Goal: Task Accomplishment & Management: Use online tool/utility

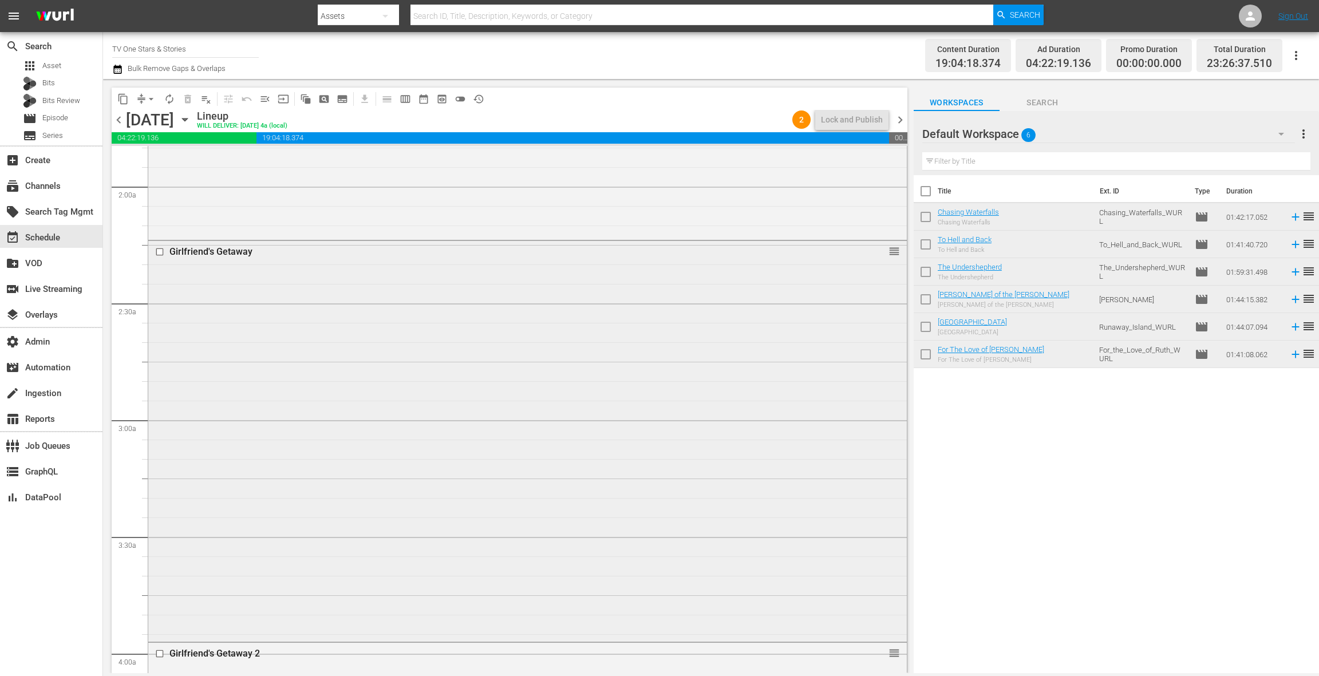
scroll to position [365, 0]
click at [502, 251] on div "The Summoning reorder" at bounding box center [527, 99] width 759 height 400
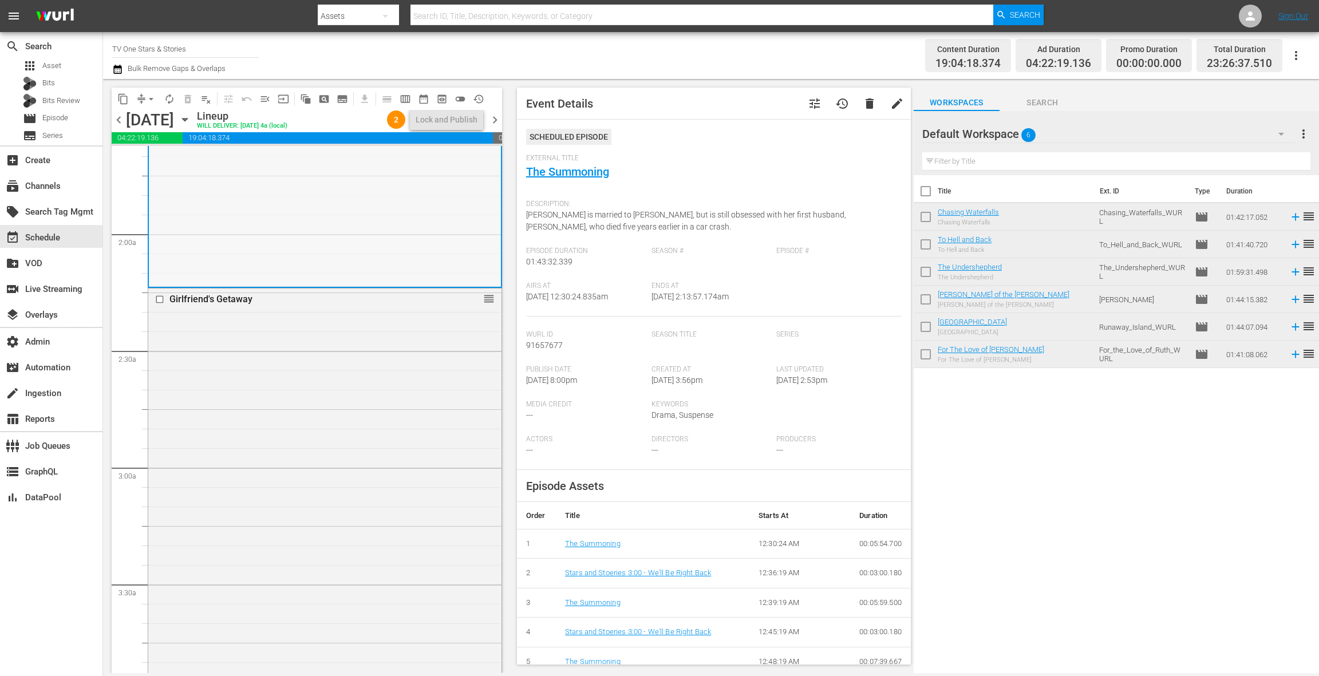
scroll to position [382, 0]
click at [380, 339] on div "Girlfriend's Getaway reorder" at bounding box center [324, 484] width 353 height 398
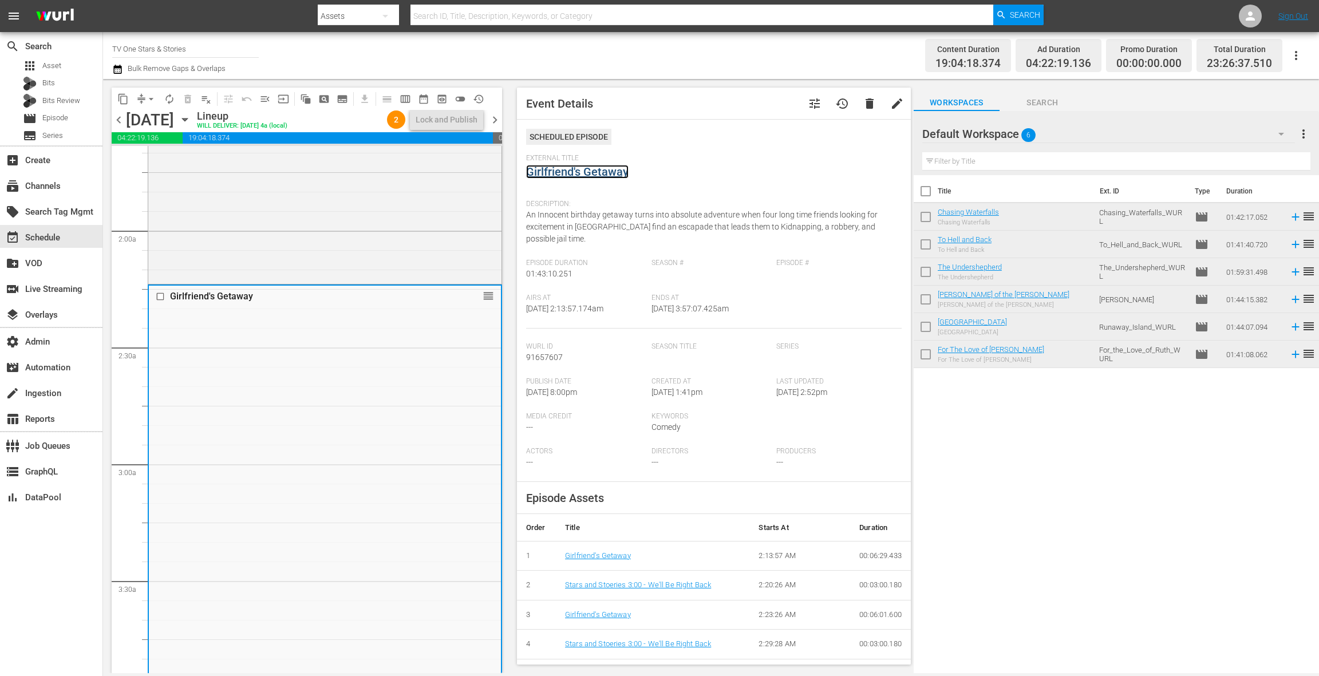
click at [588, 175] on link "Girlfriend's Getaway" at bounding box center [577, 172] width 102 height 14
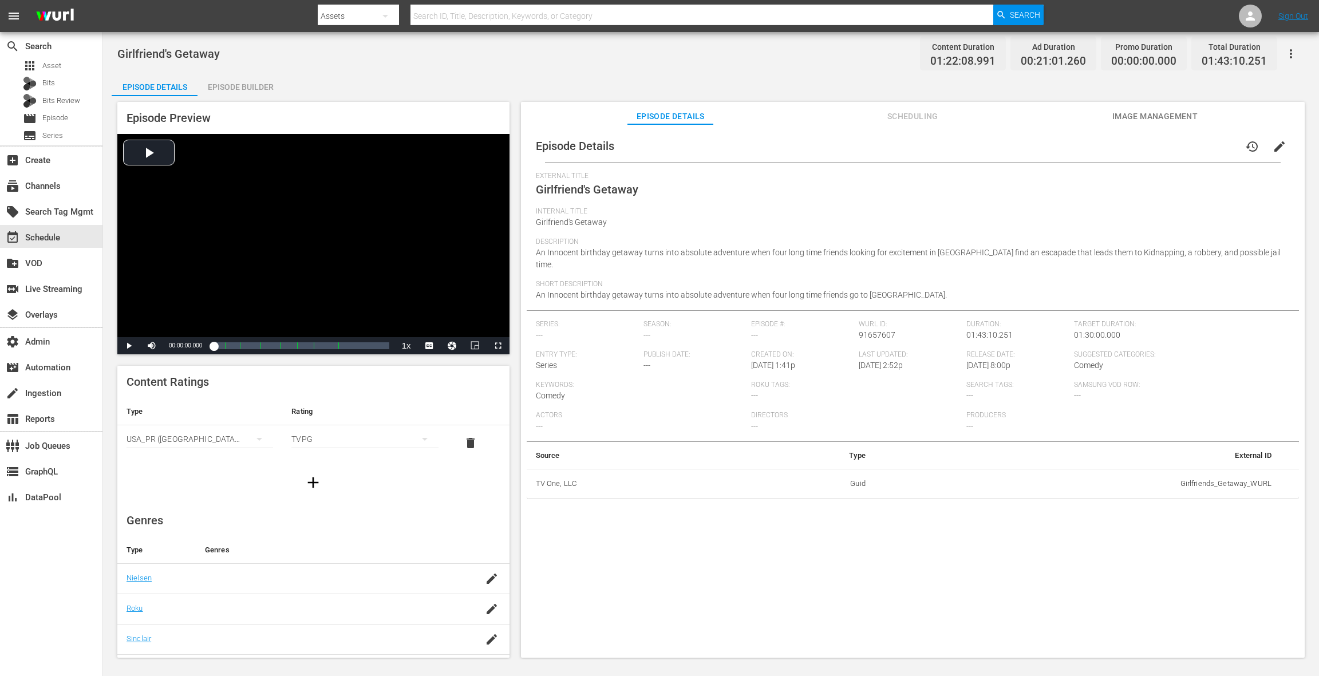
click at [235, 92] on div "Episode Builder" at bounding box center [241, 86] width 86 height 27
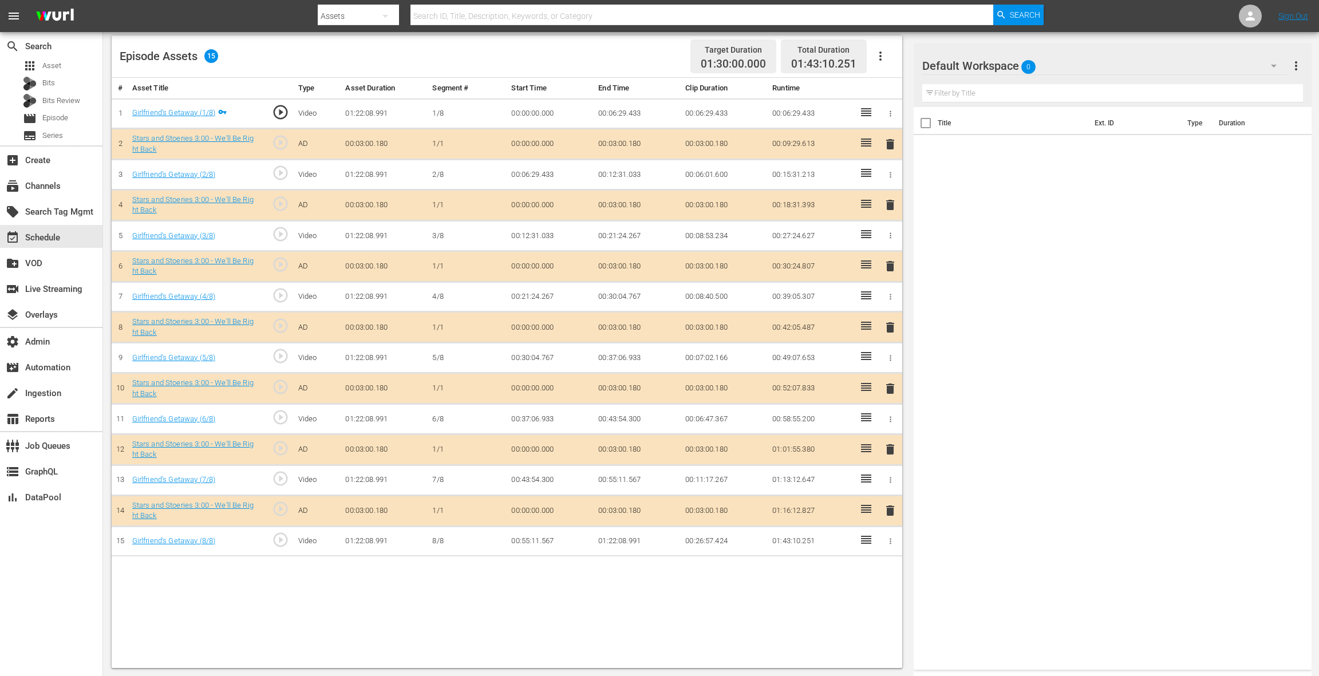
scroll to position [213, 0]
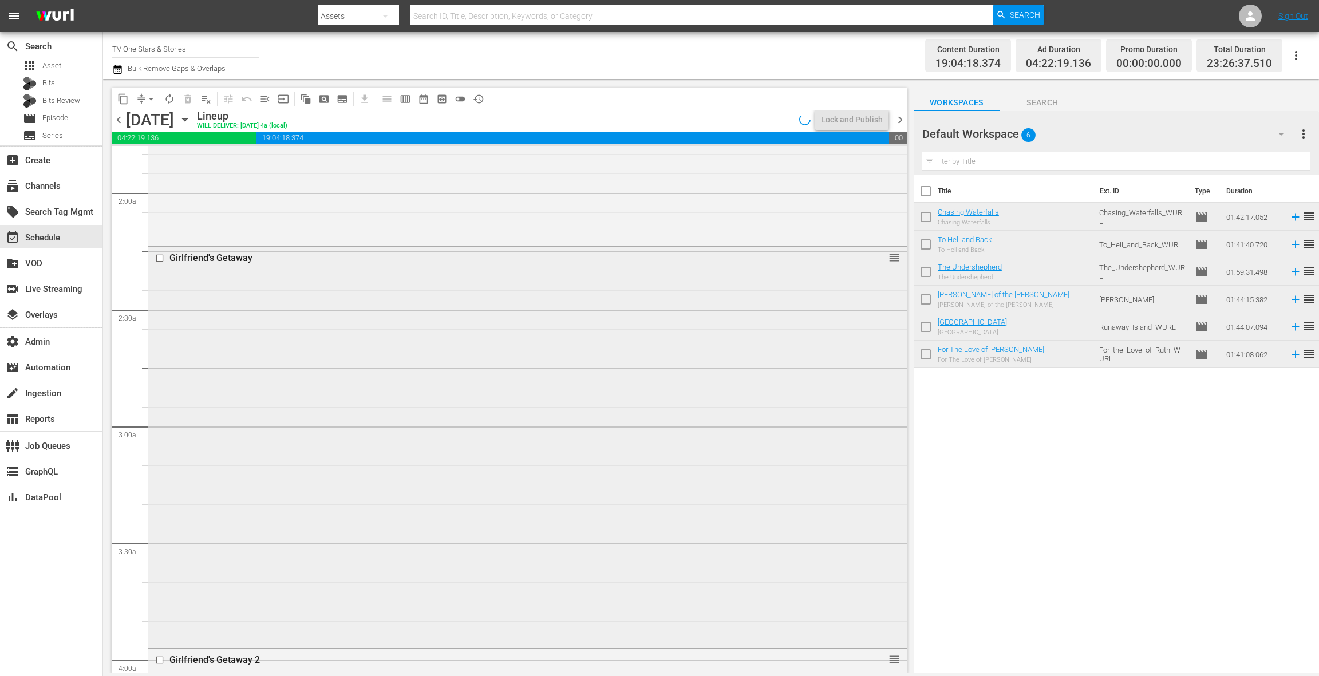
click at [443, 374] on div "Girlfriend's Getaway reorder" at bounding box center [527, 446] width 759 height 398
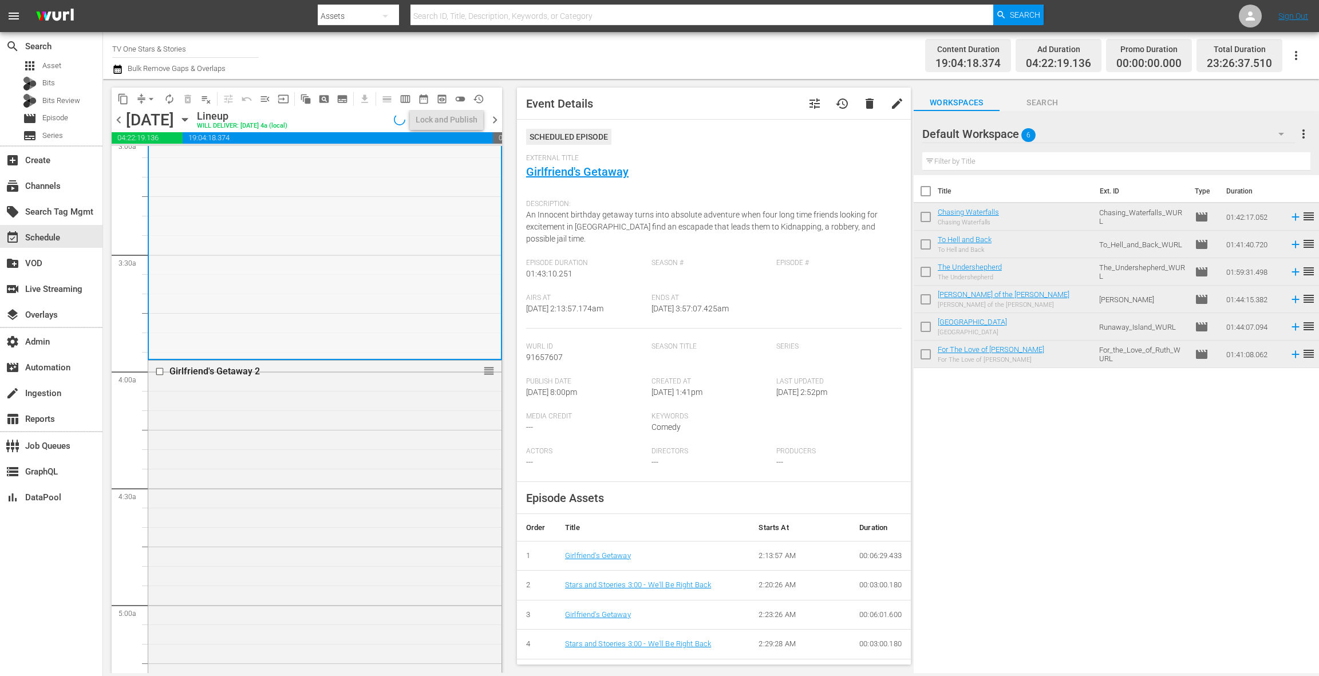
scroll to position [790, 0]
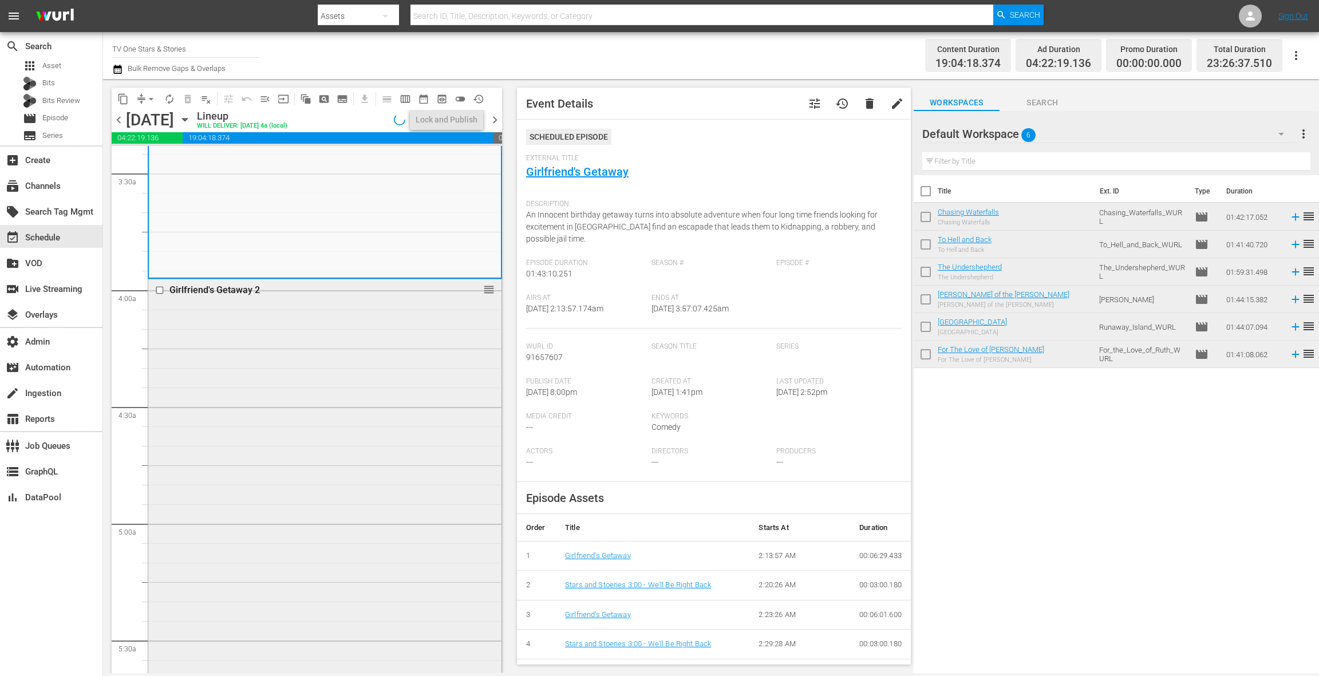
click at [380, 362] on div "Girlfriend's Getaway 2 reorder" at bounding box center [324, 479] width 353 height 401
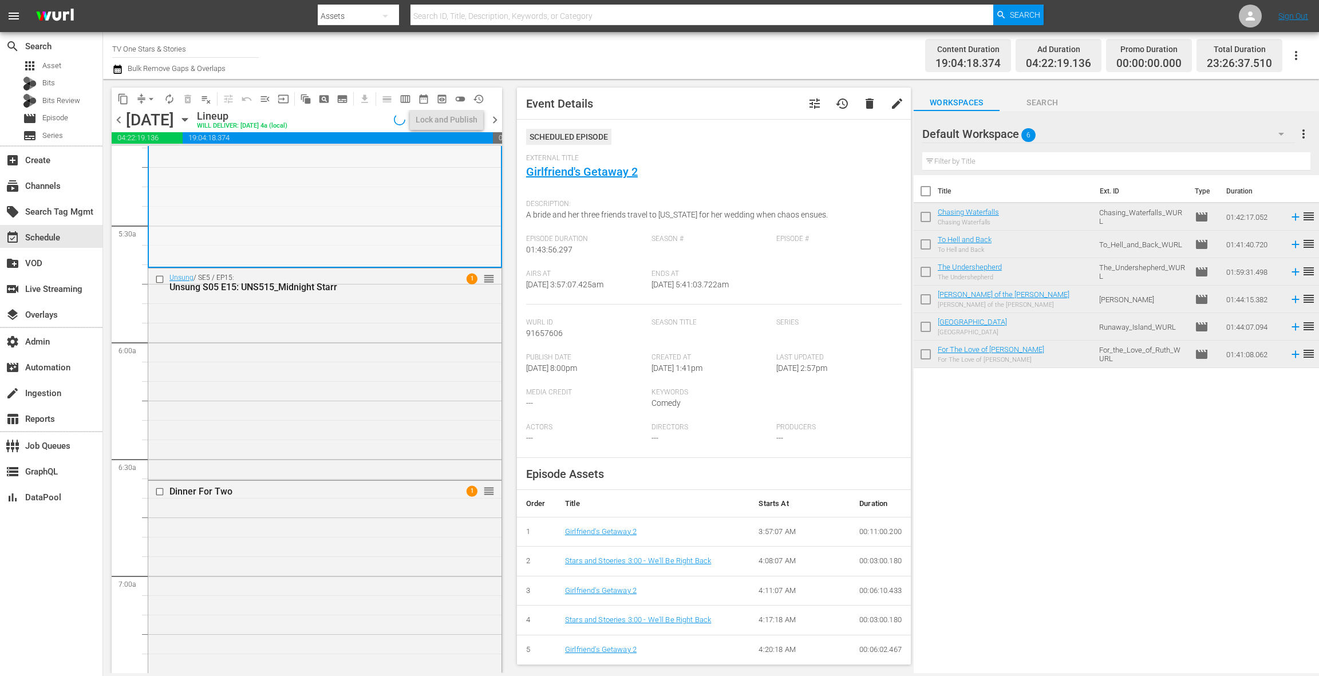
scroll to position [1233, 0]
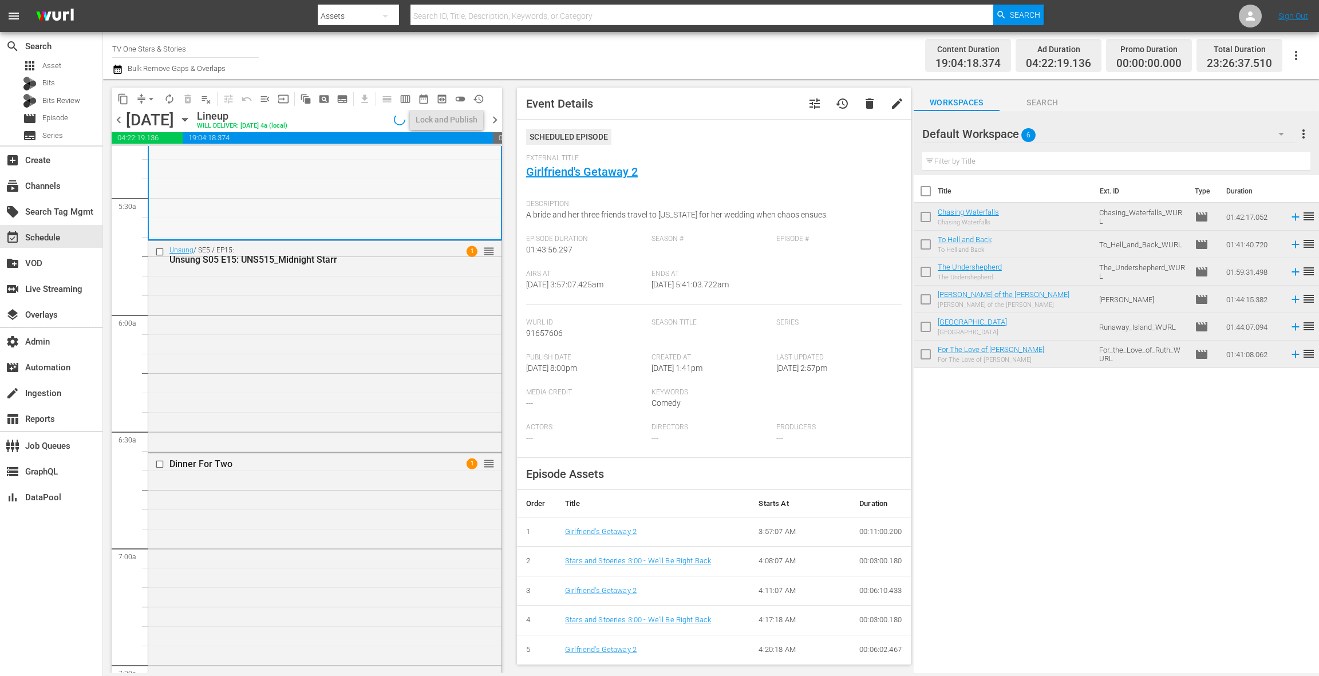
click at [380, 362] on div "Unsung / SE5 / EP15: Unsung S05 E15: UNS515_Midnight Starr 1 reorder" at bounding box center [324, 345] width 353 height 208
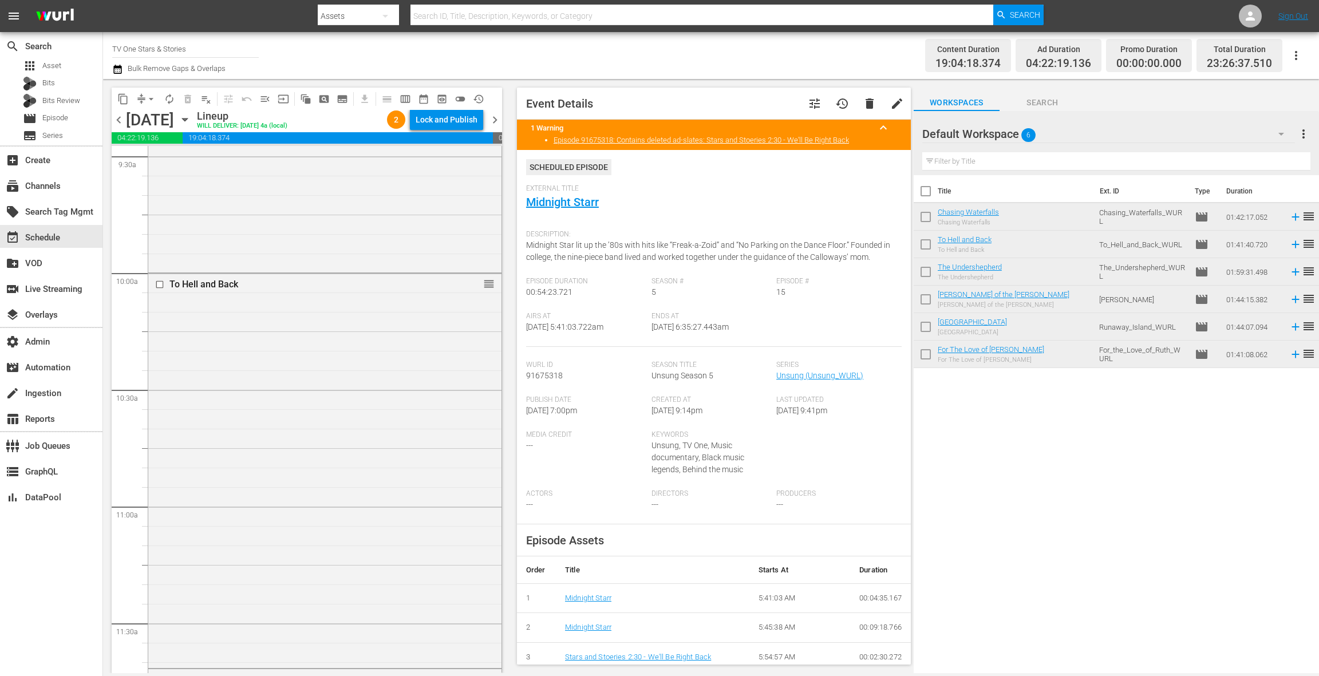
scroll to position [2299, 0]
click at [380, 362] on div "To Hell and Back reorder" at bounding box center [324, 379] width 353 height 392
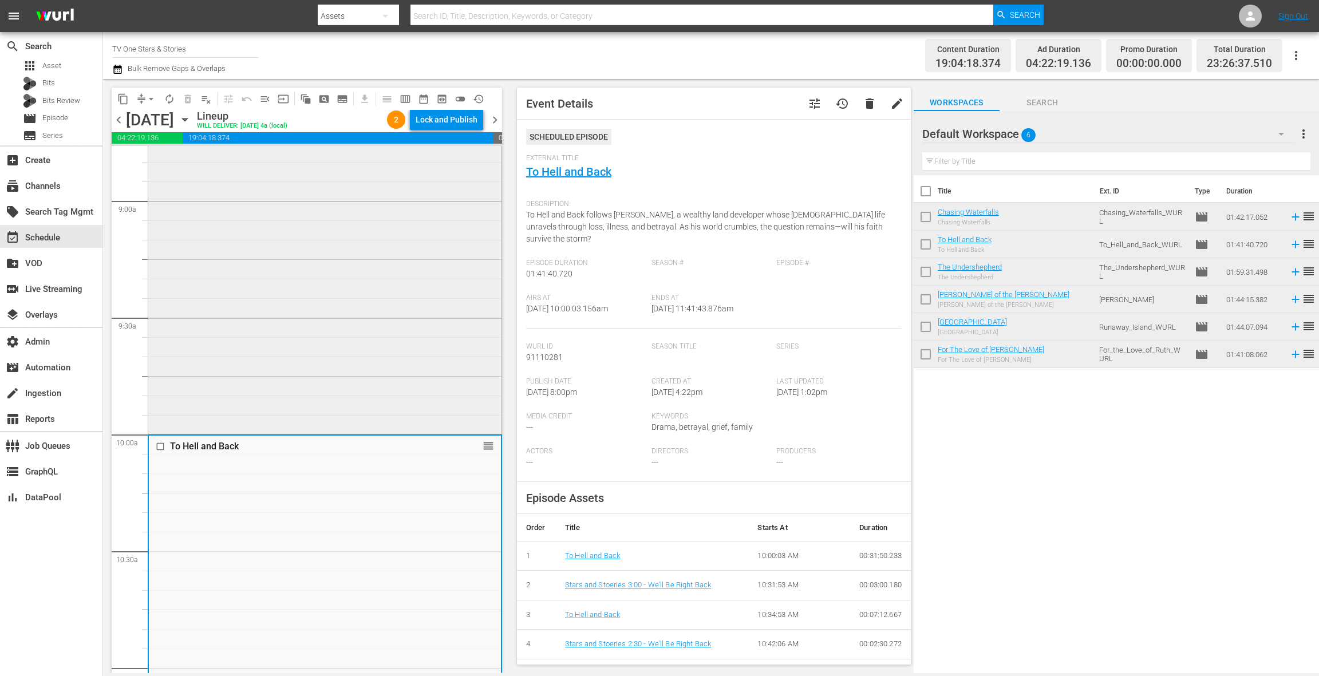
scroll to position [2036, 0]
click at [375, 351] on div "Chasing Waterfalls 1 reorder" at bounding box center [324, 246] width 353 height 395
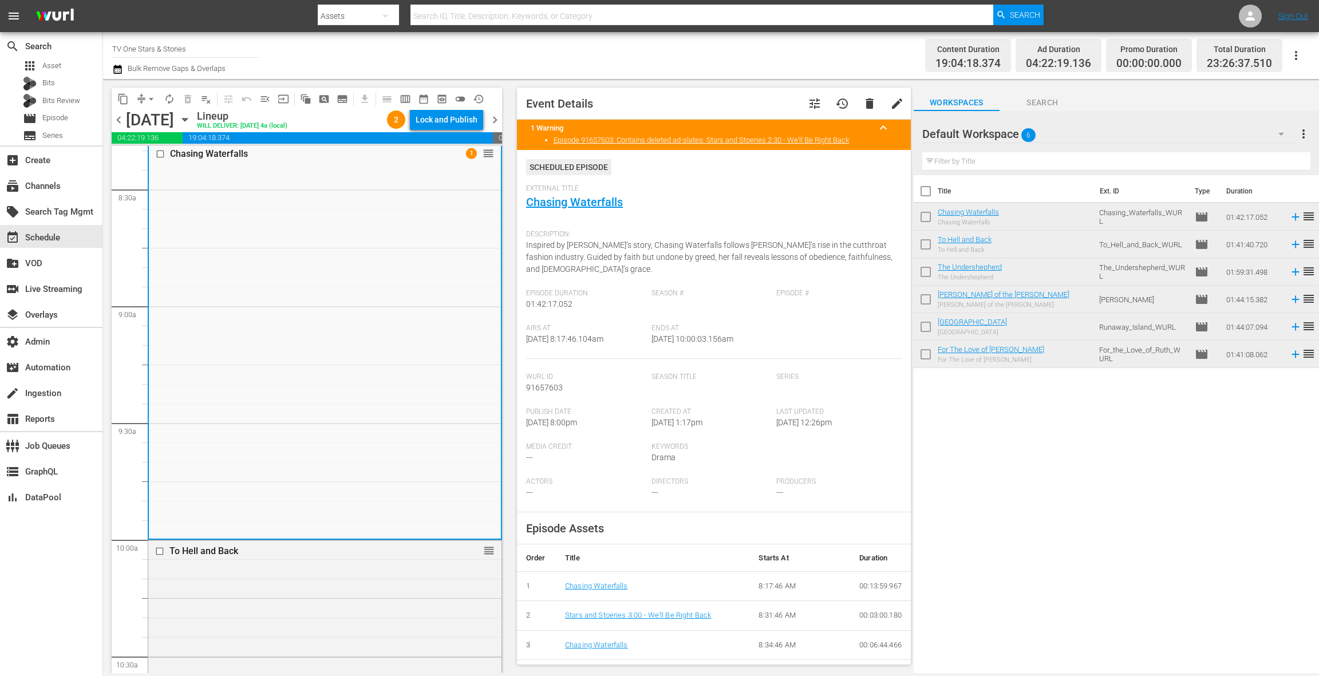
scroll to position [1901, 0]
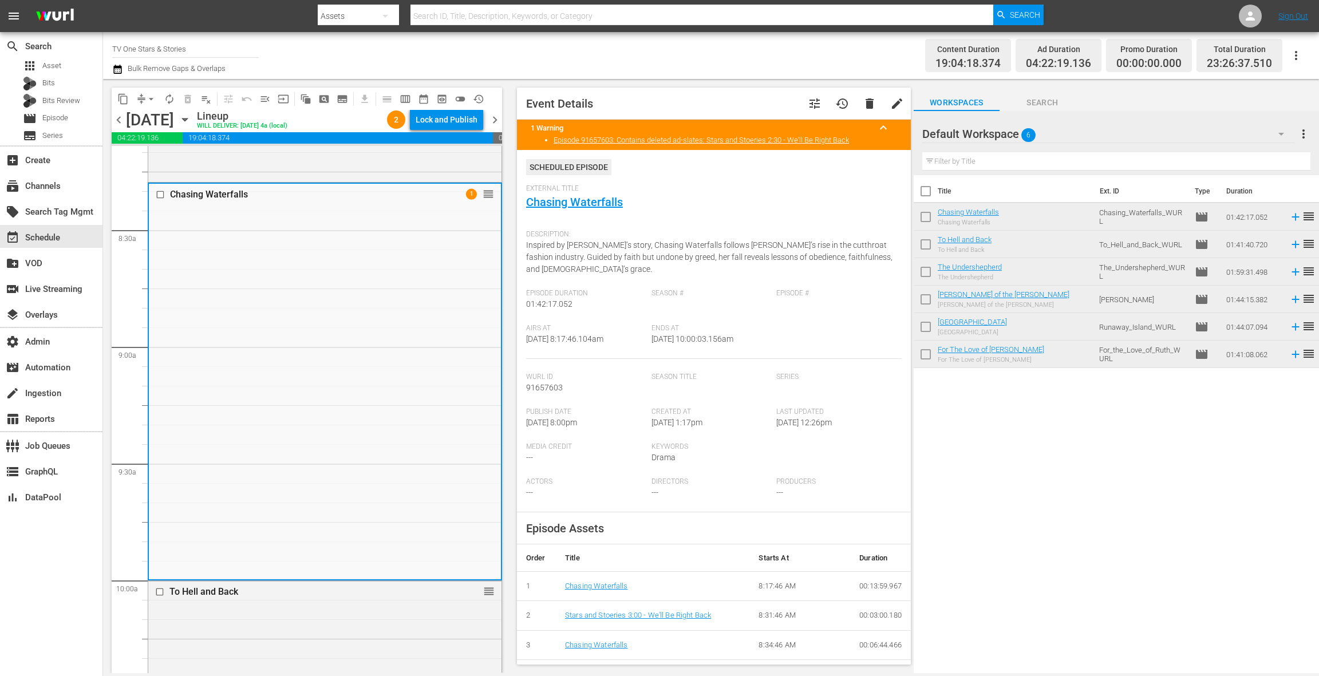
click at [546, 210] on div "External Title Chasing Waterfalls" at bounding box center [714, 204] width 376 height 40
click at [546, 205] on link "Chasing Waterfalls" at bounding box center [574, 202] width 97 height 14
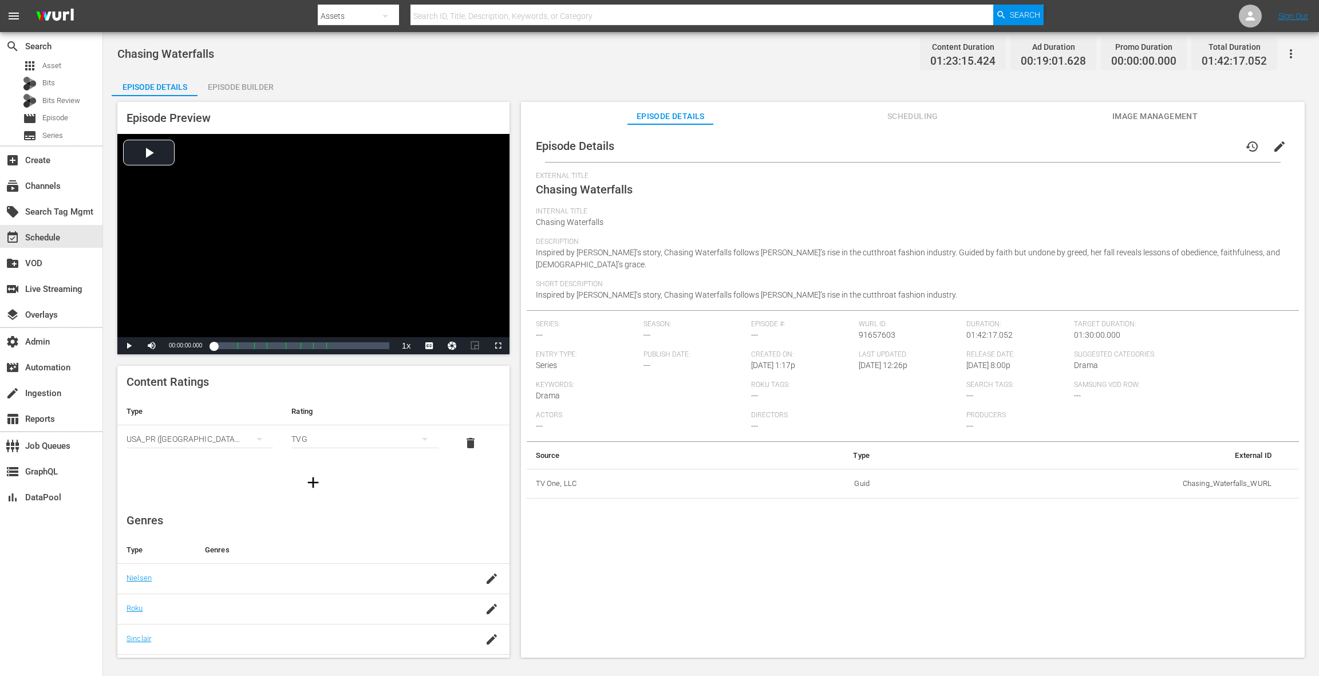
click at [262, 88] on div "Episode Builder" at bounding box center [241, 86] width 86 height 27
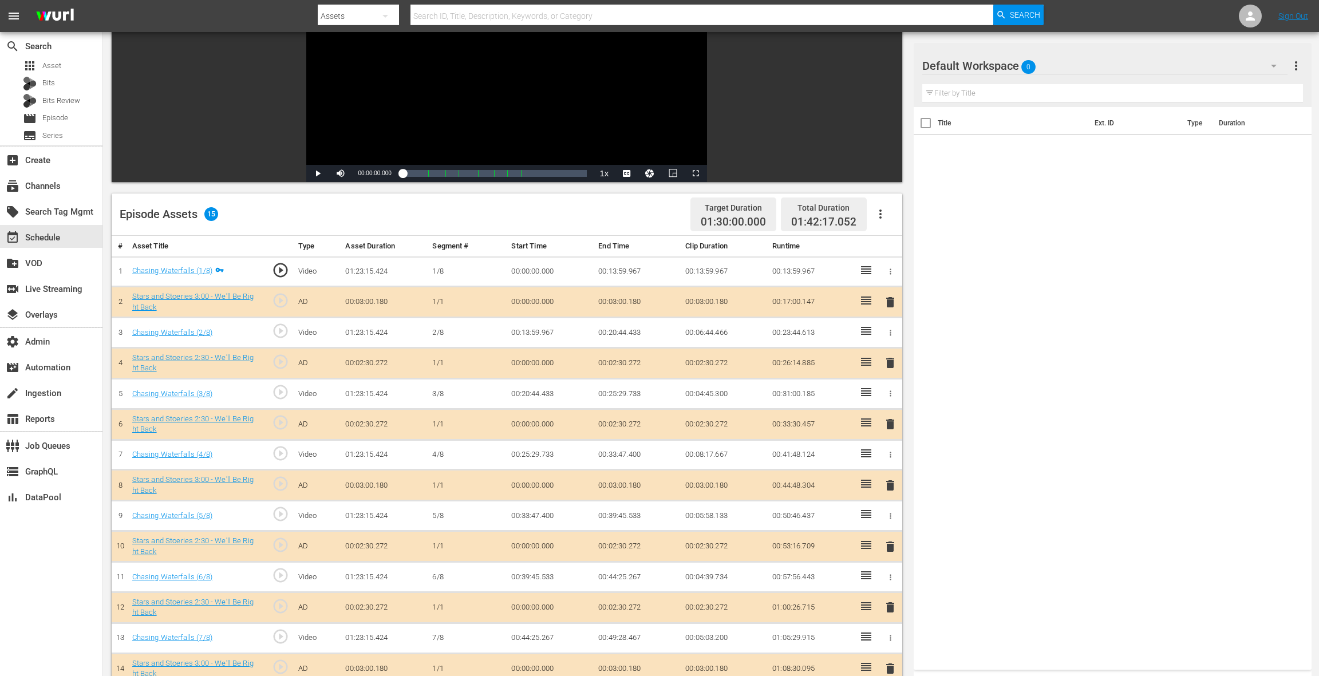
scroll to position [200, 0]
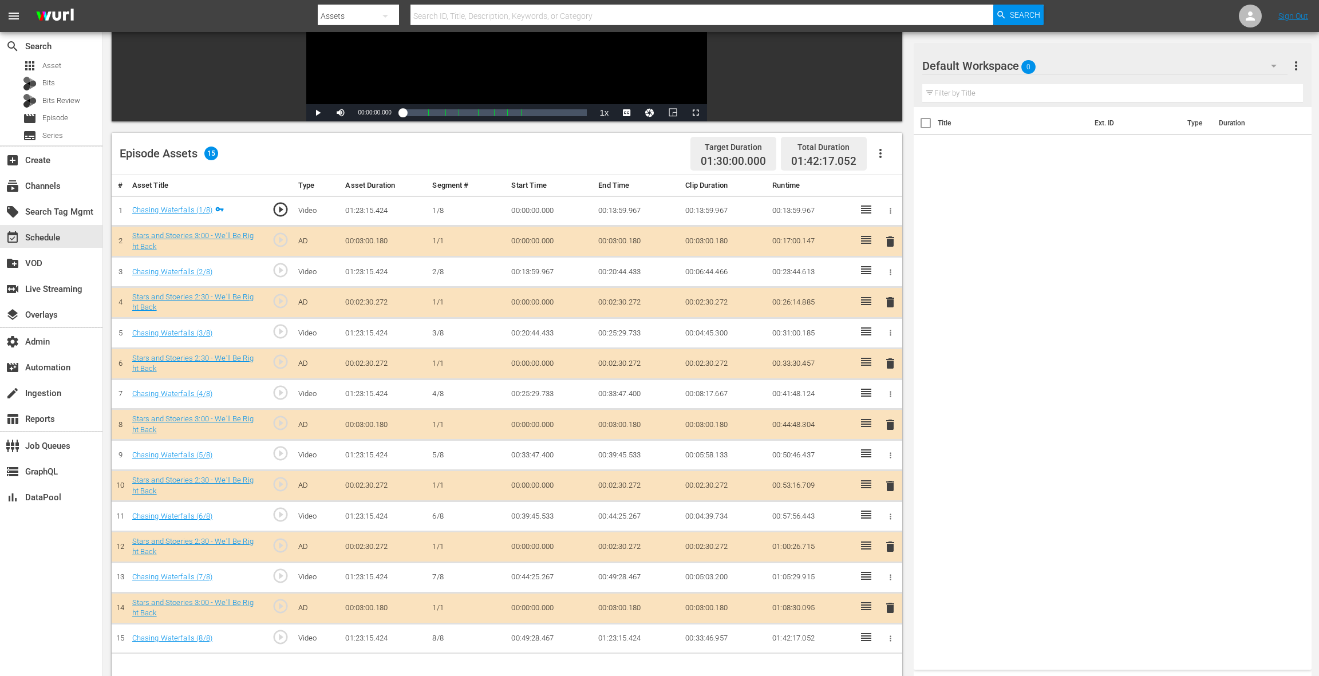
click at [1169, 70] on div "Default Workspace 0" at bounding box center [1104, 66] width 365 height 32
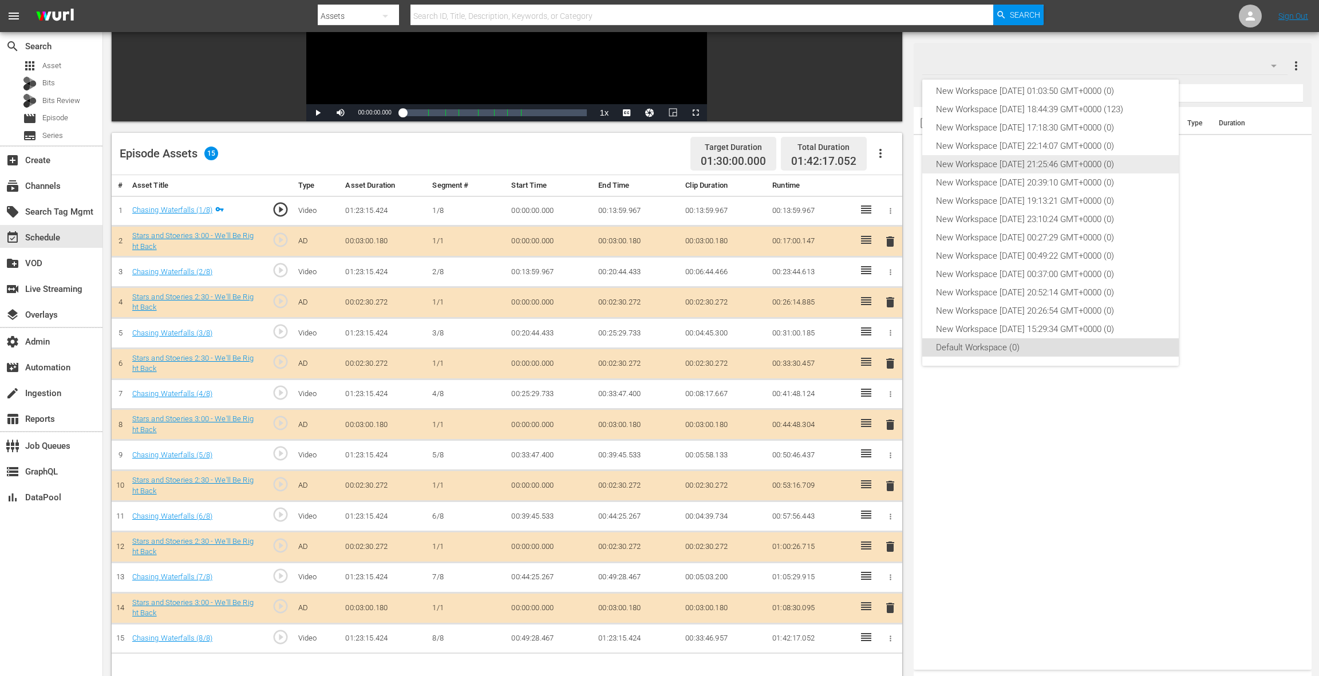
scroll to position [0, 0]
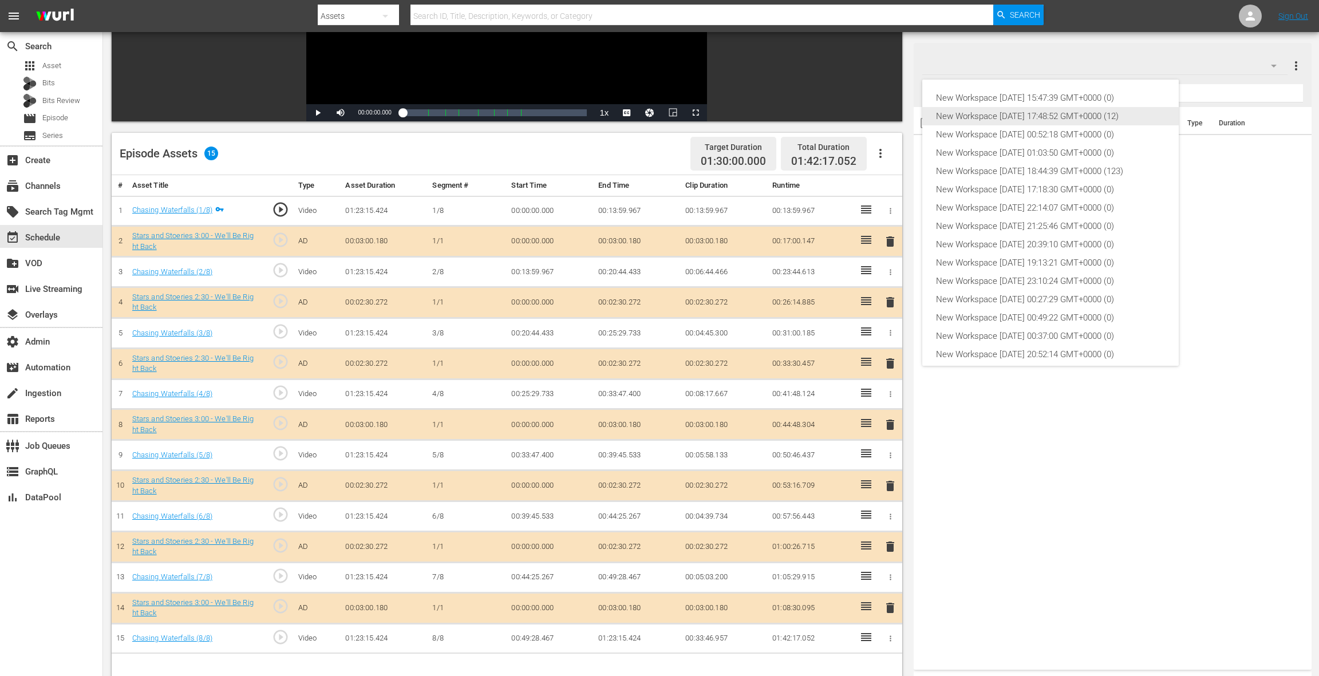
click at [1072, 114] on div "New Workspace Sat Oct 04 2025 17:48:52 GMT+0000 (12)" at bounding box center [1050, 116] width 229 height 18
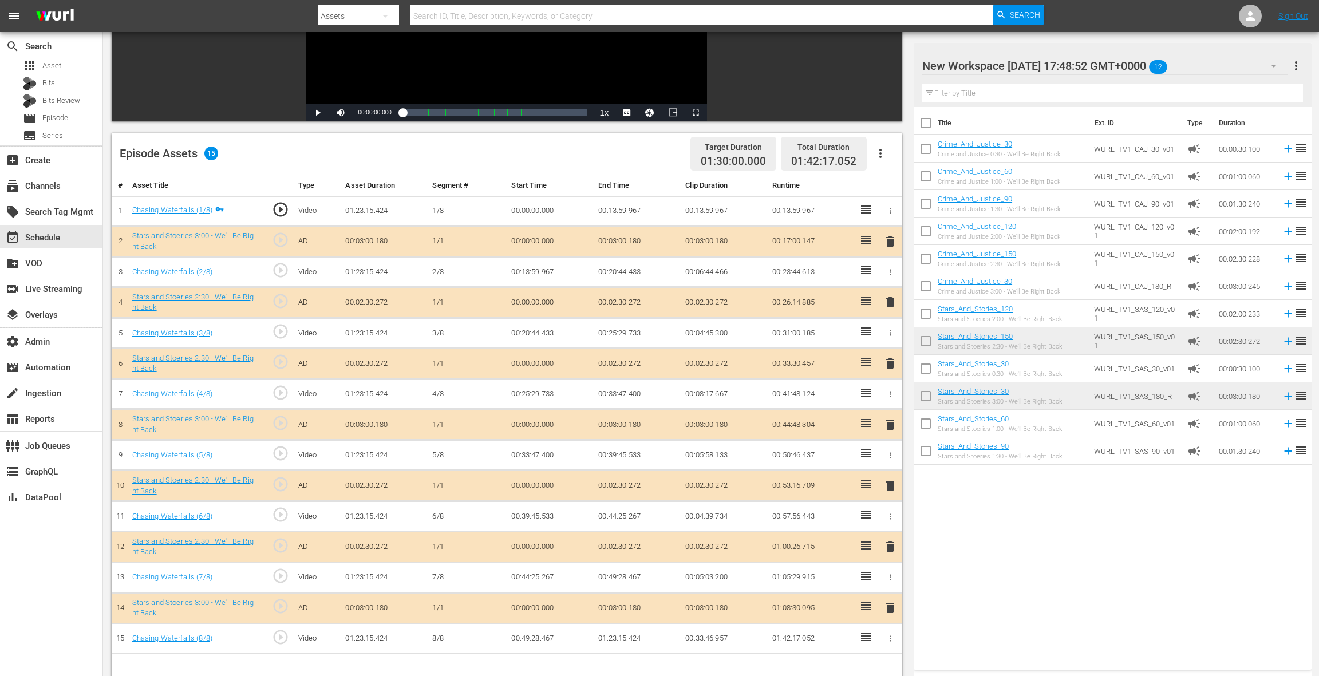
click at [880, 147] on icon "button" at bounding box center [881, 154] width 14 height 14
click at [904, 221] on div "Clear Ads" at bounding box center [915, 212] width 78 height 27
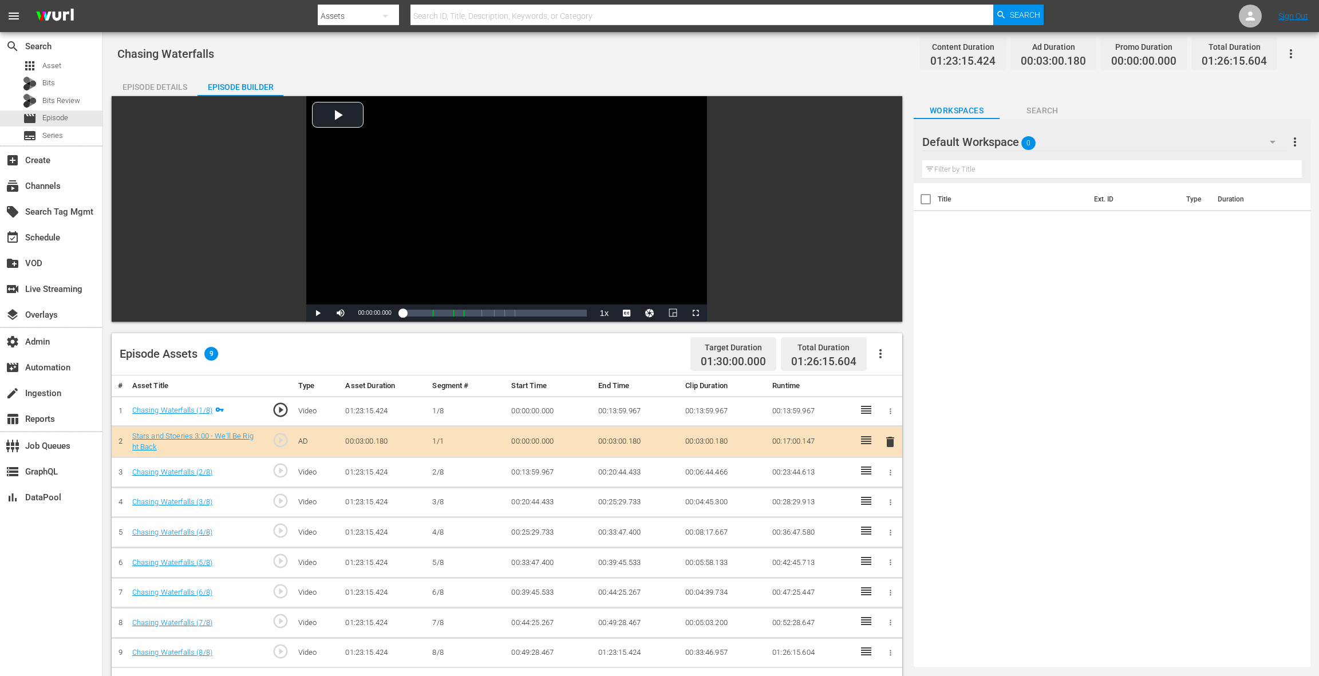
click at [884, 356] on icon "button" at bounding box center [881, 354] width 14 height 14
click at [895, 413] on div "Clear Ads" at bounding box center [915, 413] width 78 height 27
click at [883, 353] on icon "button" at bounding box center [881, 354] width 14 height 14
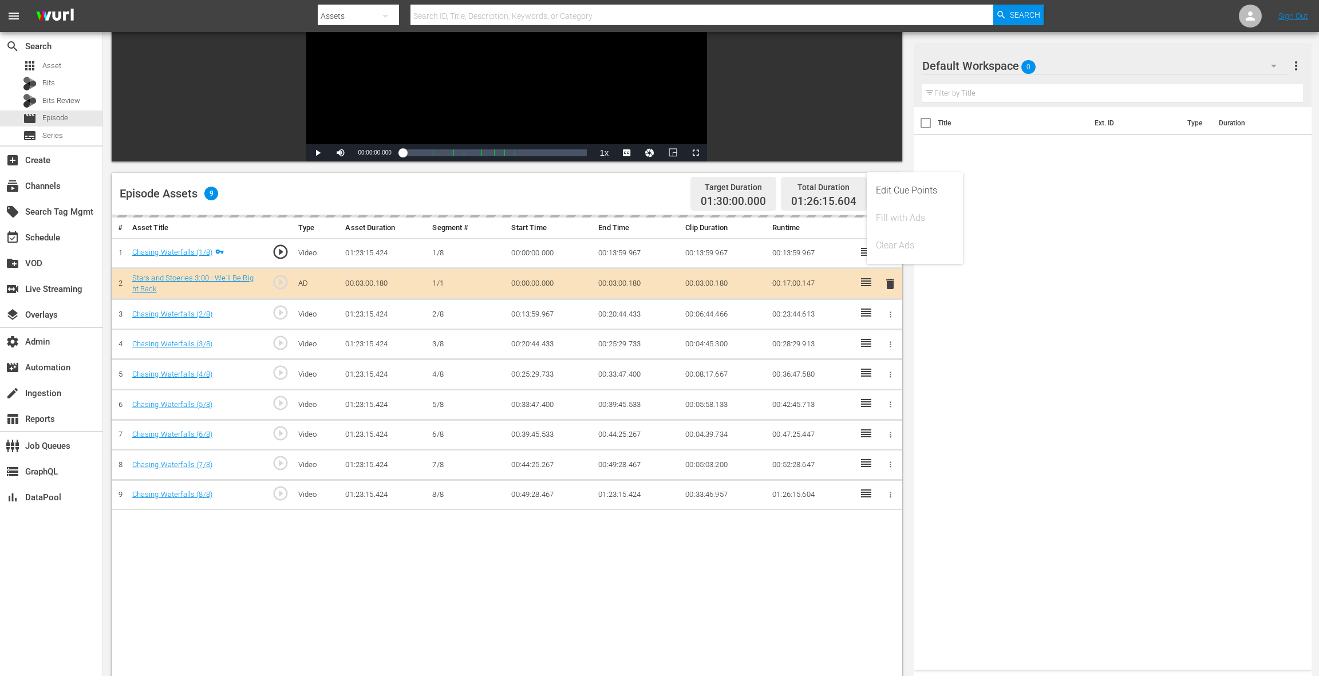
scroll to position [197, 0]
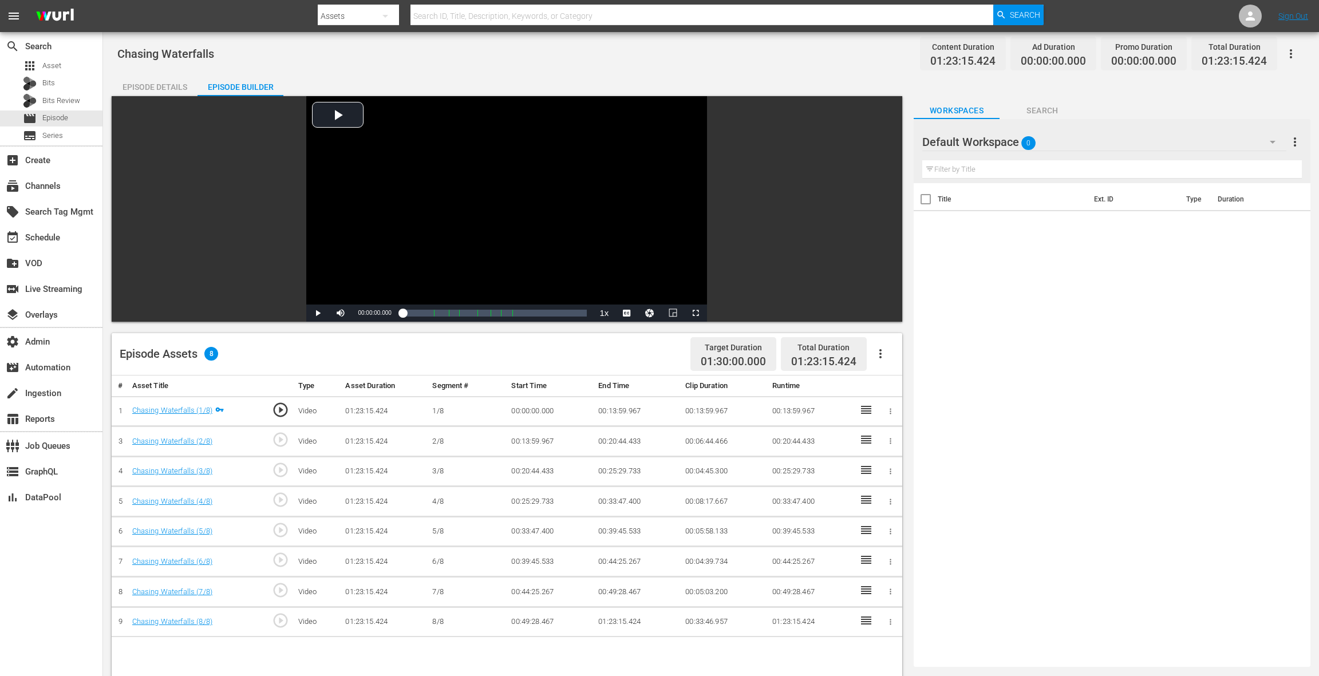
click at [882, 349] on icon "button" at bounding box center [881, 354] width 14 height 14
click at [895, 387] on div "Fill with Ads" at bounding box center [915, 385] width 78 height 27
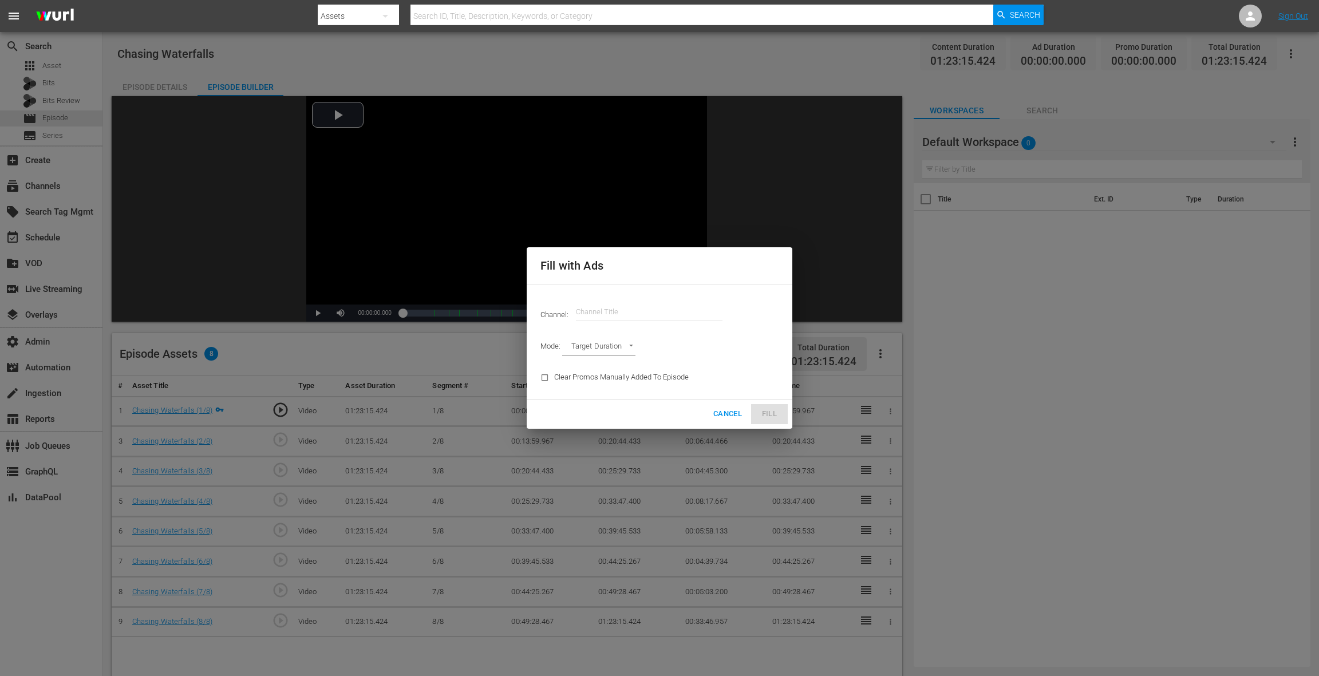
click at [603, 308] on input "text" at bounding box center [649, 311] width 147 height 27
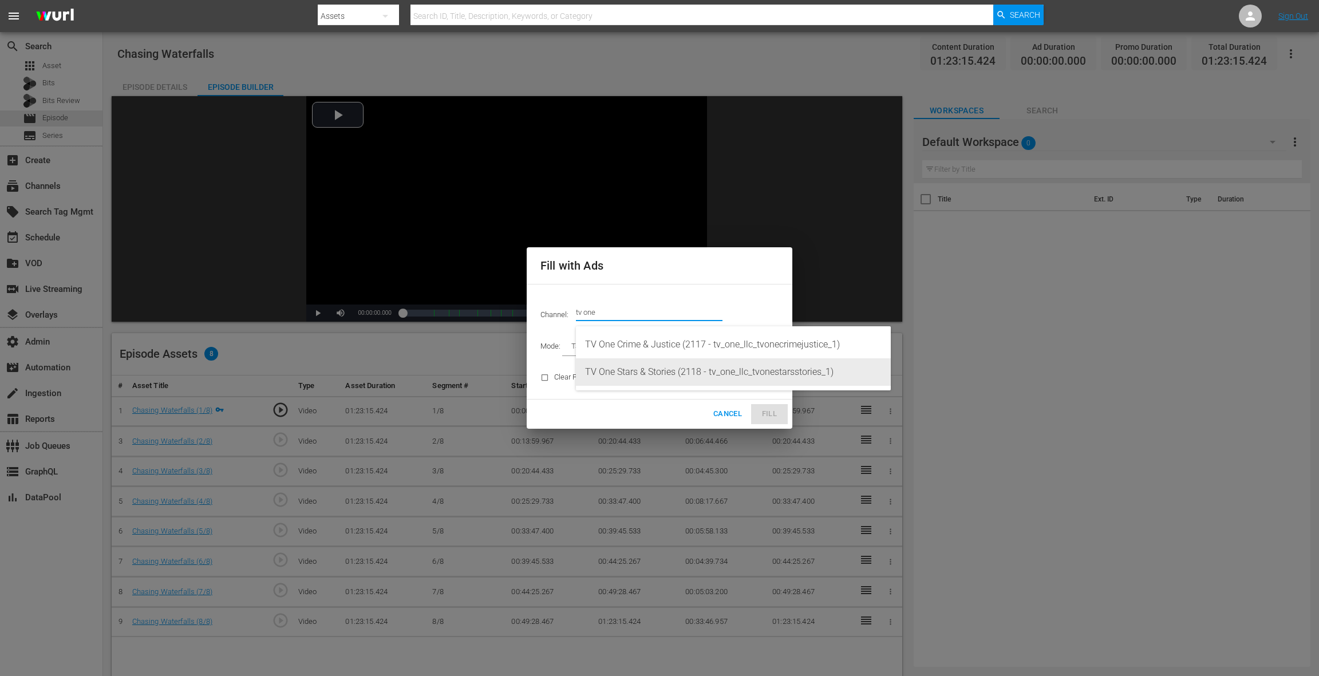
click at [657, 377] on div "TV One Stars & Stories (2118 - tv_one_llc_tvonestarsstories_1)" at bounding box center [733, 371] width 297 height 27
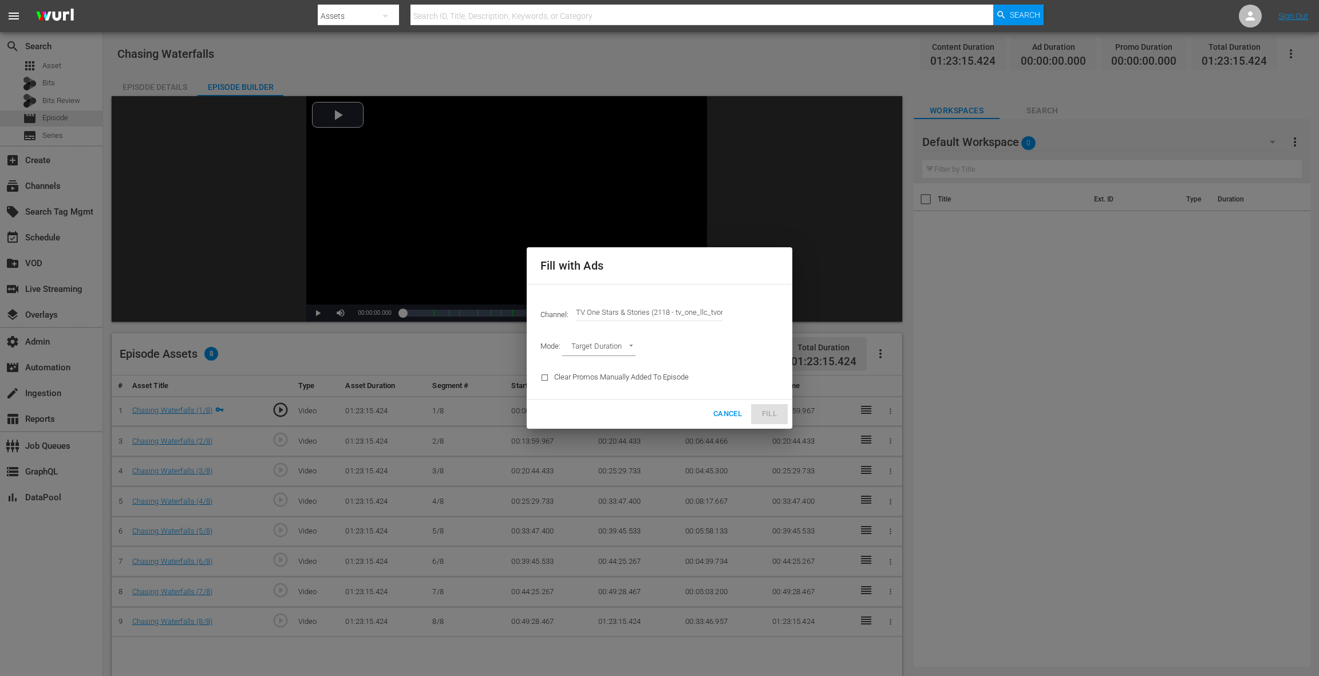
type input "TV One Stars & Stories (2118)"
type input "AD_BREAK_DURATION"
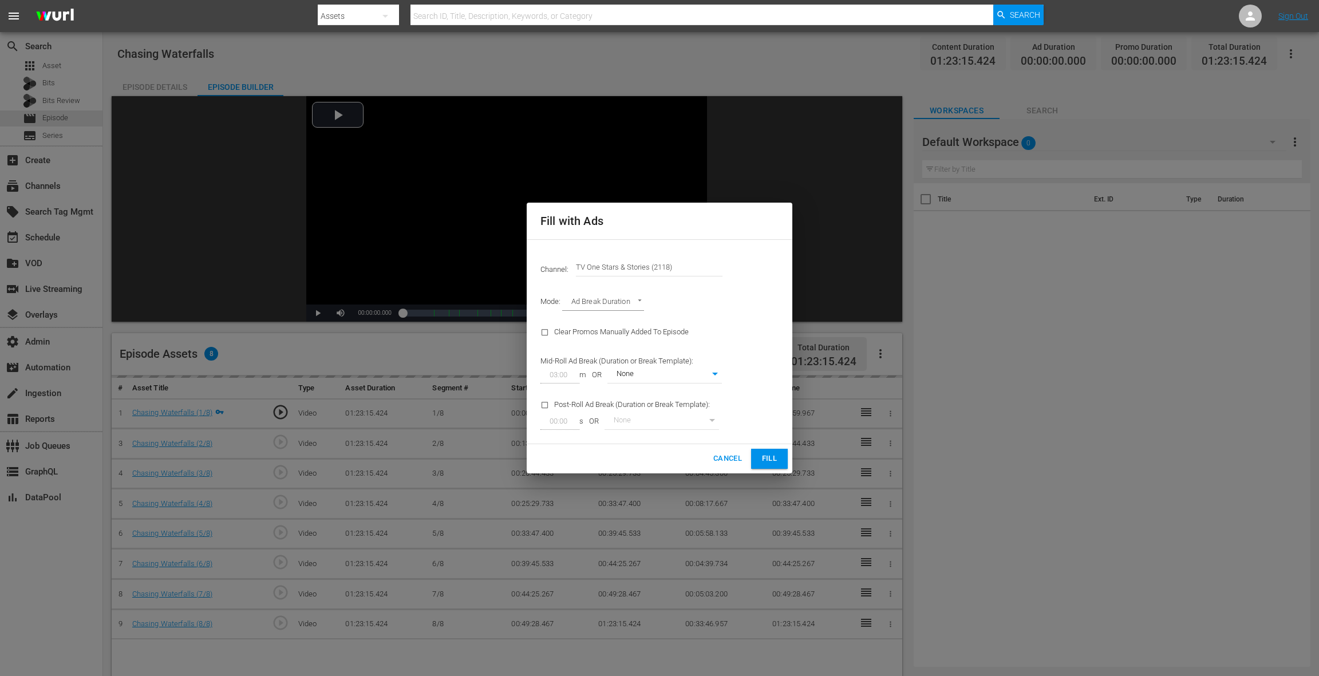
type input "0"
click at [765, 462] on span "Fill" at bounding box center [769, 458] width 18 height 13
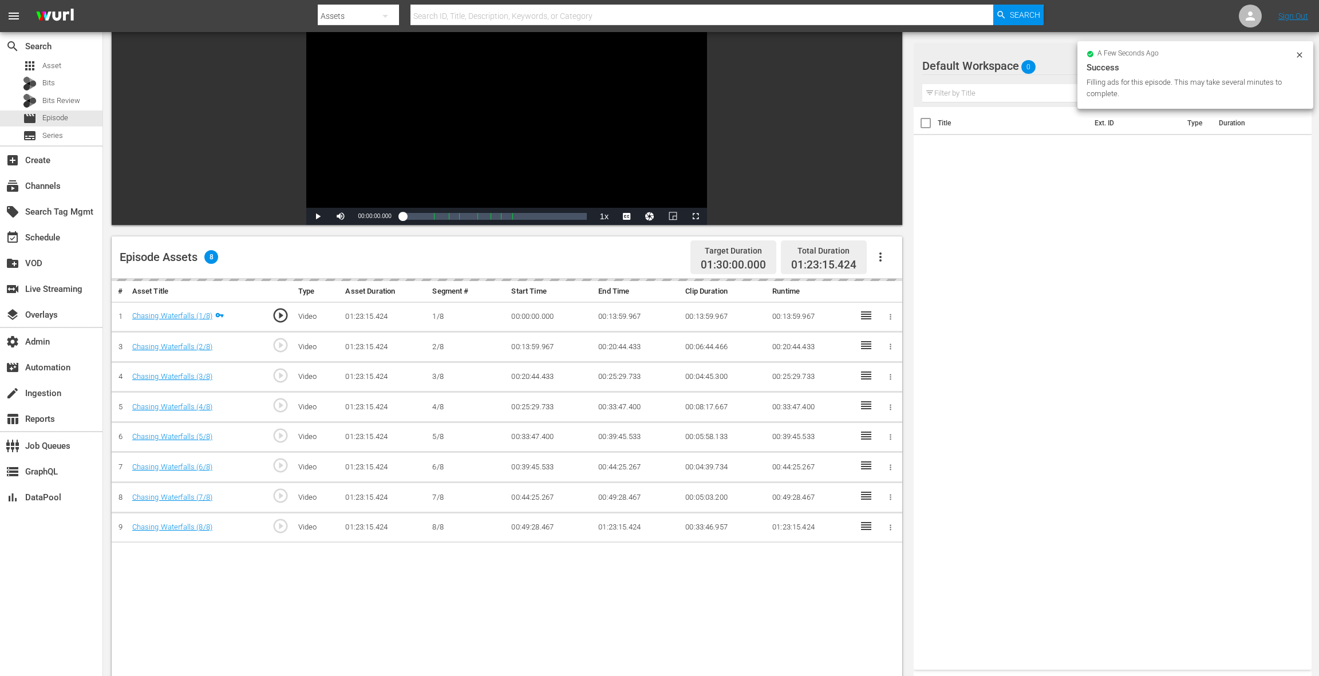
scroll to position [125, 0]
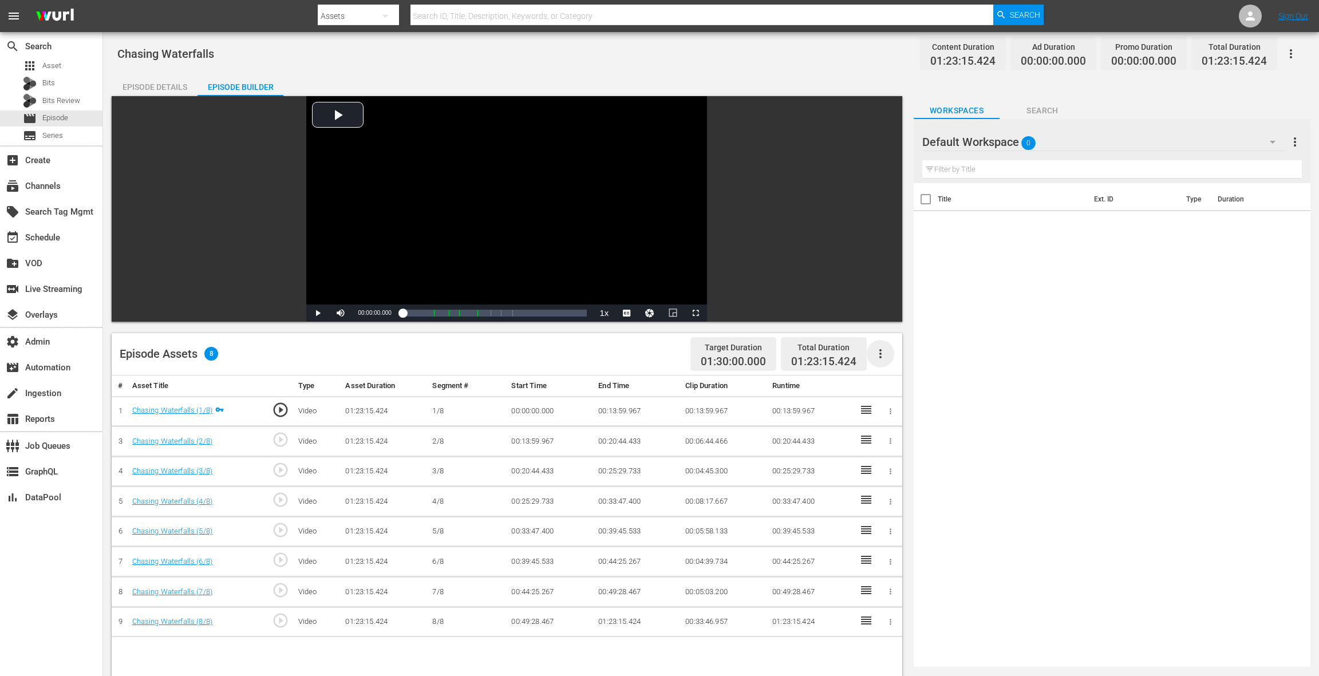
click at [884, 354] on icon "button" at bounding box center [881, 354] width 14 height 14
click at [903, 388] on div "Fill with Ads" at bounding box center [915, 385] width 78 height 27
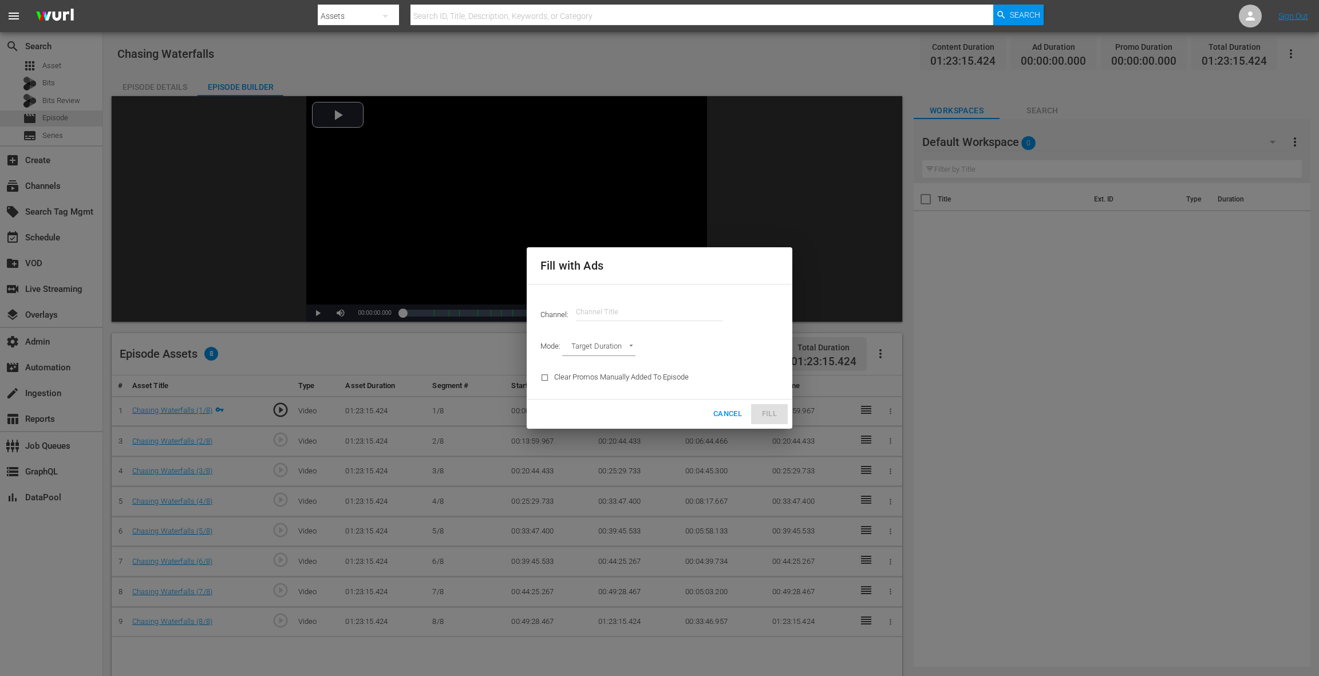
click at [644, 314] on input "text" at bounding box center [649, 311] width 147 height 27
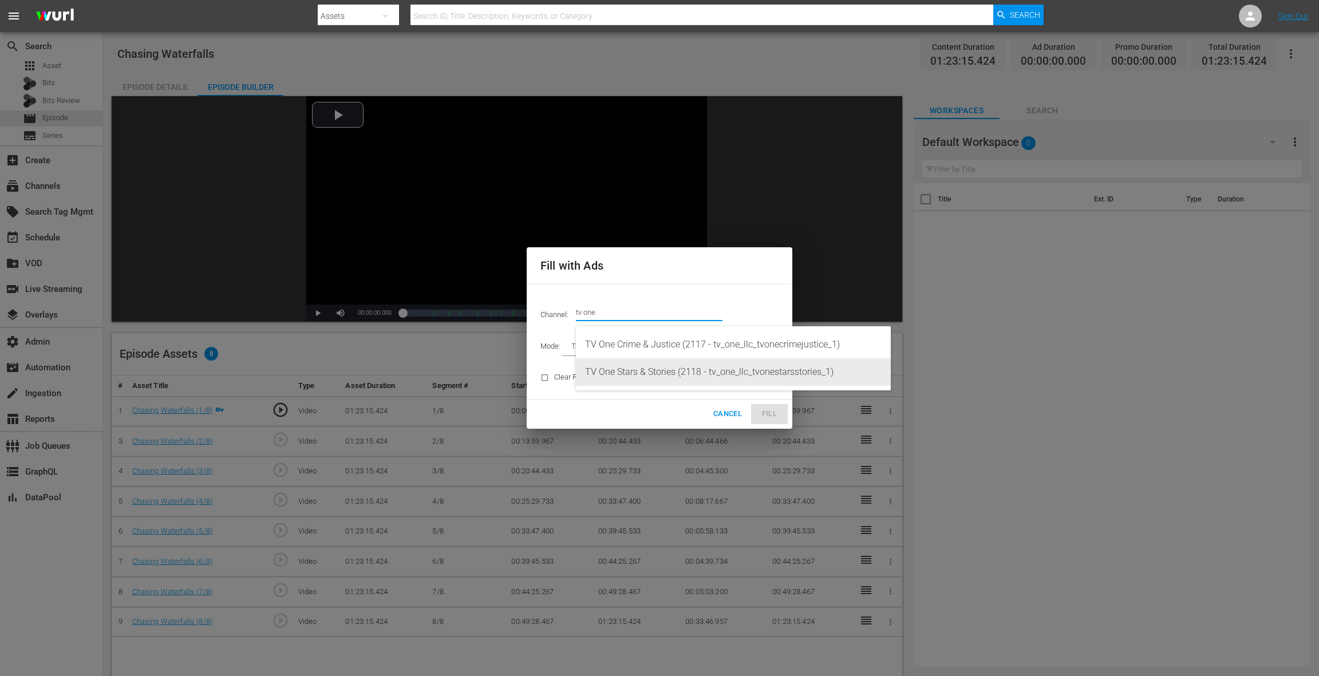
click at [694, 380] on div "TV One Stars & Stories (2118 - tv_one_llc_tvonestarsstories_1)" at bounding box center [733, 371] width 297 height 27
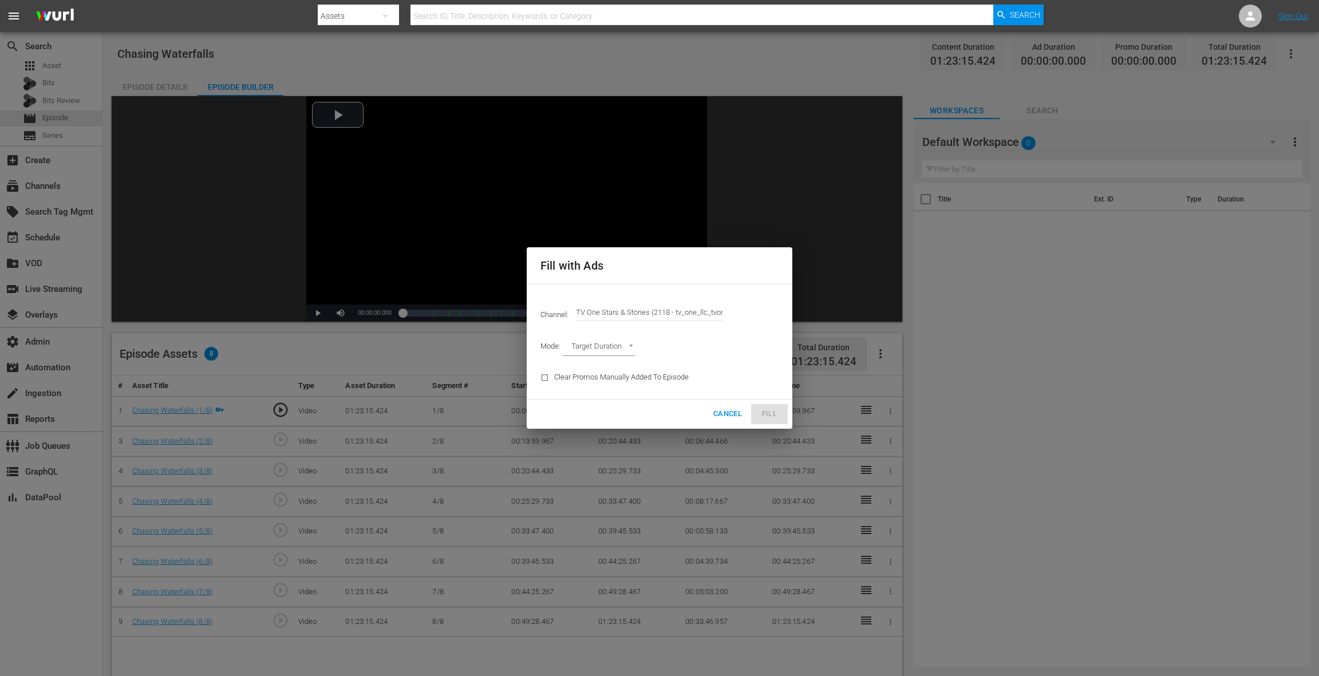
type input "TV One Stars & Stories (2118)"
type input "AD_BREAK_DURATION"
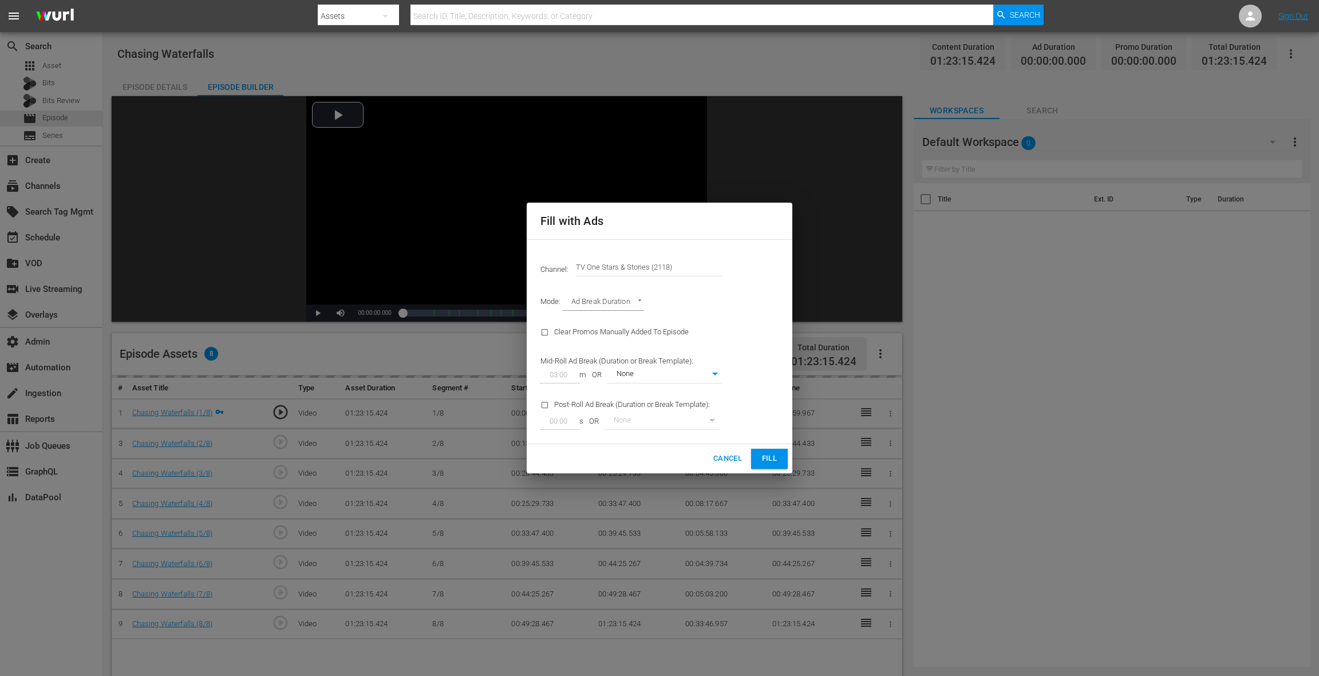
type input "0"
click at [764, 455] on span "Fill" at bounding box center [769, 458] width 18 height 13
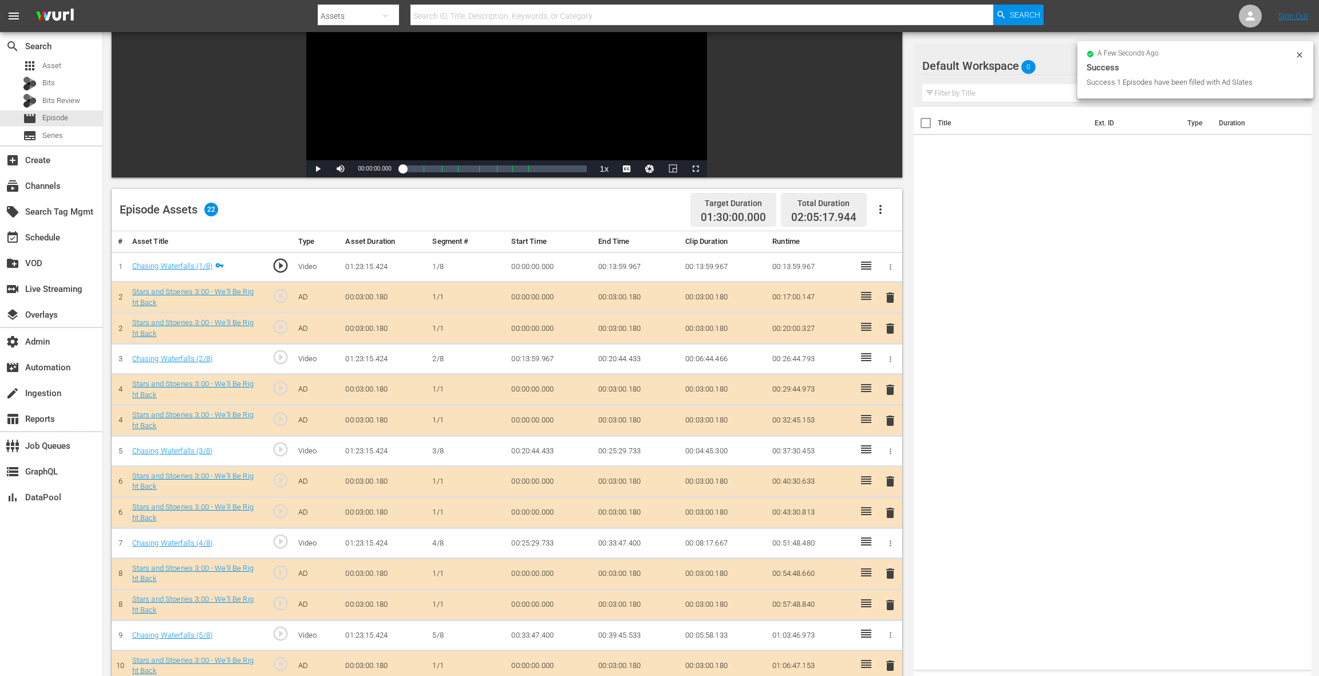
scroll to position [138, 0]
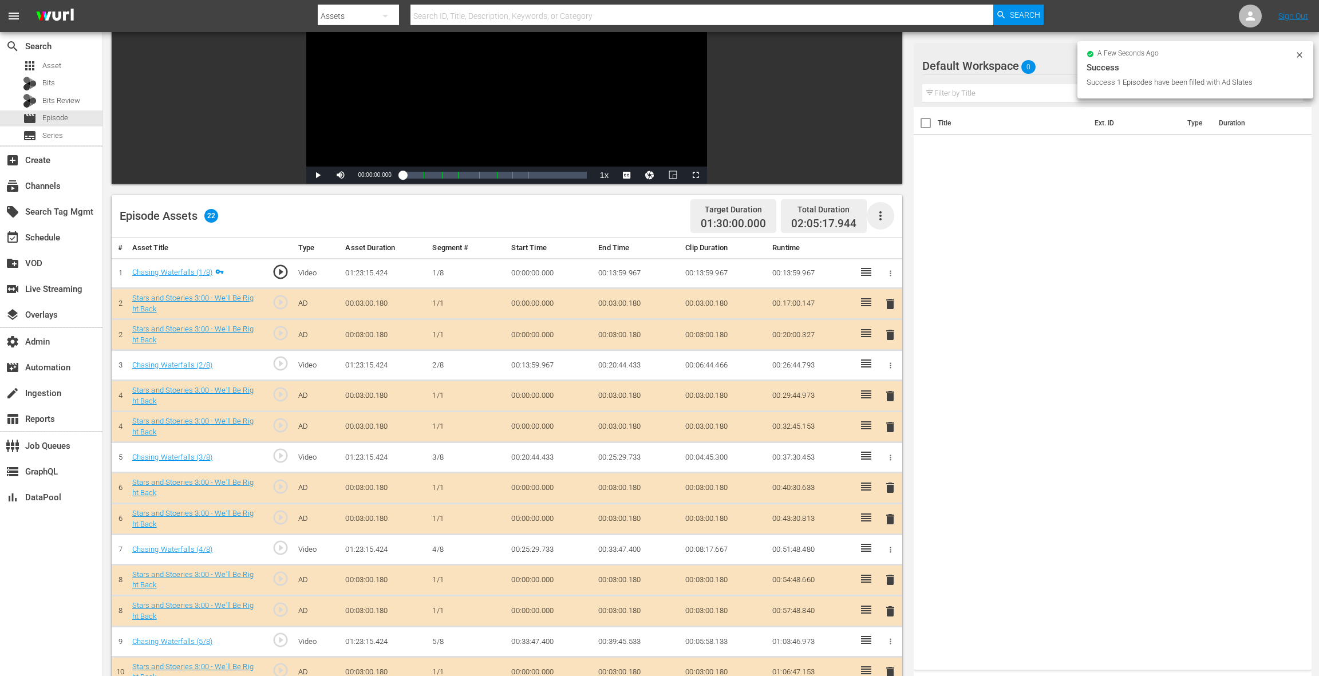
click at [882, 216] on icon "button" at bounding box center [881, 216] width 14 height 14
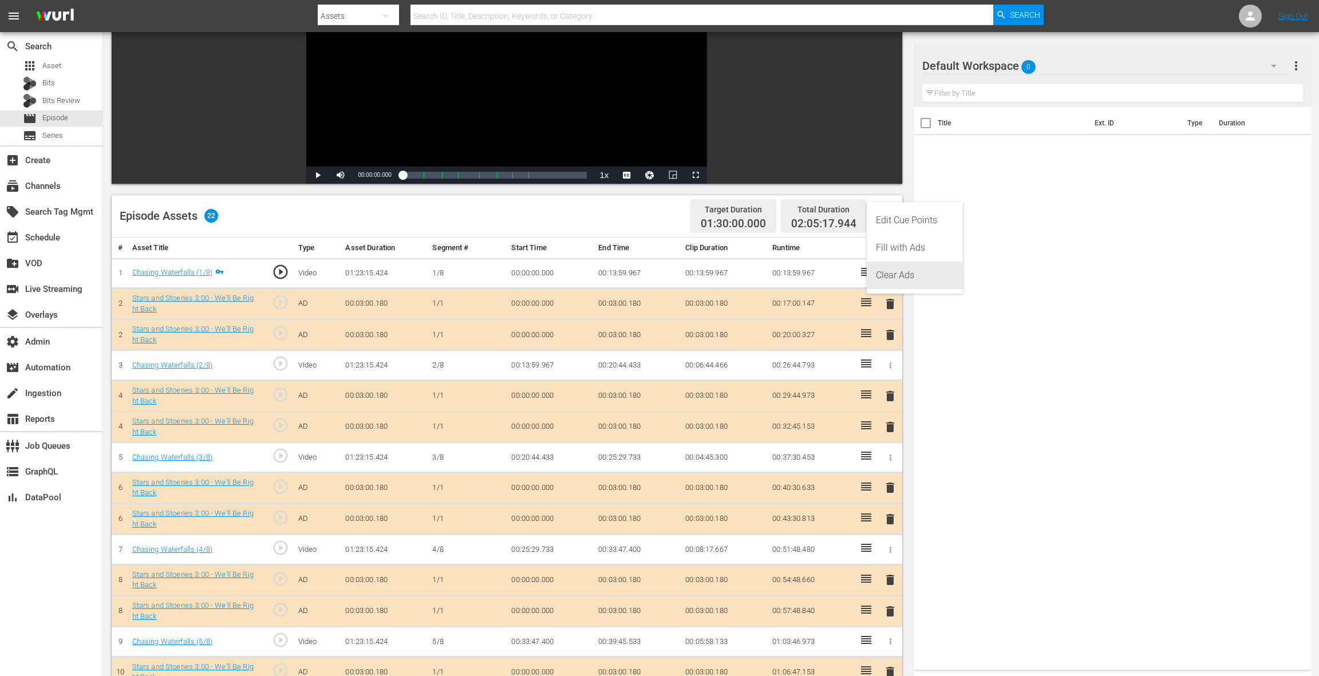
click at [894, 272] on div "Clear Ads" at bounding box center [915, 275] width 78 height 27
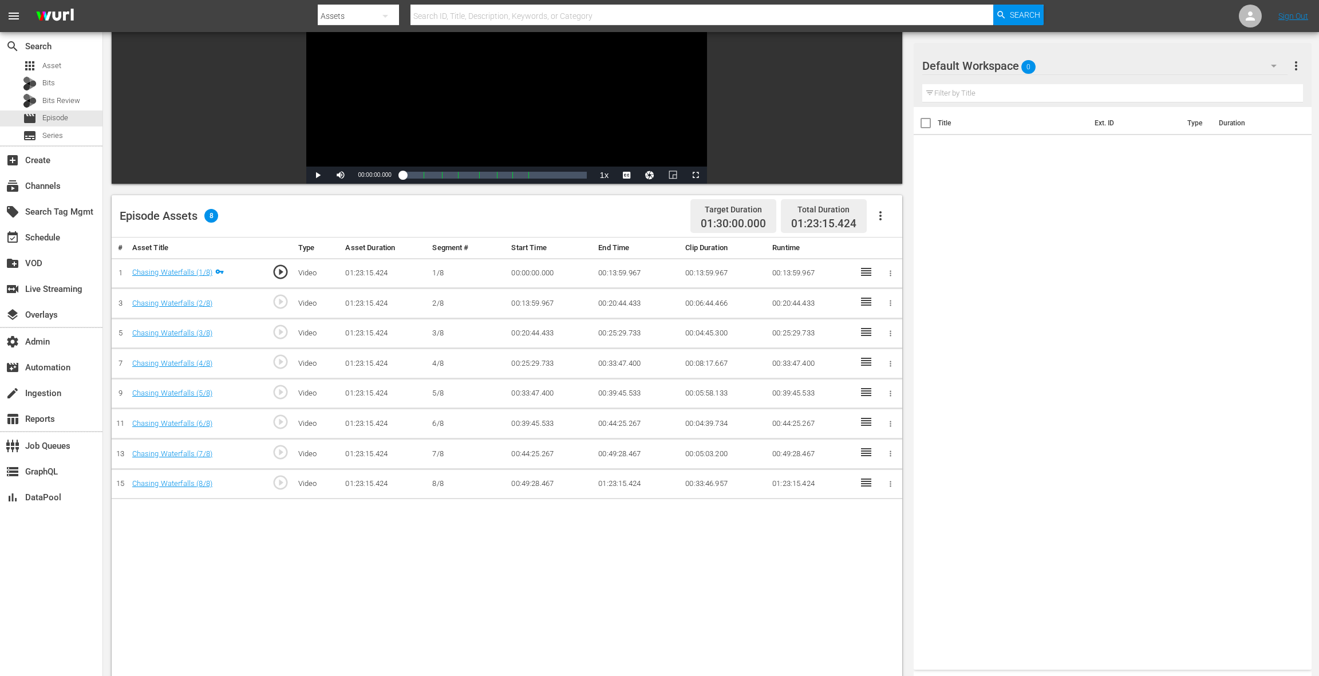
click at [878, 212] on icon "button" at bounding box center [881, 216] width 14 height 14
click at [884, 252] on div "Fill with Ads" at bounding box center [915, 247] width 78 height 27
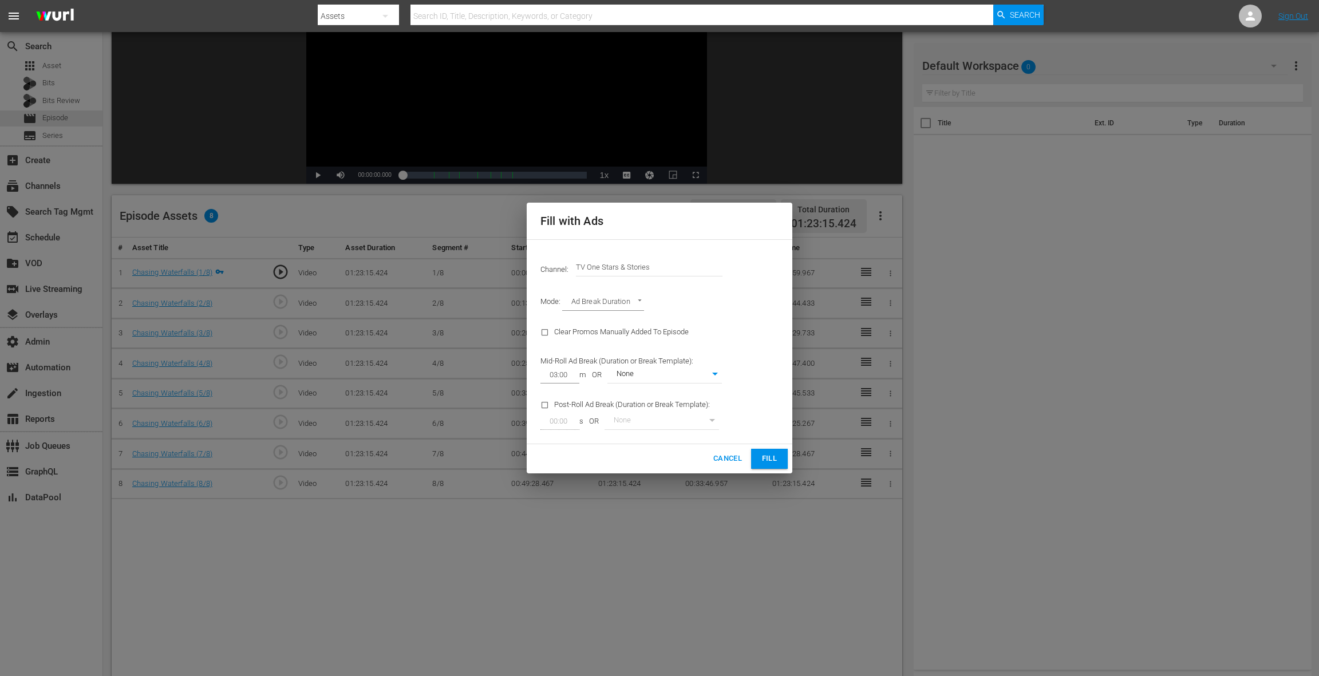
click at [759, 456] on button "Fill" at bounding box center [769, 459] width 37 height 20
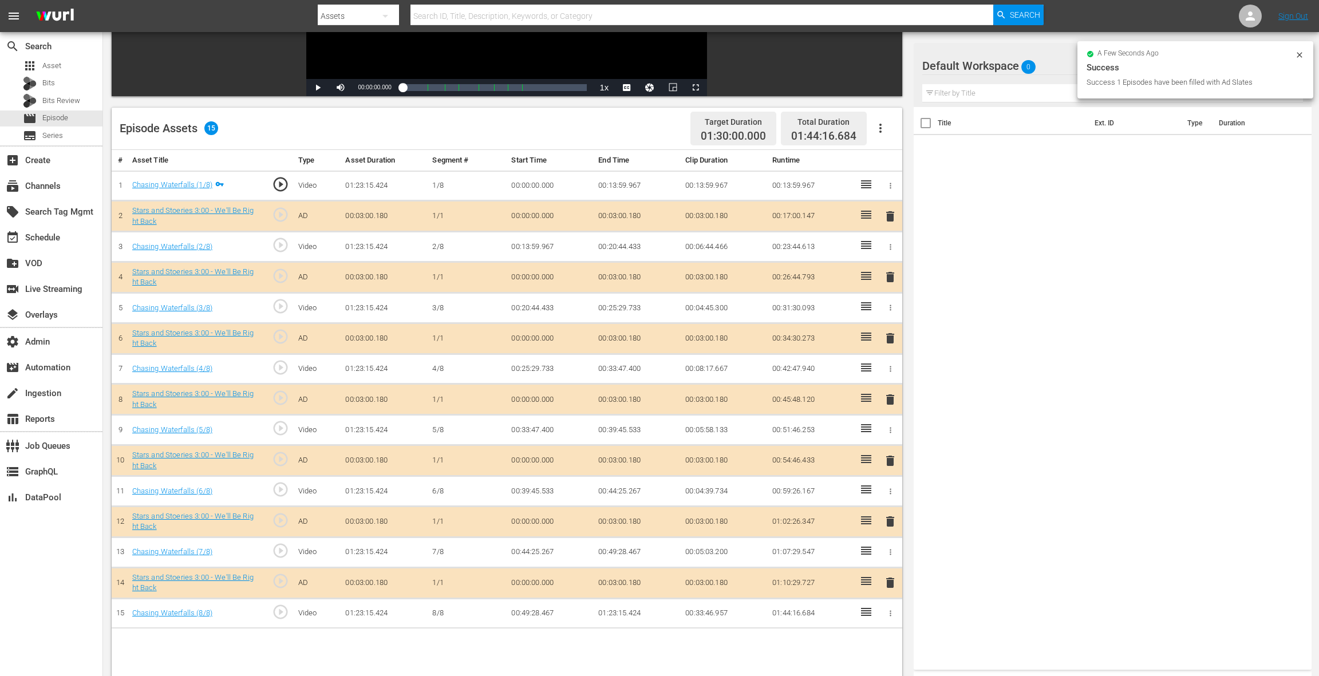
scroll to position [298, 0]
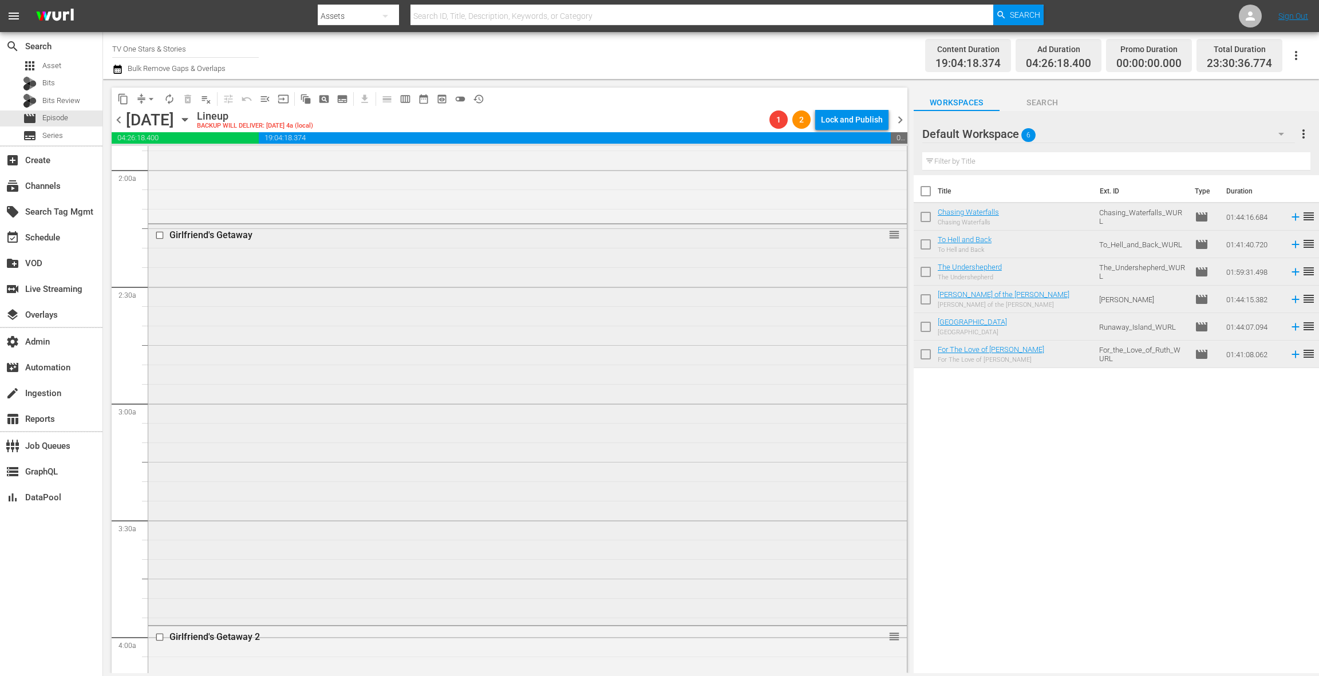
scroll to position [481, 0]
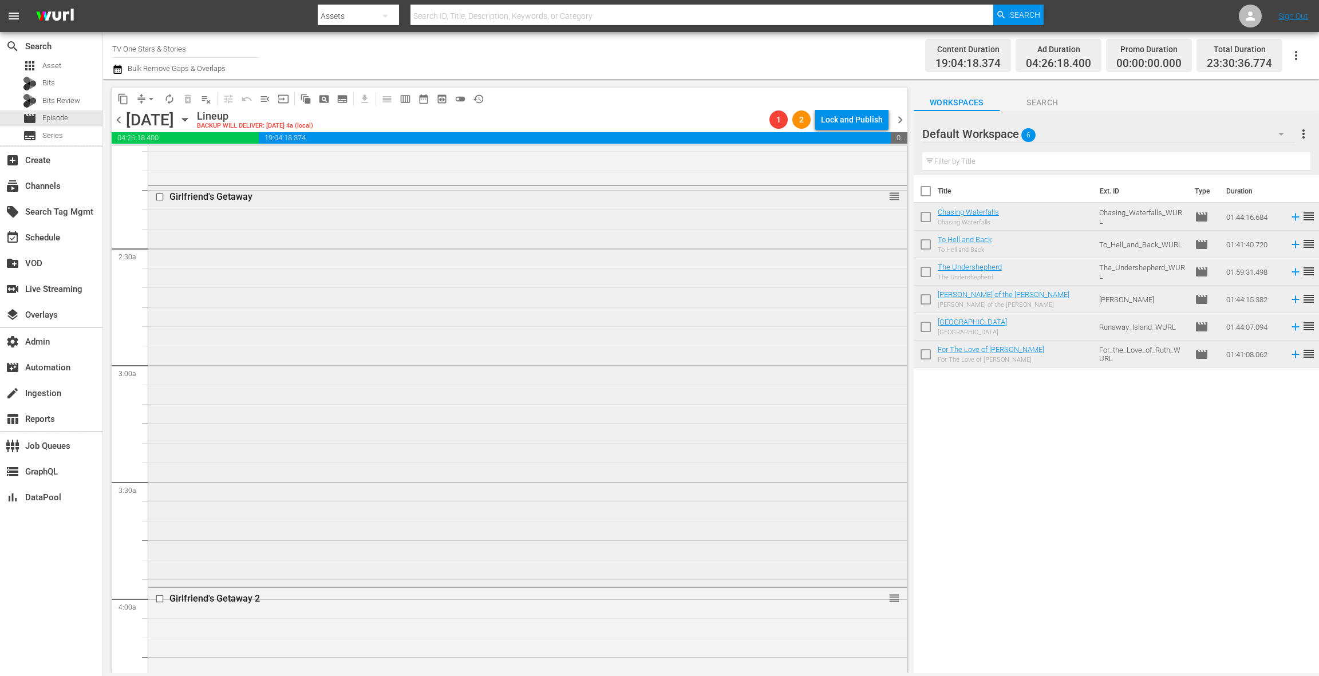
click at [456, 365] on div "Girlfriend's Getaway reorder" at bounding box center [527, 385] width 759 height 398
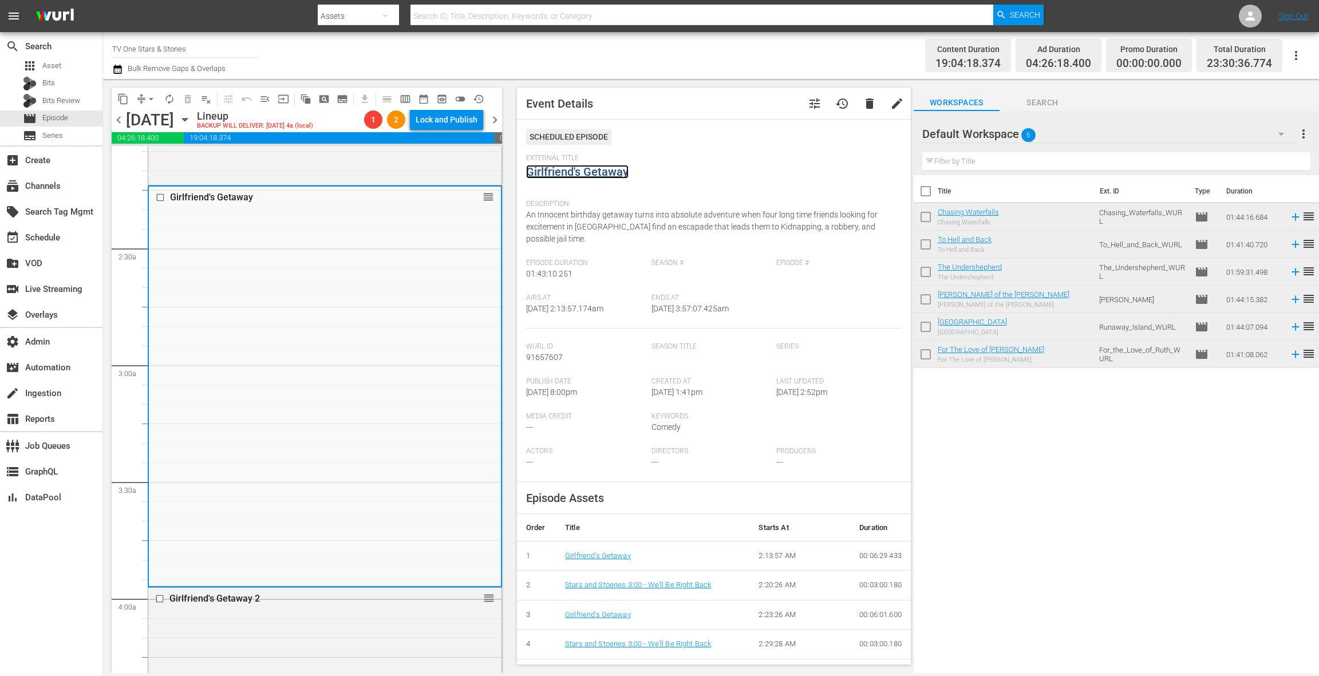
click at [565, 177] on link "Girlfriend's Getaway" at bounding box center [577, 172] width 102 height 14
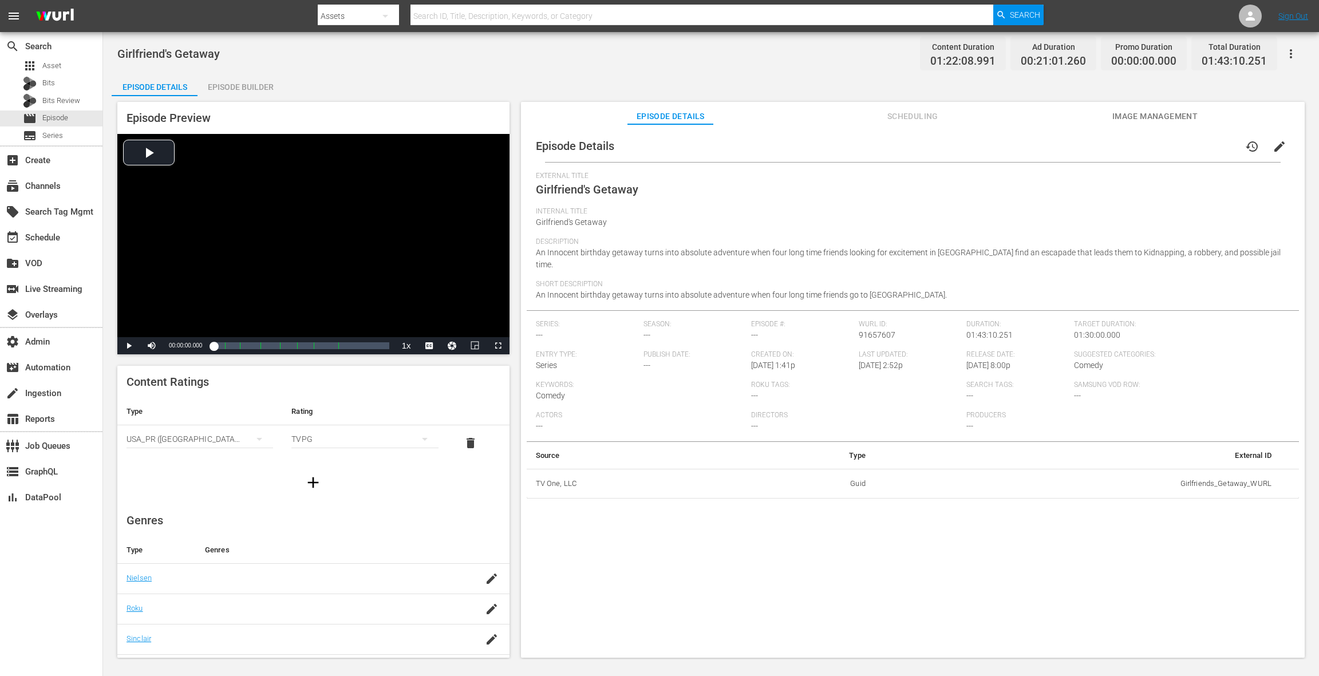
drag, startPoint x: 235, startPoint y: 83, endPoint x: 331, endPoint y: 132, distance: 108.6
click at [235, 83] on div "Episode Builder" at bounding box center [241, 86] width 86 height 27
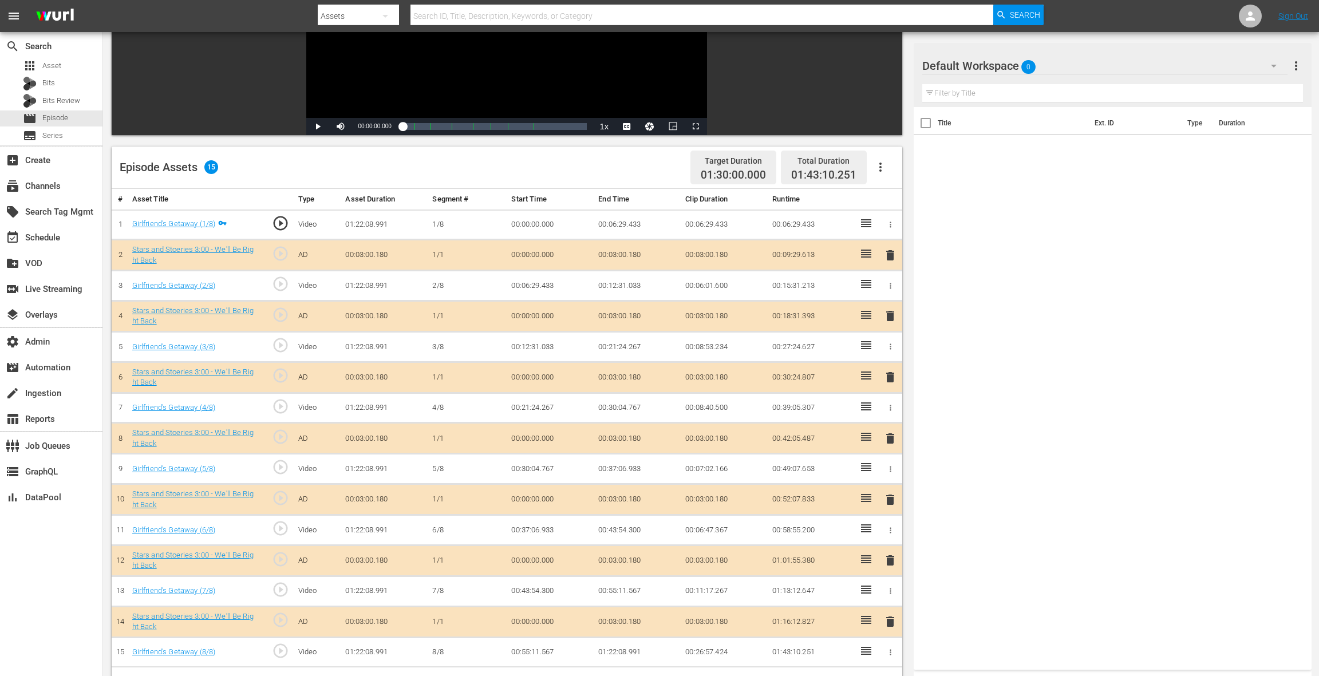
scroll to position [298, 0]
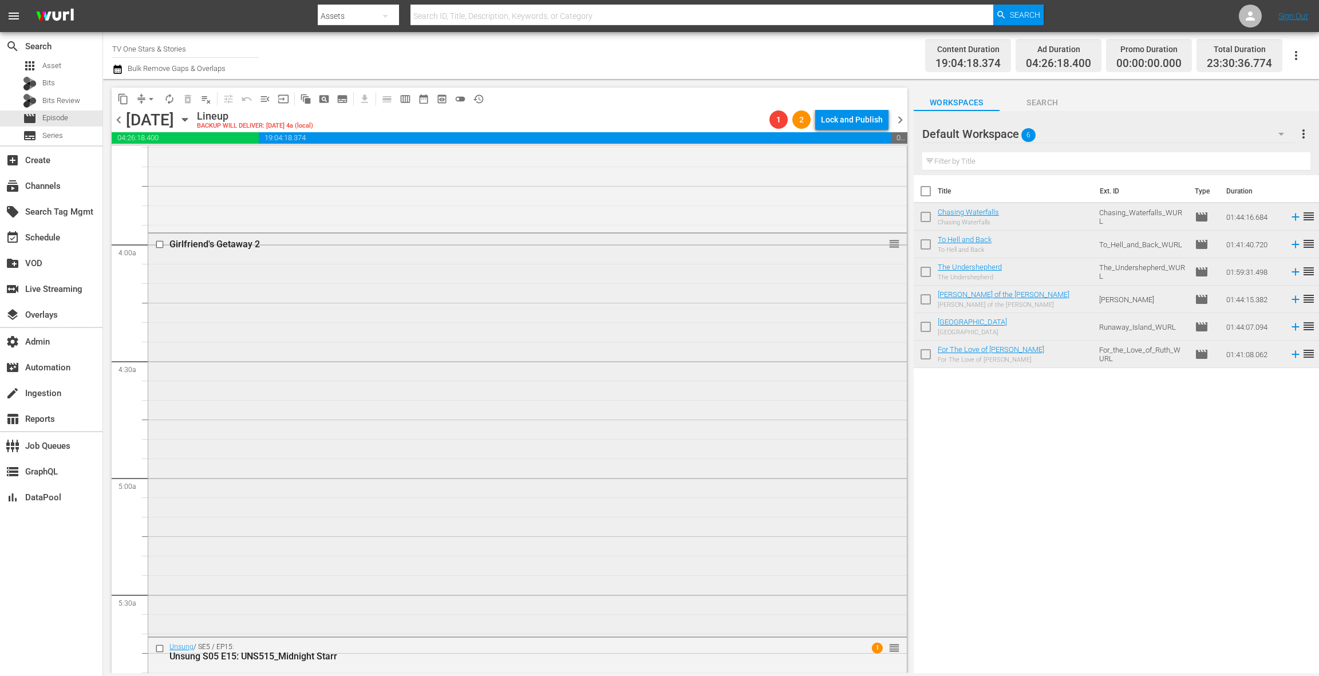
scroll to position [901, 0]
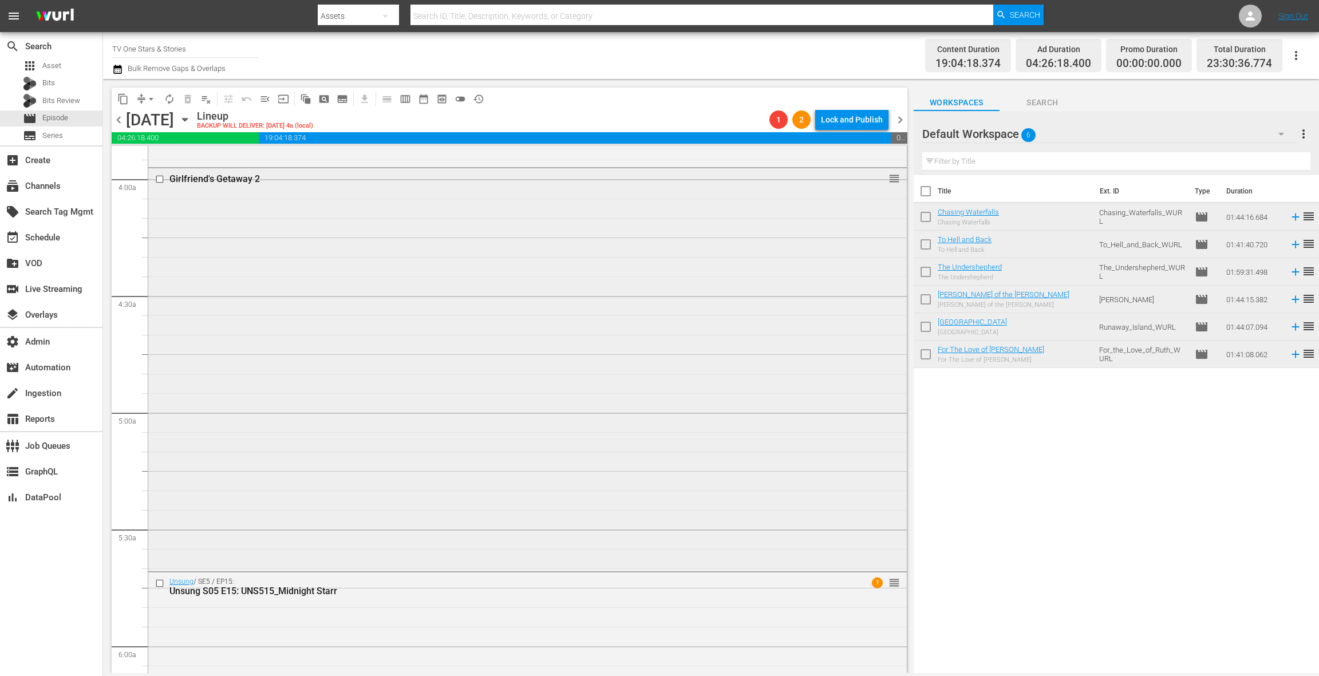
click at [428, 358] on div "Girlfriend's Getaway 2 reorder" at bounding box center [527, 368] width 759 height 401
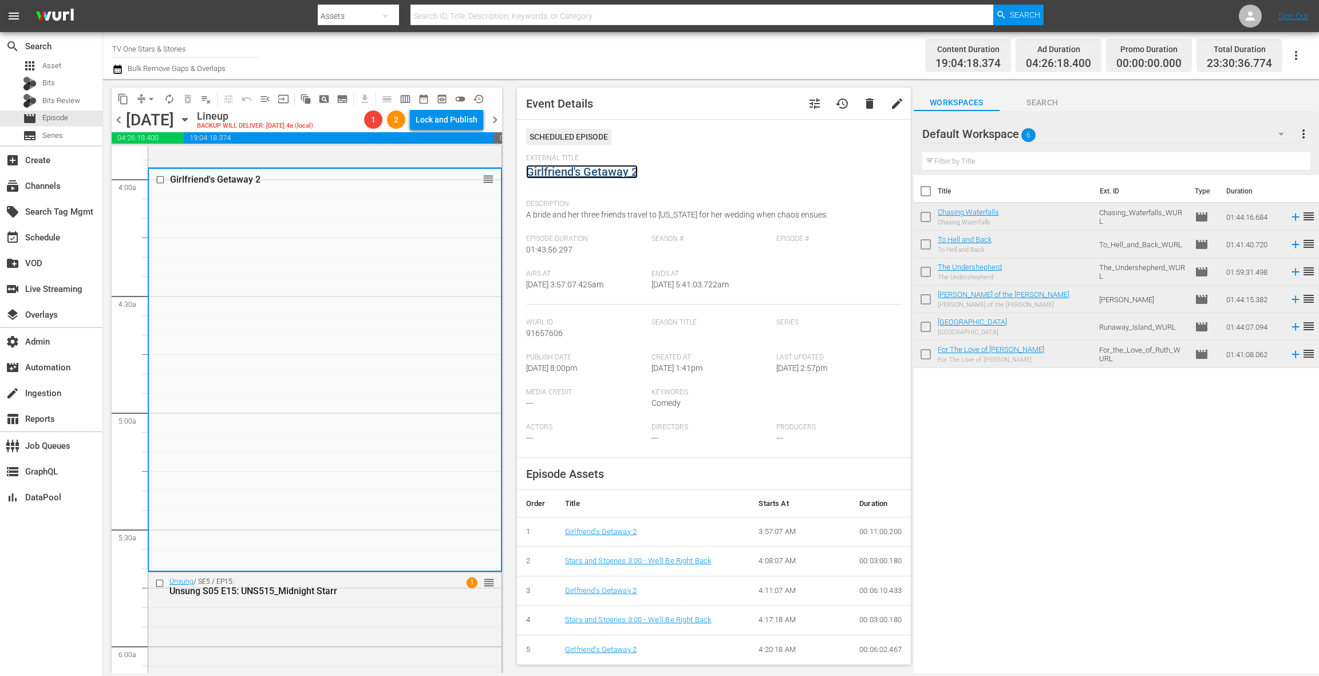
click at [575, 174] on link "Girlfriend's Getaway 2" at bounding box center [582, 172] width 112 height 14
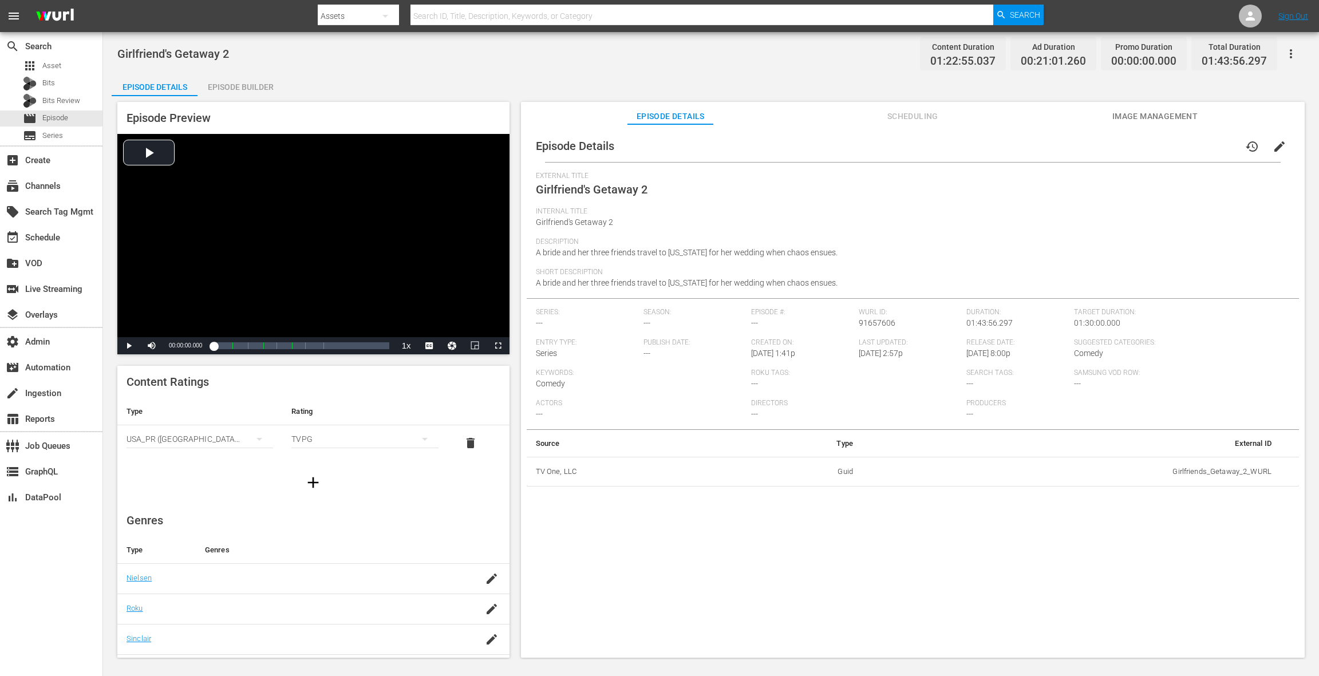
click at [260, 92] on div "Episode Builder" at bounding box center [241, 86] width 86 height 27
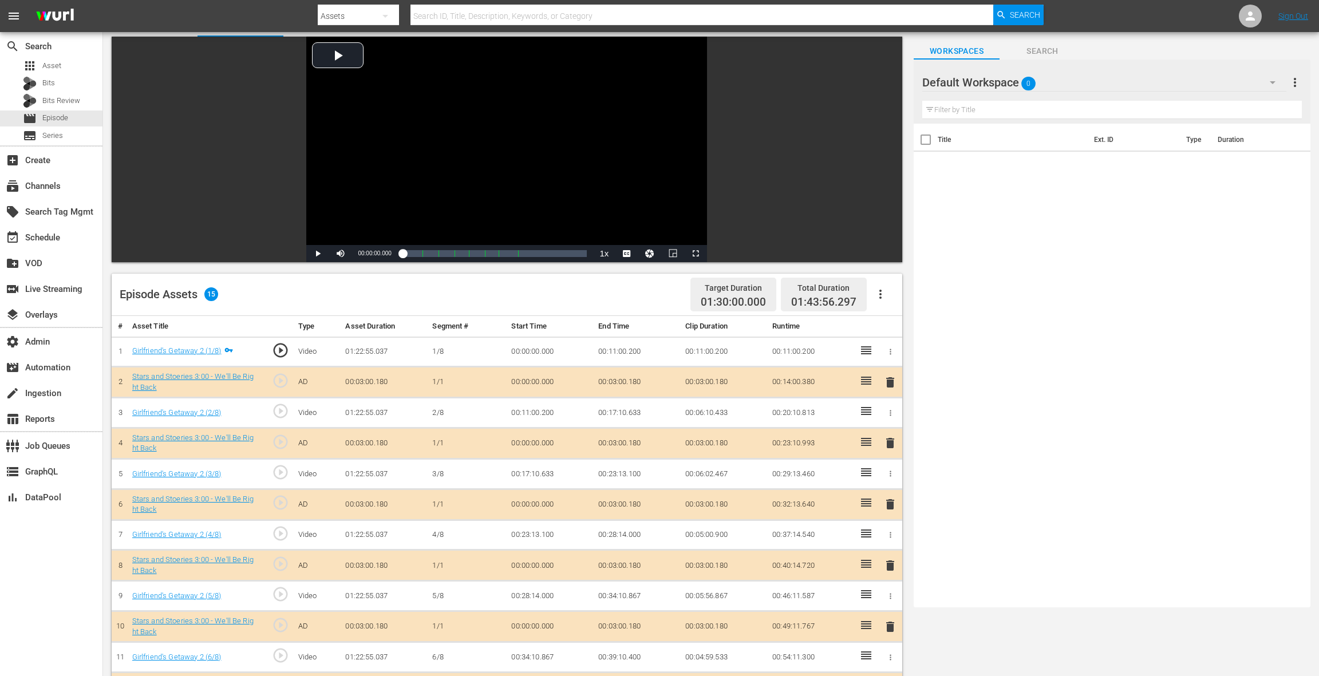
scroll to position [251, 0]
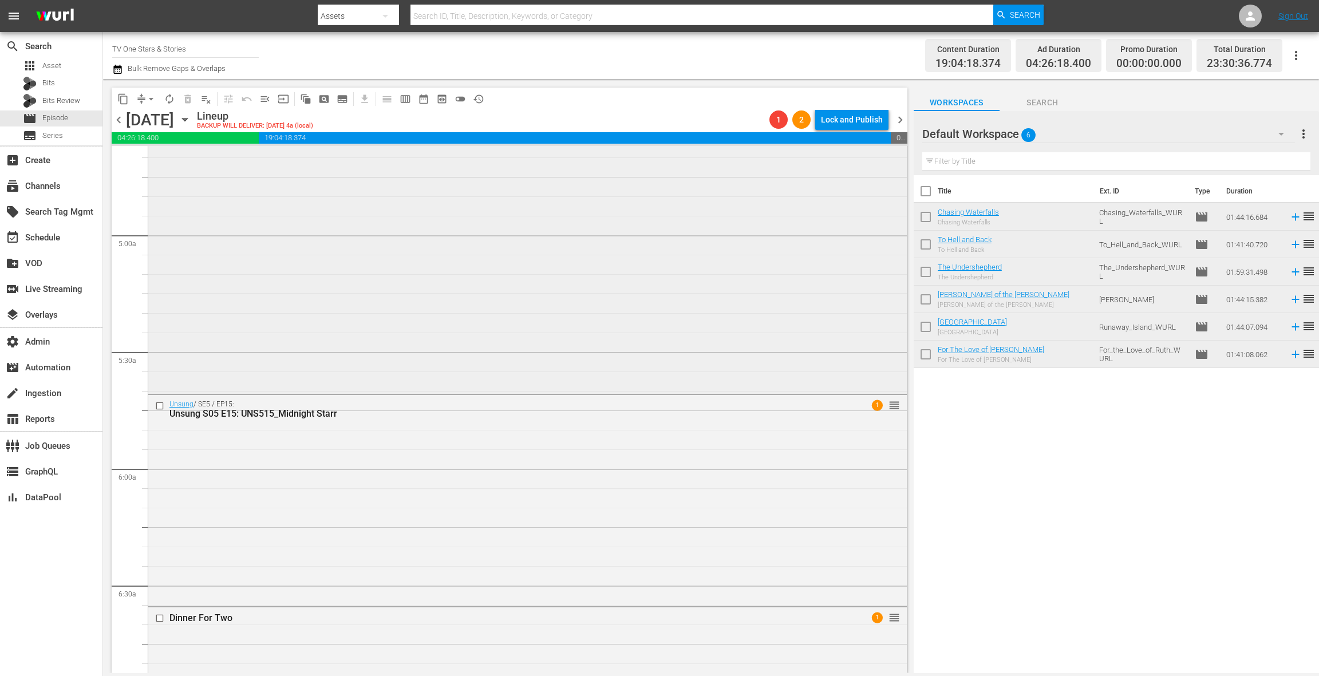
scroll to position [1026, 0]
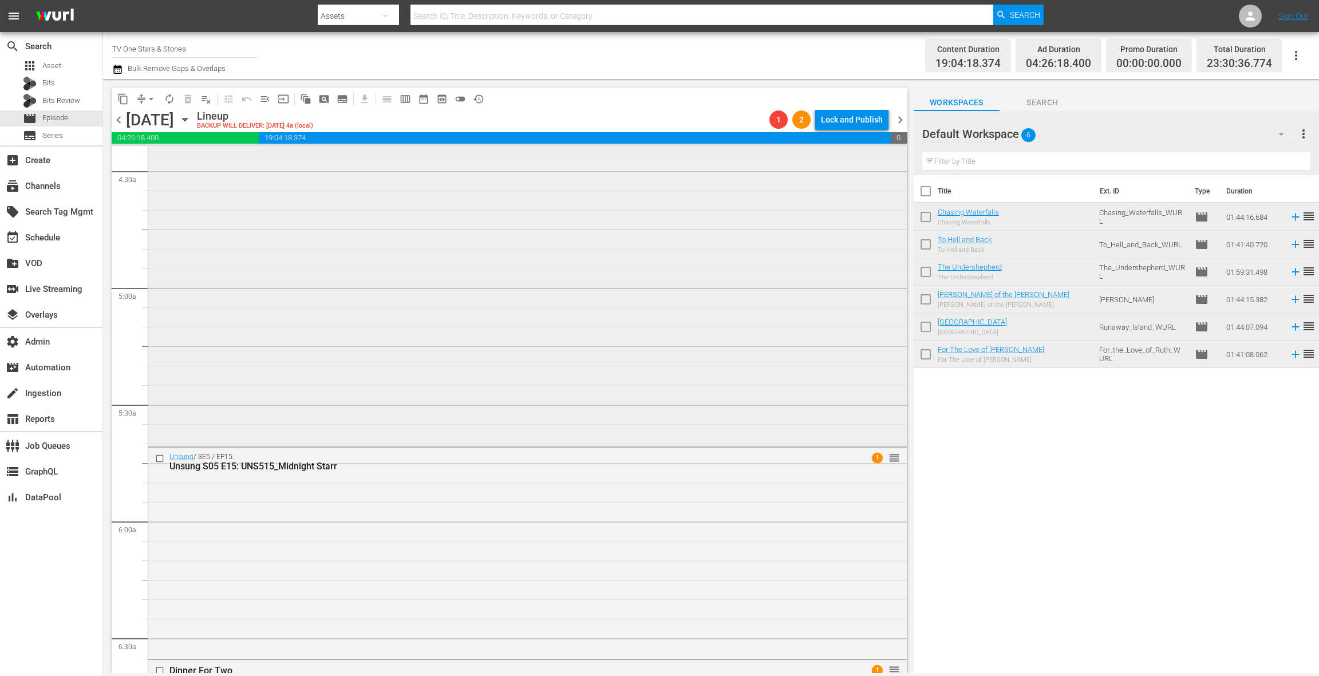
click at [447, 319] on div "Girlfriend's Getaway 2 reorder" at bounding box center [527, 244] width 759 height 401
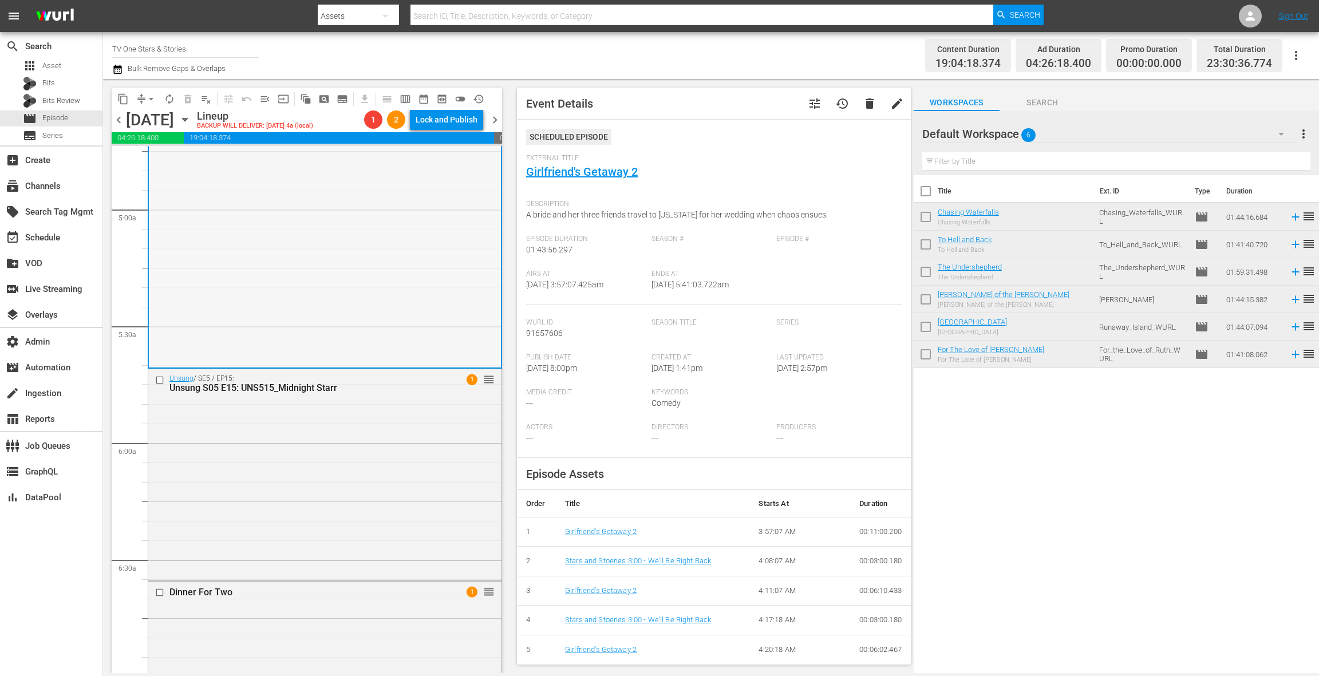
scroll to position [1225, 0]
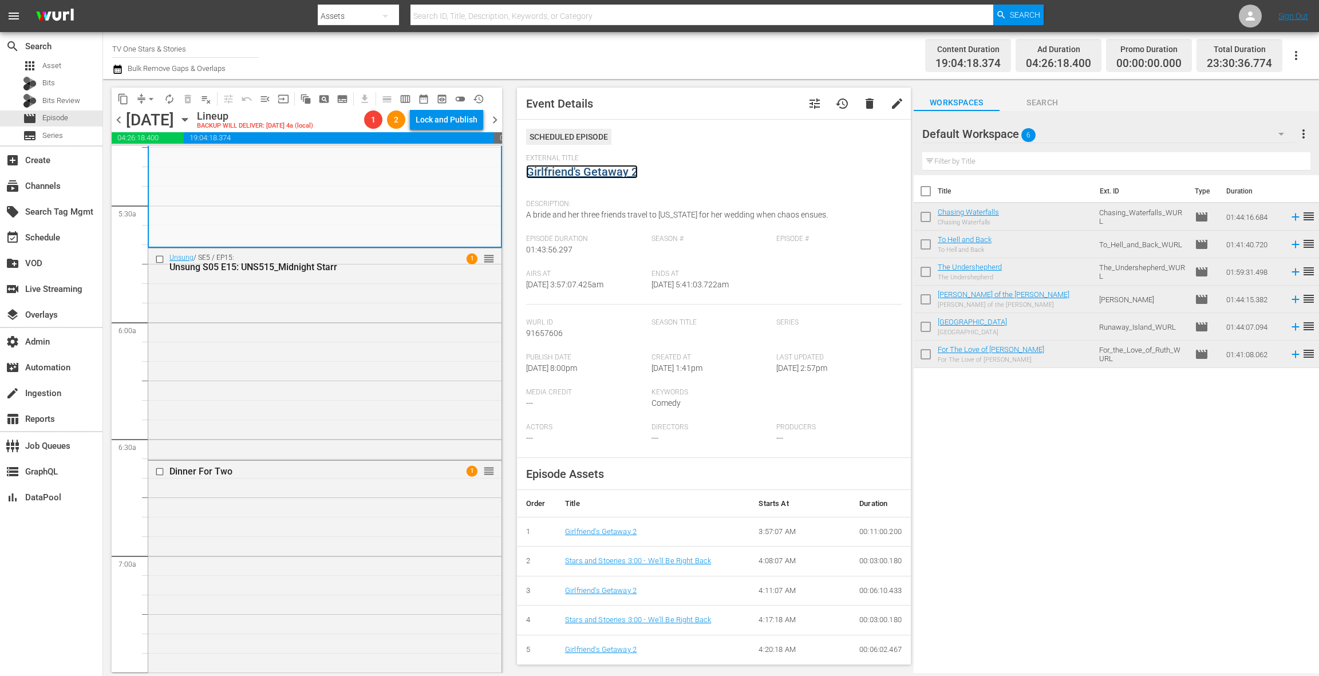
click at [559, 172] on link "Girlfriend's Getaway 2" at bounding box center [582, 172] width 112 height 14
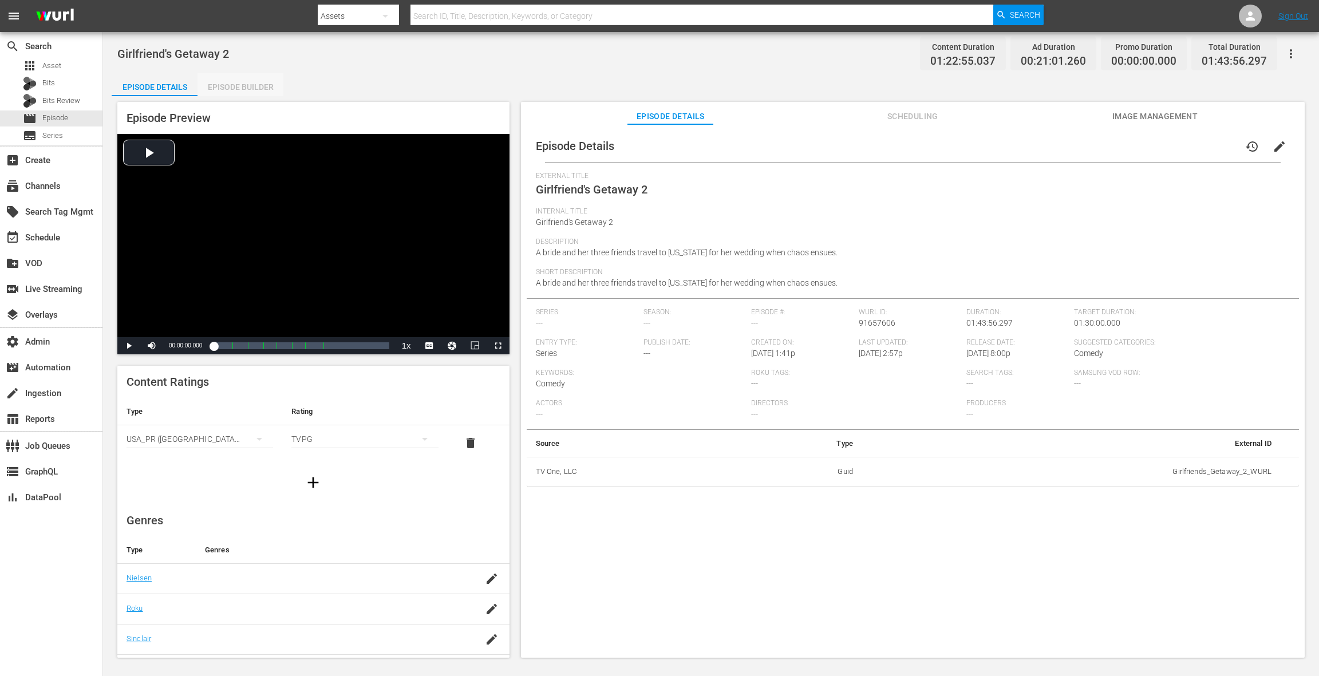
click at [243, 92] on div "Episode Builder" at bounding box center [241, 86] width 86 height 27
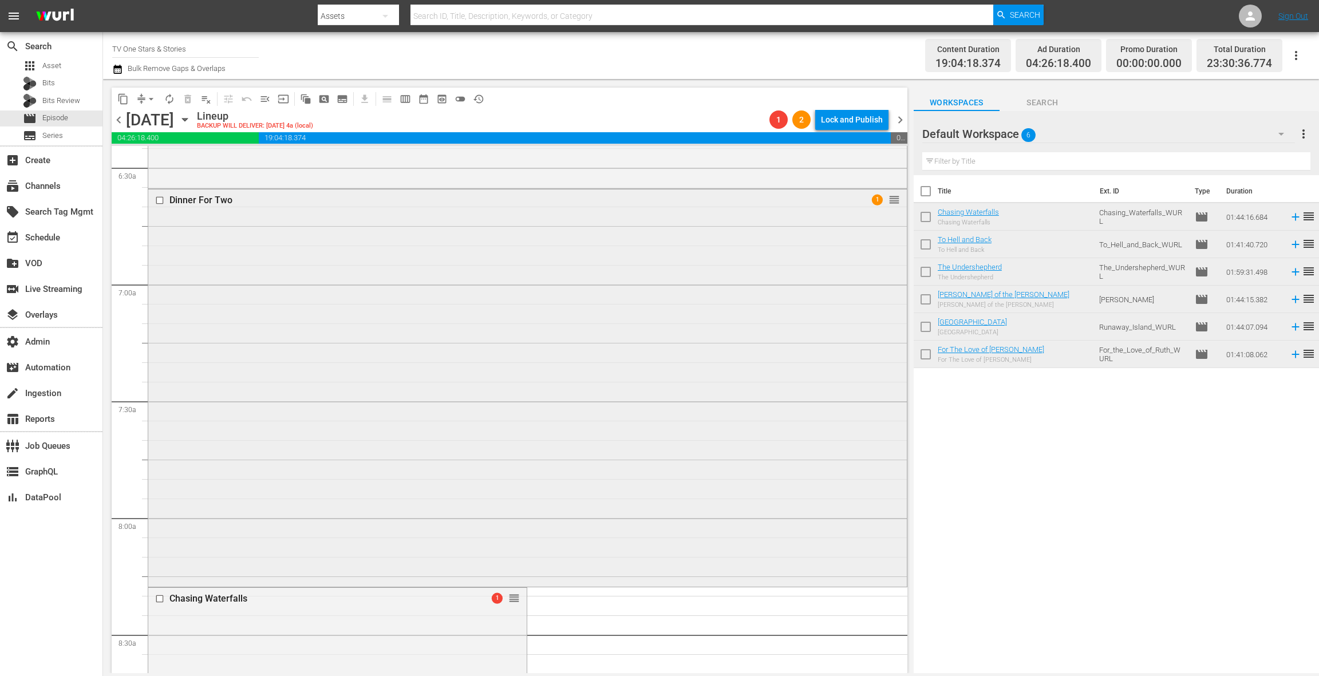
click at [459, 357] on div "Dinner For Two 1 reorder" at bounding box center [527, 386] width 759 height 395
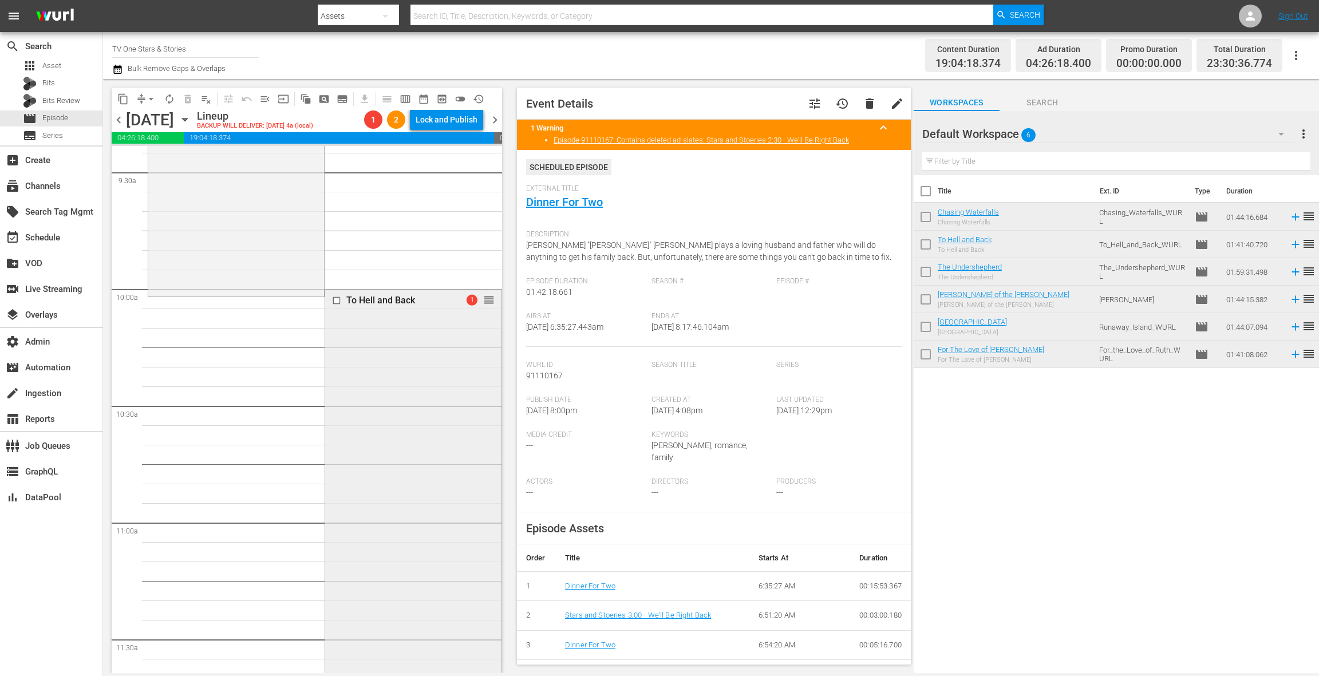
scroll to position [2205, 0]
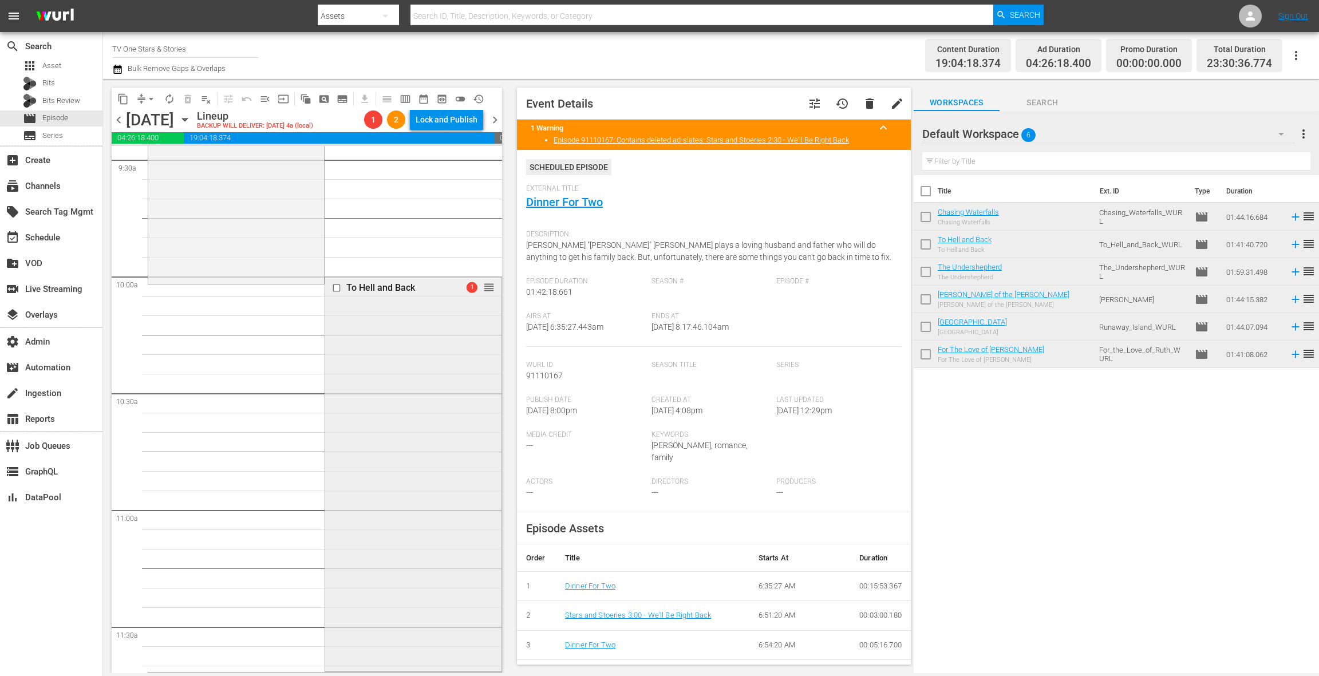
click at [432, 351] on div "To Hell and Back 1 reorder" at bounding box center [413, 473] width 176 height 392
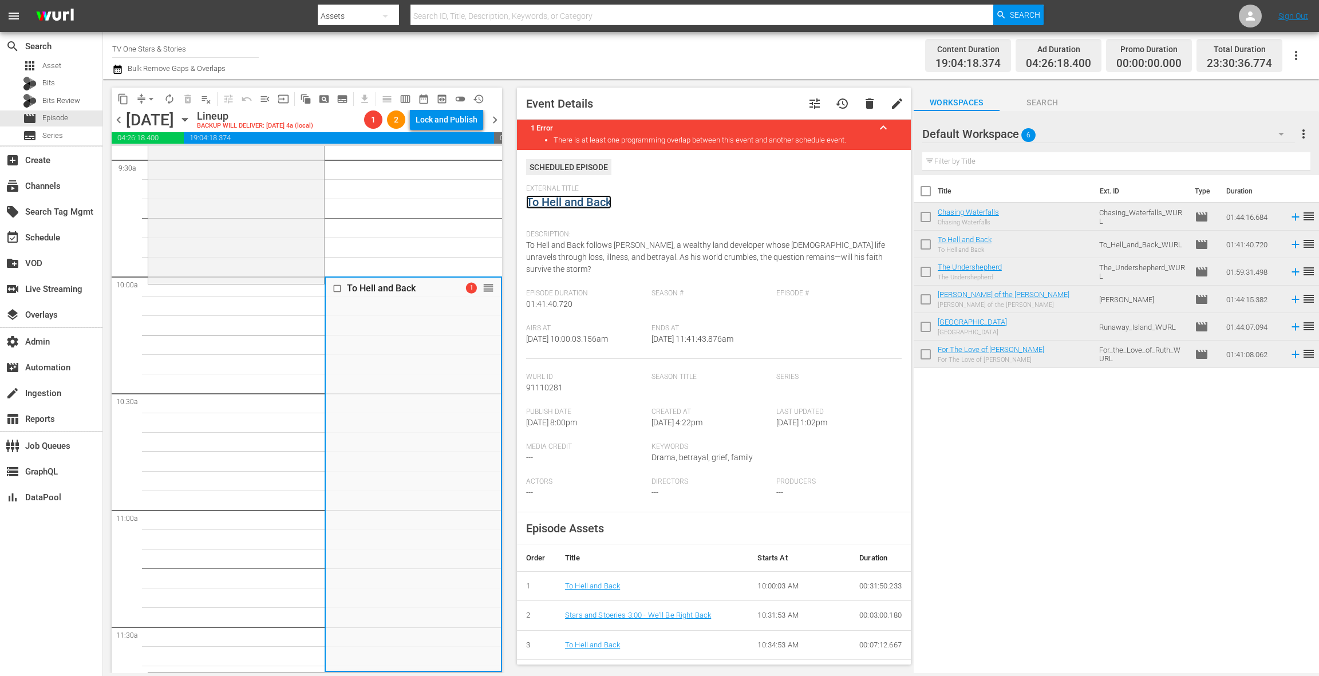
click at [583, 203] on link "To Hell and Back" at bounding box center [568, 202] width 85 height 14
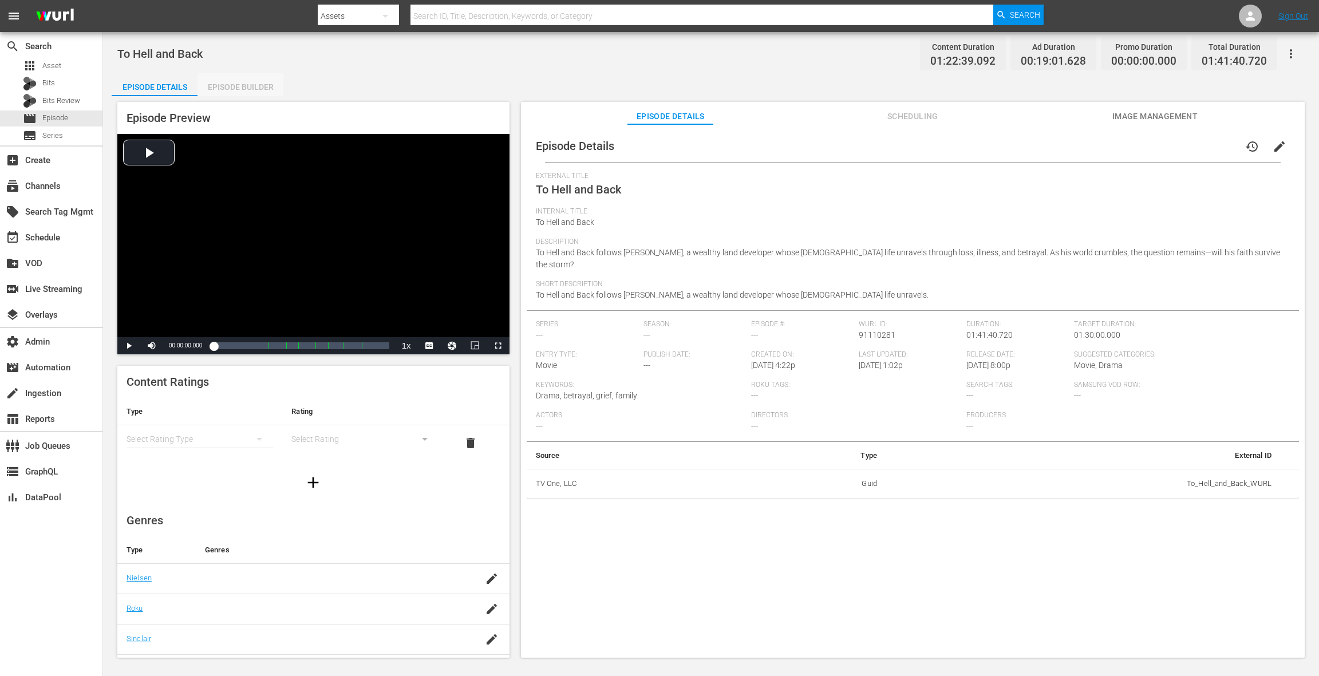
click at [231, 92] on div "Episode Builder" at bounding box center [241, 86] width 86 height 27
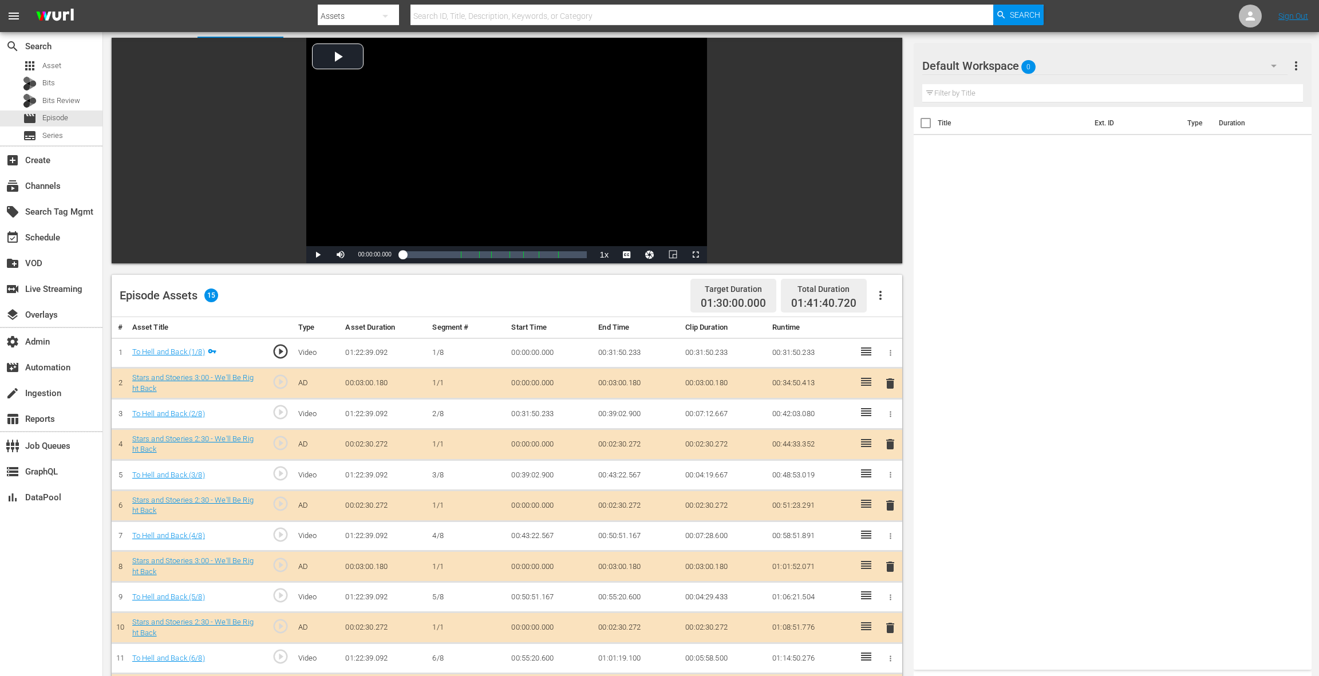
scroll to position [167, 0]
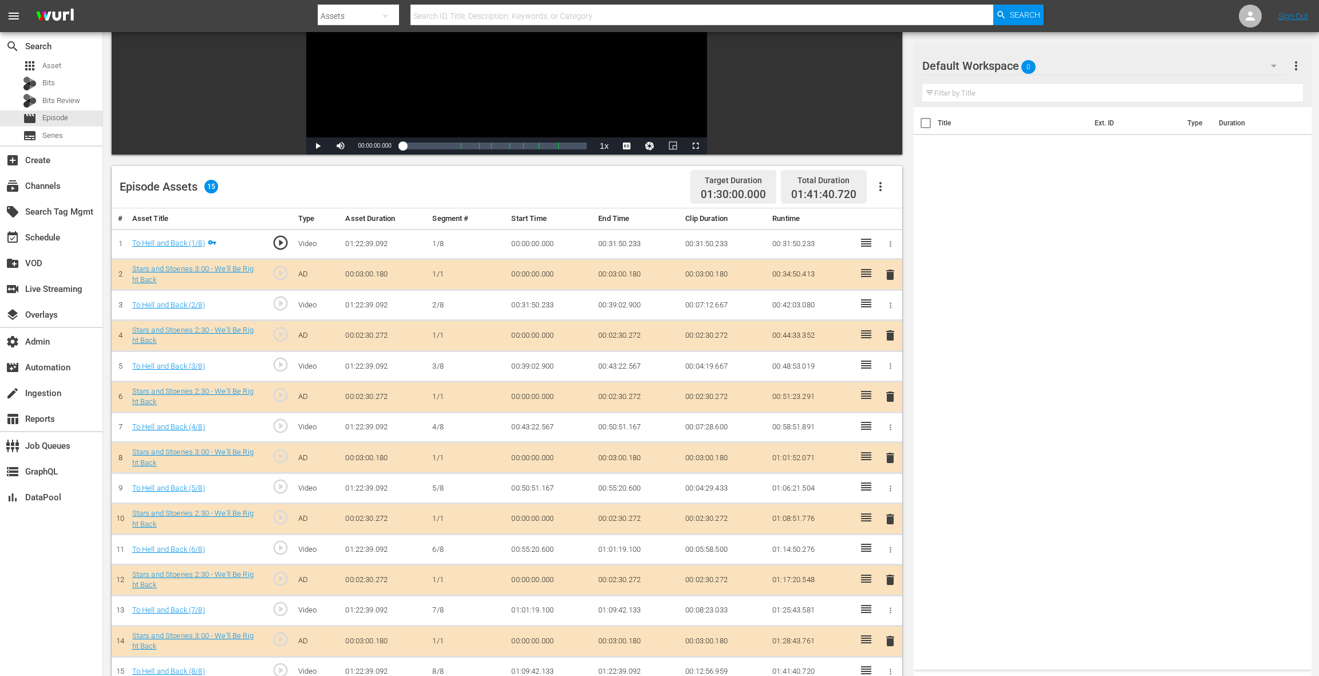
click at [886, 185] on icon "button" at bounding box center [881, 187] width 14 height 14
click at [896, 245] on div "Clear Ads" at bounding box center [915, 245] width 78 height 27
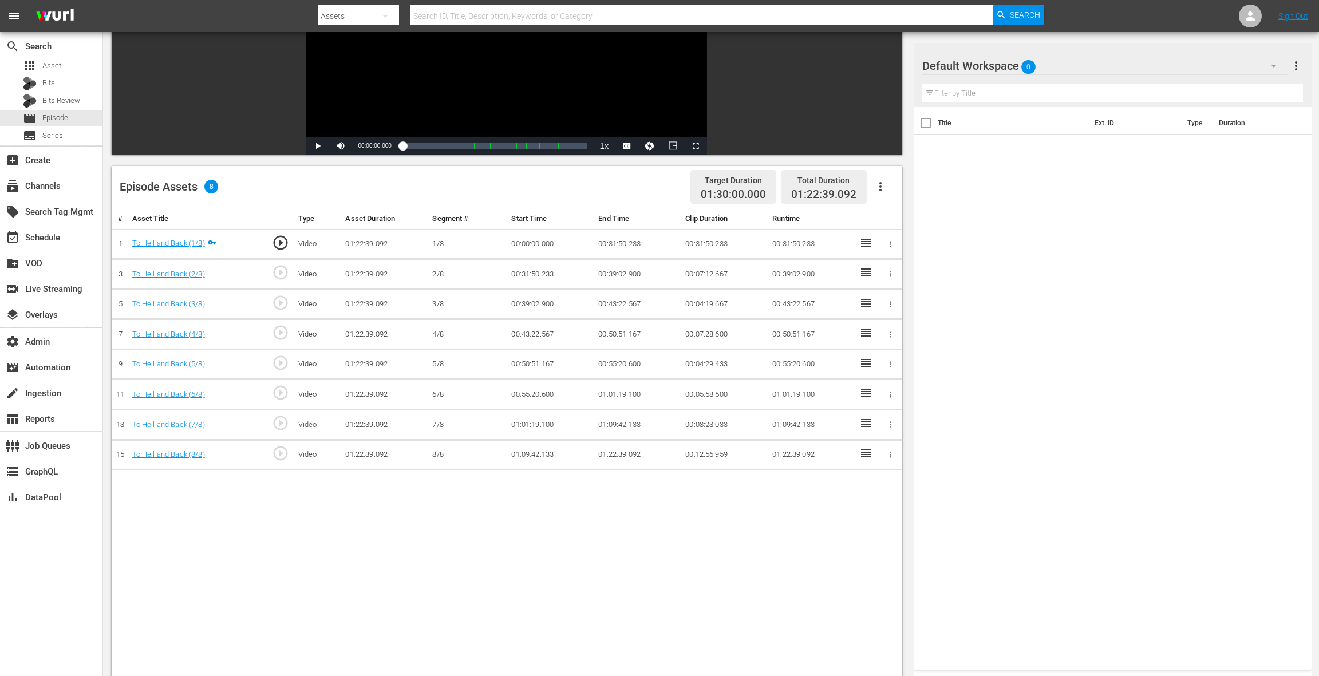
click at [878, 180] on icon "button" at bounding box center [881, 187] width 14 height 14
click at [882, 220] on div "Fill with Ads" at bounding box center [915, 218] width 78 height 27
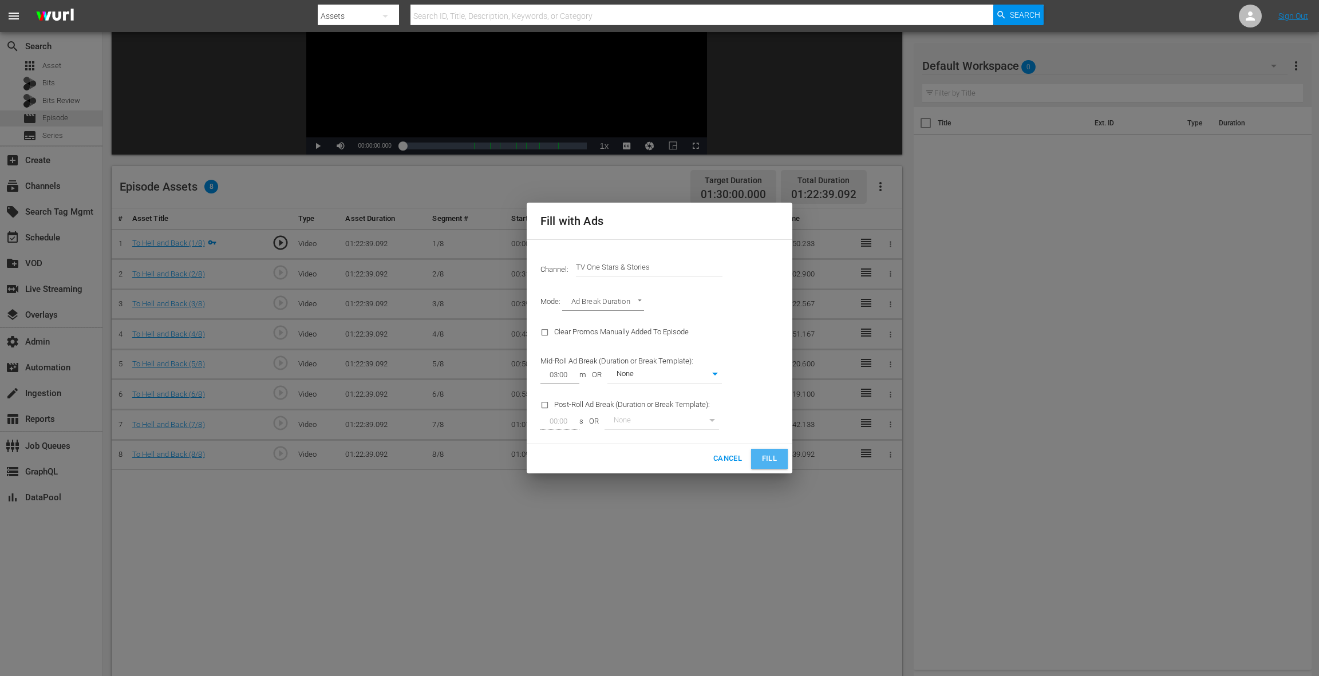
click at [764, 458] on span "Fill" at bounding box center [769, 458] width 18 height 13
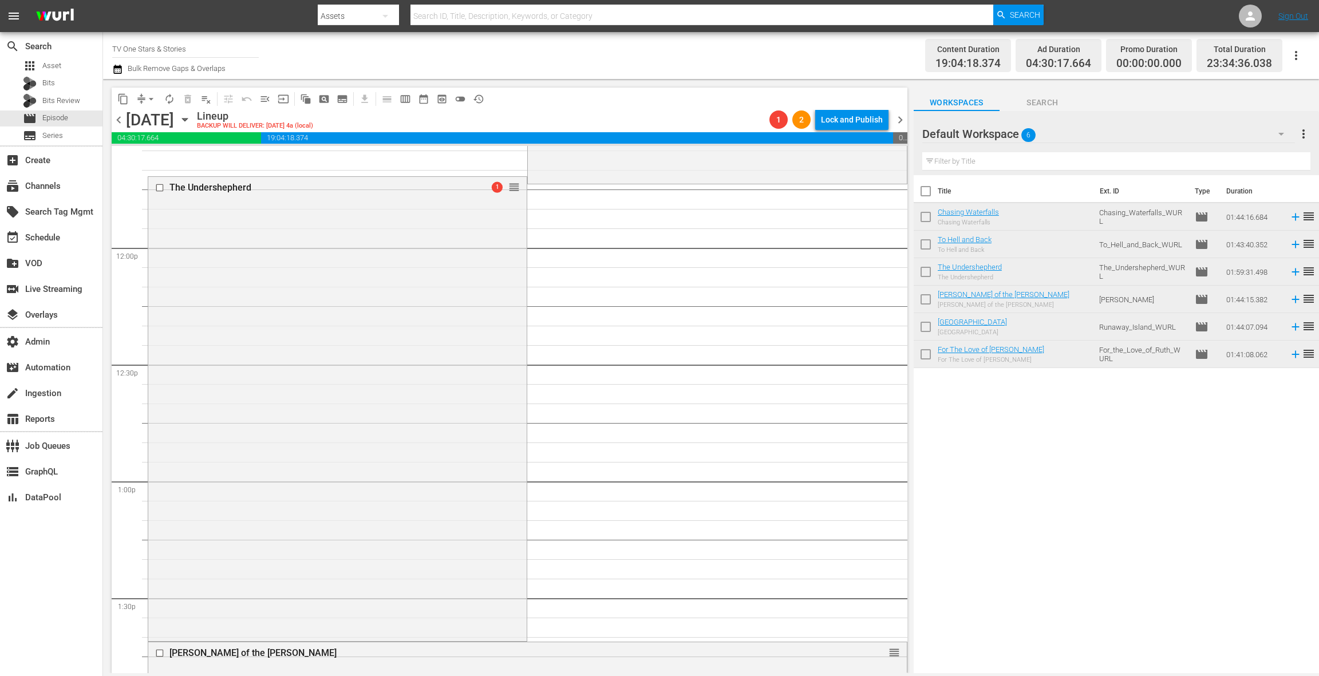
scroll to position [2716, 0]
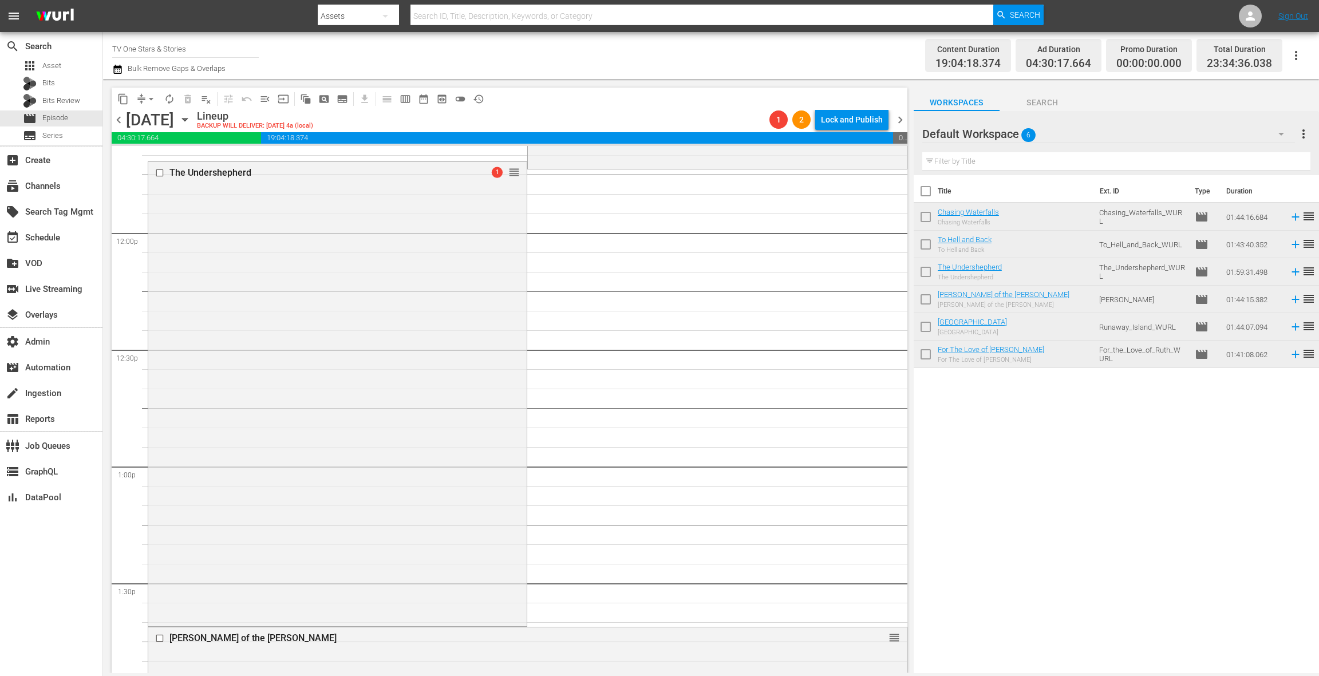
click at [299, 239] on div "The Undershepherd 1 reorder" at bounding box center [337, 393] width 378 height 462
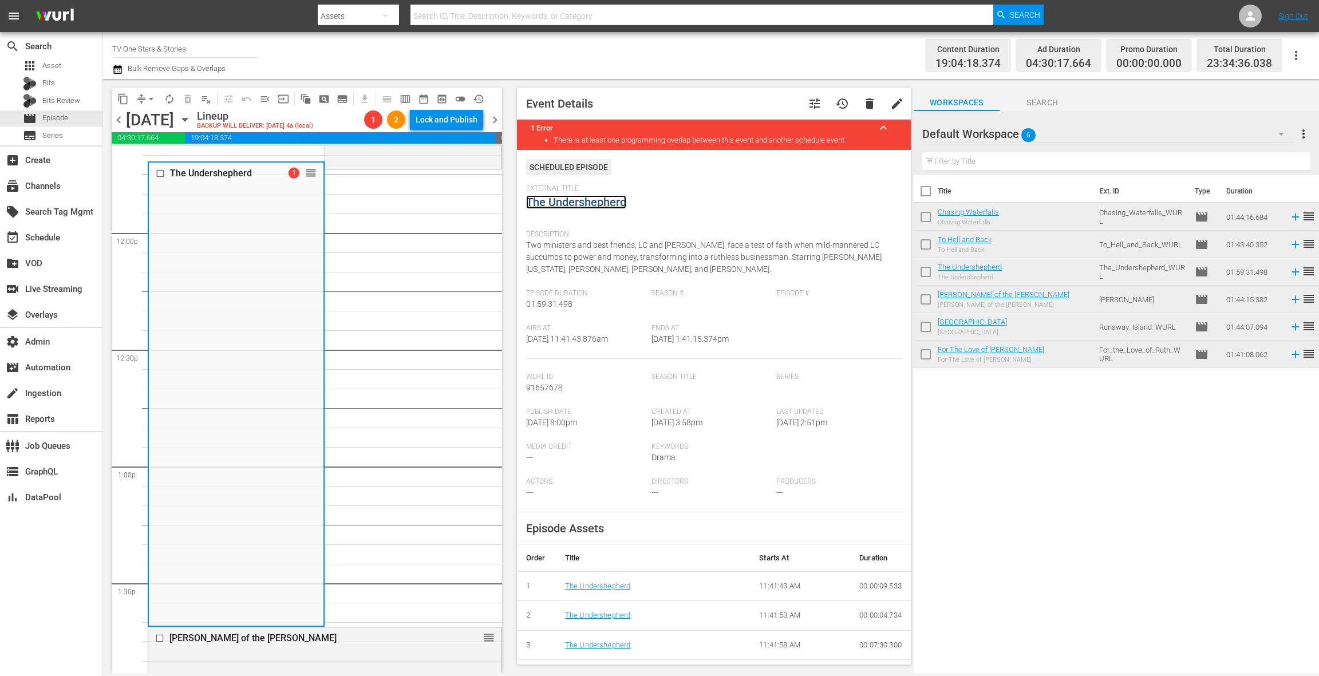
click at [554, 207] on link "The Undershepherd" at bounding box center [576, 202] width 100 height 14
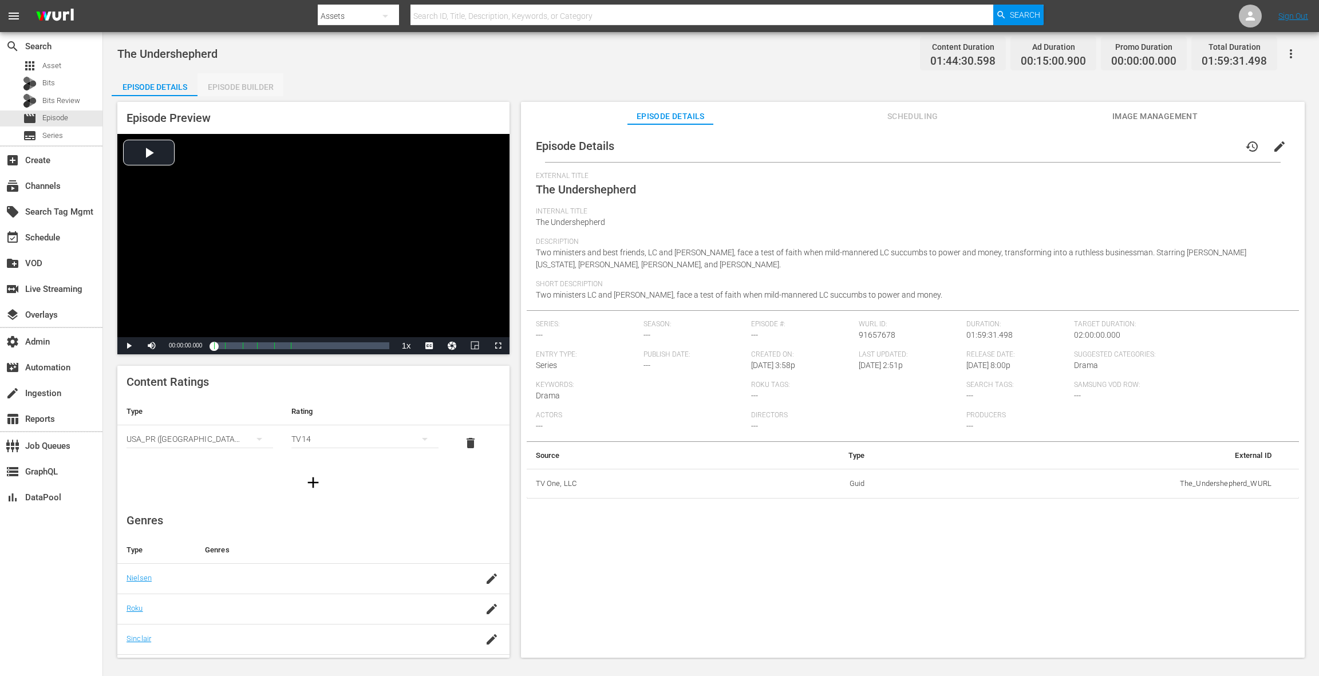
drag, startPoint x: 244, startPoint y: 89, endPoint x: 421, endPoint y: 195, distance: 205.7
click at [244, 89] on div "Episode Builder" at bounding box center [241, 86] width 86 height 27
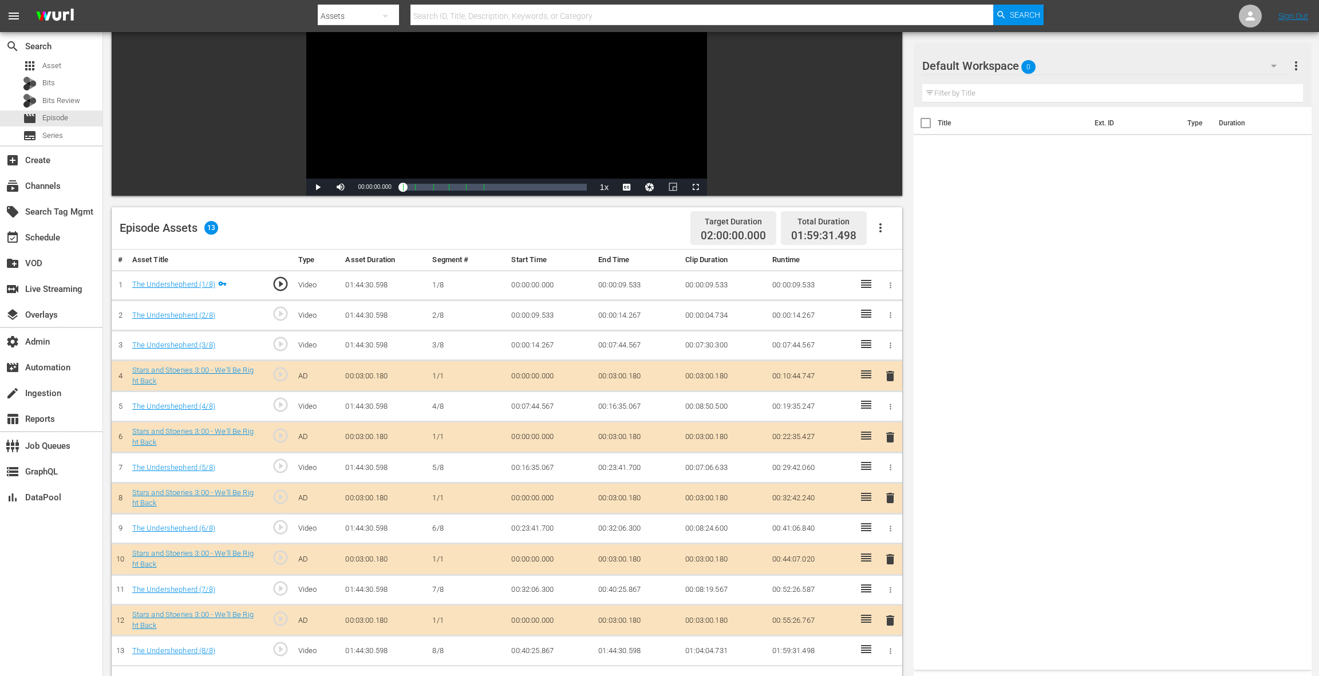
scroll to position [172, 0]
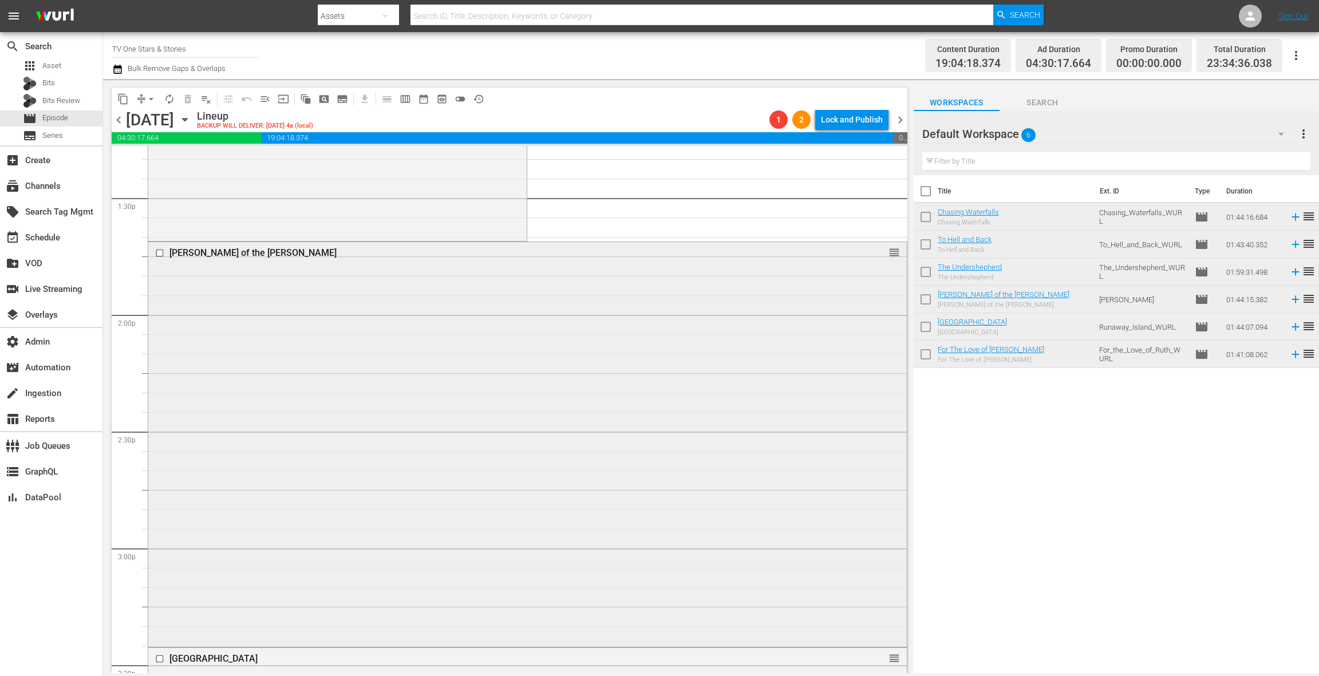
scroll to position [3154, 0]
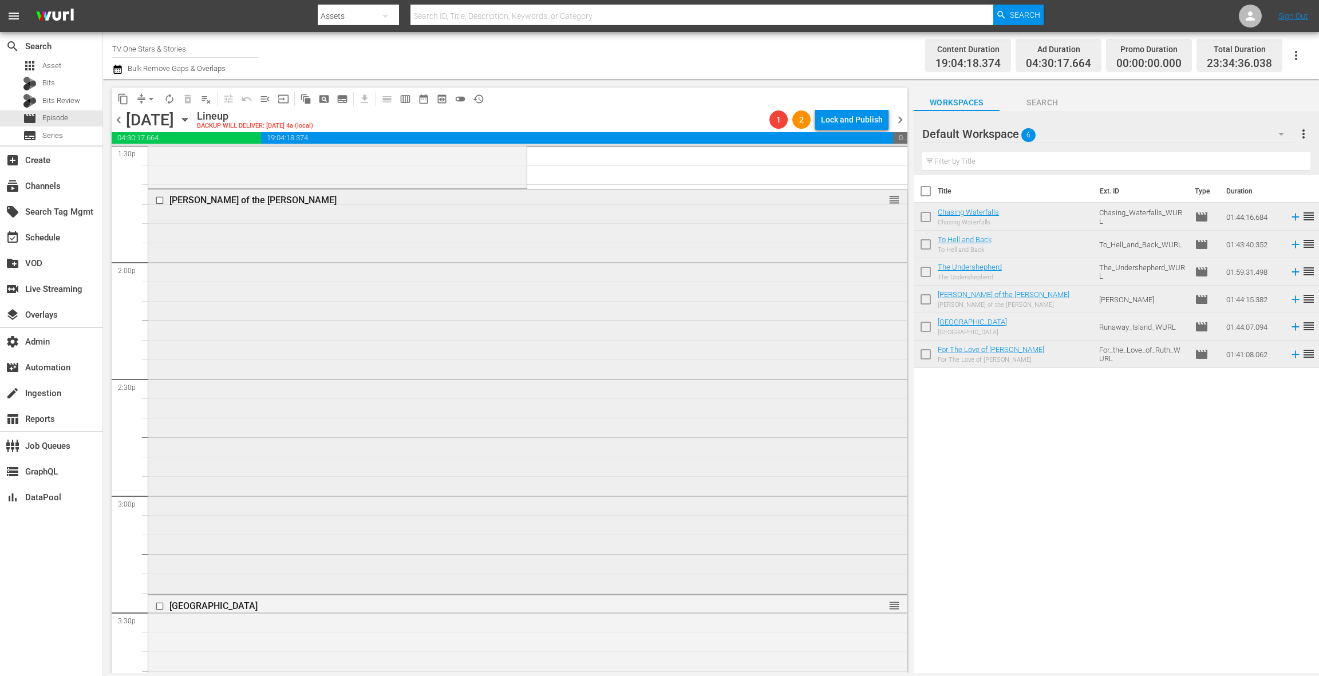
click at [483, 347] on div "Jean of the Jones reorder" at bounding box center [527, 390] width 759 height 402
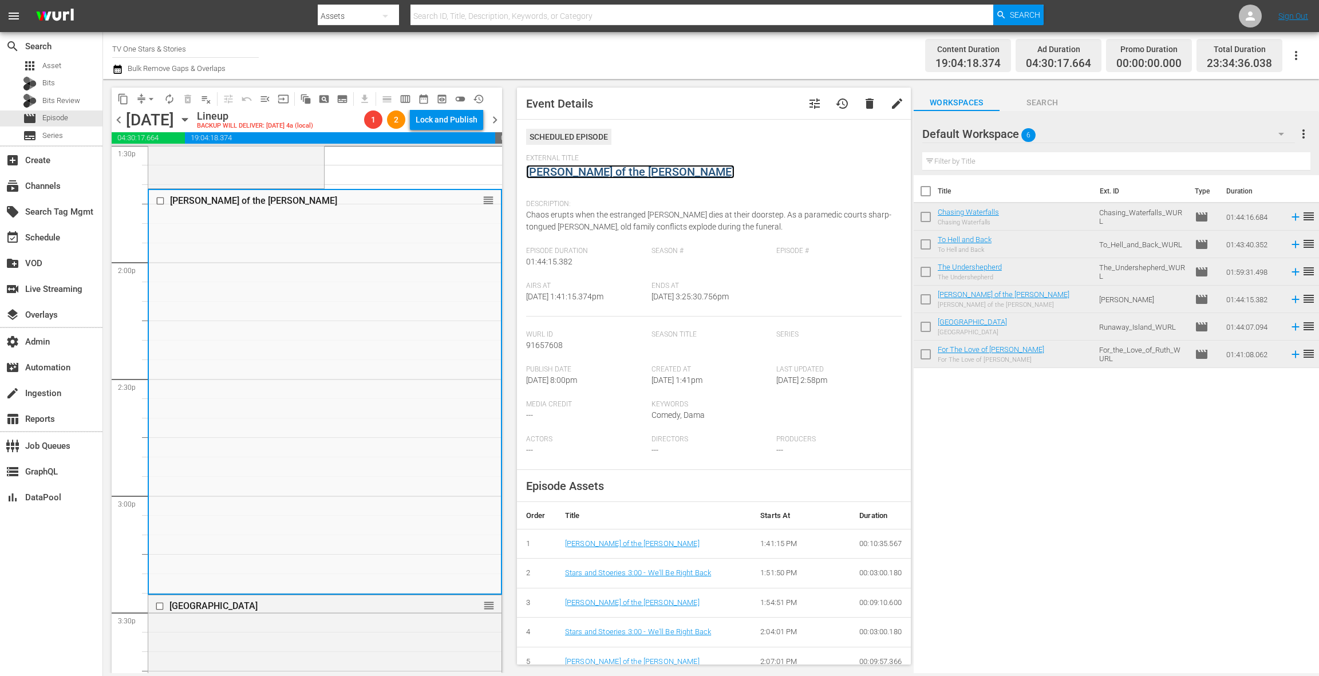
click at [561, 175] on link "[PERSON_NAME] of the [PERSON_NAME]" at bounding box center [630, 172] width 208 height 14
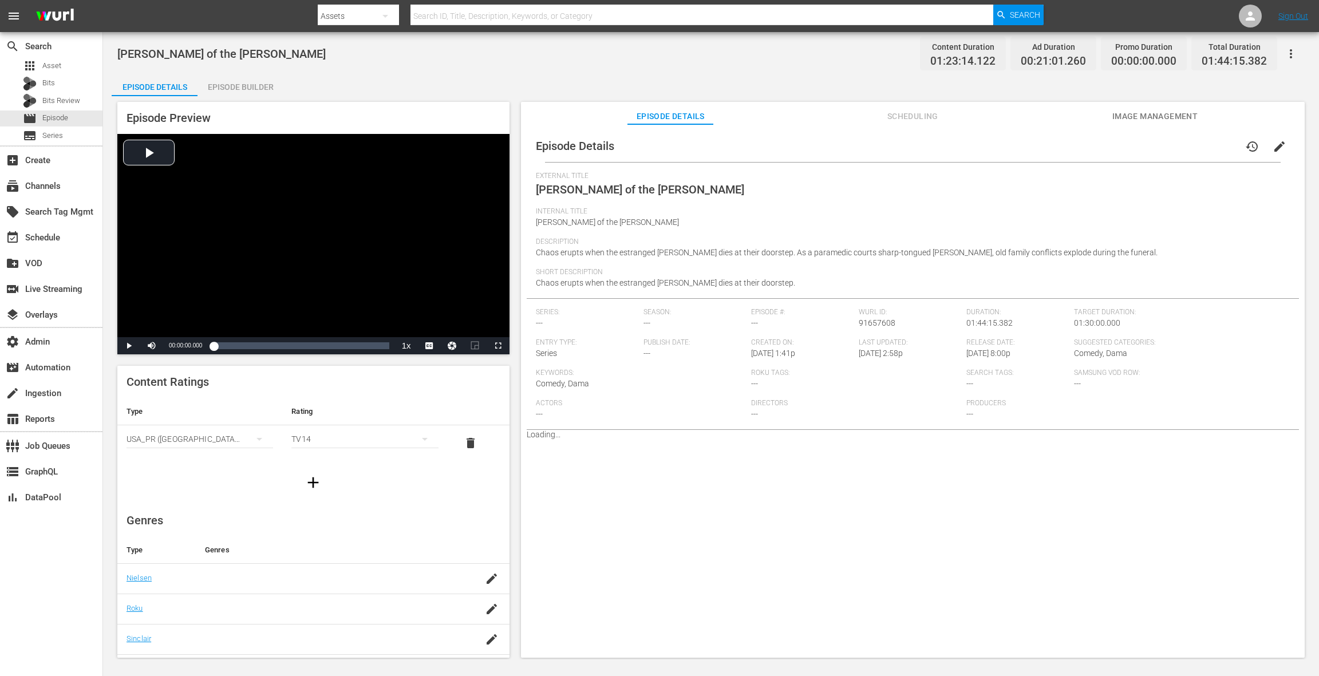
click at [247, 90] on div "Episode Builder" at bounding box center [241, 86] width 86 height 27
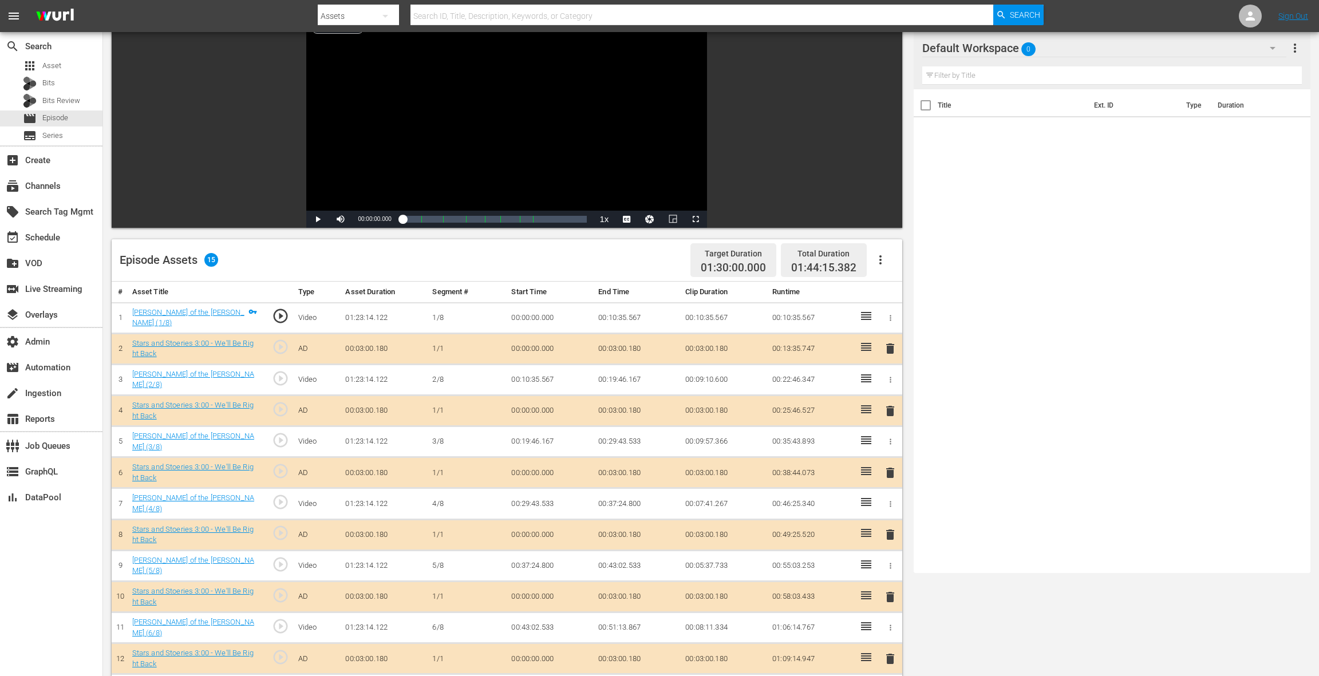
scroll to position [259, 0]
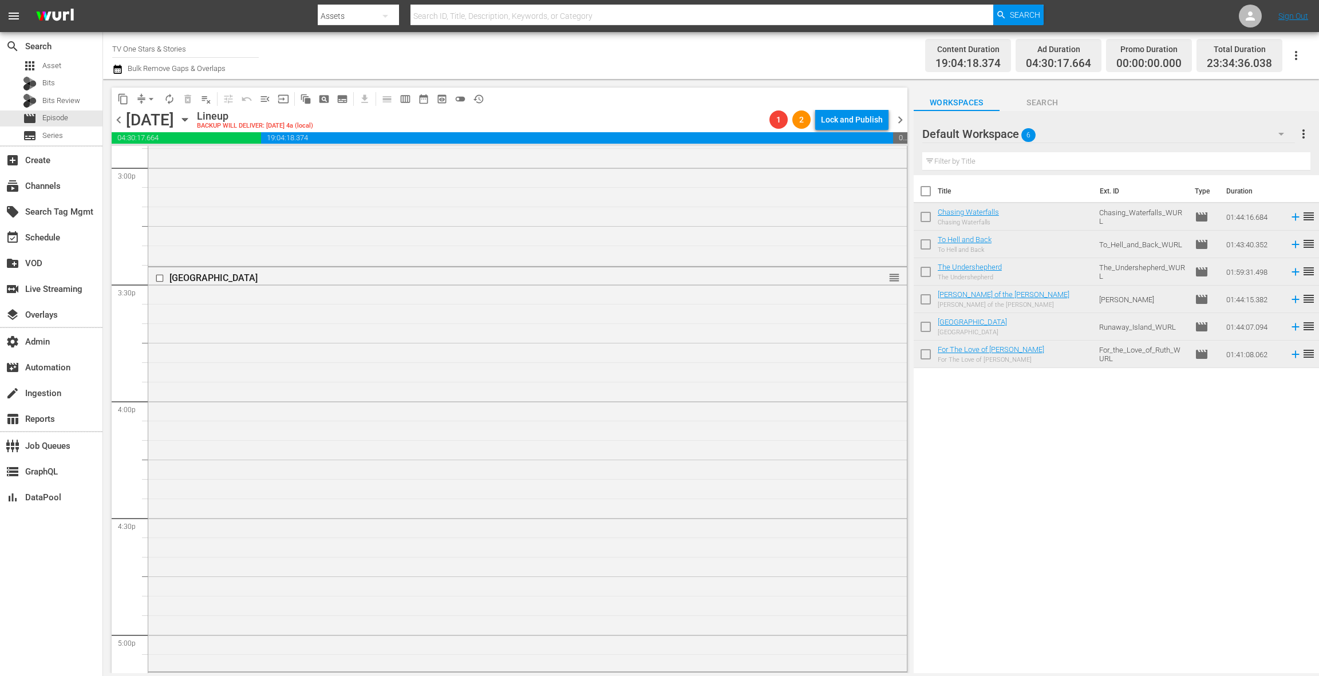
scroll to position [3529, 0]
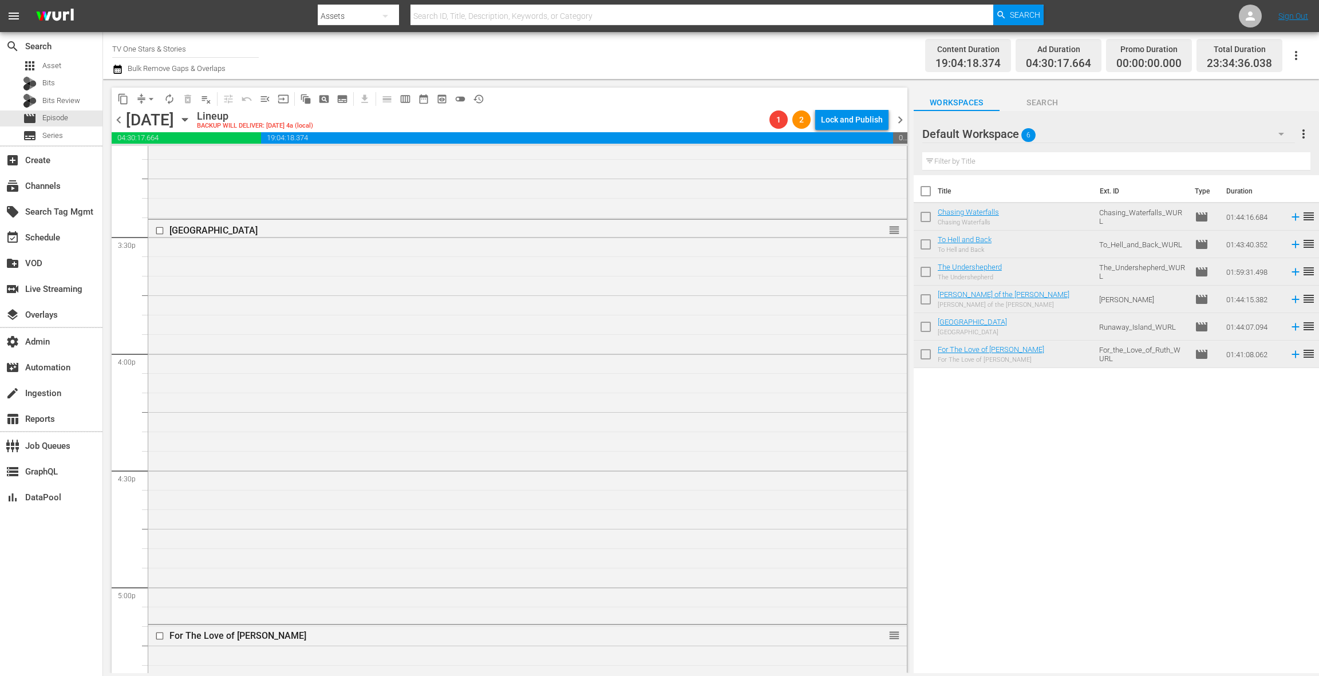
click at [425, 346] on div "Runaway Island reorder" at bounding box center [527, 421] width 759 height 402
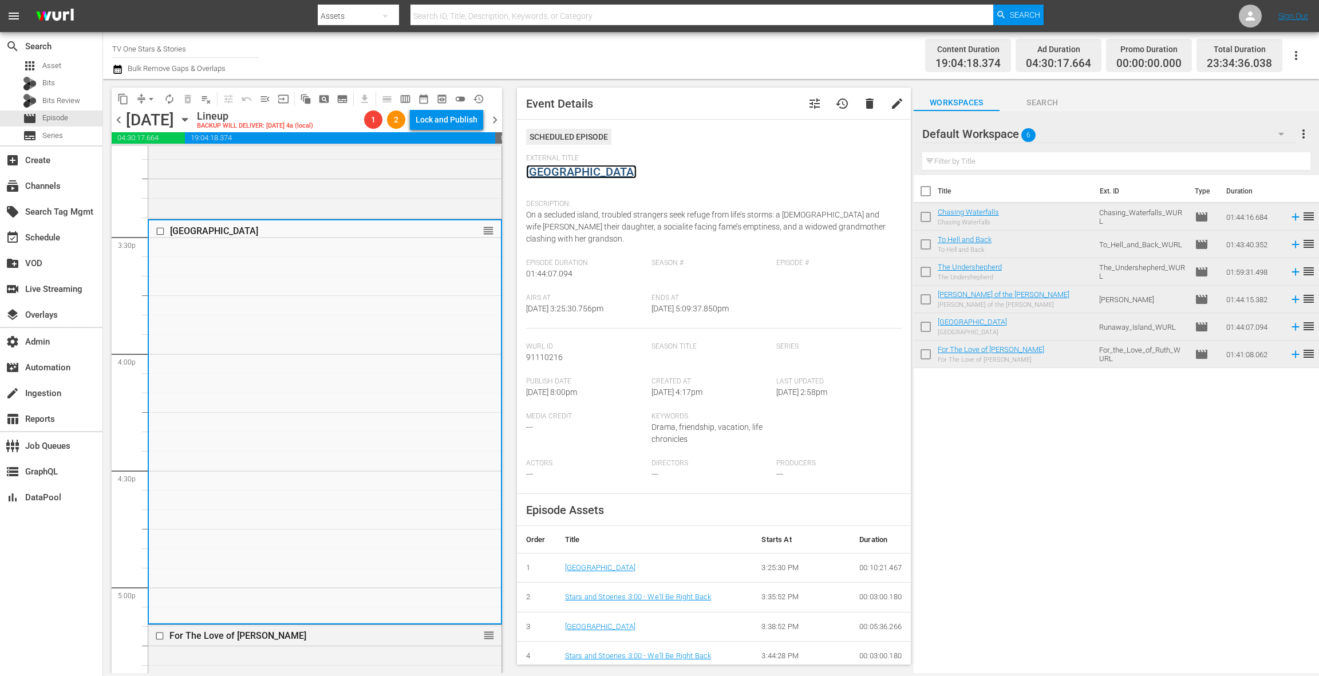
click at [578, 177] on link "[GEOGRAPHIC_DATA]" at bounding box center [581, 172] width 110 height 14
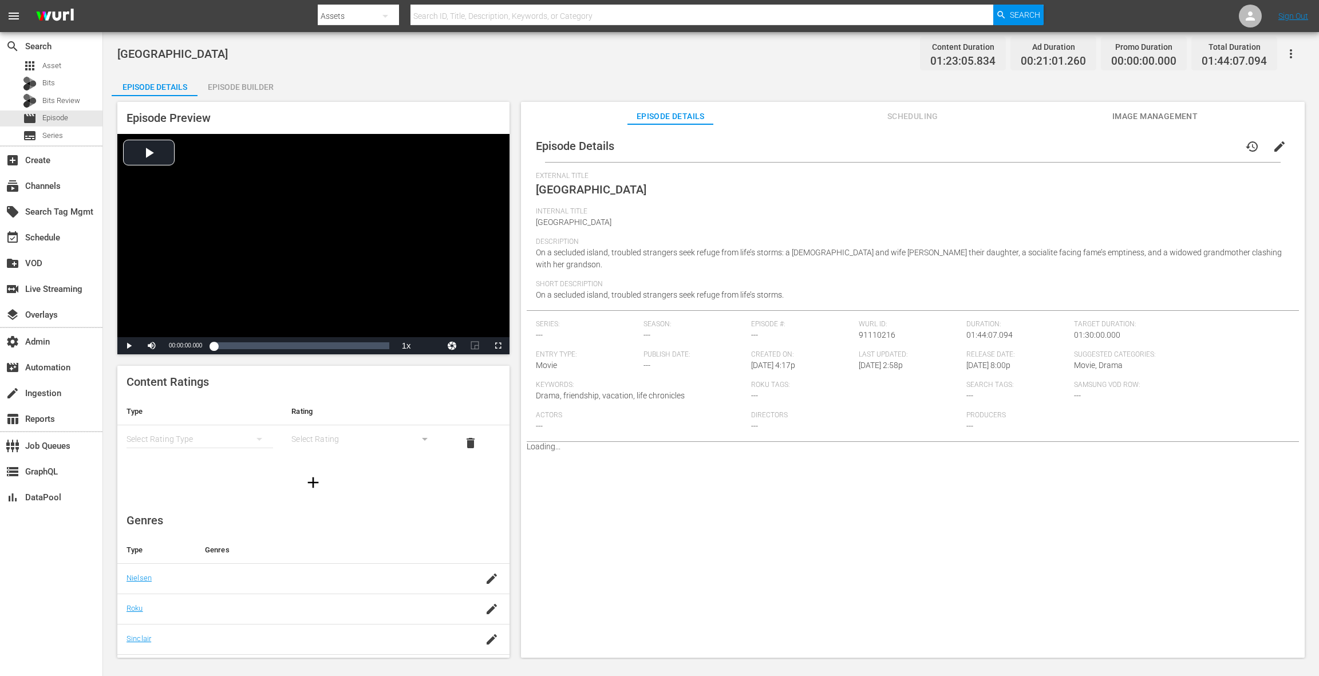
click at [224, 89] on div "Episode Builder" at bounding box center [241, 86] width 86 height 27
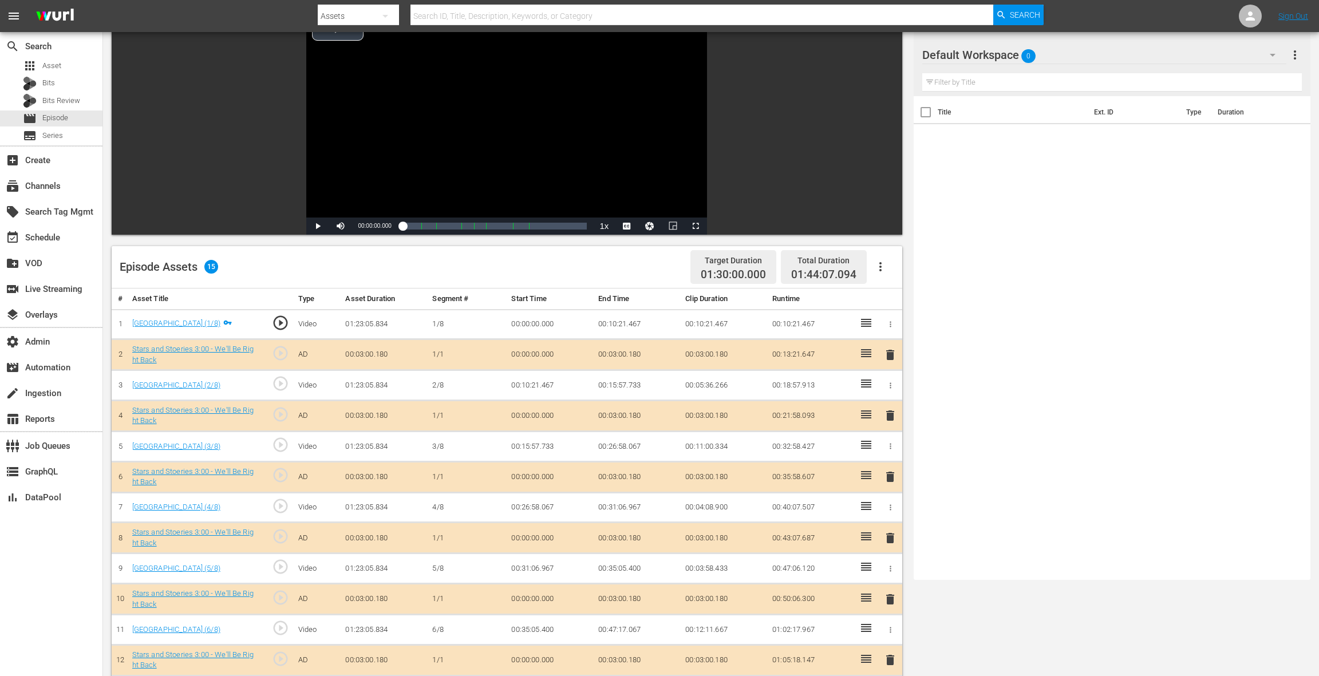
scroll to position [225, 0]
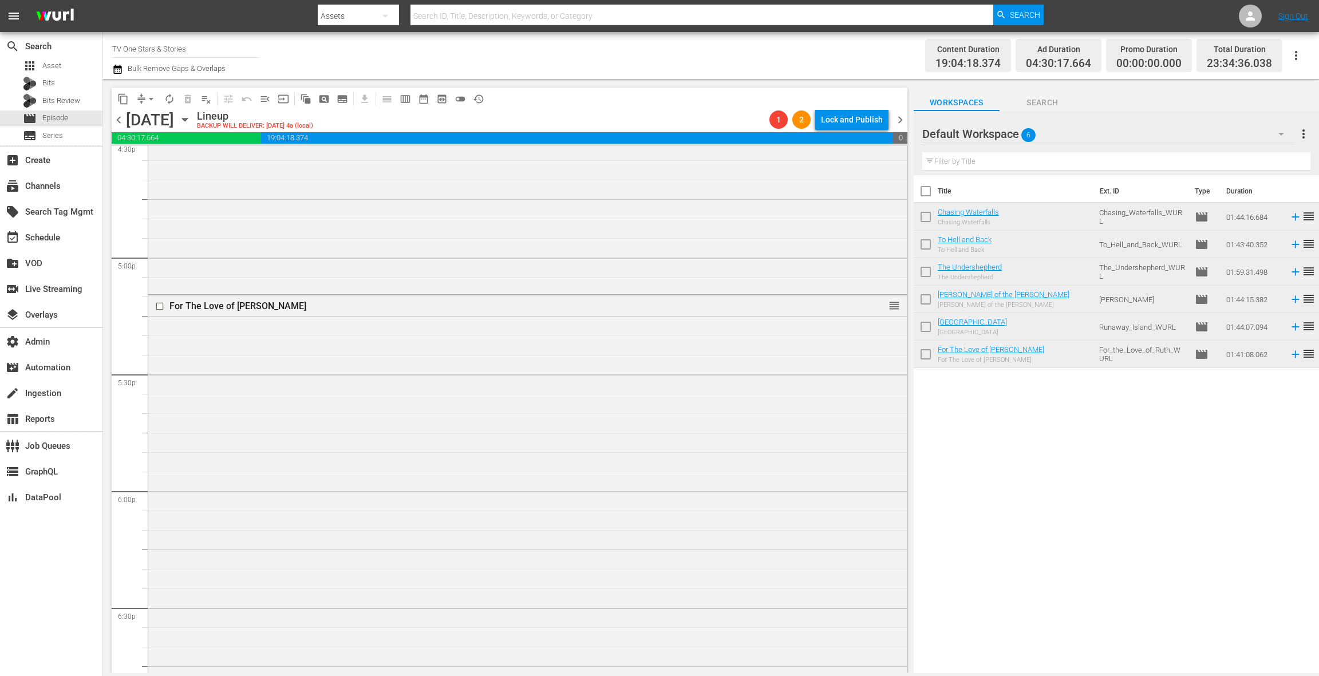
click at [405, 394] on div "For The Love of Ruth reorder" at bounding box center [527, 490] width 759 height 390
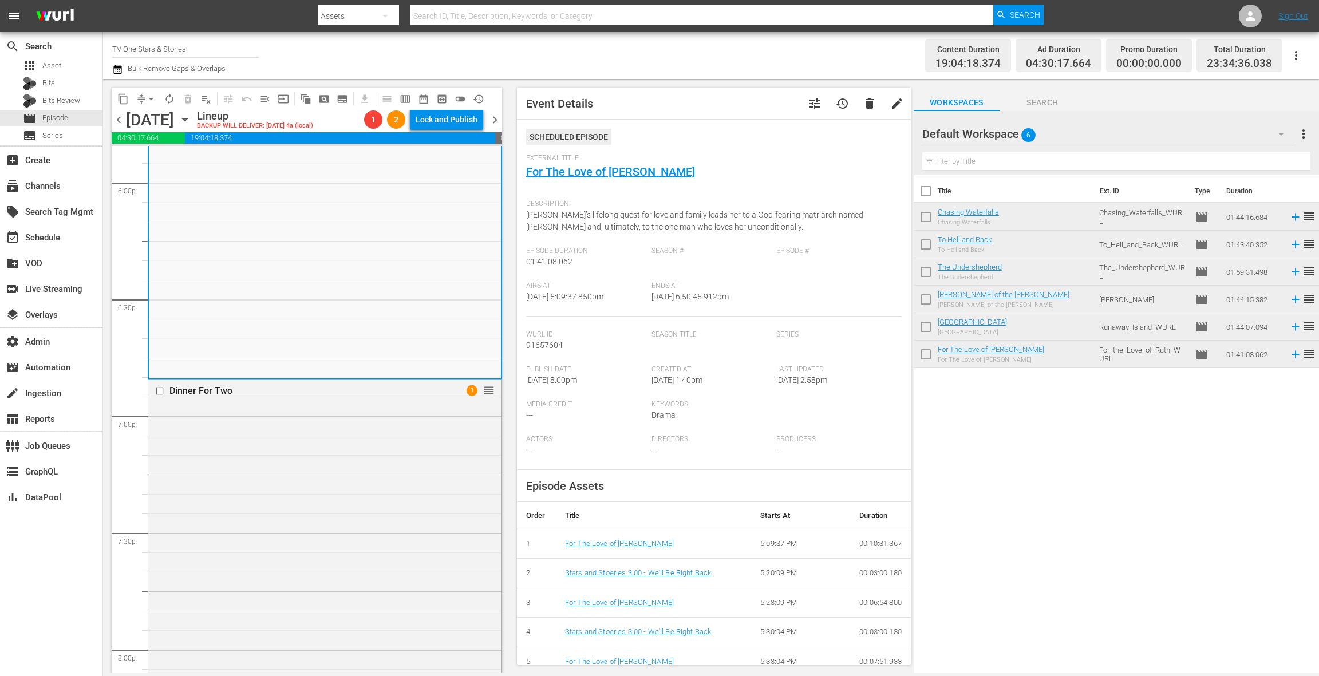
scroll to position [4175, 0]
click at [592, 173] on link "For The Love of [PERSON_NAME]" at bounding box center [610, 172] width 169 height 14
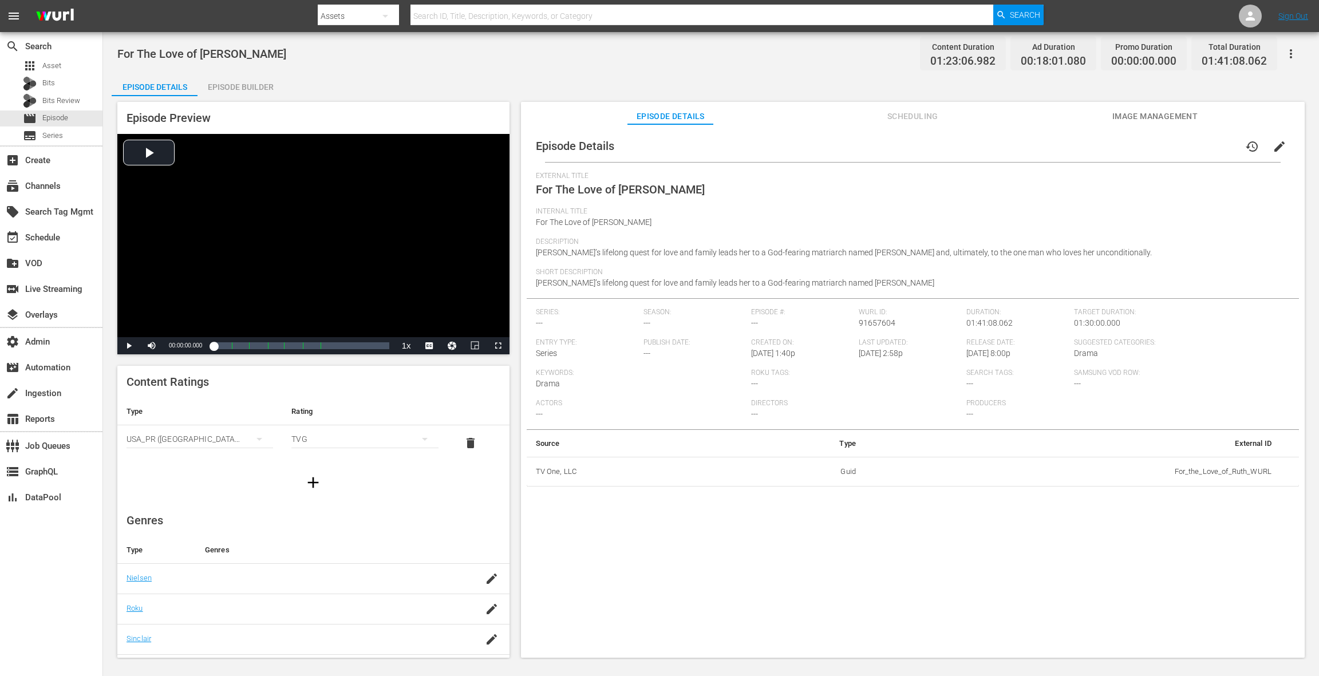
click at [255, 97] on div "Episode Preview Video Player is loading. Play Video Play Mute Current Time 00:0…" at bounding box center [711, 381] width 1199 height 571
drag, startPoint x: 253, startPoint y: 94, endPoint x: 296, endPoint y: 145, distance: 67.1
click at [253, 94] on div "Episode Builder" at bounding box center [241, 86] width 86 height 27
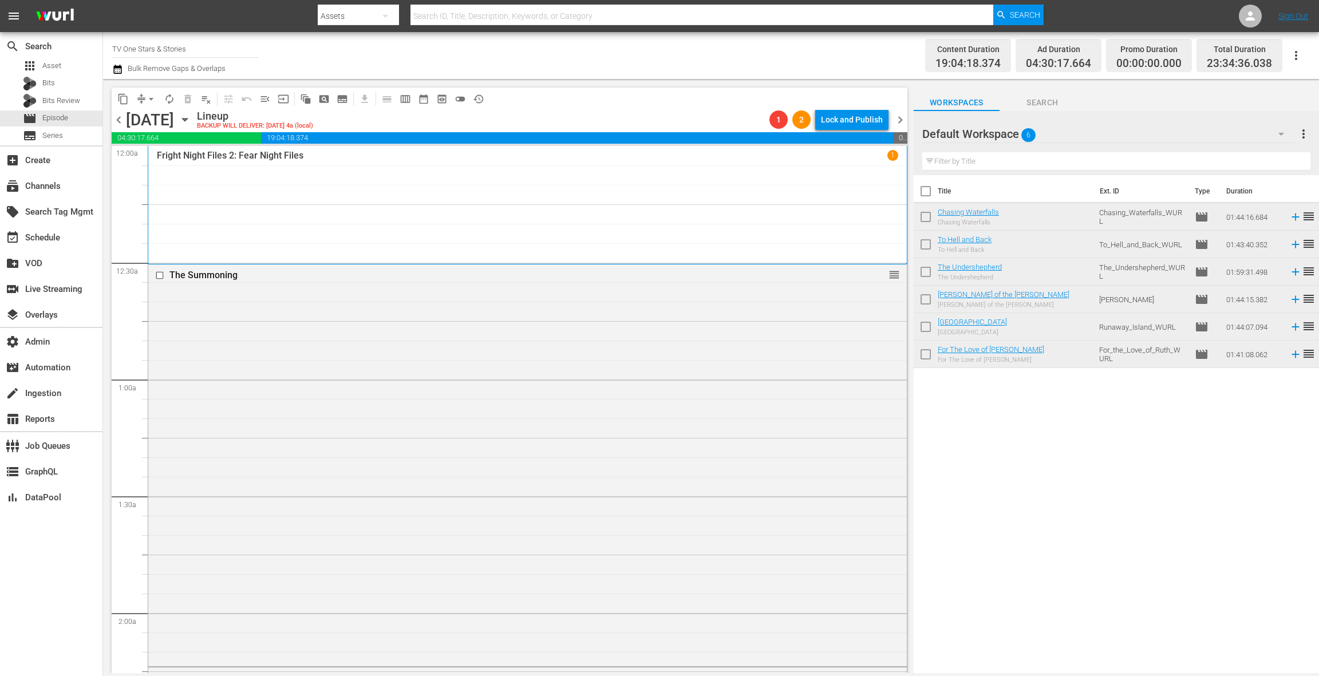
click at [118, 73] on icon "button" at bounding box center [117, 69] width 8 height 9
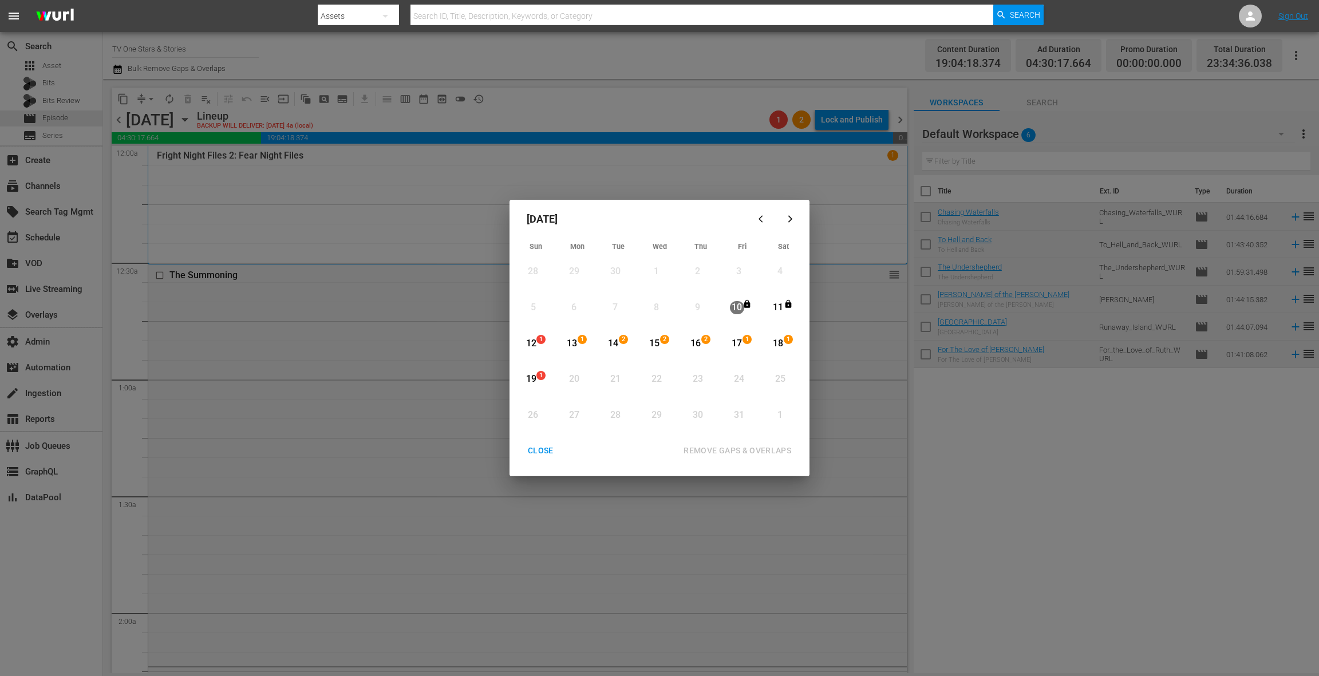
drag, startPoint x: 568, startPoint y: 342, endPoint x: 538, endPoint y: 366, distance: 39.1
click at [568, 342] on div "13" at bounding box center [572, 343] width 14 height 13
drag, startPoint x: 526, startPoint y: 381, endPoint x: 532, endPoint y: 381, distance: 6.3
click at [526, 381] on div "19" at bounding box center [531, 379] width 14 height 13
click at [702, 448] on div "REMOVE GAPS & OVERLAPS" at bounding box center [737, 451] width 126 height 14
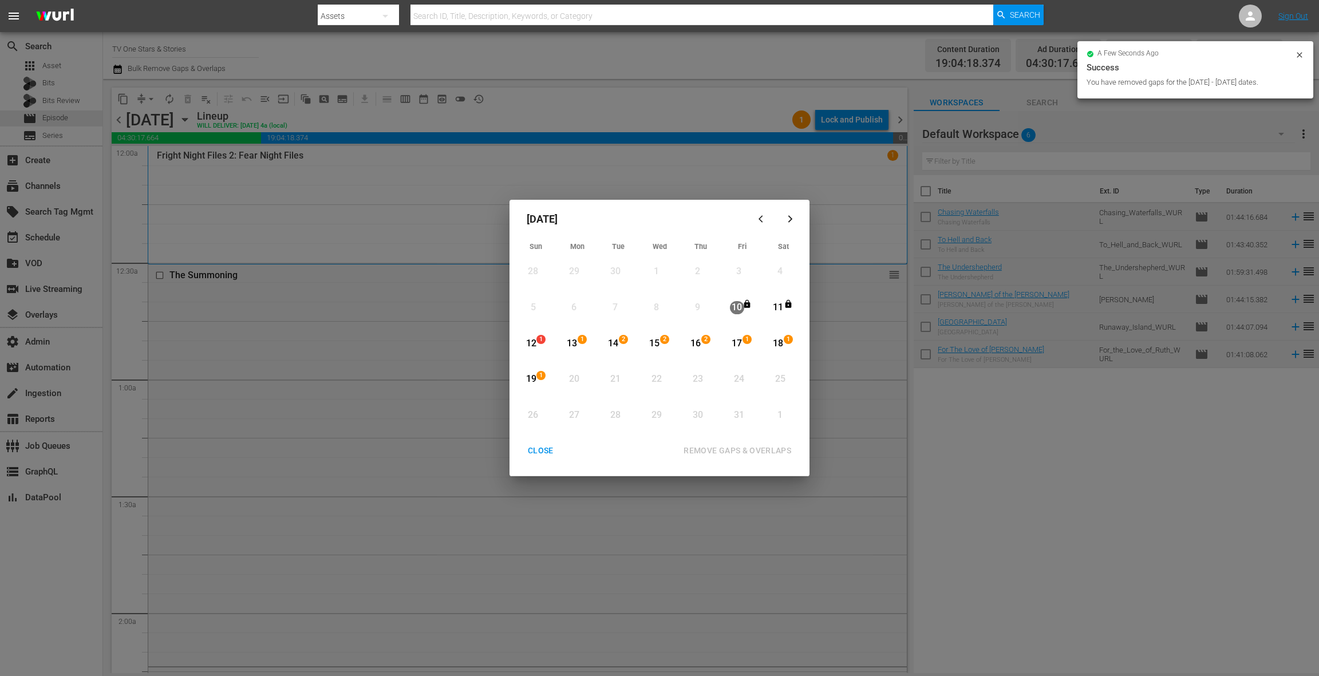
click at [542, 448] on div "CLOSE" at bounding box center [541, 451] width 44 height 14
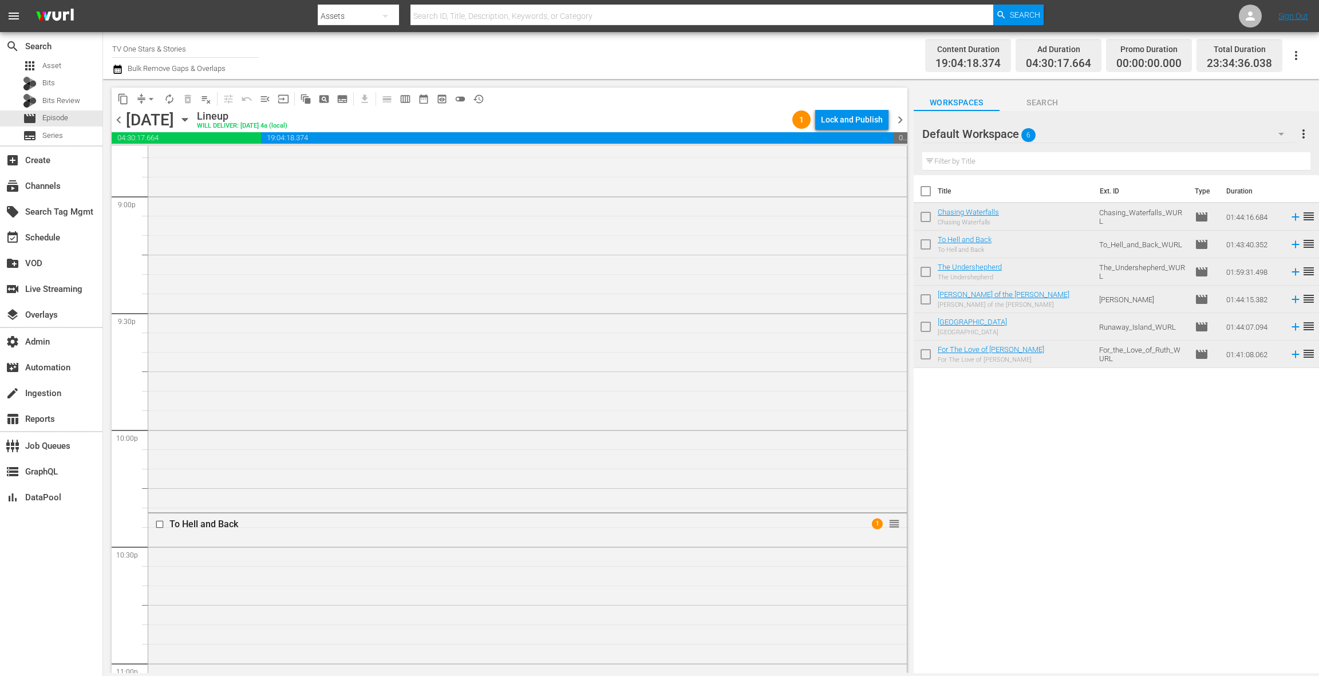
scroll to position [5097, 0]
click at [121, 120] on span "chevron_left" at bounding box center [119, 120] width 14 height 14
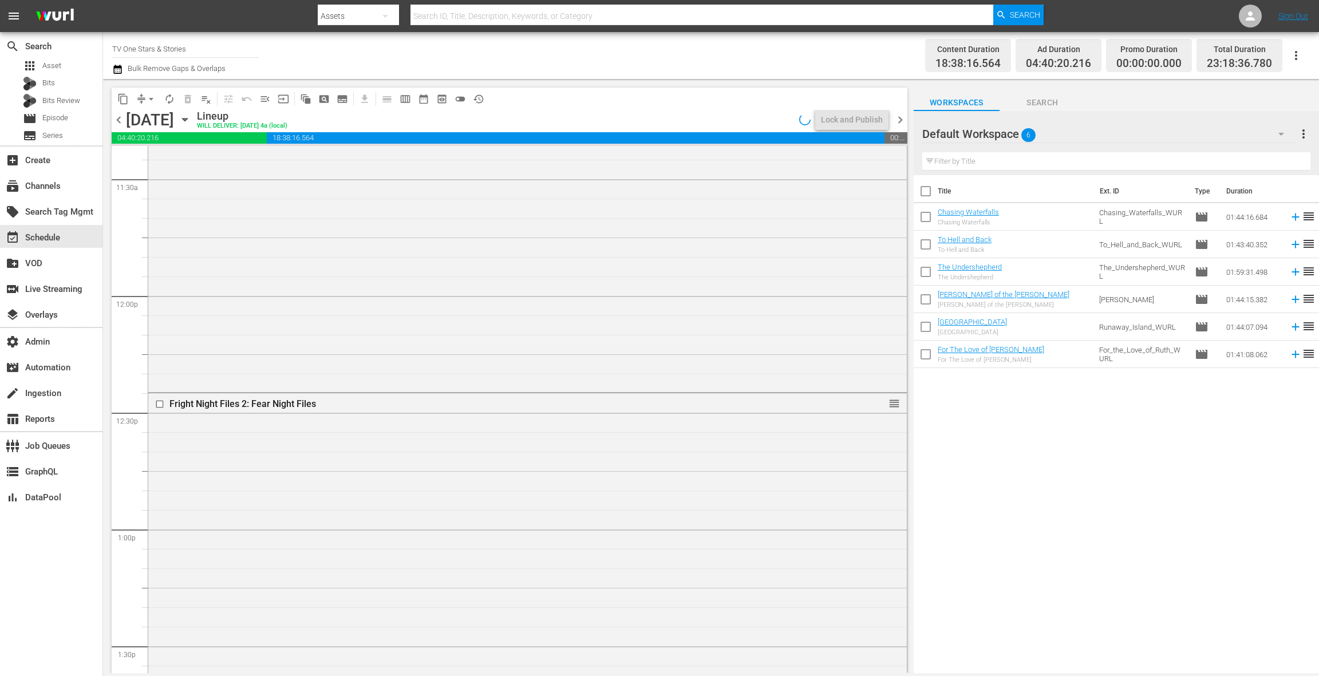
click at [121, 120] on span "chevron_left" at bounding box center [119, 120] width 14 height 14
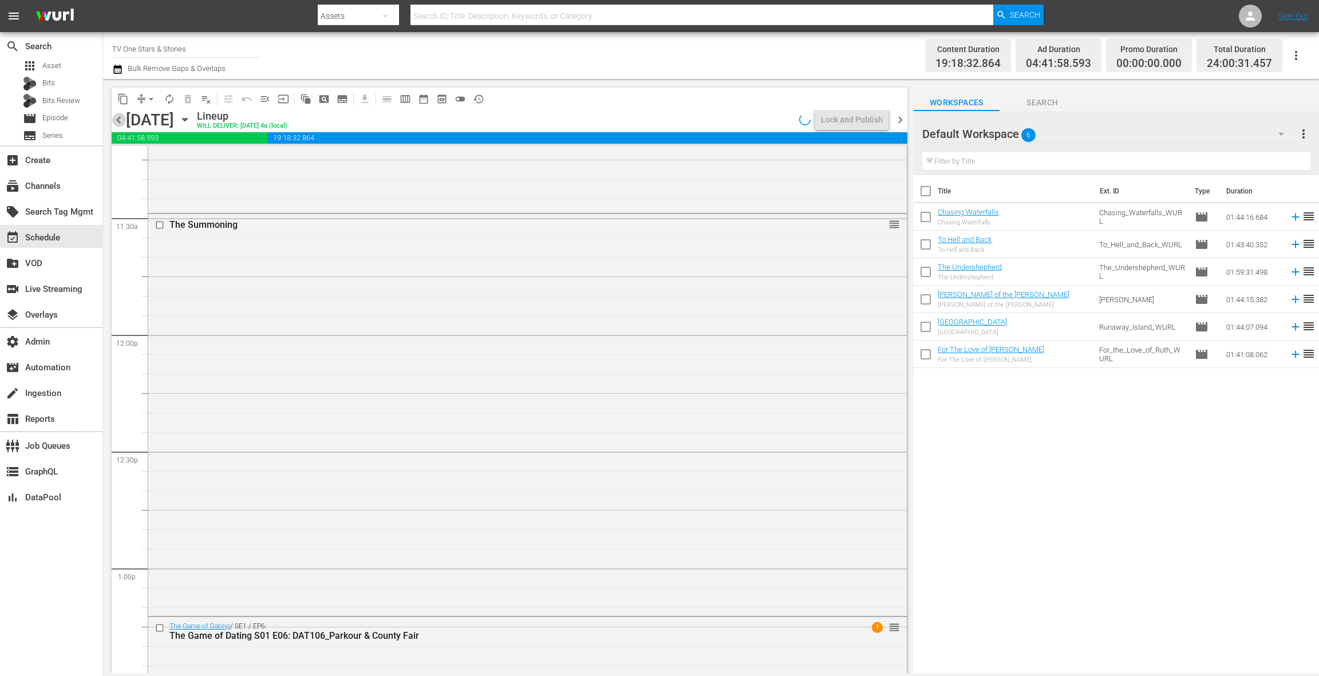
click at [121, 120] on span "chevron_left" at bounding box center [119, 120] width 14 height 14
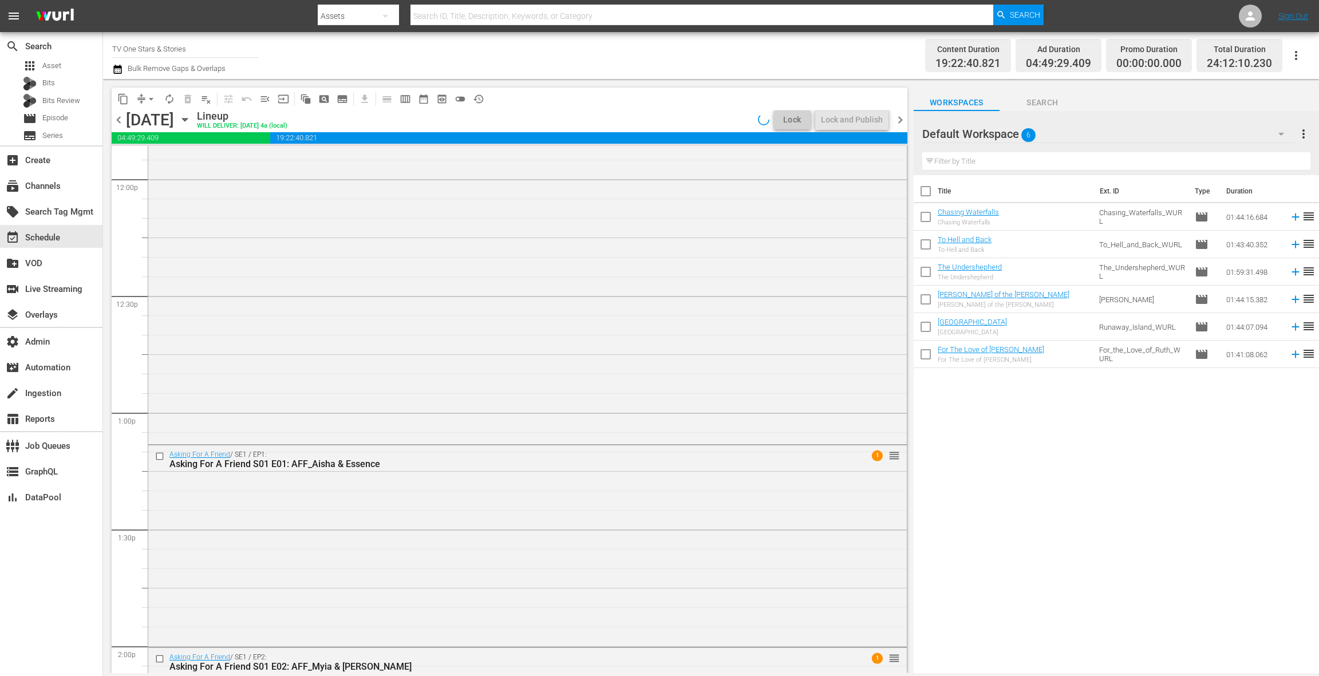
scroll to position [2594, 0]
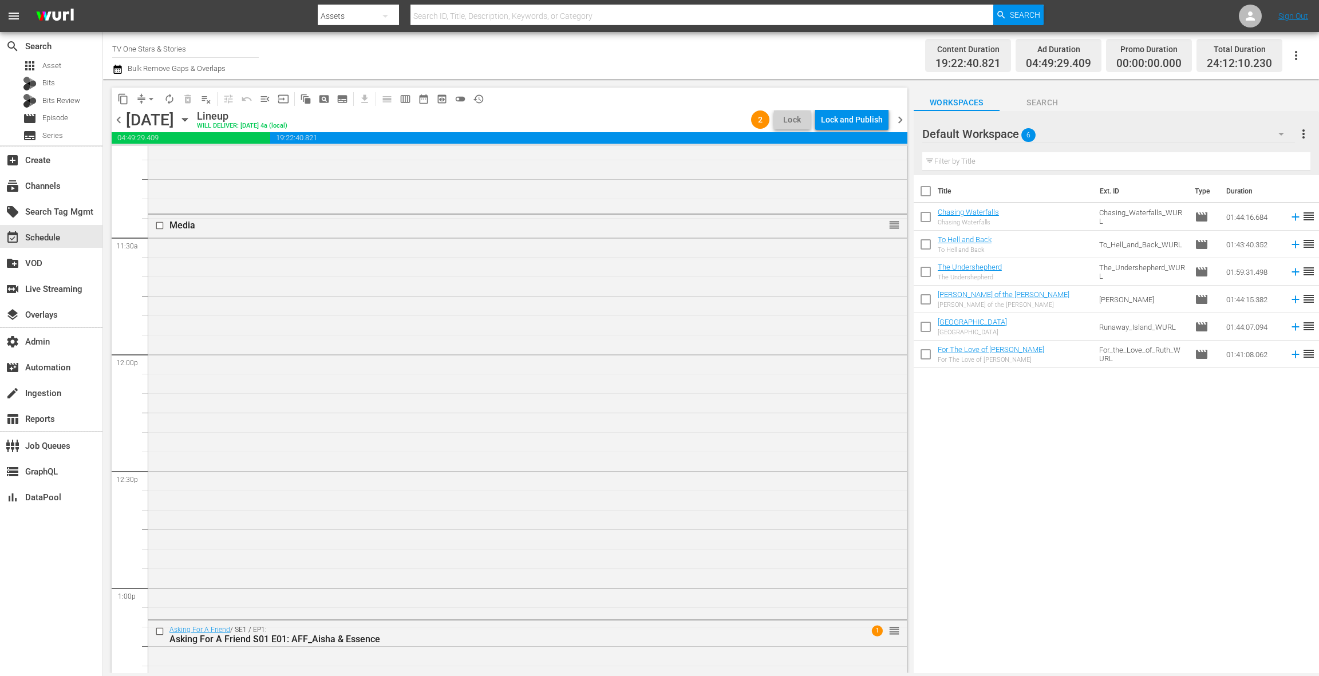
click at [121, 120] on span "chevron_left" at bounding box center [119, 120] width 14 height 14
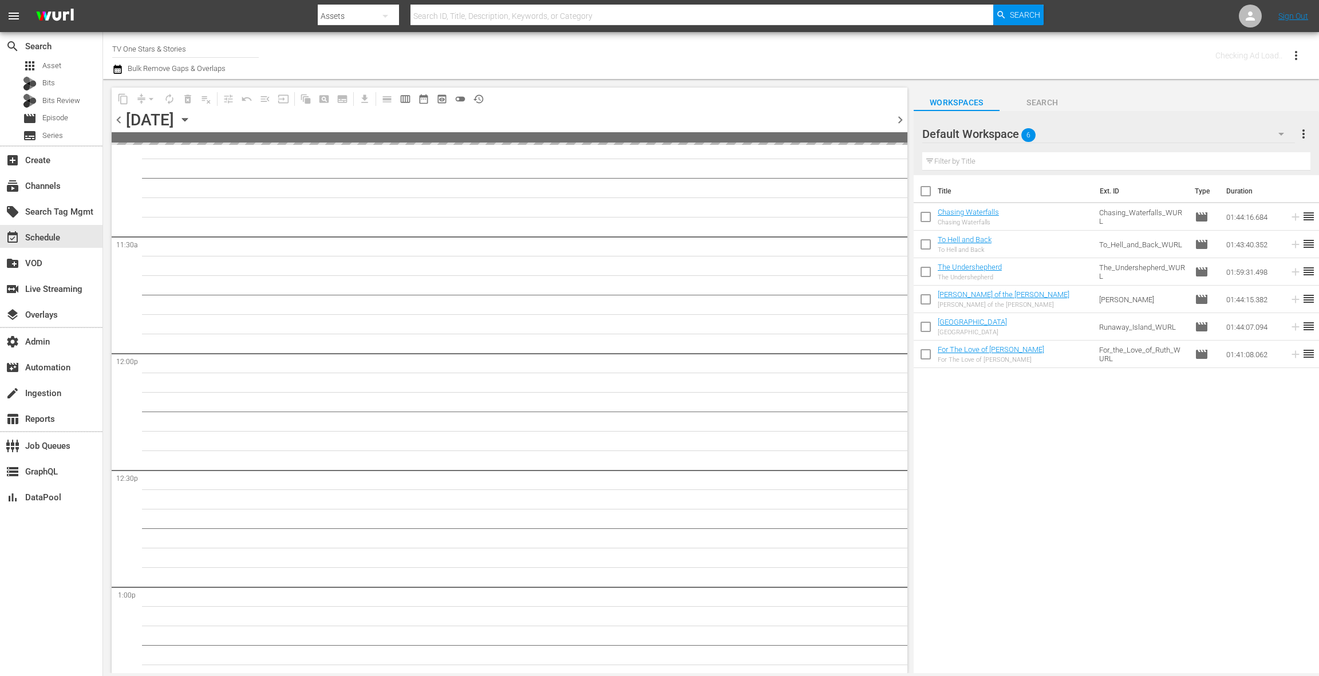
scroll to position [2770, 0]
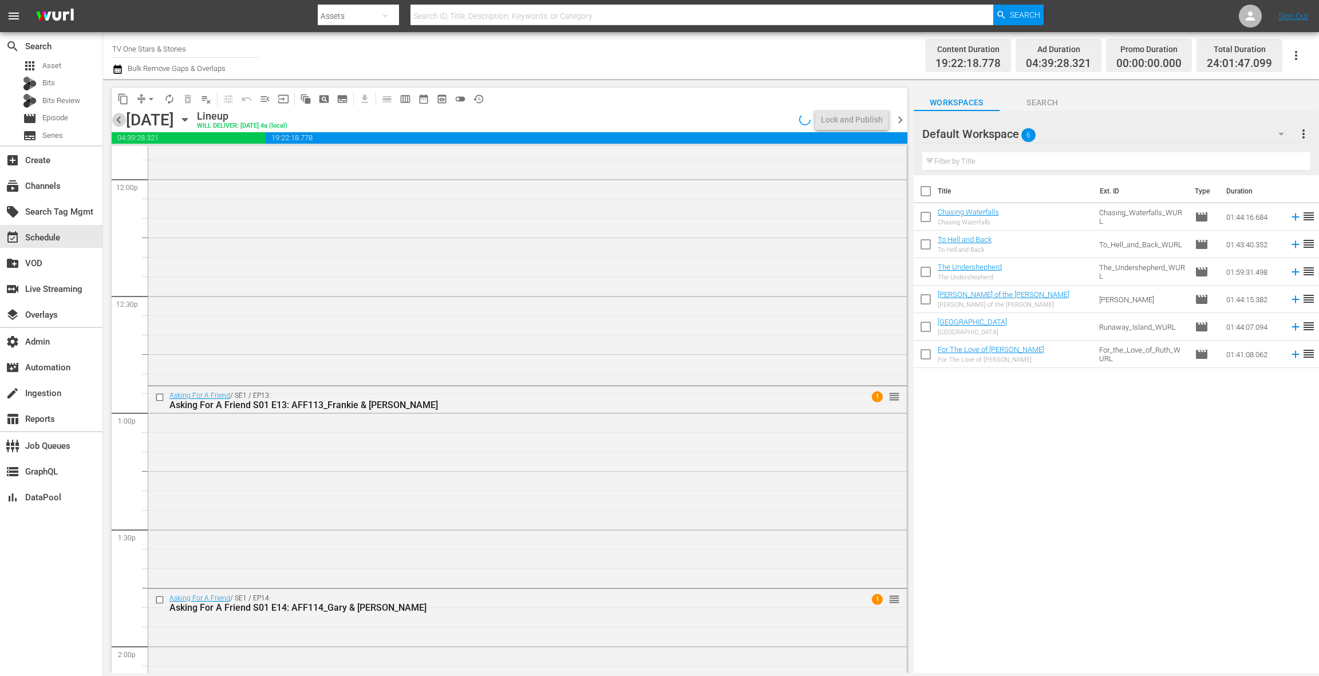
click at [121, 120] on span "chevron_left" at bounding box center [119, 120] width 14 height 14
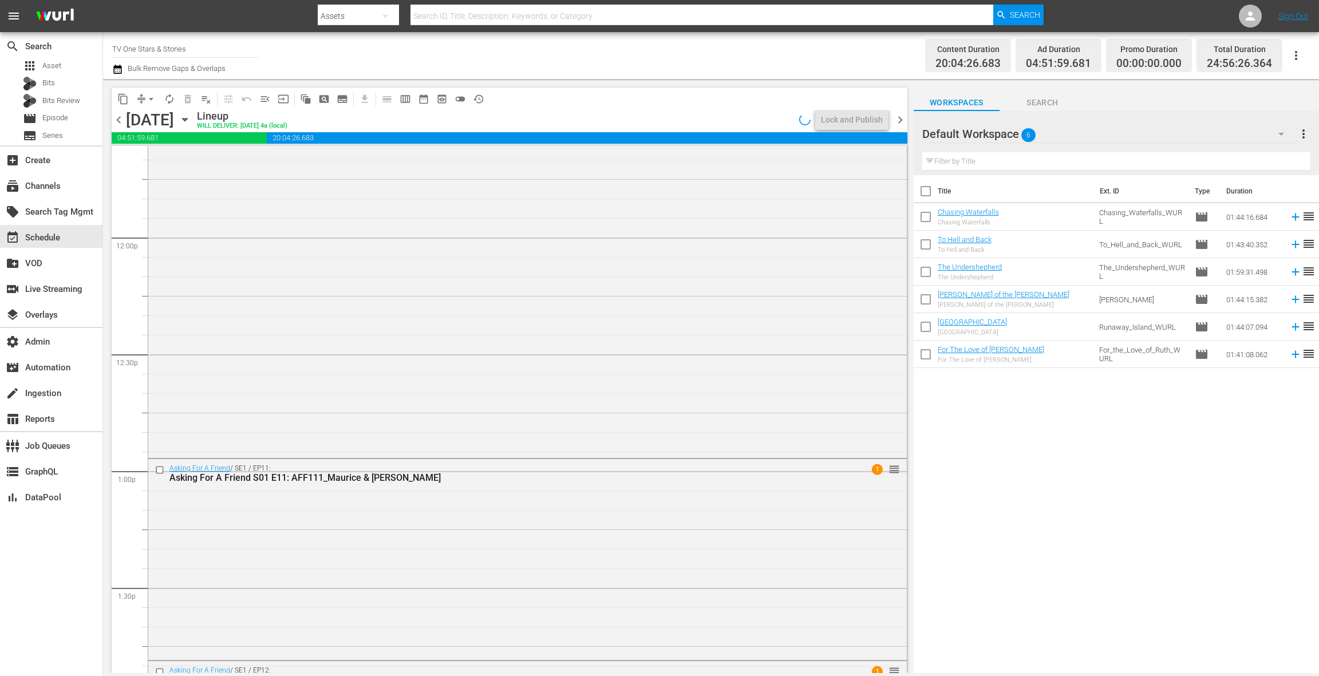
click at [121, 120] on span "chevron_left" at bounding box center [119, 120] width 14 height 14
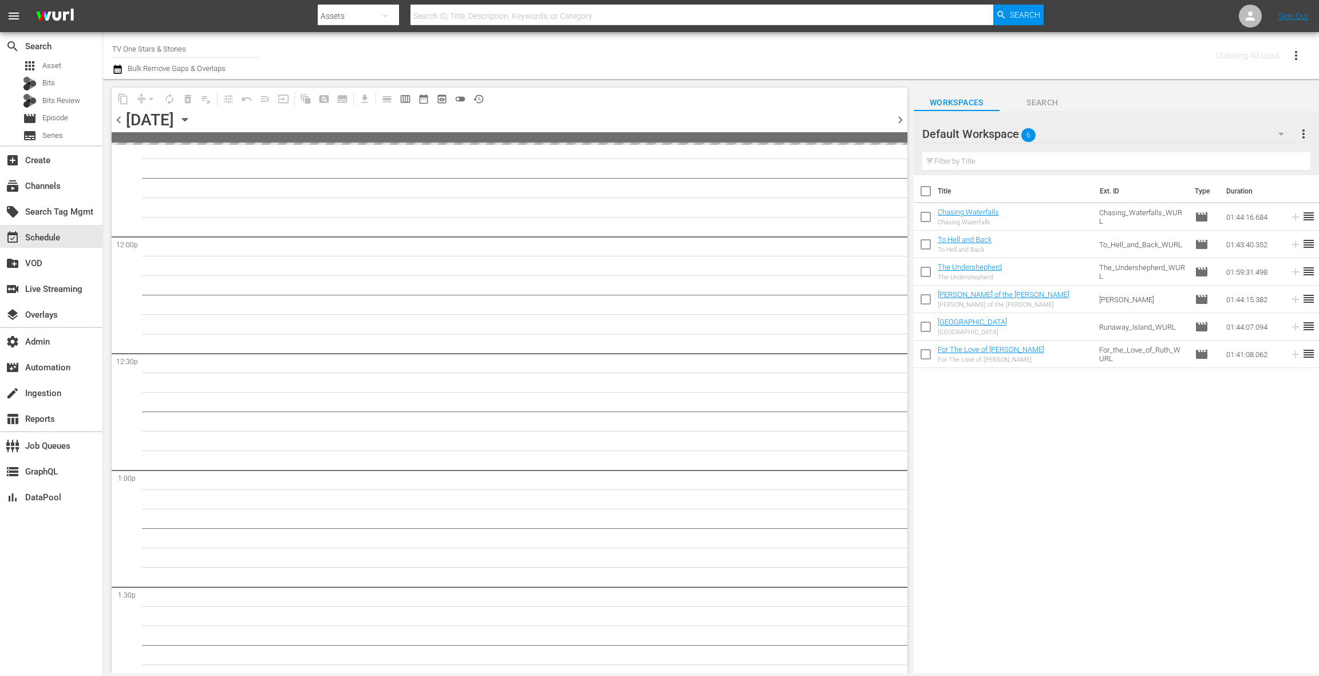
scroll to position [2925, 0]
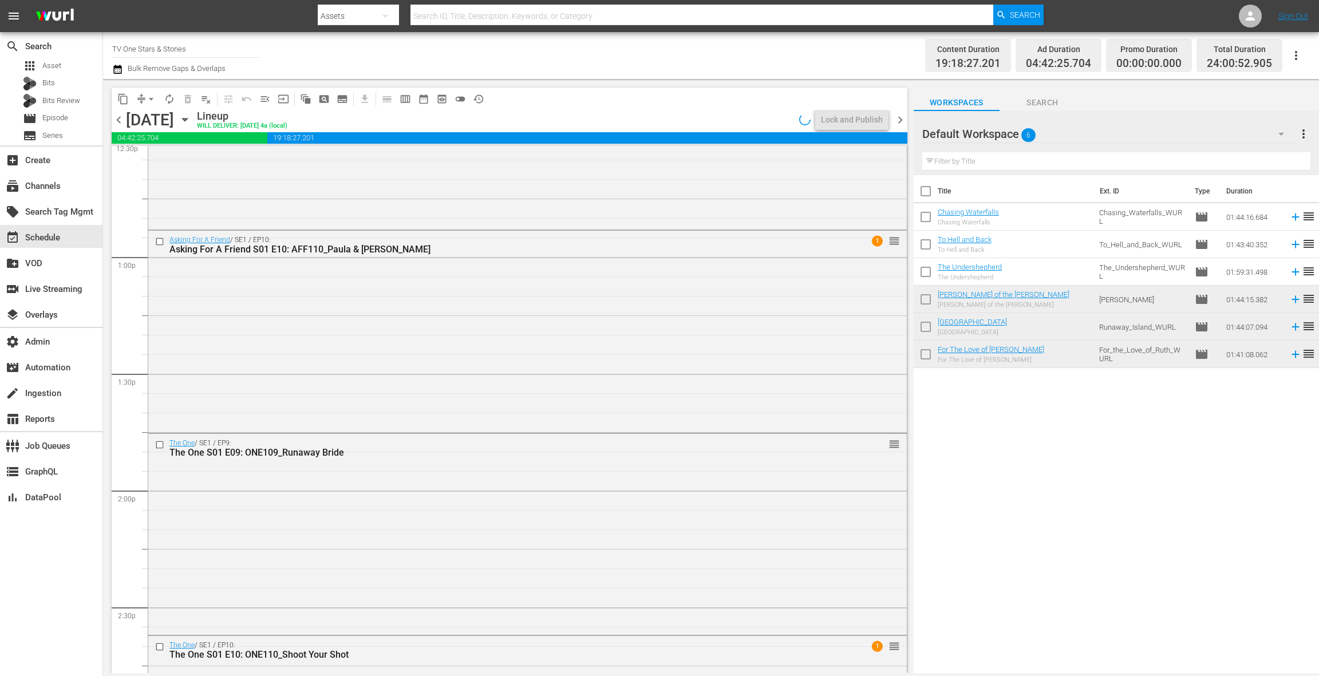
click at [121, 120] on span "chevron_left" at bounding box center [119, 120] width 14 height 14
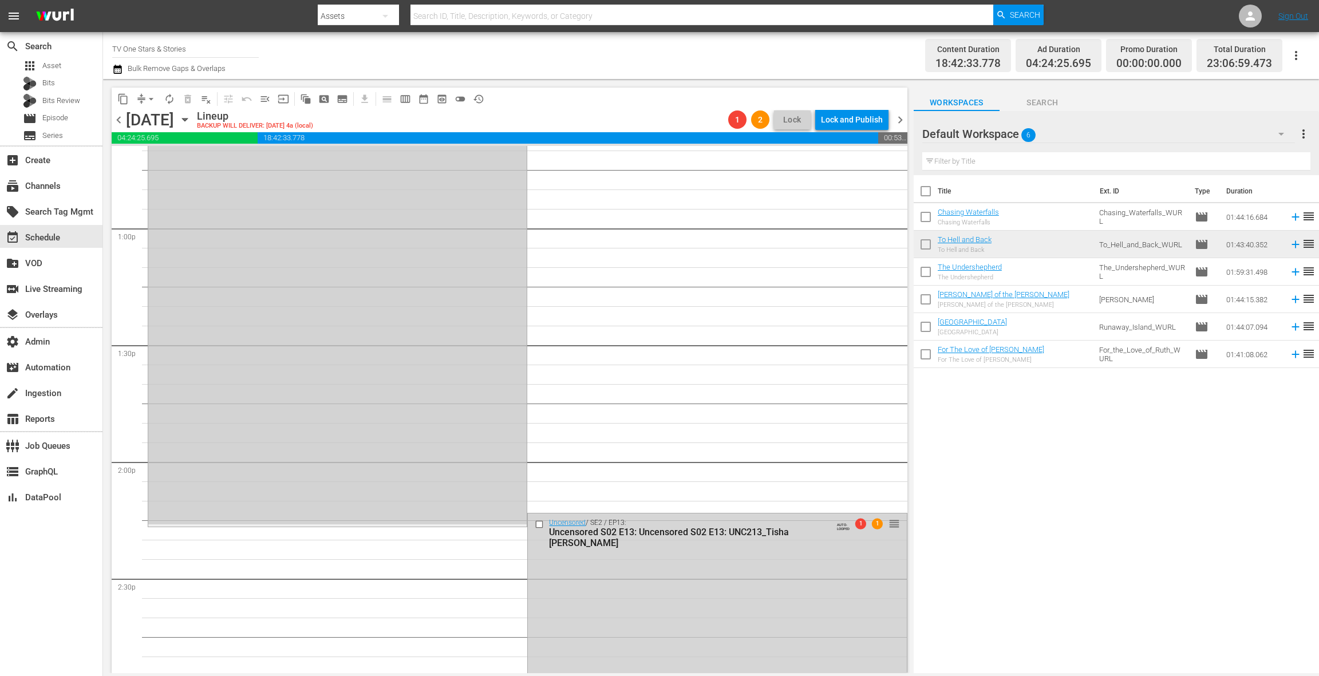
scroll to position [2963, 0]
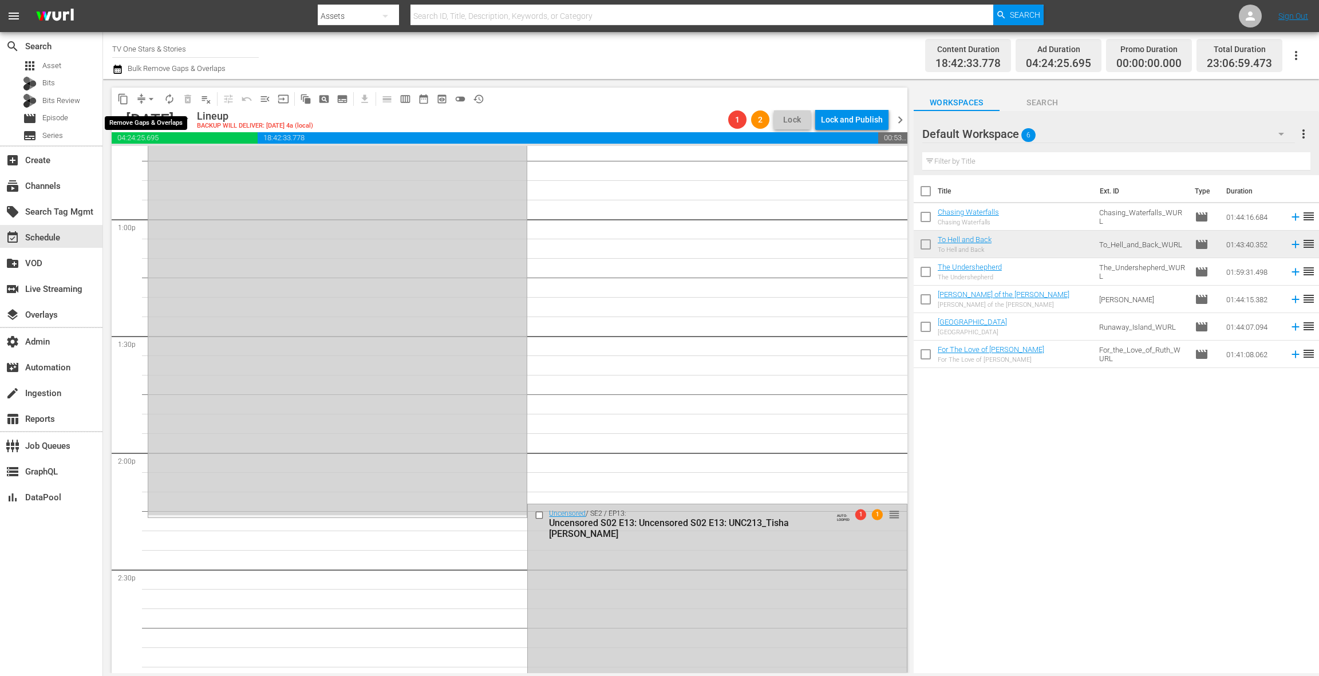
click at [149, 99] on span "arrow_drop_down" at bounding box center [150, 98] width 11 height 11
click at [161, 161] on li "Align to End of Previous Day" at bounding box center [152, 160] width 120 height 19
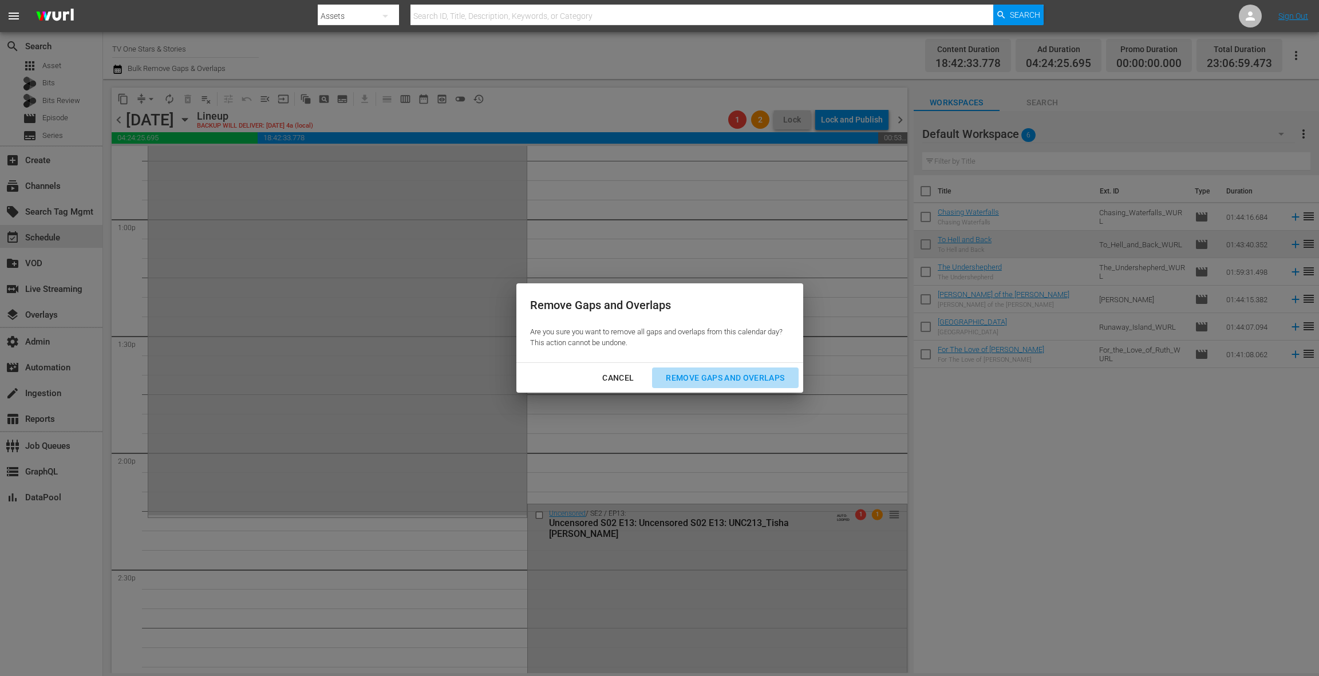
drag, startPoint x: 690, startPoint y: 376, endPoint x: 592, endPoint y: 340, distance: 104.9
click at [690, 376] on div "Remove Gaps and Overlaps" at bounding box center [725, 378] width 137 height 14
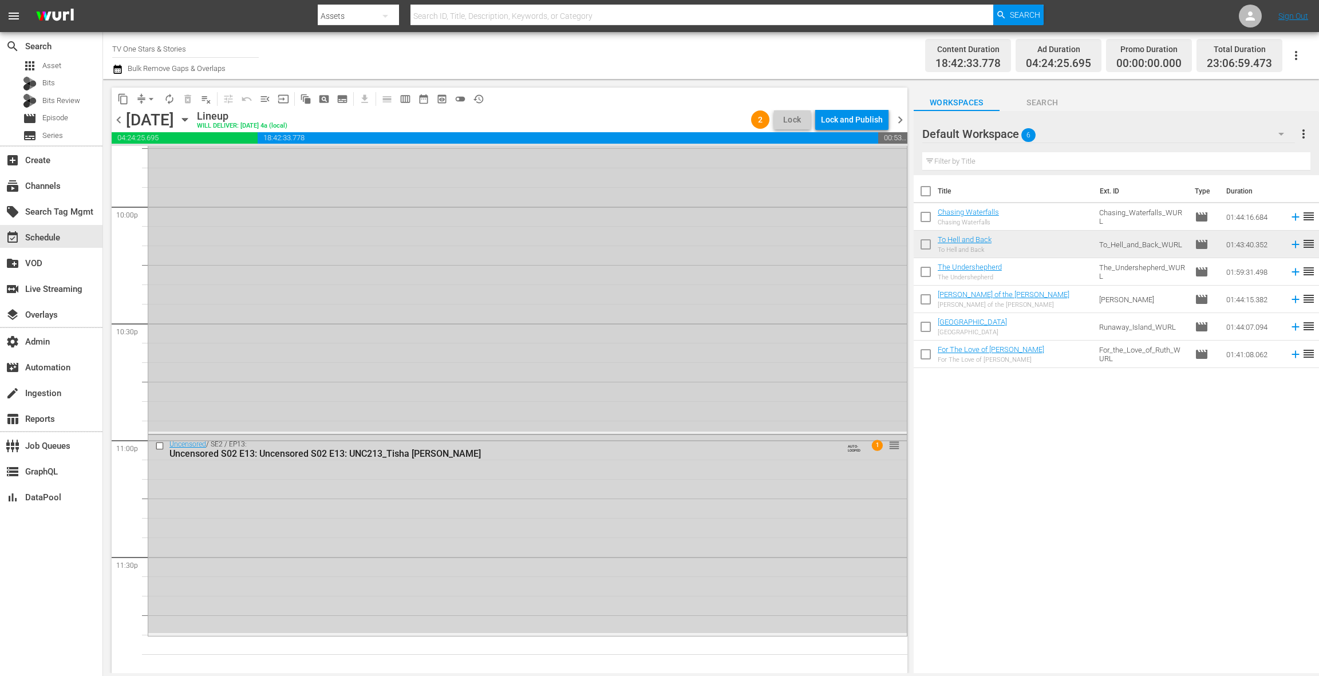
scroll to position [5078, 0]
click at [497, 512] on div "Uncensored / SE2 / EP13: Uncensored S02 E13: Uncensored S02 E13: UNC213_Tisha C…" at bounding box center [527, 534] width 759 height 199
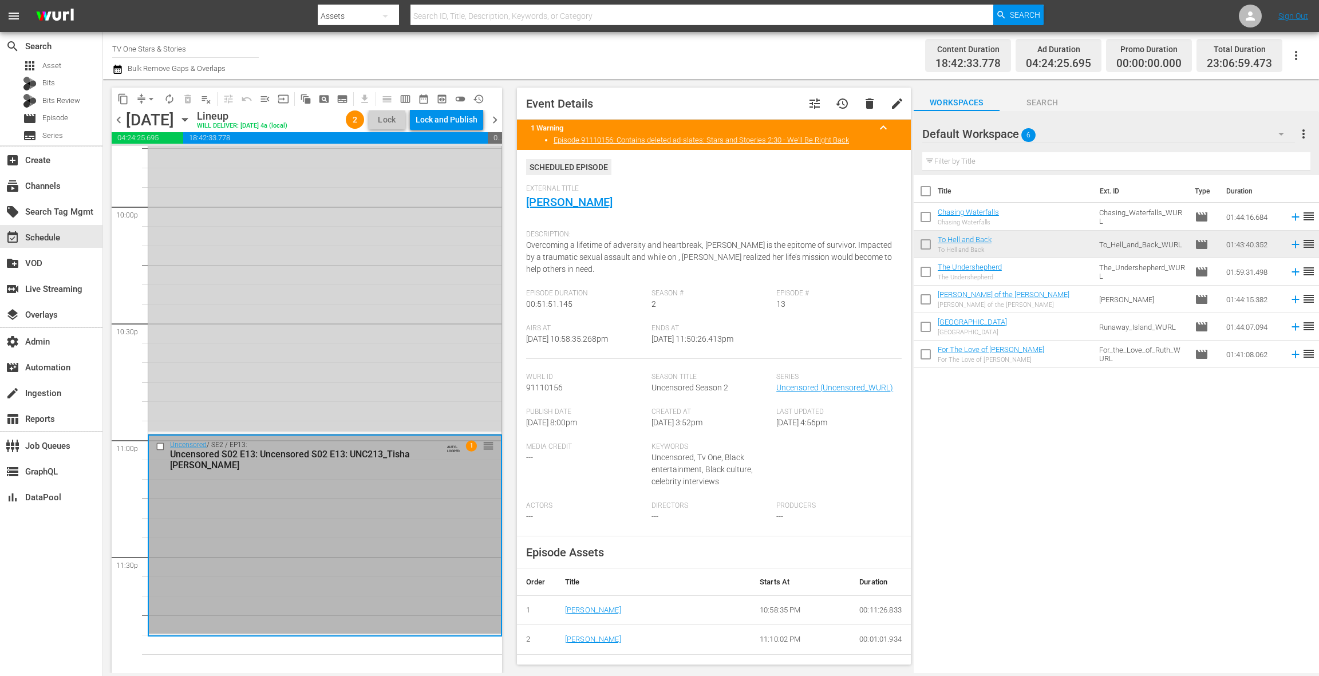
scroll to position [5075, 0]
click at [812, 104] on span "tune" at bounding box center [815, 104] width 14 height 14
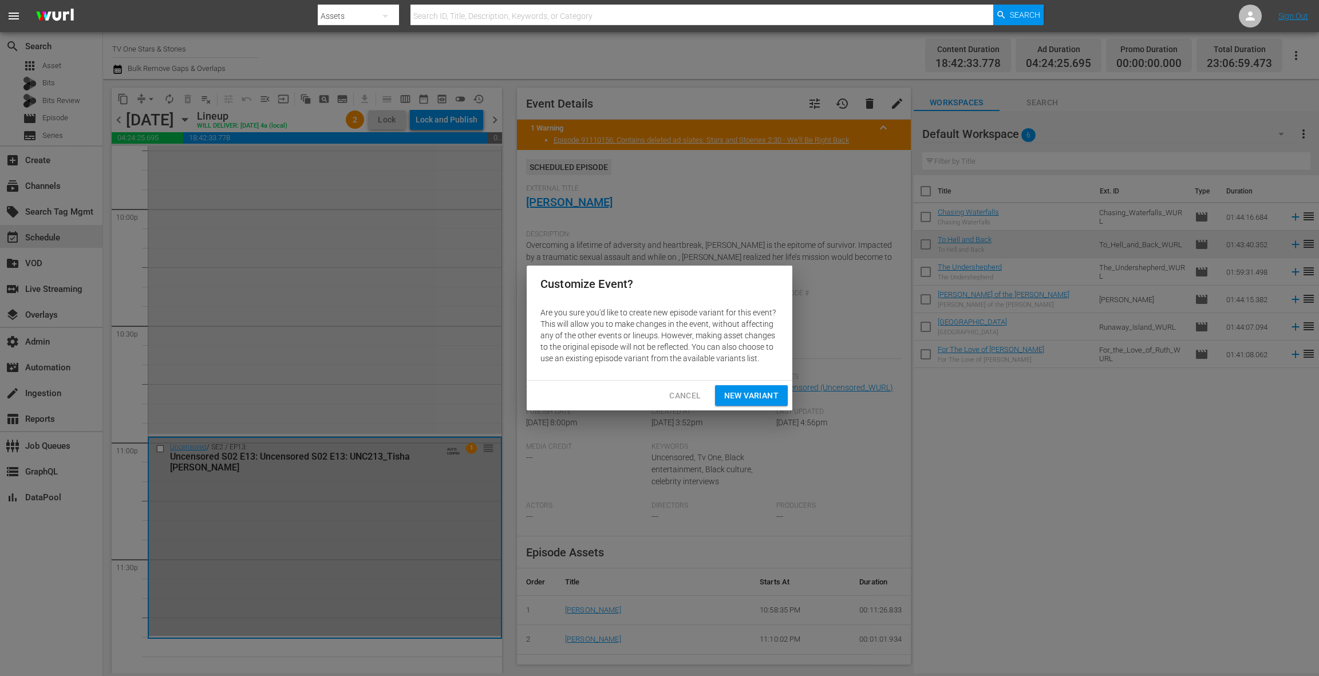
click at [764, 395] on span "New Variant" at bounding box center [751, 396] width 54 height 14
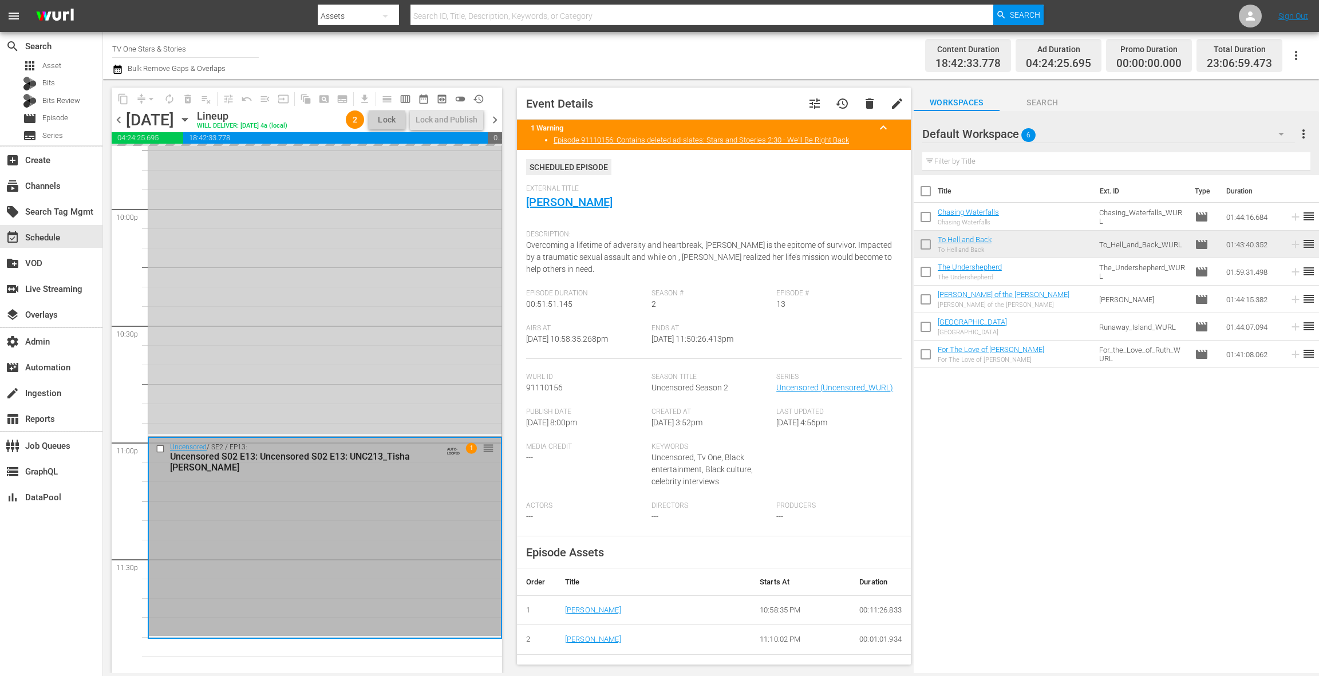
scroll to position [5078, 0]
click at [595, 207] on link "Tisha Campbell" at bounding box center [569, 202] width 86 height 14
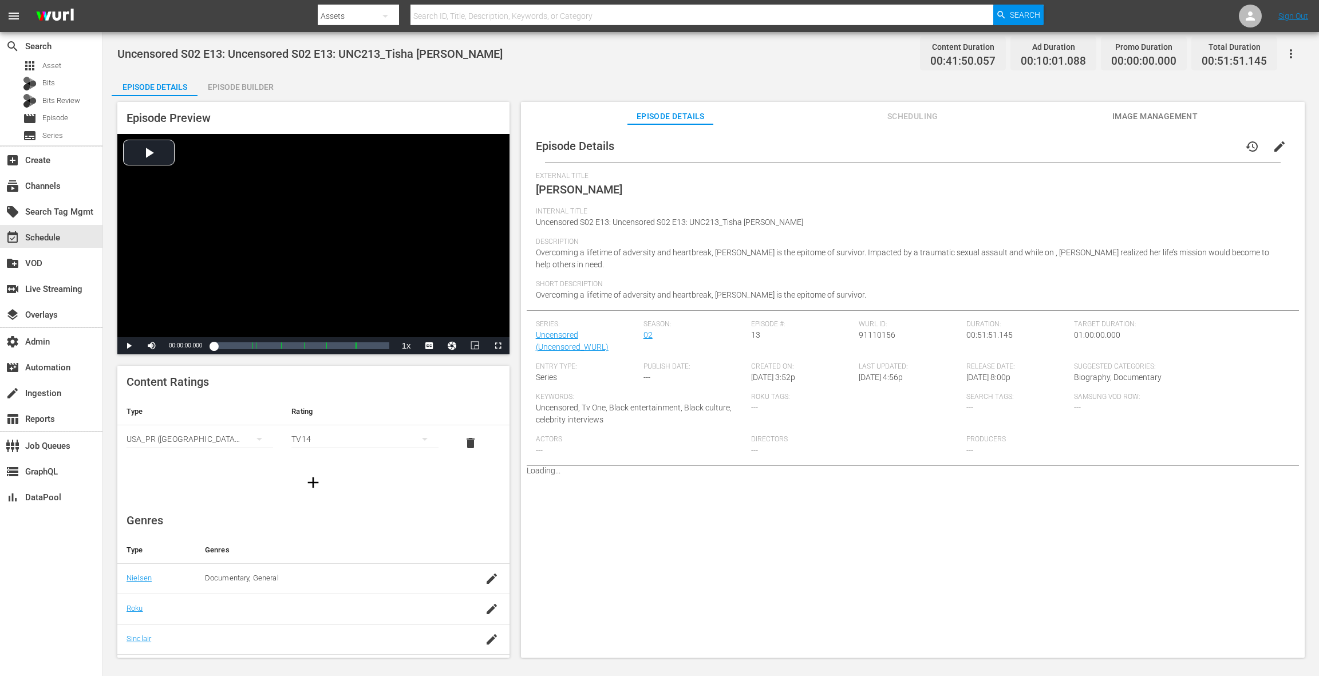
click at [909, 126] on div "Episode Details history edit External Title Tisha Campbell Internal Title Uncen…" at bounding box center [913, 396] width 784 height 544
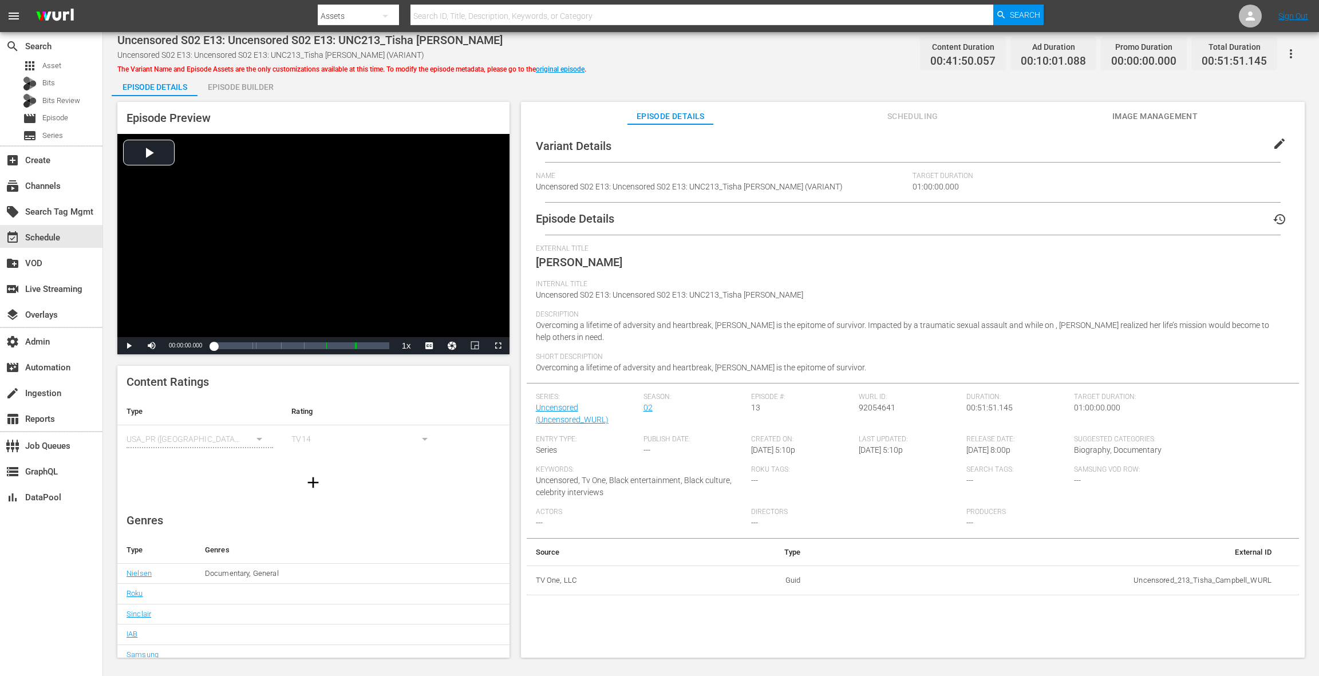
click at [1273, 145] on span "edit" at bounding box center [1280, 144] width 14 height 14
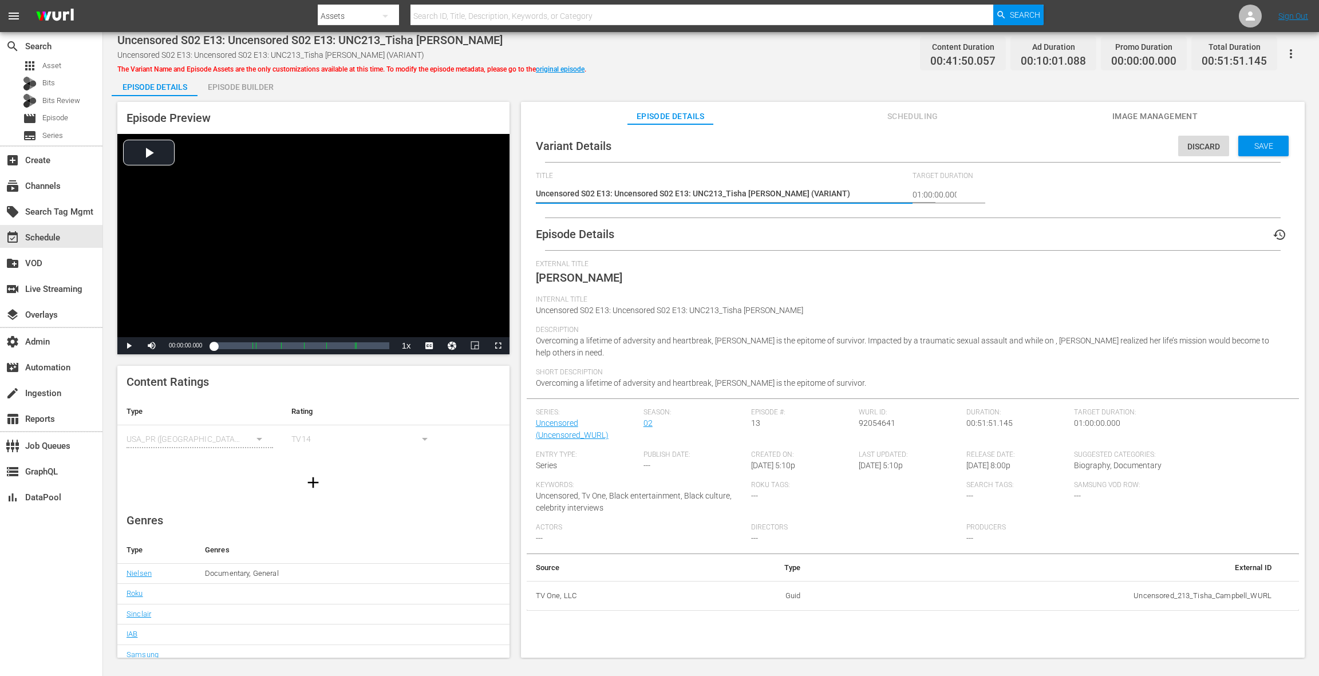
click at [801, 193] on textarea "Uncensored S02 E13: Uncensored S02 E13: UNC213_Tisha Campbell (VARIANT)" at bounding box center [722, 195] width 372 height 14
type textarea "Uncensored S02 E13: Uncensored S02 E13: UNC213_Tisha Campbell (+)"
type textarea "Uncensored S02 E13: Uncensored S02 E13: UNC213_Tisha Campbell (+1)"
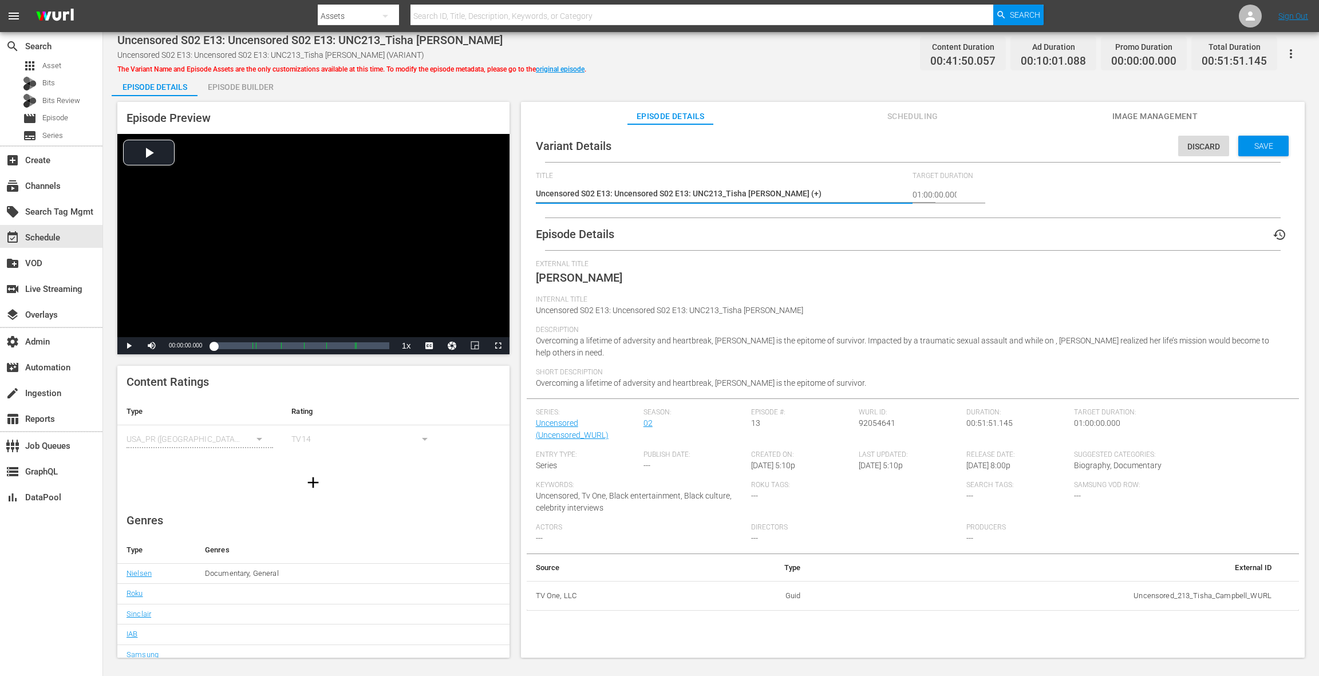
type textarea "Uncensored S02 E13: Uncensored S02 E13: UNC213_Tisha Campbell (+1)"
type textarea "Uncensored S02 E13: Uncensored S02 E13: UNC213_Tisha Campbell (+10)"
type textarea "Uncensored S02 E13: Uncensored S02 E13: UNC213_Tisha Campbell (+10m)"
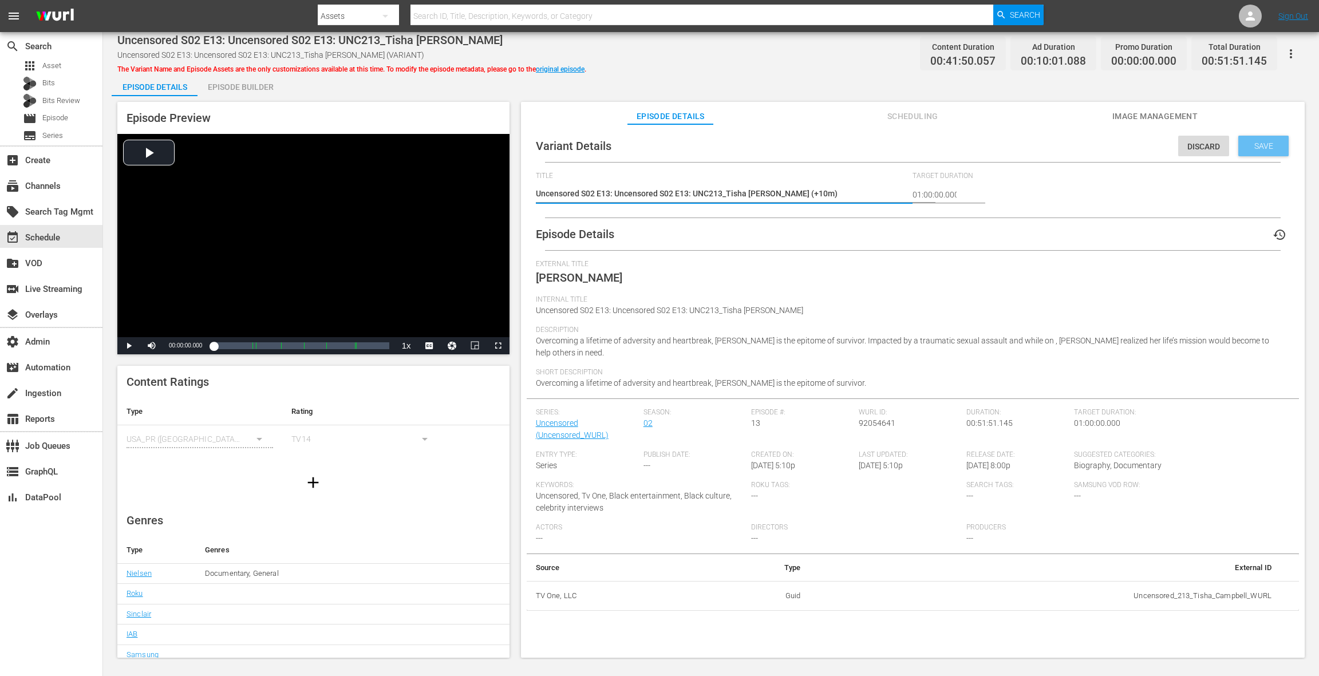
click at [1268, 148] on span "Save" at bounding box center [1263, 145] width 37 height 9
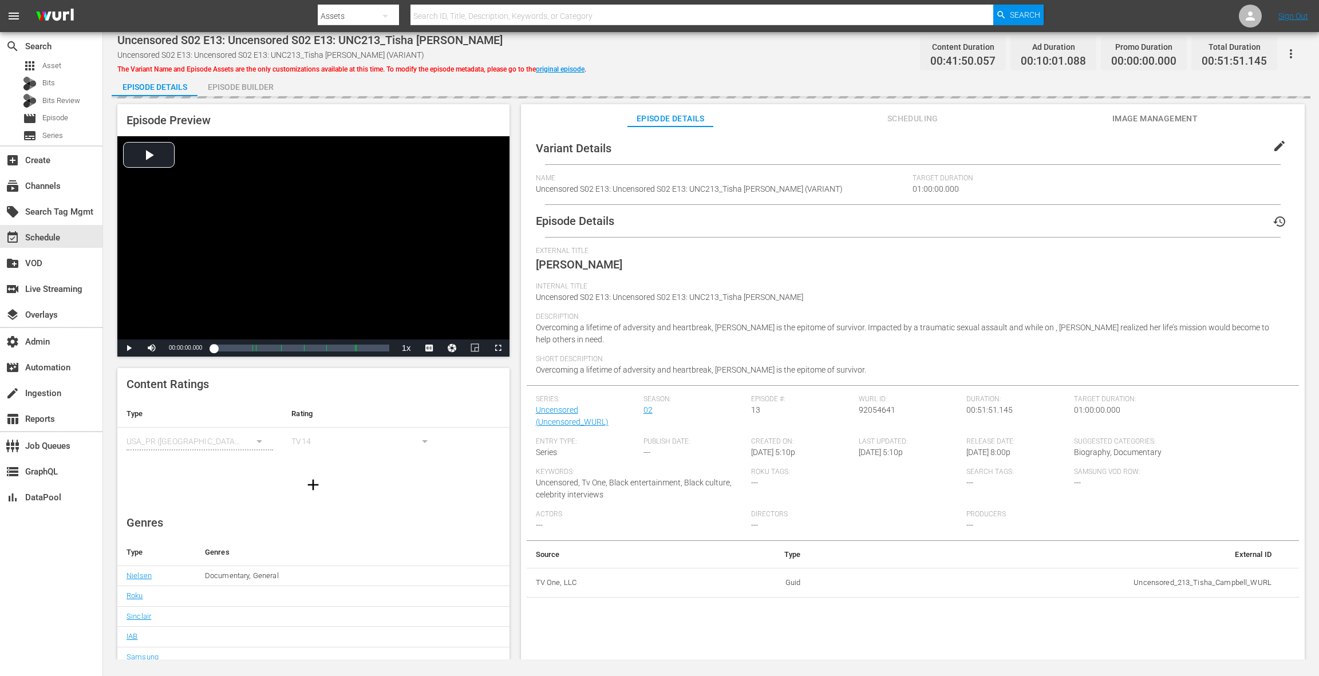
click at [257, 86] on div "Episode Builder" at bounding box center [241, 86] width 86 height 27
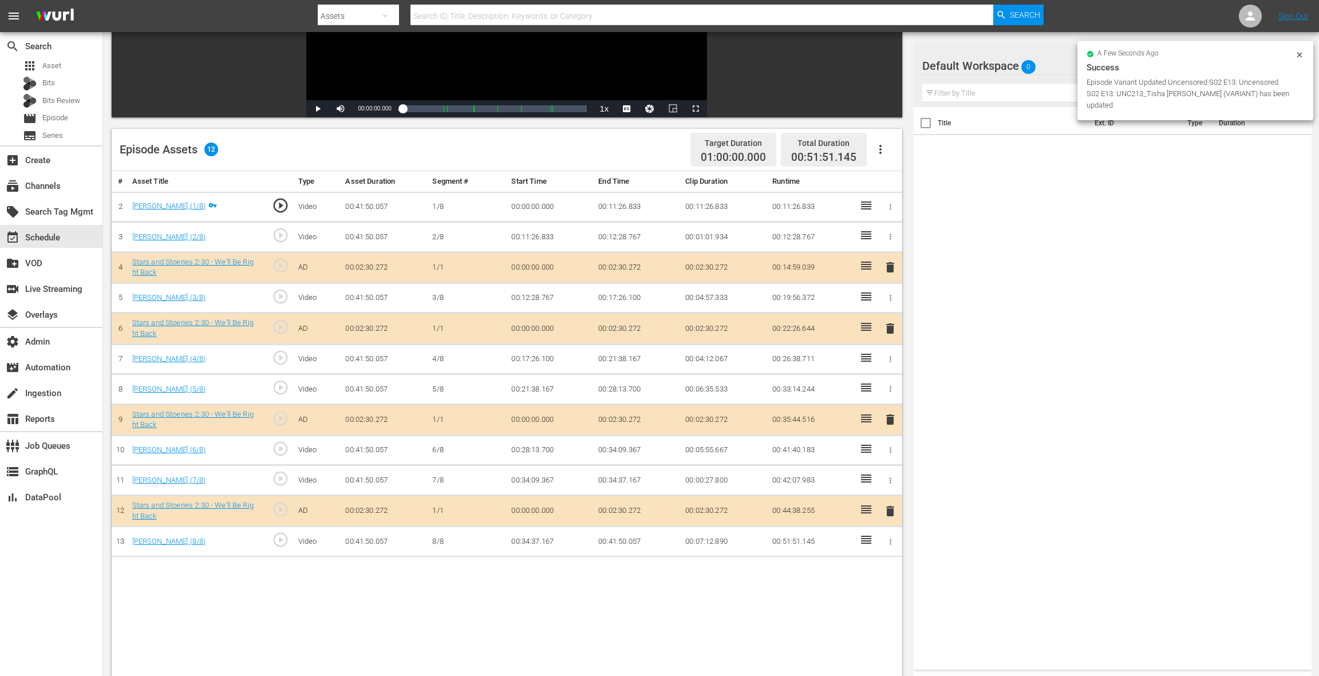
scroll to position [227, 0]
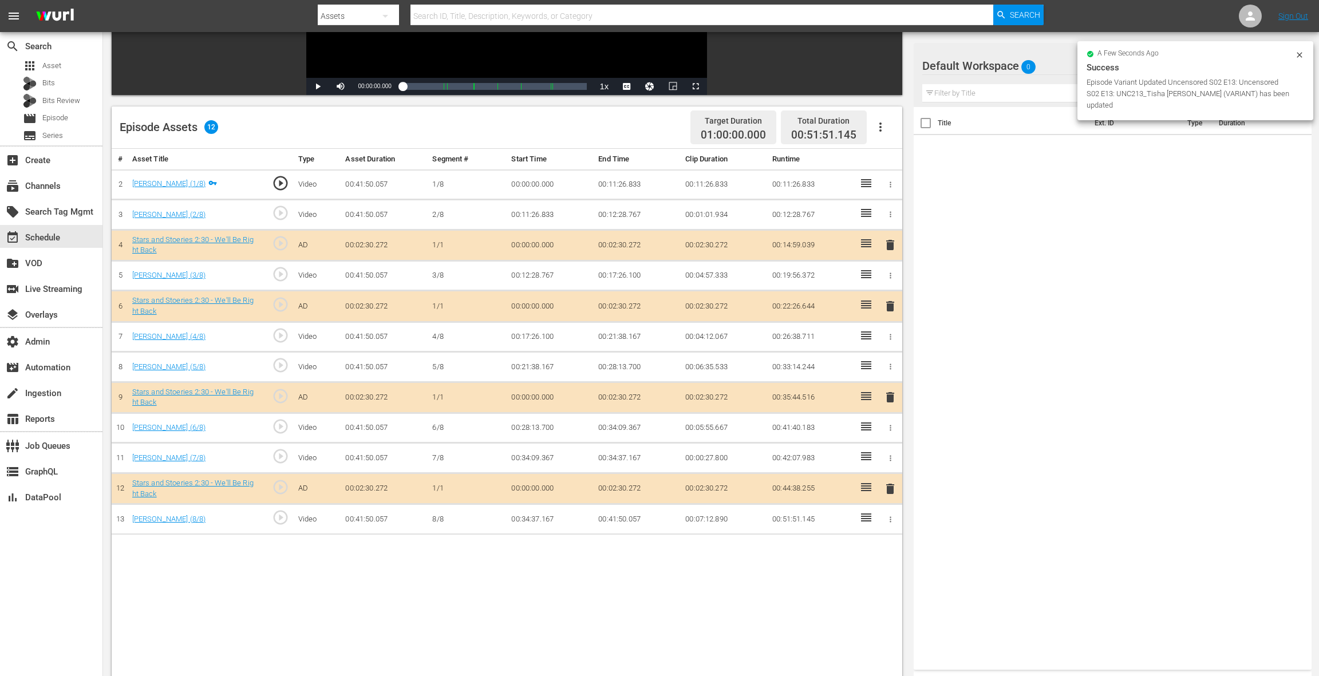
click at [1001, 94] on input "text" at bounding box center [1112, 93] width 381 height 18
click at [1239, 255] on div "Title Ext. ID Type Duration" at bounding box center [1113, 386] width 398 height 558
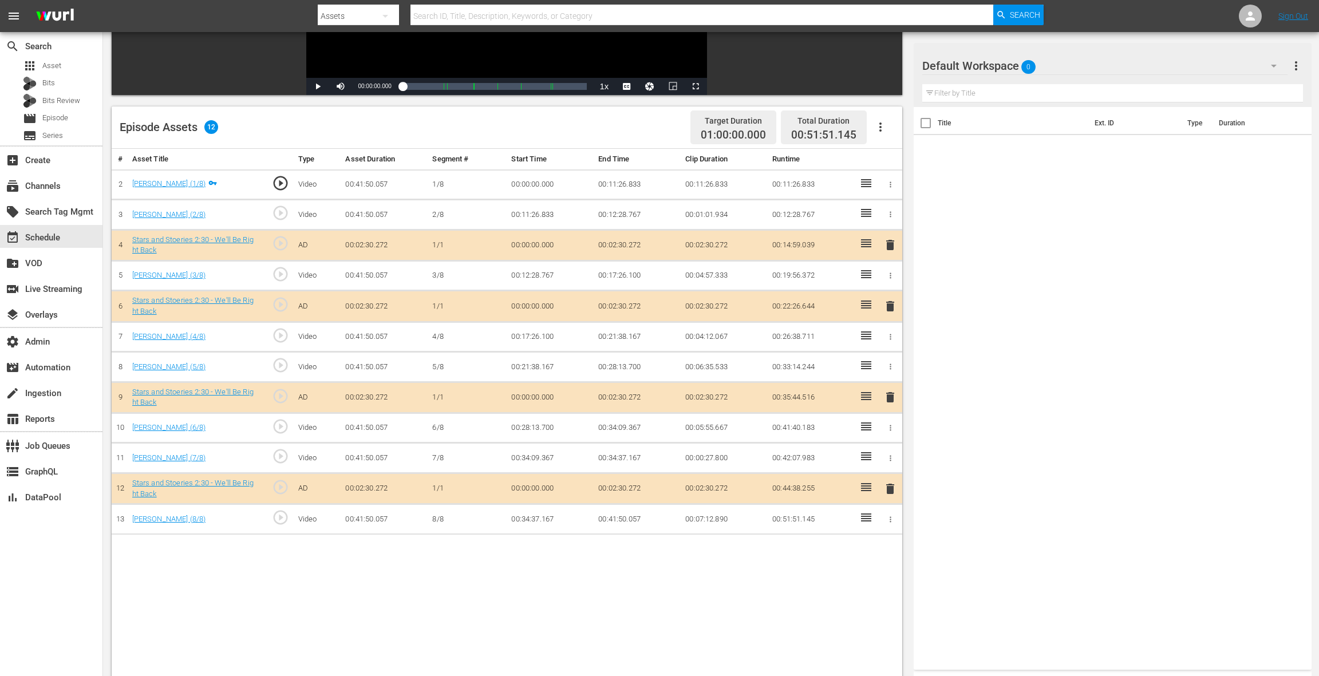
click at [1264, 64] on button "button" at bounding box center [1273, 65] width 27 height 27
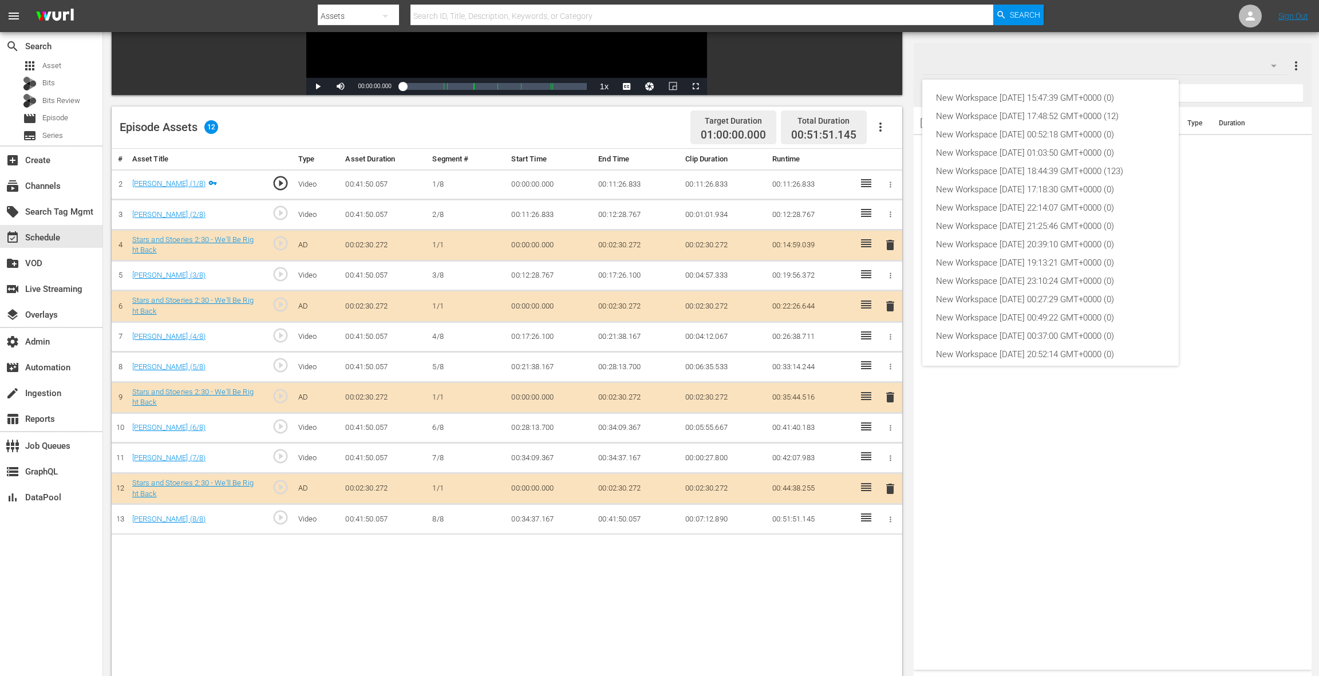
scroll to position [62, 0]
click at [1026, 114] on div "New Workspace Sat Oct 04 2025 17:48:52 GMT+0000 (12)" at bounding box center [1050, 116] width 229 height 18
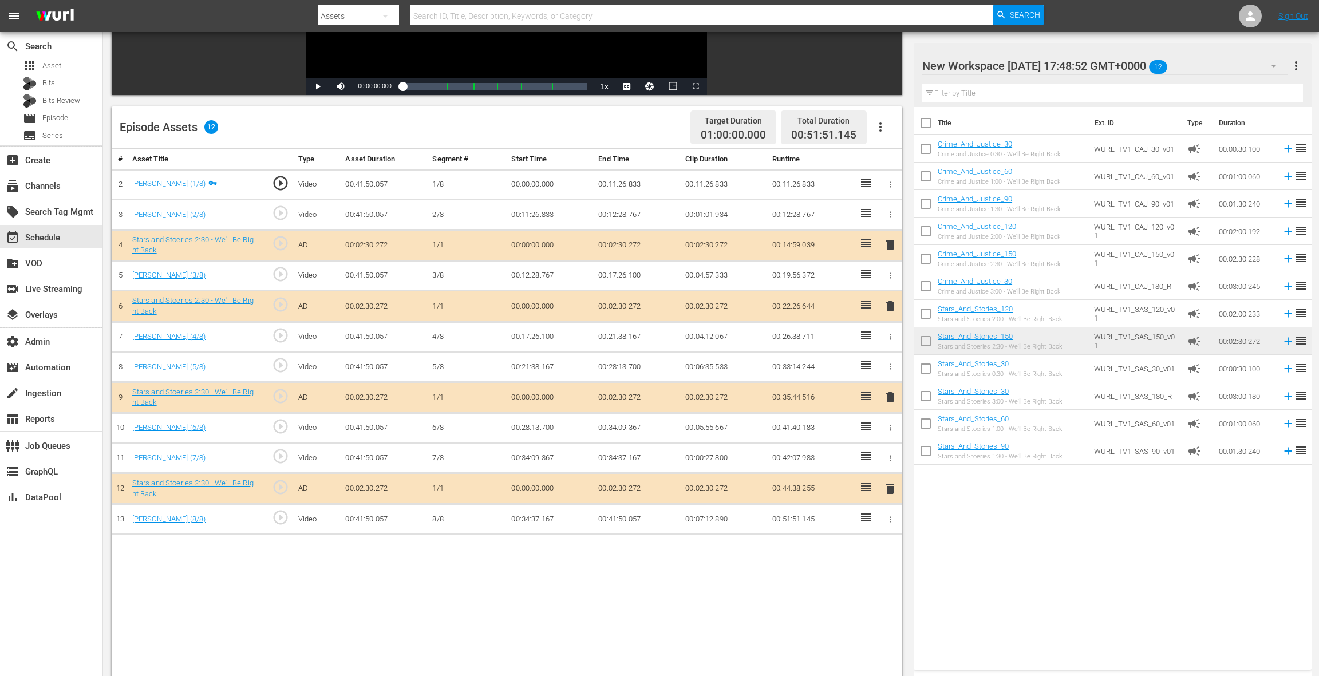
scroll to position [226, 0]
click at [884, 133] on icon "button" at bounding box center [881, 128] width 14 height 14
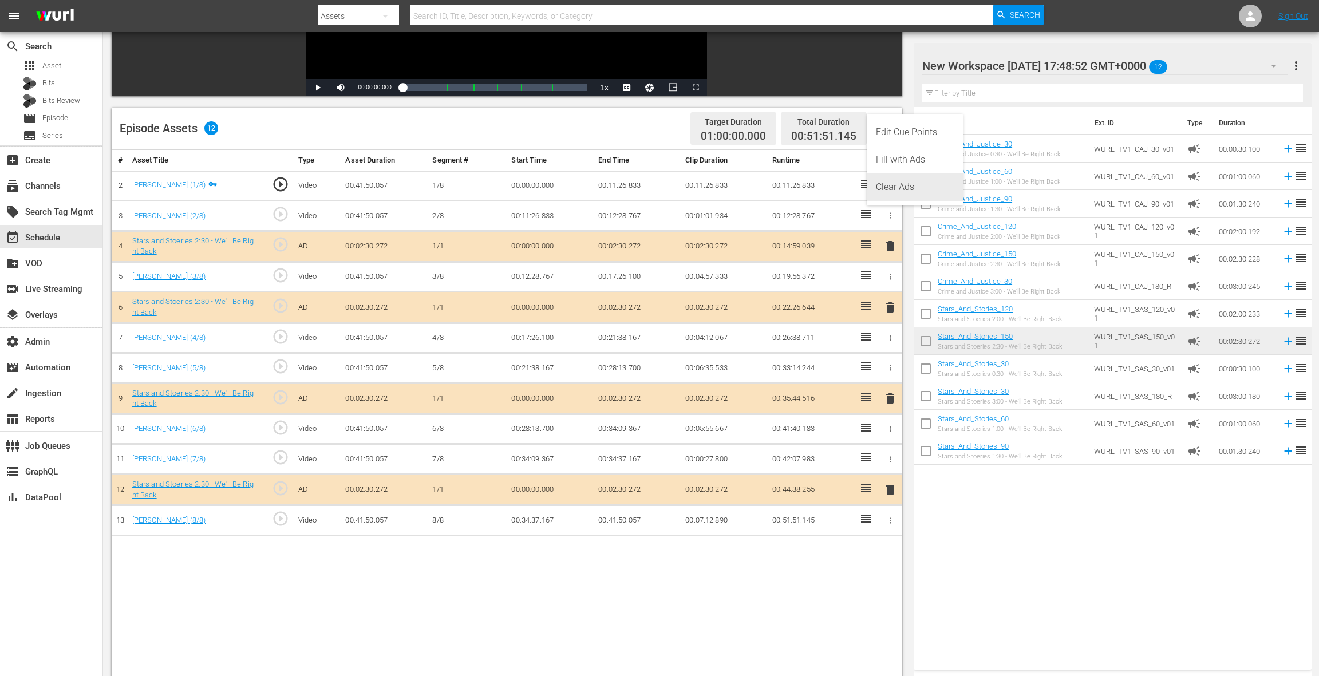
click at [897, 191] on div "Clear Ads" at bounding box center [915, 186] width 78 height 27
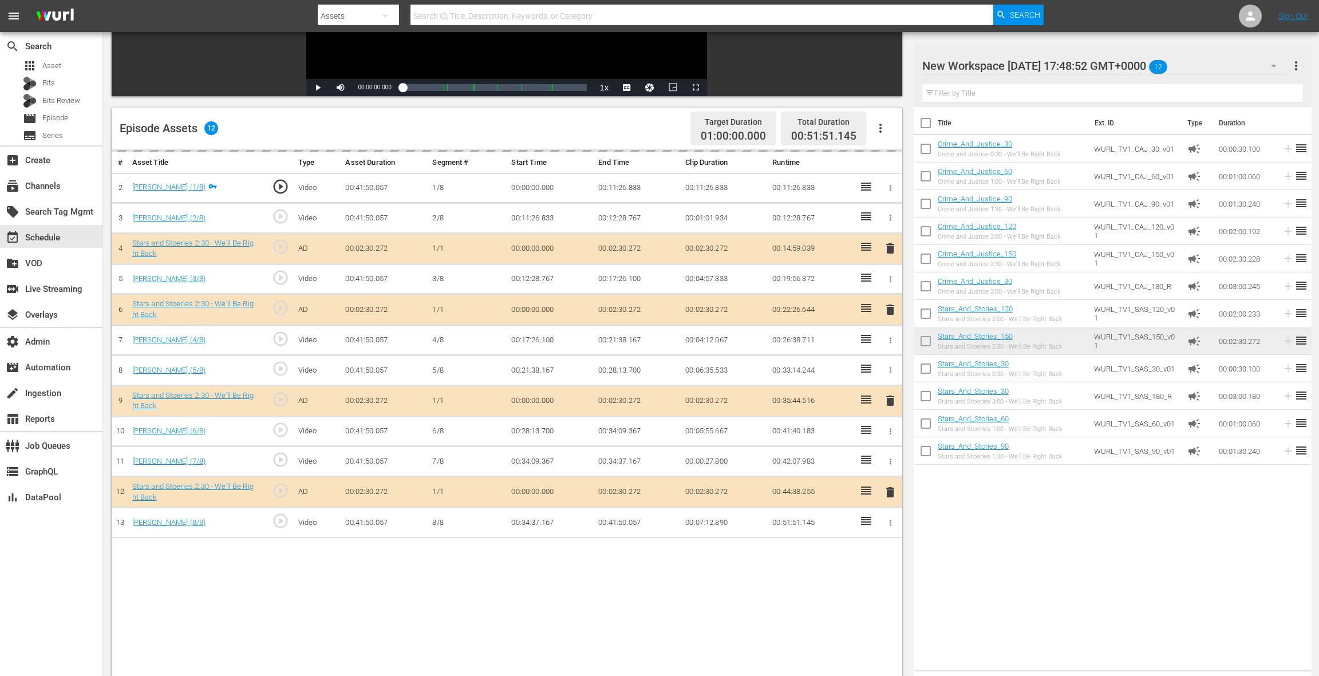
scroll to position [227, 0]
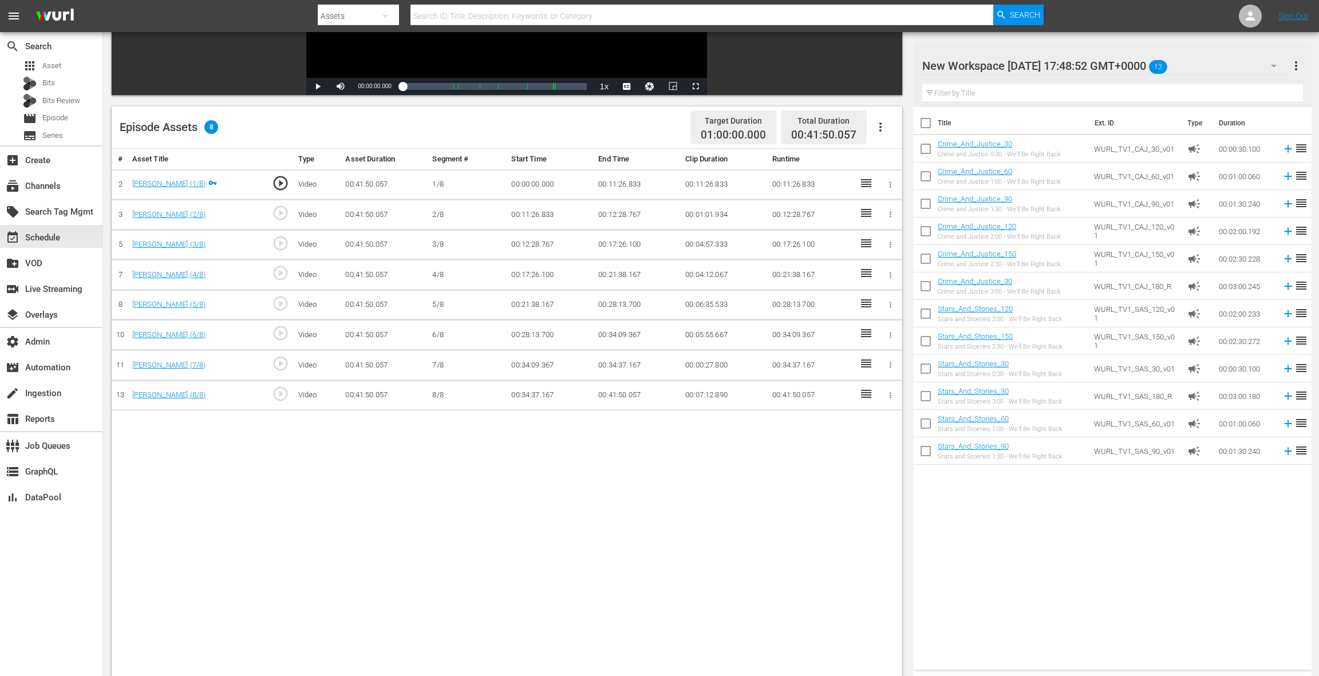
click at [879, 127] on icon "button" at bounding box center [881, 127] width 14 height 14
click at [893, 158] on div "Fill with Ads" at bounding box center [915, 158] width 78 height 27
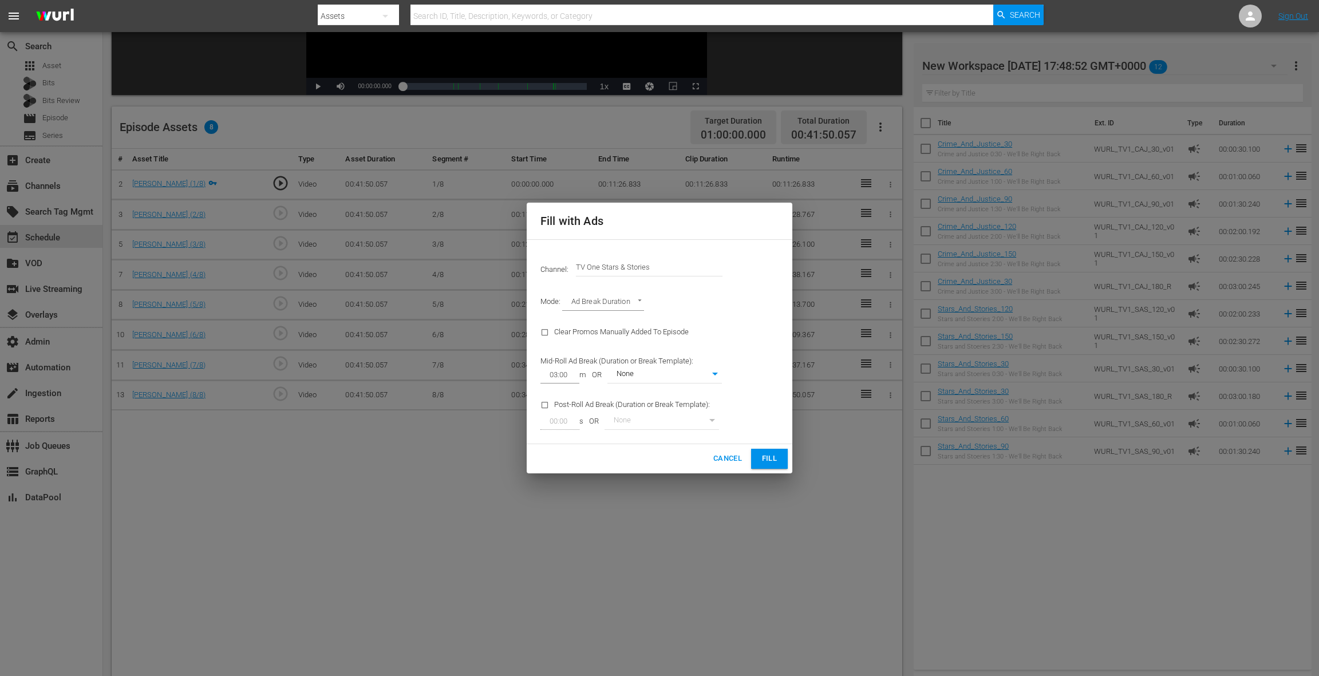
click at [764, 463] on span "Fill" at bounding box center [769, 458] width 18 height 13
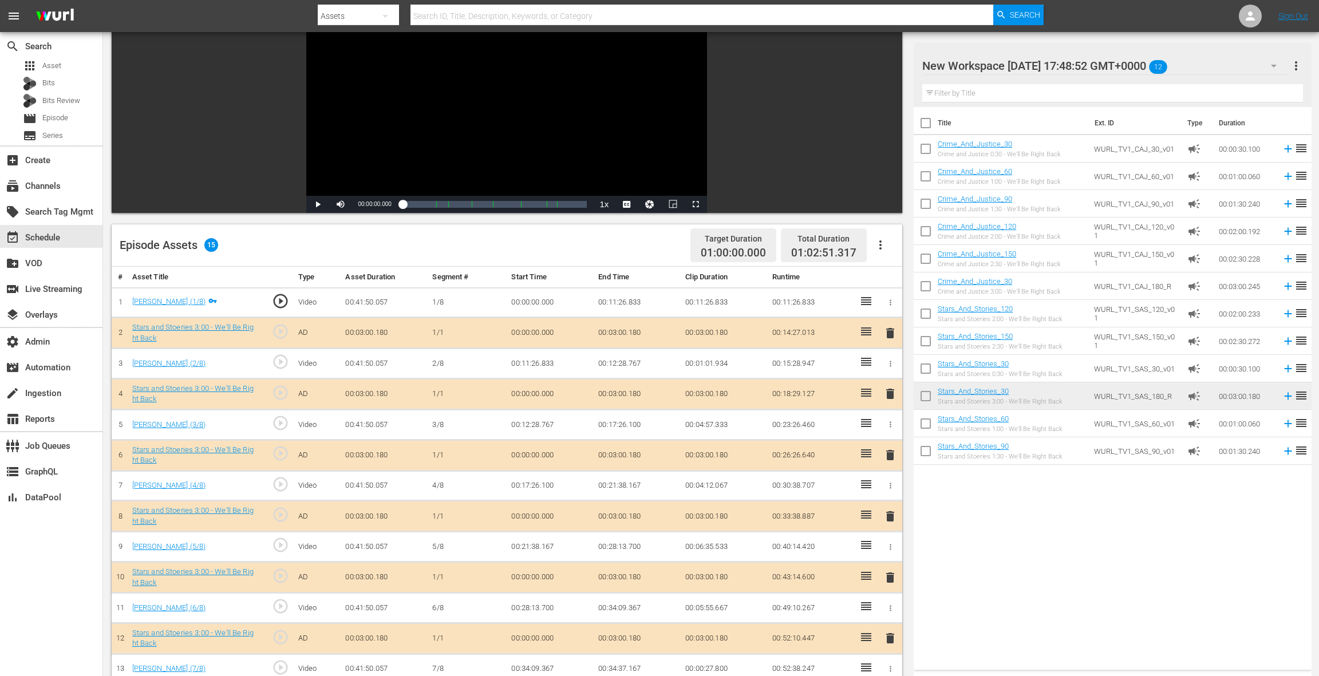
scroll to position [131, 0]
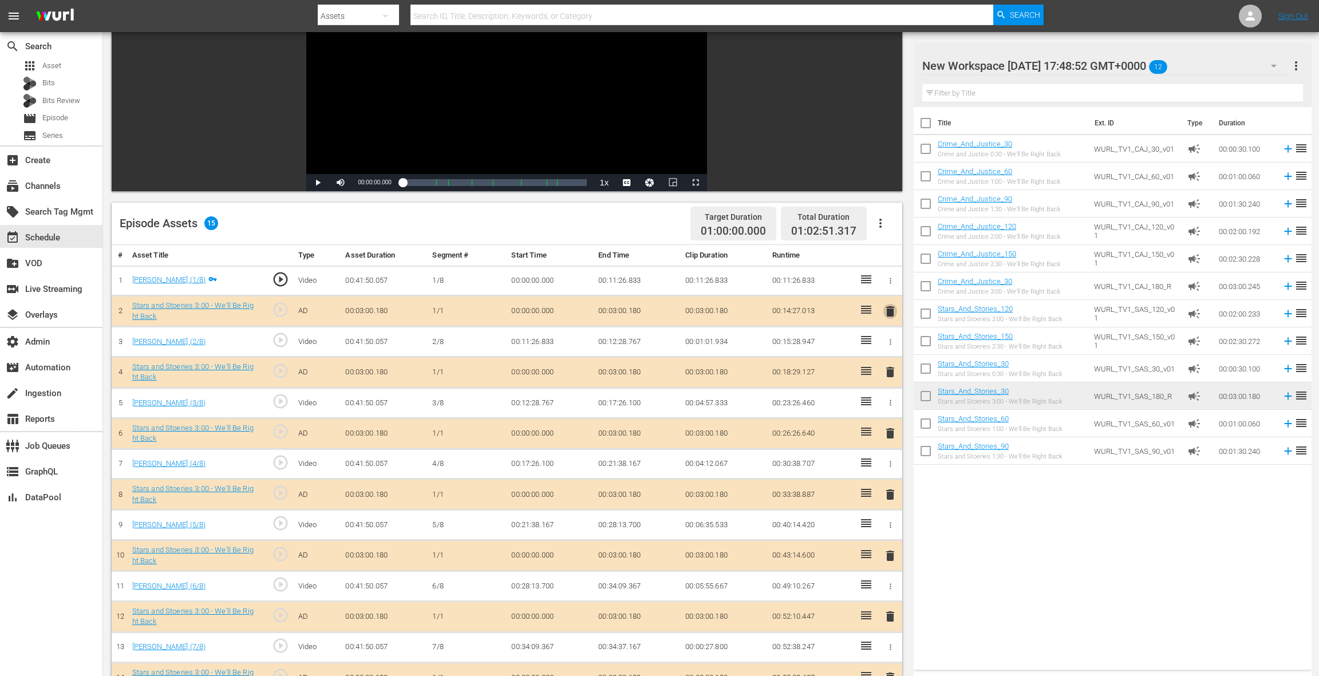
click at [890, 315] on span "delete" at bounding box center [890, 312] width 14 height 14
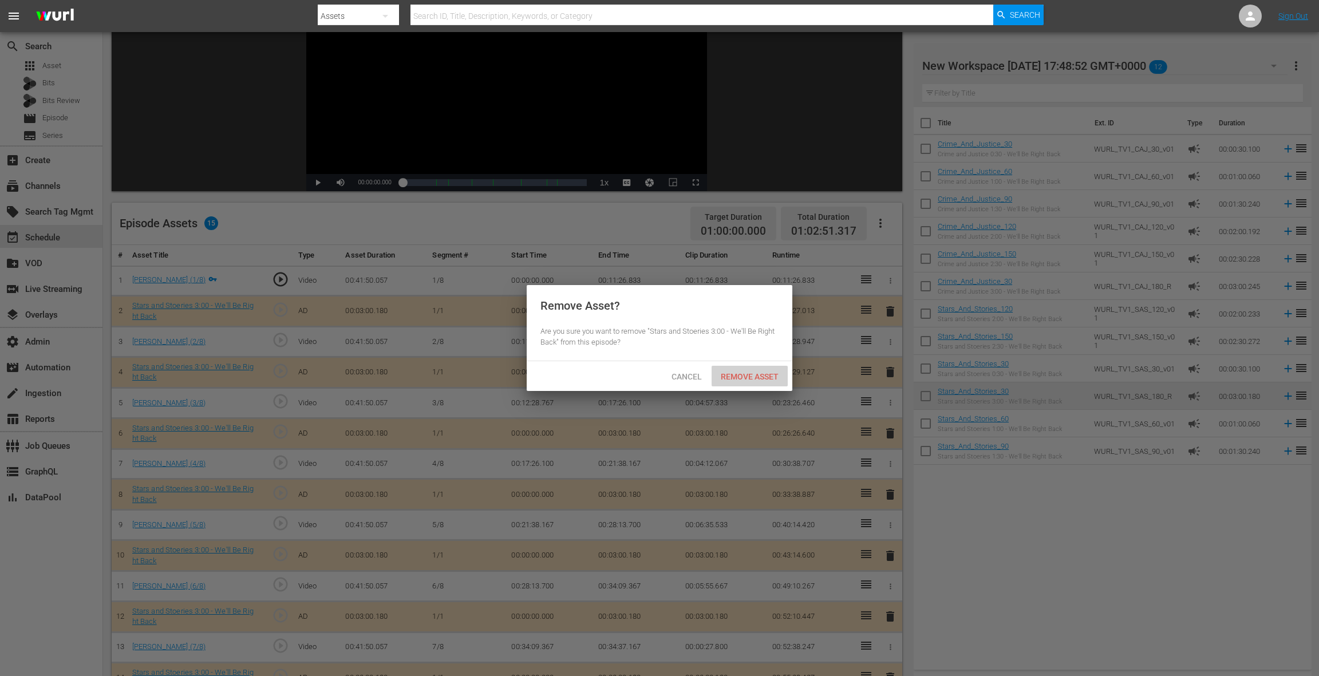
click at [754, 377] on span "Remove Asset" at bounding box center [750, 376] width 76 height 9
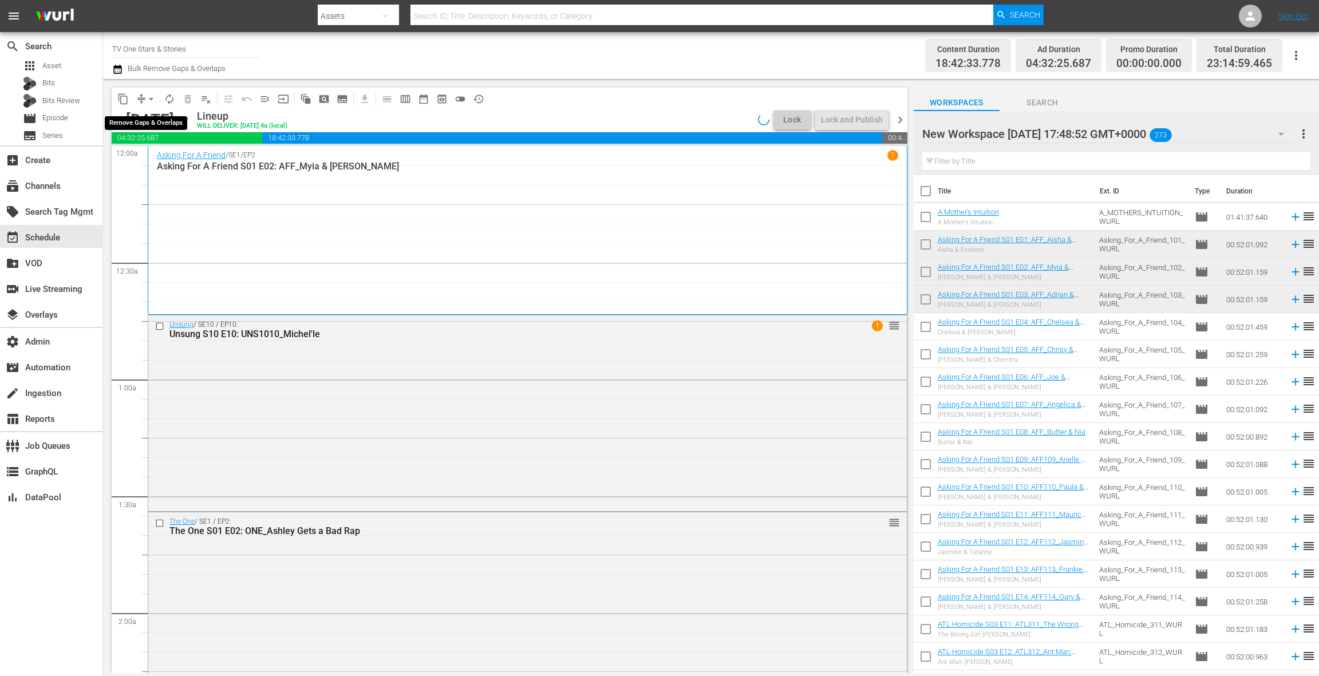
click at [146, 100] on span "arrow_drop_down" at bounding box center [150, 98] width 11 height 11
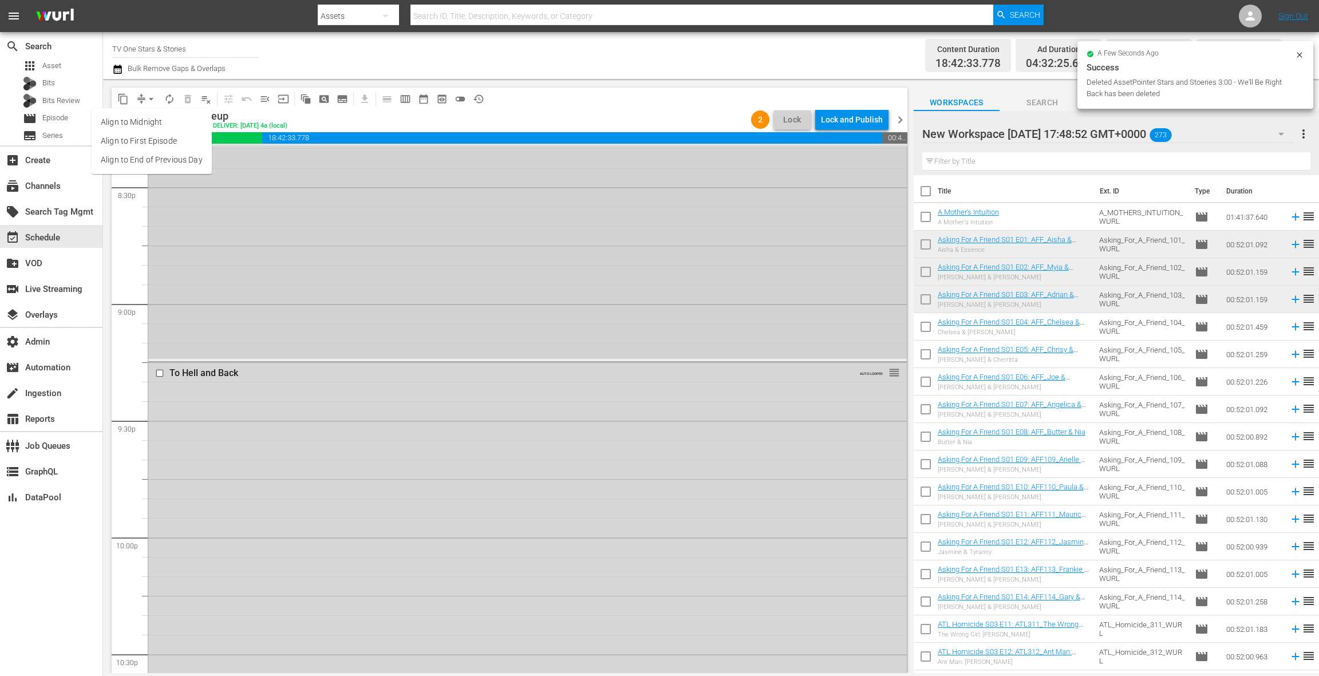
scroll to position [5078, 0]
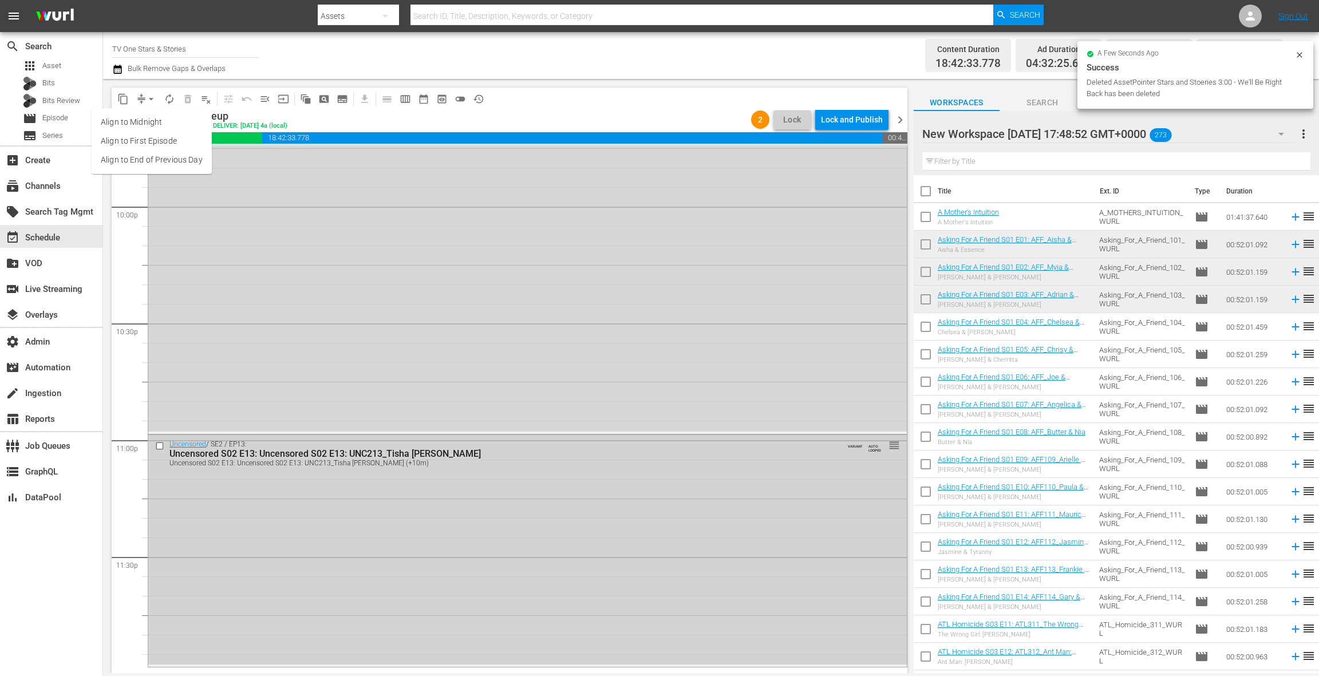
click at [386, 460] on div "Uncensored S02 E13: Uncensored S02 E13: UNC213_Tisha Campbell (+10m)" at bounding box center [505, 463] width 673 height 8
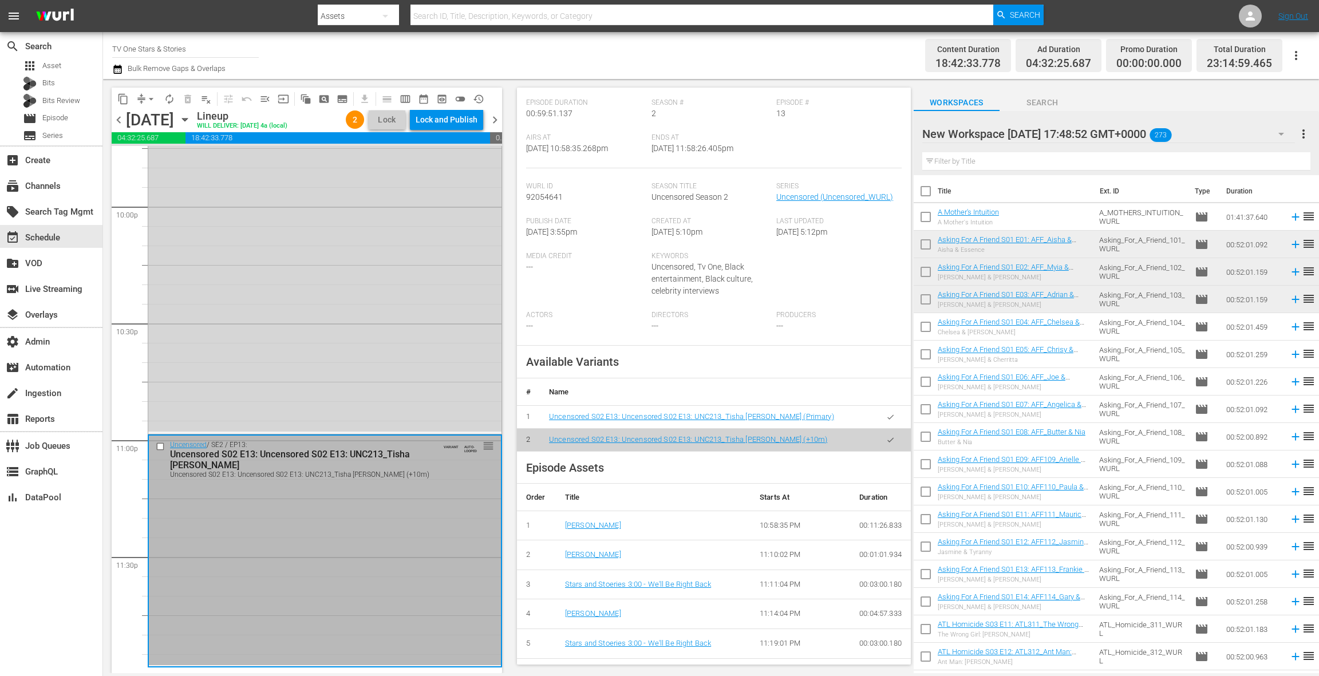
scroll to position [227, 0]
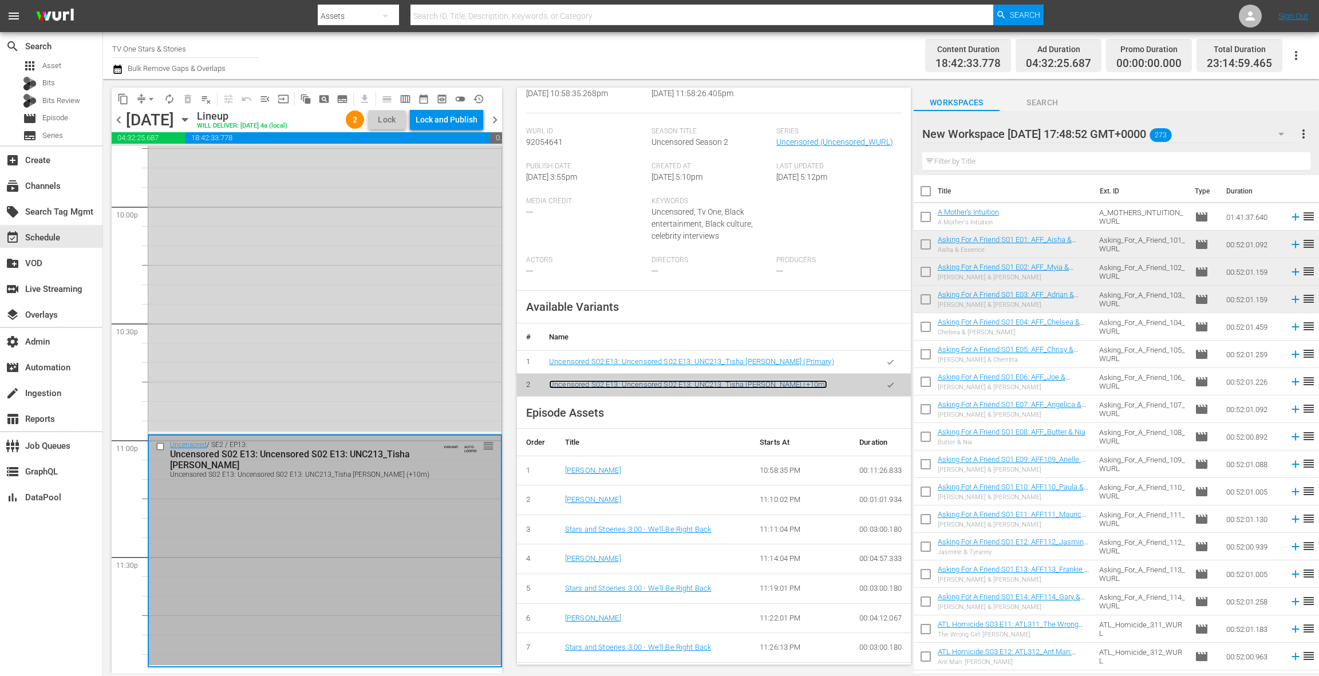
click at [642, 385] on link "Uncensored S02 E13: Uncensored S02 E13: UNC213_Tisha Campbell (+10m)" at bounding box center [688, 384] width 278 height 9
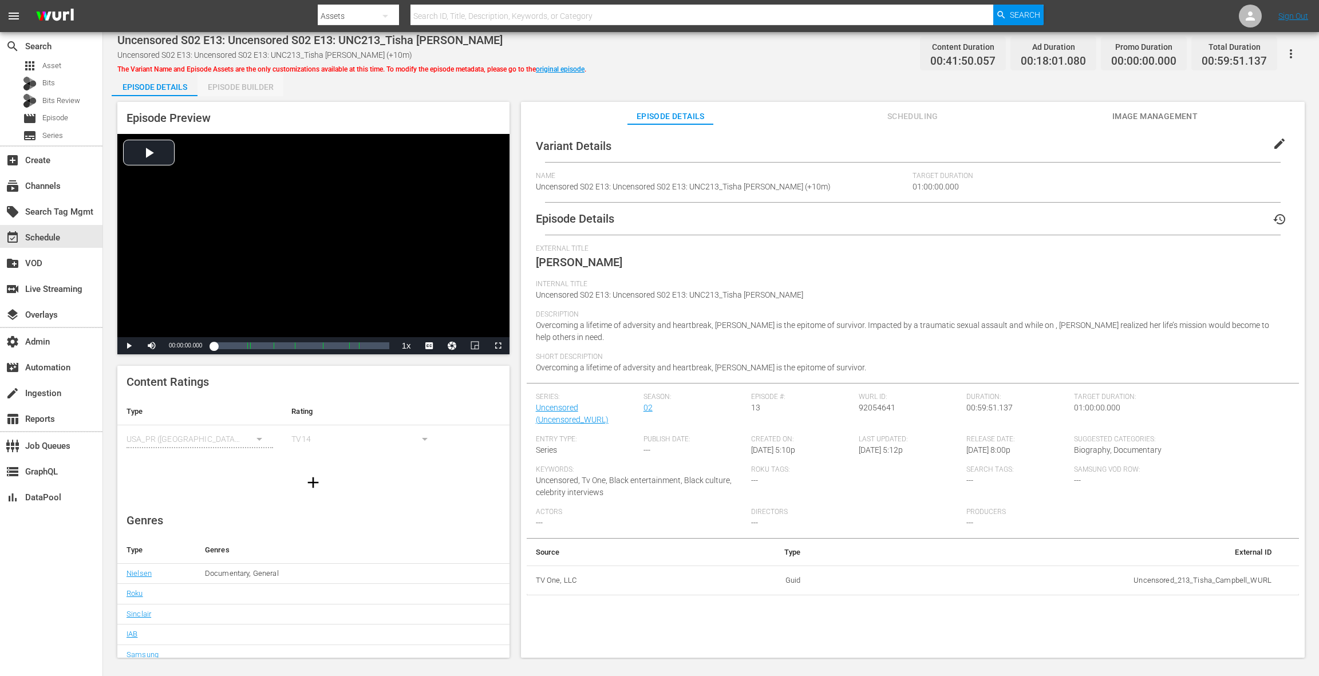
drag, startPoint x: 262, startPoint y: 84, endPoint x: 278, endPoint y: 96, distance: 20.4
click at [262, 84] on div "Episode Builder" at bounding box center [241, 86] width 86 height 27
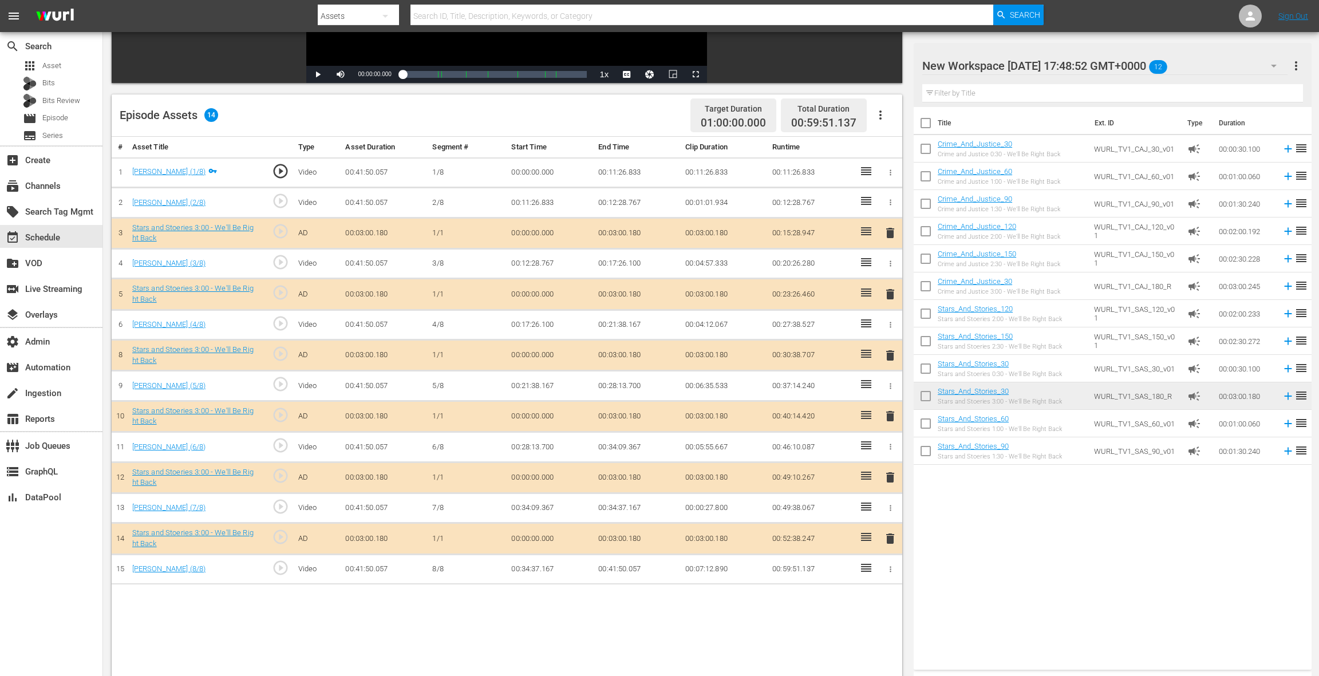
scroll to position [298, 0]
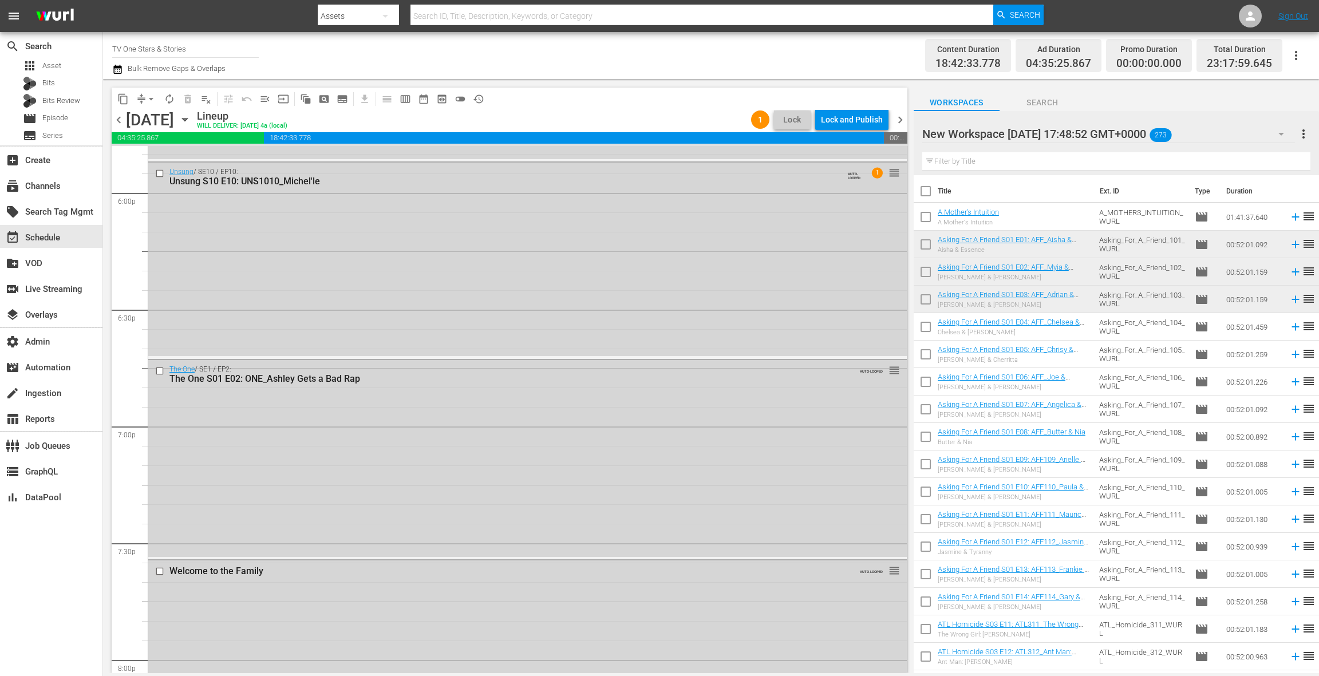
scroll to position [5083, 0]
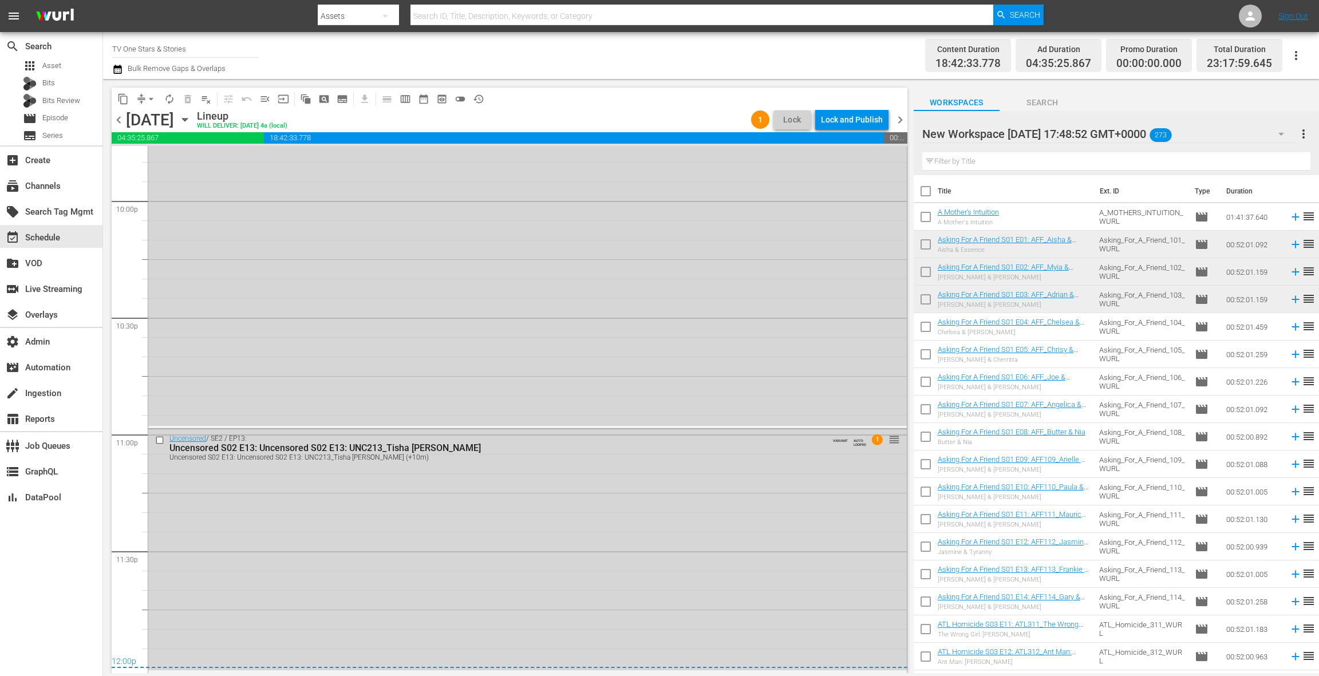
click at [901, 123] on span "chevron_right" at bounding box center [900, 120] width 14 height 14
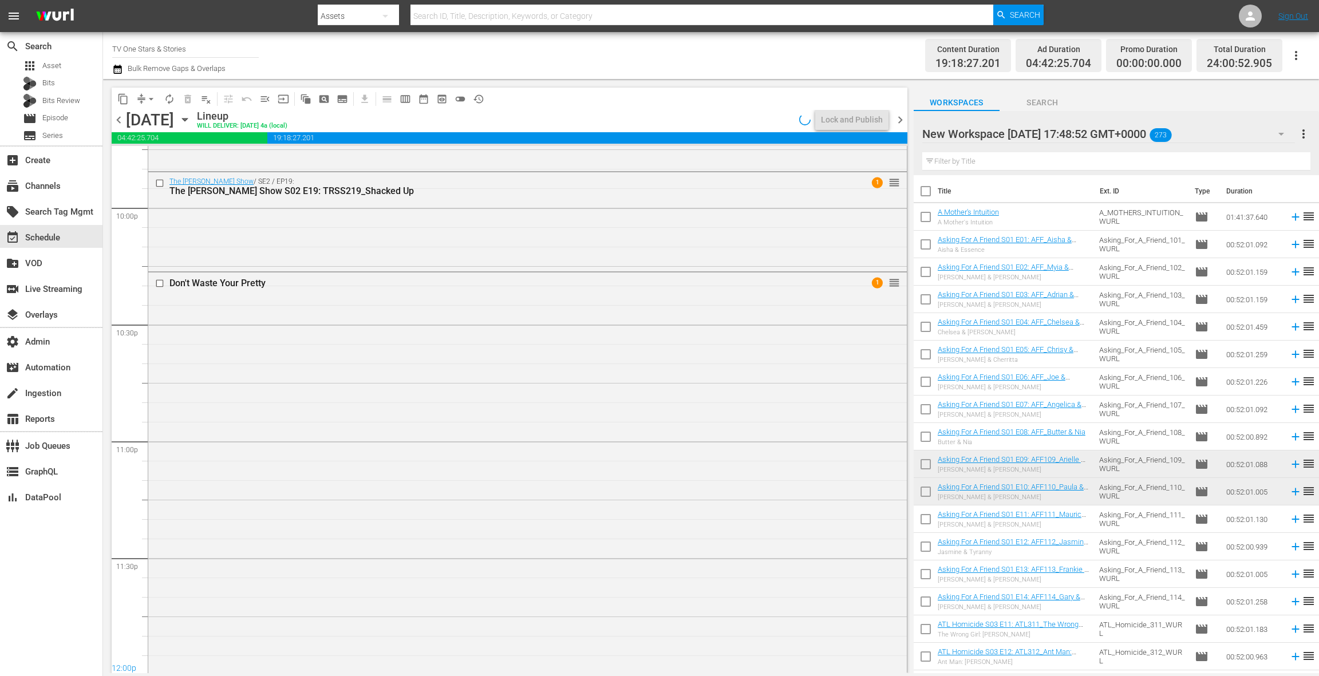
scroll to position [5045, 0]
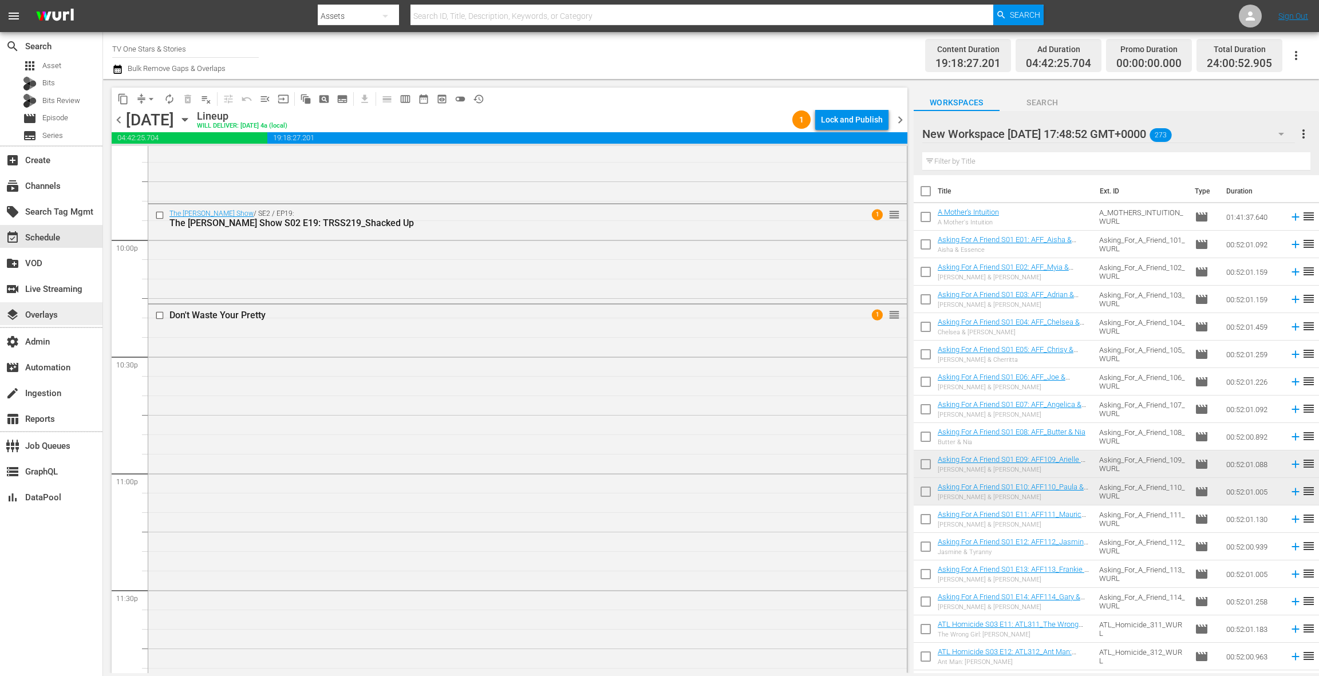
click at [61, 315] on div "layers Overlays" at bounding box center [32, 313] width 64 height 10
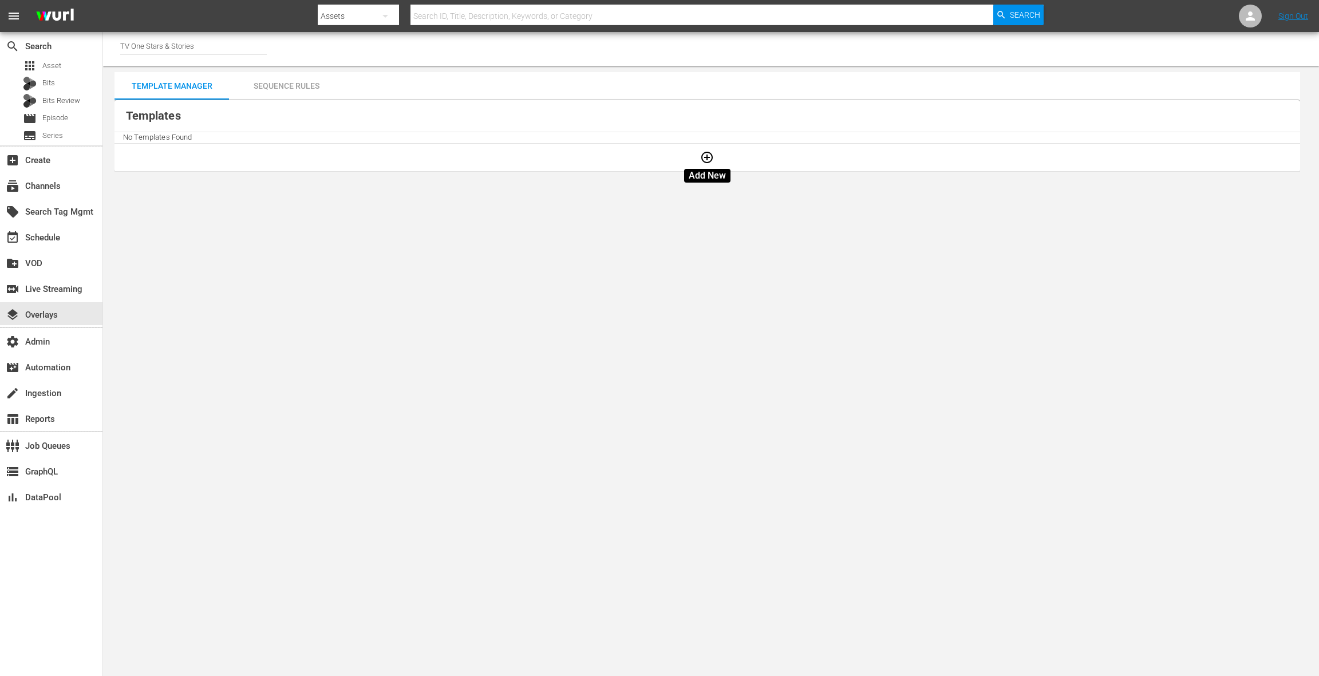
click at [706, 157] on icon "button" at bounding box center [707, 158] width 14 height 14
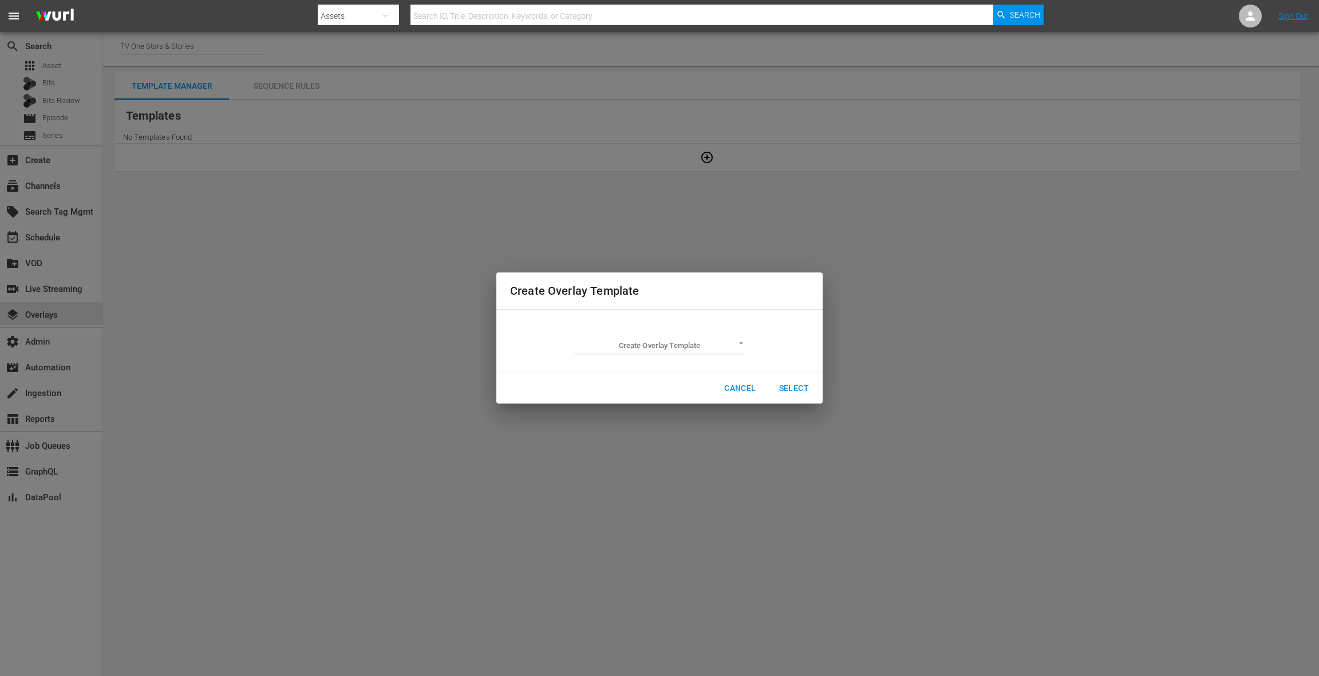
click at [642, 346] on body "menu Search By Assets Search ID, Title, Description, Keywords, or Category Sear…" at bounding box center [659, 338] width 1319 height 676
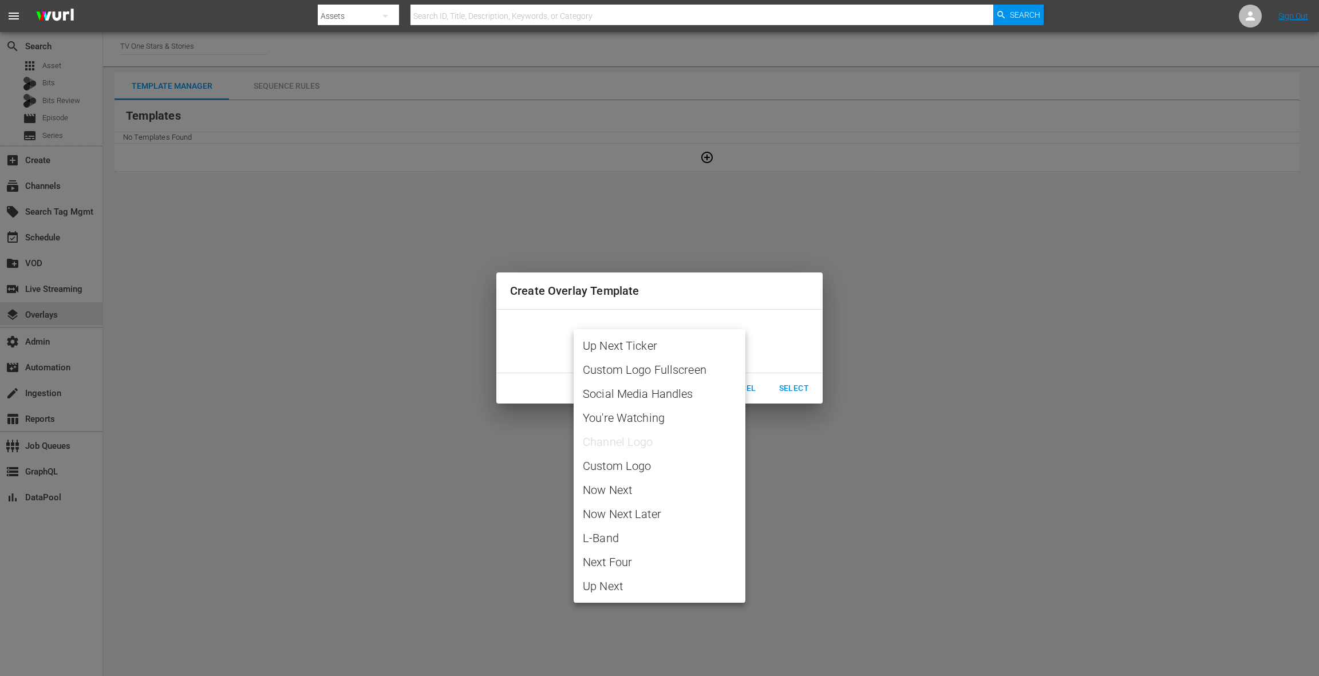
click at [661, 471] on span "Custom Logo" at bounding box center [659, 465] width 153 height 17
type input "Custom Logo"
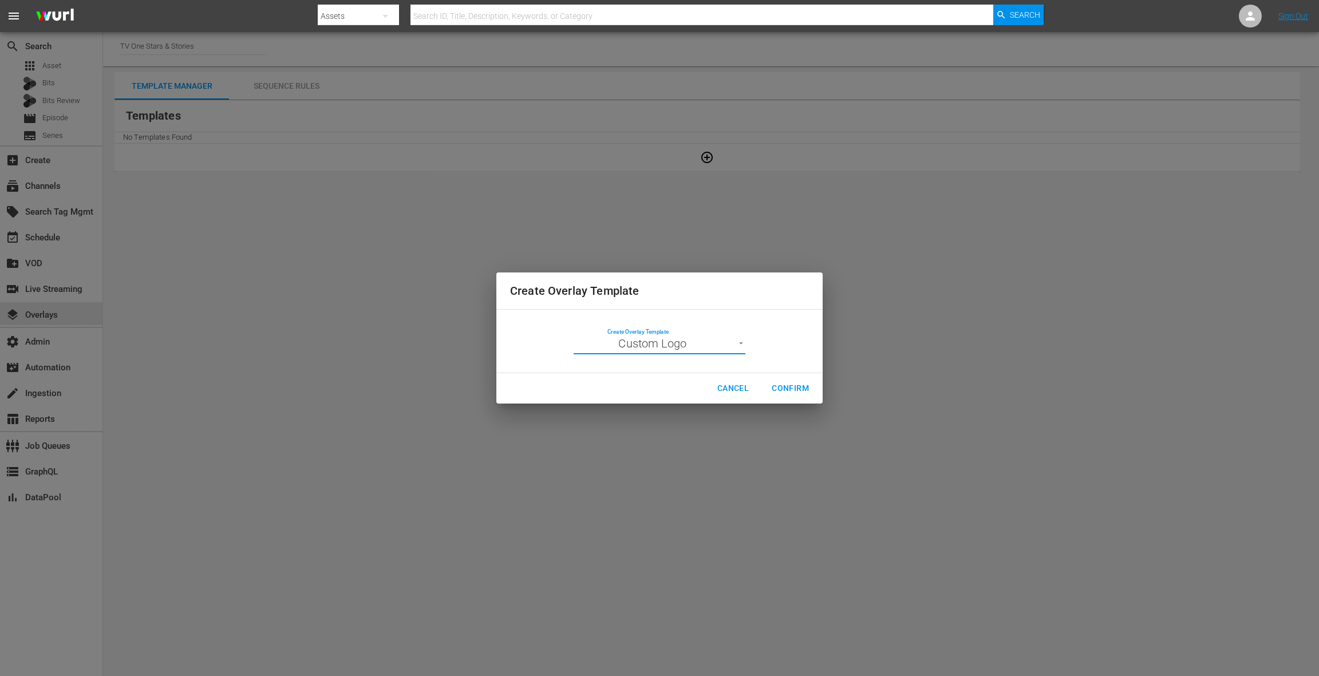
click at [680, 349] on body "menu Search By Assets Search ID, Title, Description, Keywords, or Category Sear…" at bounding box center [659, 338] width 1319 height 676
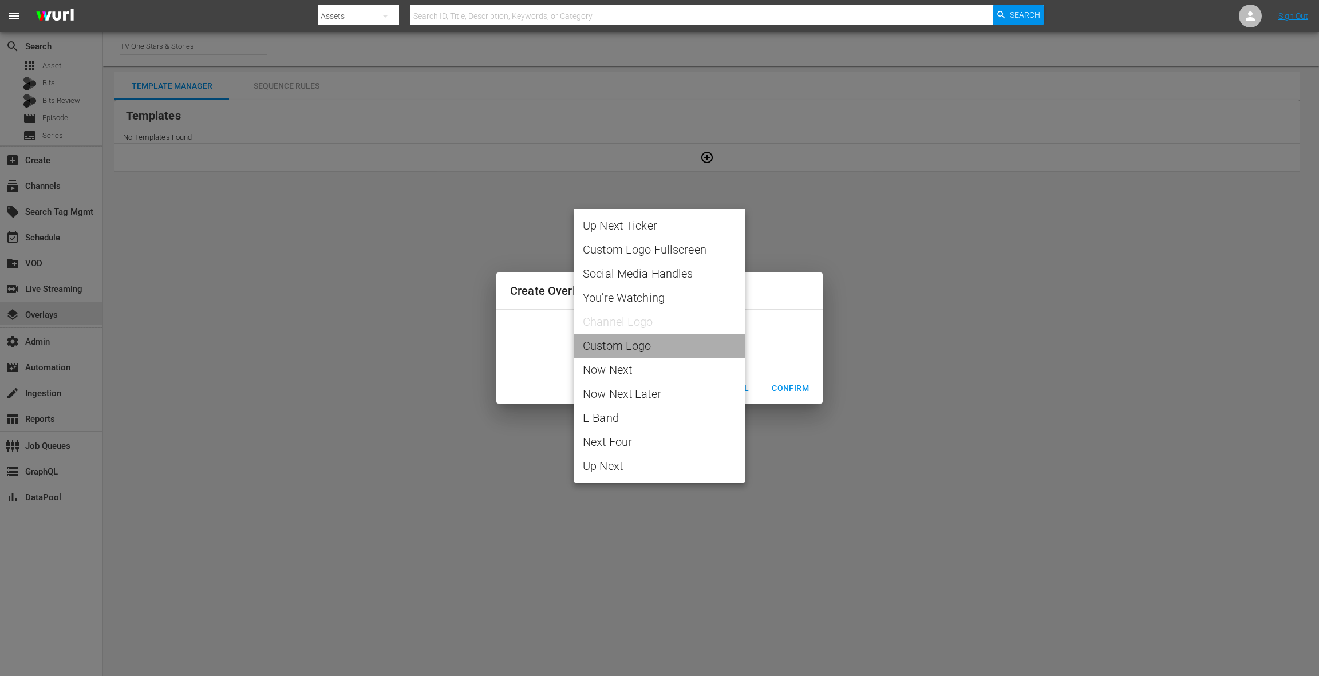
click at [642, 344] on span "Custom Logo" at bounding box center [659, 345] width 153 height 17
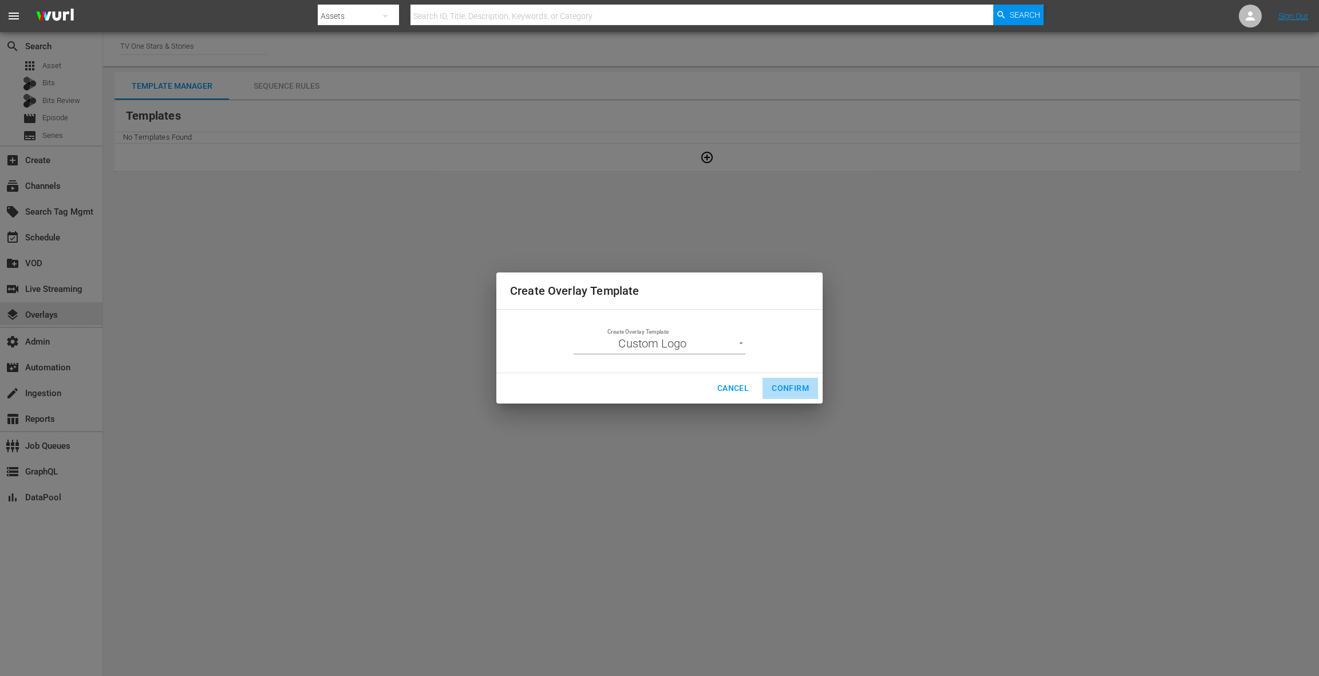
click at [784, 389] on span "Confirm" at bounding box center [790, 388] width 37 height 14
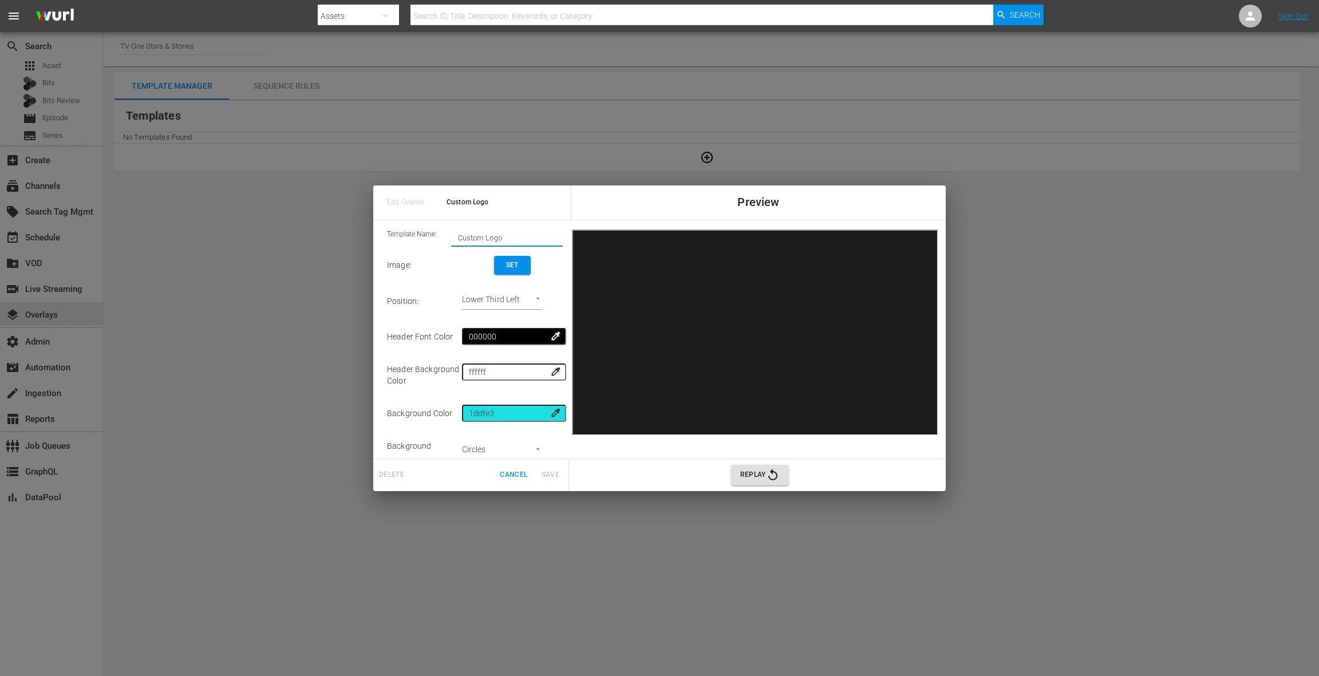
click at [461, 239] on input "Custom Logo" at bounding box center [507, 238] width 112 height 16
type input "Channel Logo - Custom Logo"
click at [522, 271] on button "Set" at bounding box center [512, 265] width 37 height 19
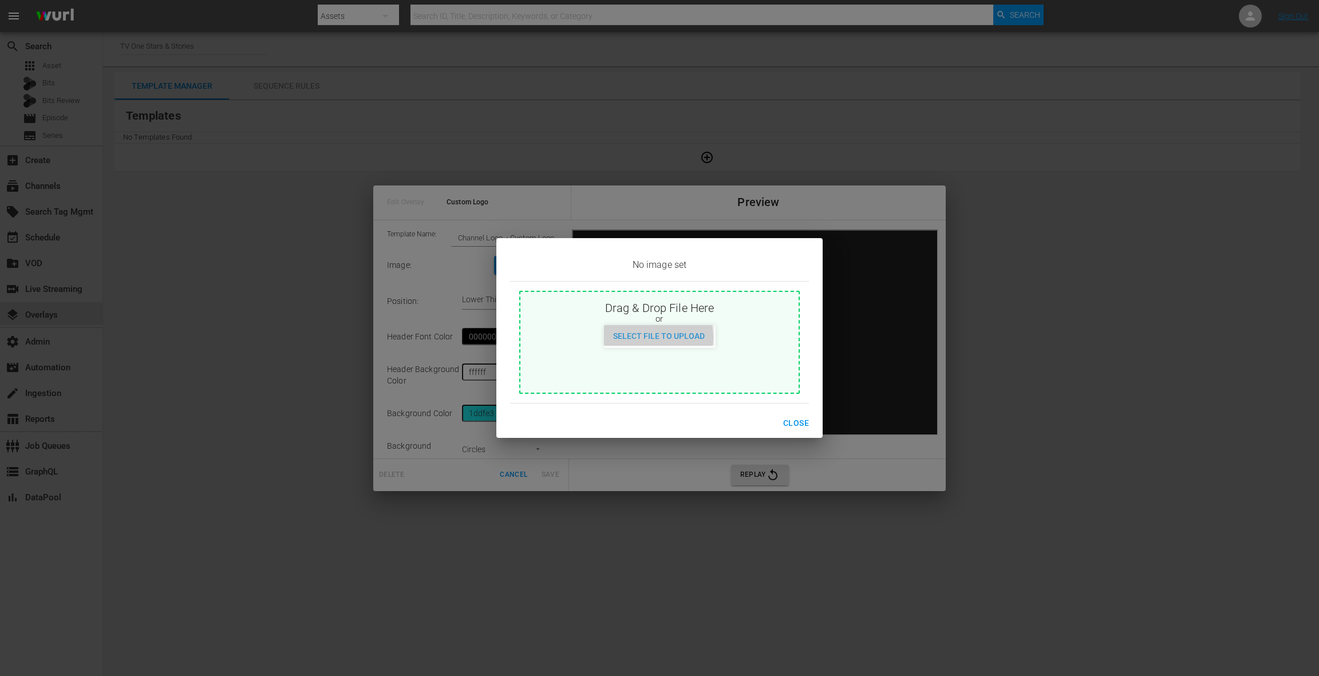
click at [656, 338] on span "Select File to Upload" at bounding box center [659, 335] width 110 height 9
type input "C:\fakepath\S&S_FastChannel_Bug_Positioned_HD.png"
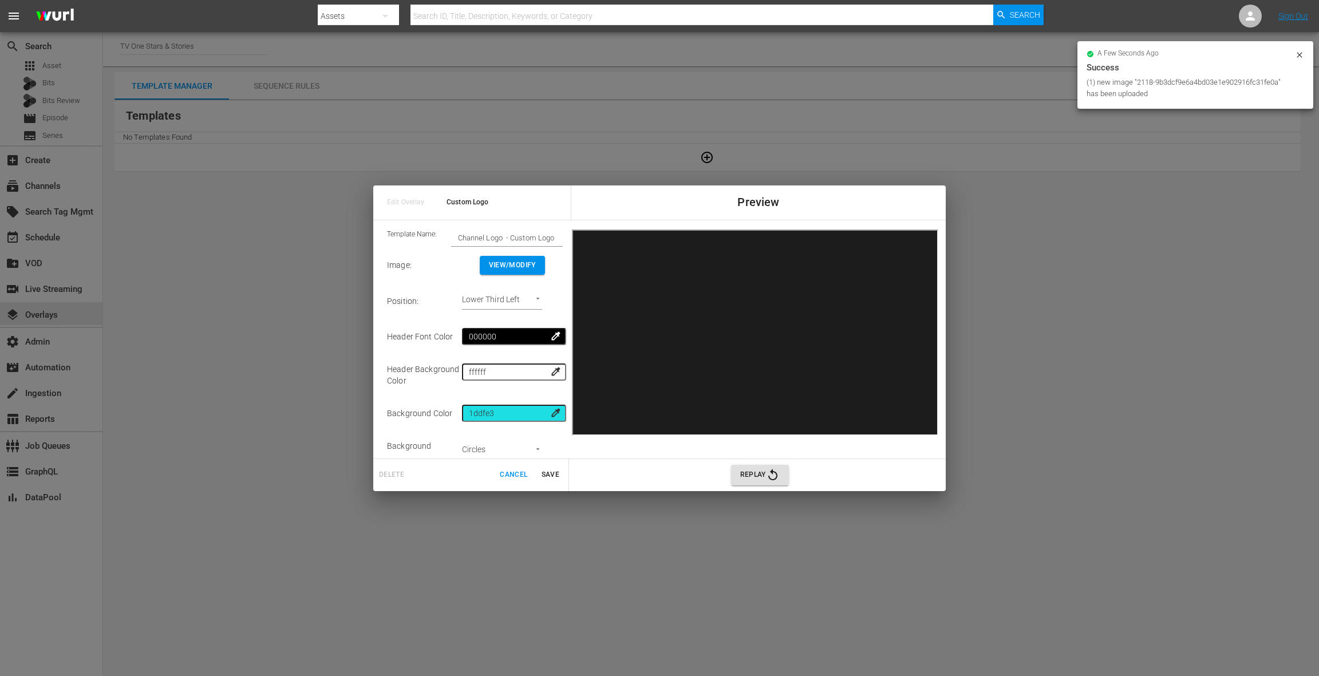
click at [531, 267] on span "View/Modify" at bounding box center [512, 265] width 47 height 12
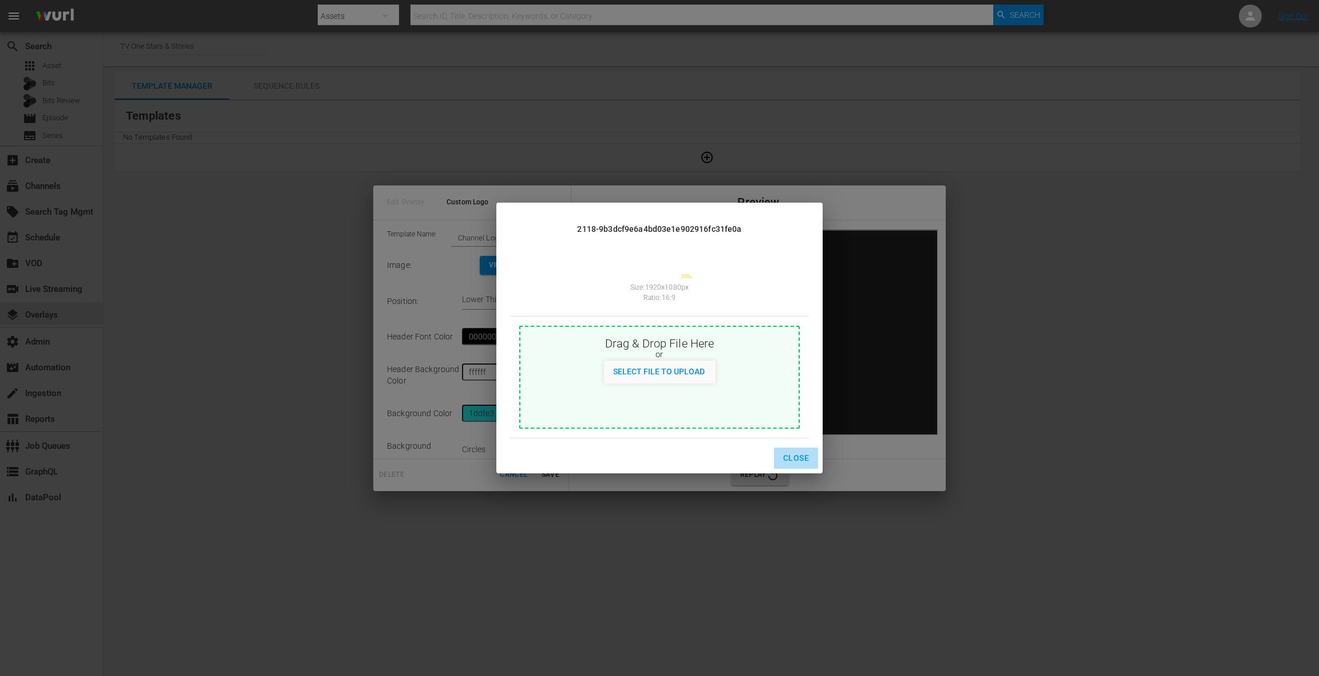
click at [797, 460] on span "Close" at bounding box center [796, 458] width 26 height 14
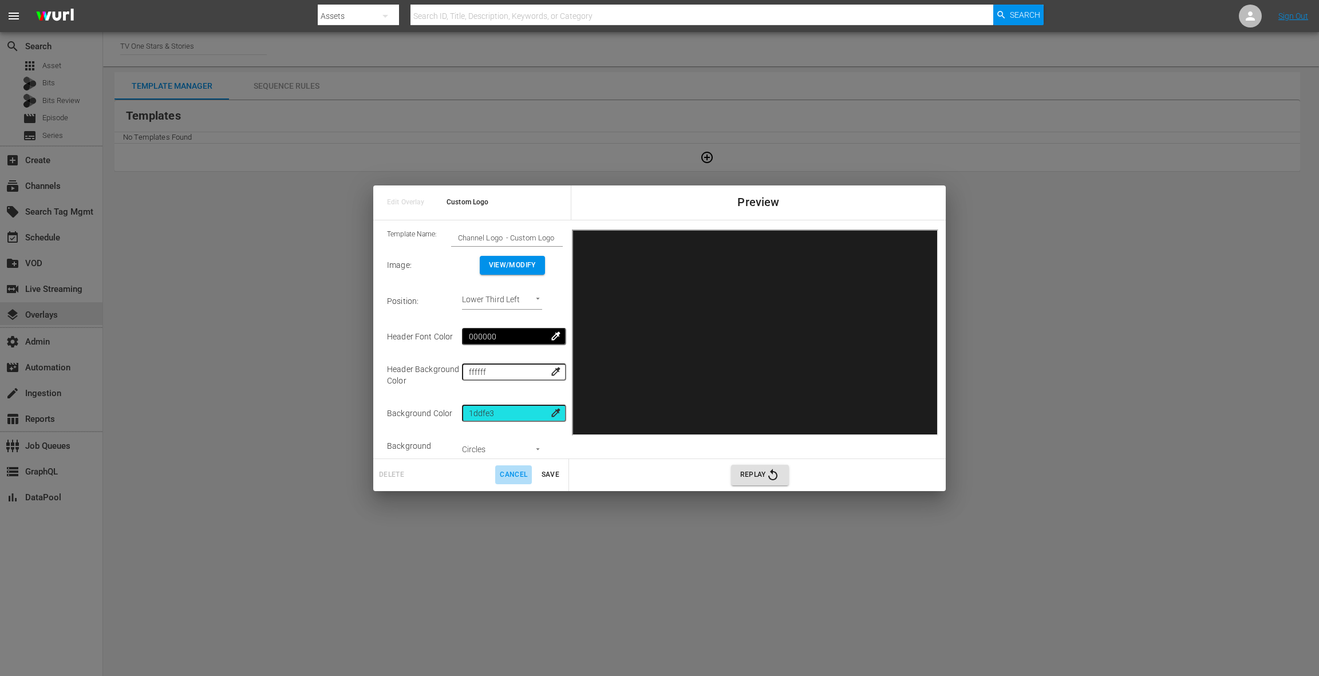
click at [518, 476] on span "Cancel" at bounding box center [513, 475] width 27 height 12
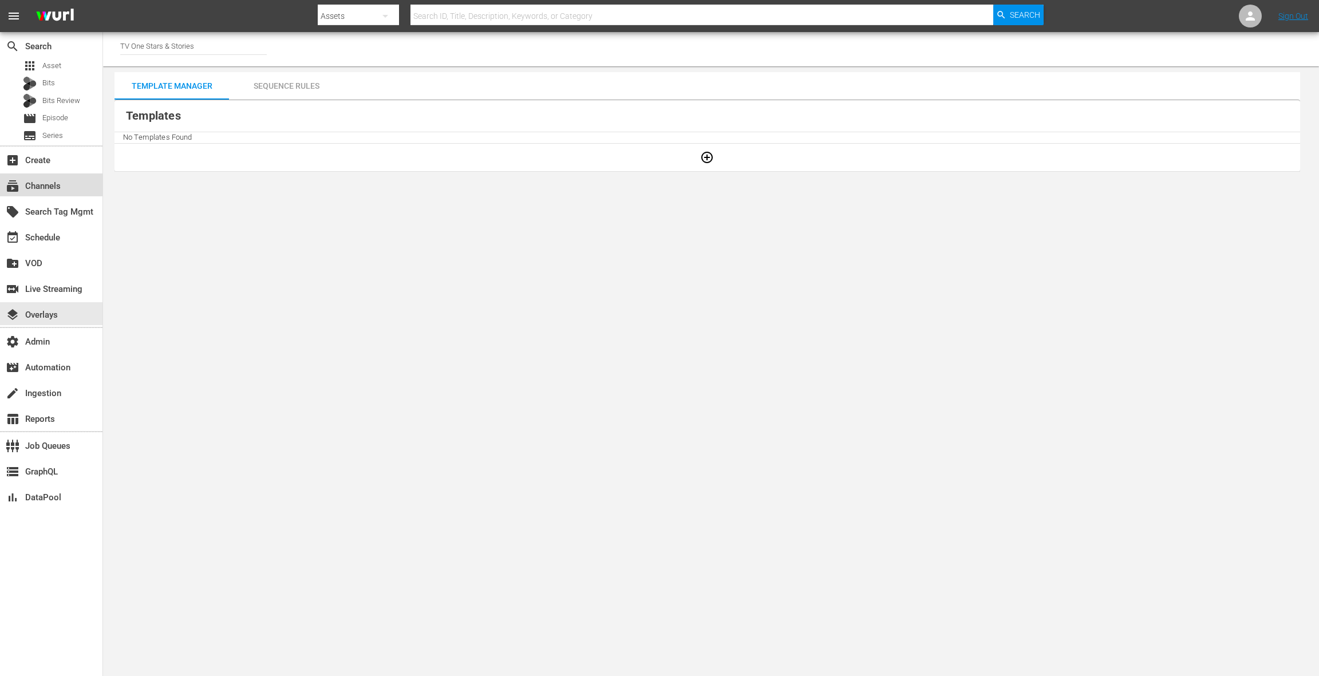
click at [79, 181] on div "subscriptions Channels" at bounding box center [51, 184] width 102 height 23
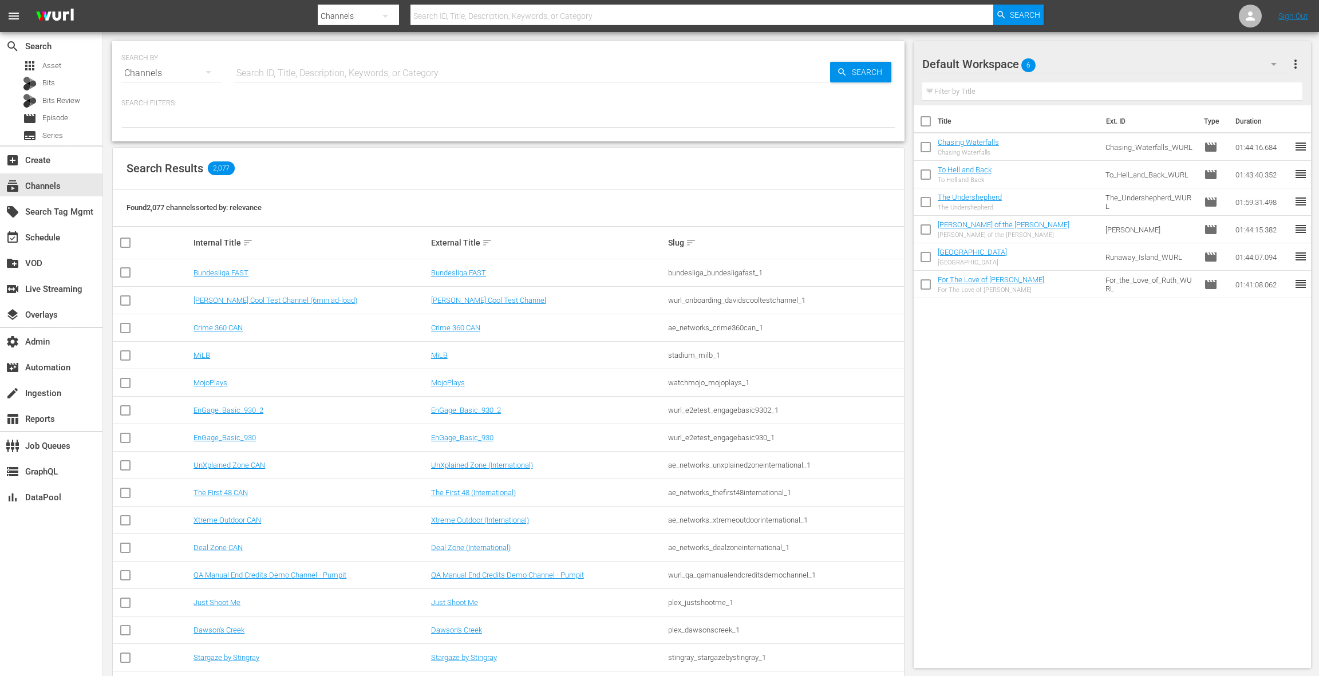
click at [289, 74] on input "text" at bounding box center [532, 73] width 597 height 27
type input "tv one stars"
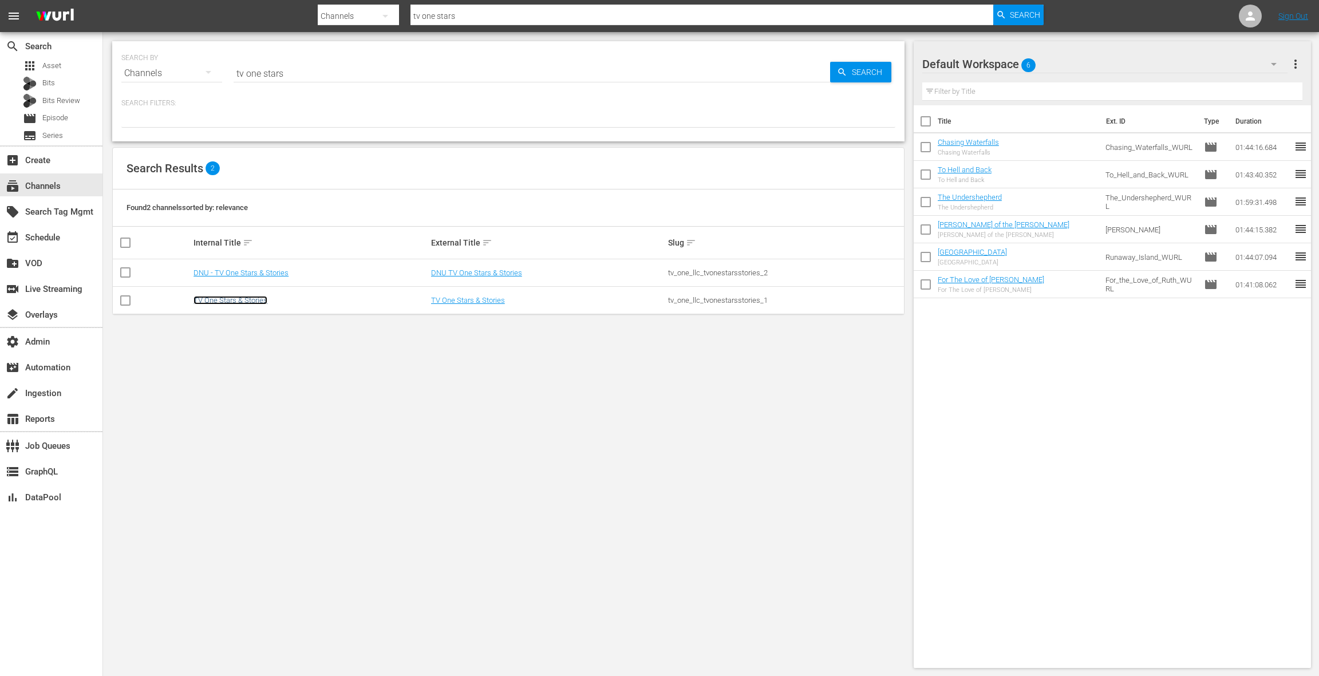
click at [256, 302] on link "TV One Stars & Stories" at bounding box center [230, 300] width 74 height 9
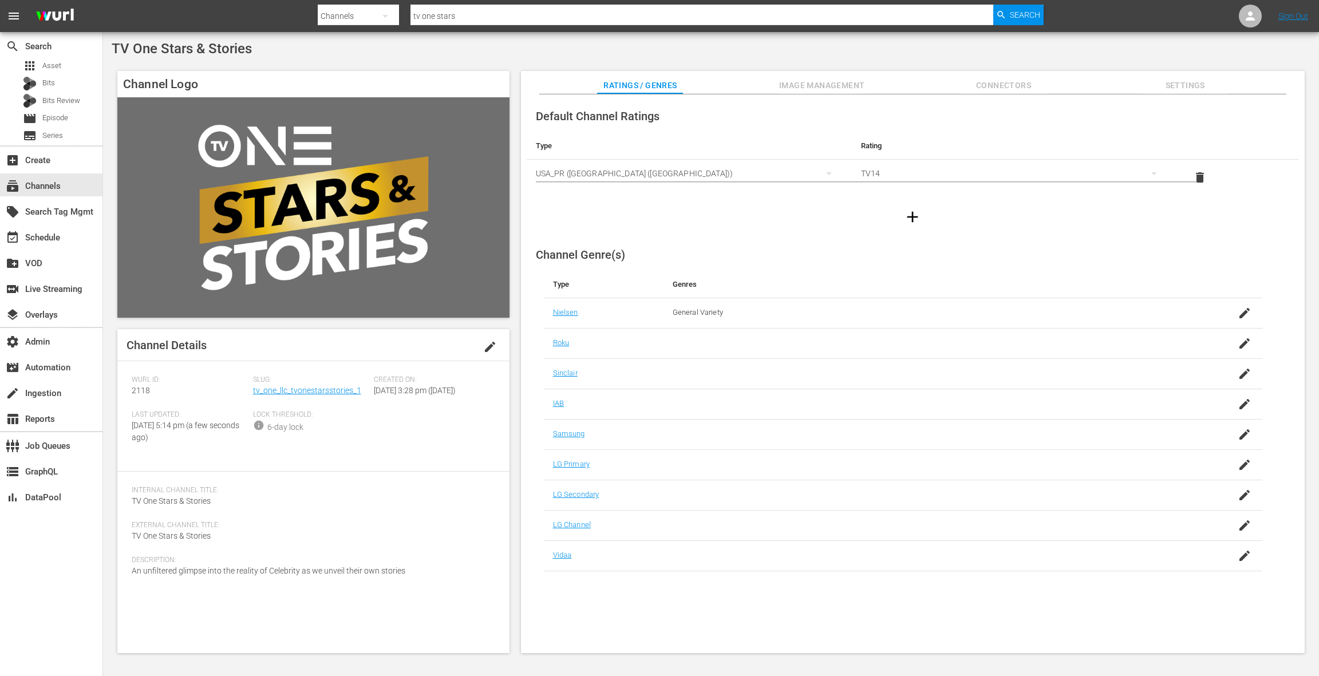
click at [821, 83] on span "Image Management" at bounding box center [822, 85] width 86 height 14
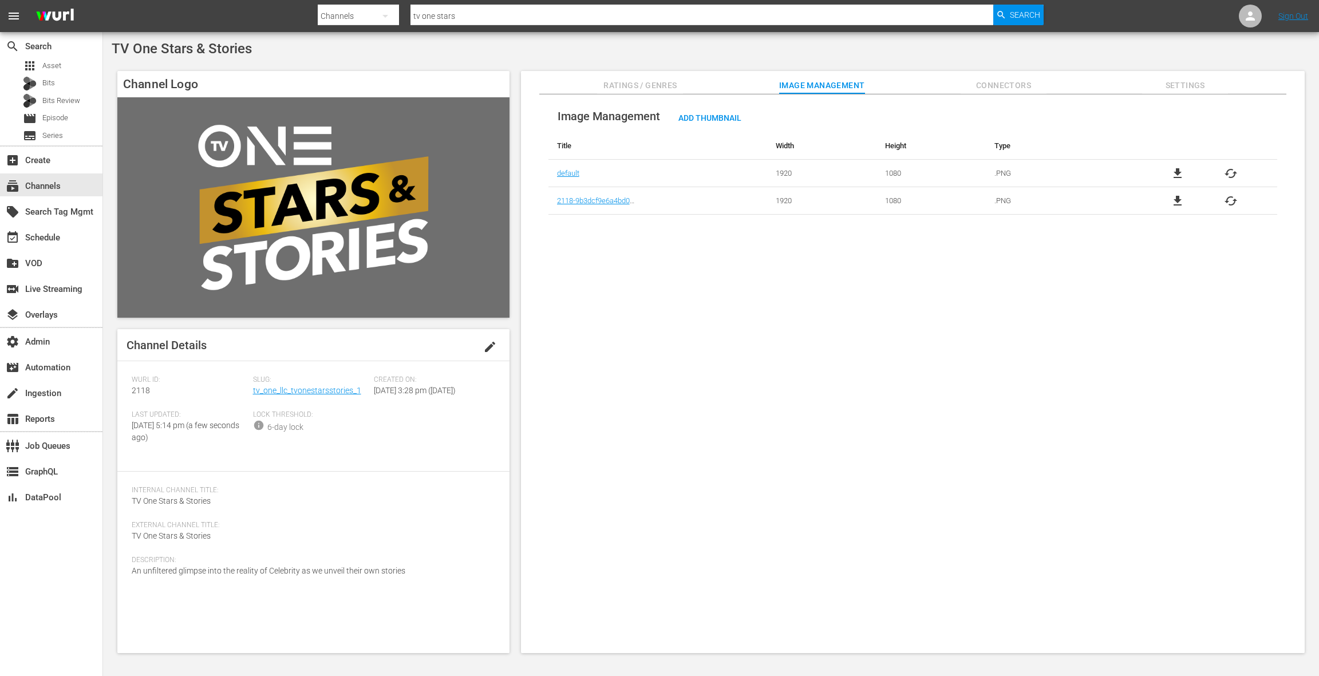
click at [659, 84] on span "Ratings / Genres" at bounding box center [640, 85] width 86 height 14
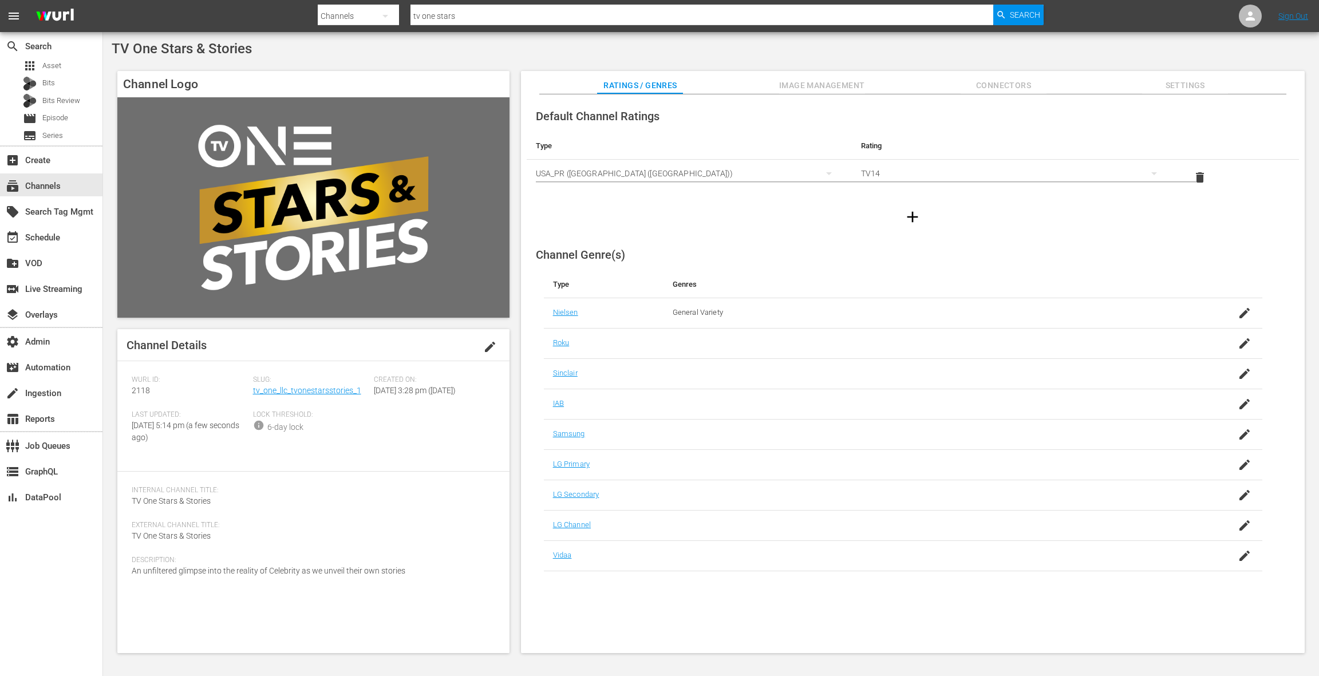
click at [862, 86] on span "Image Management" at bounding box center [822, 85] width 86 height 14
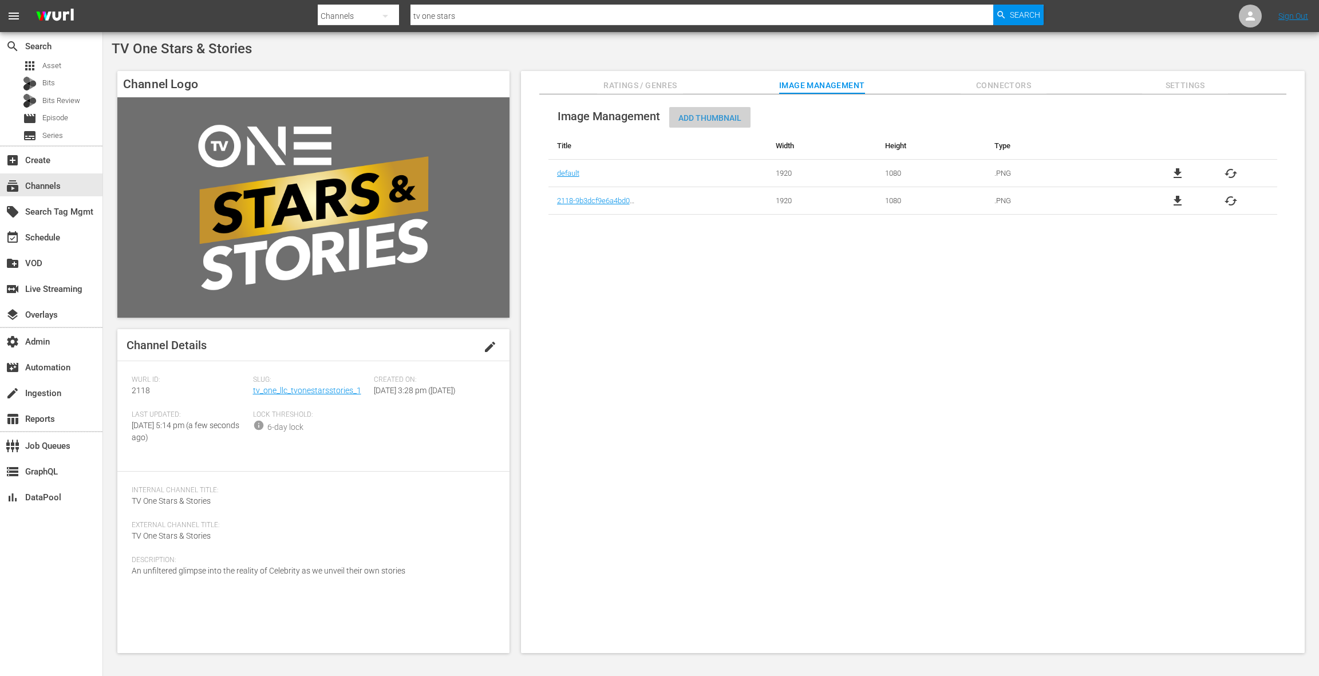
click at [717, 114] on span "Add Thumbnail" at bounding box center [709, 117] width 81 height 9
click at [714, 117] on span "Add Thumbnail" at bounding box center [709, 117] width 81 height 9
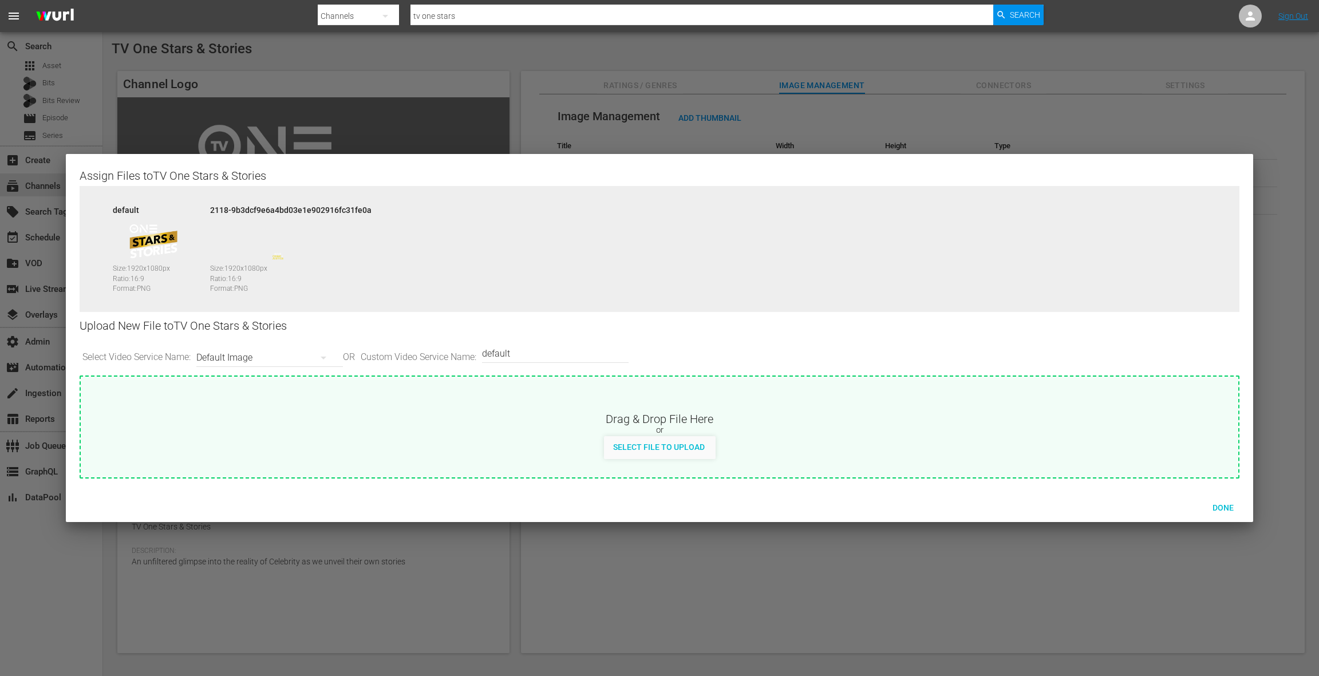
click at [283, 356] on div "Default Image" at bounding box center [266, 358] width 141 height 32
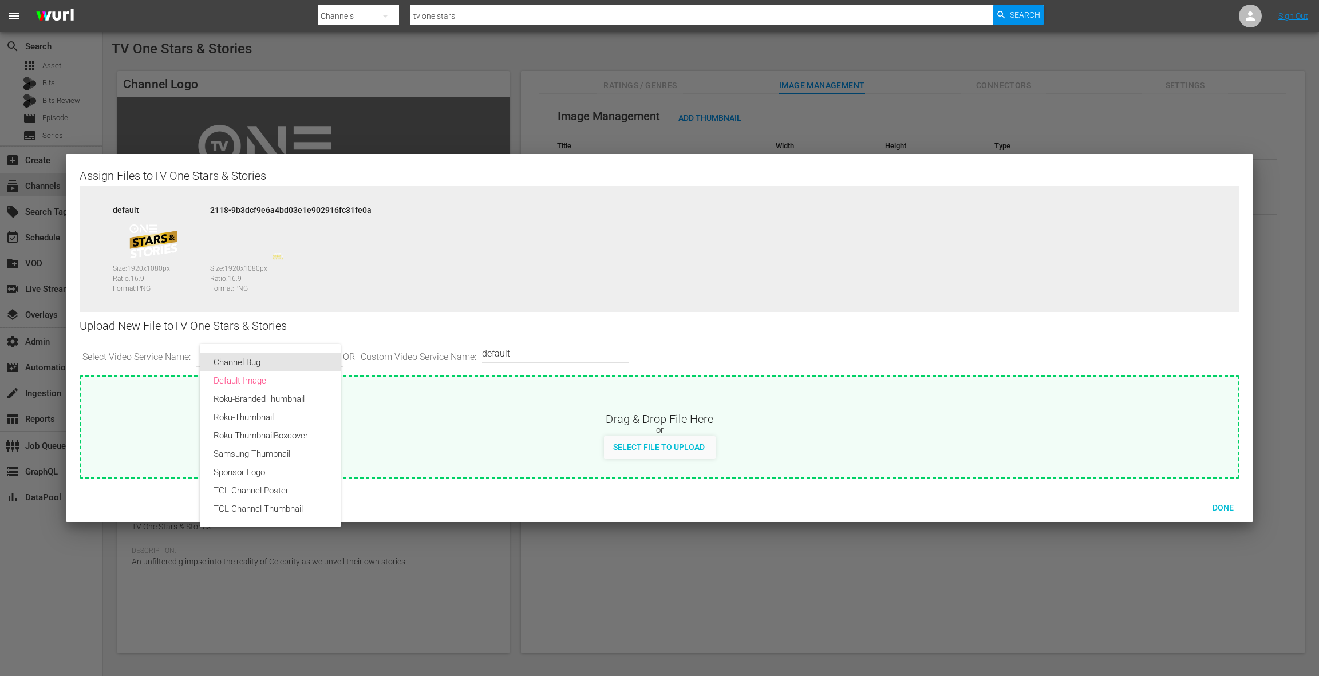
click at [278, 365] on div "Channel Bug" at bounding box center [270, 362] width 113 height 18
type input "channel-bug"
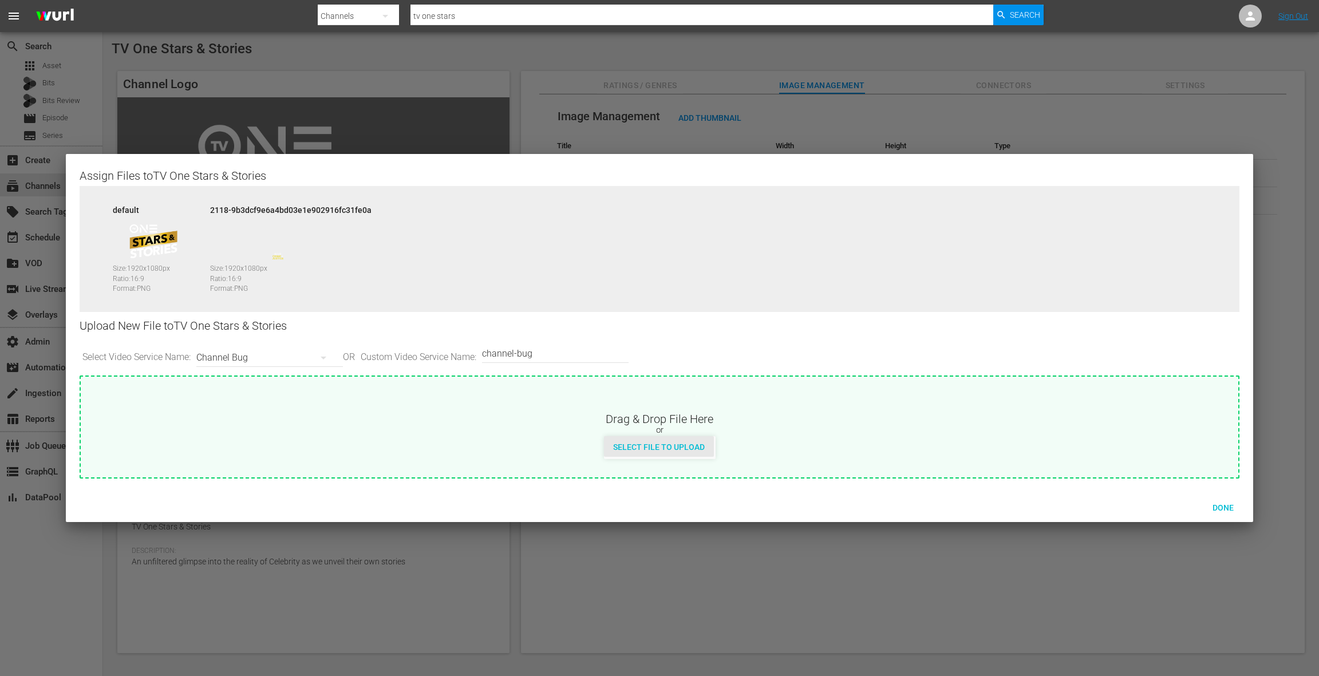
click at [649, 448] on span "Select File to Upload" at bounding box center [659, 447] width 110 height 9
type input "C:\fakepath\StarsStories-EPG-1920x1080.png"
click at [1228, 506] on span "Done" at bounding box center [1223, 507] width 40 height 9
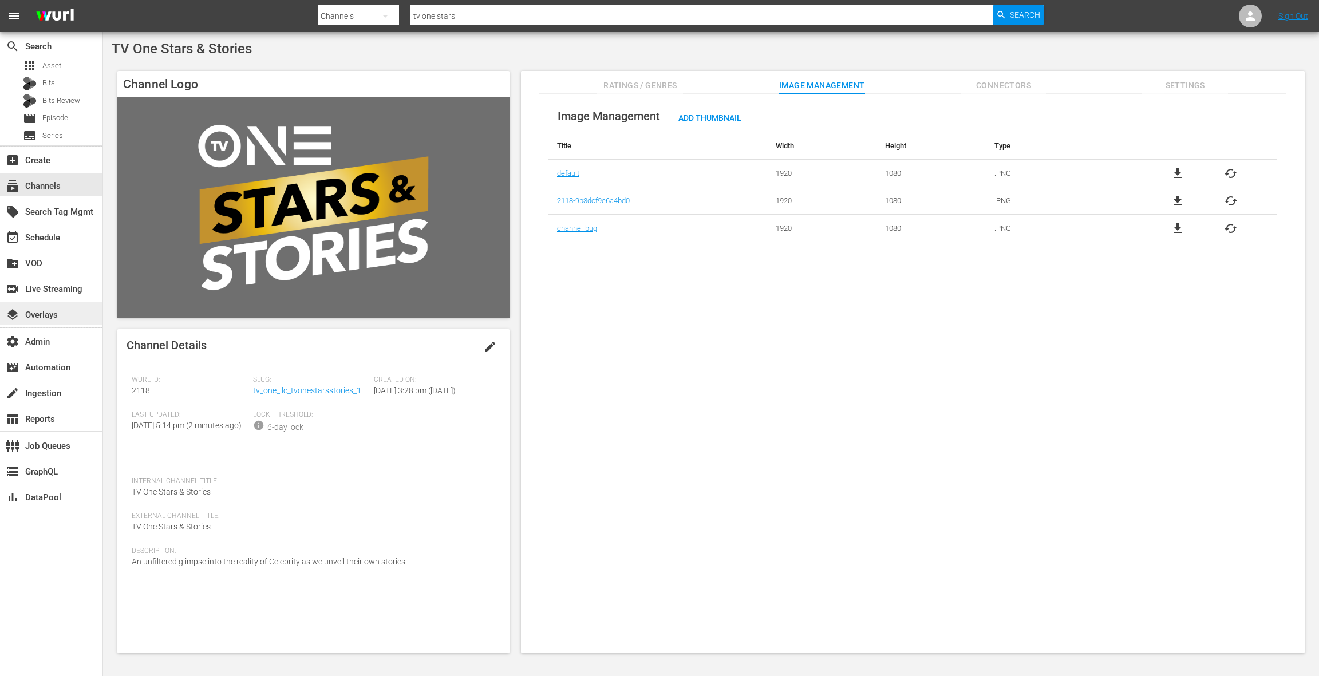
click at [67, 318] on div "layers Overlays" at bounding box center [51, 313] width 102 height 23
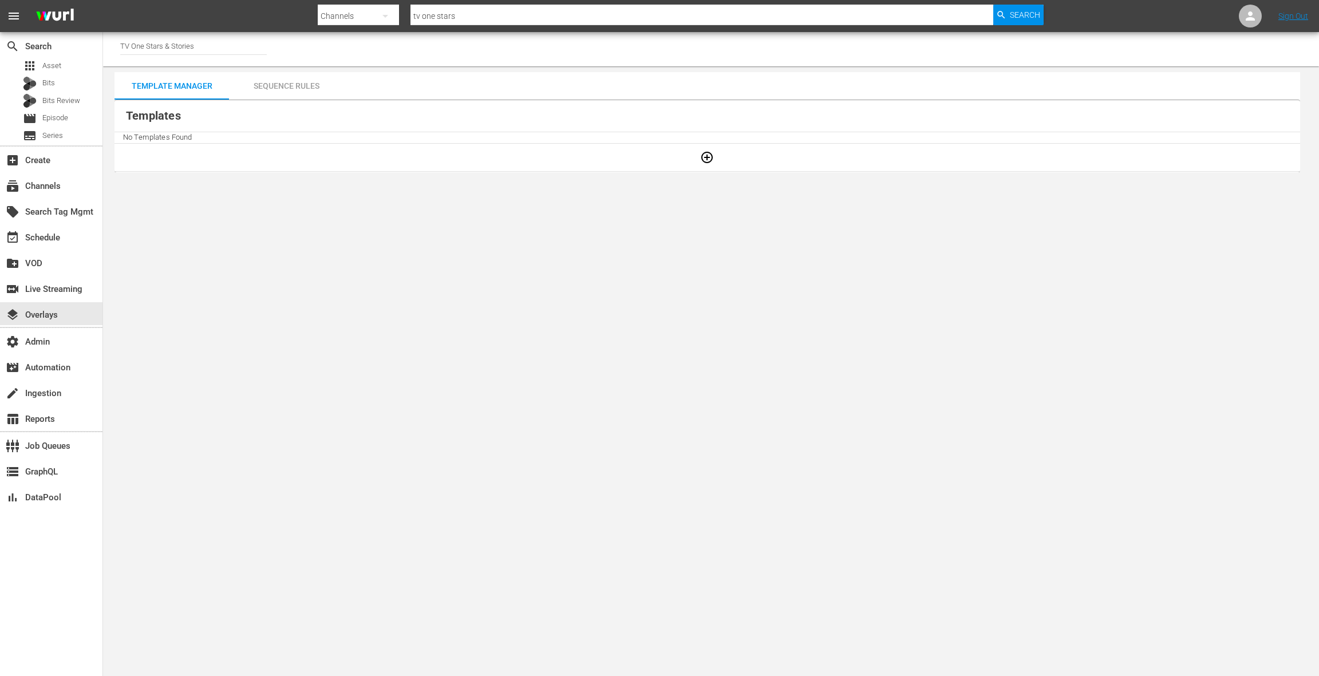
click at [709, 156] on icon "button" at bounding box center [706, 157] width 11 height 11
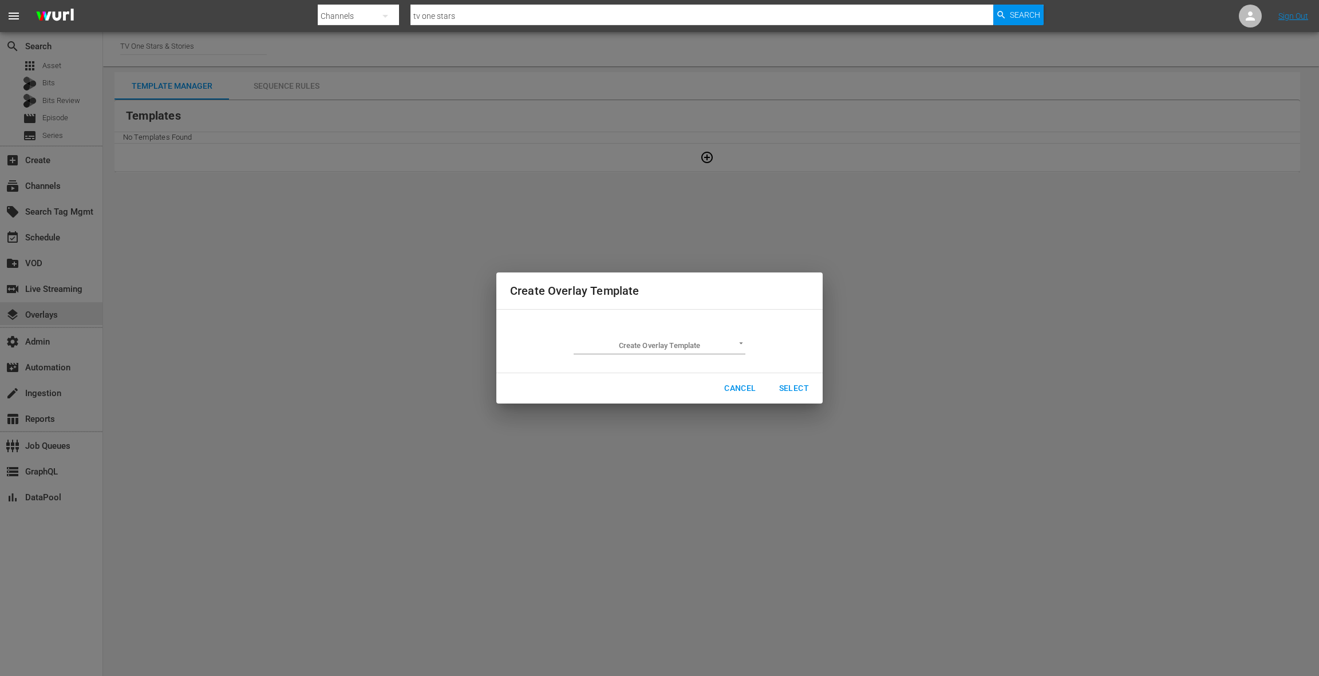
click at [700, 346] on body "menu Search By Channels Search ID, Title, Description, Keywords, or Category tv…" at bounding box center [659, 338] width 1319 height 676
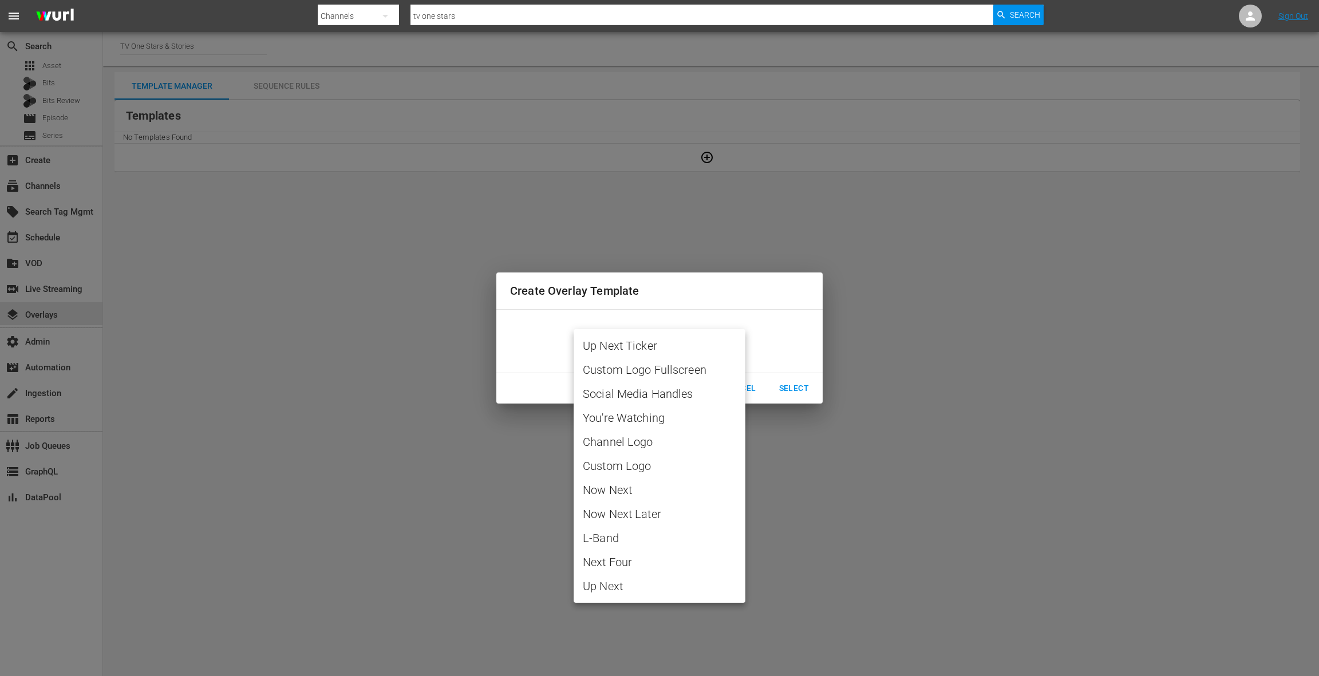
click at [650, 440] on span "Channel Logo" at bounding box center [659, 441] width 153 height 17
type input "Channel Logo"
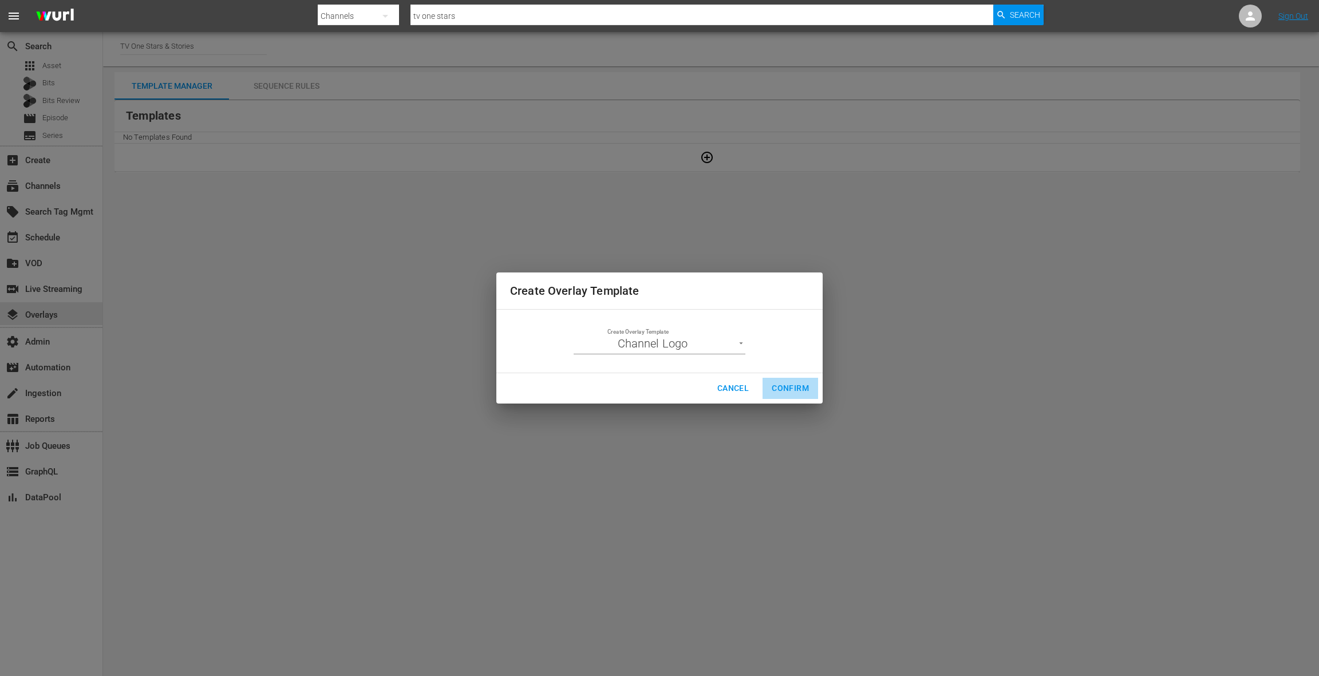
click at [788, 385] on span "Confirm" at bounding box center [790, 388] width 37 height 14
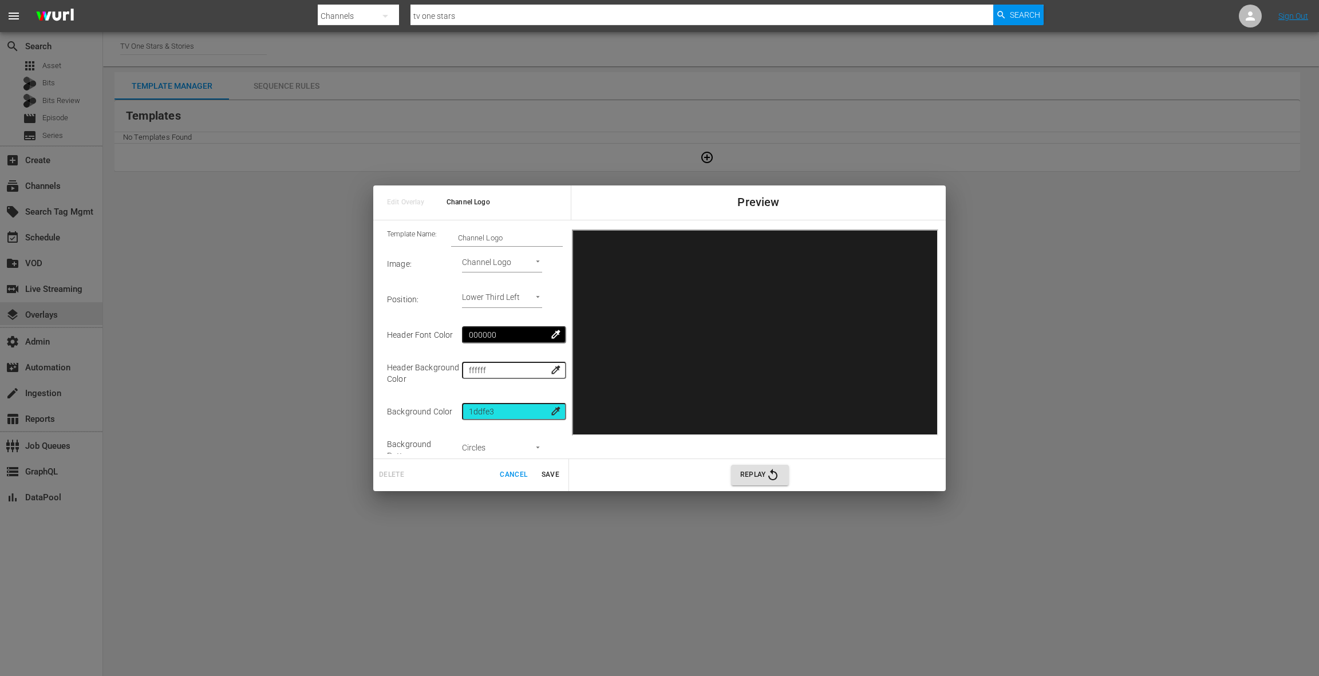
click at [534, 297] on body "menu Search By Channels Search ID, Title, Description, Keywords, or Category tv…" at bounding box center [659, 338] width 1319 height 676
click at [528, 284] on li "Upper Right" at bounding box center [512, 280] width 82 height 19
click at [527, 299] on body "menu Search By Channels Search ID, Title, Description, Keywords, or Category tv…" at bounding box center [659, 338] width 1319 height 676
click at [525, 338] on li "Lower Third Right" at bounding box center [512, 337] width 82 height 19
type input "Lower Third Right"
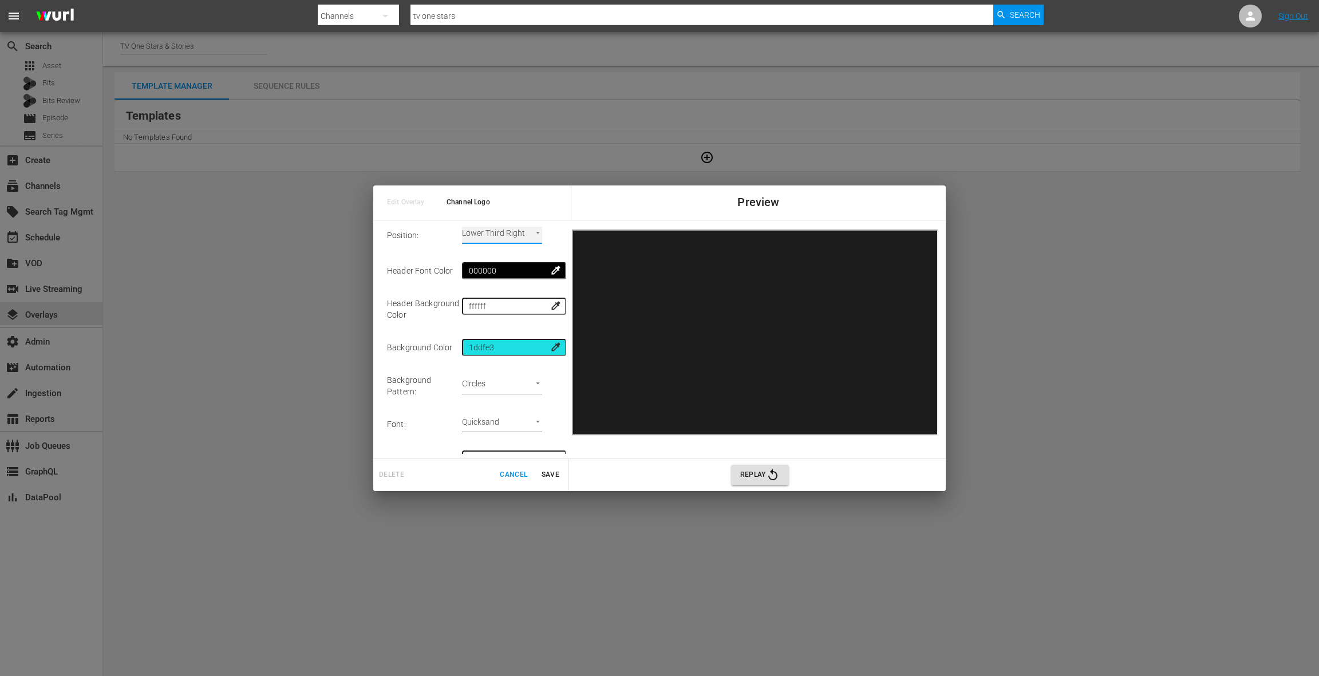
scroll to position [74, 0]
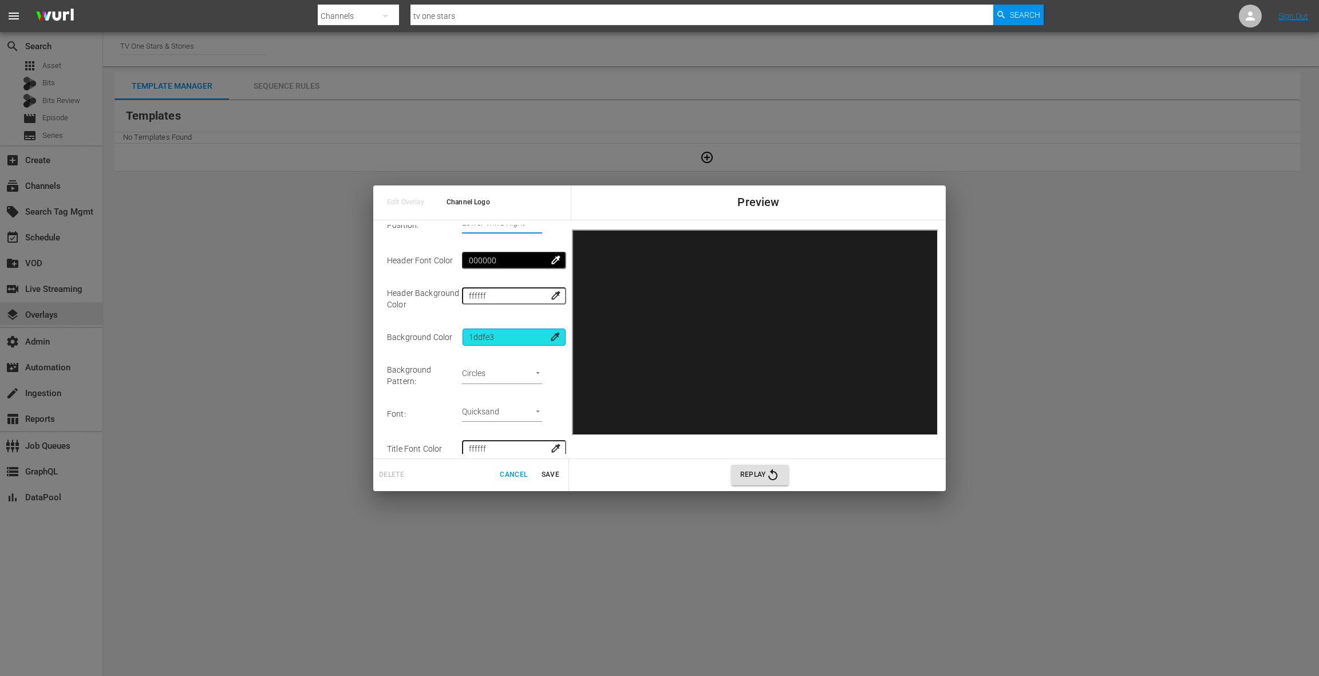
click at [507, 339] on input "1ddfe3" at bounding box center [514, 337] width 103 height 17
type input "00"
type input "Upper Right"
type input "000000"
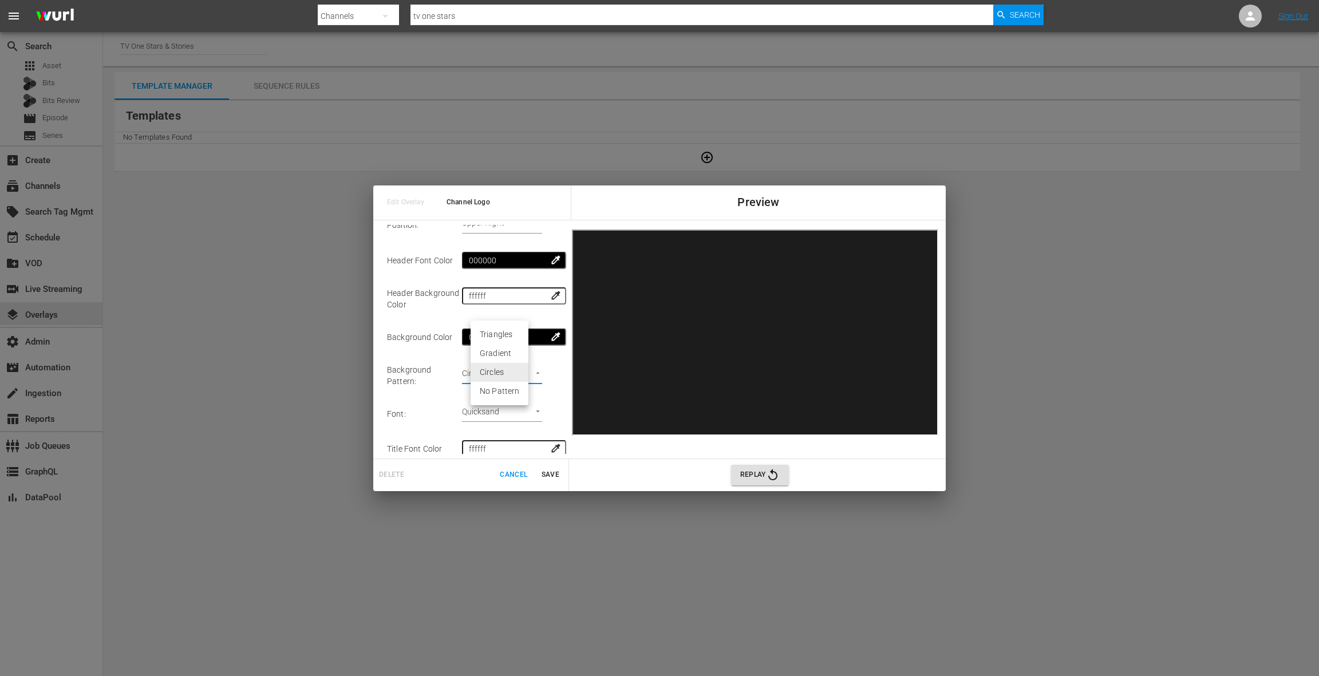
click at [508, 372] on body "menu Search By Channels Search ID, Title, Description, Keywords, or Category tv…" at bounding box center [659, 338] width 1319 height 676
click at [519, 393] on li "No Pattern" at bounding box center [500, 391] width 58 height 19
type input "none"
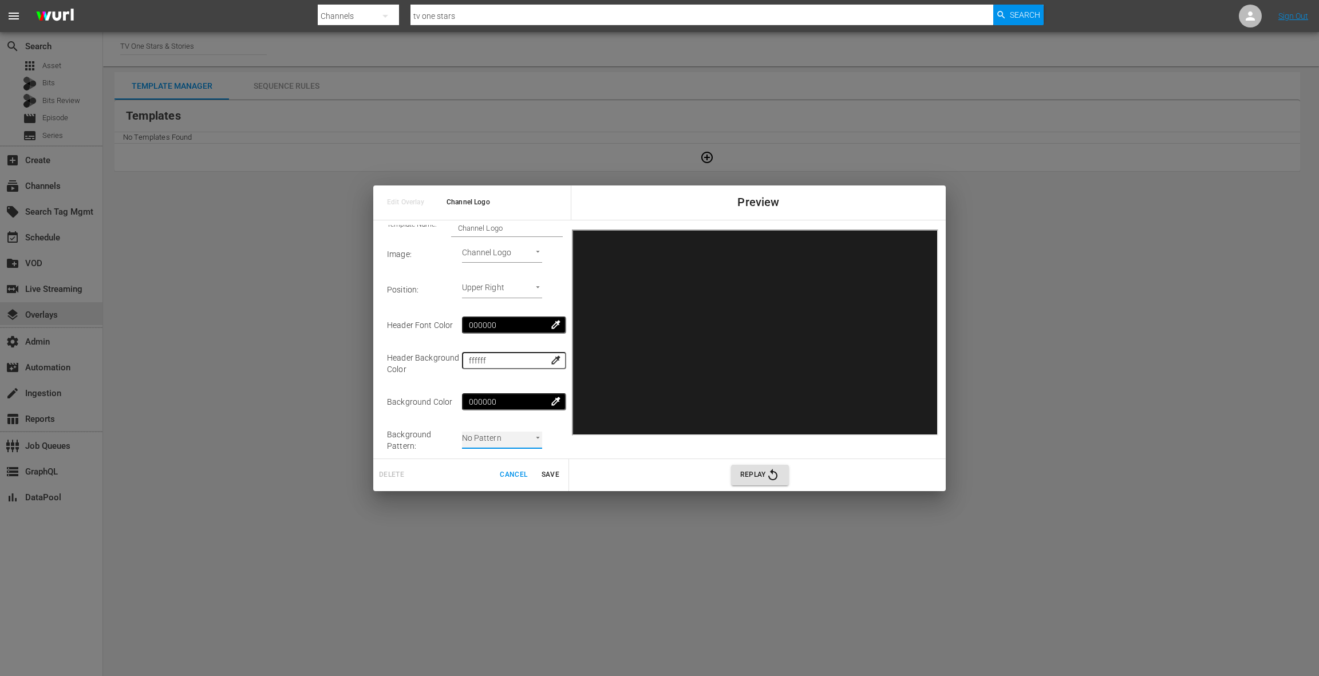
scroll to position [0, 0]
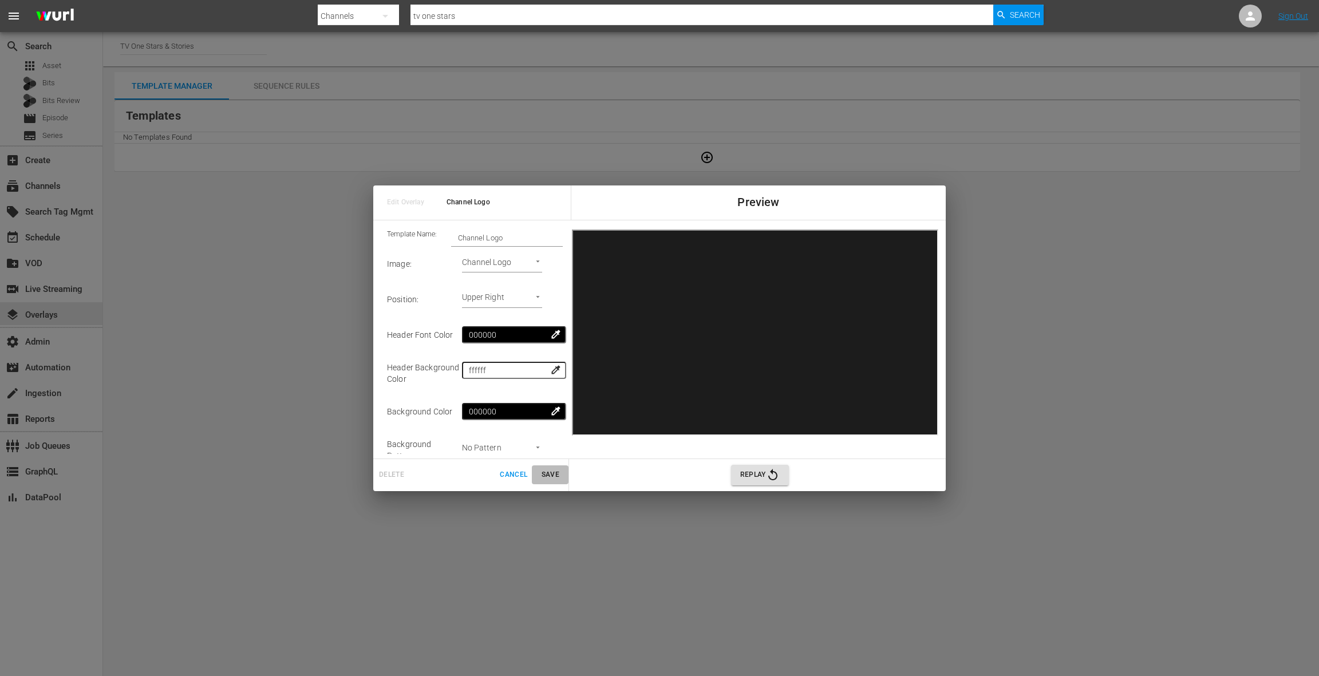
click at [555, 476] on span "Save" at bounding box center [549, 475] width 27 height 12
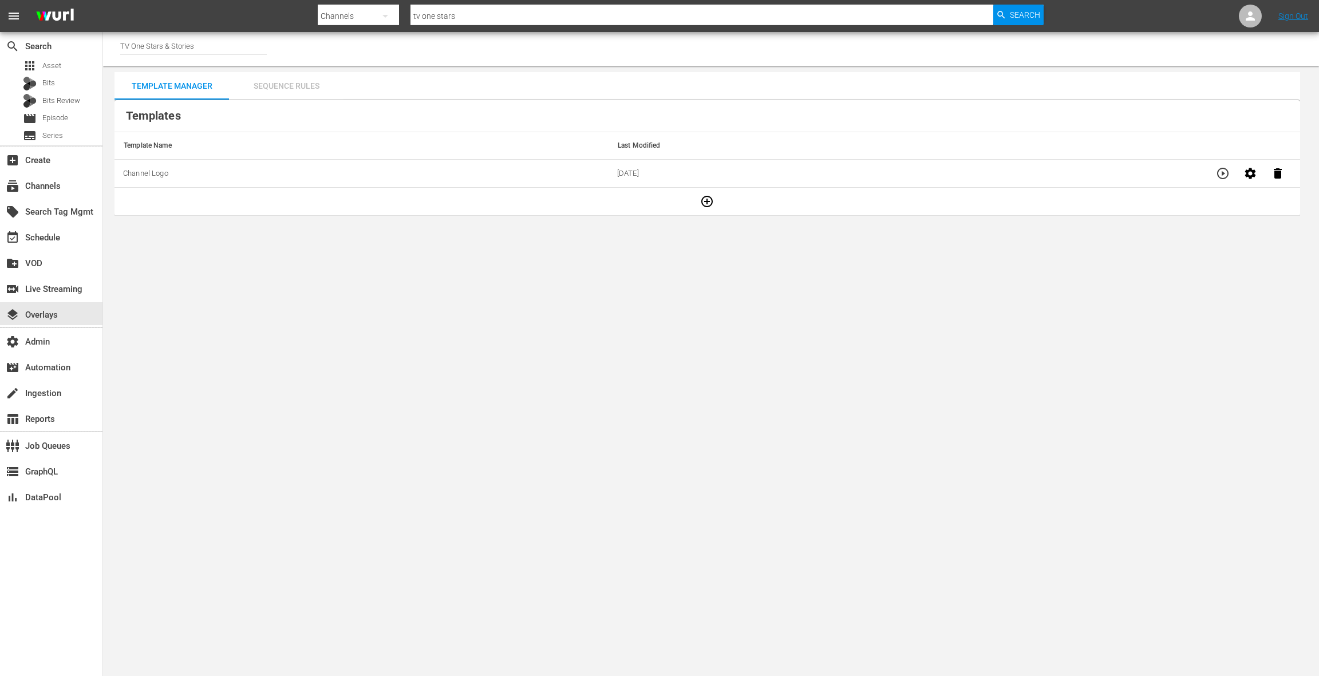
click at [305, 89] on div "Sequence Rules" at bounding box center [286, 85] width 114 height 27
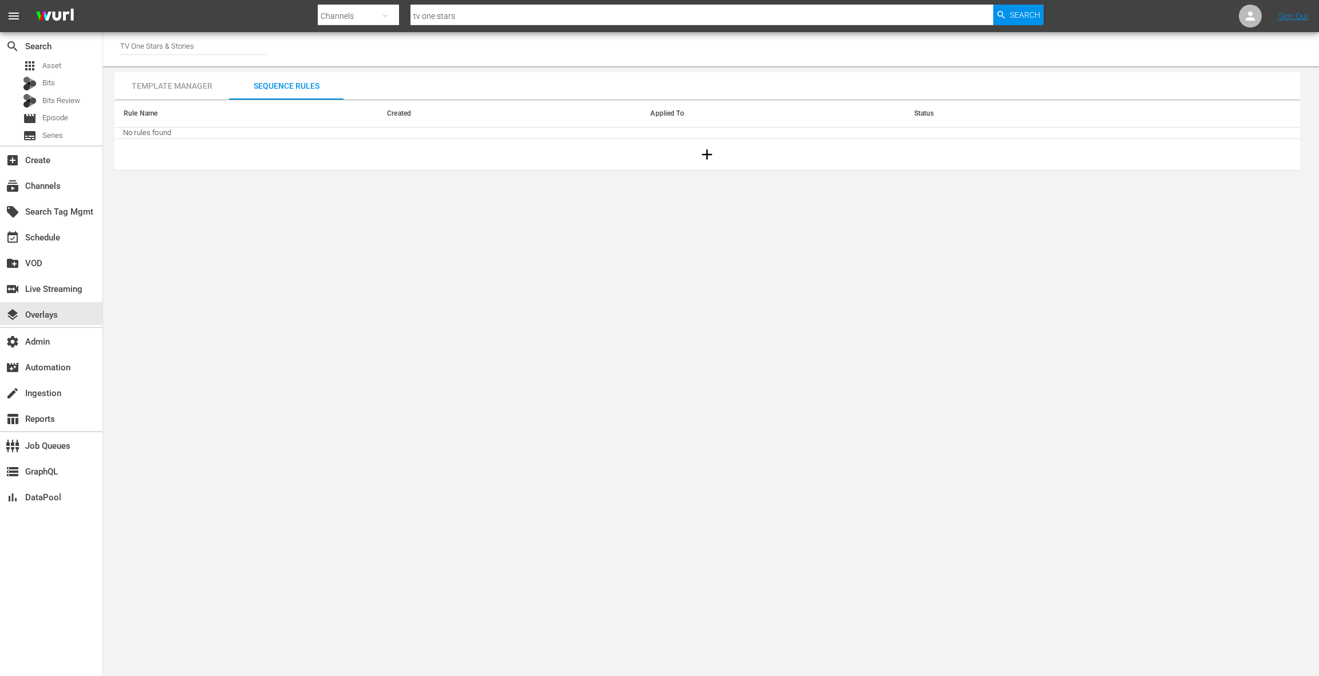
click at [705, 153] on icon "button" at bounding box center [707, 154] width 10 height 10
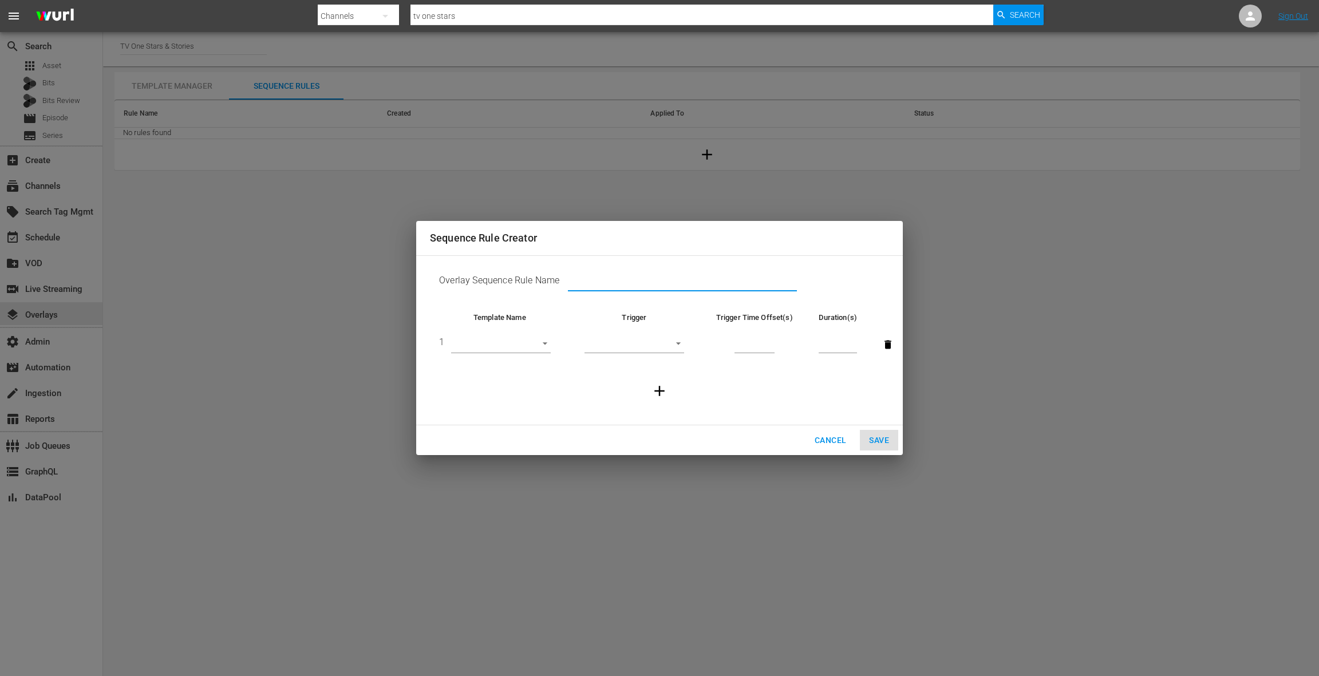
click at [588, 283] on input "text" at bounding box center [682, 282] width 229 height 17
type input "Channel Logo"
click at [501, 343] on body "menu Search By Channels Search ID, Title, Description, Keywords, or Category tv…" at bounding box center [659, 338] width 1319 height 676
drag, startPoint x: 507, startPoint y: 347, endPoint x: 516, endPoint y: 347, distance: 9.2
click at [507, 347] on li "Channel Logo" at bounding box center [501, 344] width 100 height 19
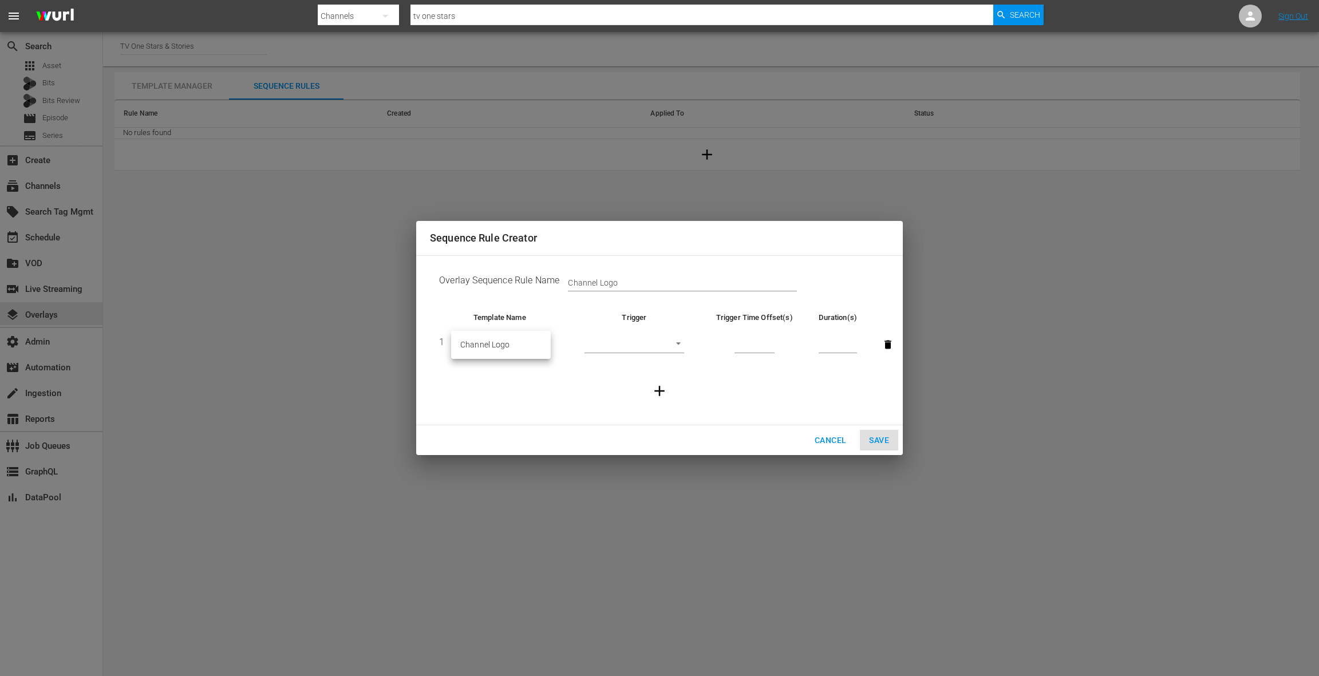
type input "30792"
click at [662, 349] on body "menu Search By Channels Search ID, Title, Description, Keywords, or Category tv…" at bounding box center [659, 338] width 1319 height 676
click at [641, 421] on li "Backfill" at bounding box center [634, 420] width 100 height 19
type input "BACKFILL"
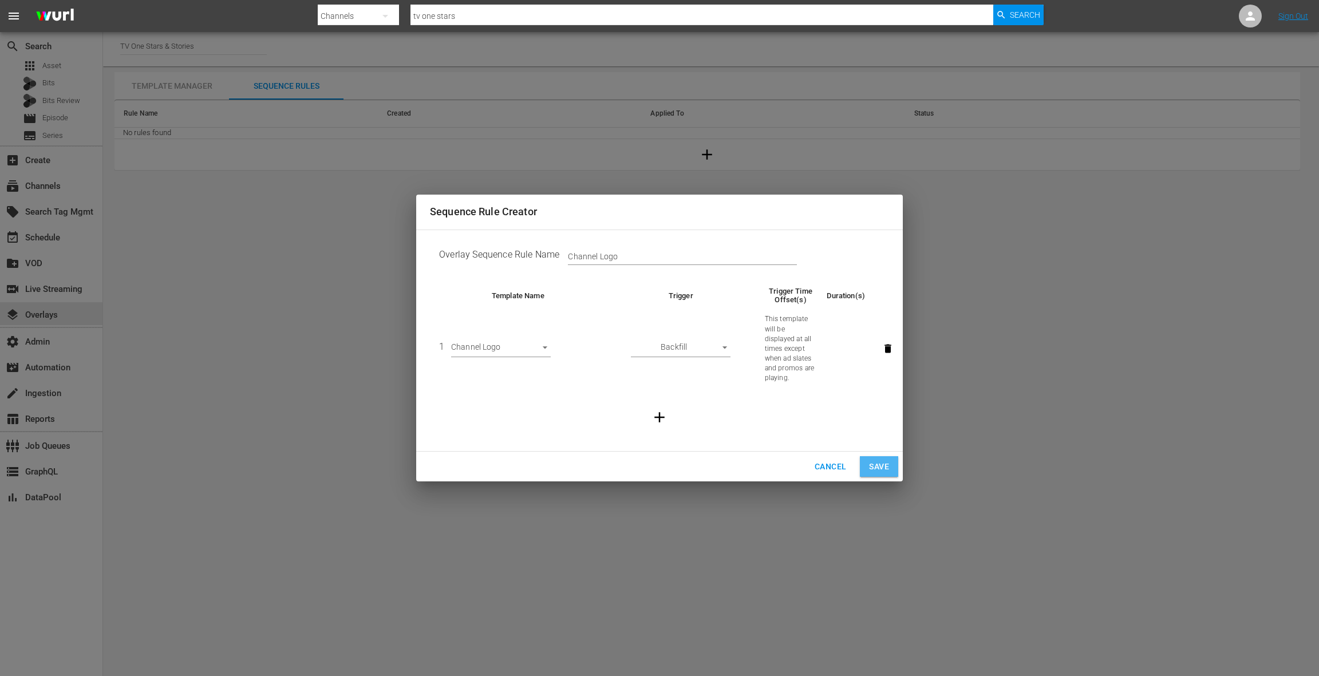
click at [874, 461] on span "Save" at bounding box center [879, 467] width 20 height 14
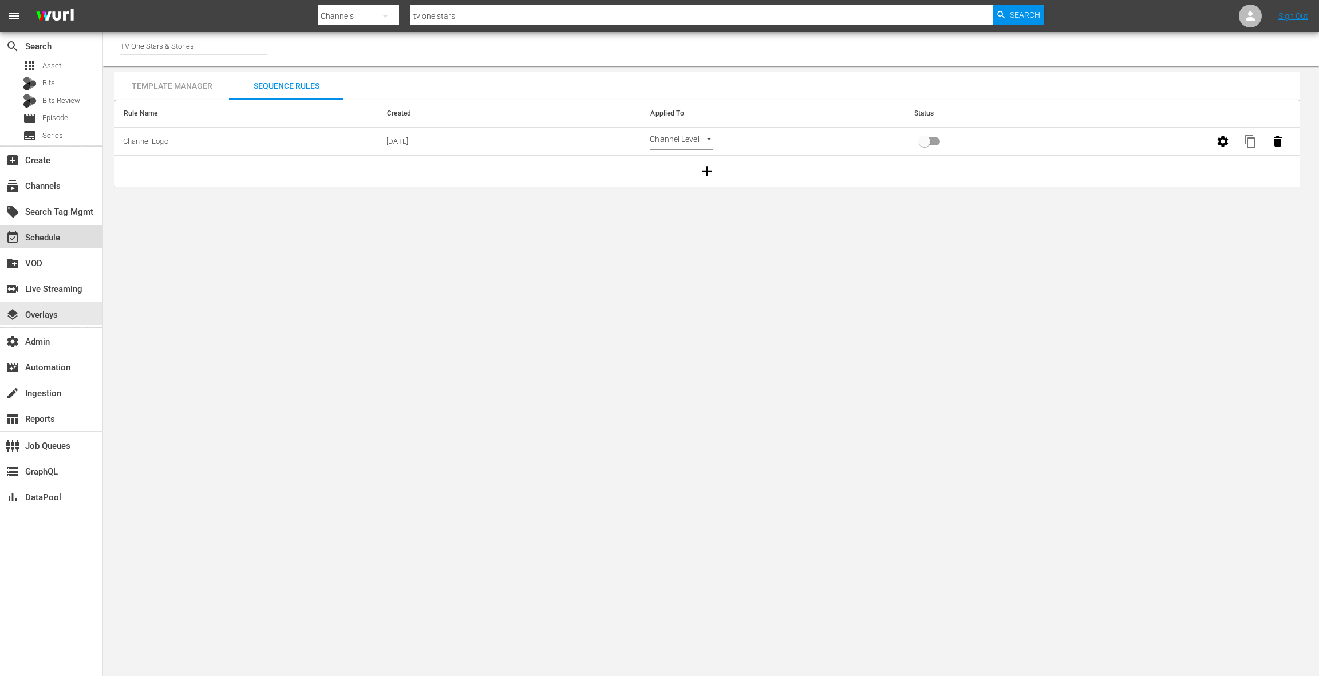
click at [71, 237] on div "event_available Schedule" at bounding box center [51, 236] width 102 height 23
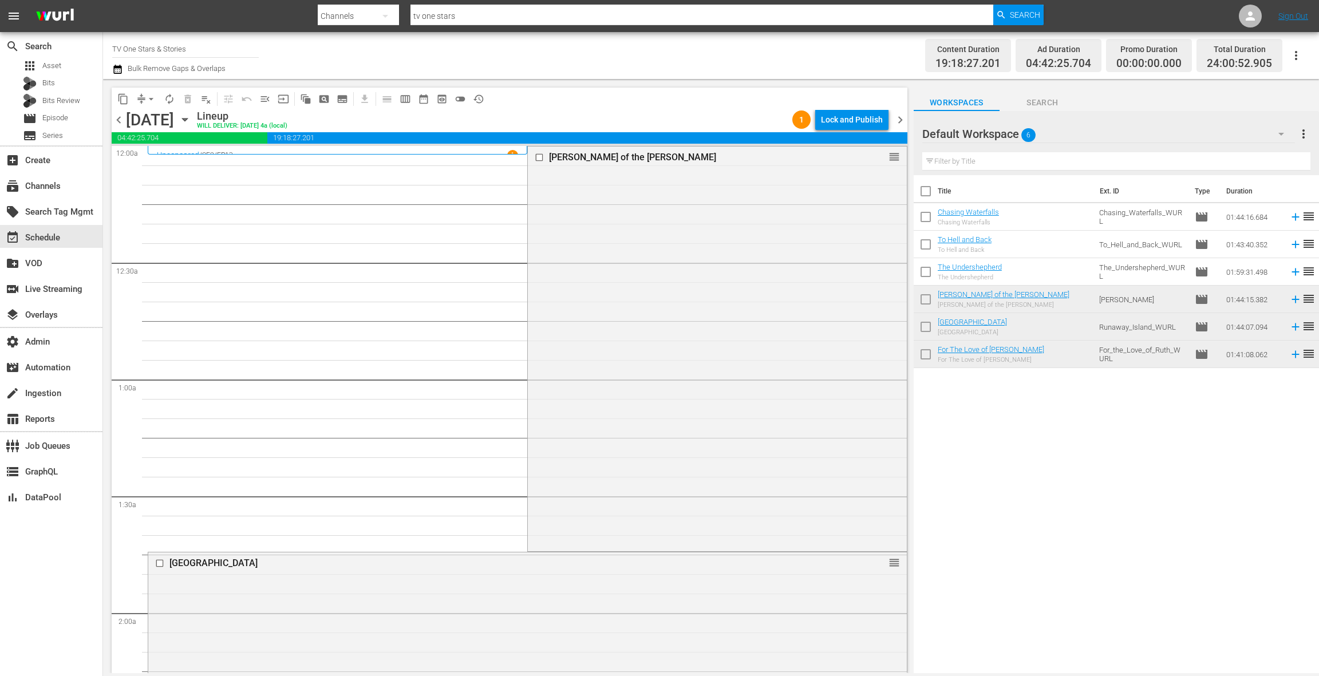
click at [119, 69] on icon "button" at bounding box center [117, 69] width 11 height 14
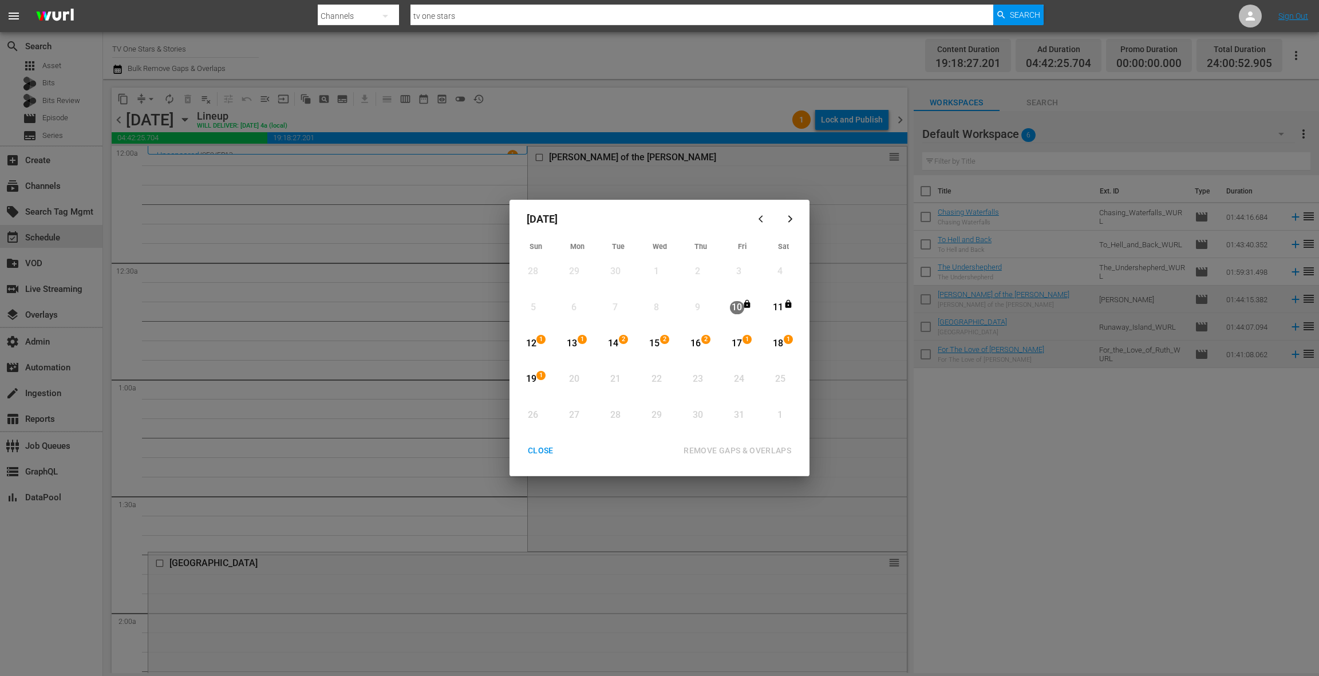
drag, startPoint x: 572, startPoint y: 342, endPoint x: 548, endPoint y: 362, distance: 31.7
click at [572, 342] on div "13" at bounding box center [572, 343] width 14 height 13
click at [534, 378] on div "19" at bounding box center [531, 379] width 14 height 13
click at [707, 455] on div "REMOVE GAPS & OVERLAPS" at bounding box center [737, 451] width 126 height 14
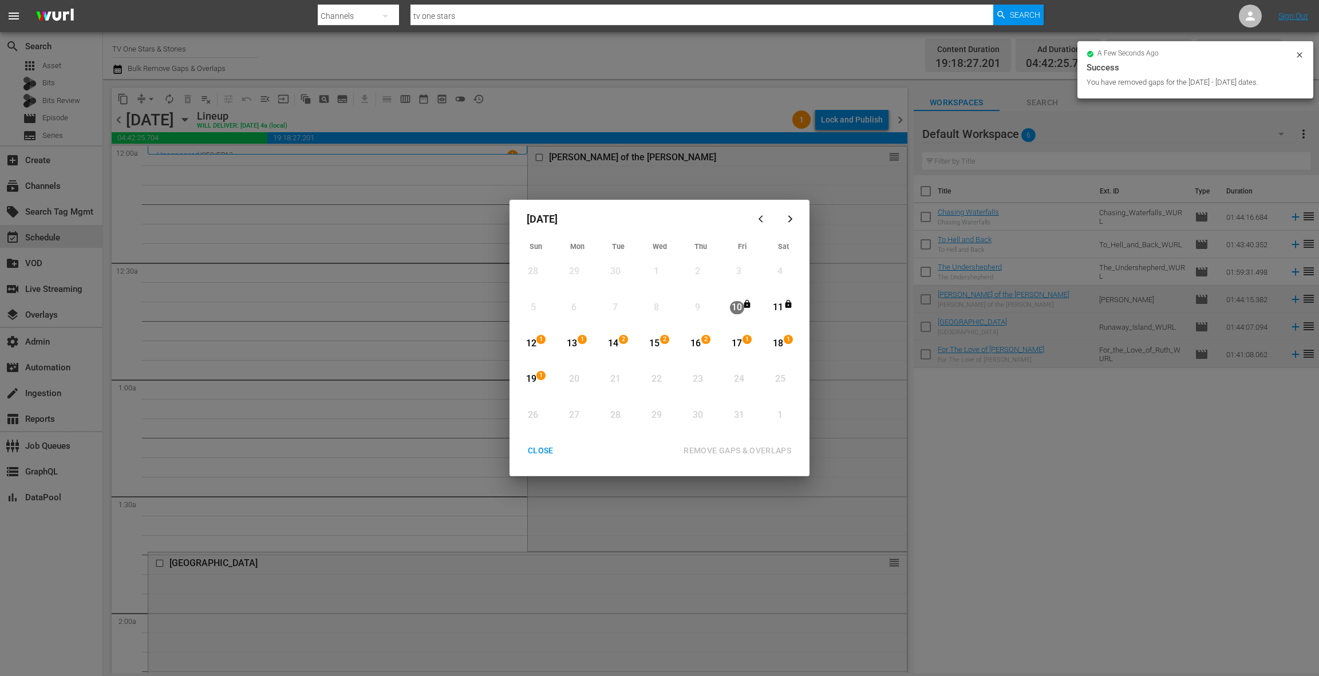
click at [548, 449] on div "CLOSE" at bounding box center [541, 451] width 44 height 14
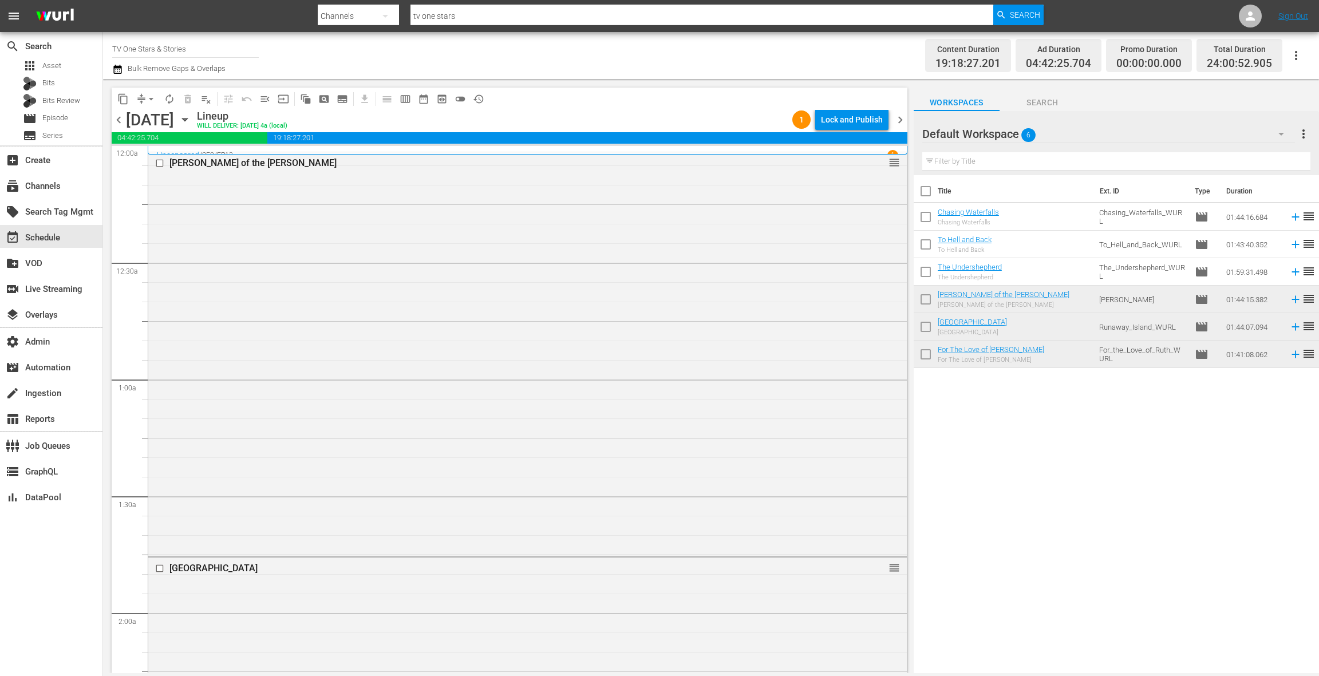
click at [904, 123] on span "chevron_right" at bounding box center [900, 120] width 14 height 14
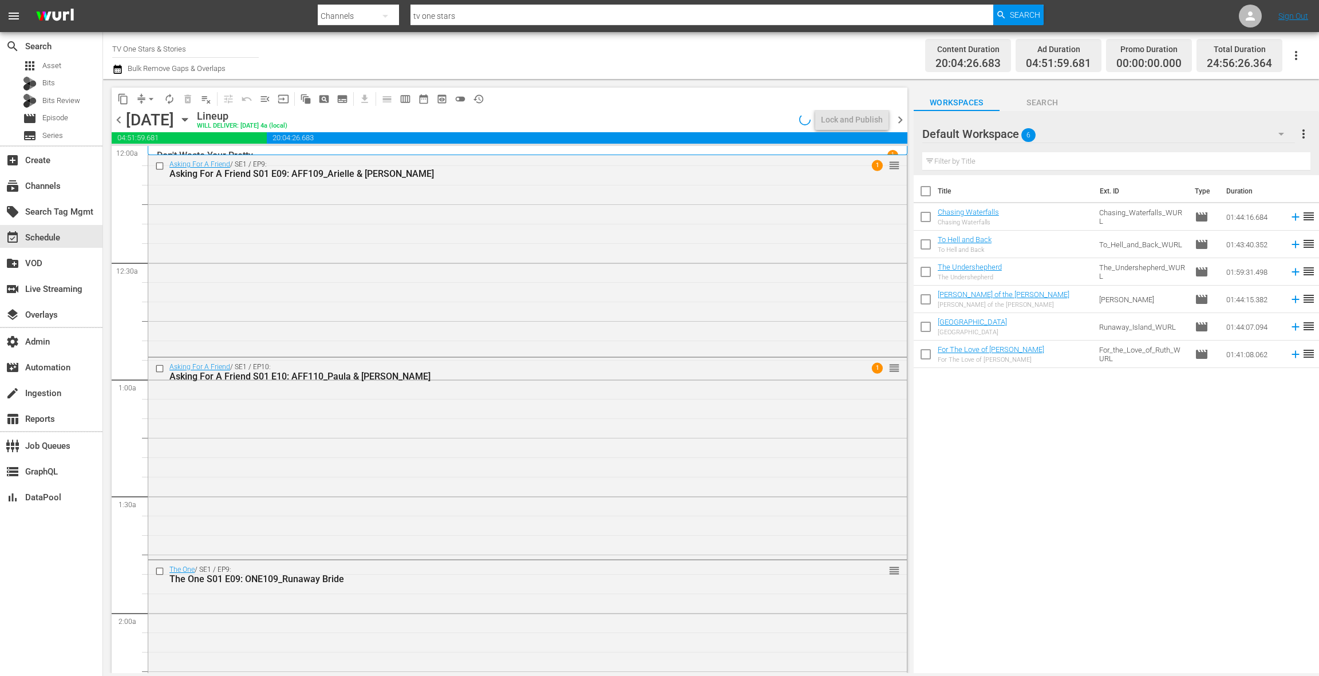
click at [904, 123] on span "chevron_right" at bounding box center [900, 120] width 14 height 14
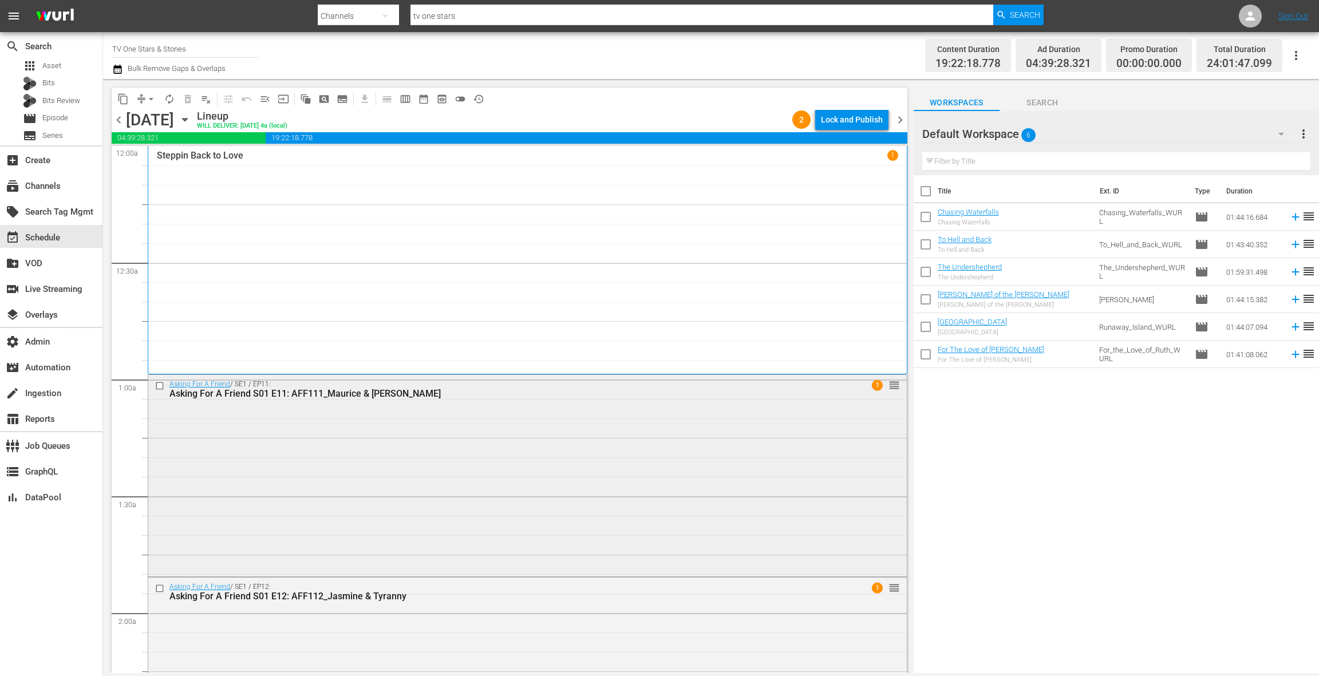
click at [470, 492] on div "Asking For A Friend / SE1 / EP11: Asking For A Friend S01 E11: AFF111_Maurice &…" at bounding box center [527, 474] width 759 height 199
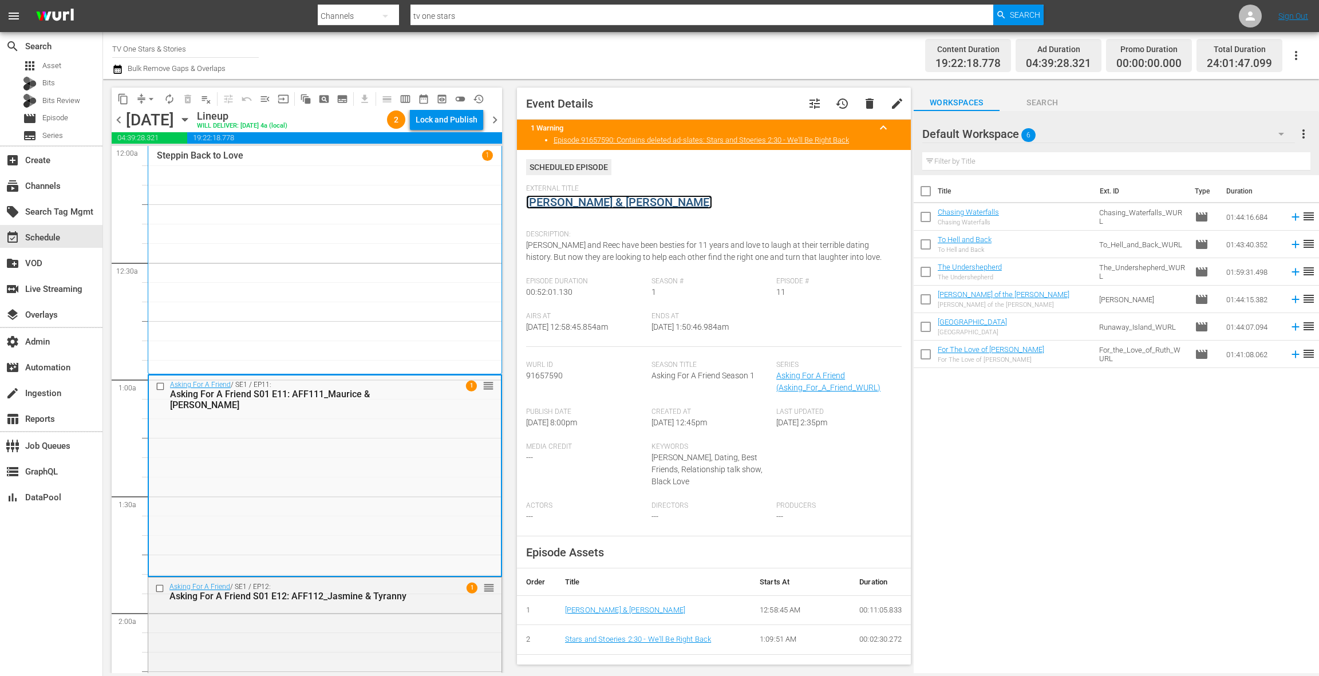
click at [576, 204] on link "[PERSON_NAME] & [PERSON_NAME]" at bounding box center [619, 202] width 186 height 14
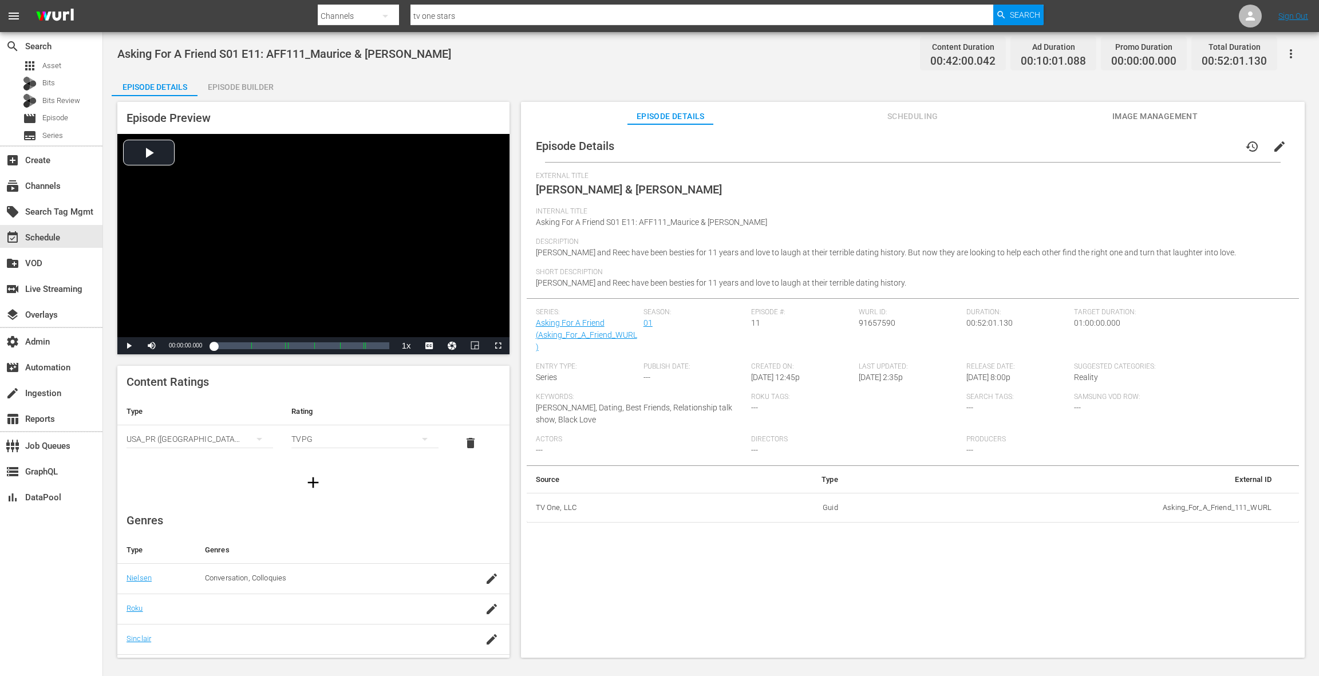
click at [258, 89] on div "Episode Builder" at bounding box center [241, 86] width 86 height 27
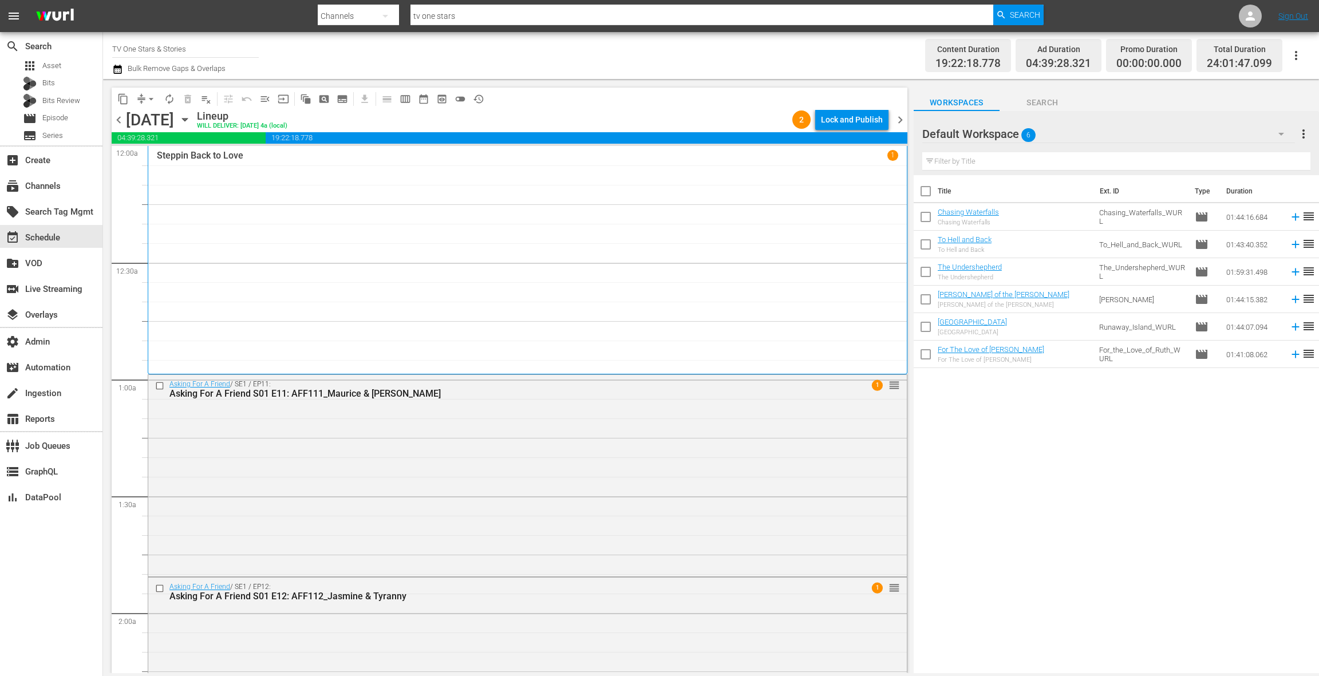
click at [902, 127] on div "chevron_left Wednesday, October 15th October 15th Lineup WILL DELIVER: 10/14 @ …" at bounding box center [510, 121] width 796 height 22
click at [902, 123] on span "chevron_right" at bounding box center [900, 120] width 14 height 14
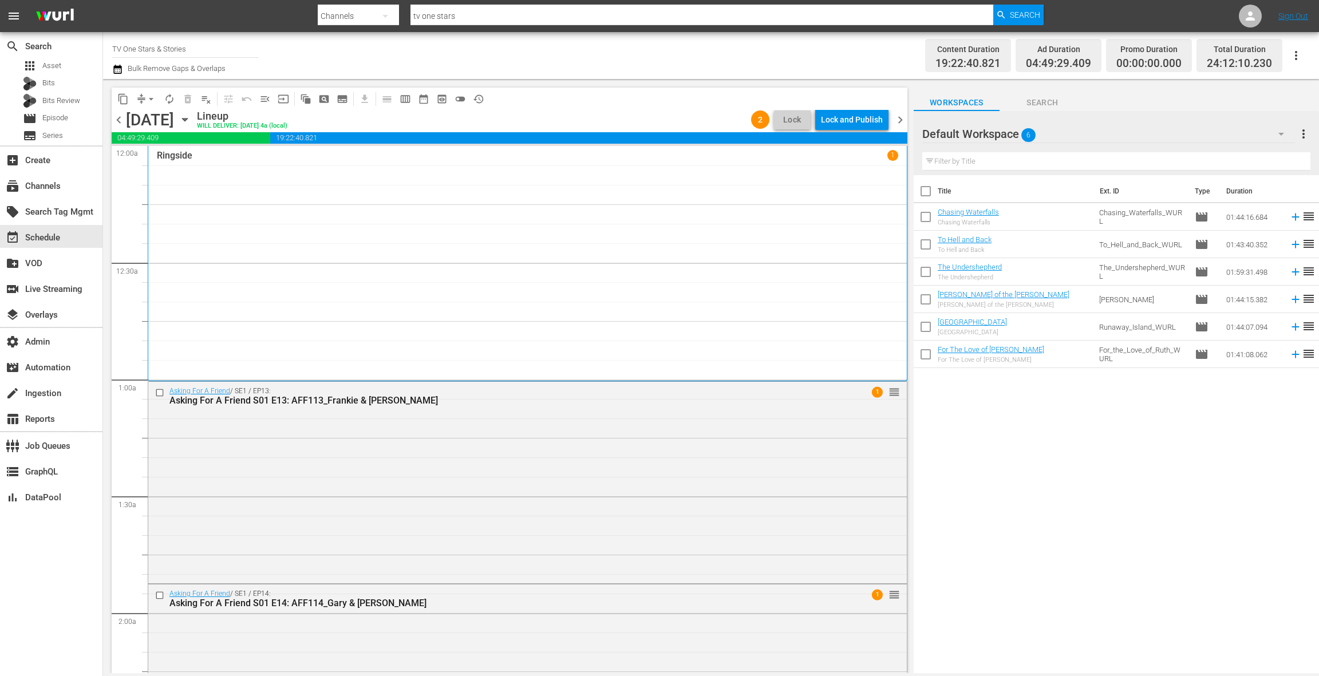
click at [902, 123] on span "chevron_right" at bounding box center [900, 120] width 14 height 14
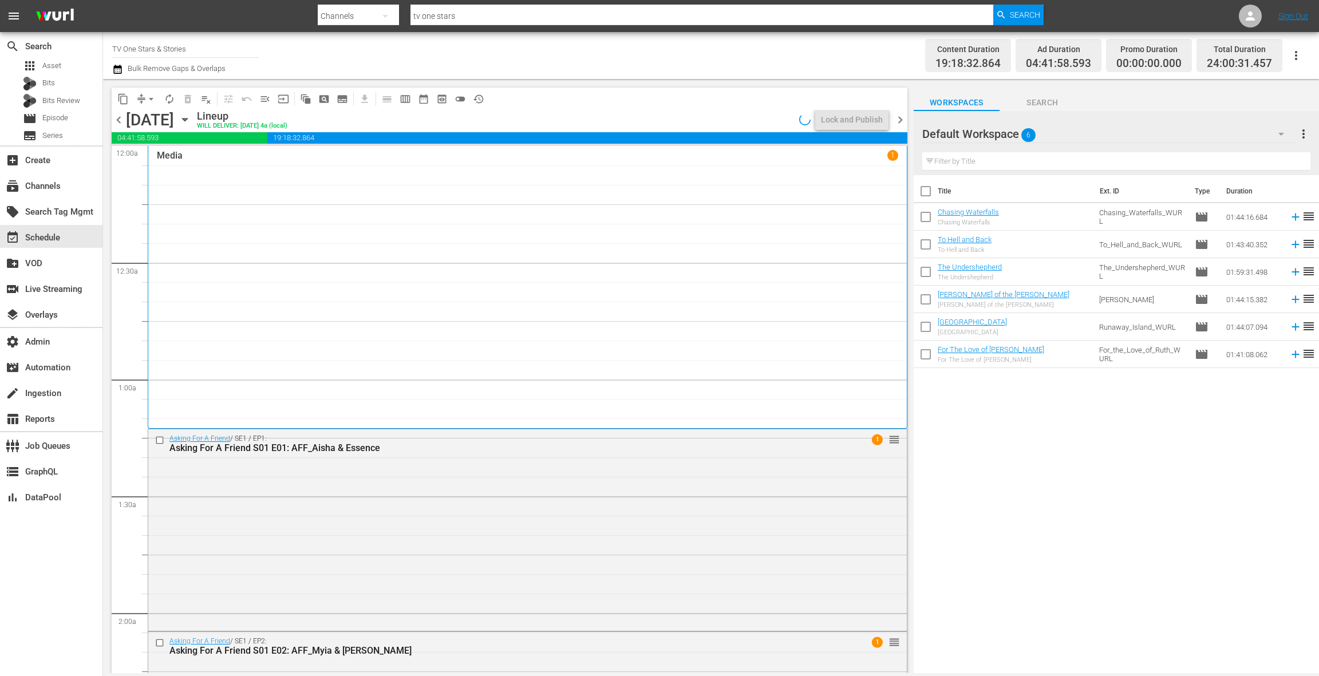
click at [902, 123] on span "chevron_right" at bounding box center [900, 120] width 14 height 14
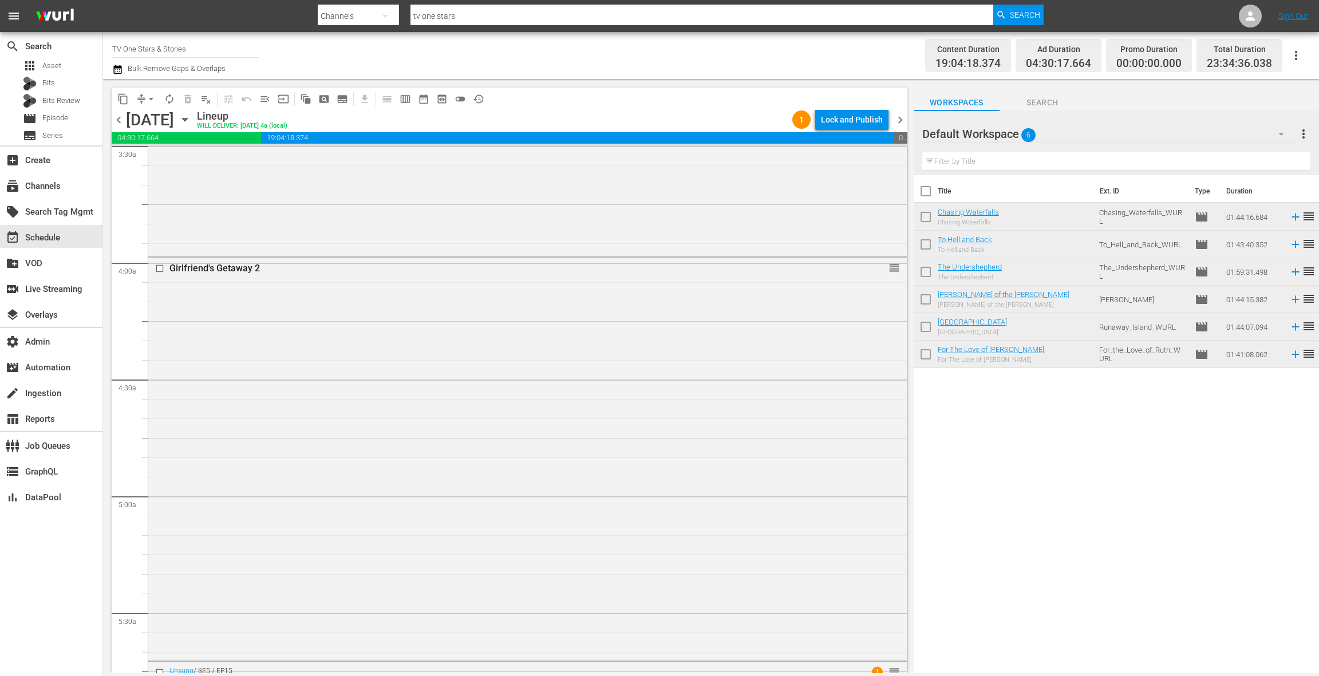
scroll to position [933, 0]
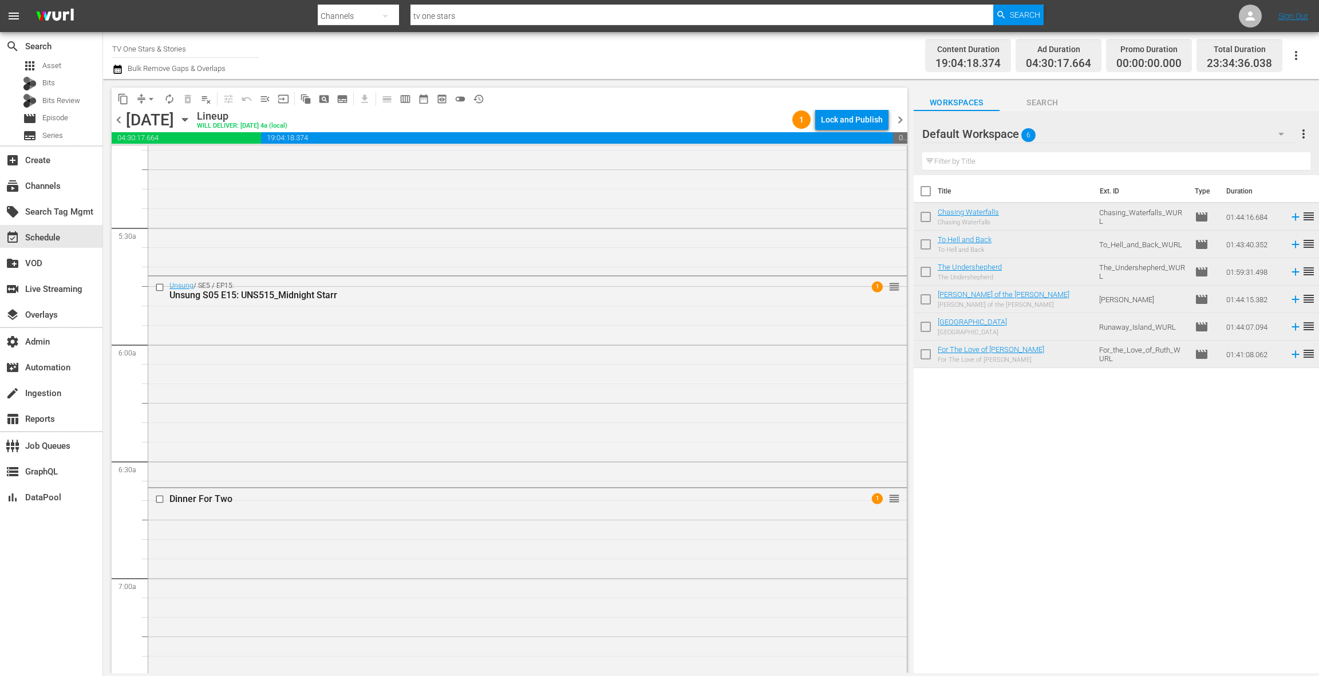
click at [119, 121] on span "chevron_left" at bounding box center [119, 120] width 14 height 14
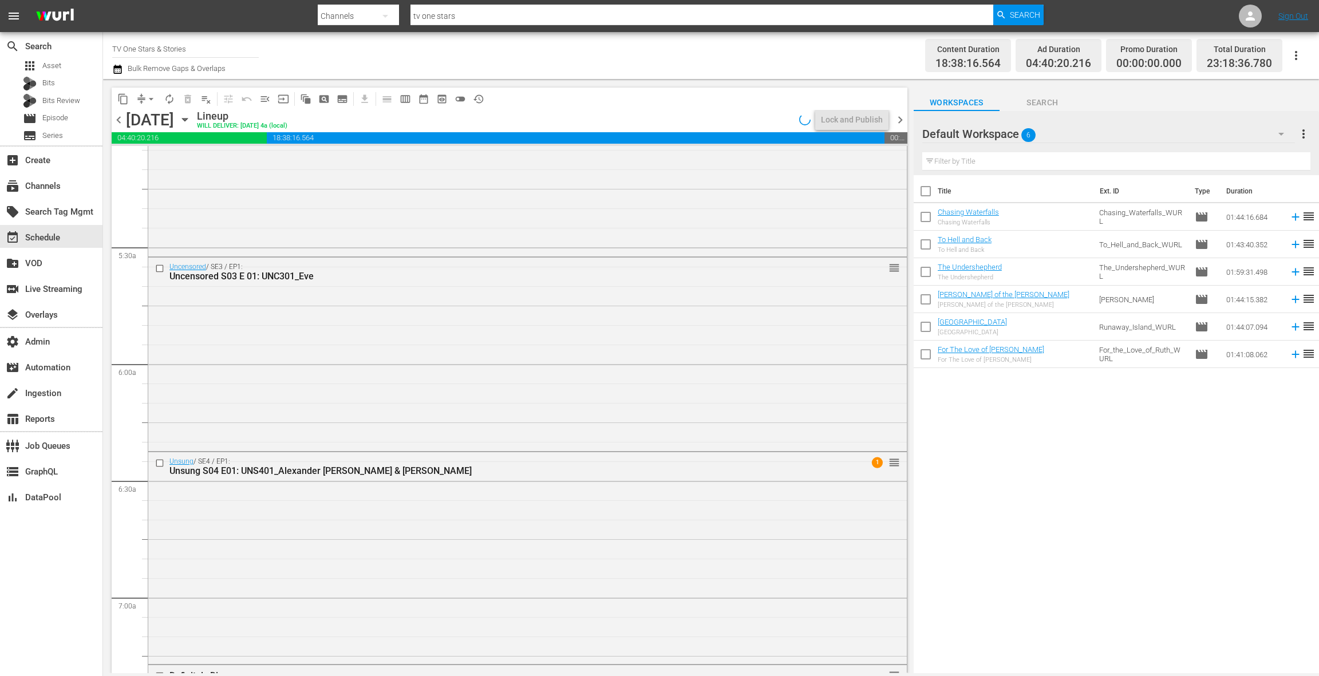
click at [119, 120] on span "chevron_left" at bounding box center [119, 120] width 14 height 14
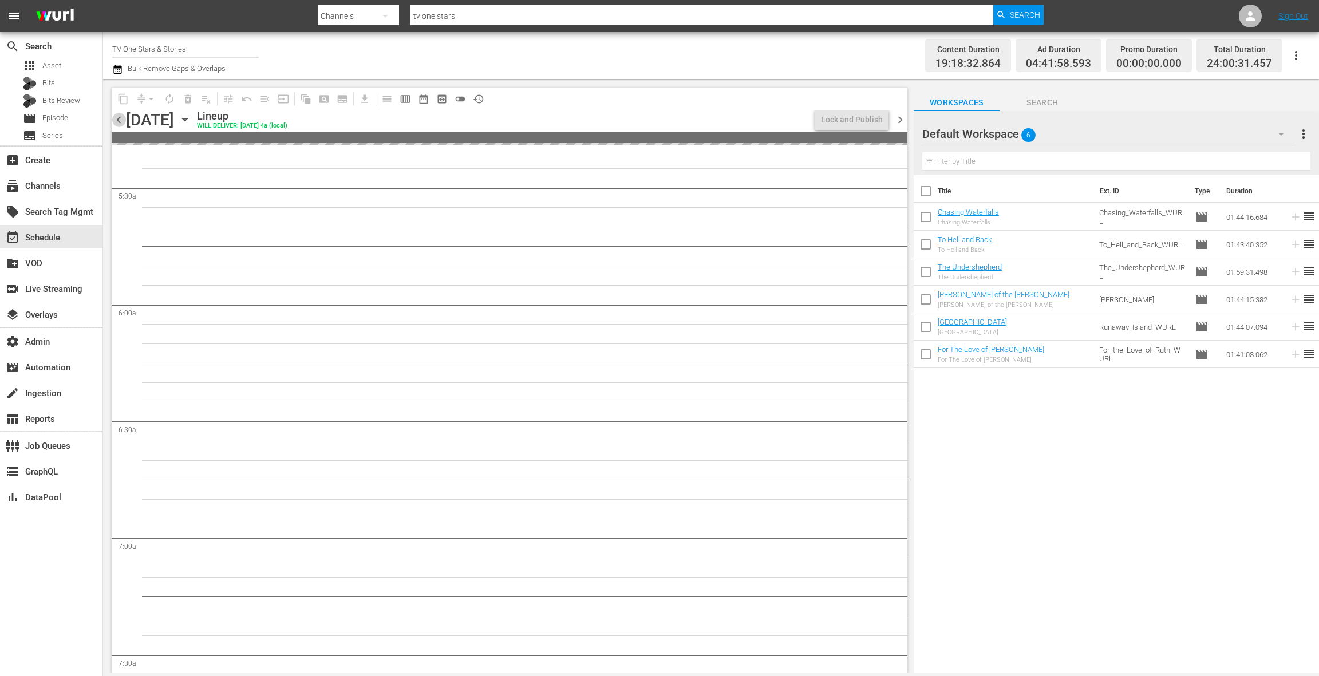
click at [119, 120] on span "chevron_left" at bounding box center [119, 120] width 14 height 14
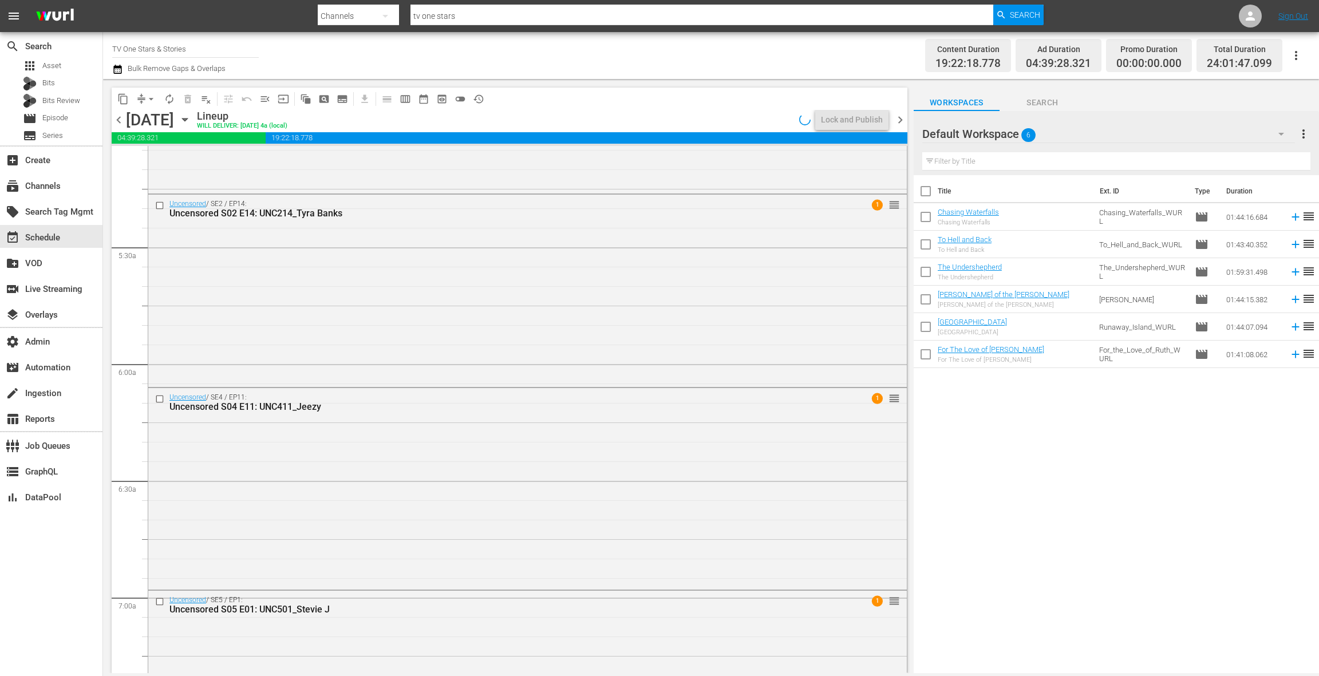
click at [119, 120] on span "chevron_left" at bounding box center [119, 120] width 14 height 14
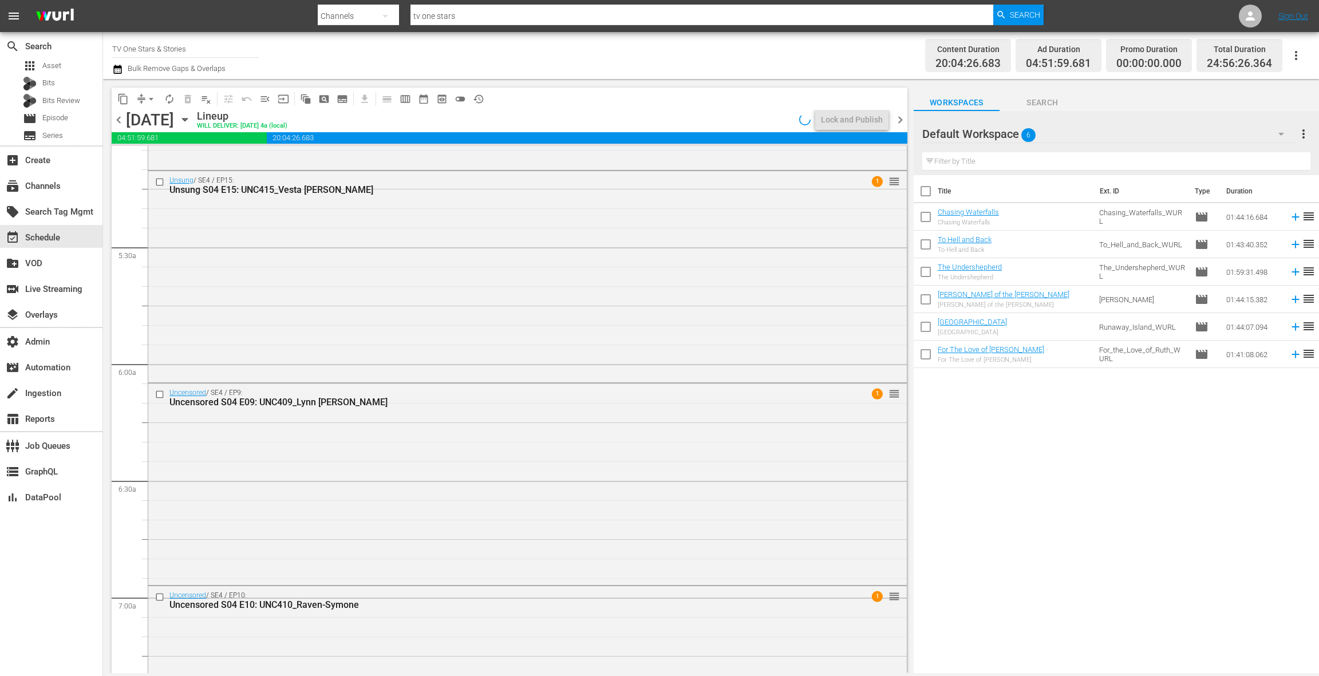
click at [119, 120] on span "chevron_left" at bounding box center [119, 120] width 14 height 14
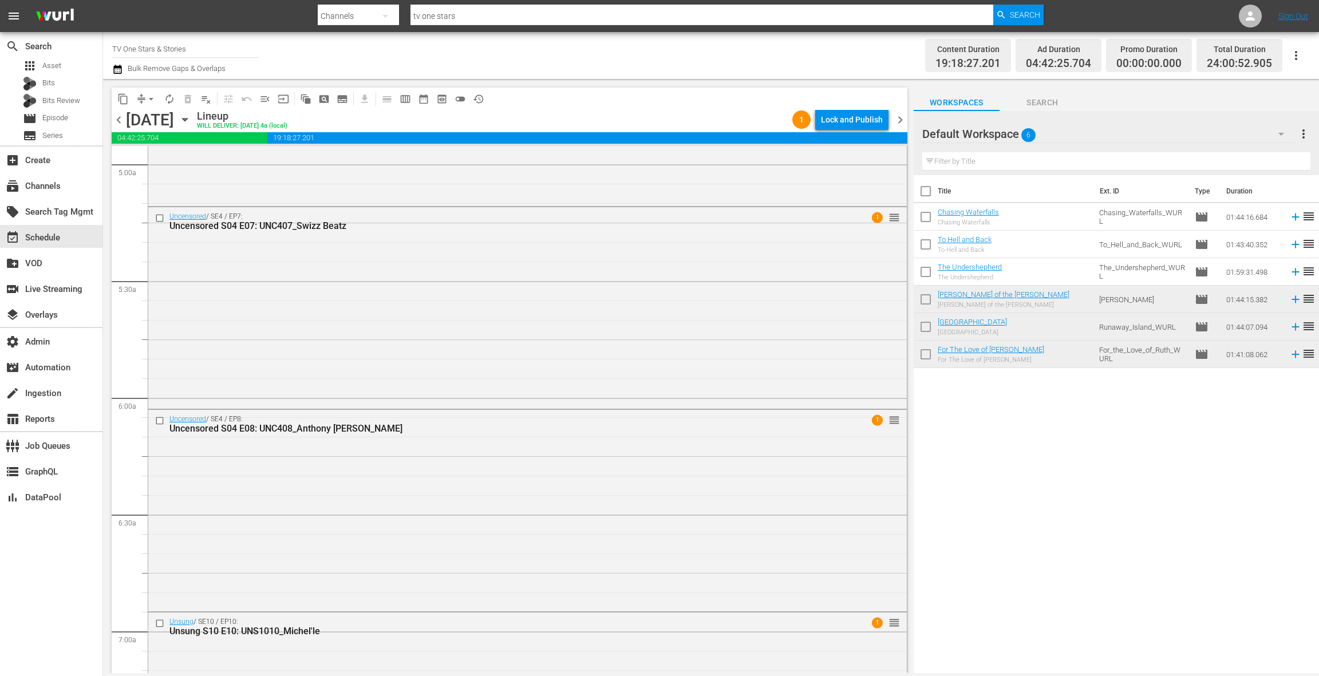
scroll to position [1139, 0]
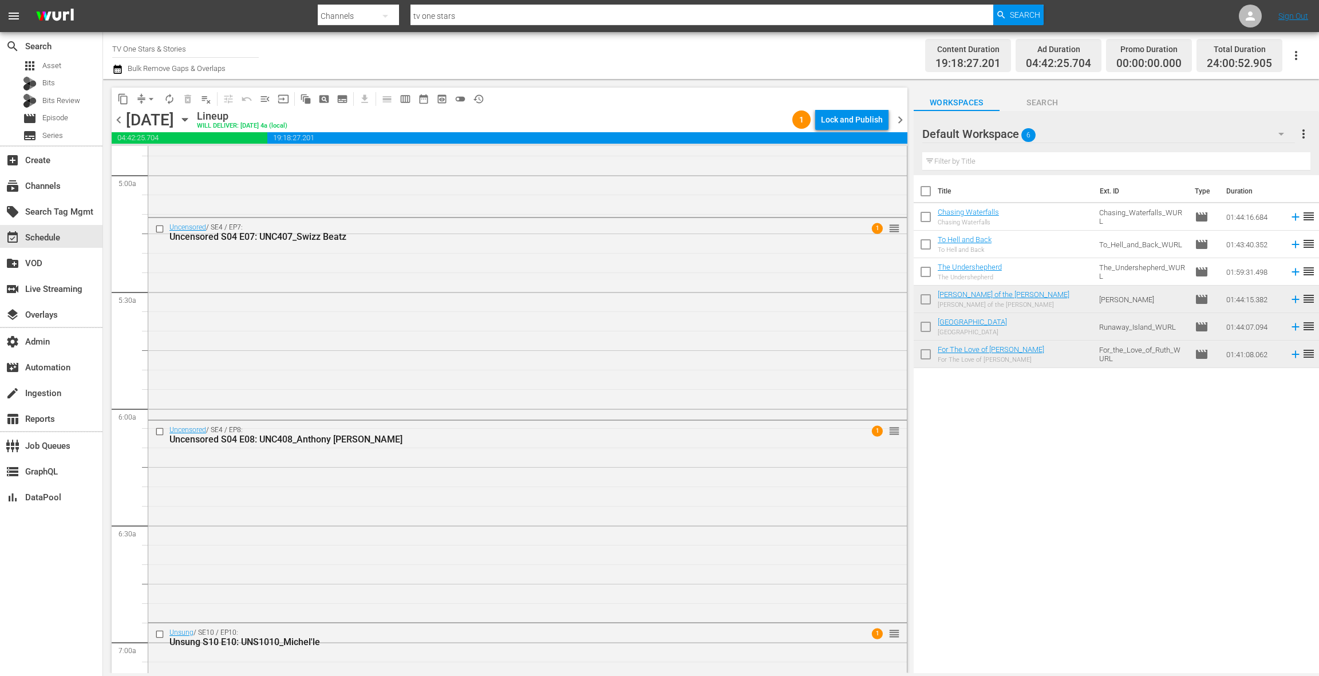
click at [504, 288] on div "Uncensored / SE4 / EP7: Uncensored S04 E07: UNC407_Swizz Beatz 1 reorder" at bounding box center [527, 317] width 759 height 199
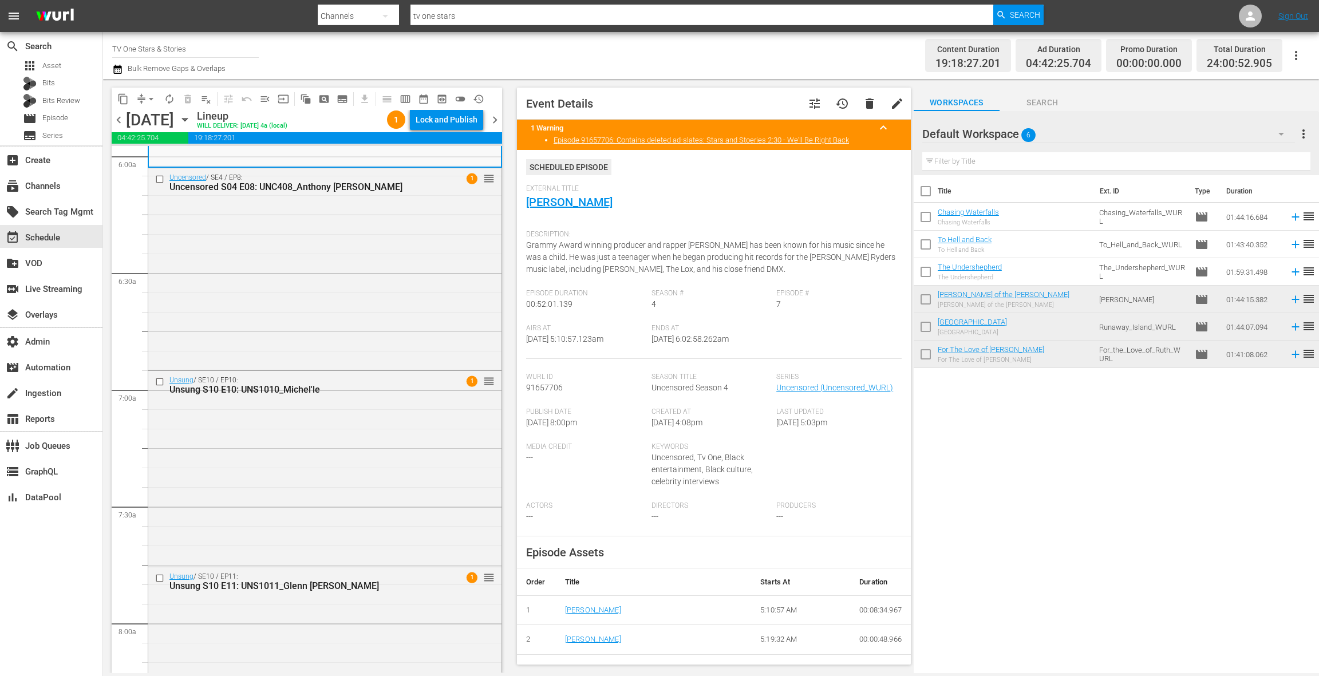
scroll to position [1314, 0]
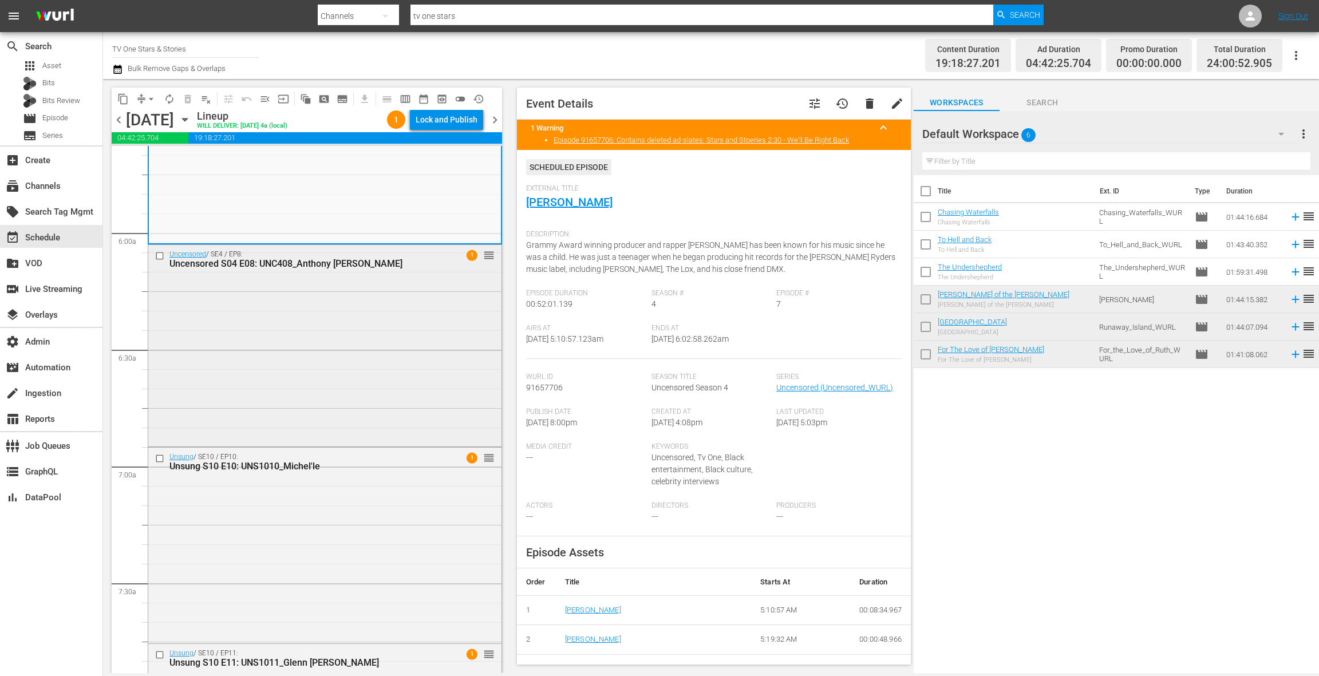
click at [400, 285] on div "Uncensored / SE4 / EP8: Uncensored S04 E08: UNC408_Anthony Hamilton 1 reorder" at bounding box center [324, 344] width 353 height 199
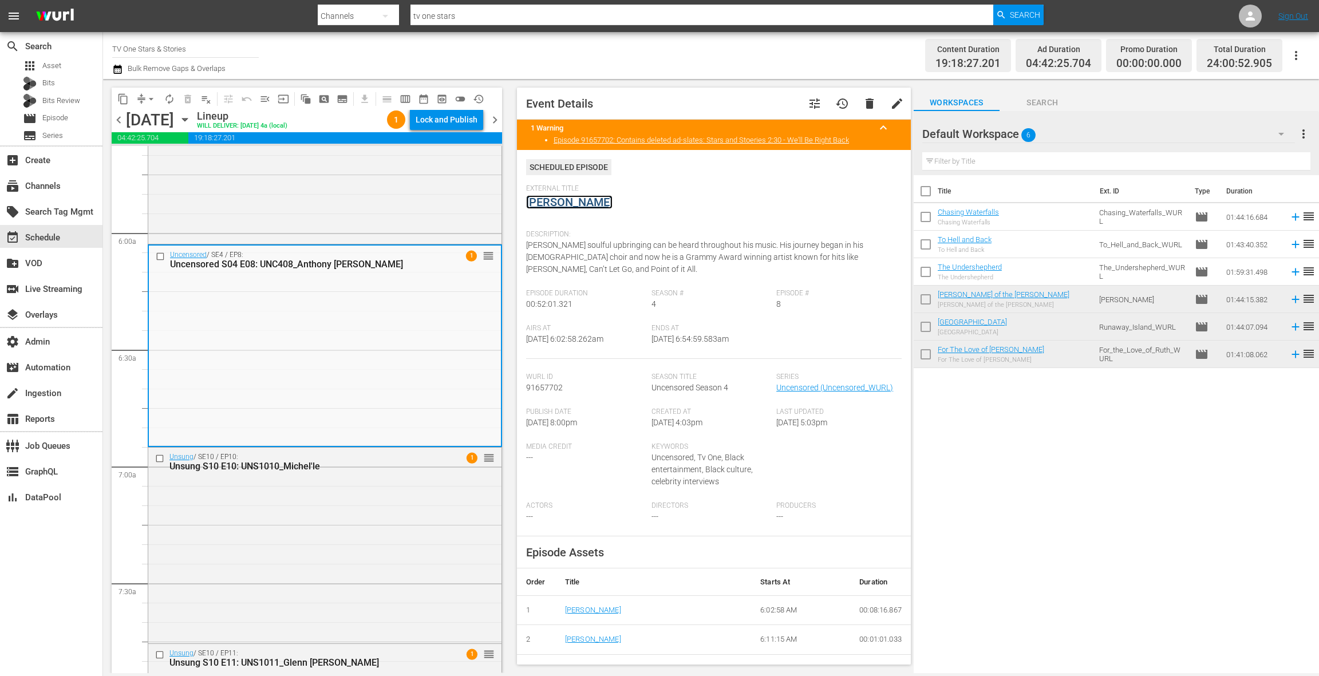
click at [548, 203] on link "Anthony Hamilton" at bounding box center [569, 202] width 86 height 14
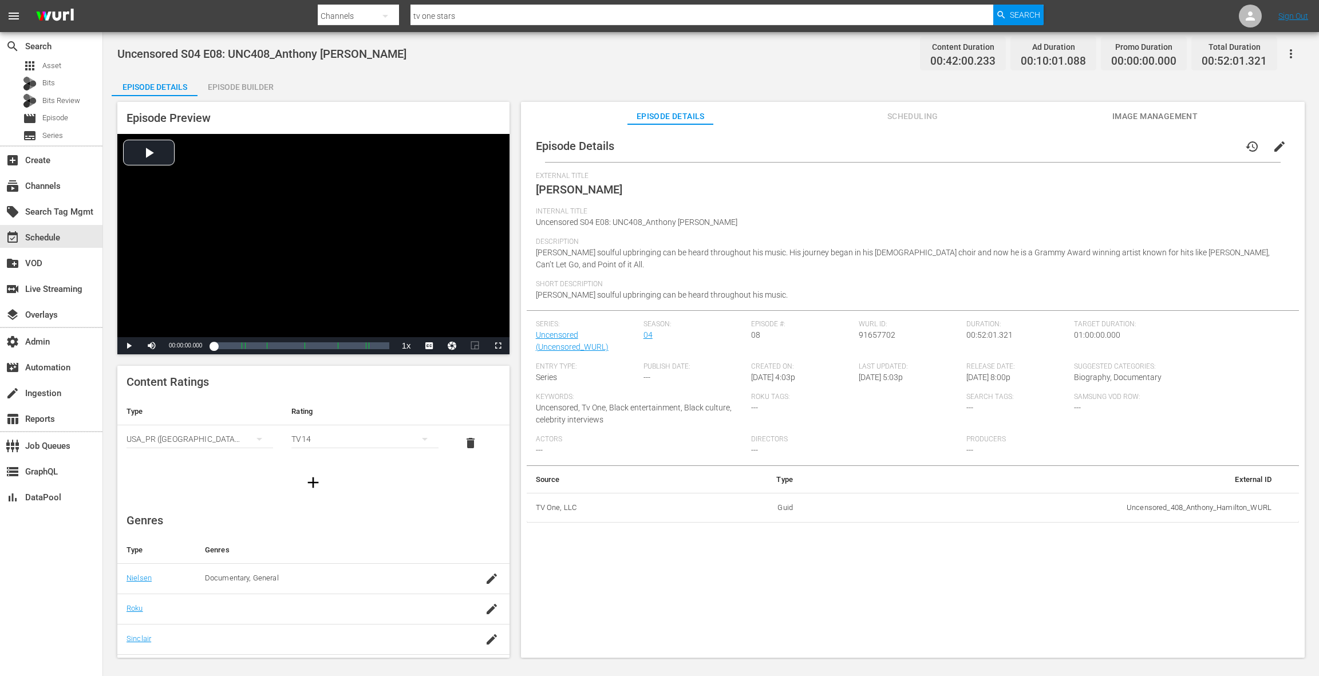
drag, startPoint x: 255, startPoint y: 84, endPoint x: 322, endPoint y: 121, distance: 76.6
click at [258, 84] on div "Episode Builder" at bounding box center [241, 86] width 86 height 27
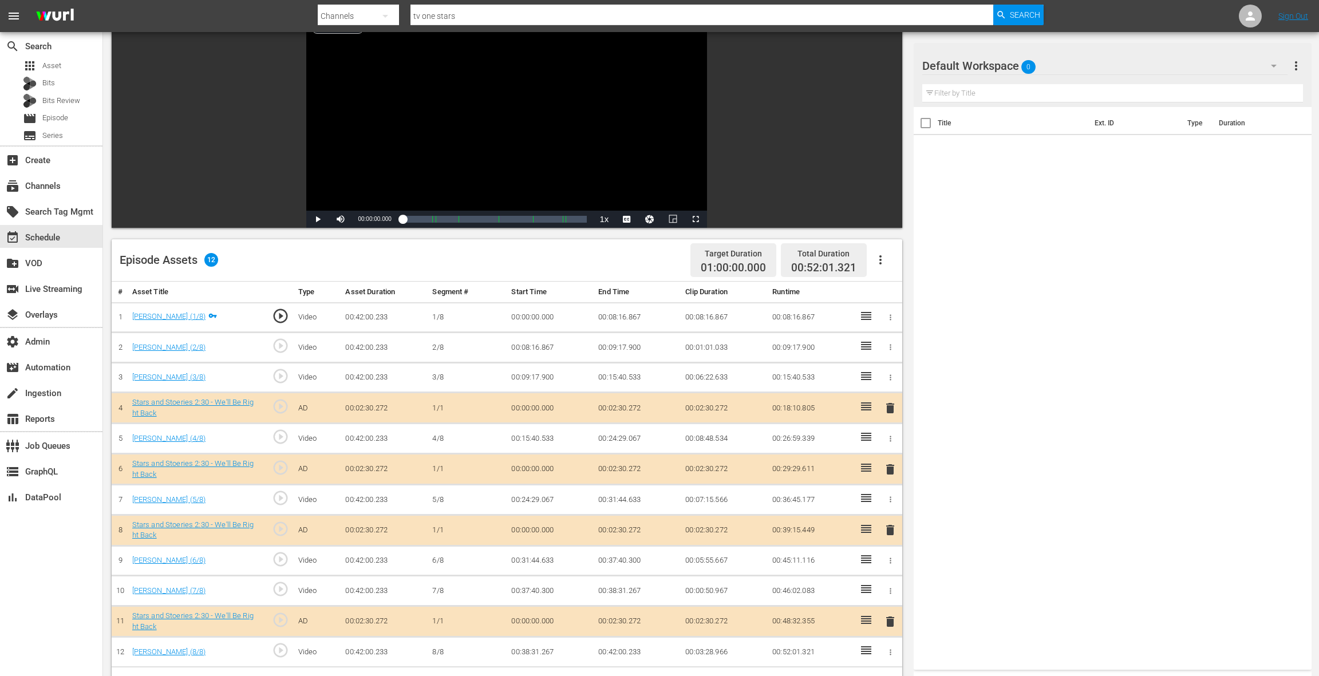
scroll to position [278, 0]
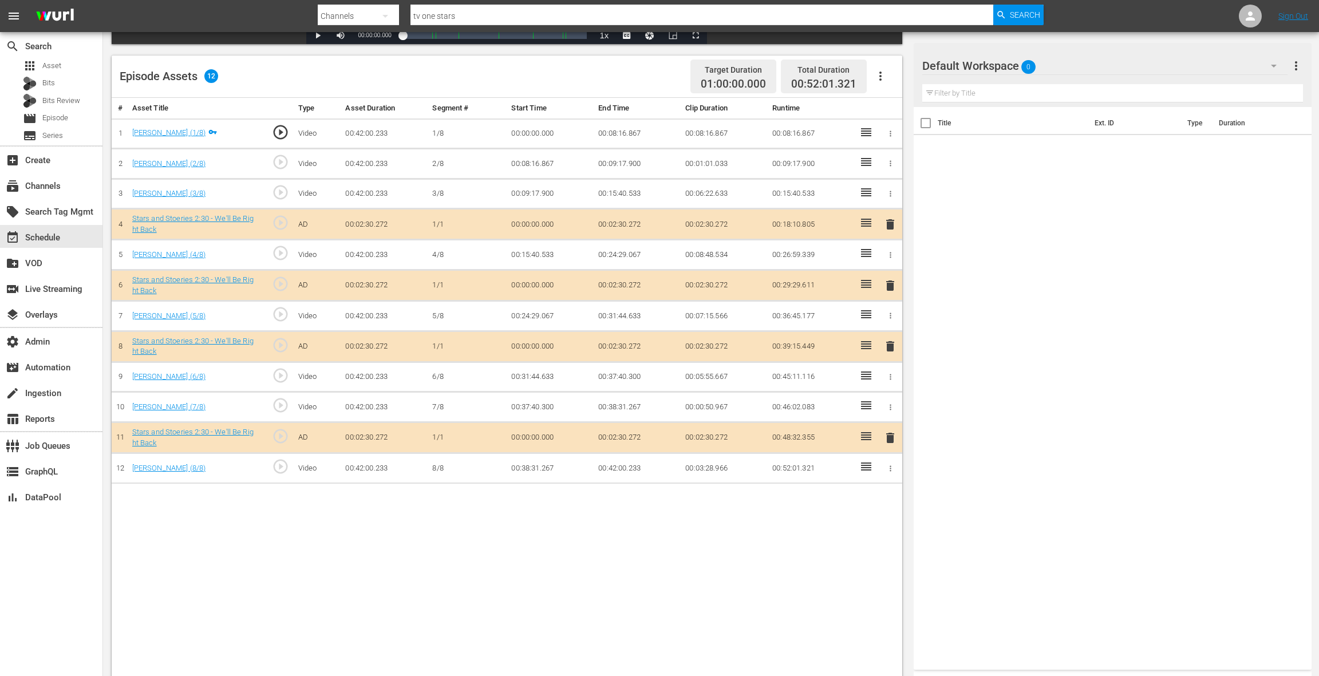
click at [1187, 64] on div "Default Workspace 0" at bounding box center [1104, 66] width 365 height 32
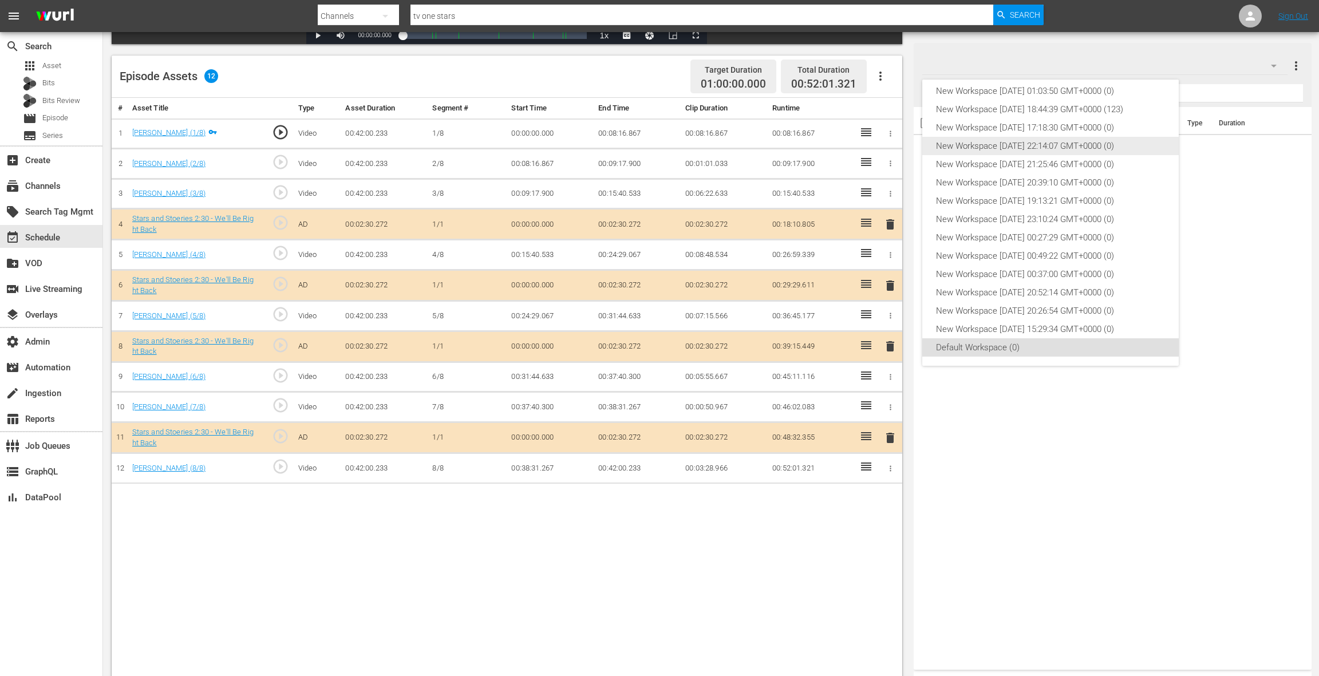
scroll to position [0, 0]
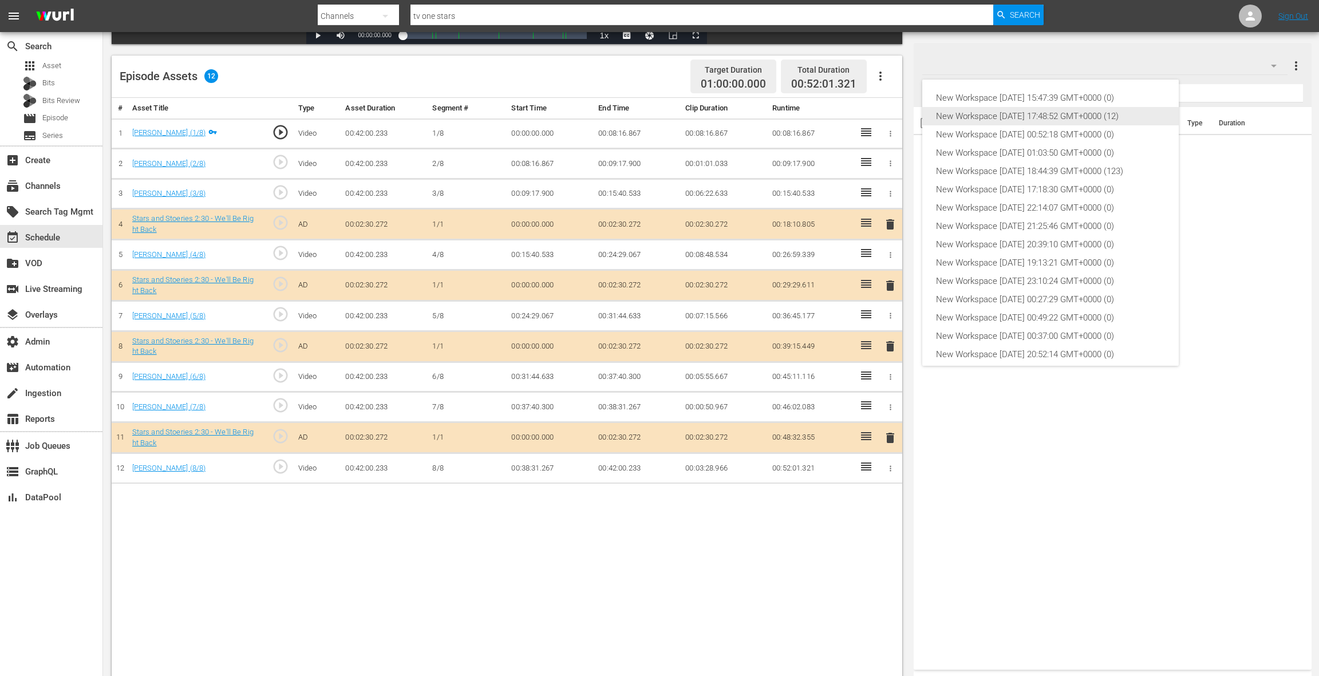
click at [1046, 116] on div "New Workspace Sat Oct 04 2025 17:48:52 GMT+0000 (12)" at bounding box center [1050, 116] width 229 height 18
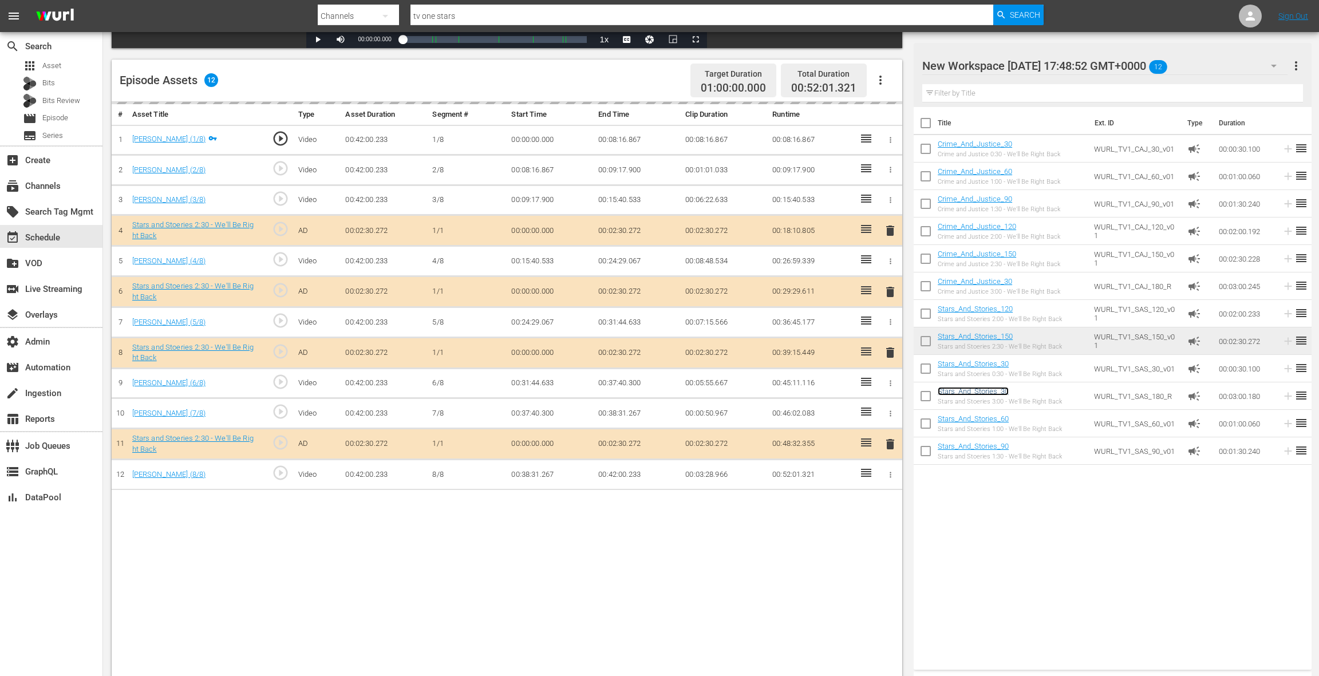
scroll to position [272, 0]
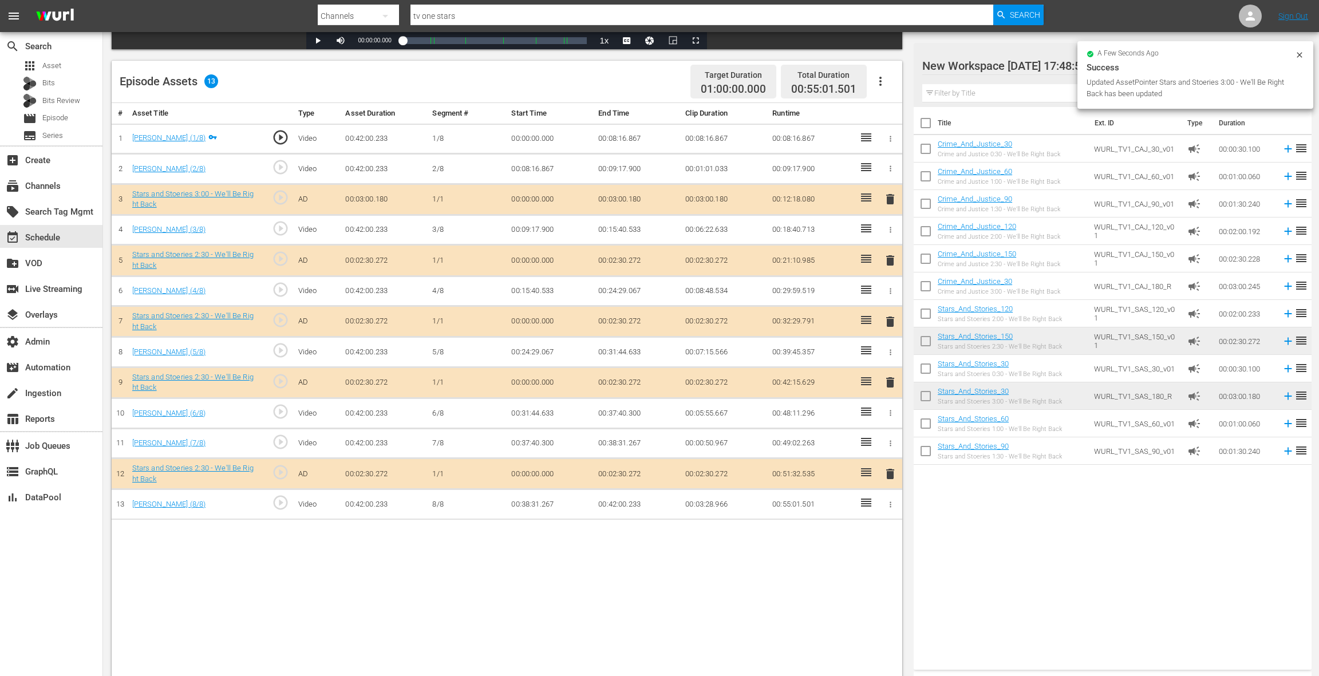
click at [893, 266] on button "delete" at bounding box center [890, 260] width 14 height 17
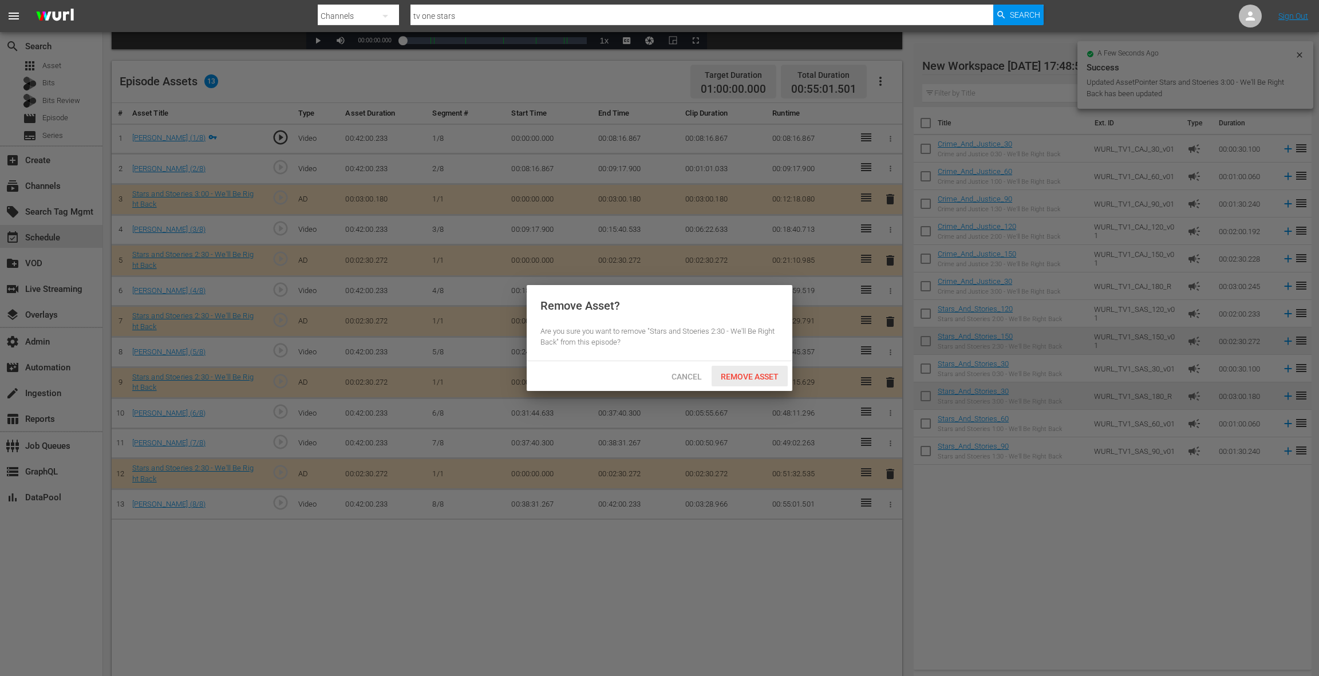
click at [767, 378] on span "Remove Asset" at bounding box center [750, 376] width 76 height 9
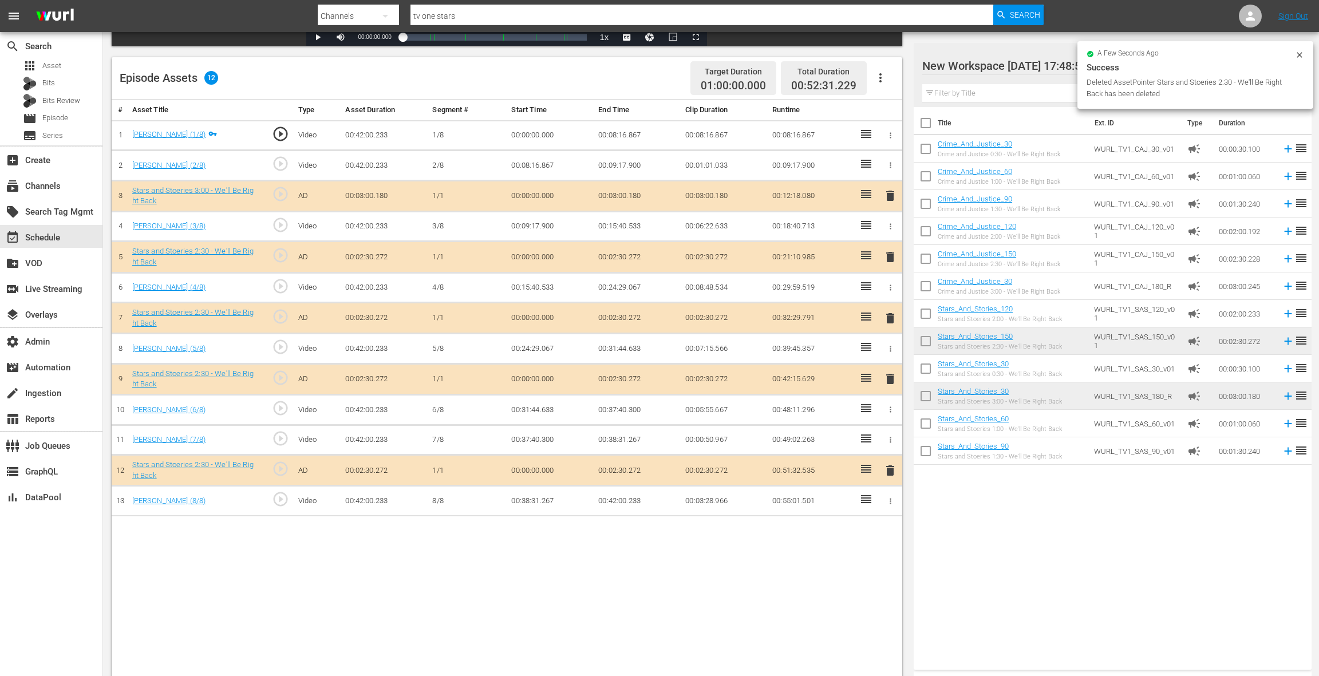
scroll to position [277, 0]
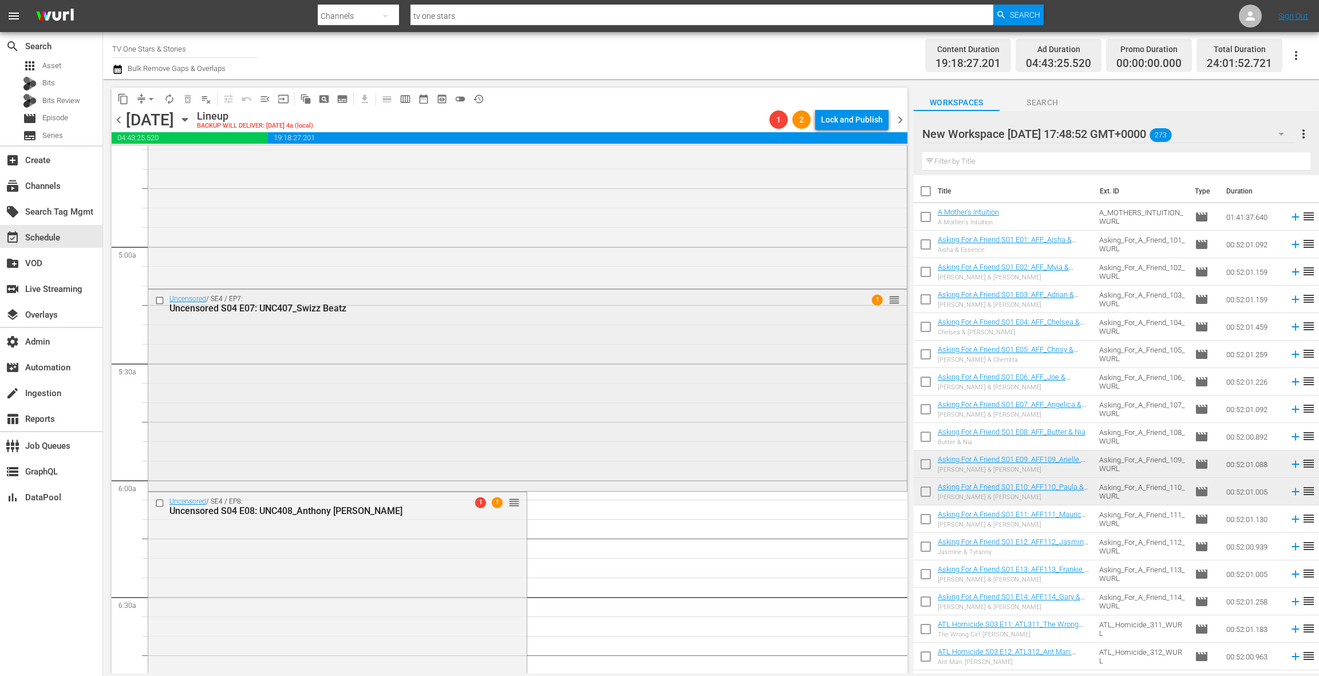
scroll to position [1059, 0]
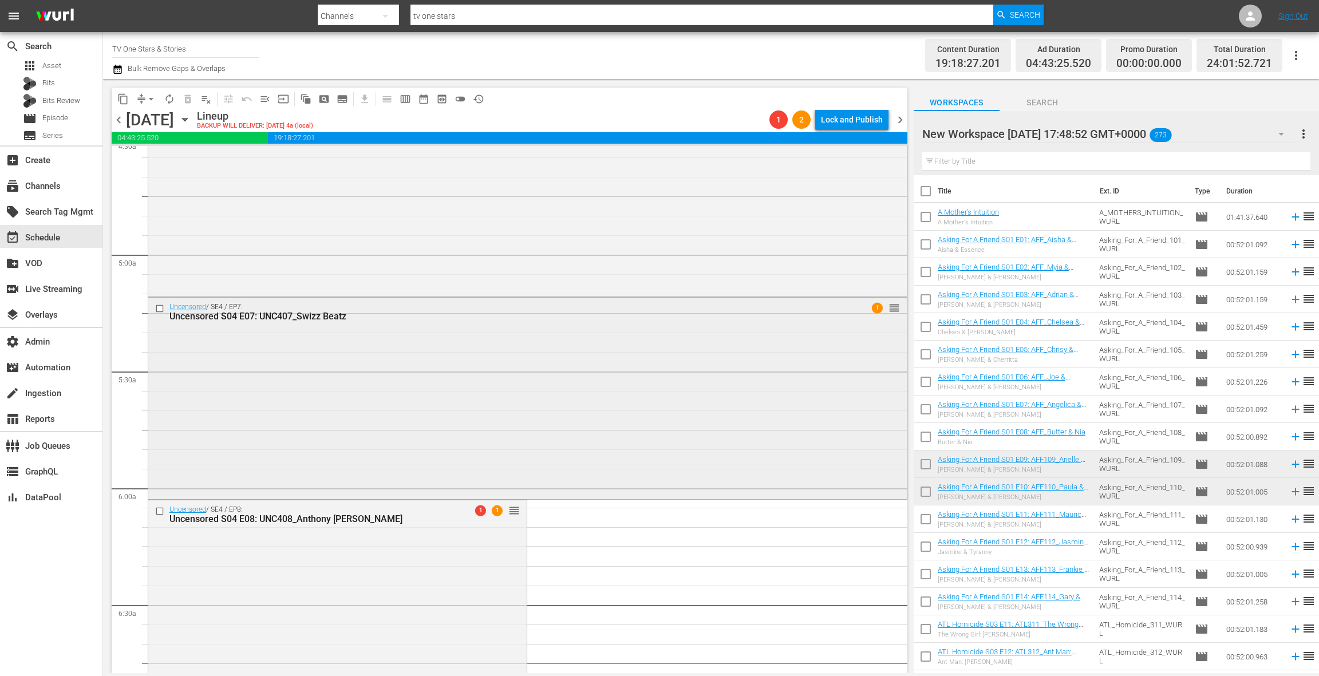
click at [444, 407] on div "Uncensored / SE4 / EP7: Uncensored S04 E07: UNC407_Swizz Beatz 1 reorder" at bounding box center [527, 397] width 759 height 199
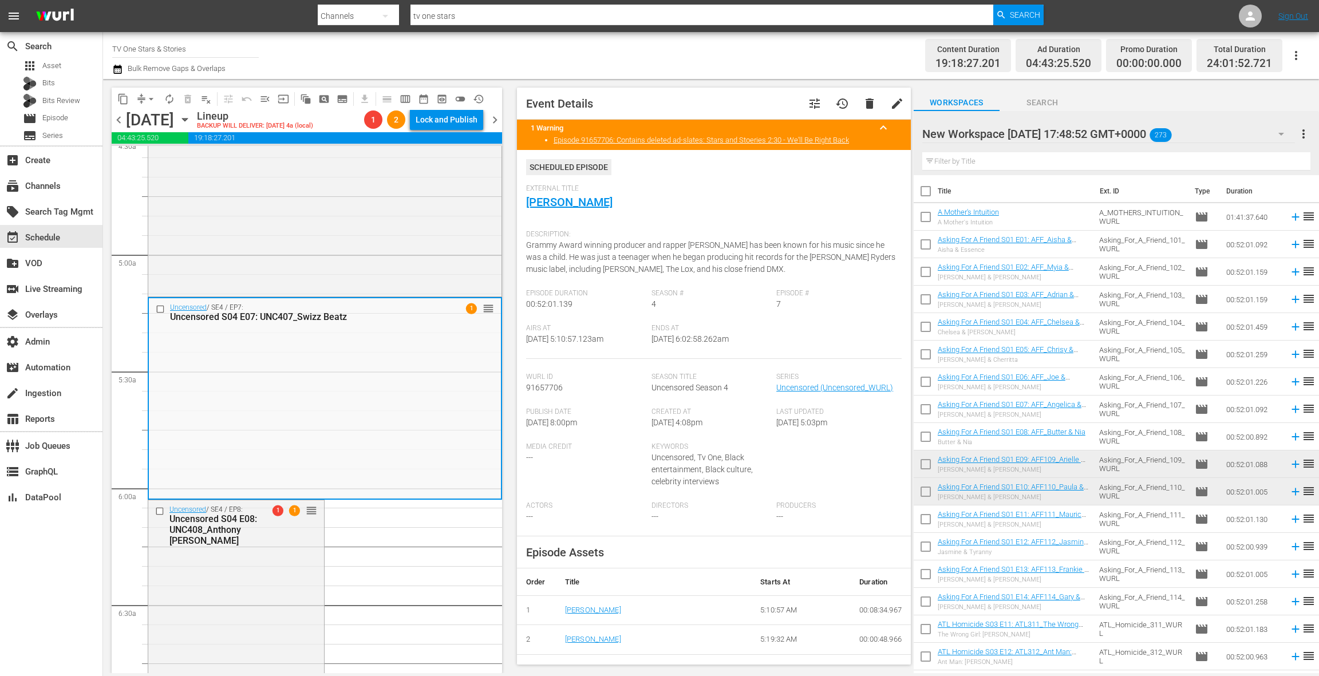
scroll to position [6, 0]
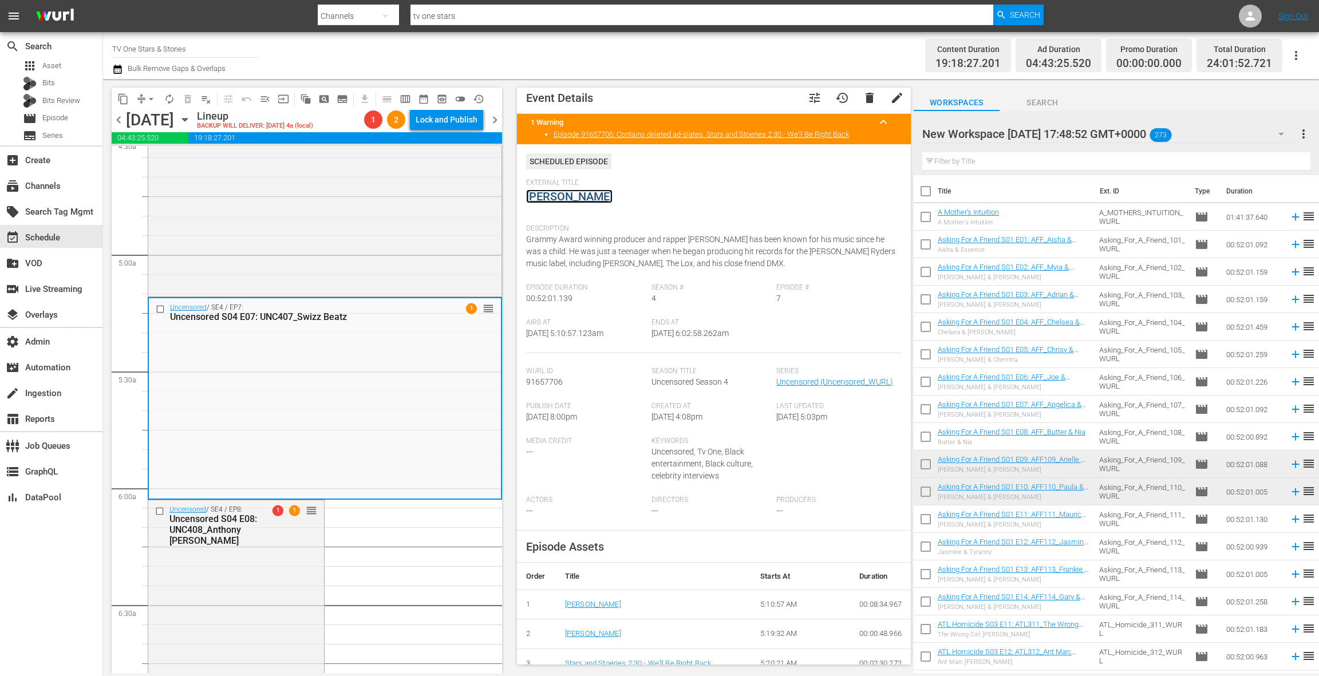
click at [567, 202] on link "Swizz Beatz" at bounding box center [569, 196] width 86 height 14
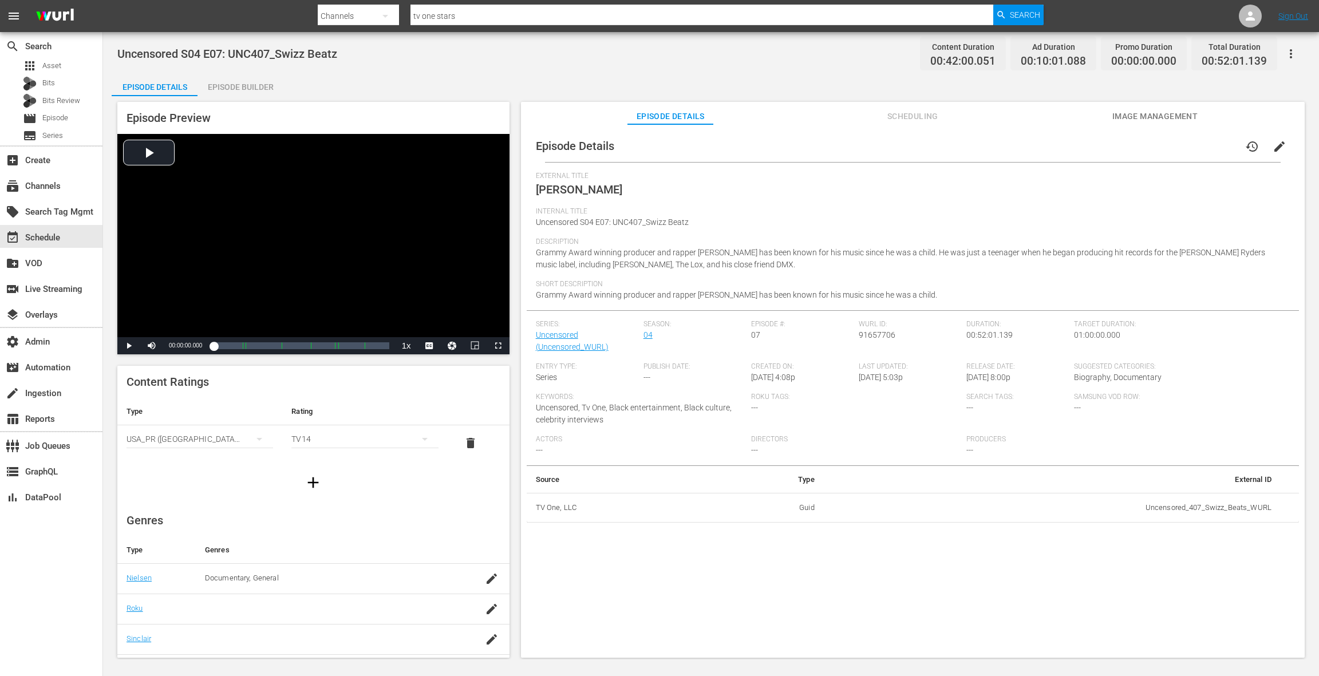
click at [266, 96] on div "Episode Preview Video Player is loading. Play Video Play Mute Current Time 00:0…" at bounding box center [711, 381] width 1199 height 571
click at [263, 90] on div "Episode Builder" at bounding box center [241, 86] width 86 height 27
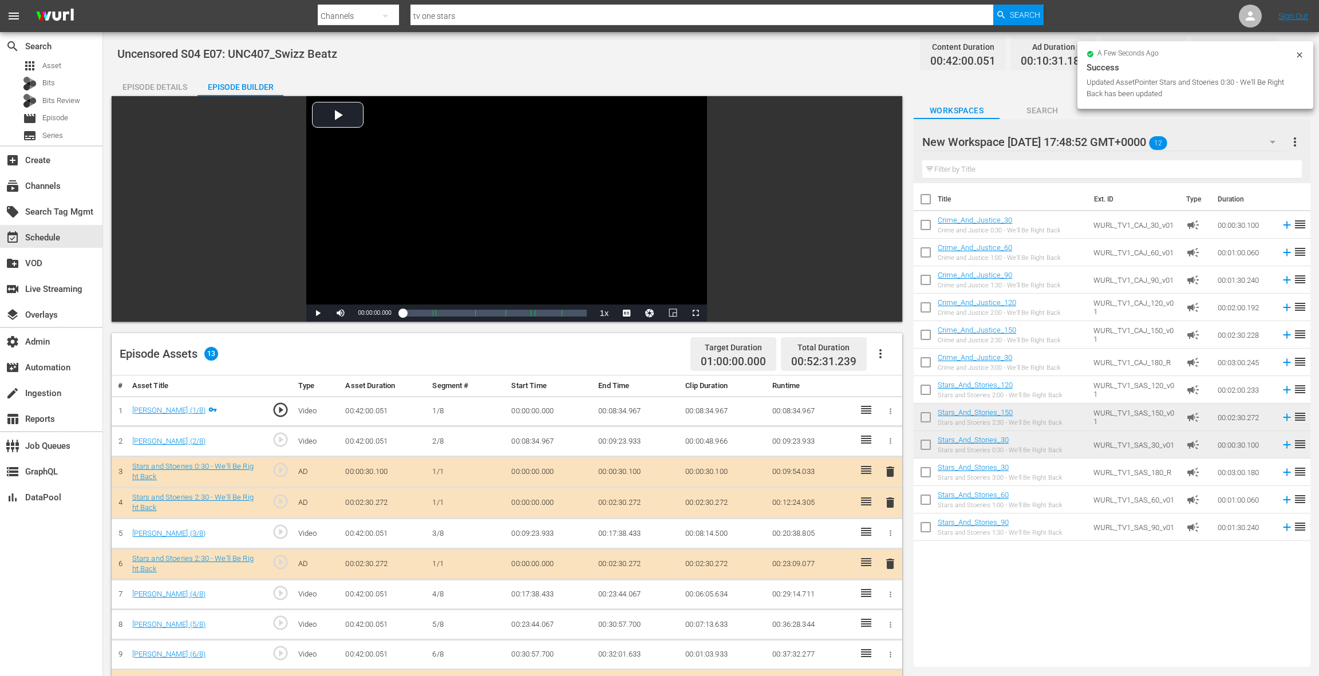
drag, startPoint x: 890, startPoint y: 473, endPoint x: 883, endPoint y: 464, distance: 11.8
click at [890, 473] on span "delete" at bounding box center [890, 472] width 14 height 14
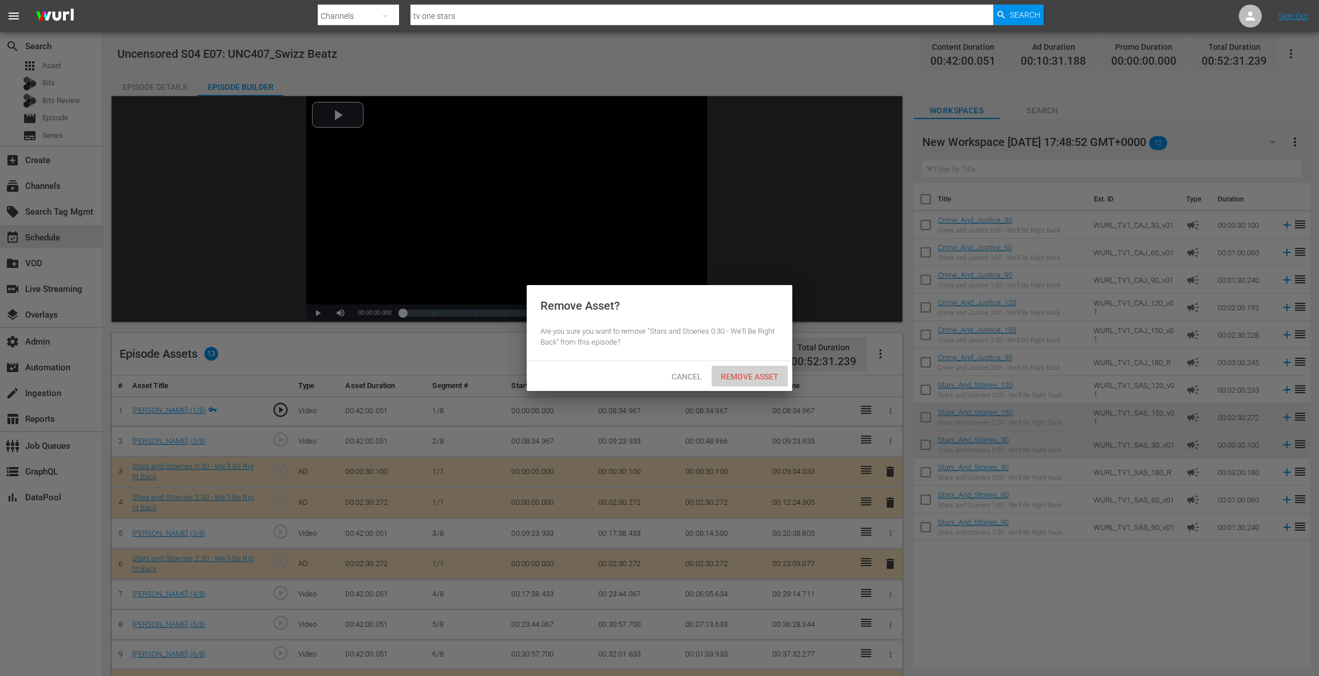
click at [768, 381] on div "Remove Asset" at bounding box center [750, 376] width 76 height 21
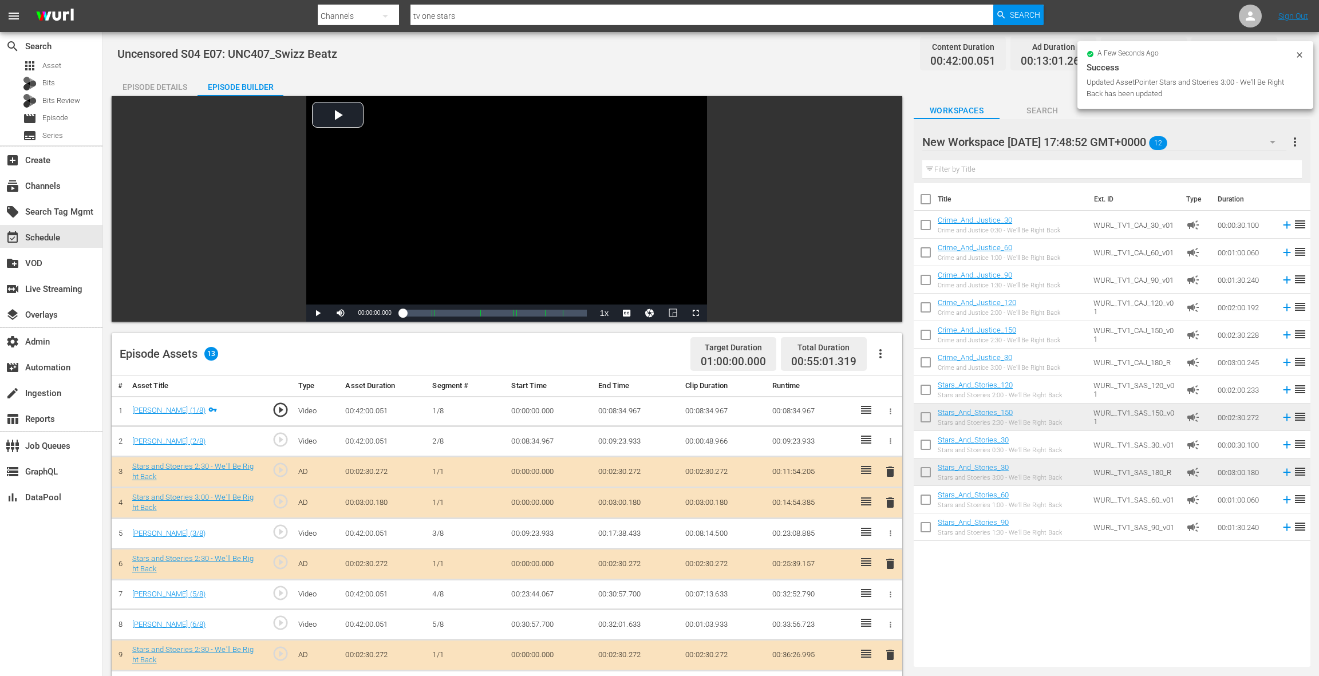
click at [892, 470] on span "delete" at bounding box center [890, 472] width 14 height 14
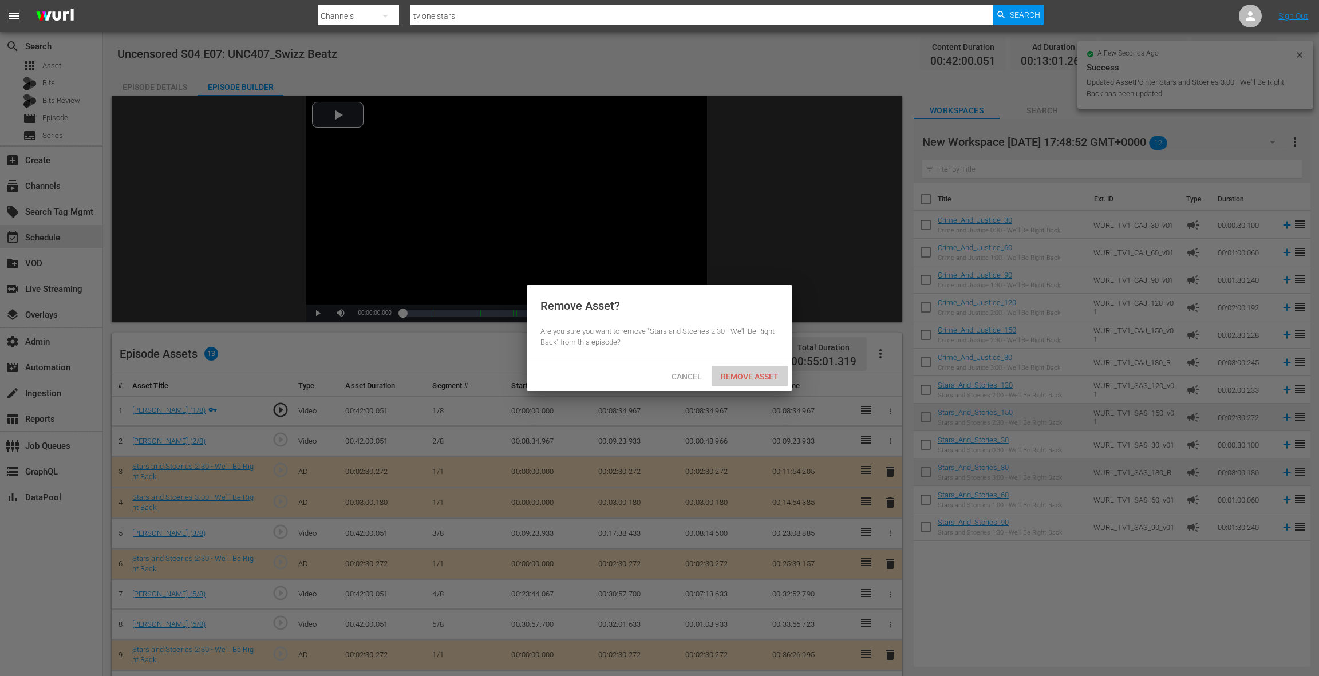
click at [756, 381] on span "Remove Asset" at bounding box center [750, 376] width 76 height 9
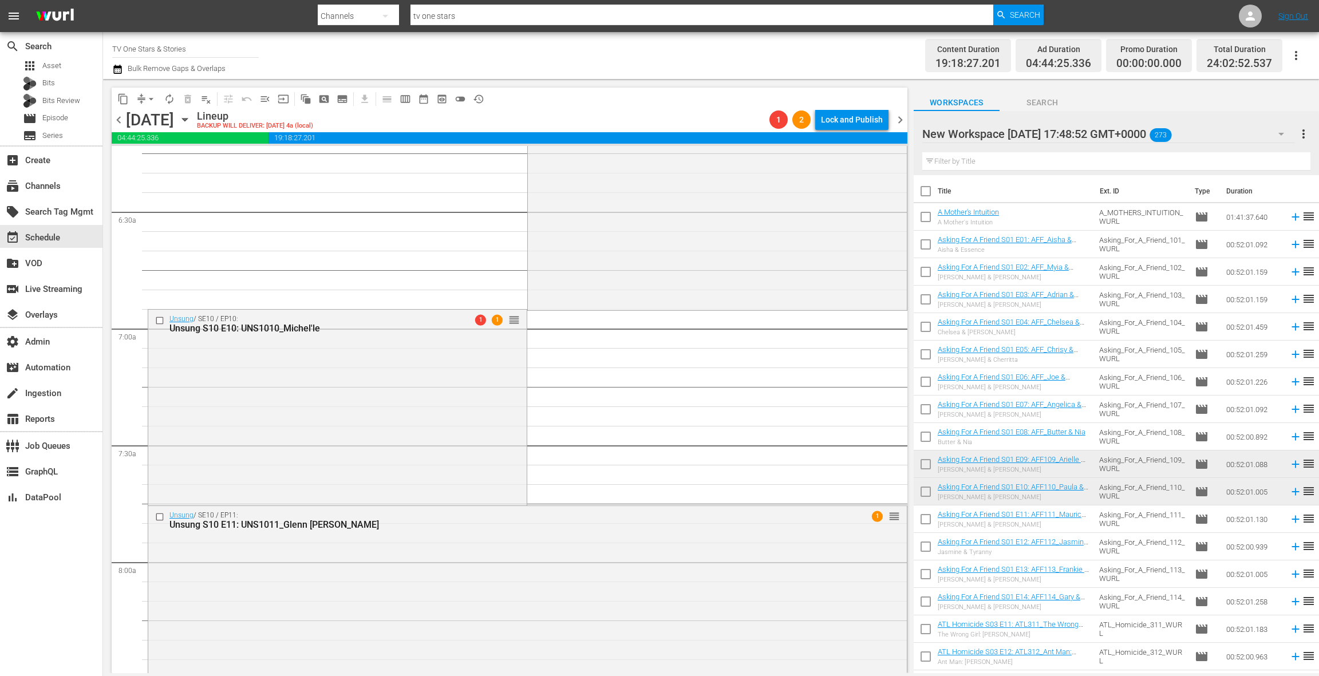
scroll to position [1462, 0]
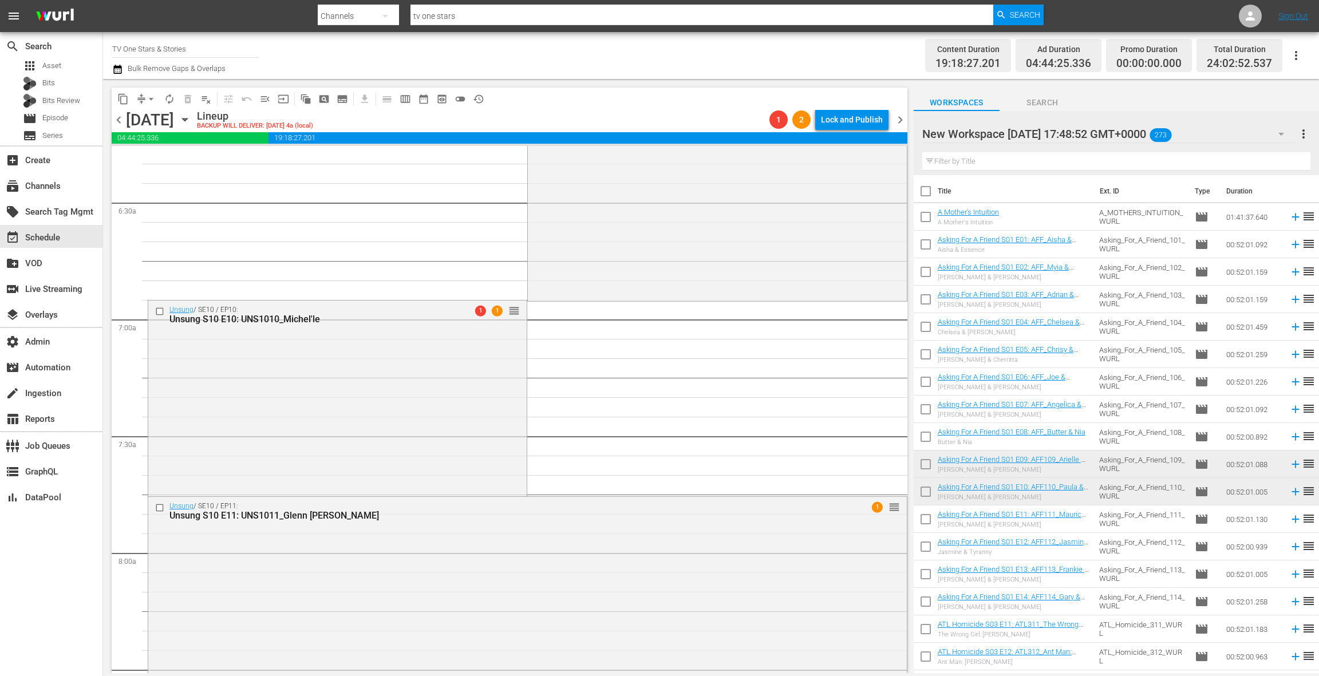
click at [449, 395] on div "Unsung / SE10 / EP10: Unsung S10 E10: UNS1010_Michel'le 1 1 reorder" at bounding box center [337, 397] width 378 height 193
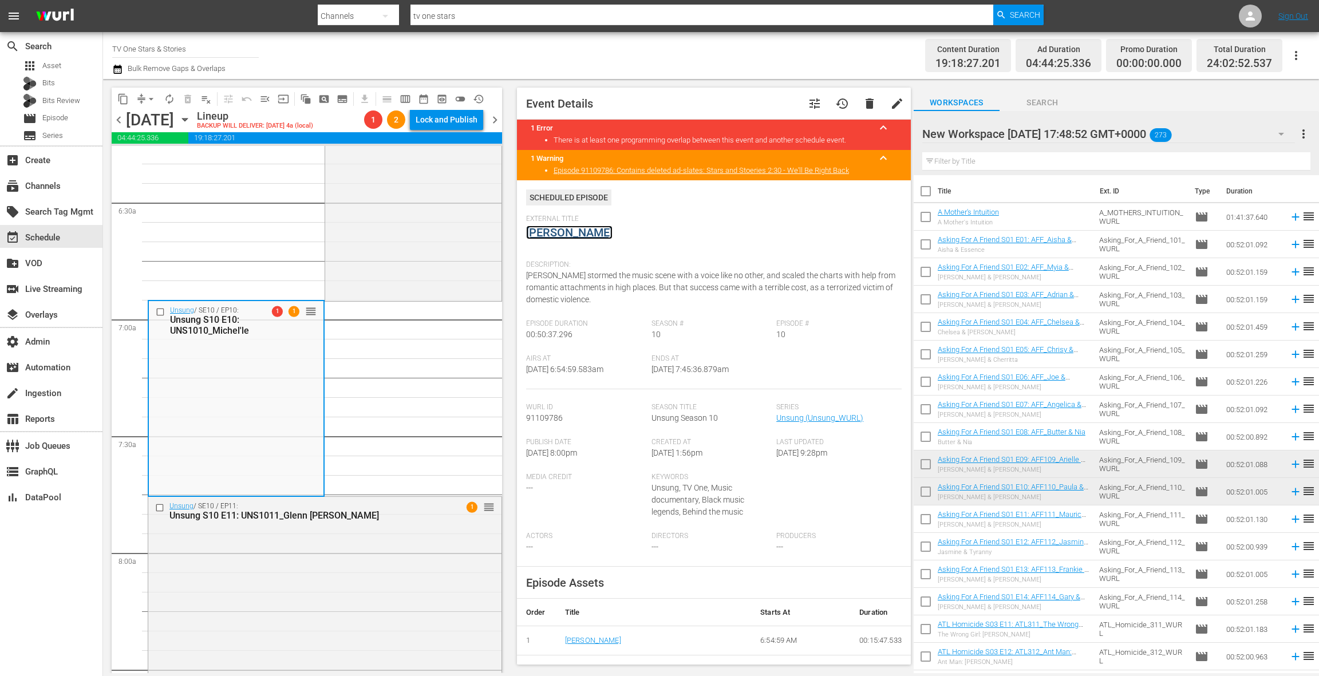
click at [552, 233] on link "Michel'le" at bounding box center [569, 233] width 86 height 14
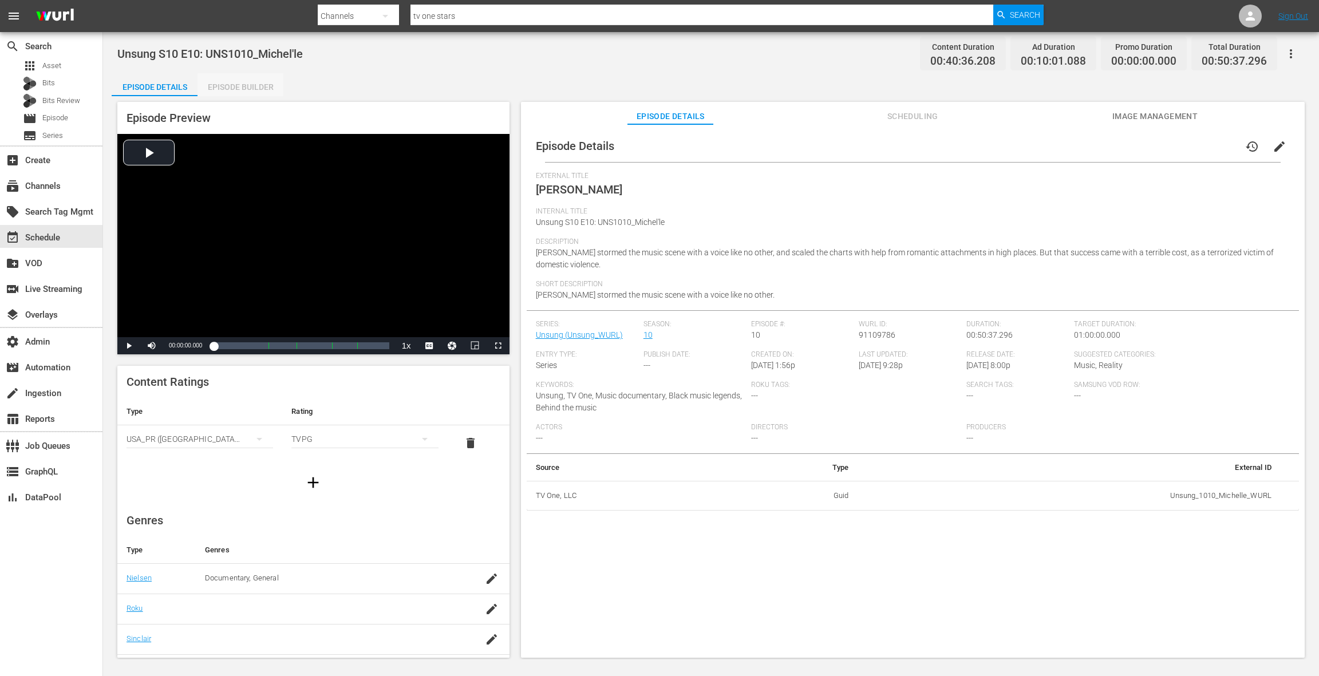
click at [254, 92] on div "Episode Builder" at bounding box center [241, 86] width 86 height 27
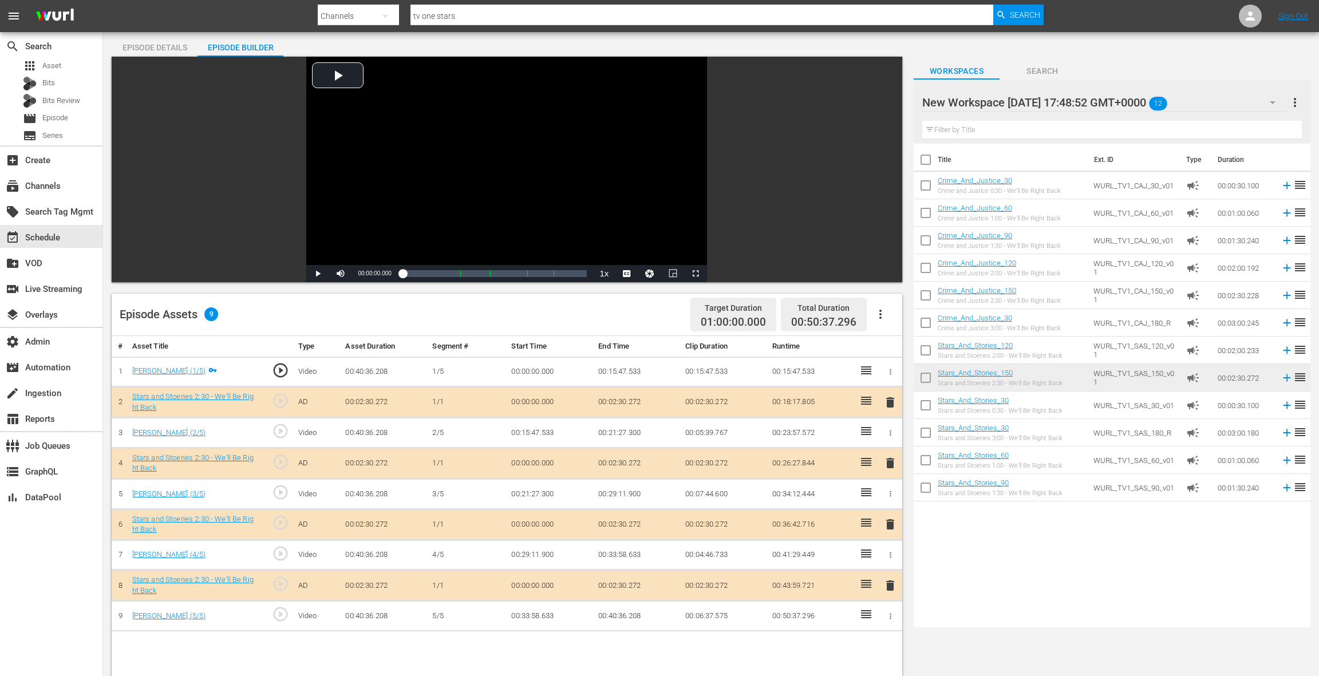
scroll to position [133, 0]
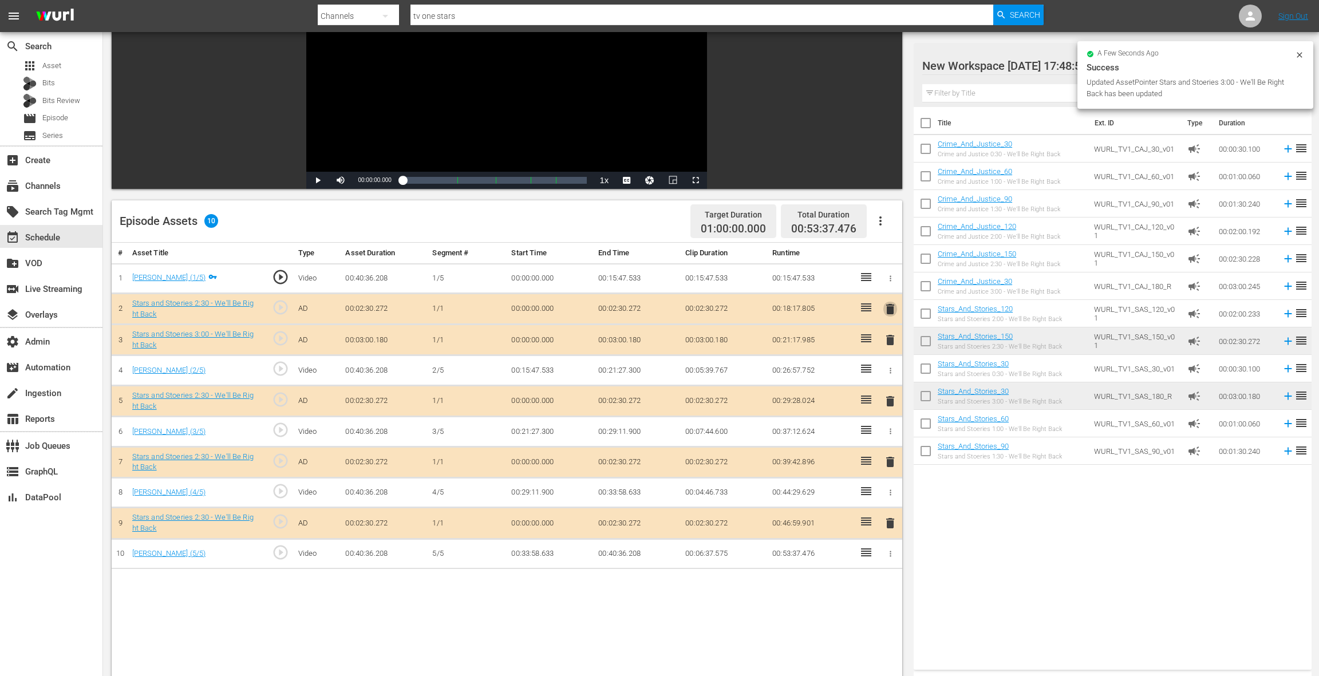
click at [895, 307] on span "delete" at bounding box center [890, 309] width 14 height 14
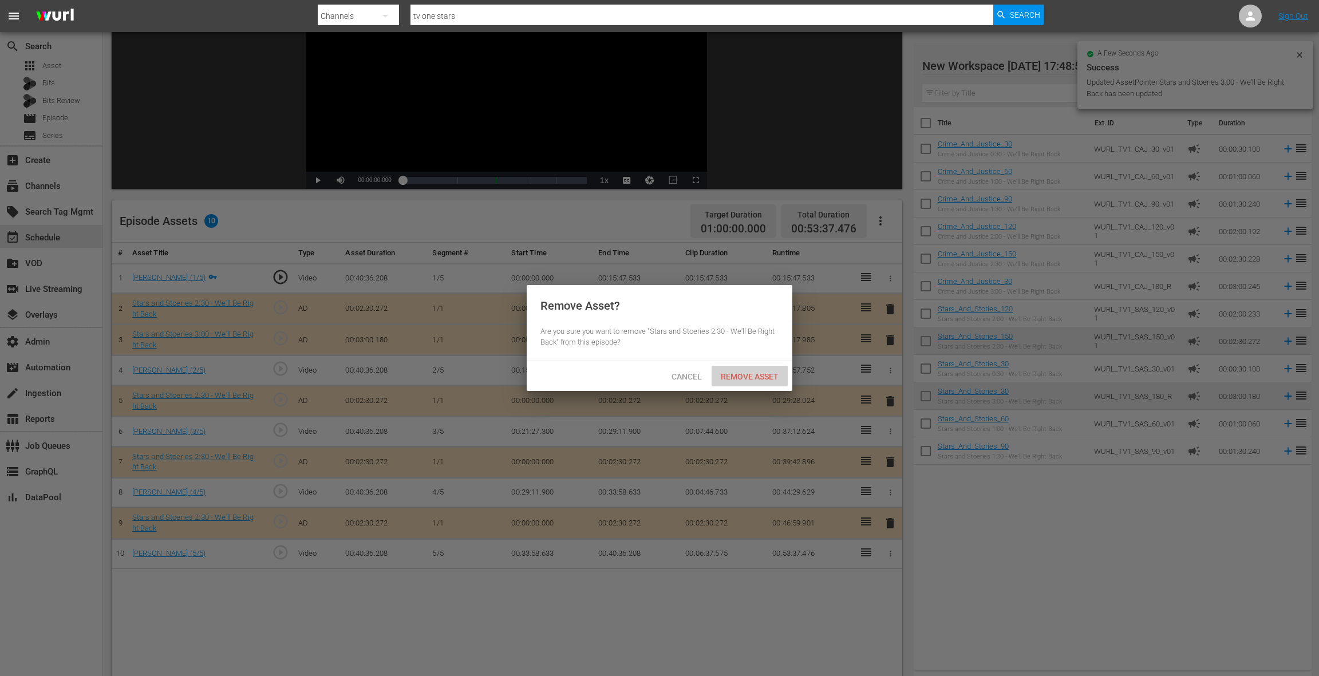
drag, startPoint x: 746, startPoint y: 374, endPoint x: 768, endPoint y: 372, distance: 21.9
click at [746, 373] on span "Remove Asset" at bounding box center [750, 376] width 76 height 9
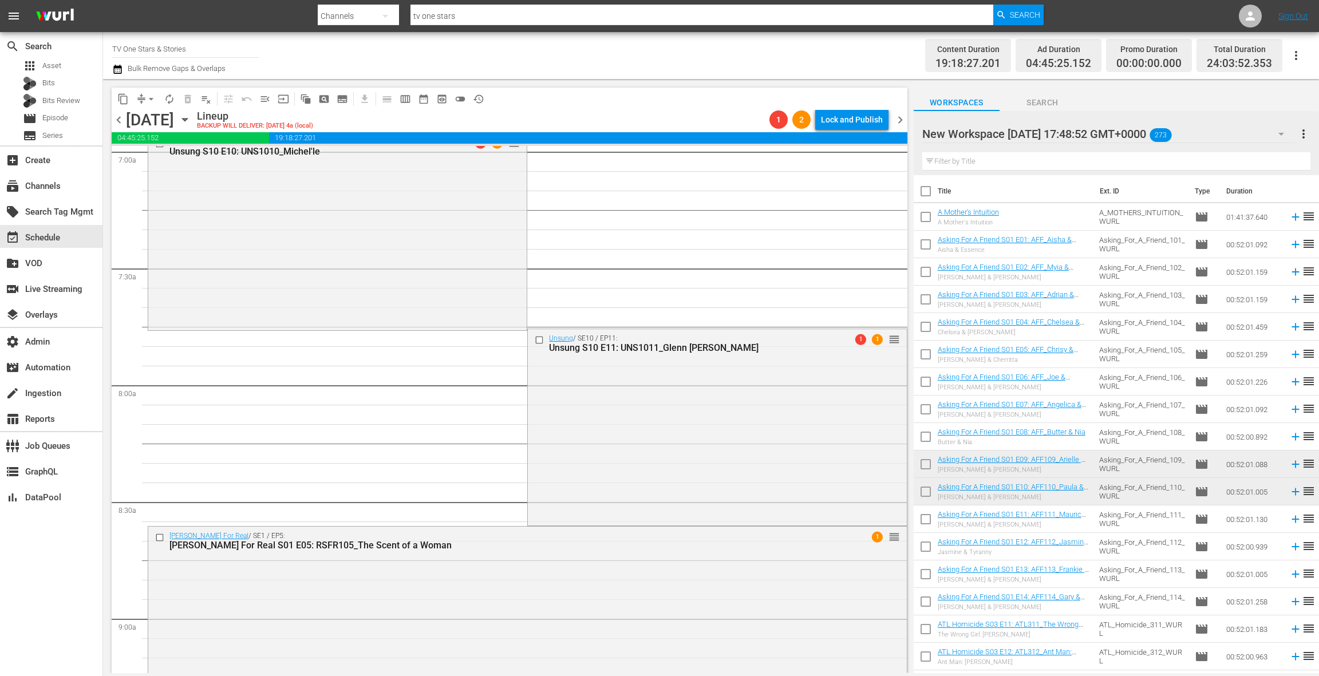
scroll to position [1692, 0]
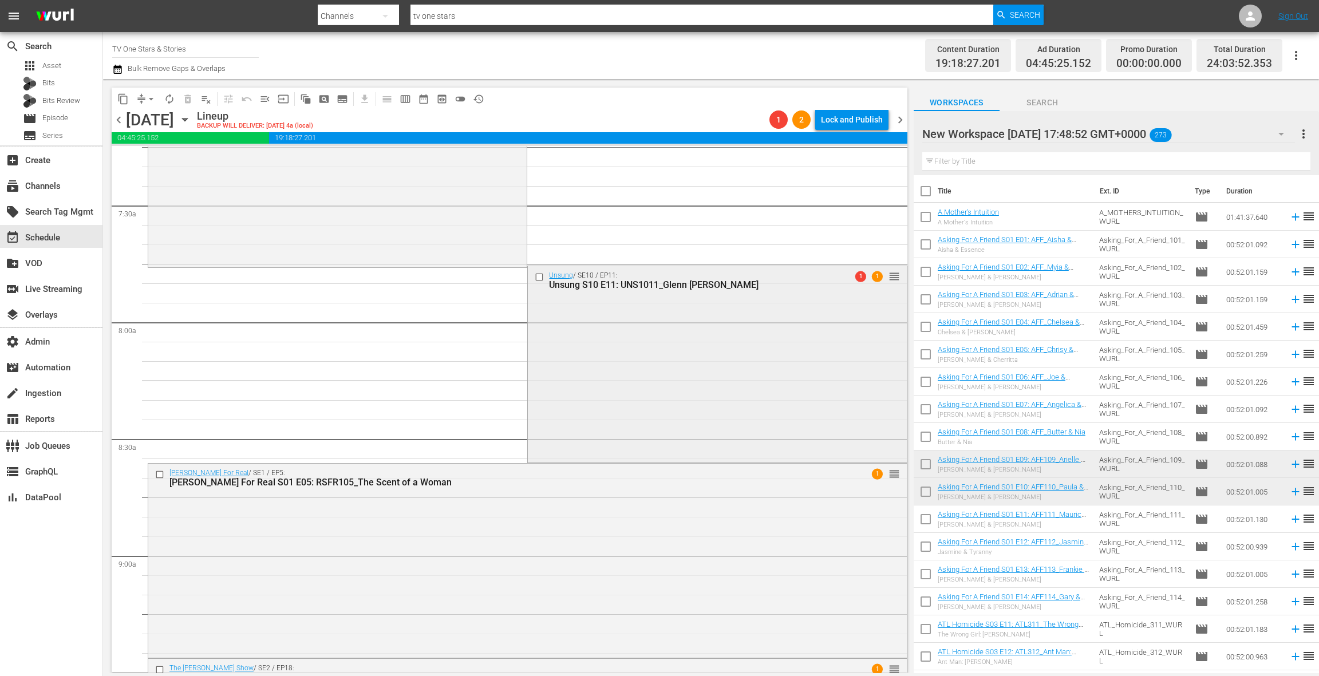
click at [598, 360] on div "Unsung / SE10 / EP11: Unsung S10 E11: UNS1011_Glenn Jones 1 1 reorder" at bounding box center [717, 362] width 378 height 193
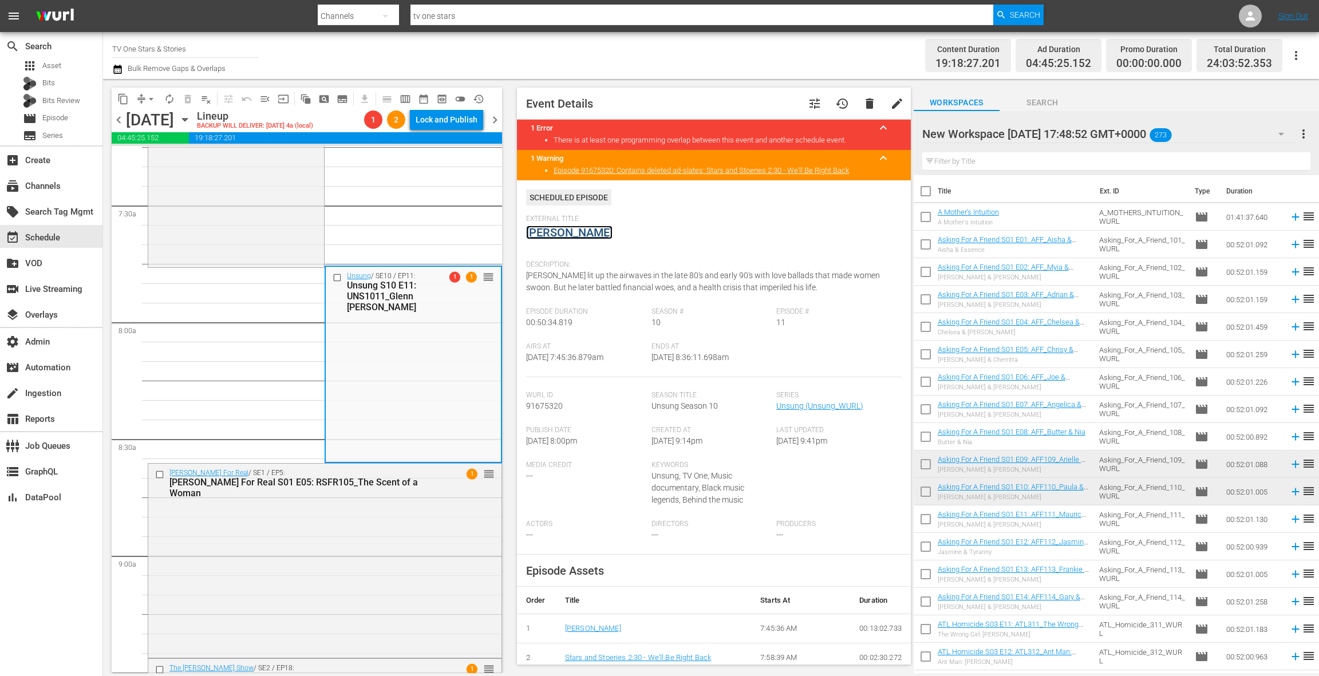
click at [563, 236] on link "Glenn Jones" at bounding box center [569, 233] width 86 height 14
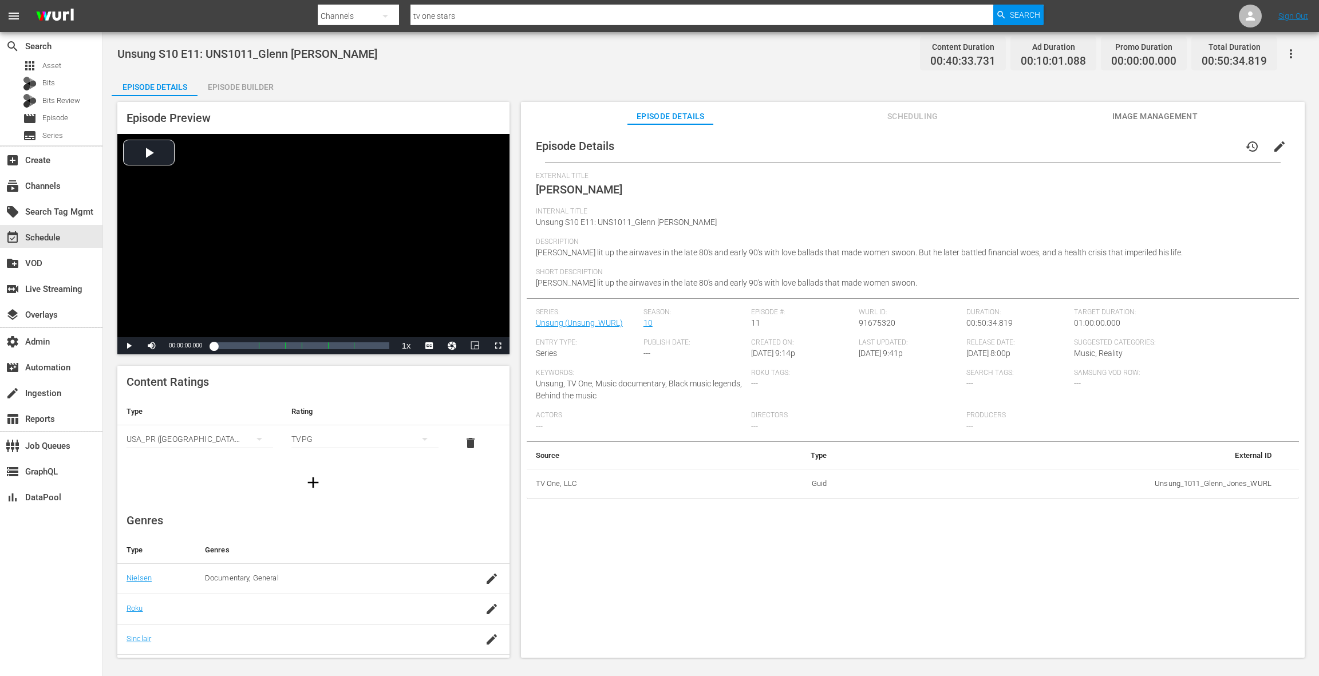
click at [256, 93] on div "Episode Builder" at bounding box center [241, 86] width 86 height 27
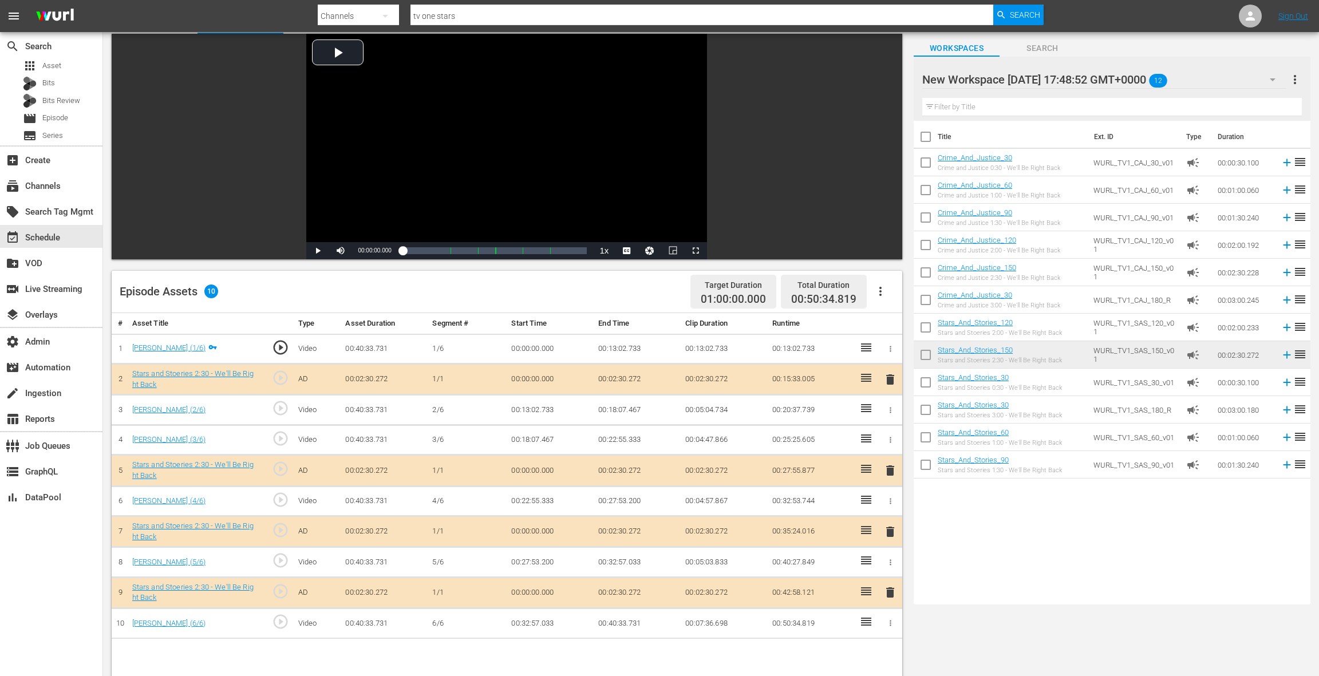
scroll to position [128, 0]
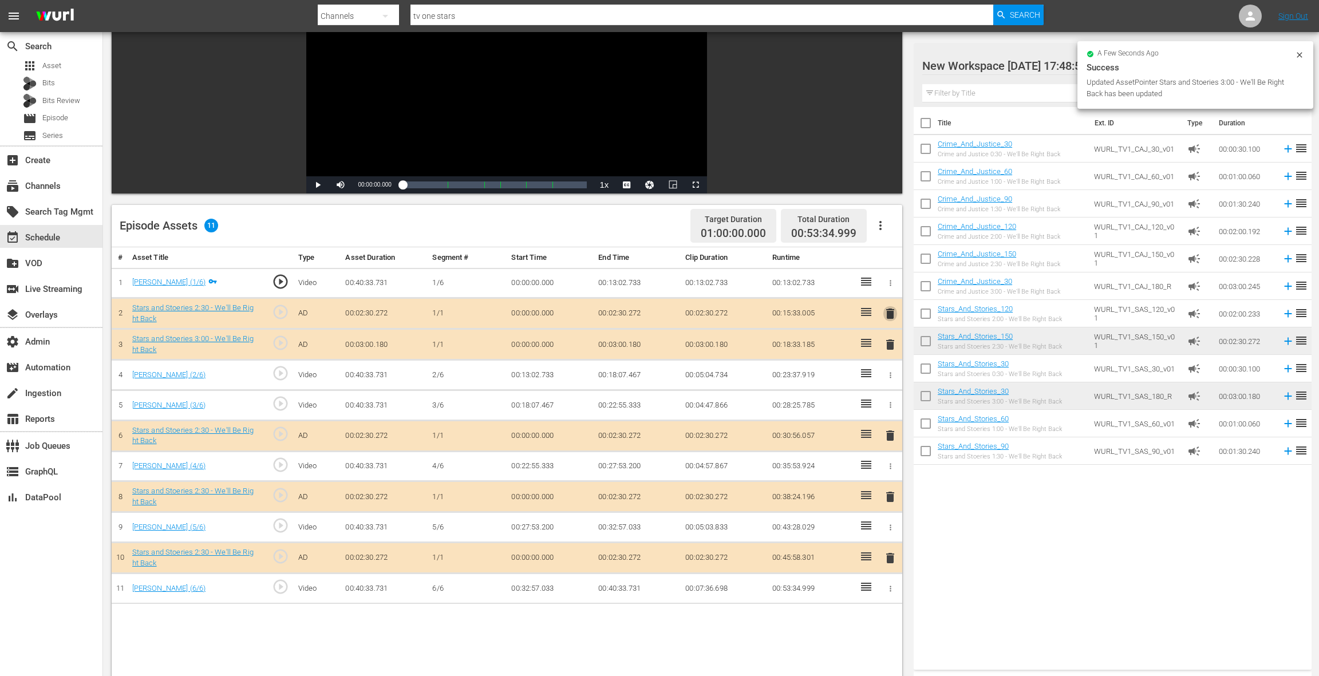
drag, startPoint x: 892, startPoint y: 315, endPoint x: 816, endPoint y: 346, distance: 82.2
click at [892, 315] on span "delete" at bounding box center [890, 314] width 14 height 14
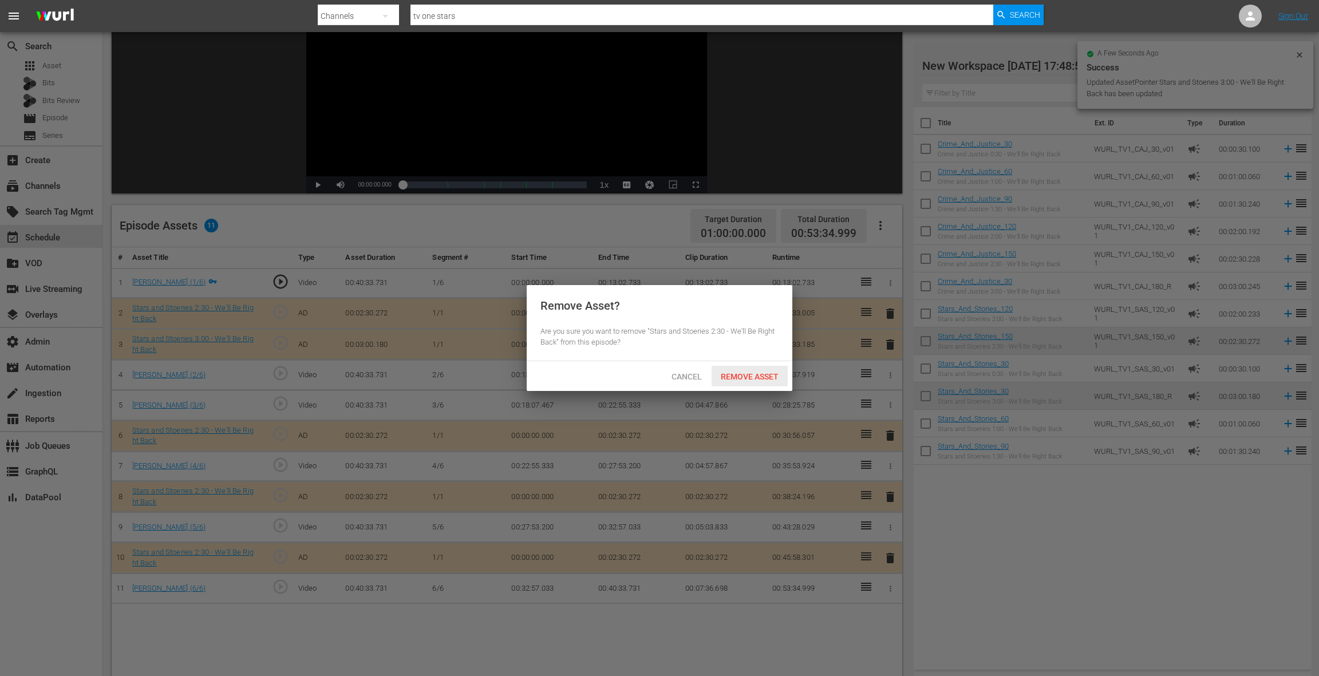
click at [765, 377] on span "Remove Asset" at bounding box center [750, 376] width 76 height 9
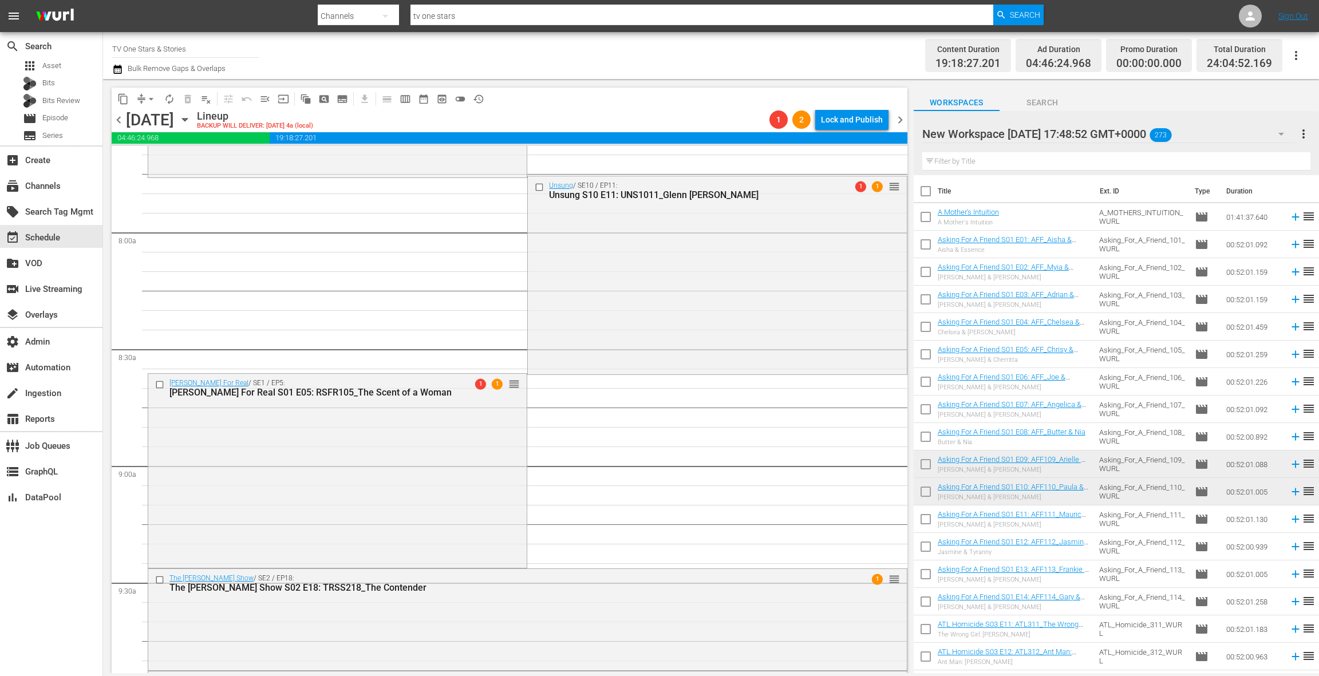
scroll to position [1796, 0]
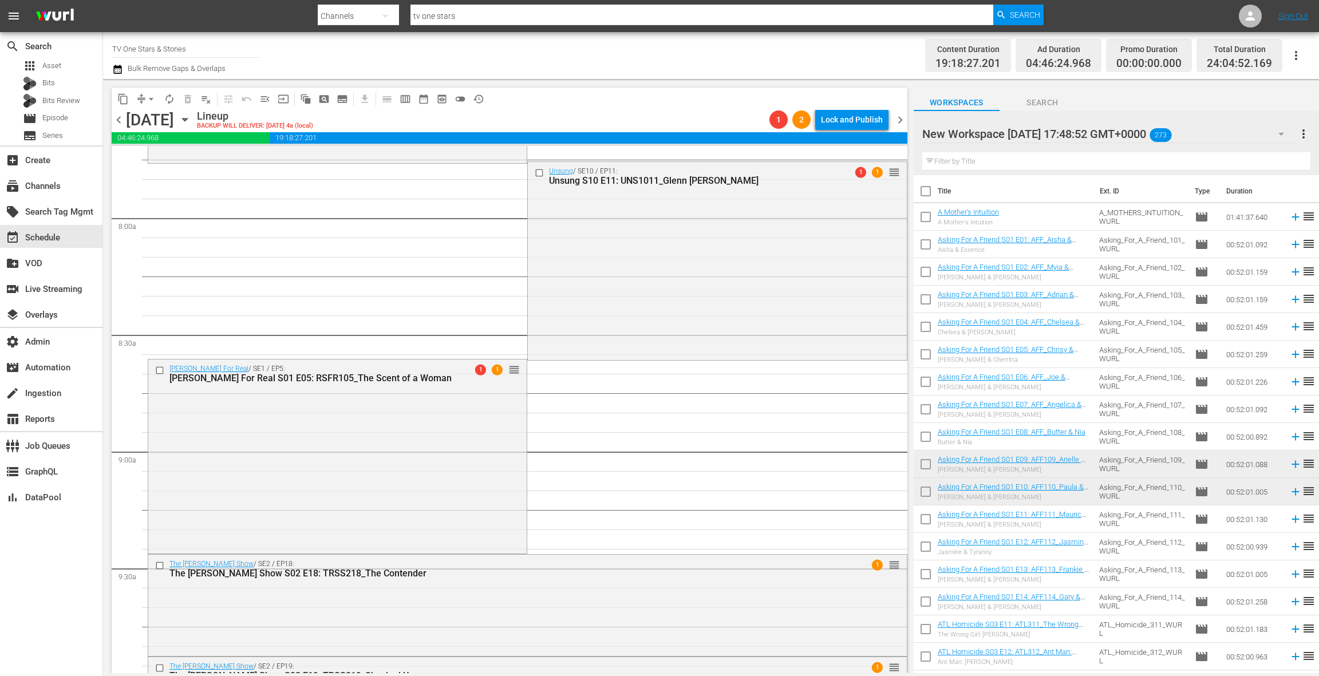
click at [119, 70] on icon "button" at bounding box center [117, 69] width 11 height 14
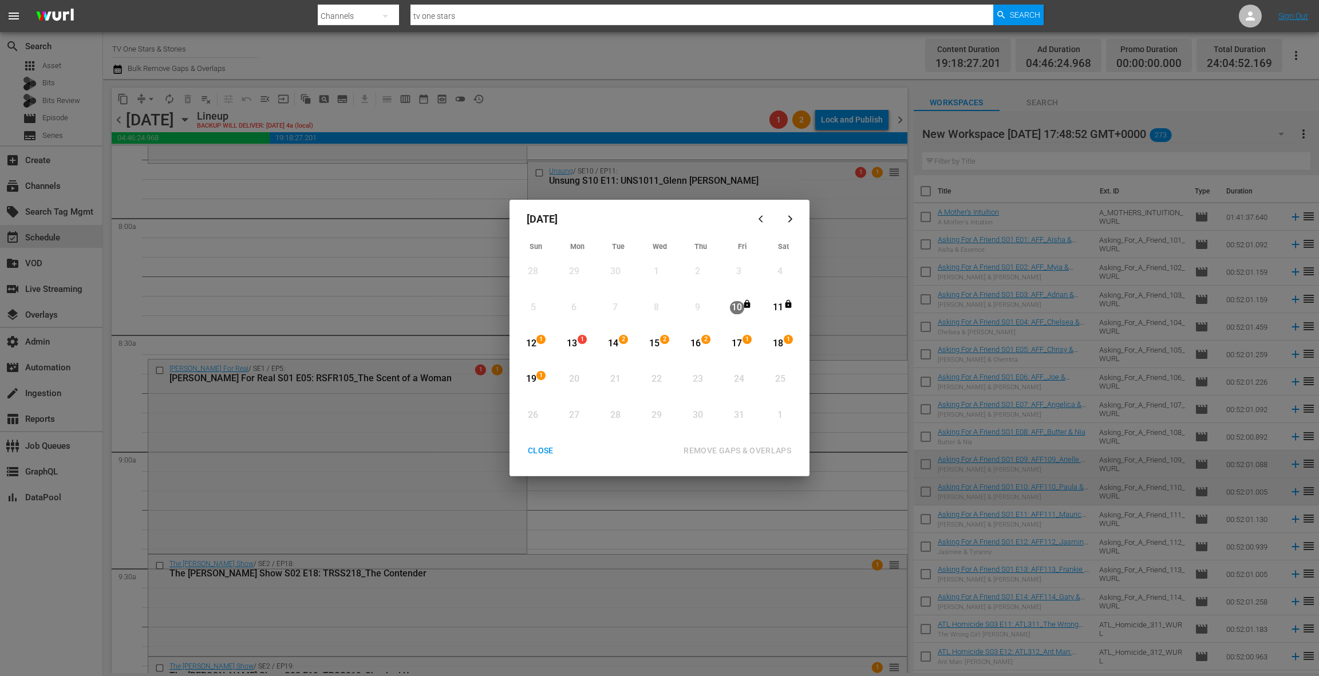
click at [578, 346] on div "13" at bounding box center [572, 343] width 14 height 13
click at [535, 375] on div "19" at bounding box center [531, 379] width 14 height 13
click at [694, 451] on div "REMOVE GAPS & OVERLAPS" at bounding box center [737, 451] width 126 height 14
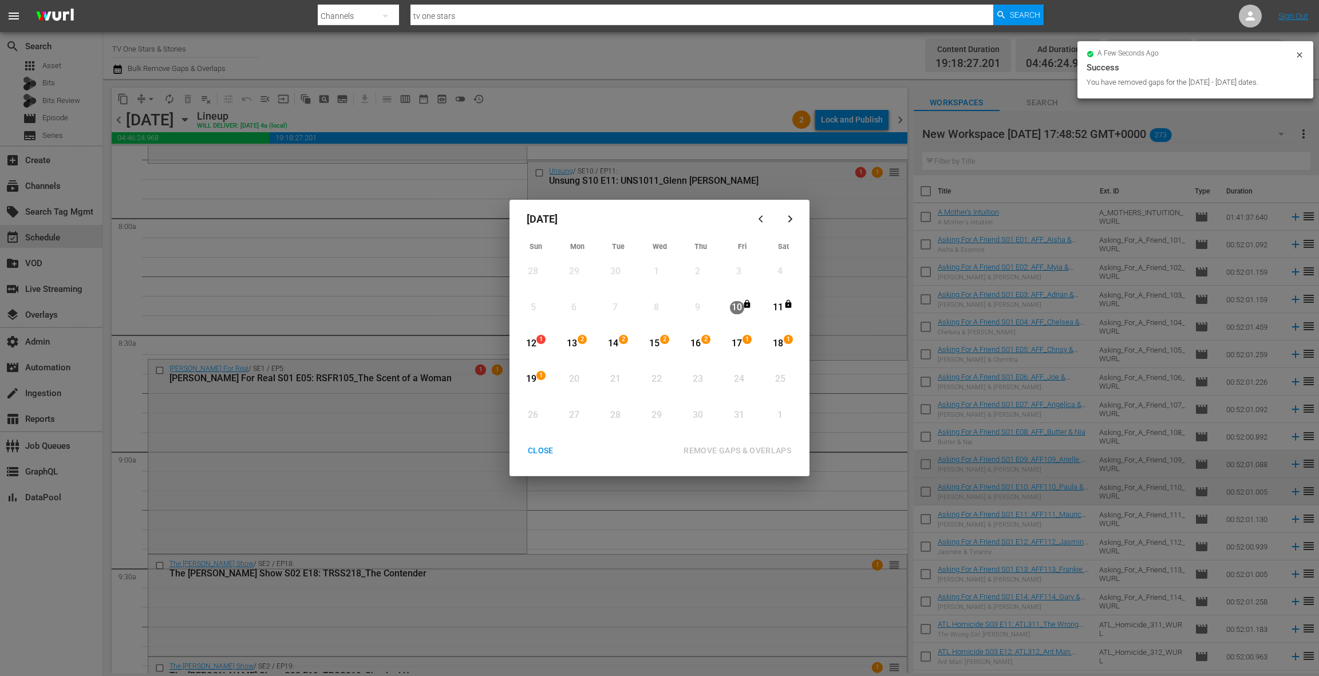
click at [536, 452] on div "CLOSE" at bounding box center [541, 451] width 44 height 14
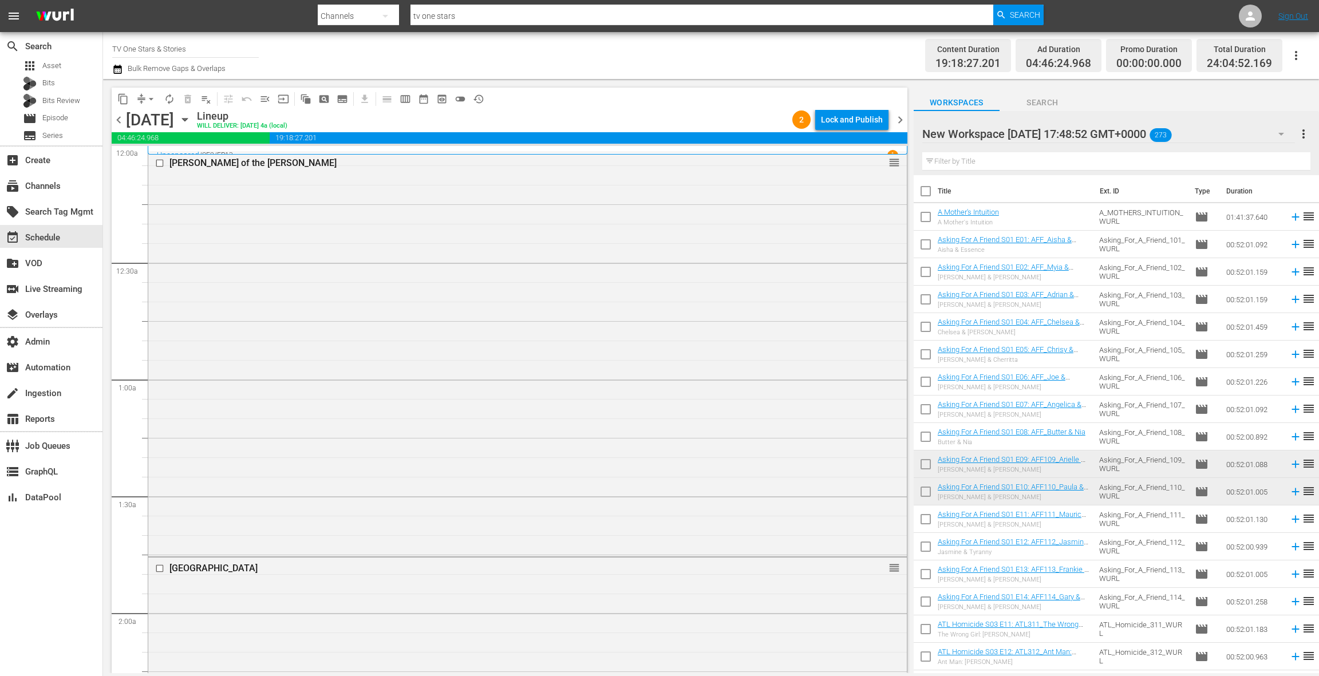
click at [906, 119] on span "chevron_right" at bounding box center [900, 120] width 14 height 14
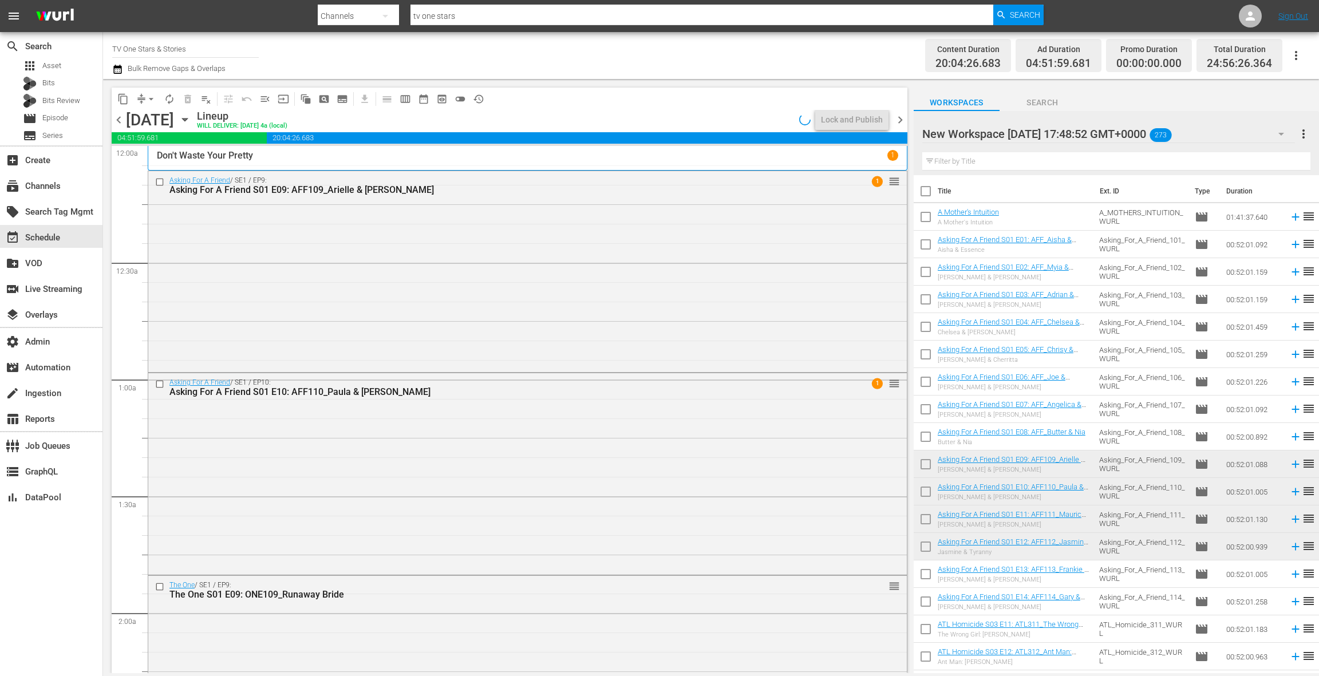
click at [904, 120] on span "chevron_right" at bounding box center [900, 120] width 14 height 14
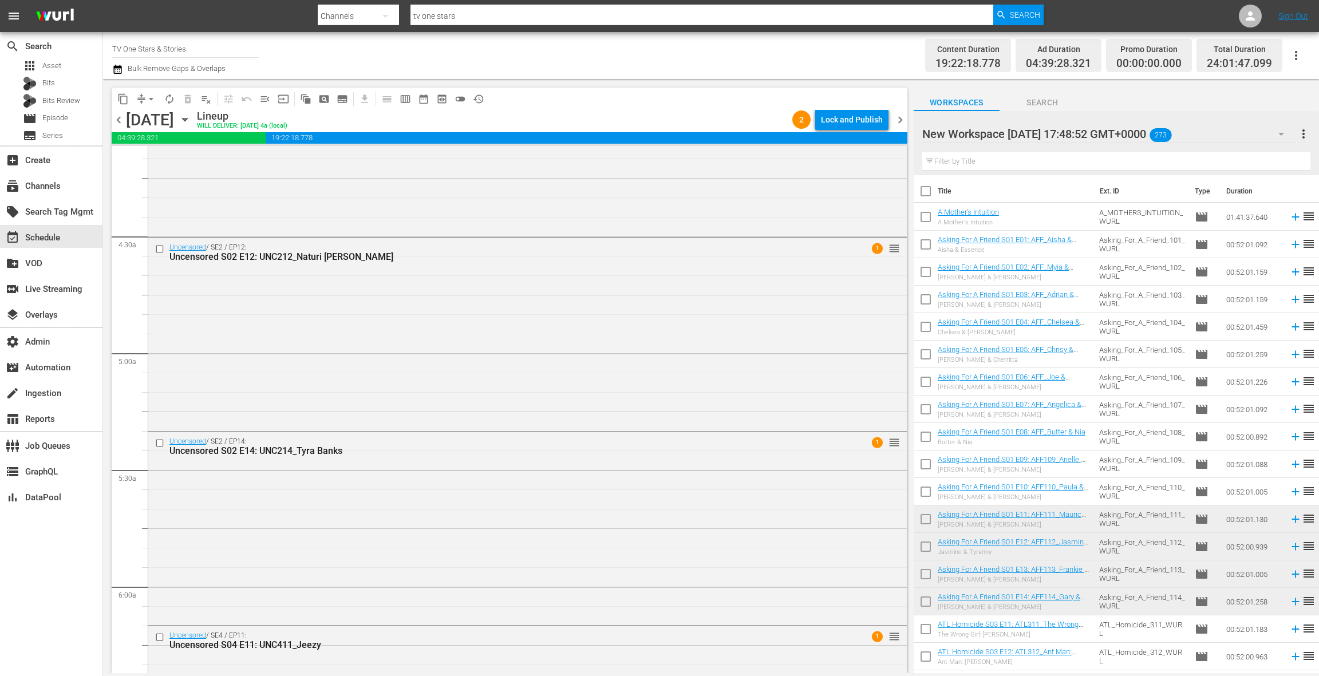
scroll to position [1002, 0]
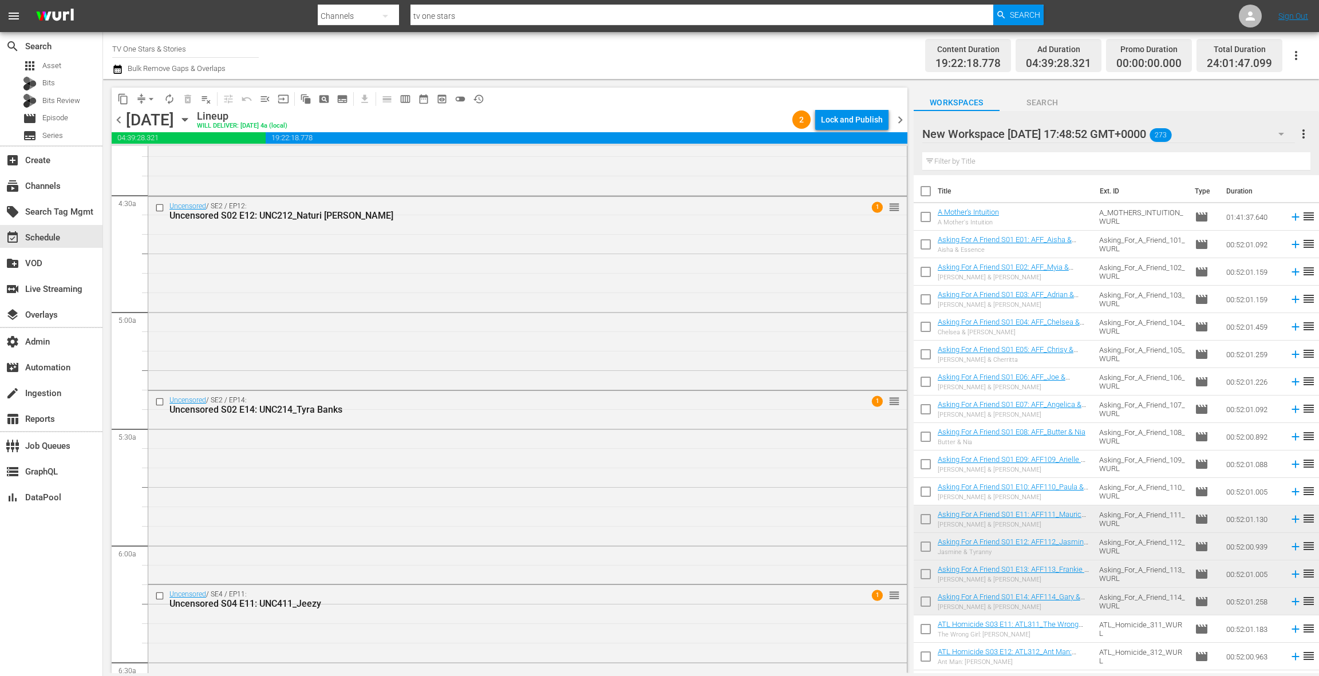
click at [551, 291] on div "Uncensored / SE2 / EP12: Uncensored S02 E12: UNC212_Naturi Naughton 1 reorder" at bounding box center [527, 292] width 759 height 191
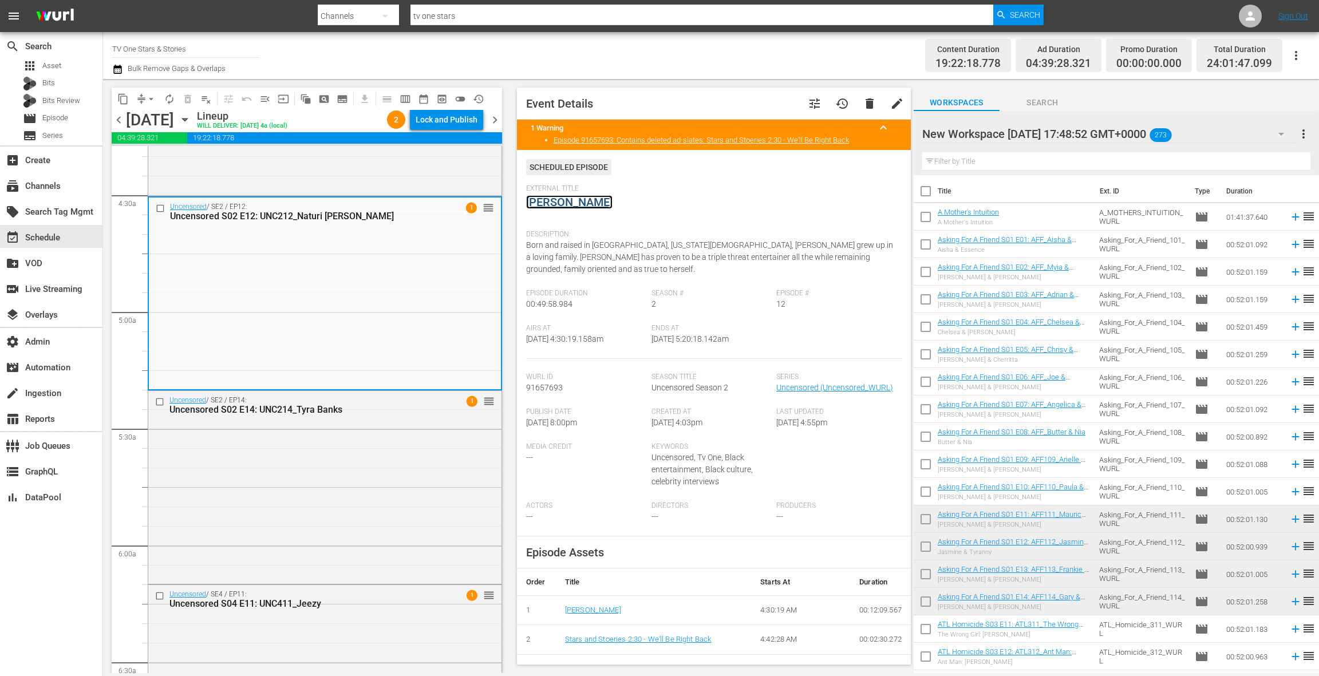
click at [602, 202] on link "Naturi Naughton" at bounding box center [569, 202] width 86 height 14
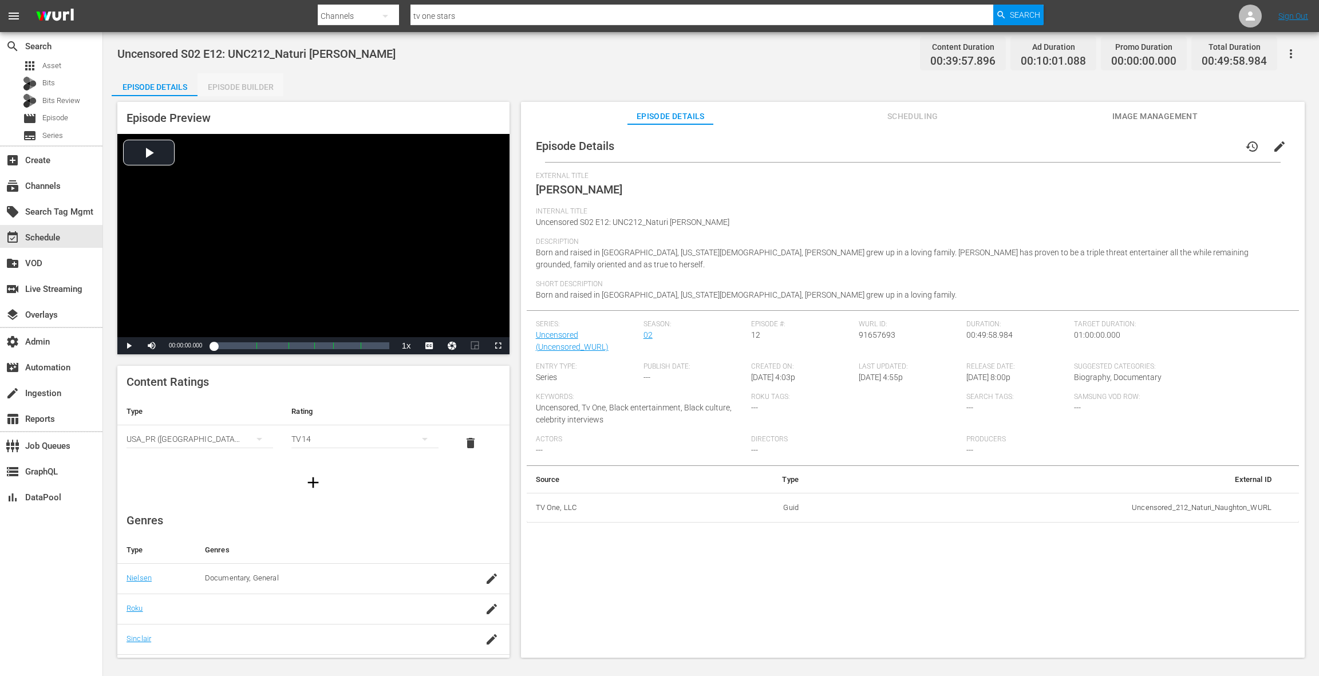
click at [254, 88] on div "Episode Builder" at bounding box center [241, 86] width 86 height 27
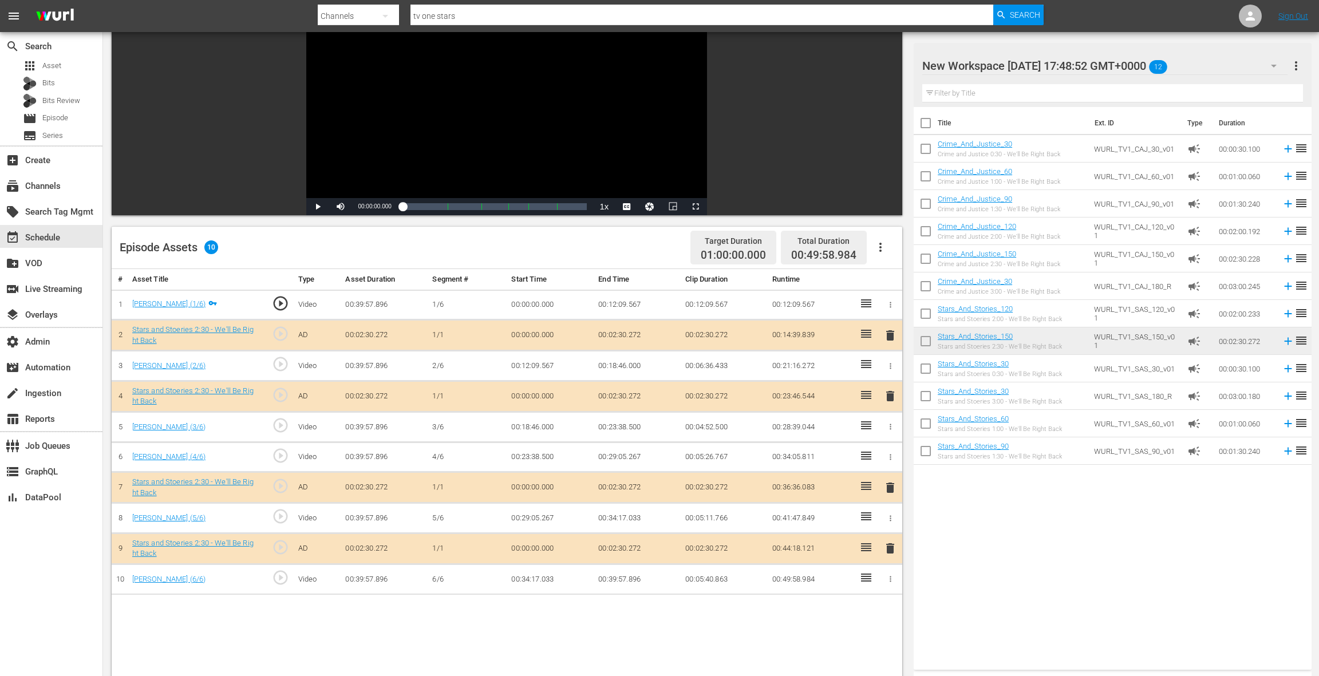
scroll to position [140, 0]
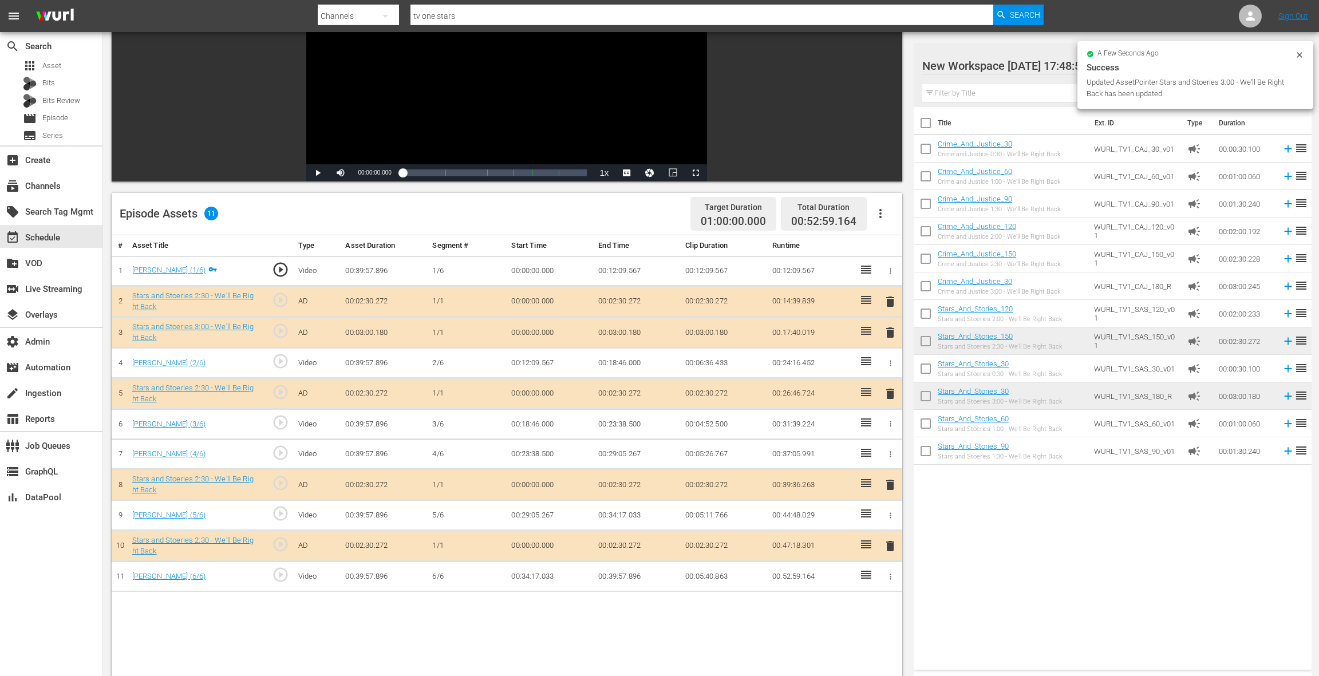
drag, startPoint x: 894, startPoint y: 302, endPoint x: 878, endPoint y: 302, distance: 15.5
click at [894, 302] on span "delete" at bounding box center [890, 302] width 14 height 14
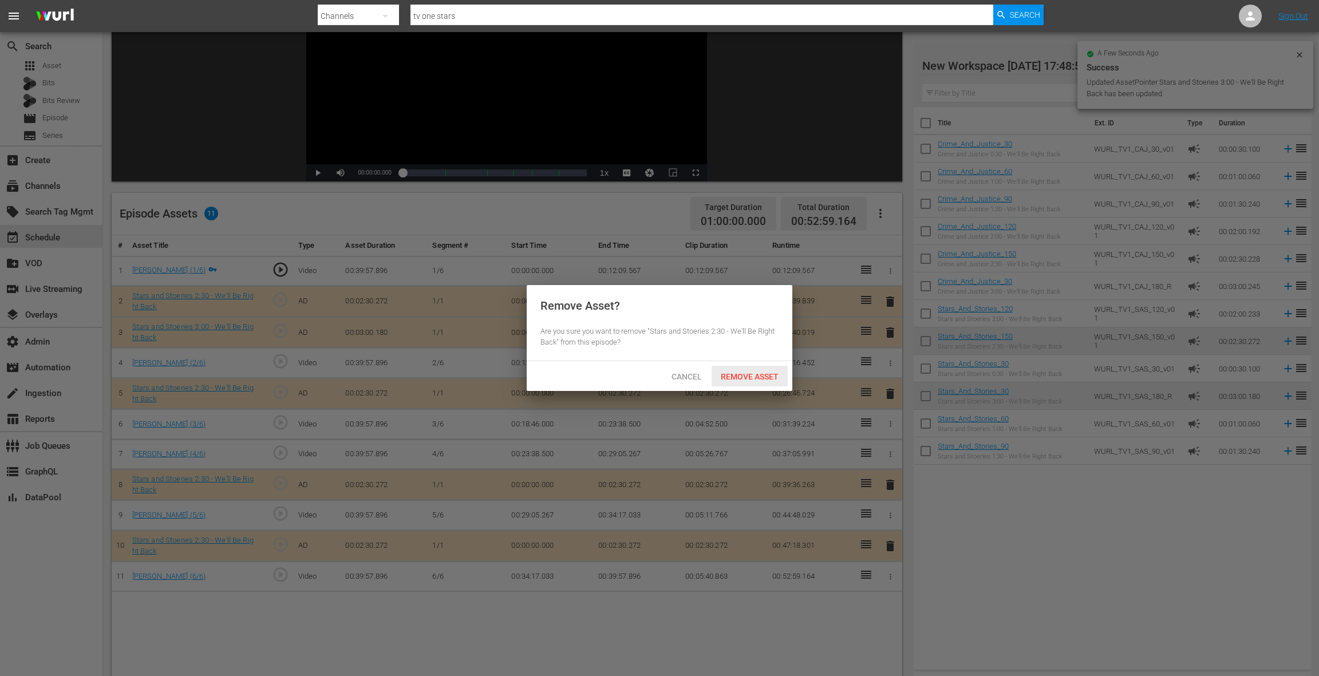
drag, startPoint x: 770, startPoint y: 375, endPoint x: 824, endPoint y: 350, distance: 59.9
click at [770, 375] on span "Remove Asset" at bounding box center [750, 376] width 76 height 9
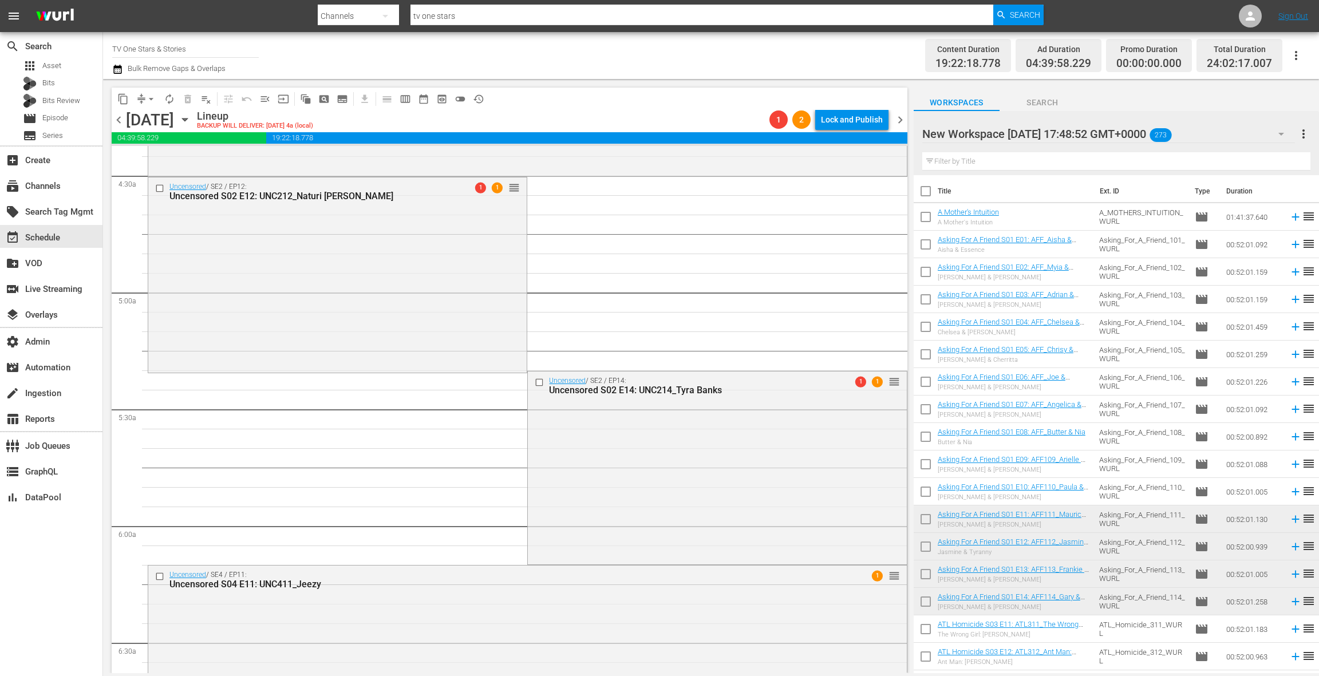
scroll to position [1095, 0]
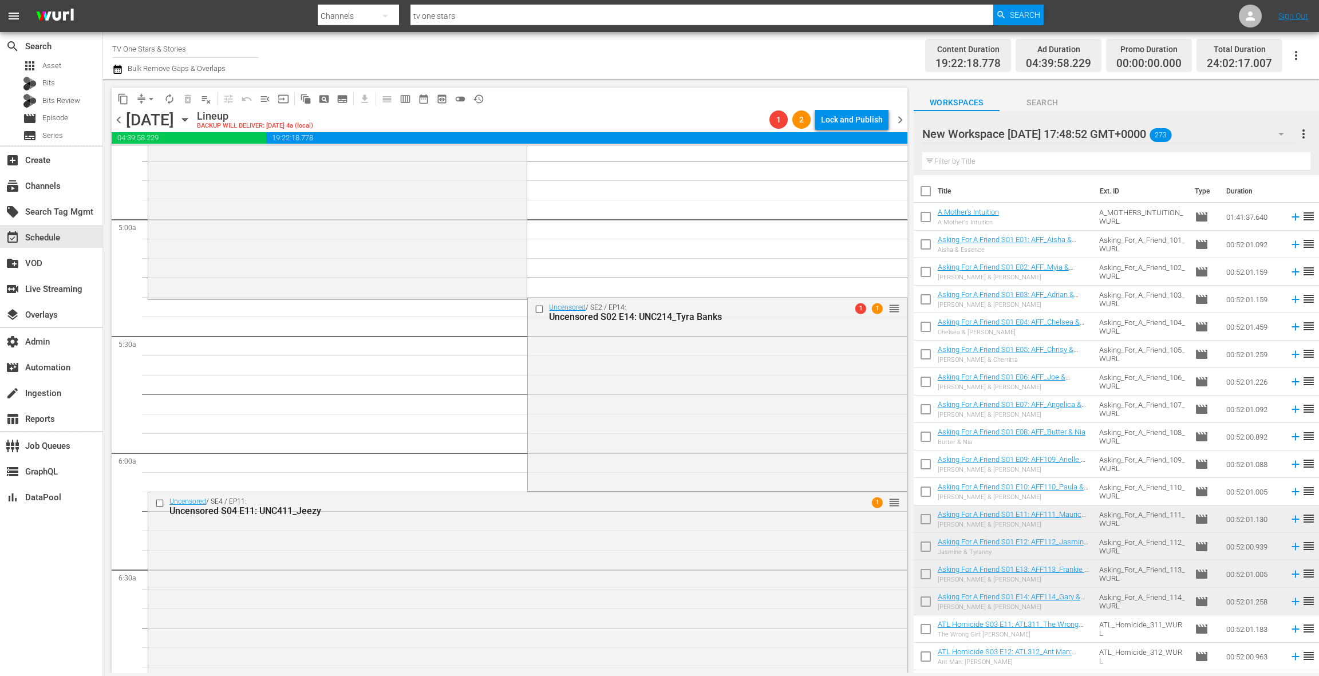
click at [582, 385] on div "Uncensored / SE2 / EP14: Uncensored S02 E14: UNC214_Tyra Banks 1 1 reorder" at bounding box center [717, 393] width 378 height 191
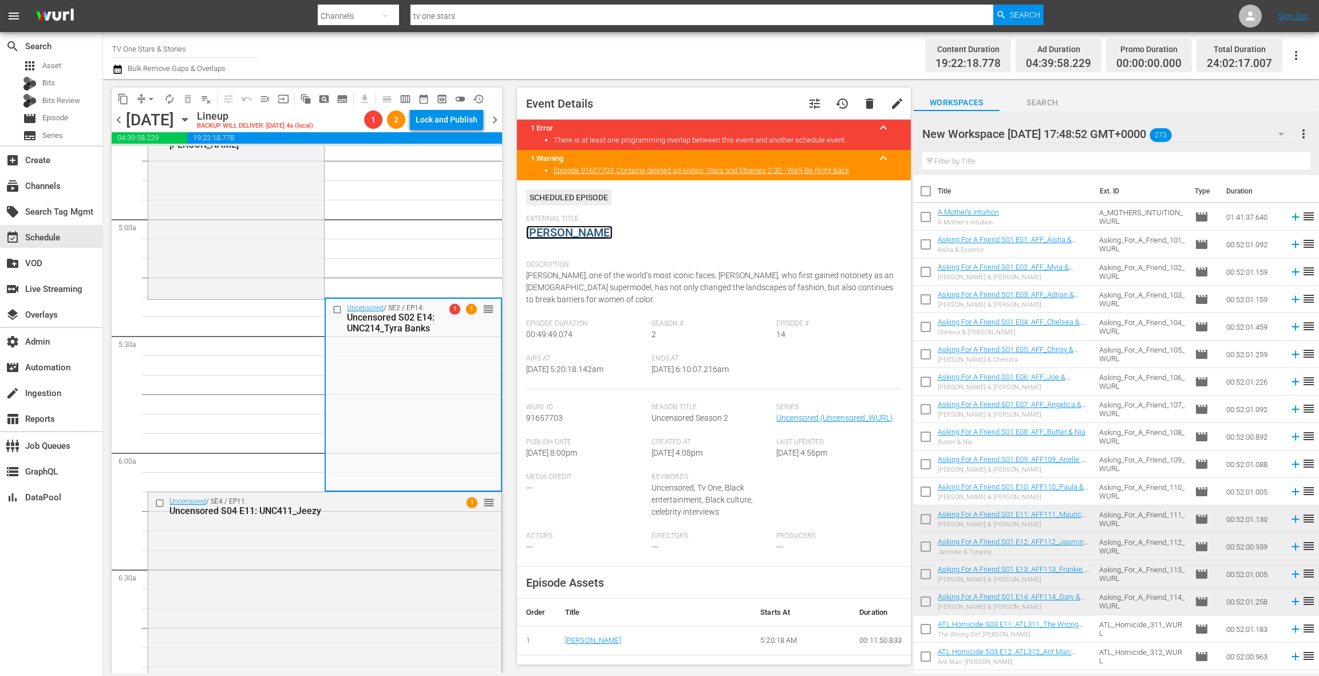
click at [558, 236] on link "Tyra Banks" at bounding box center [569, 233] width 86 height 14
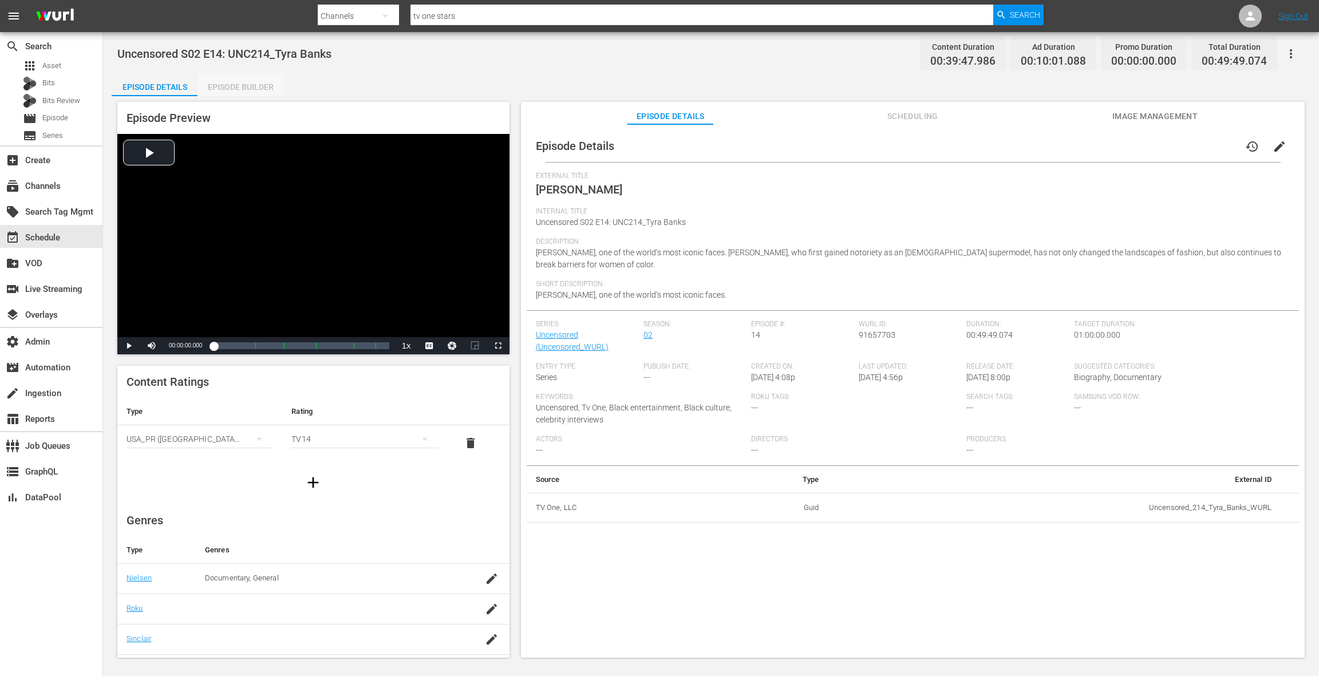
click at [259, 93] on div "Episode Builder" at bounding box center [241, 86] width 86 height 27
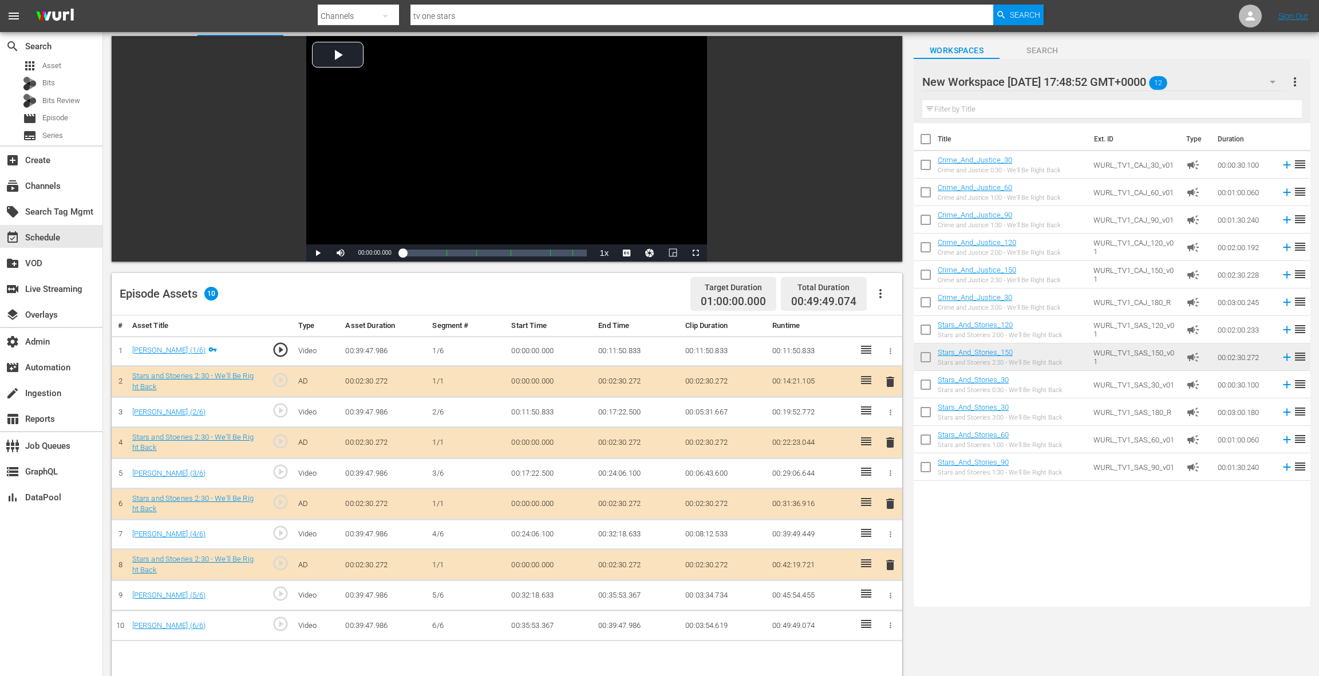
scroll to position [164, 0]
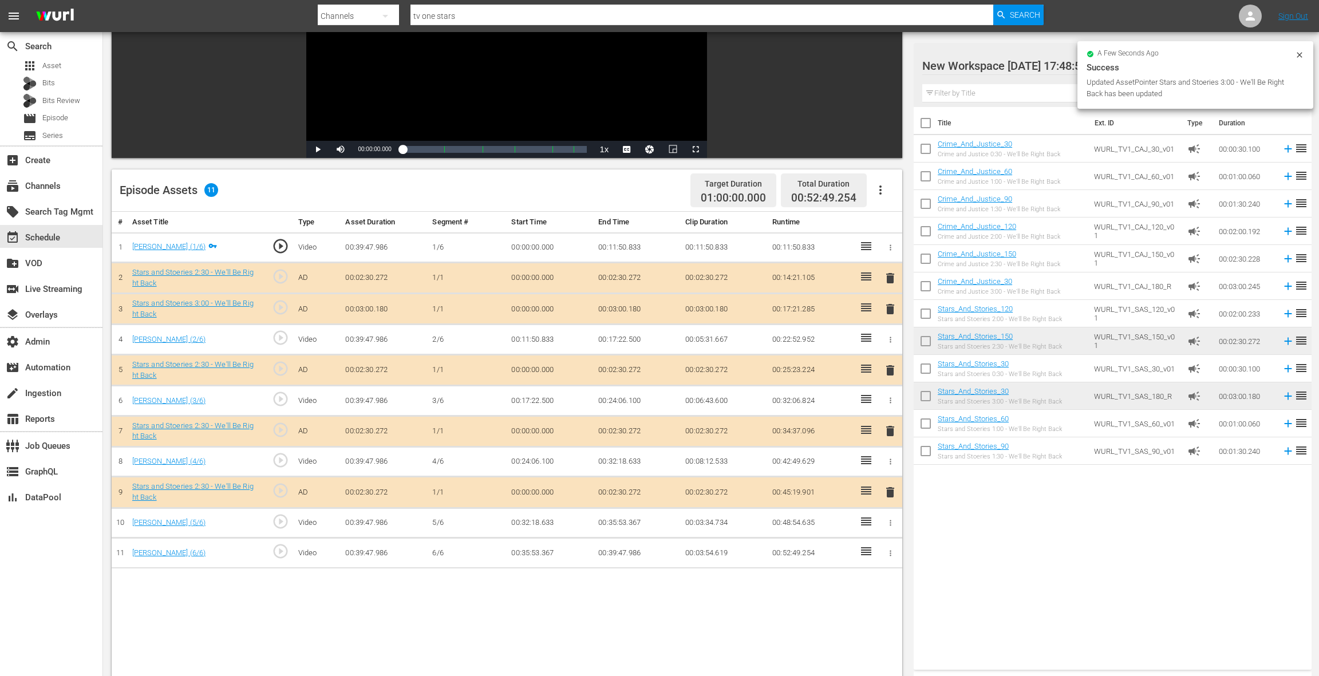
click at [892, 277] on span "delete" at bounding box center [890, 278] width 14 height 14
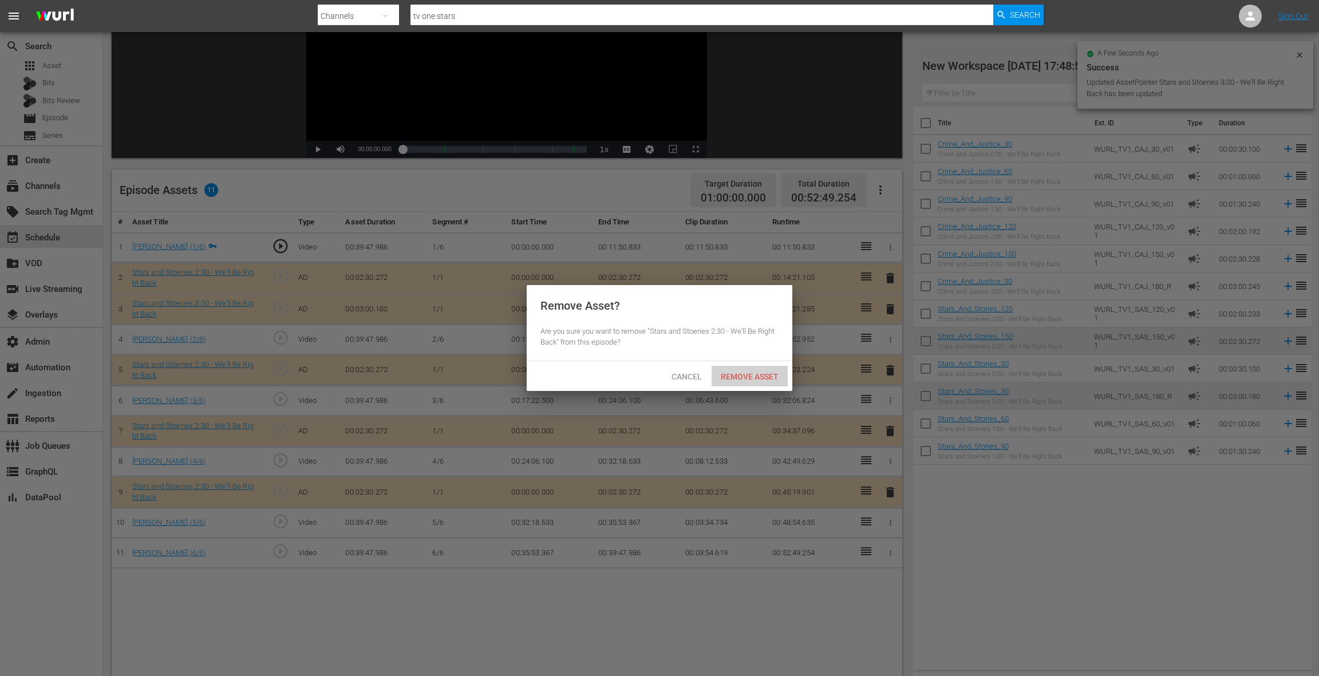
drag, startPoint x: 776, startPoint y: 379, endPoint x: 751, endPoint y: 330, distance: 54.8
click at [776, 378] on span "Remove Asset" at bounding box center [750, 376] width 76 height 9
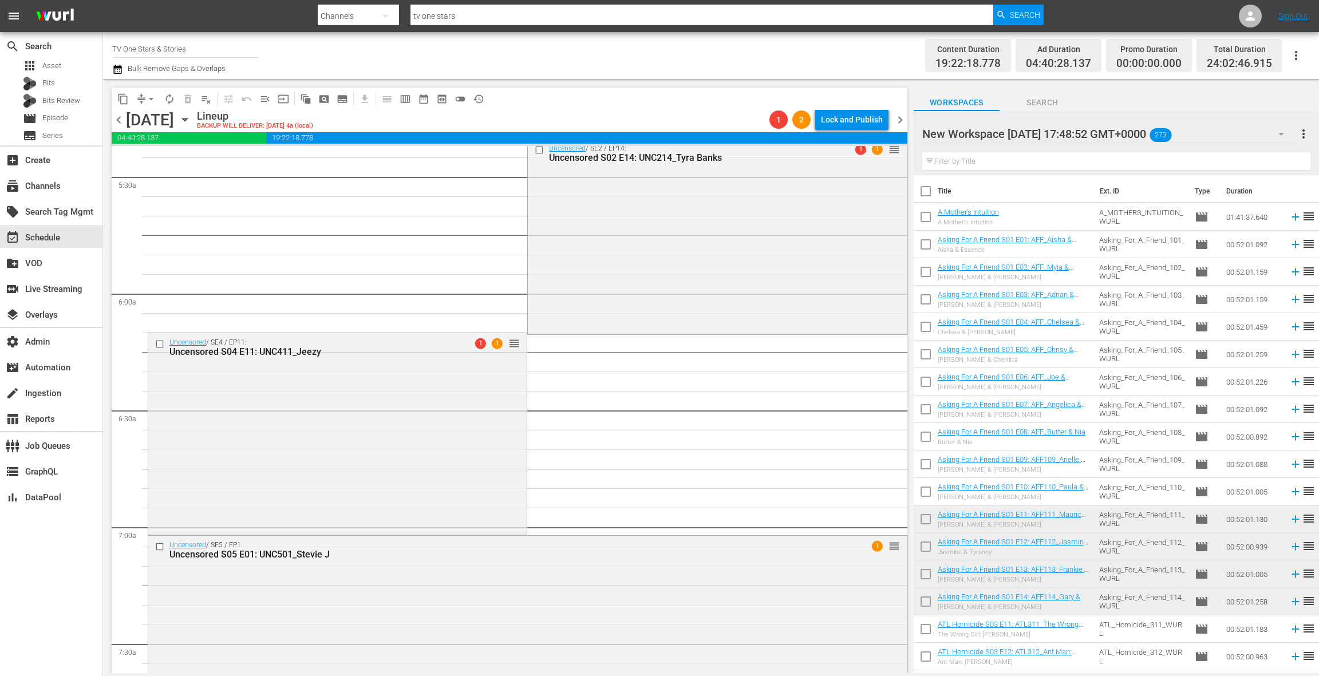
scroll to position [1283, 0]
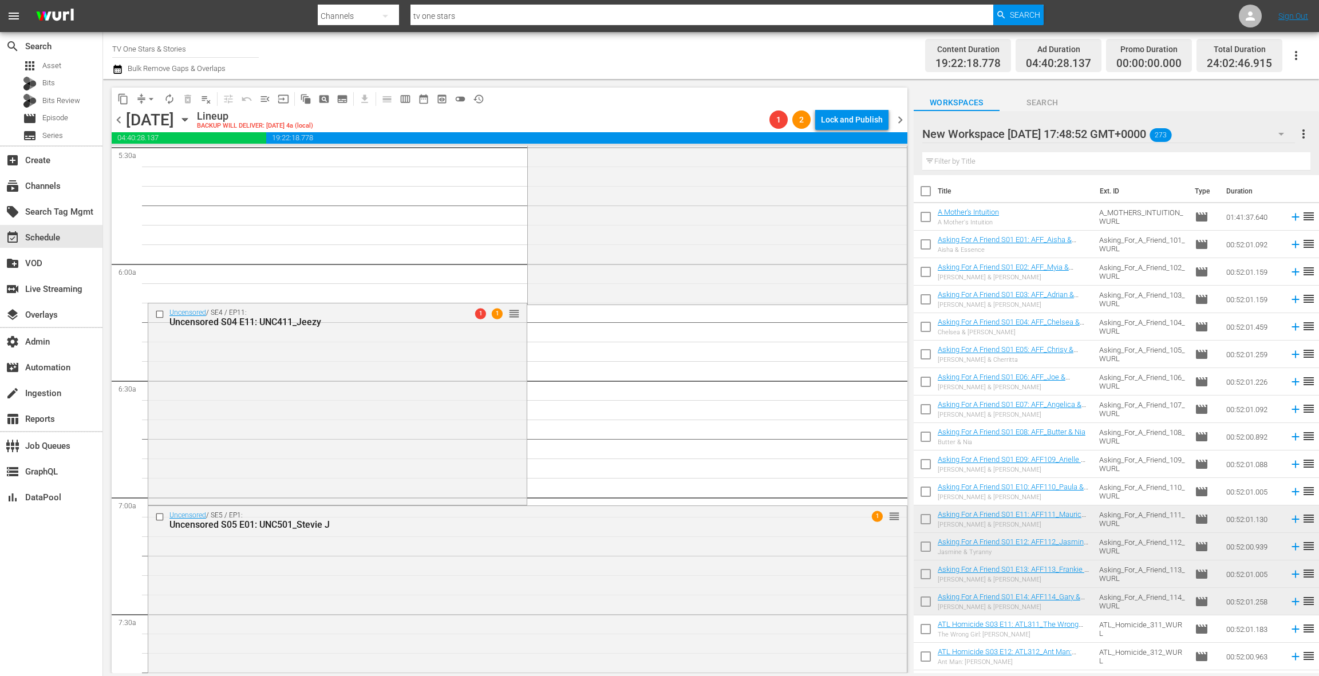
click at [435, 373] on div "Uncensored / SE4 / EP11: Uncensored S04 E11: UNC411_Jeezy 1 1 reorder" at bounding box center [337, 402] width 378 height 199
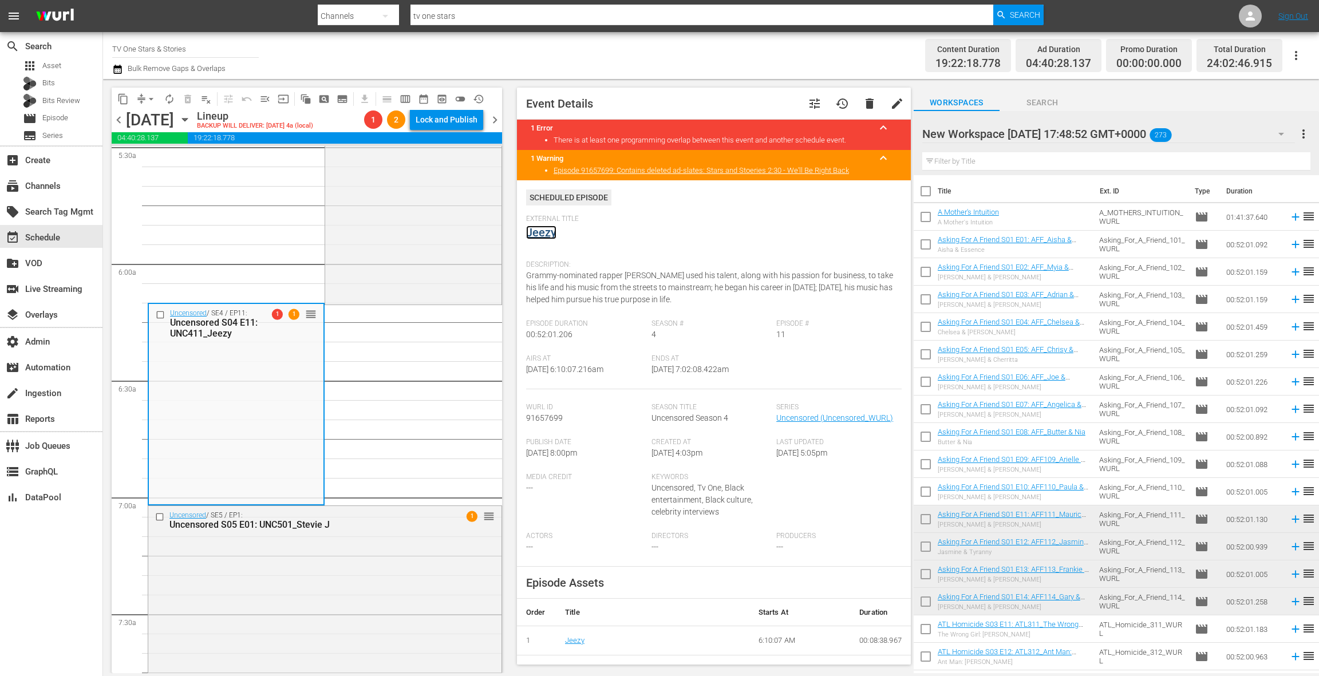
click at [546, 231] on link "Jeezy" at bounding box center [541, 233] width 30 height 14
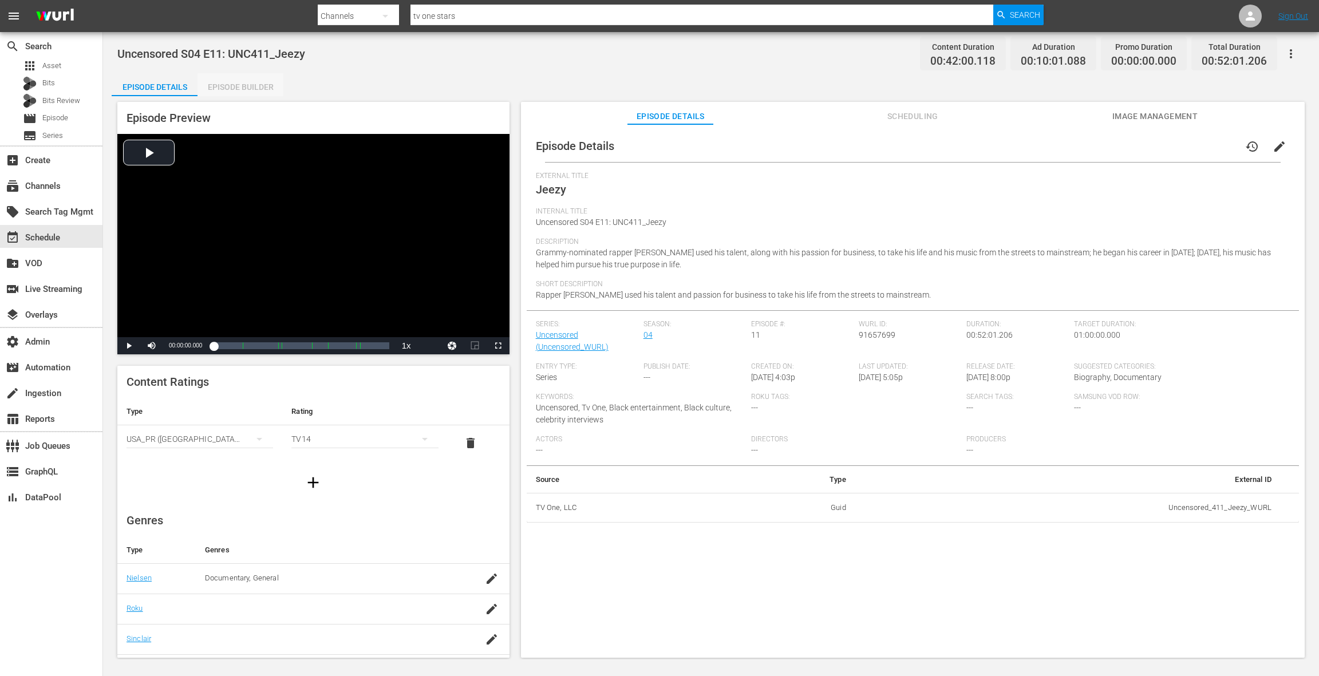
drag, startPoint x: 254, startPoint y: 85, endPoint x: 463, endPoint y: 281, distance: 286.3
click at [254, 85] on div "Episode Builder" at bounding box center [241, 86] width 86 height 27
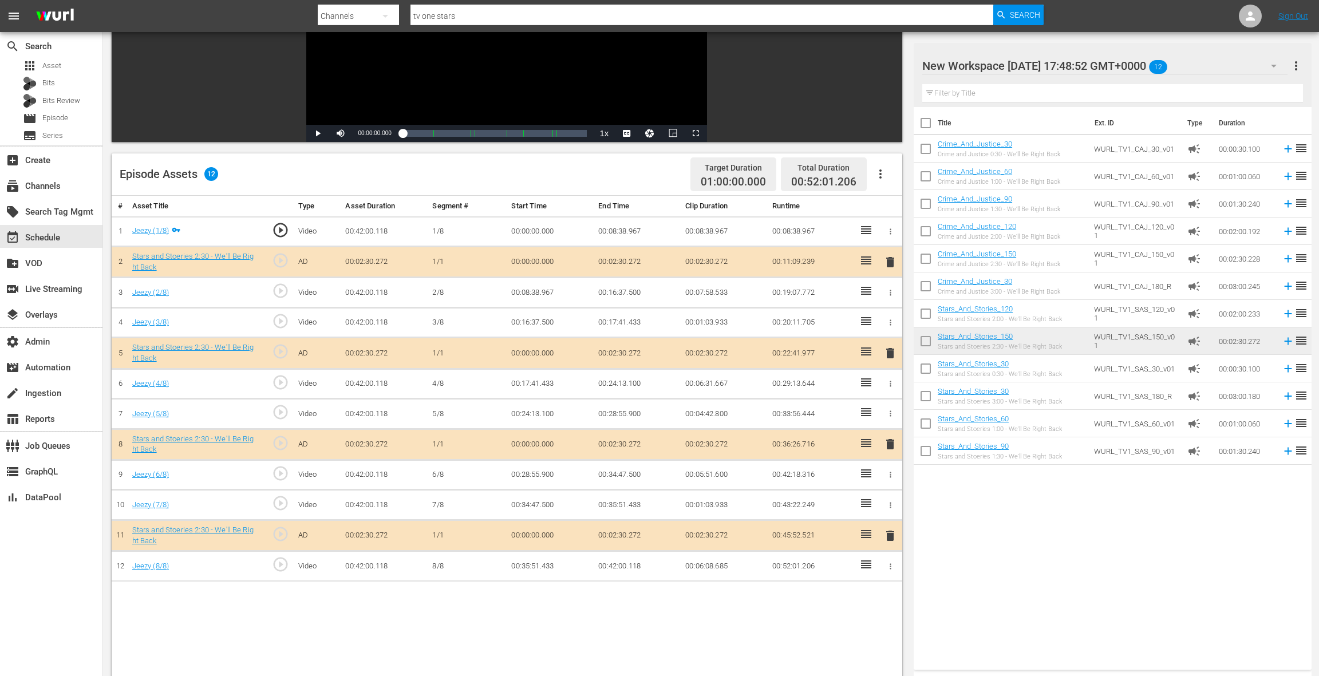
scroll to position [117, 0]
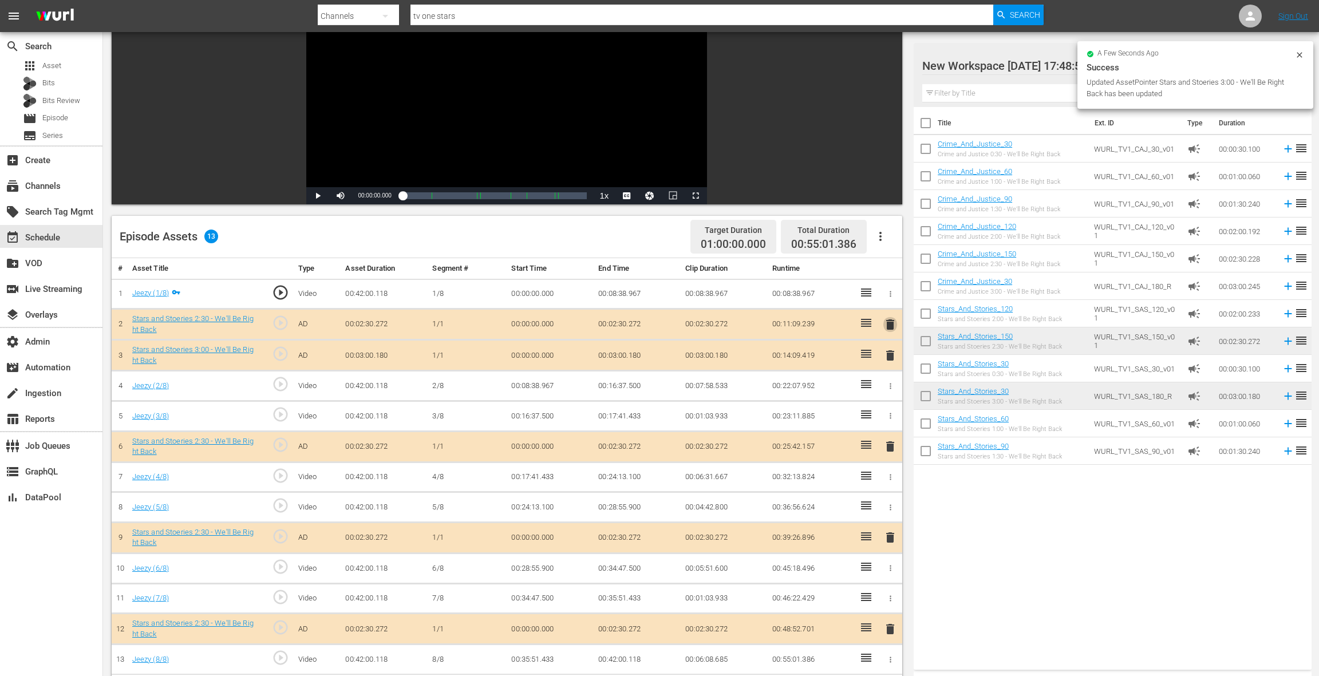
drag, startPoint x: 892, startPoint y: 323, endPoint x: 856, endPoint y: 326, distance: 35.7
click at [892, 323] on span "delete" at bounding box center [890, 325] width 14 height 14
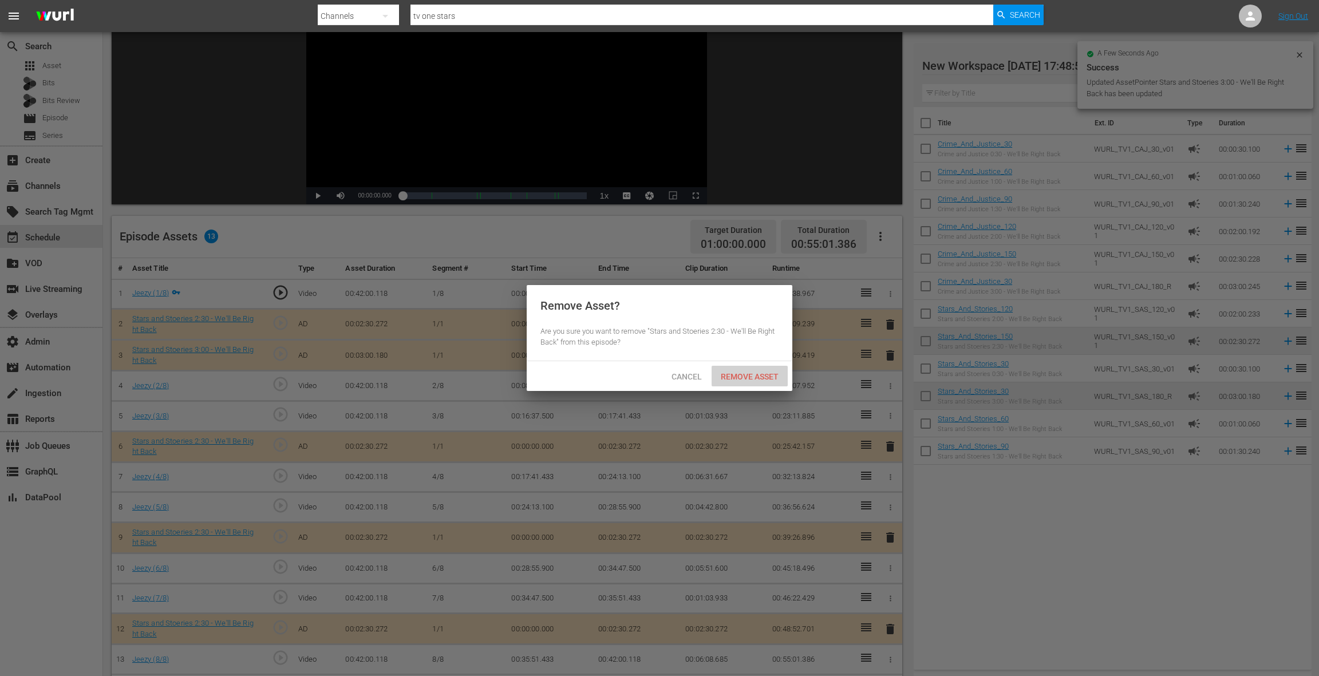
drag, startPoint x: 761, startPoint y: 374, endPoint x: 816, endPoint y: 351, distance: 59.8
click at [761, 374] on span "Remove Asset" at bounding box center [750, 376] width 76 height 9
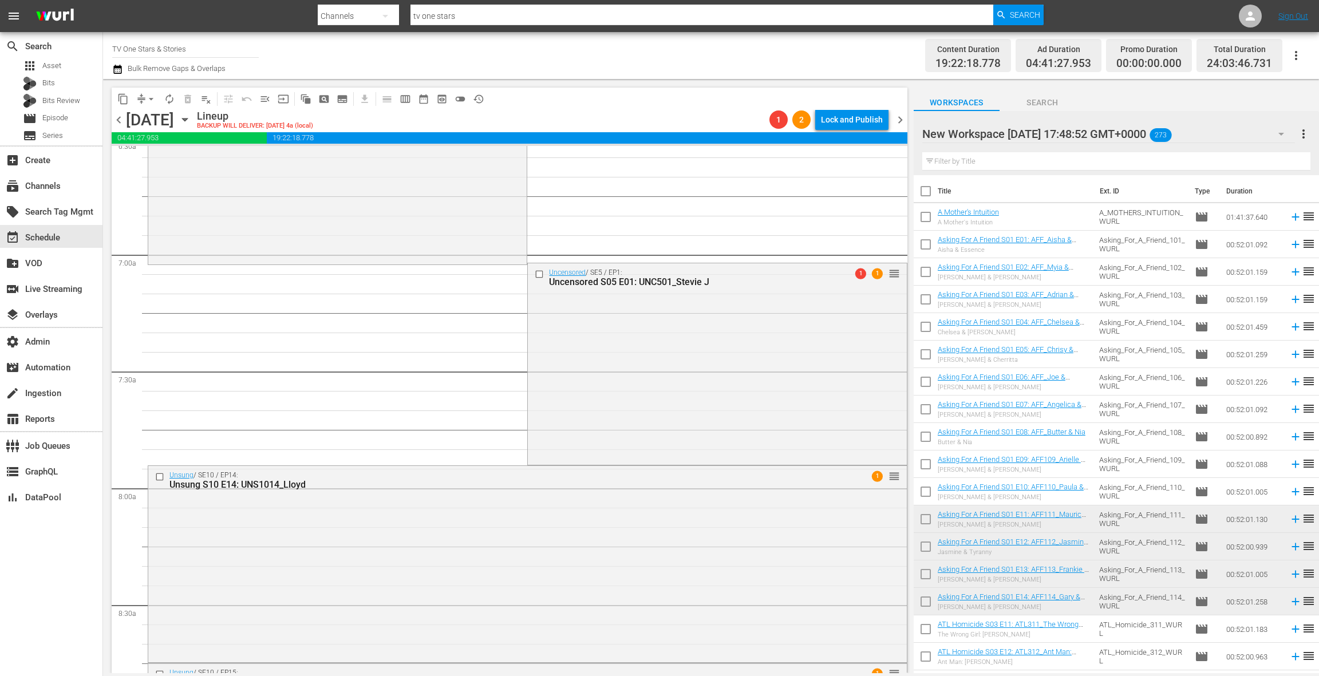
scroll to position [1582, 0]
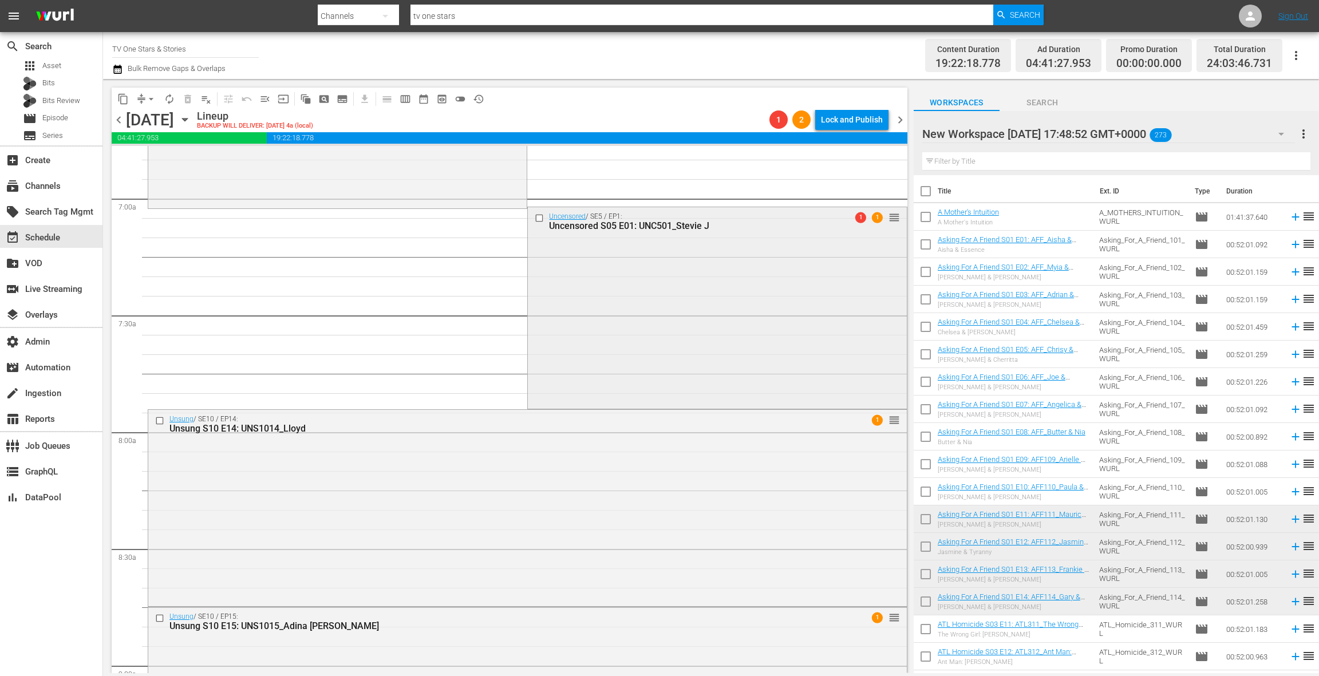
click at [608, 329] on div "Uncensored / SE5 / EP1: Uncensored S05 E01: UNC501_Stevie J 1 1 reorder" at bounding box center [717, 306] width 378 height 199
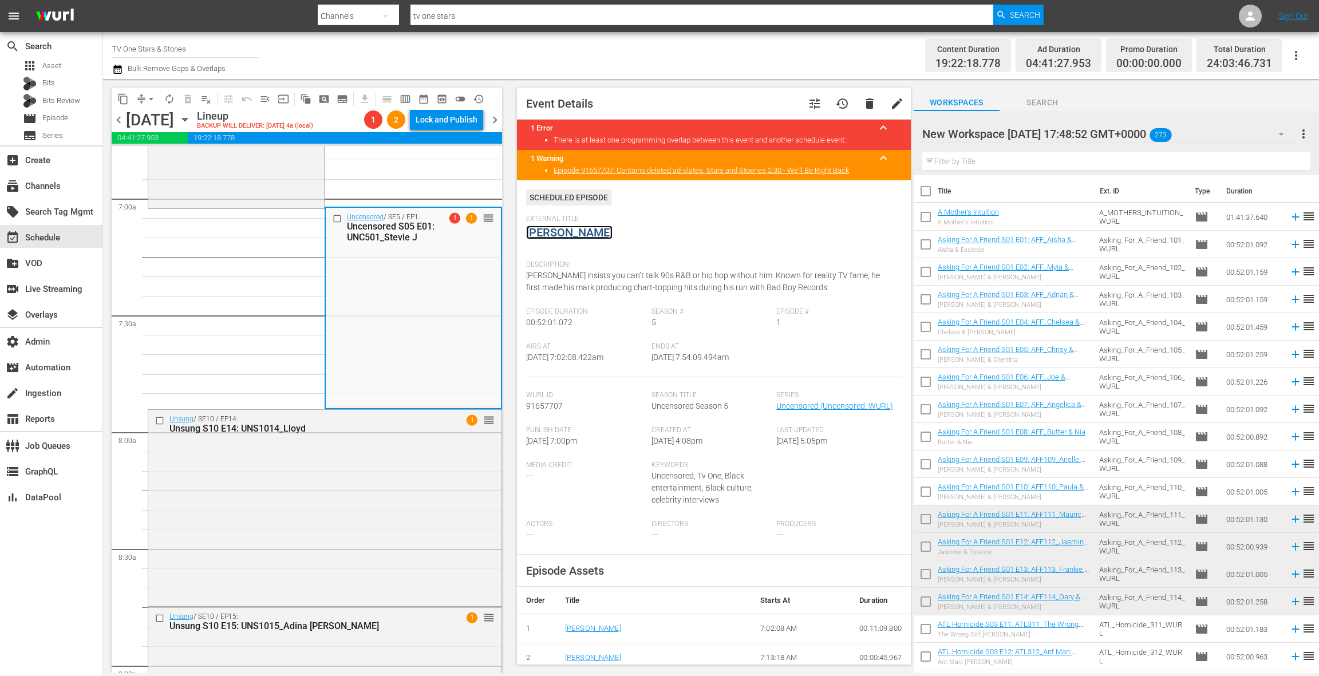
click at [558, 236] on link "Stevie J" at bounding box center [569, 233] width 86 height 14
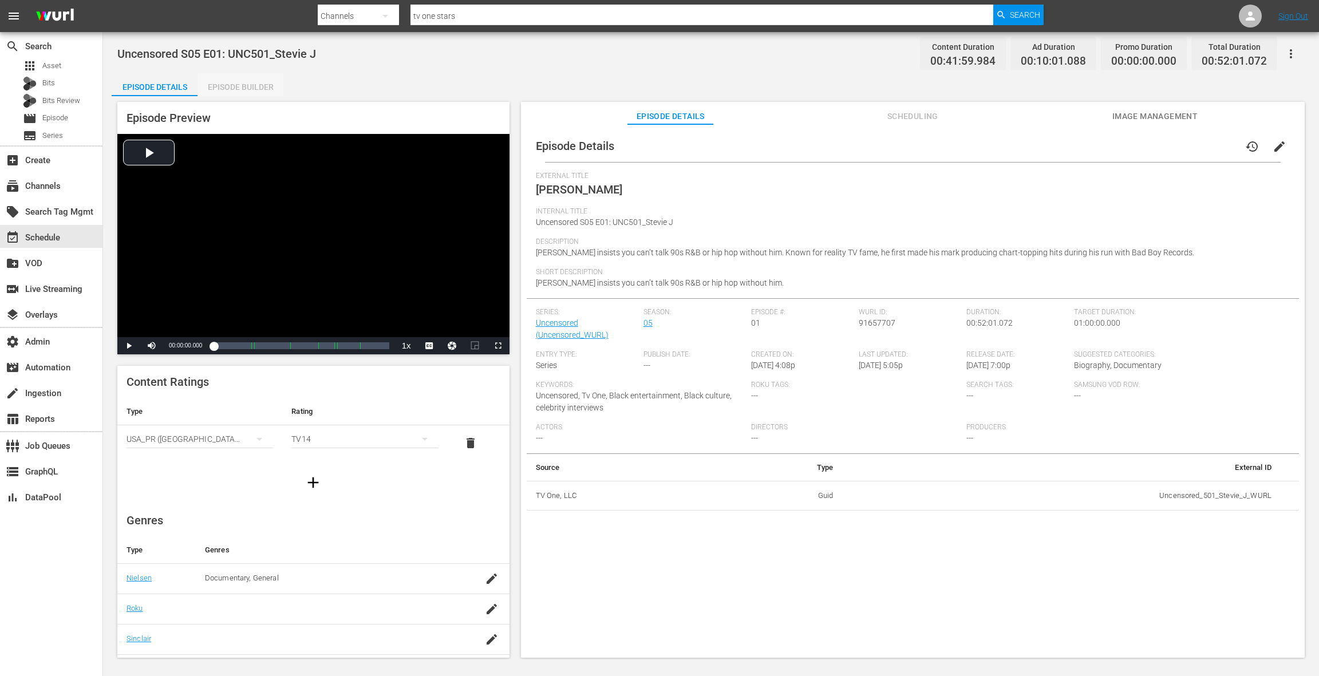
drag, startPoint x: 250, startPoint y: 84, endPoint x: 526, endPoint y: 320, distance: 363.4
click at [251, 85] on div "Episode Builder" at bounding box center [241, 86] width 86 height 27
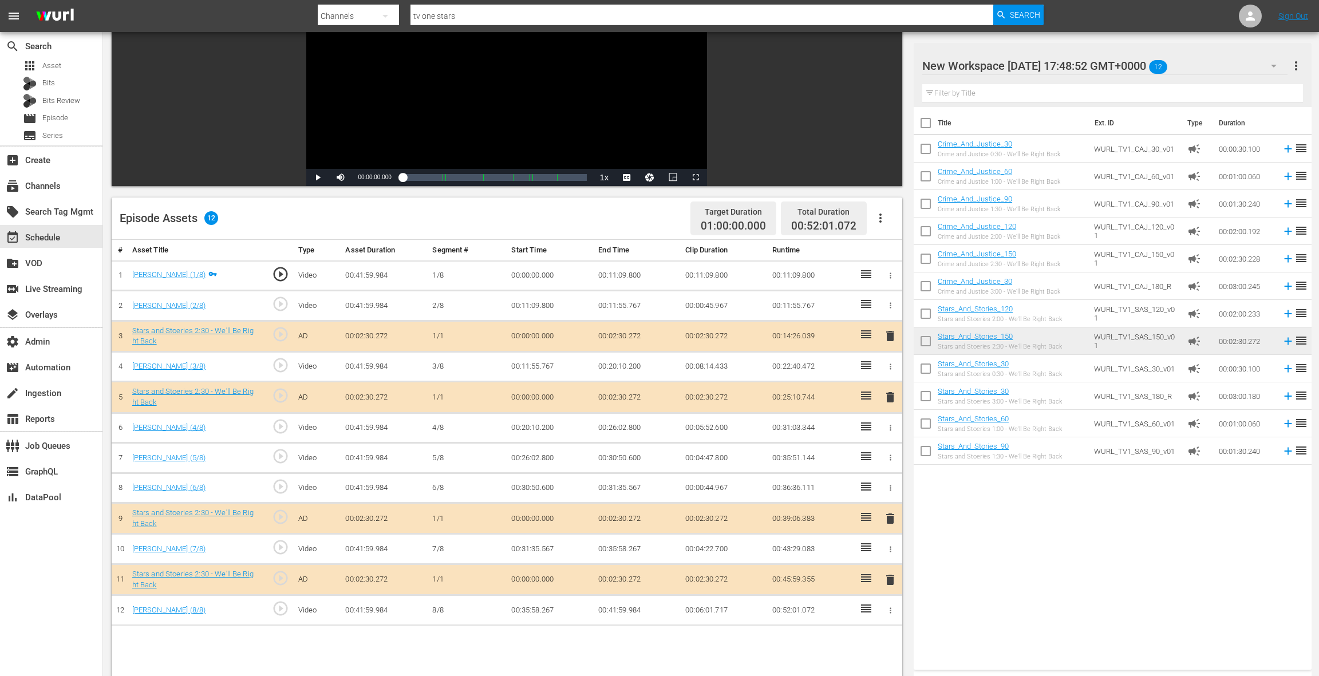
scroll to position [180, 0]
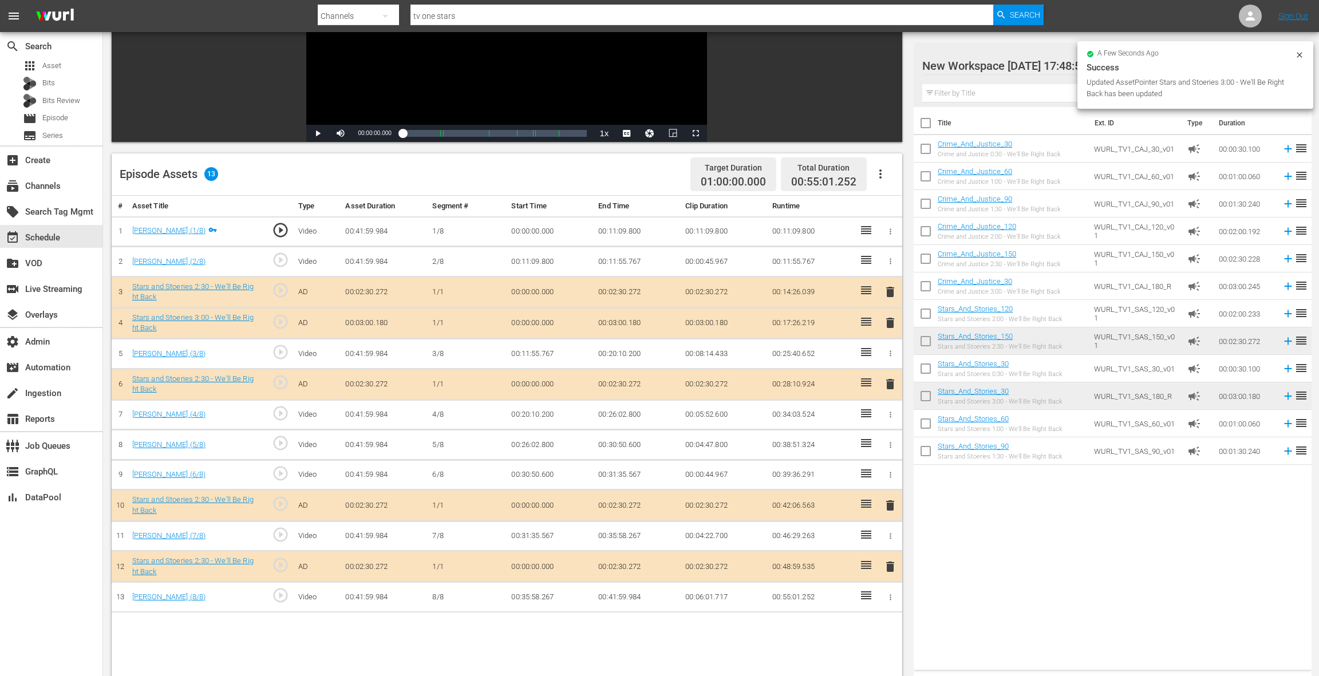
click at [894, 294] on span "delete" at bounding box center [890, 292] width 14 height 14
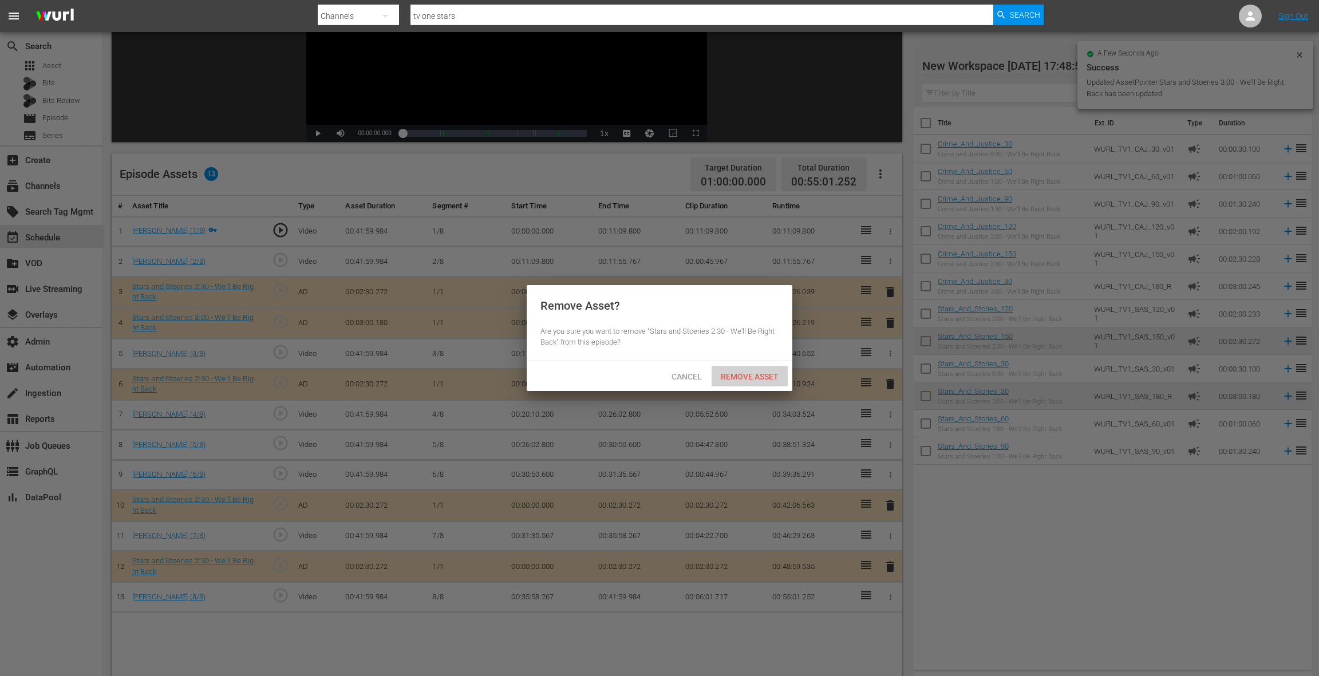
click at [746, 382] on div "Remove Asset" at bounding box center [750, 376] width 76 height 21
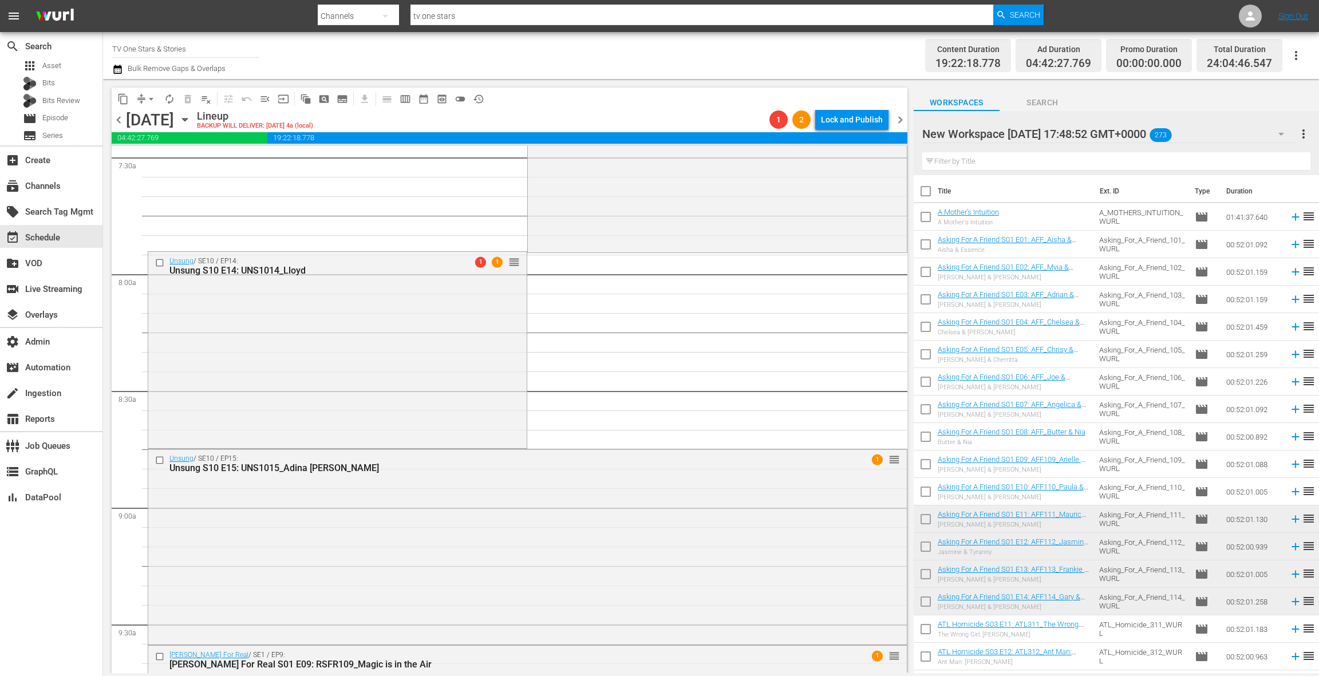
click at [428, 367] on div "Unsung / SE10 / EP14: Unsung S10 E14: UNS1014_Lloyd 1 1 reorder" at bounding box center [337, 349] width 378 height 194
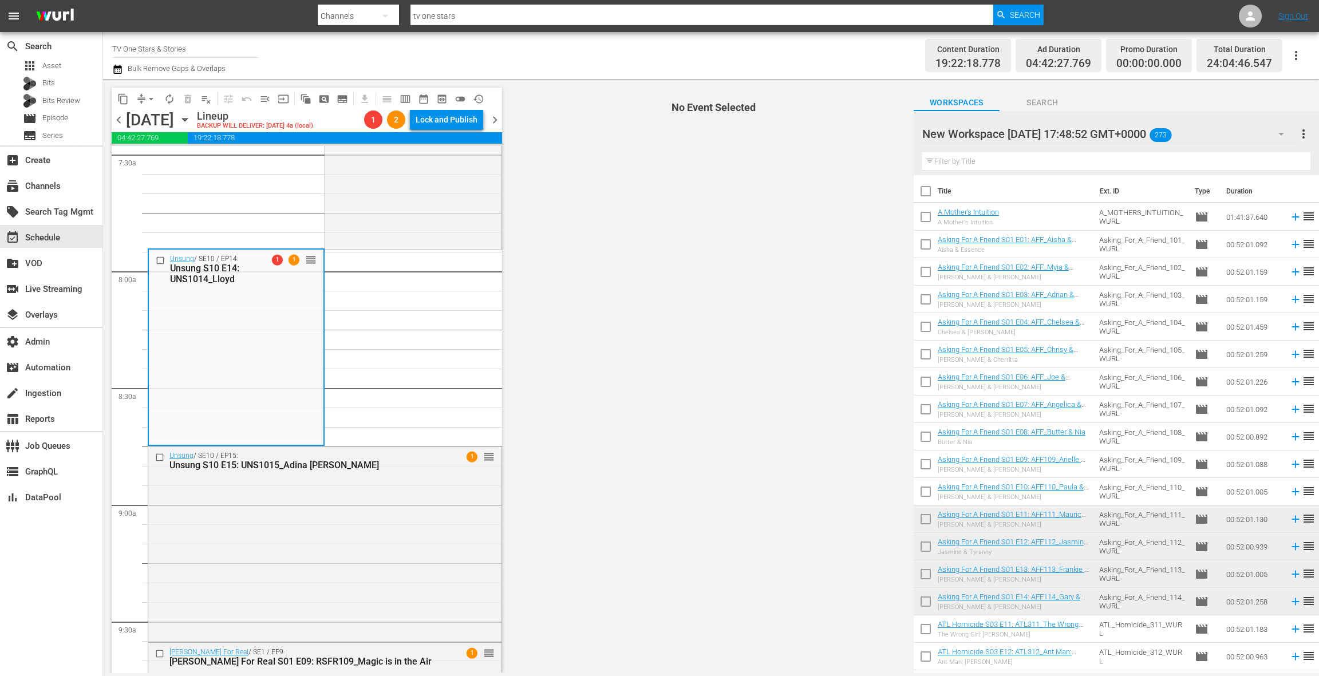
scroll to position [1744, 0]
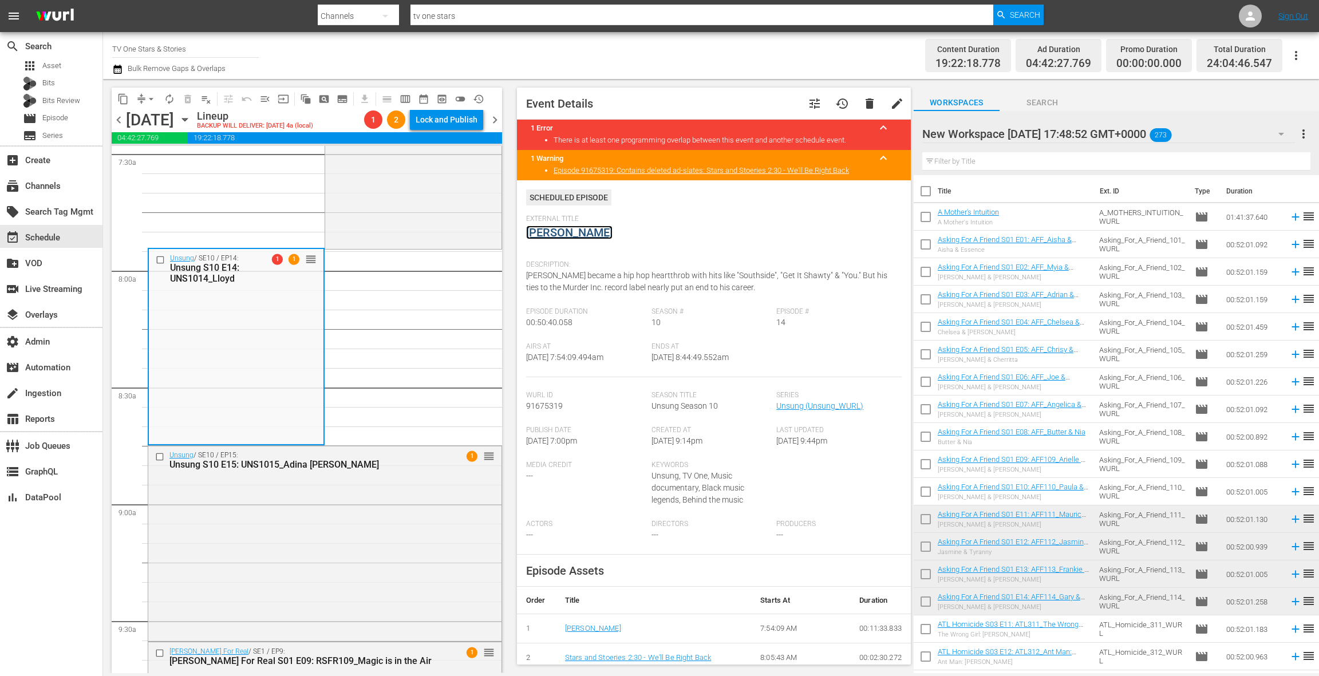
click at [545, 234] on link "Lloyd" at bounding box center [569, 233] width 86 height 14
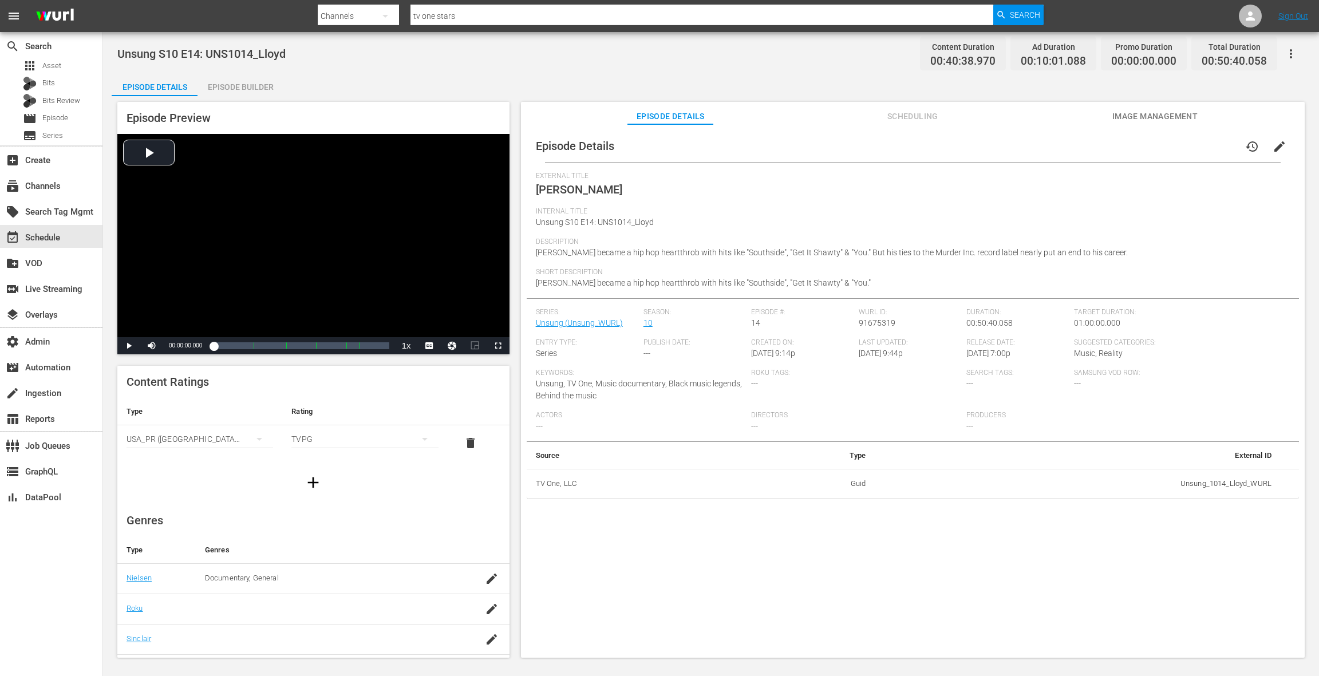
click at [241, 86] on div "Episode Builder" at bounding box center [241, 86] width 86 height 27
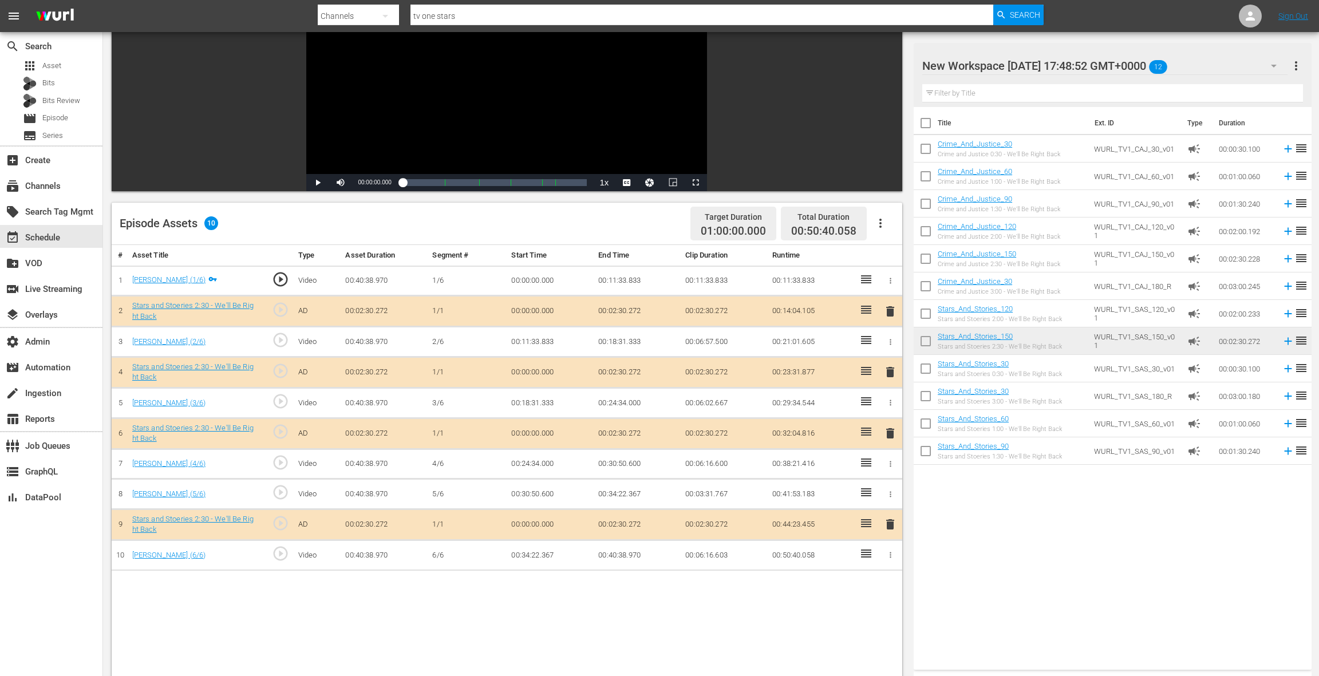
scroll to position [143, 0]
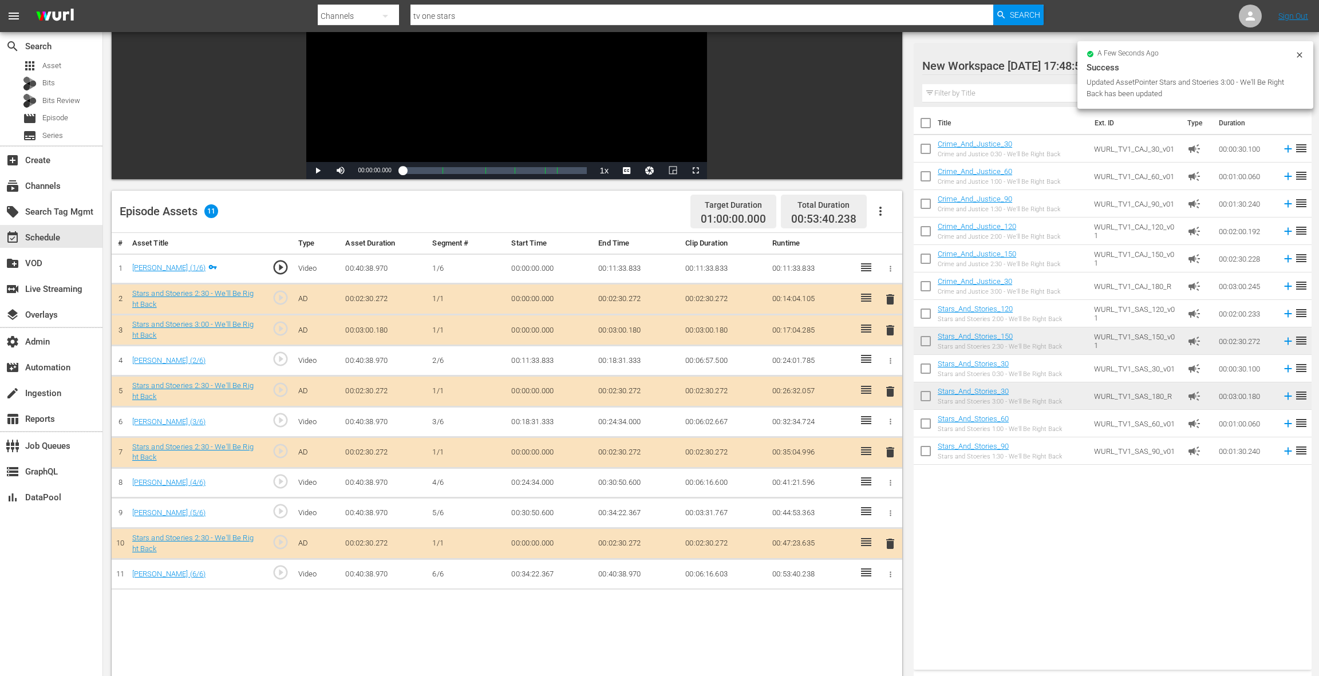
drag, startPoint x: 887, startPoint y: 296, endPoint x: 824, endPoint y: 327, distance: 70.1
click at [887, 296] on span "delete" at bounding box center [890, 300] width 14 height 14
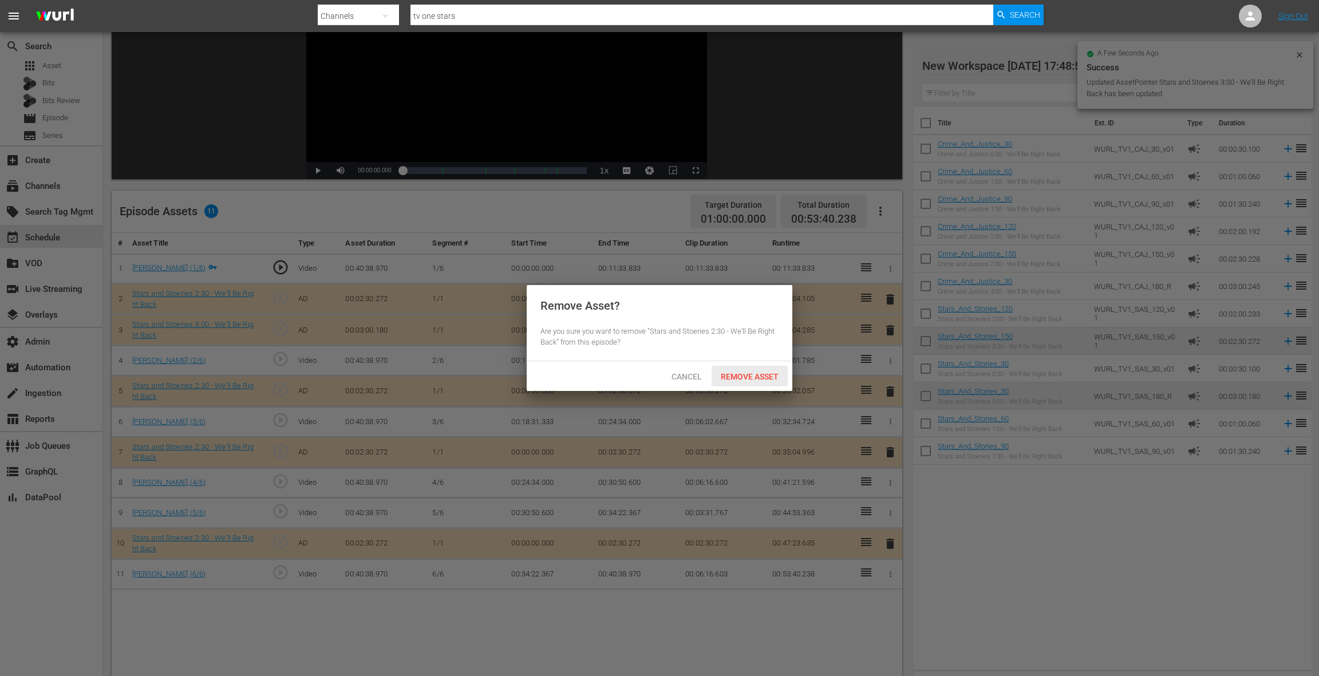
click at [751, 373] on span "Remove Asset" at bounding box center [750, 376] width 76 height 9
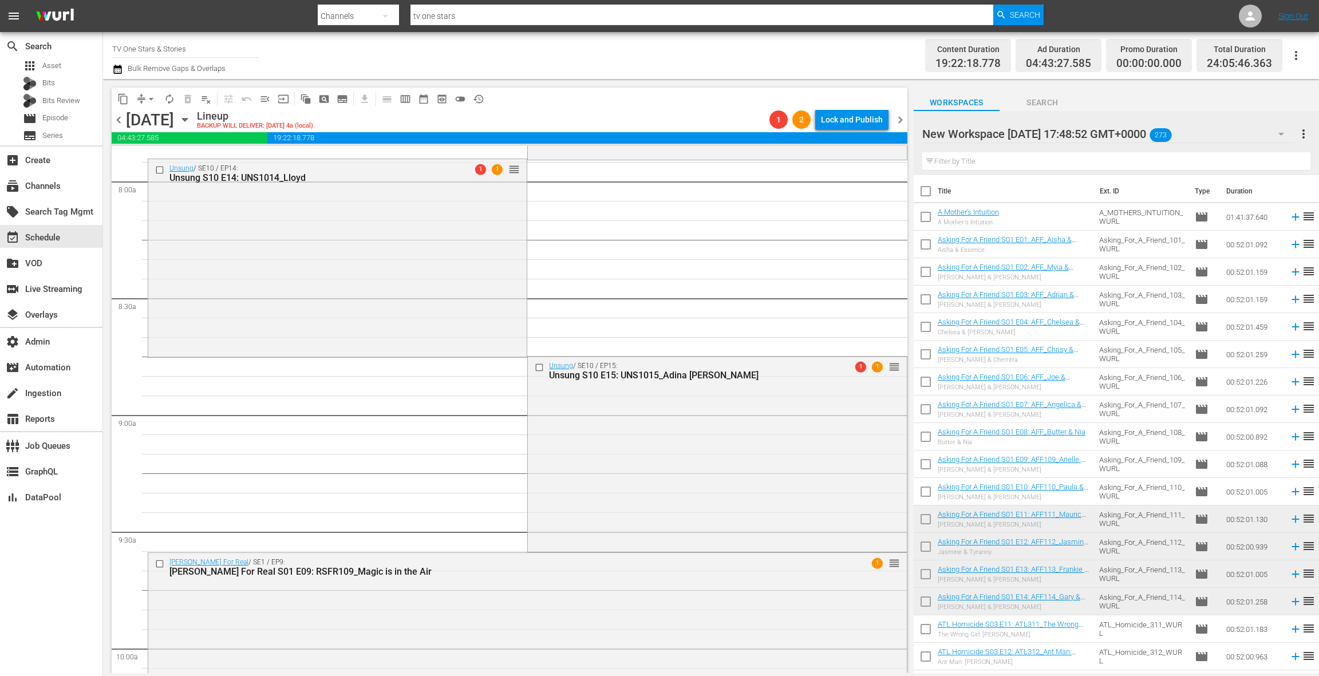
scroll to position [1865, 0]
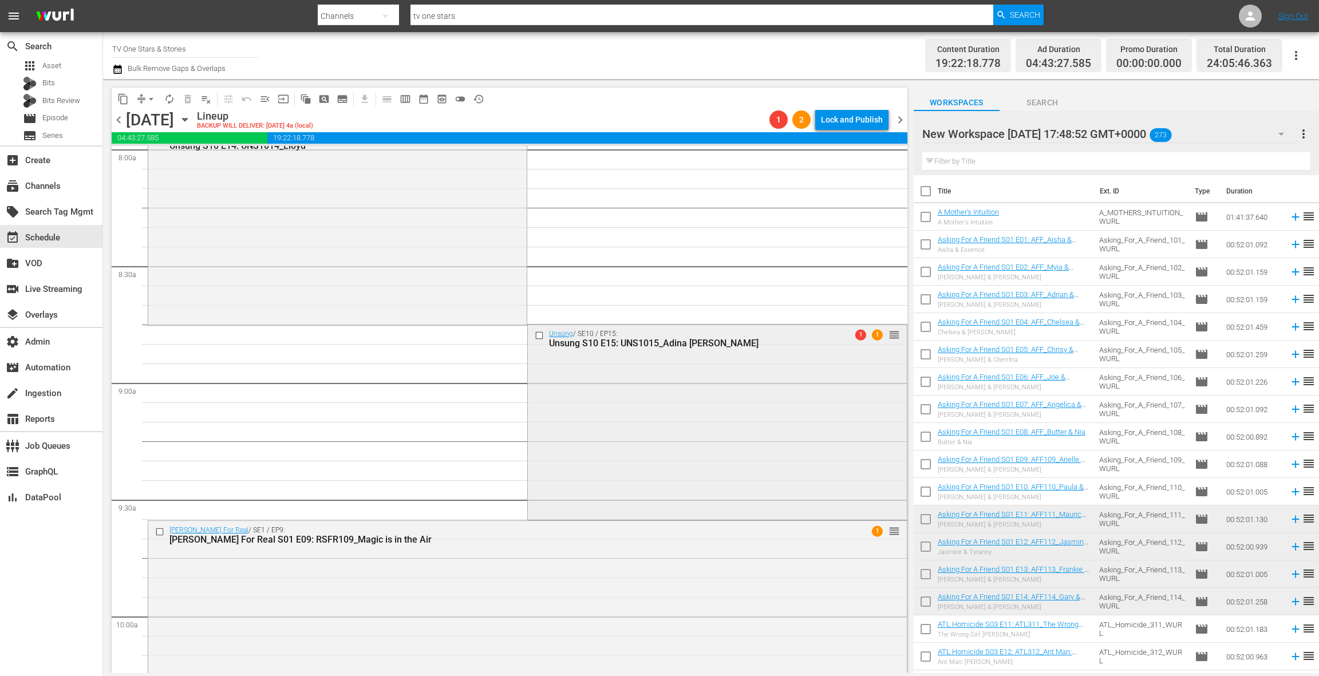
click at [663, 457] on div "Unsung / SE10 / EP15: Unsung S10 E15: UNS1015_Adina Howard 1 1 reorder" at bounding box center [717, 421] width 378 height 193
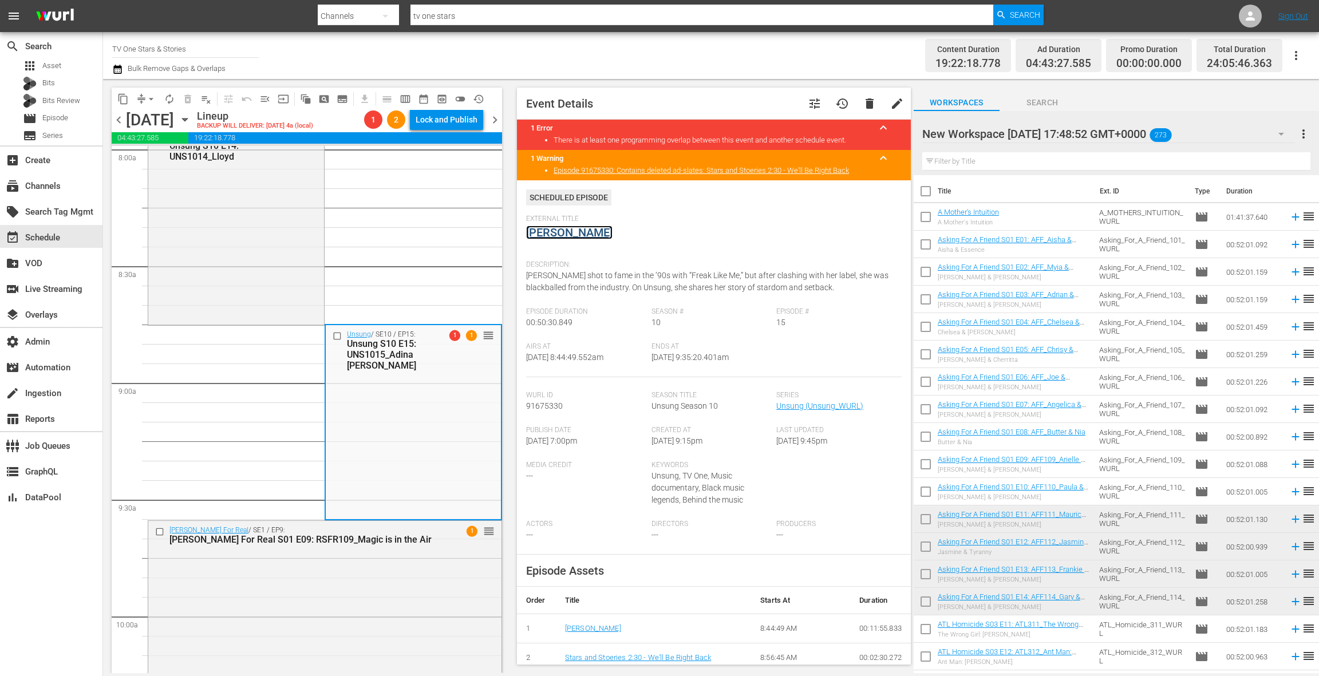
click at [572, 234] on link "Adina Howard" at bounding box center [569, 233] width 86 height 14
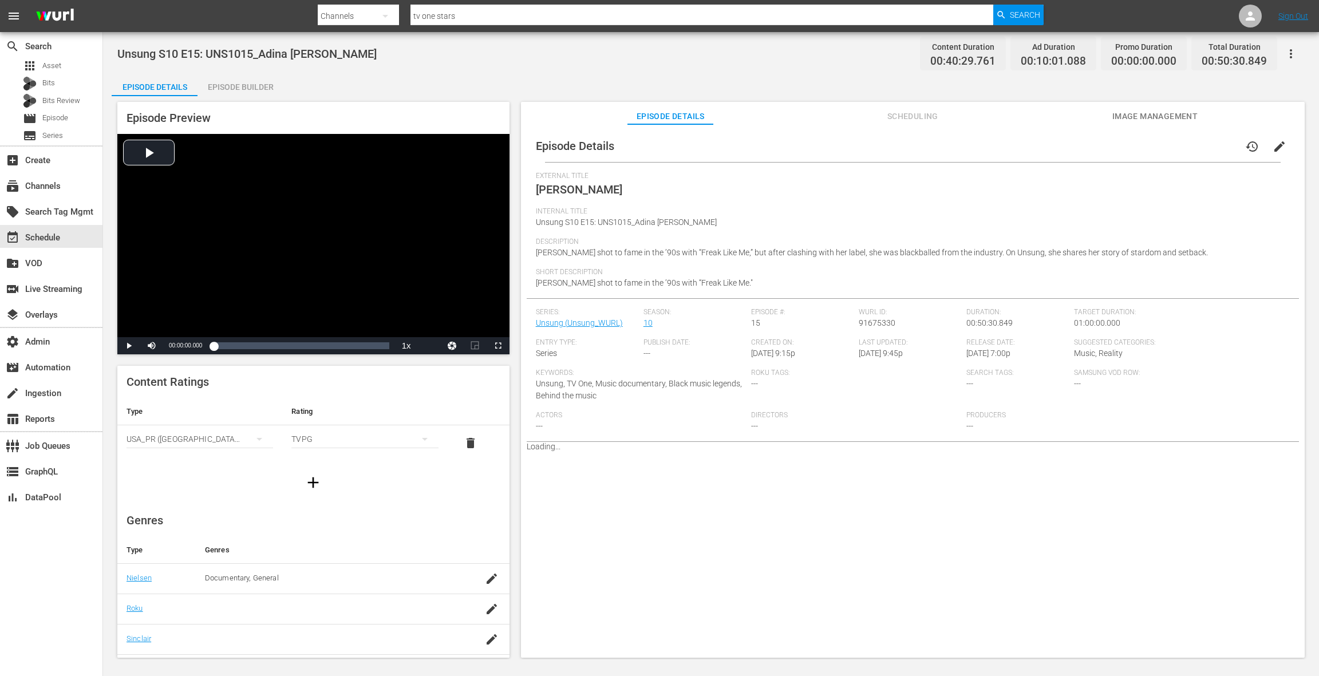
drag, startPoint x: 249, startPoint y: 91, endPoint x: 258, endPoint y: 98, distance: 11.4
click at [250, 92] on div "Episode Builder" at bounding box center [241, 86] width 86 height 27
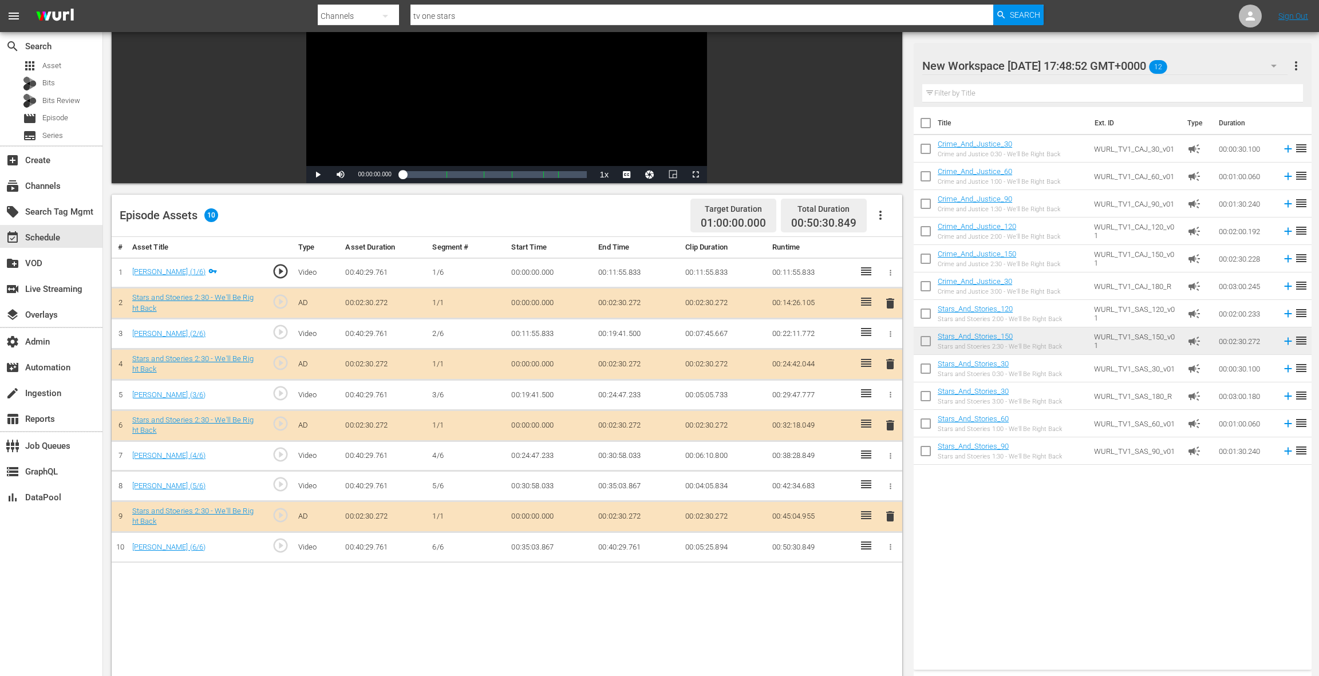
scroll to position [158, 0]
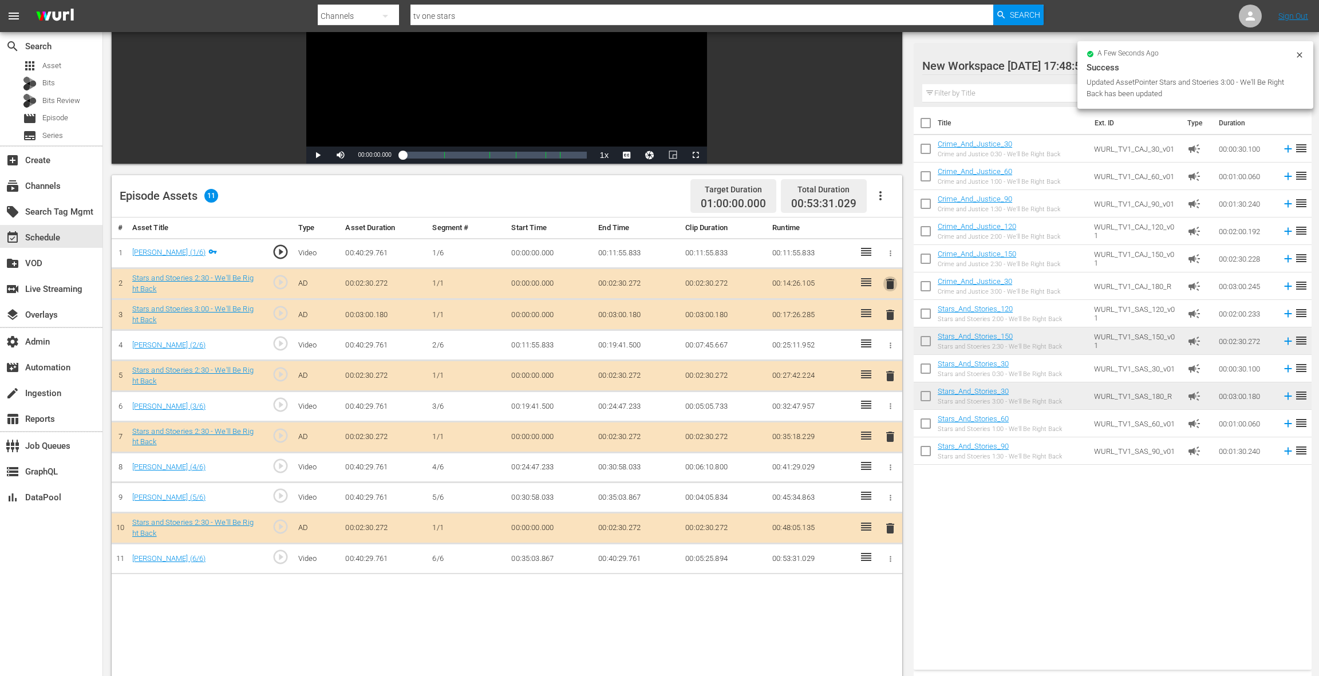
drag, startPoint x: 890, startPoint y: 286, endPoint x: 800, endPoint y: 307, distance: 91.7
click at [890, 286] on span "delete" at bounding box center [890, 284] width 14 height 14
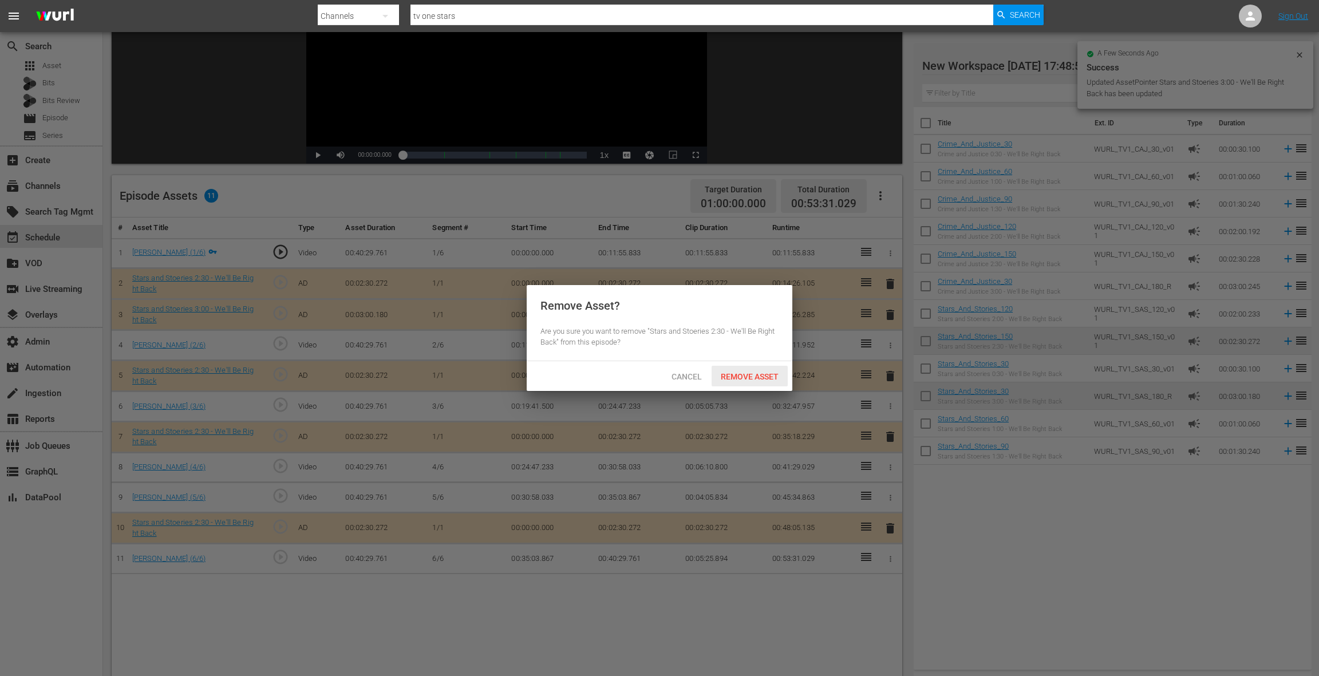
click at [734, 378] on span "Remove Asset" at bounding box center [750, 376] width 76 height 9
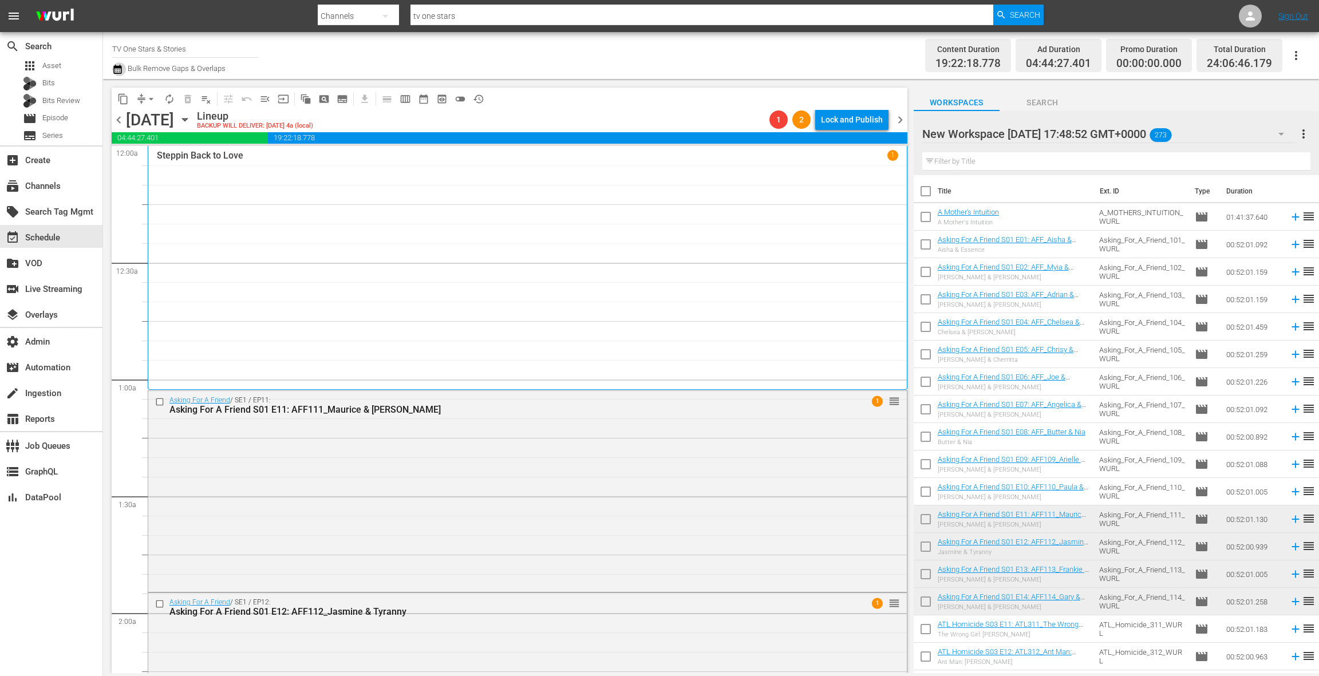
click at [121, 73] on icon "button" at bounding box center [117, 69] width 11 height 14
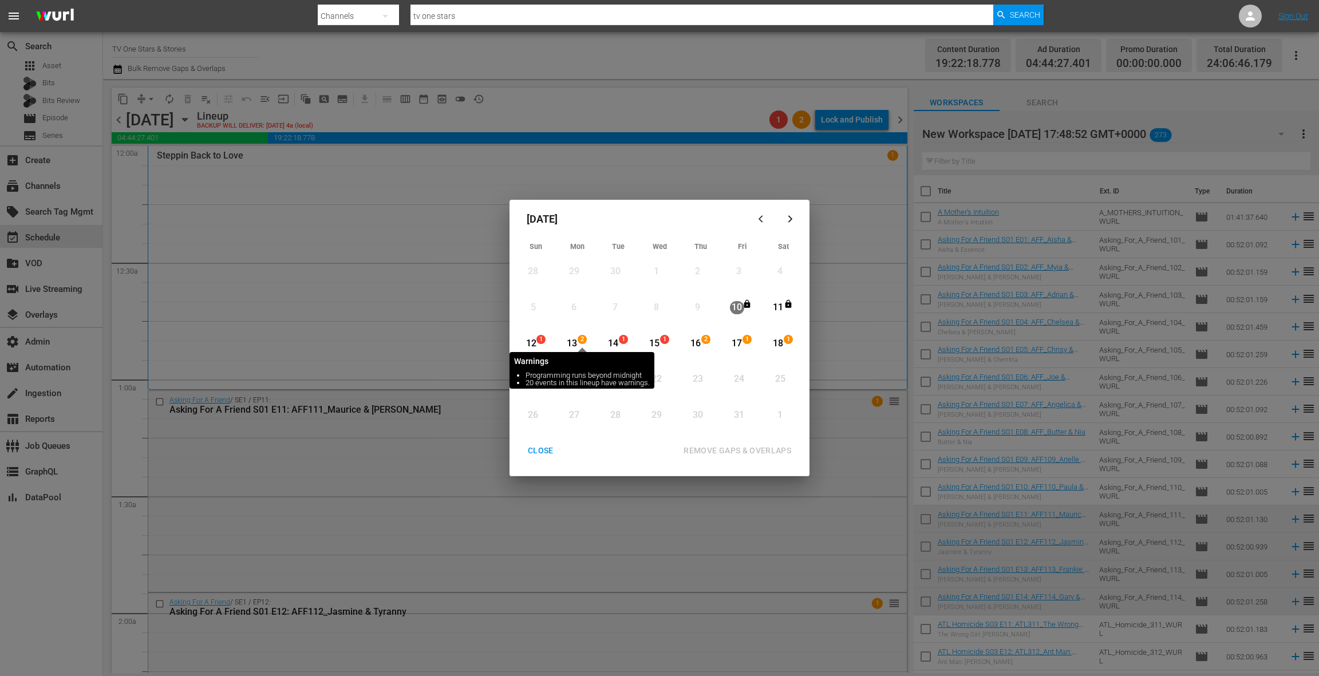
click at [579, 341] on span "2" at bounding box center [582, 339] width 8 height 9
click at [538, 380] on div "1" at bounding box center [542, 379] width 9 height 11
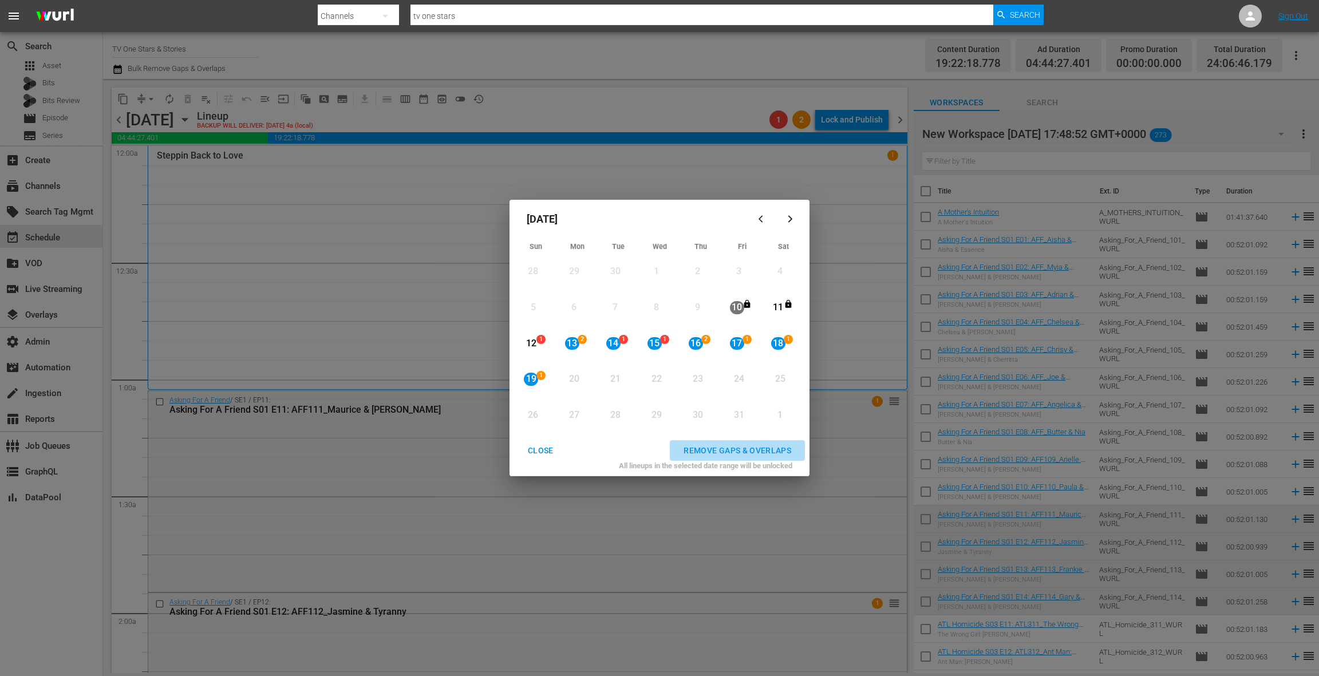
click at [732, 447] on div "REMOVE GAPS & OVERLAPS" at bounding box center [737, 451] width 126 height 14
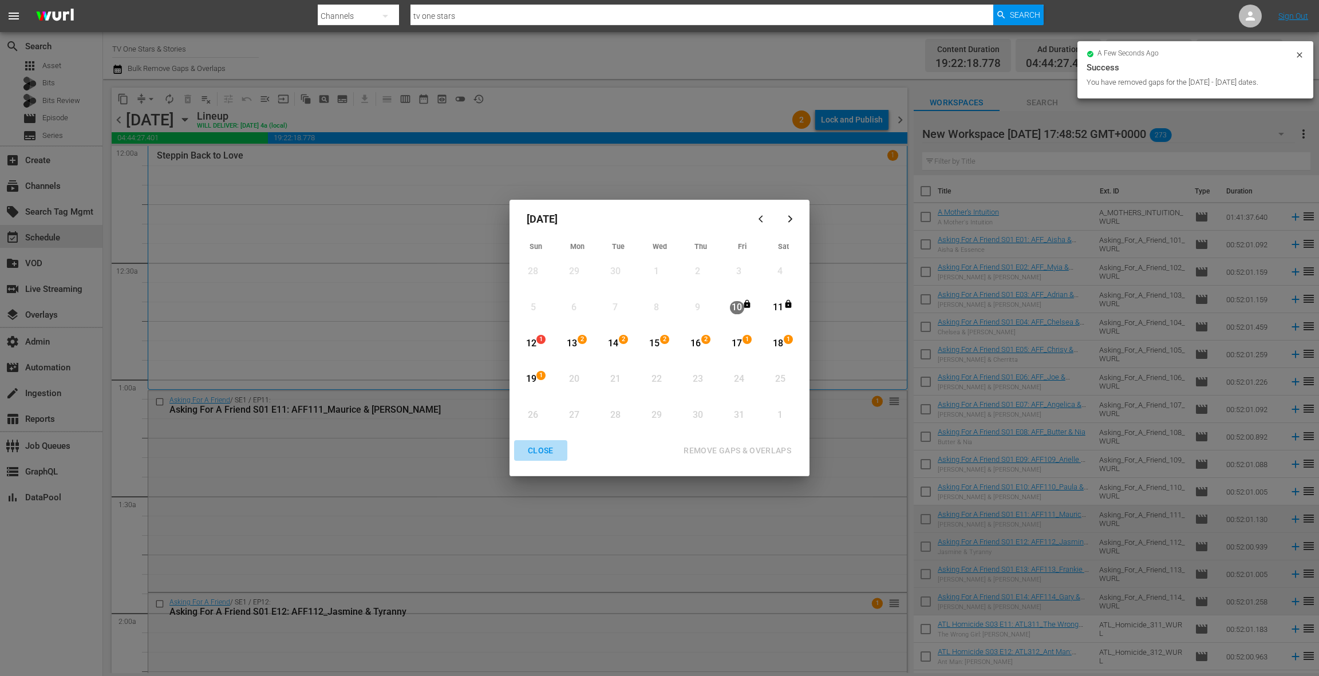
click at [542, 451] on div "CLOSE" at bounding box center [541, 451] width 44 height 14
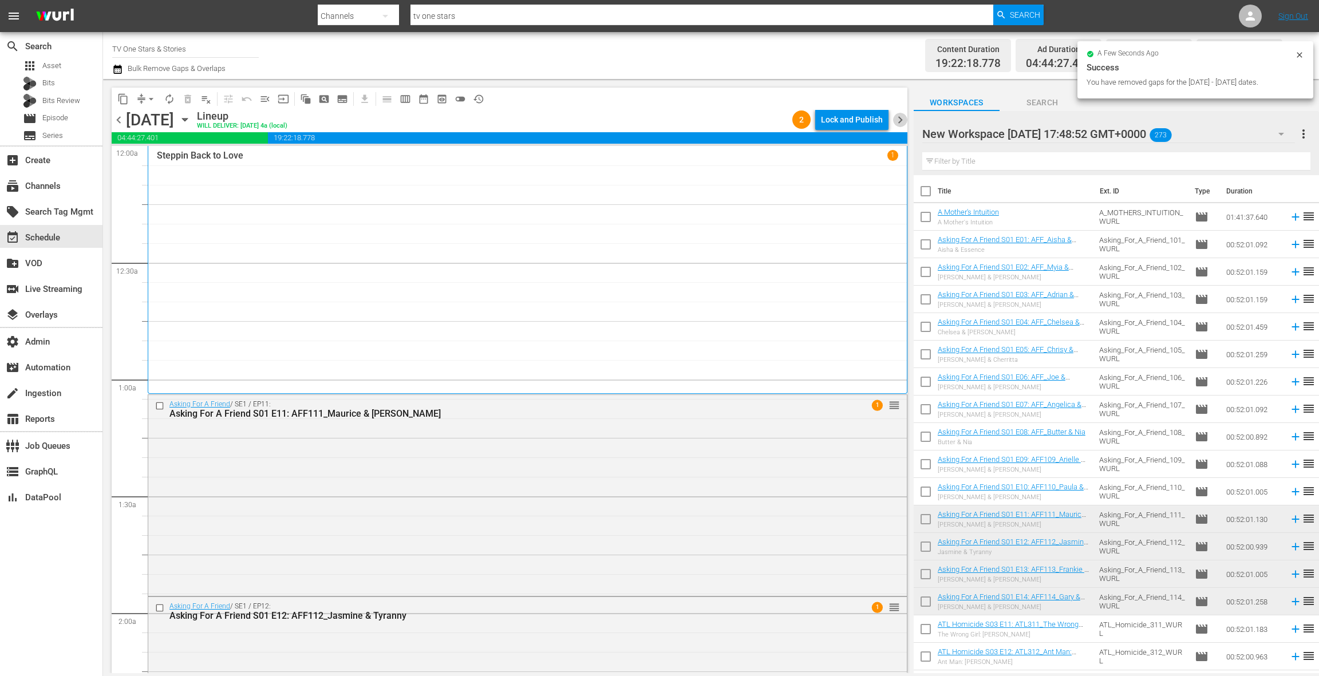
click at [899, 126] on span "chevron_right" at bounding box center [900, 120] width 14 height 14
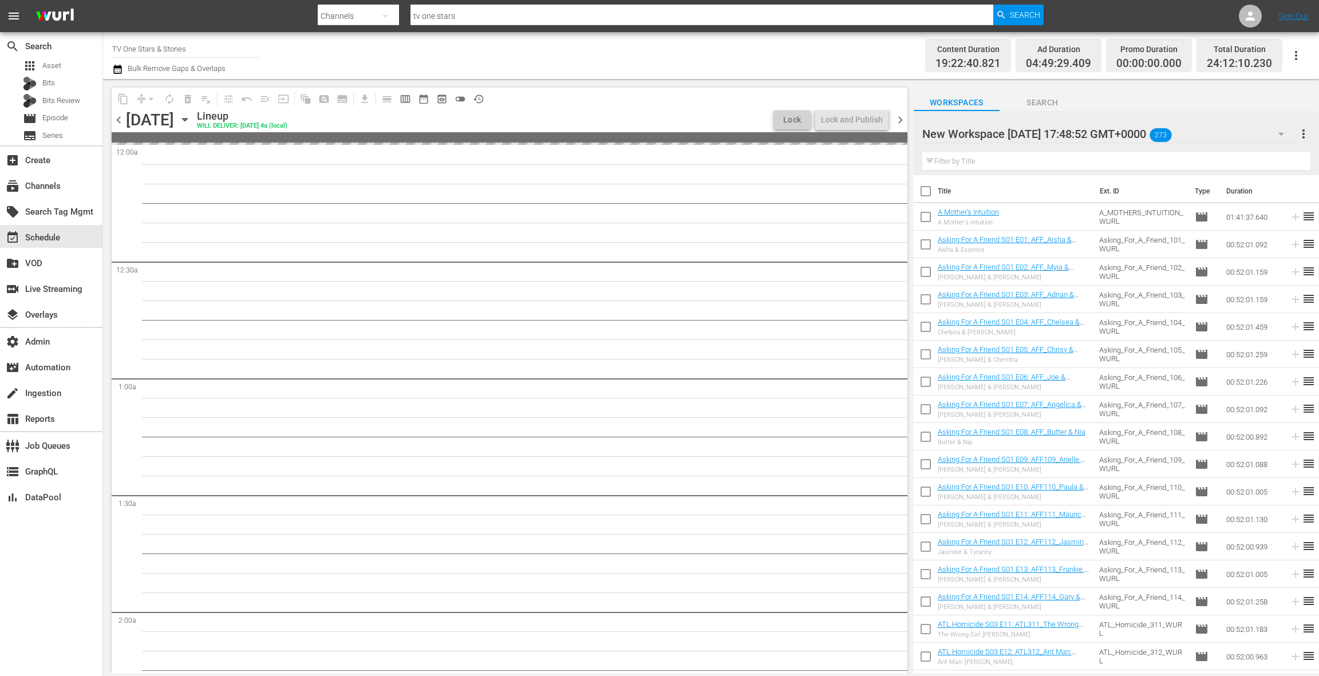
click at [899, 123] on span "chevron_right" at bounding box center [900, 120] width 14 height 14
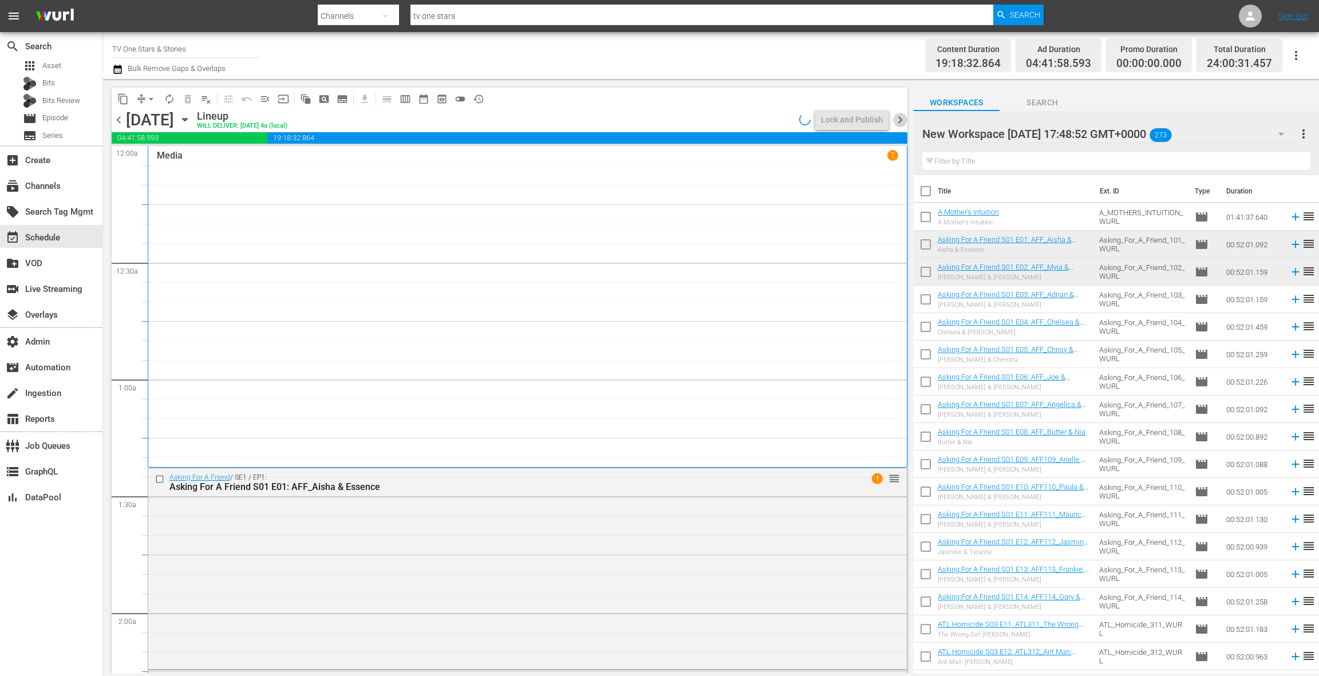
click at [899, 123] on span "chevron_right" at bounding box center [900, 120] width 14 height 14
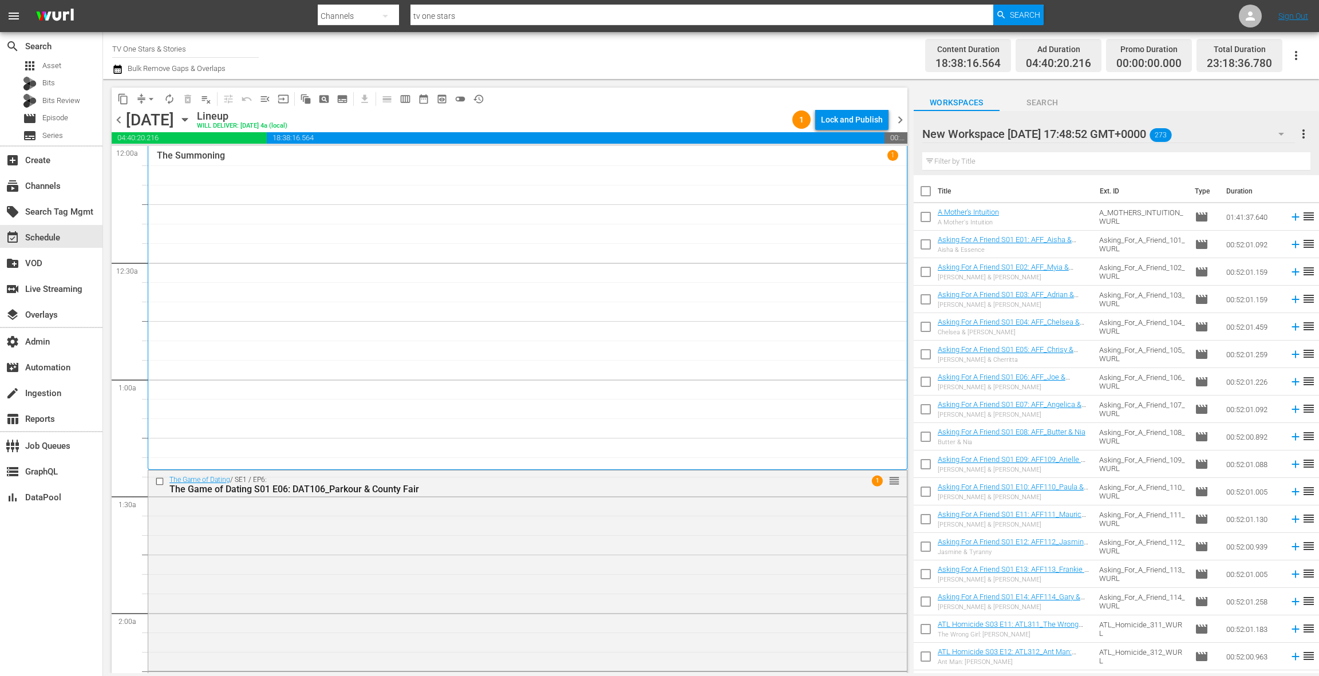
click at [899, 123] on span "chevron_right" at bounding box center [900, 120] width 14 height 14
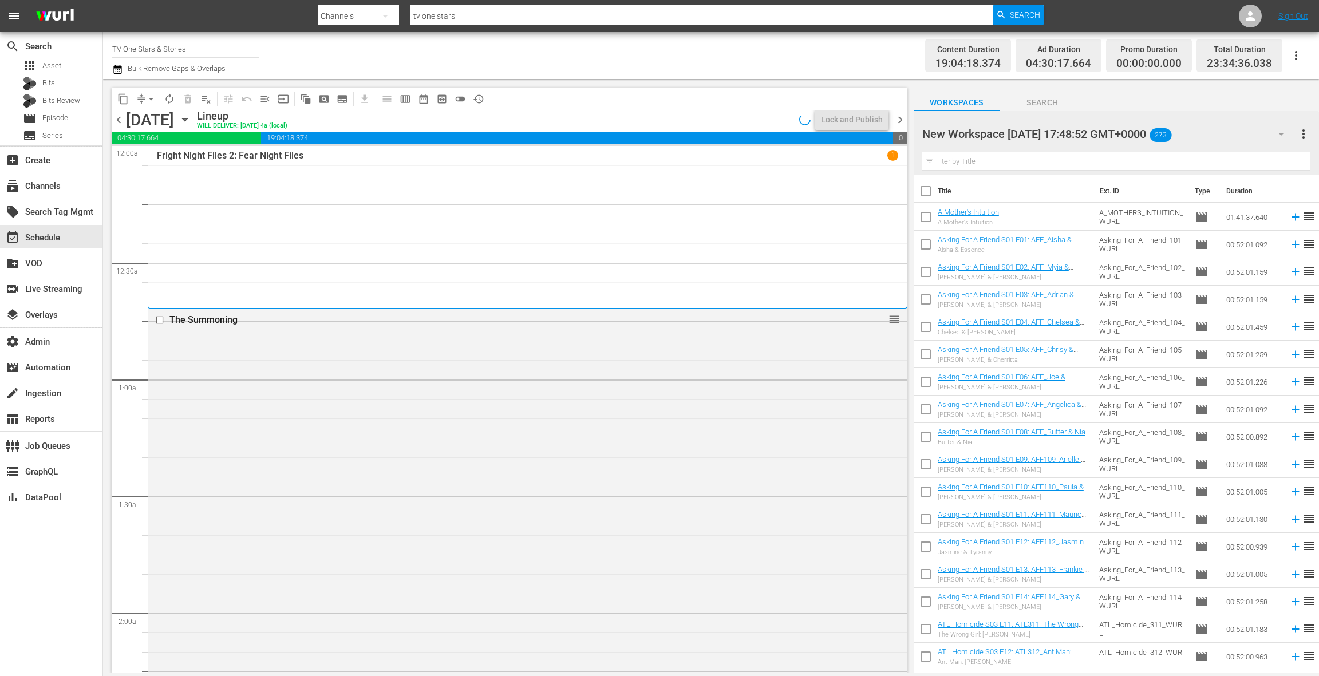
click at [899, 123] on span "chevron_right" at bounding box center [900, 120] width 14 height 14
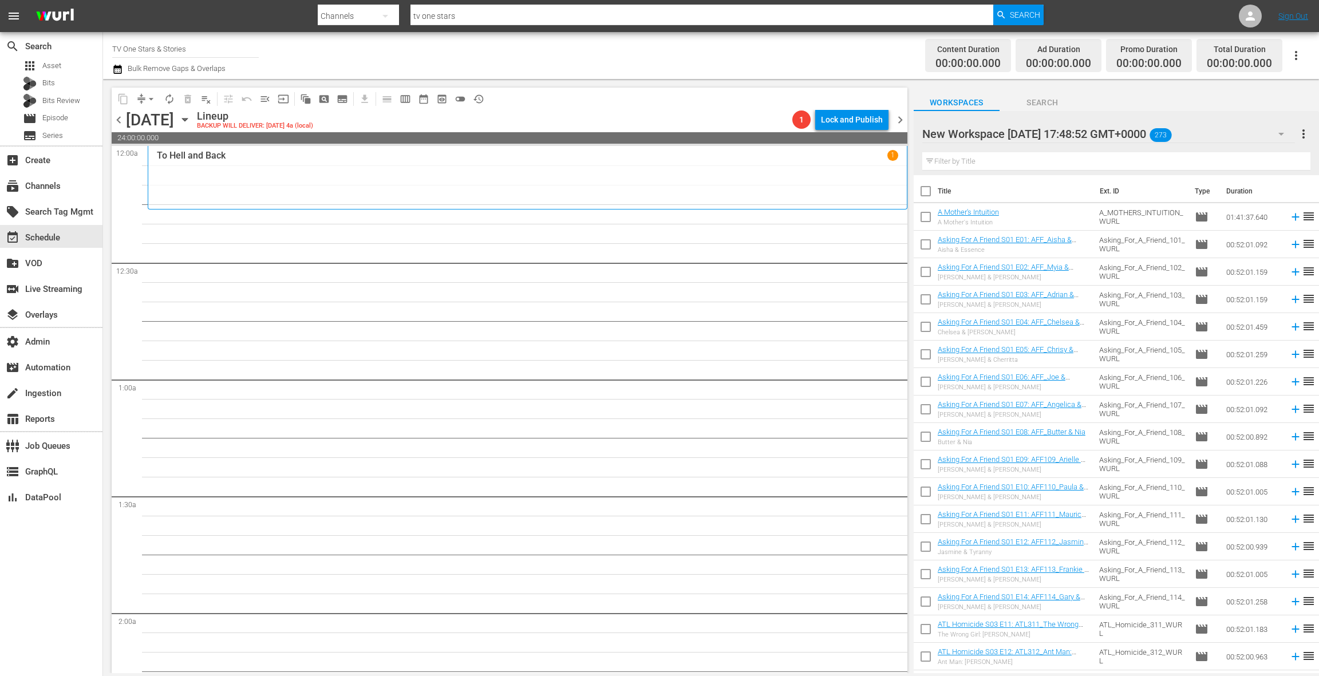
click at [111, 120] on div "content_copy compress arrow_drop_down autorenew_outlined delete_forever_outline…" at bounding box center [506, 376] width 807 height 594
click at [116, 120] on span "chevron_left" at bounding box center [119, 120] width 14 height 14
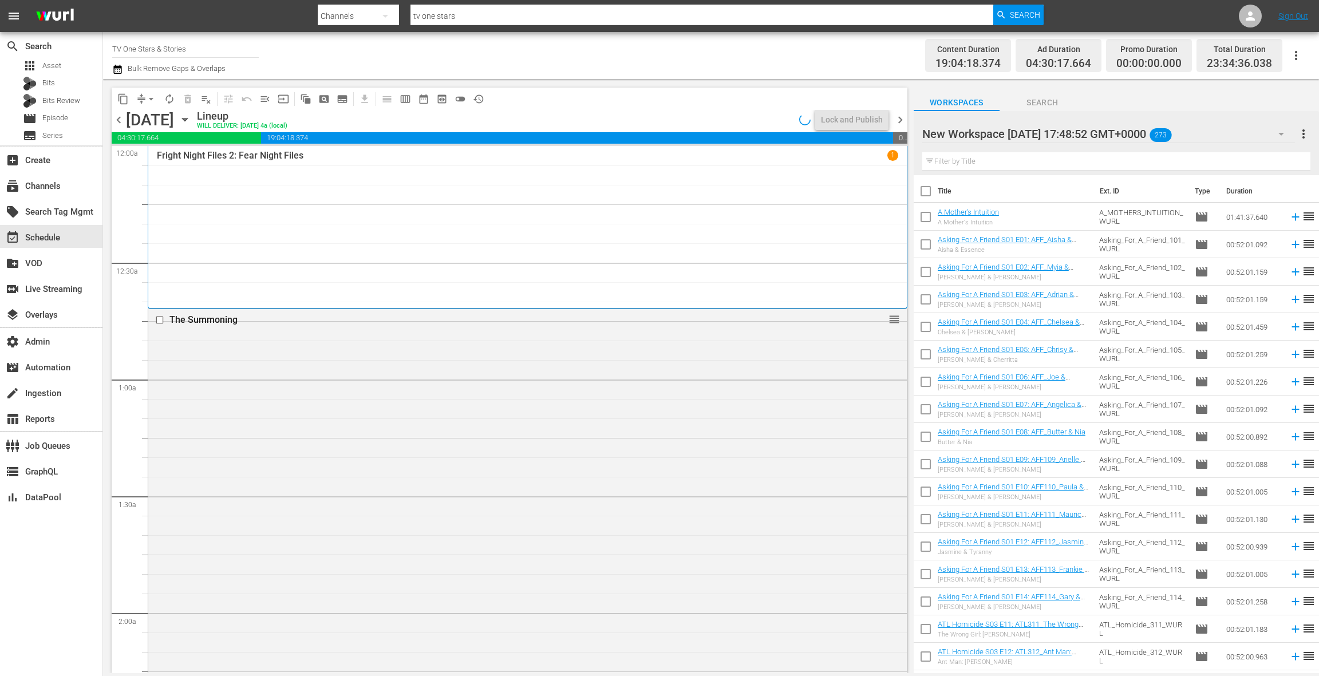
click at [116, 120] on span "chevron_left" at bounding box center [119, 120] width 14 height 14
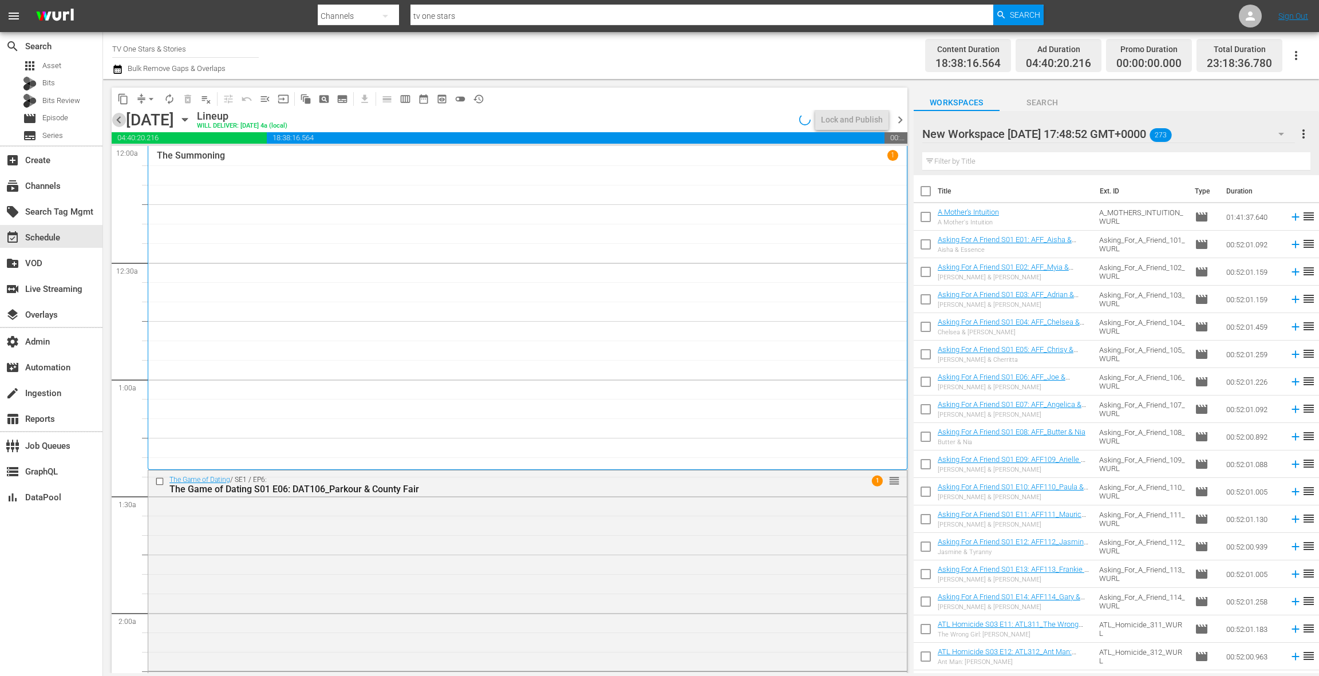
click at [116, 120] on span "chevron_left" at bounding box center [119, 120] width 14 height 14
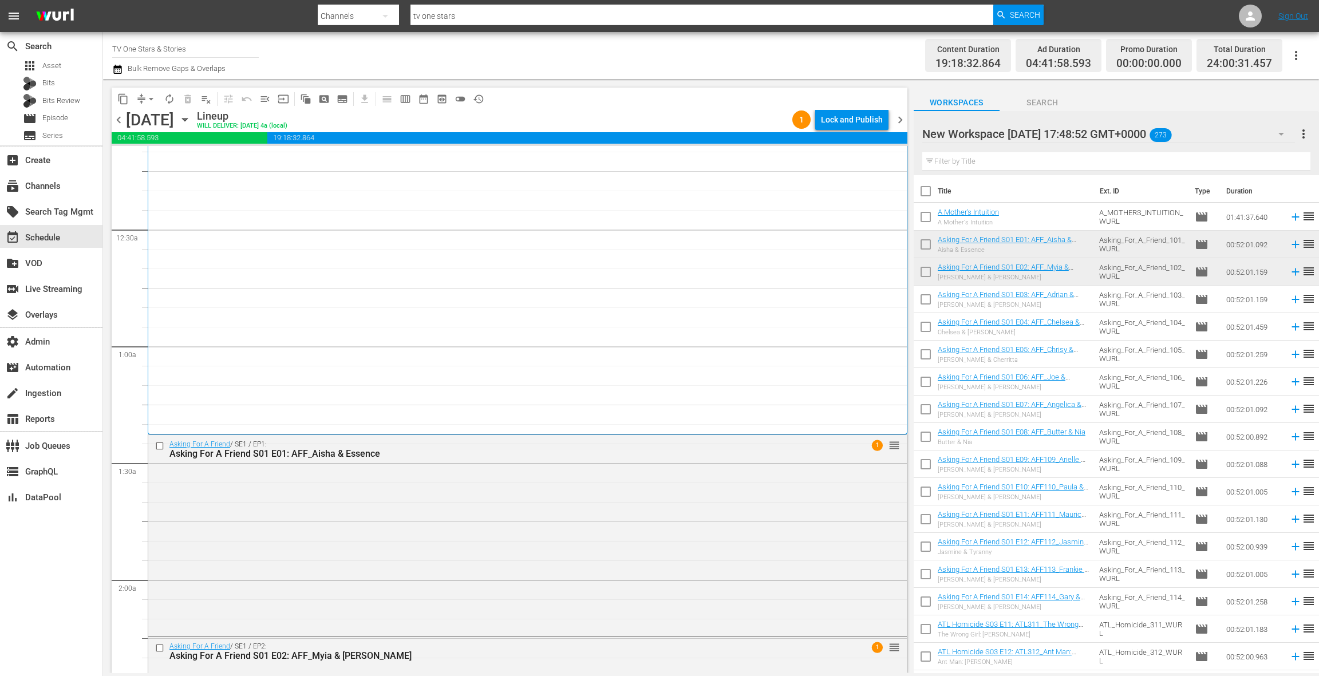
scroll to position [85, 0]
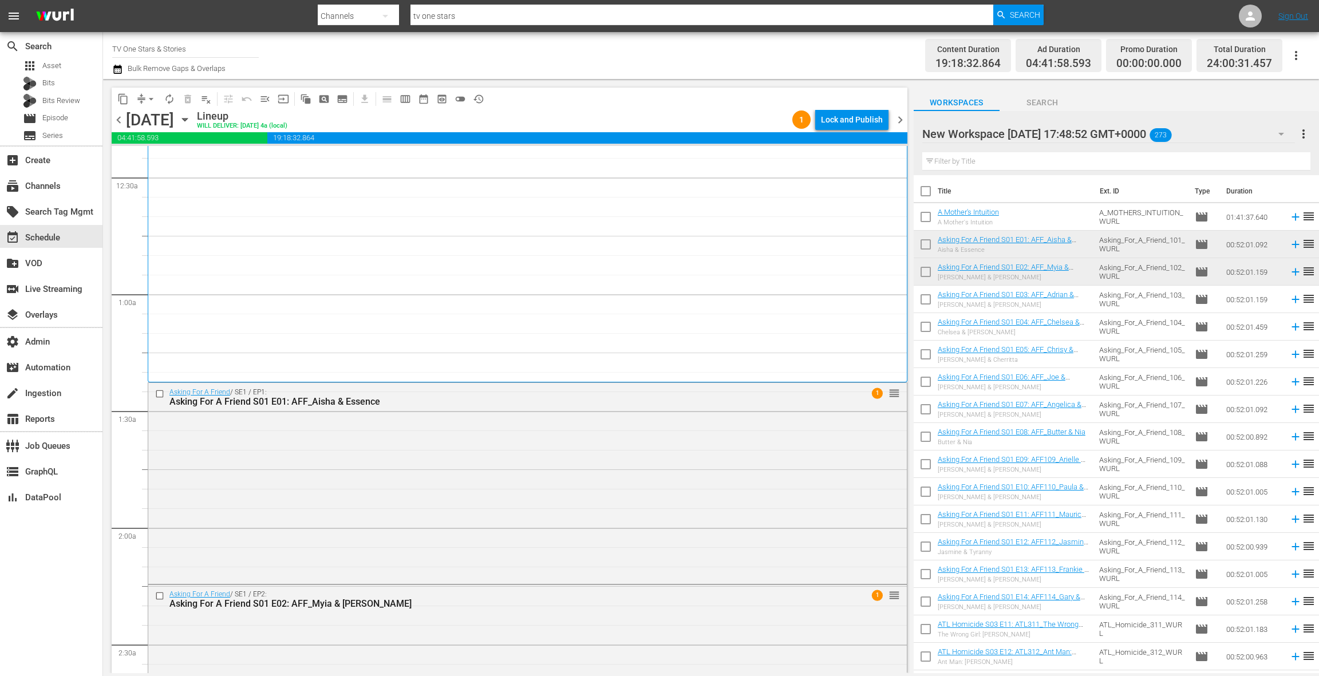
click at [117, 121] on span "chevron_left" at bounding box center [119, 120] width 14 height 14
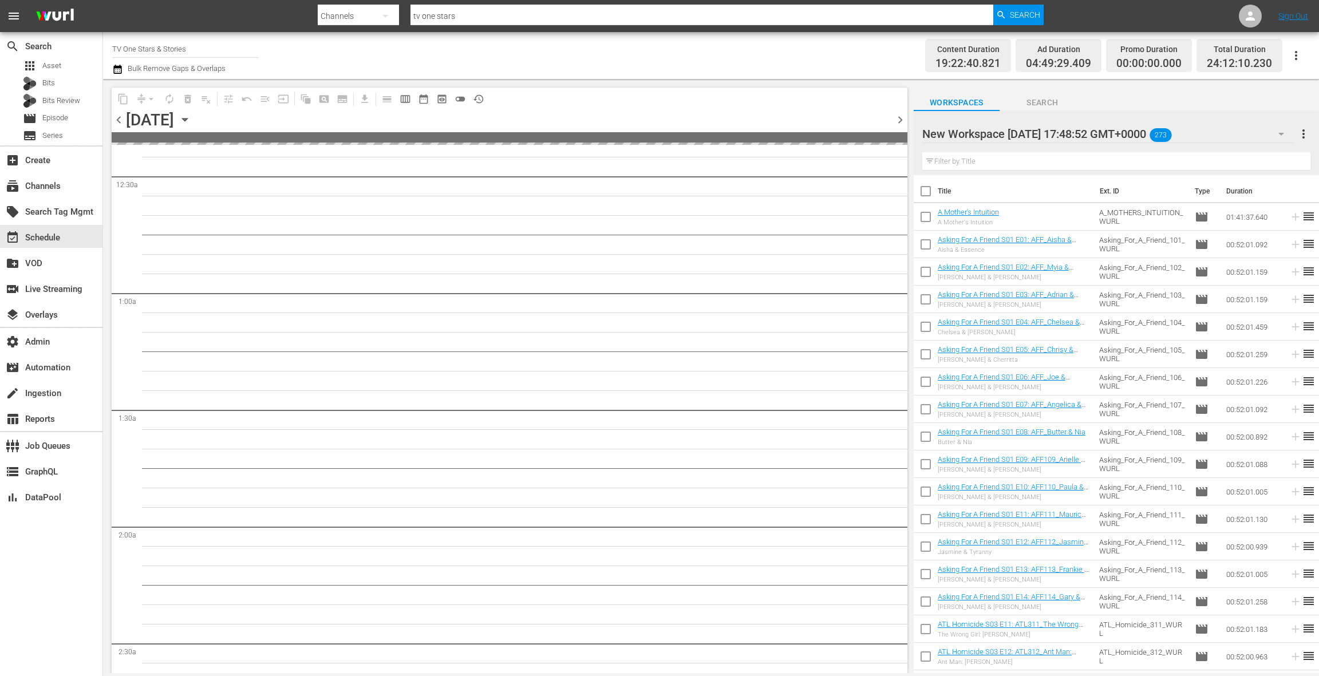
click at [117, 121] on span "chevron_left" at bounding box center [119, 120] width 14 height 14
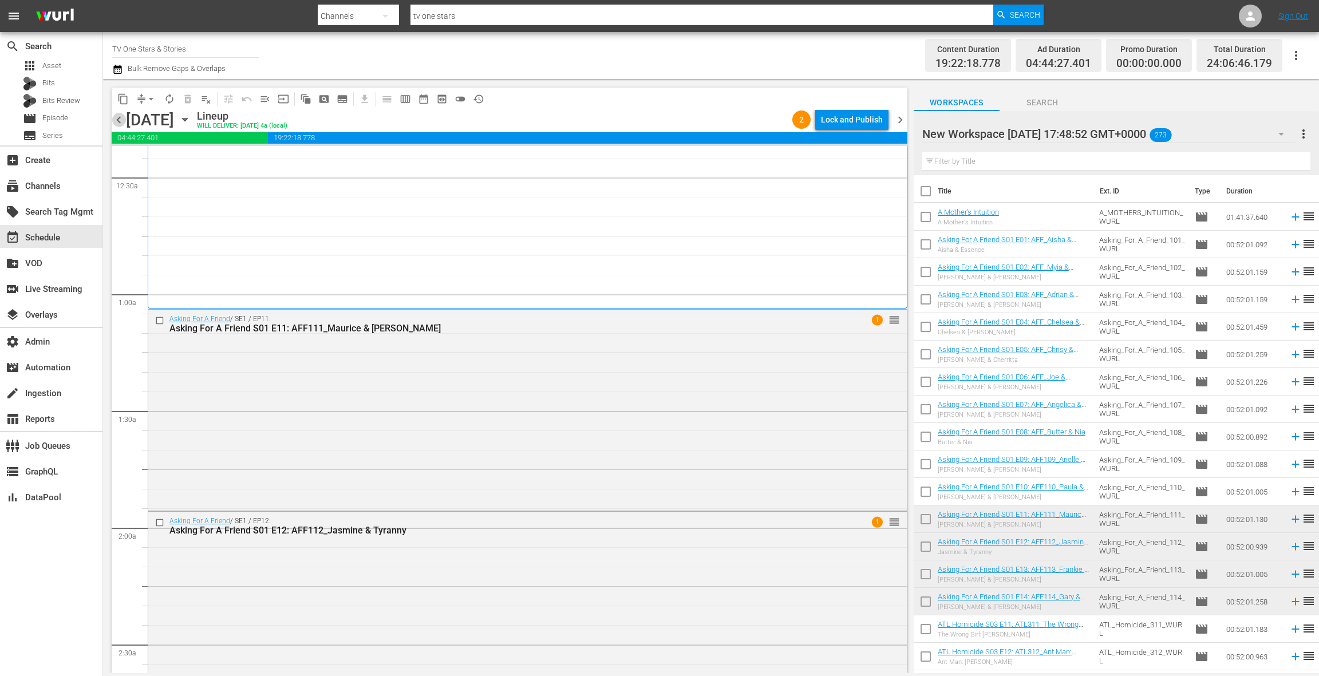
click at [124, 121] on span "chevron_left" at bounding box center [119, 120] width 14 height 14
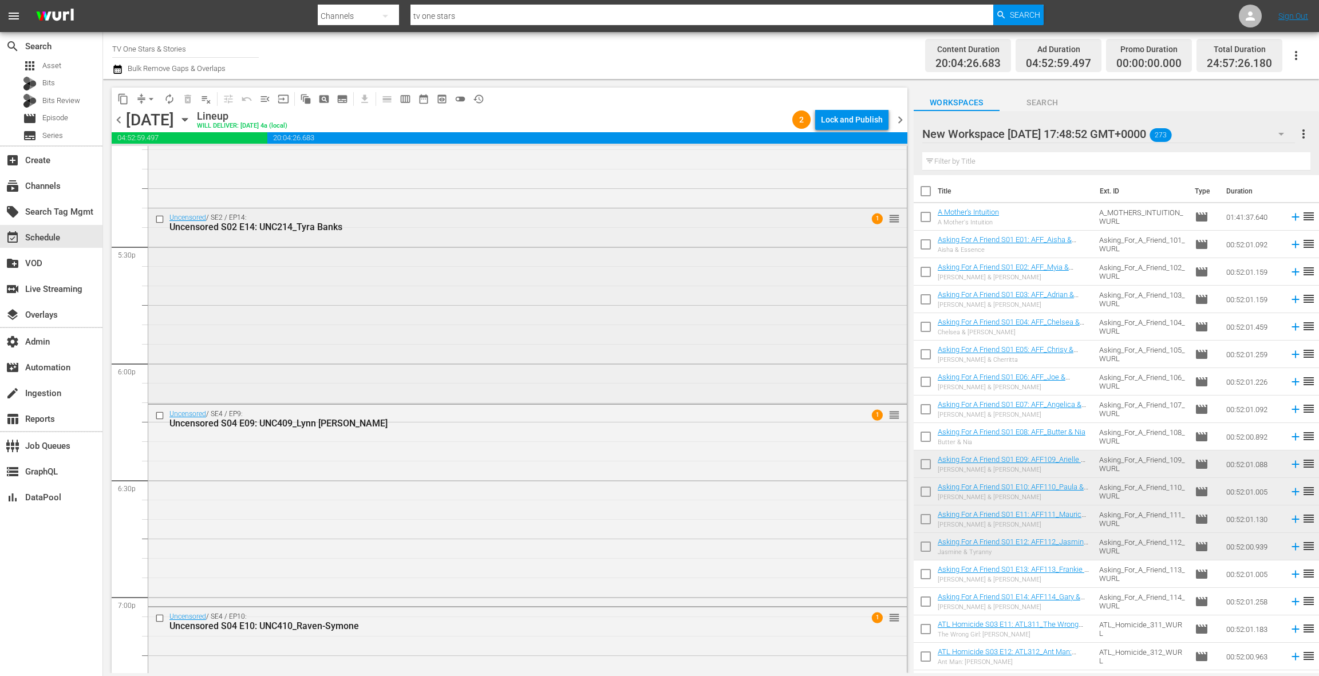
scroll to position [4076, 0]
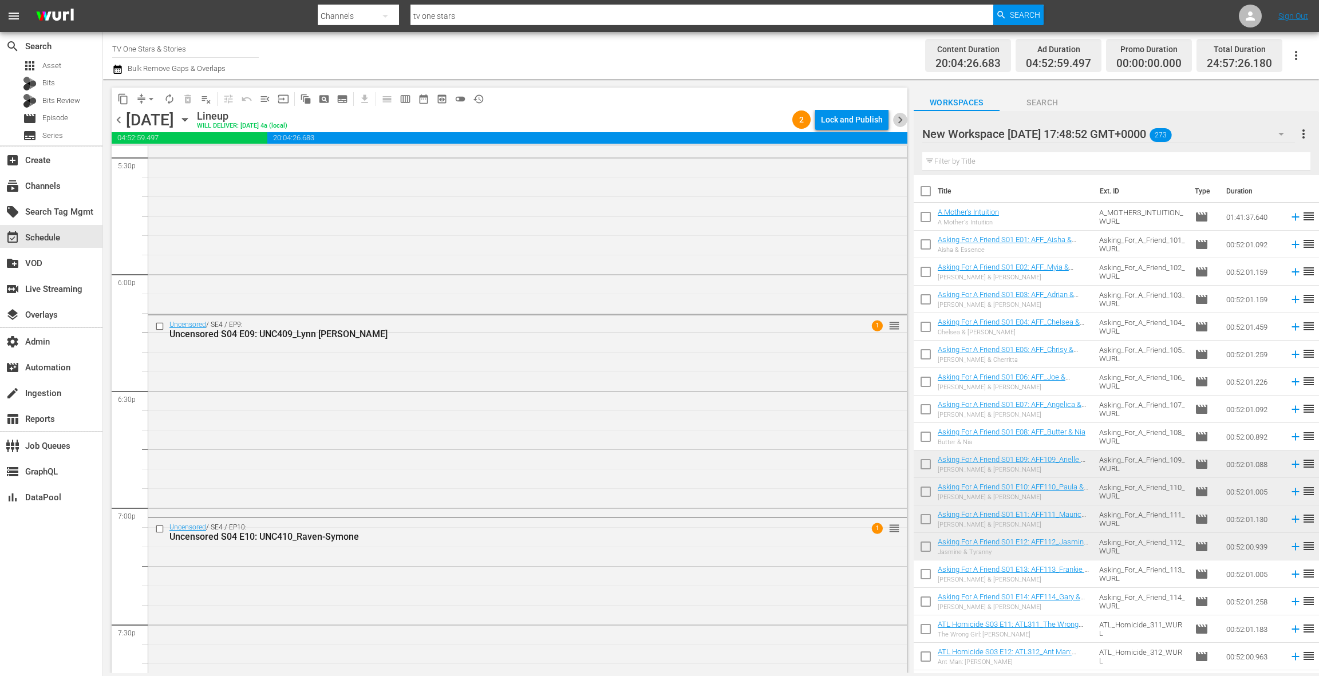
click at [897, 119] on span "chevron_right" at bounding box center [900, 120] width 14 height 14
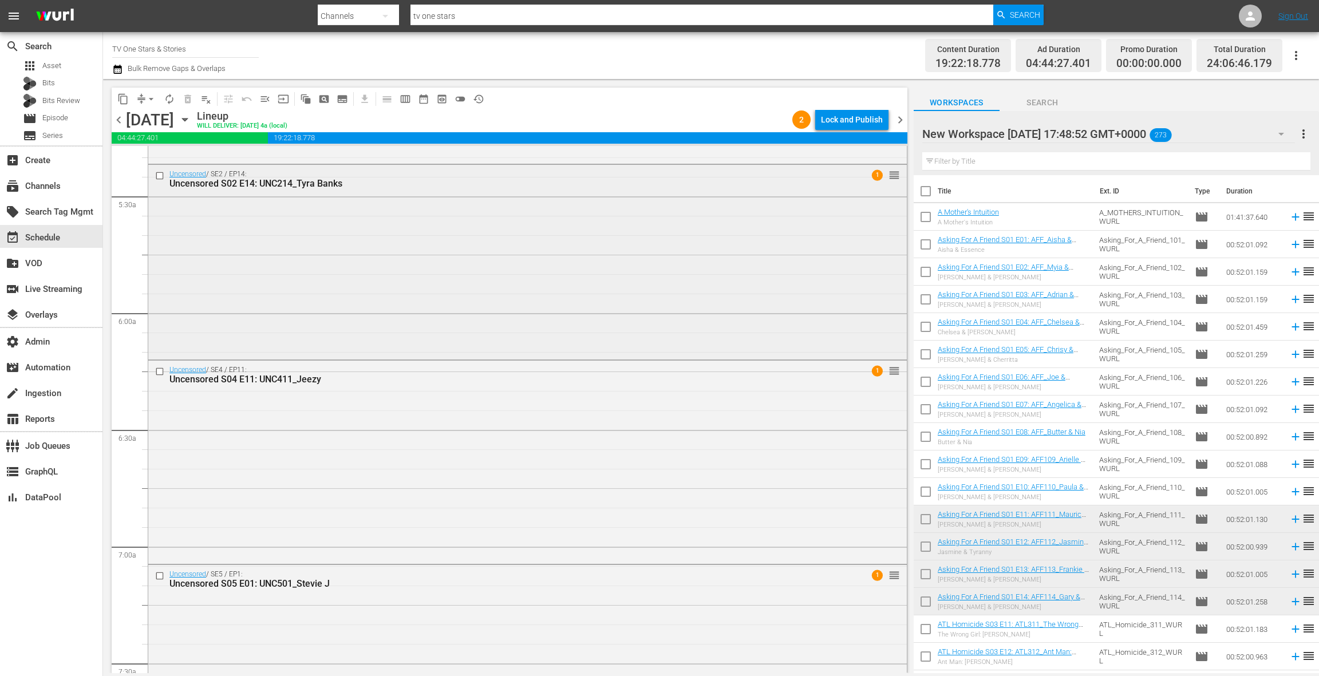
scroll to position [1169, 0]
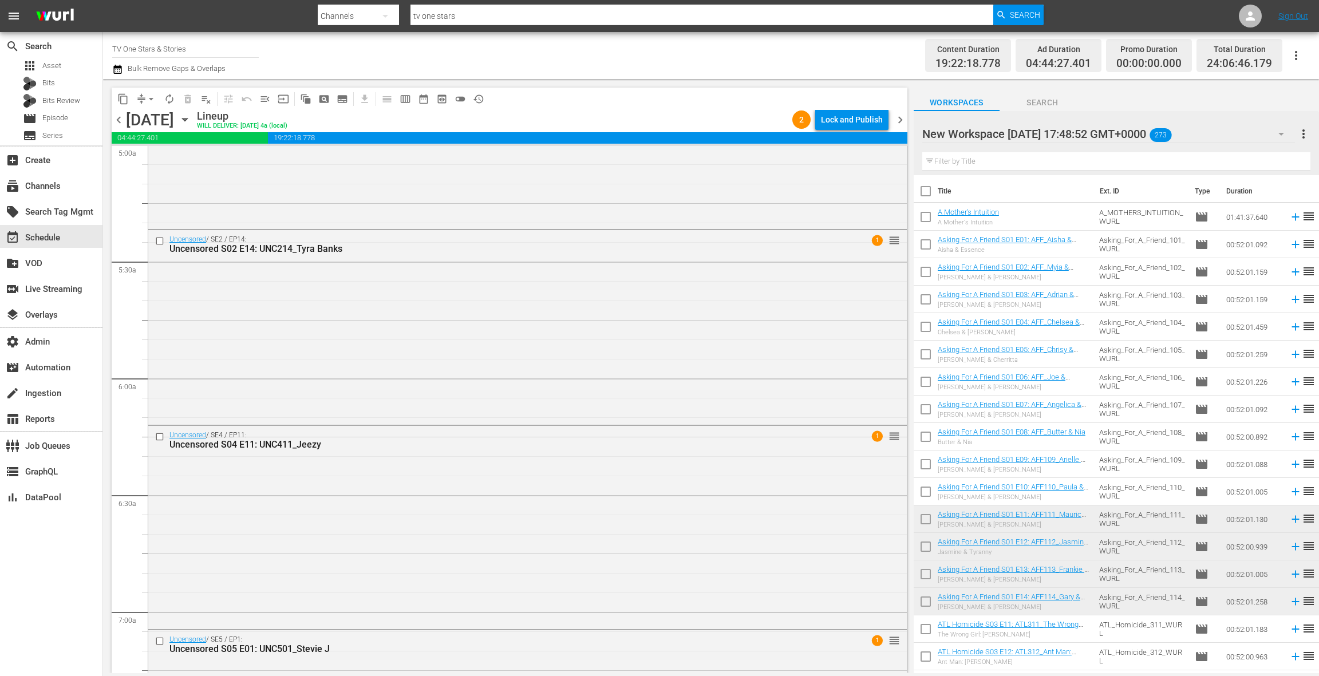
click at [118, 120] on span "chevron_left" at bounding box center [119, 120] width 14 height 14
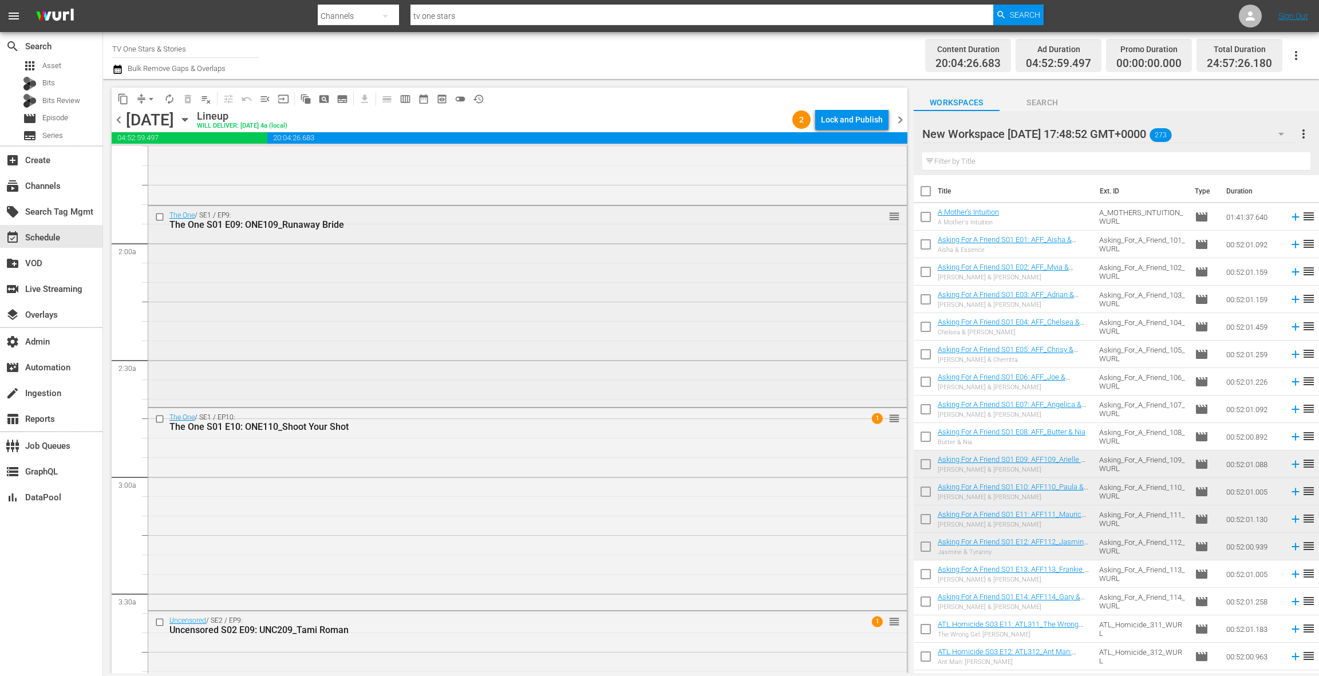
scroll to position [415, 0]
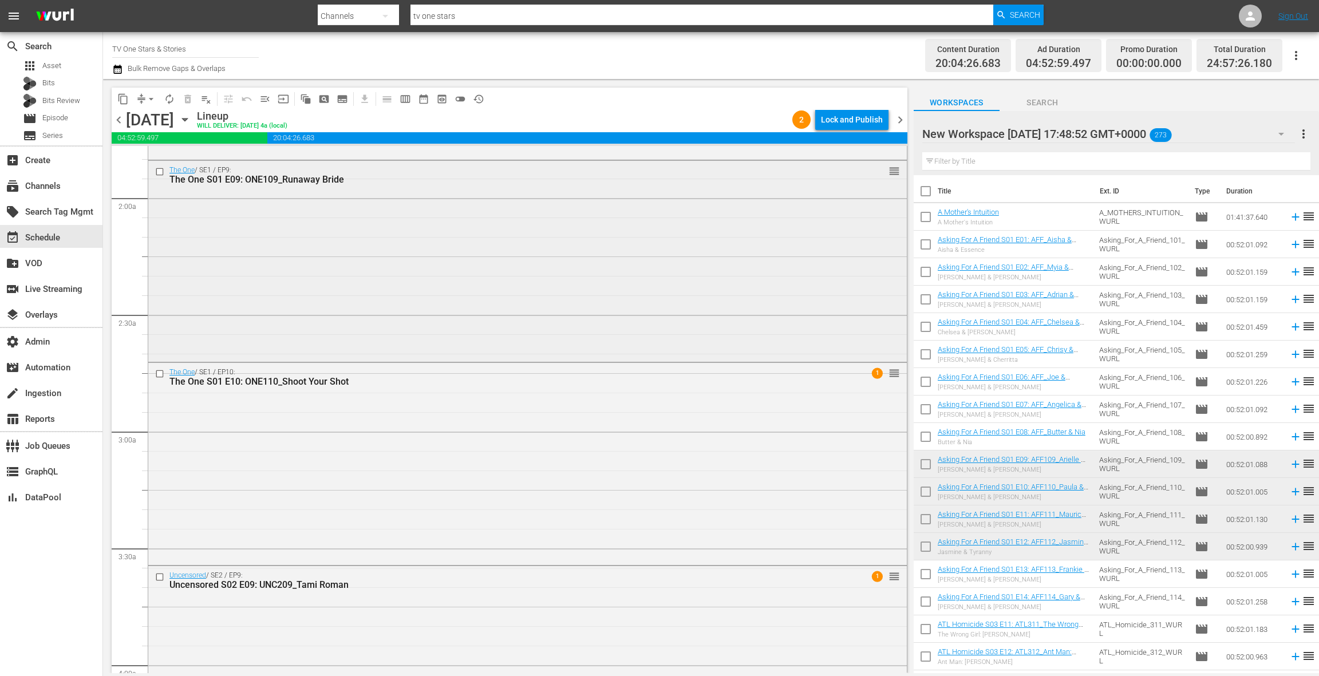
click at [443, 233] on div "The One / SE1 / EP9: The One S01 E09: ONE109_Runaway Bride reorder" at bounding box center [527, 260] width 759 height 199
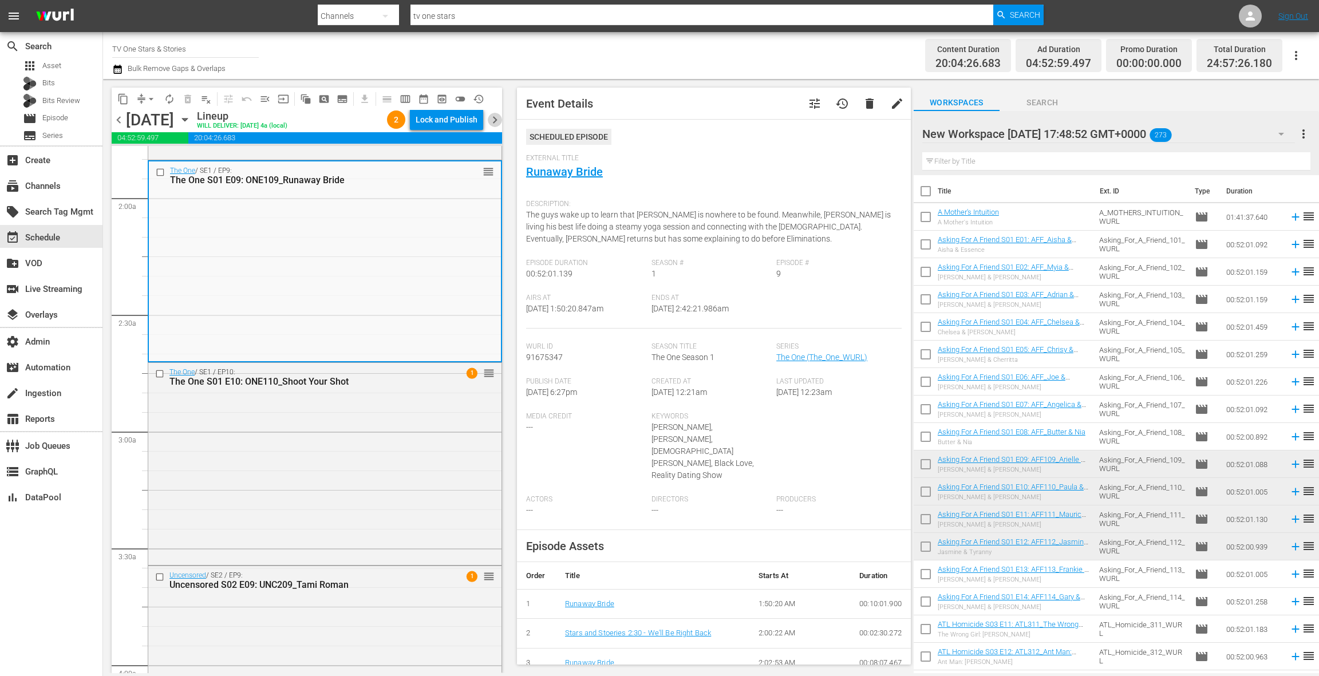
click at [498, 123] on span "chevron_right" at bounding box center [495, 120] width 14 height 14
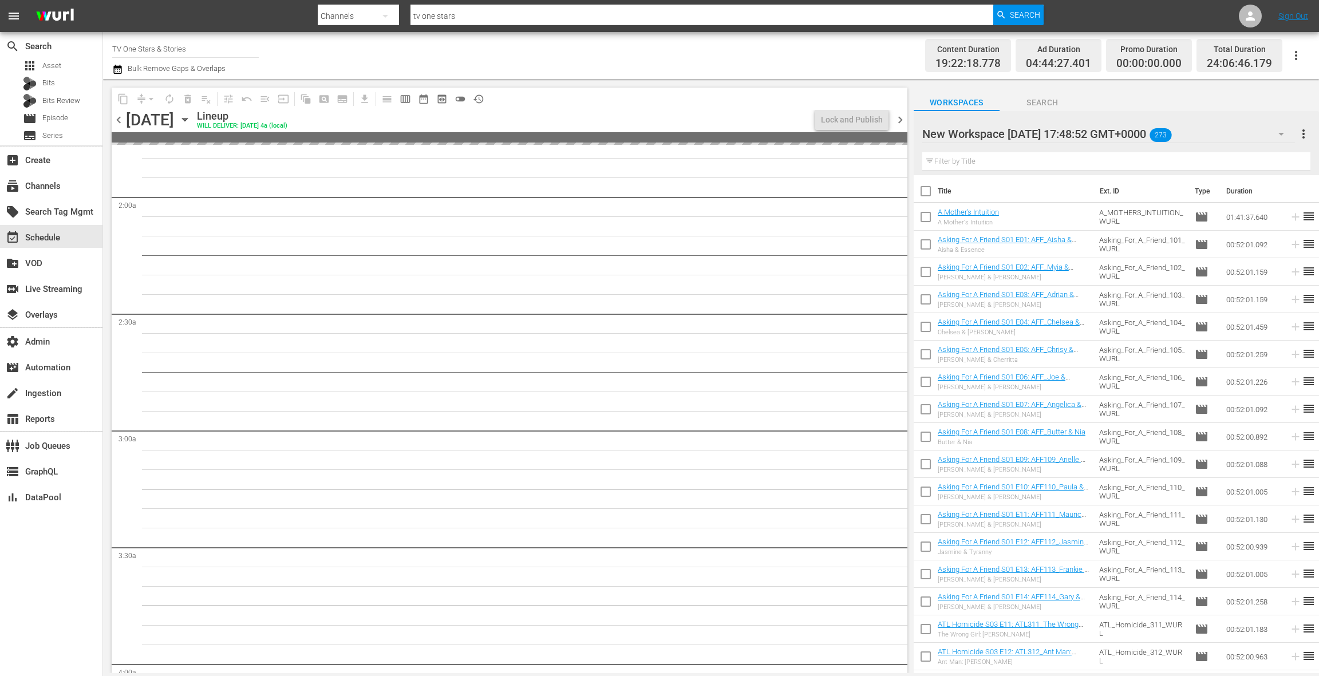
scroll to position [396, 0]
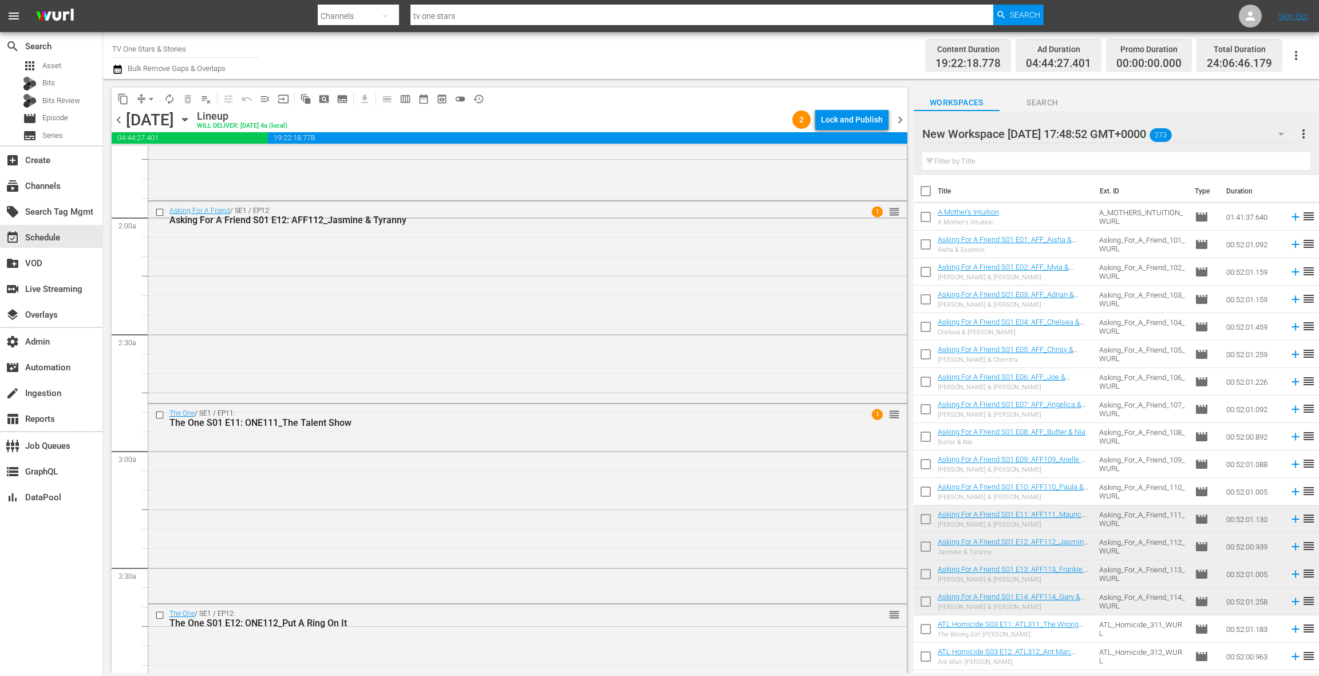
click at [901, 121] on span "chevron_right" at bounding box center [900, 120] width 14 height 14
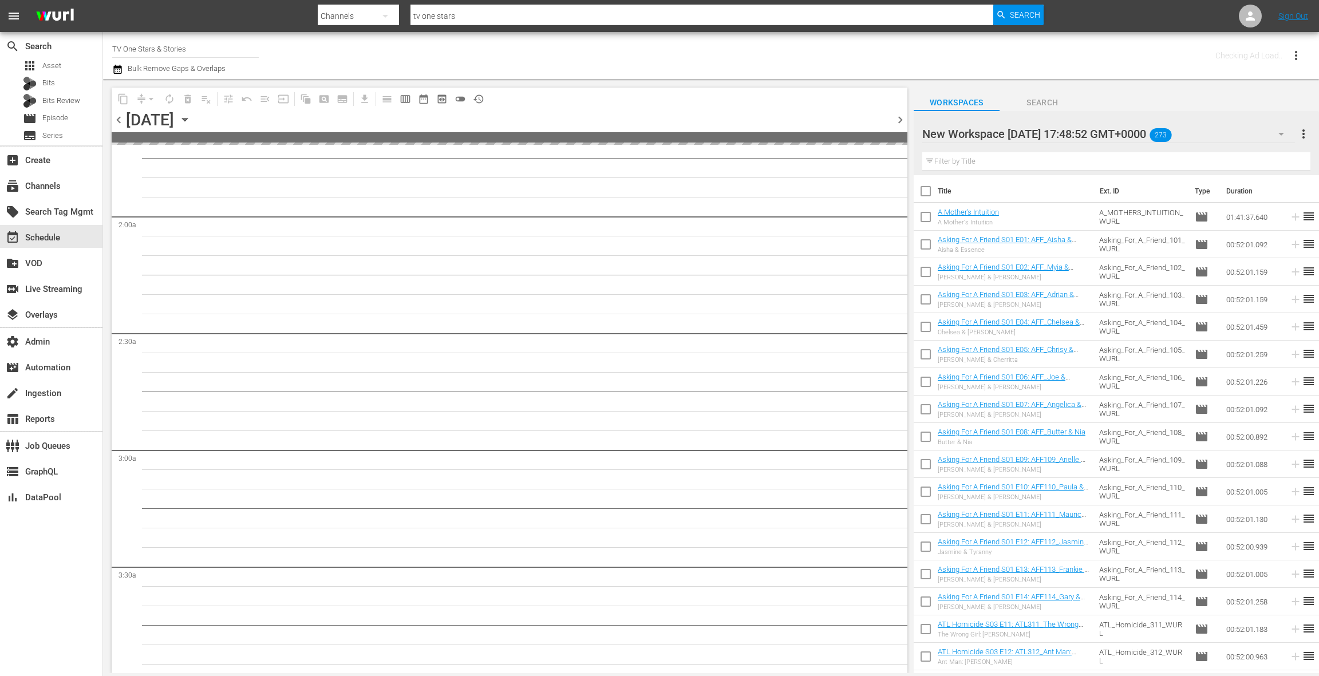
scroll to position [415, 0]
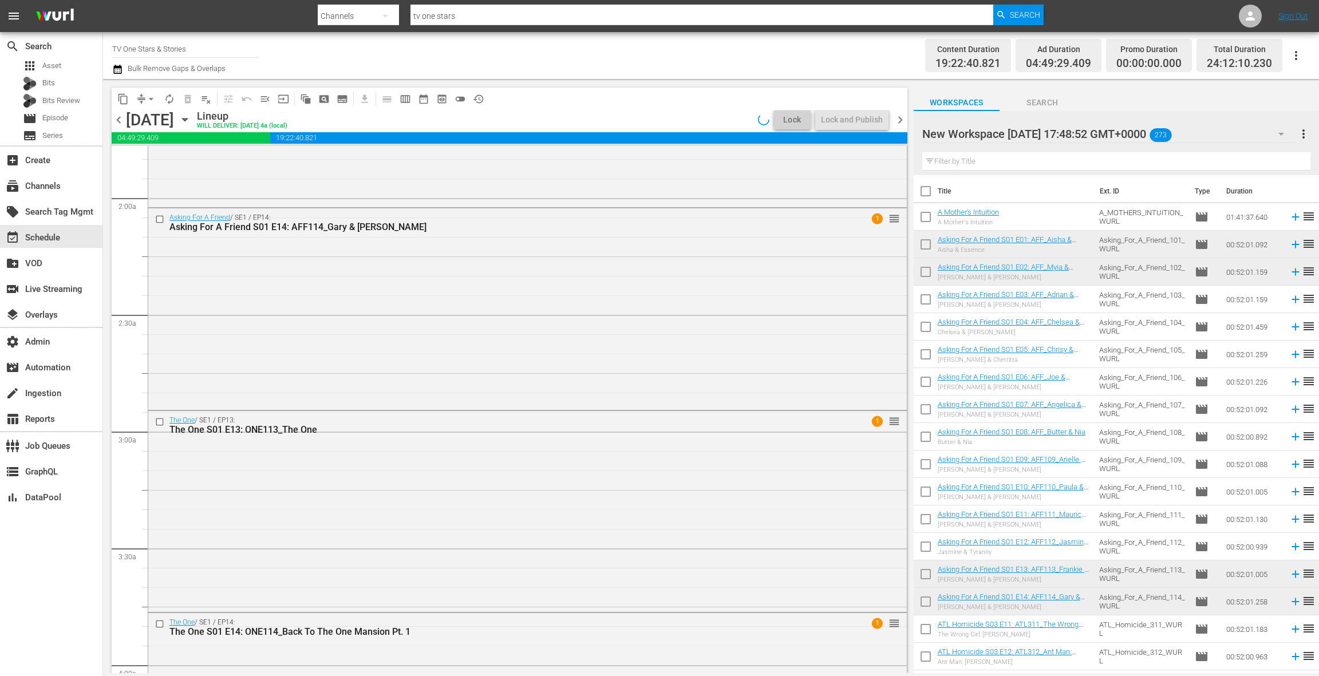
click at [901, 121] on span "chevron_right" at bounding box center [900, 120] width 14 height 14
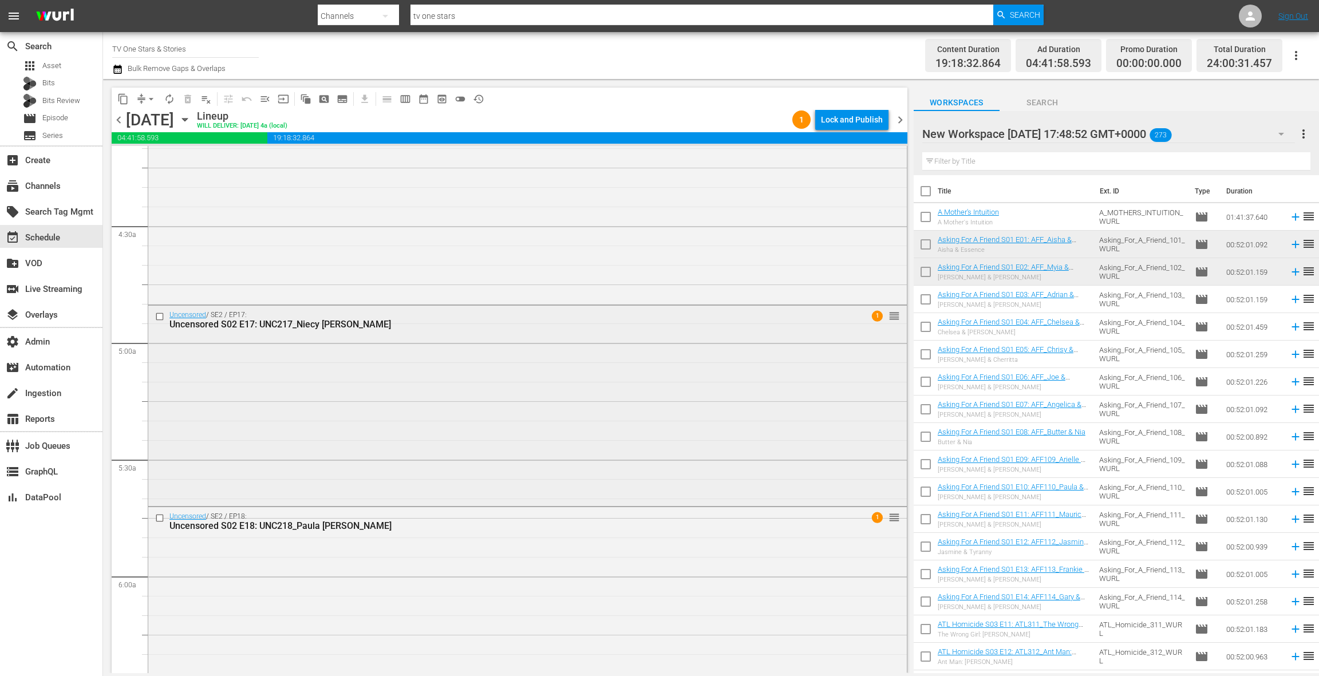
scroll to position [1064, 0]
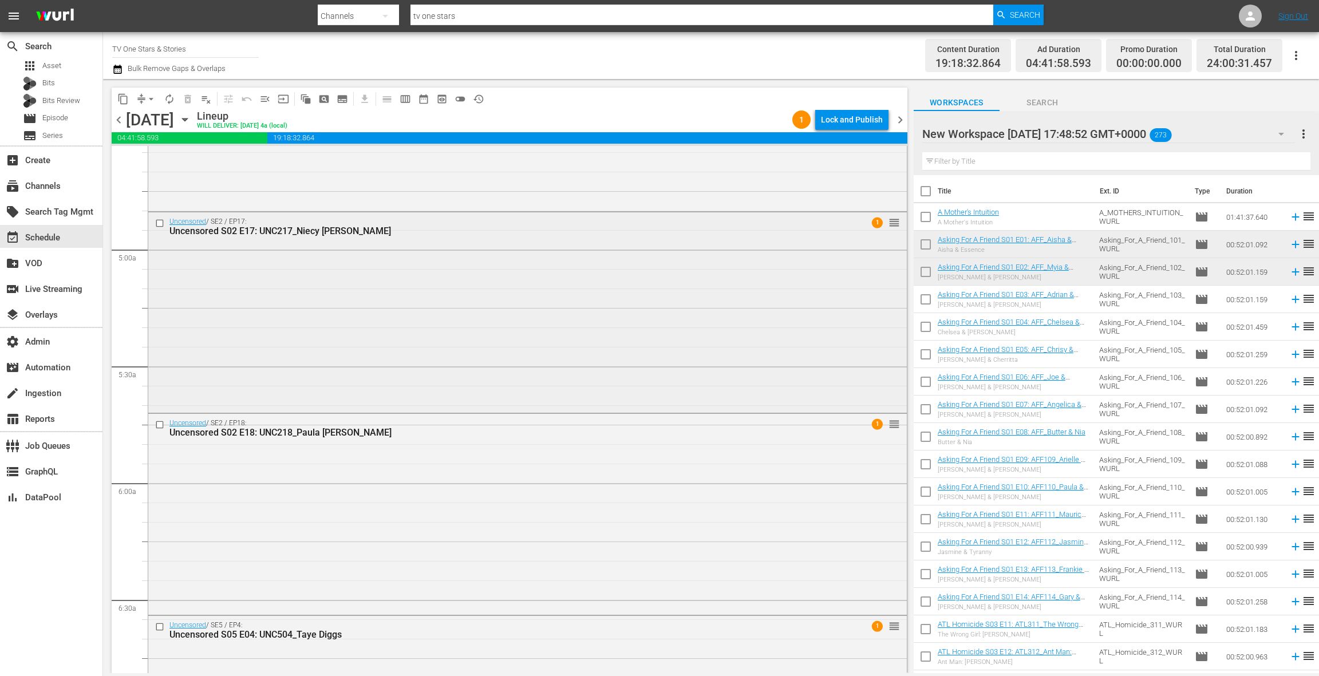
click at [500, 260] on div "Uncensored / SE2 / EP17: Uncensored S02 E17: UNC217_Niecy Nash 1 reorder" at bounding box center [527, 311] width 759 height 199
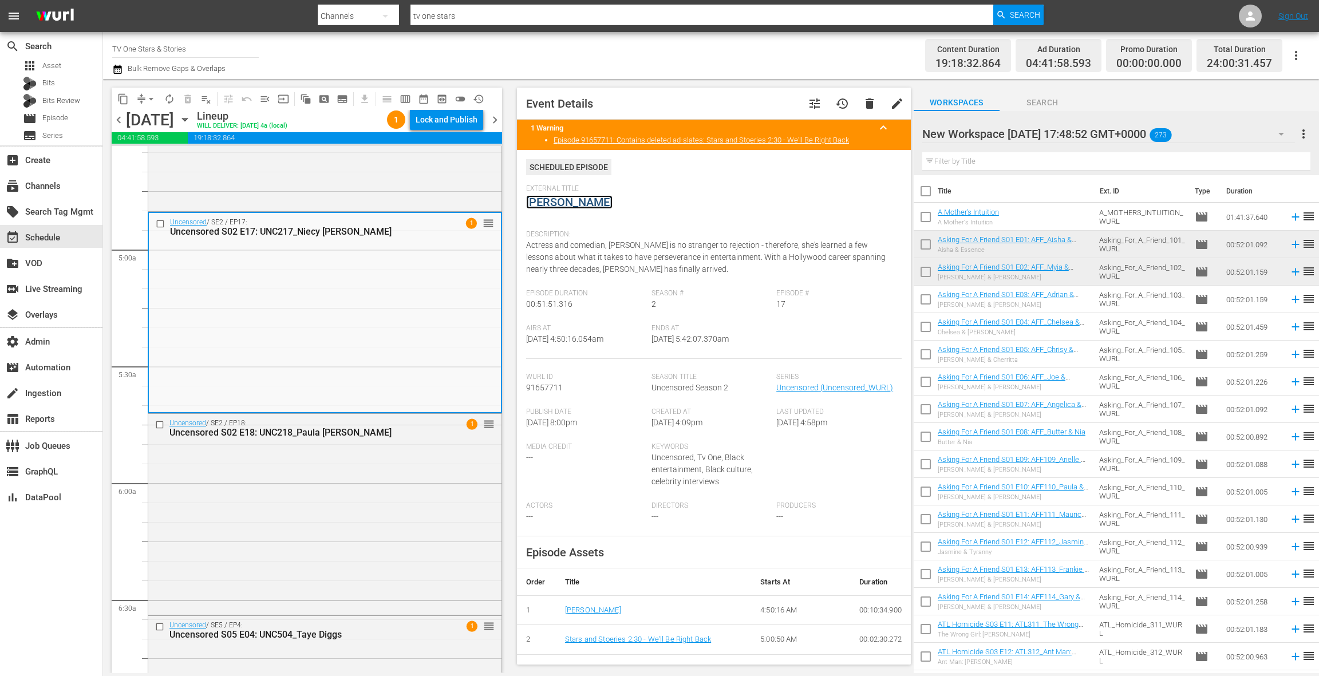
click at [562, 204] on link "[PERSON_NAME]" at bounding box center [569, 202] width 86 height 14
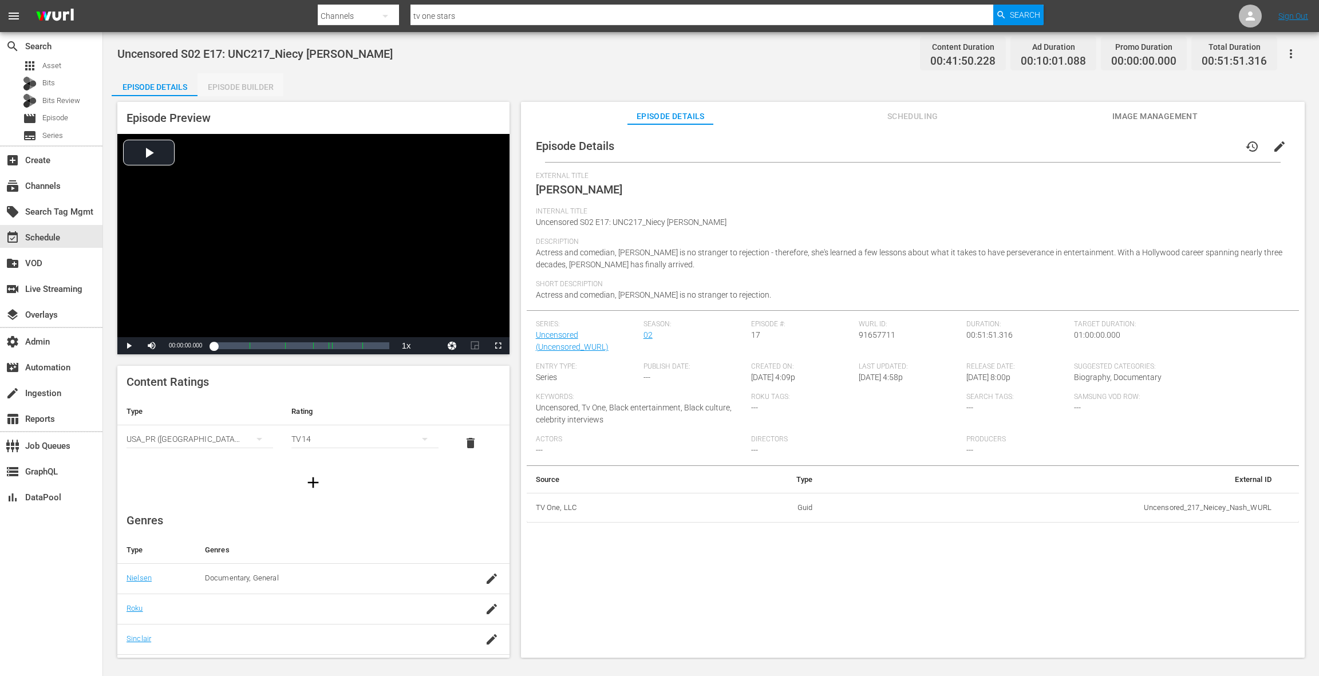
click at [253, 87] on div "Episode Builder" at bounding box center [241, 86] width 86 height 27
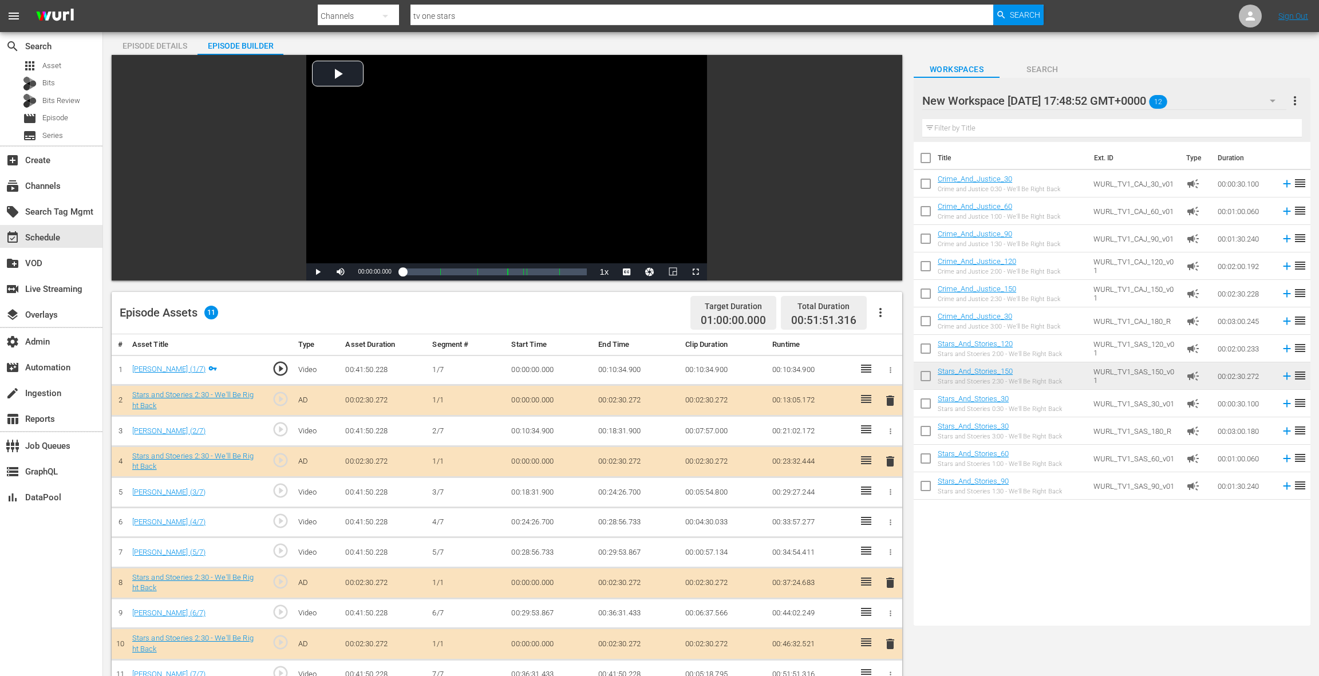
scroll to position [218, 0]
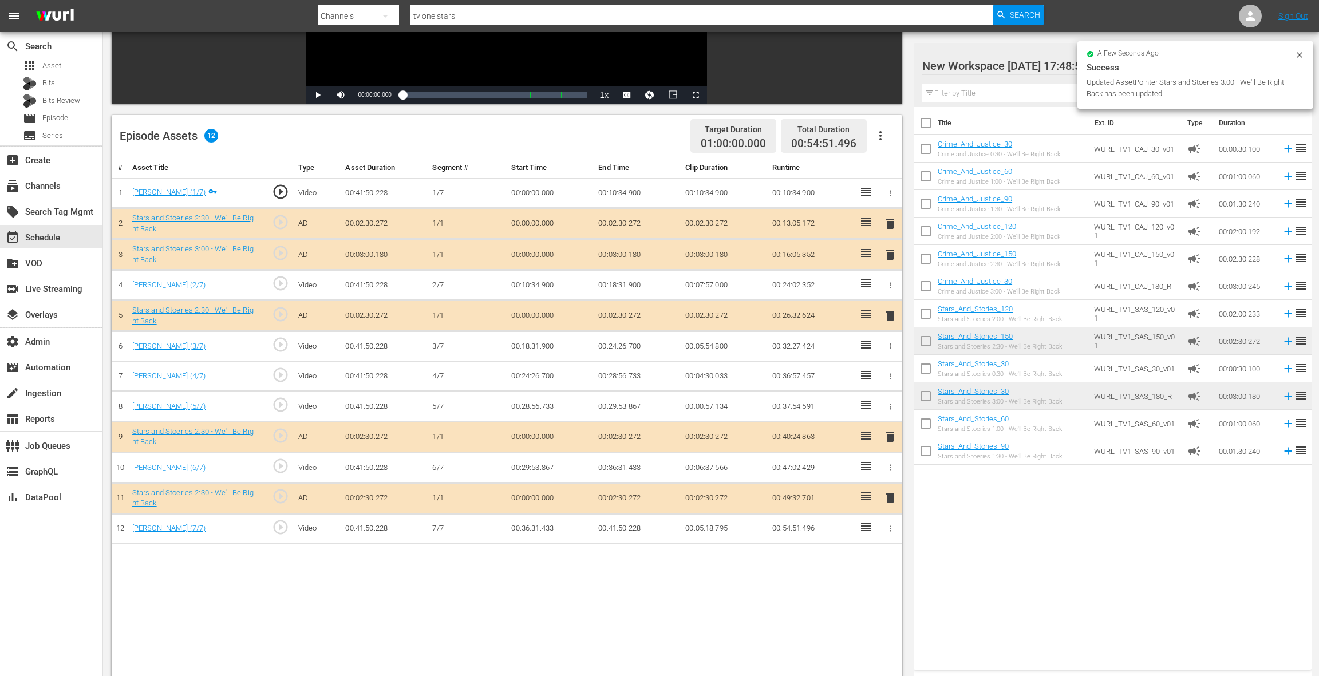
click at [890, 222] on span "delete" at bounding box center [890, 224] width 14 height 14
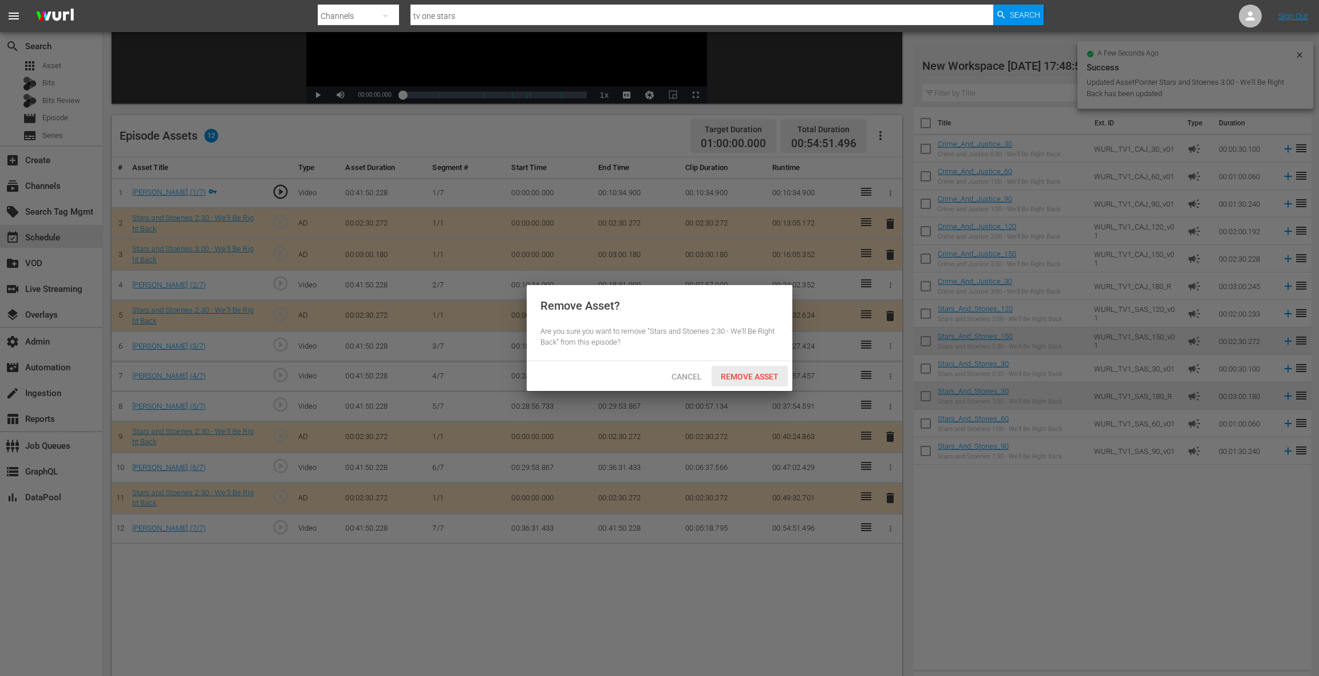
drag, startPoint x: 766, startPoint y: 377, endPoint x: 776, endPoint y: 370, distance: 11.6
click at [766, 376] on span "Remove Asset" at bounding box center [750, 376] width 76 height 9
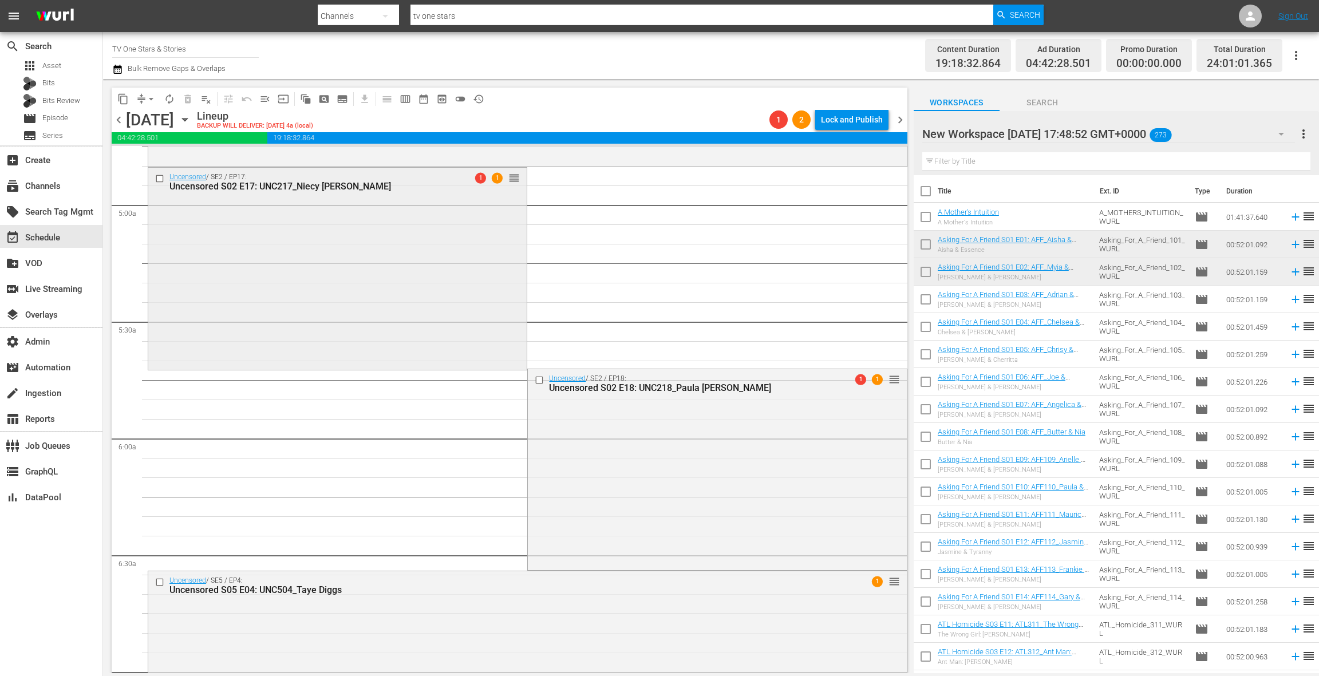
scroll to position [1219, 0]
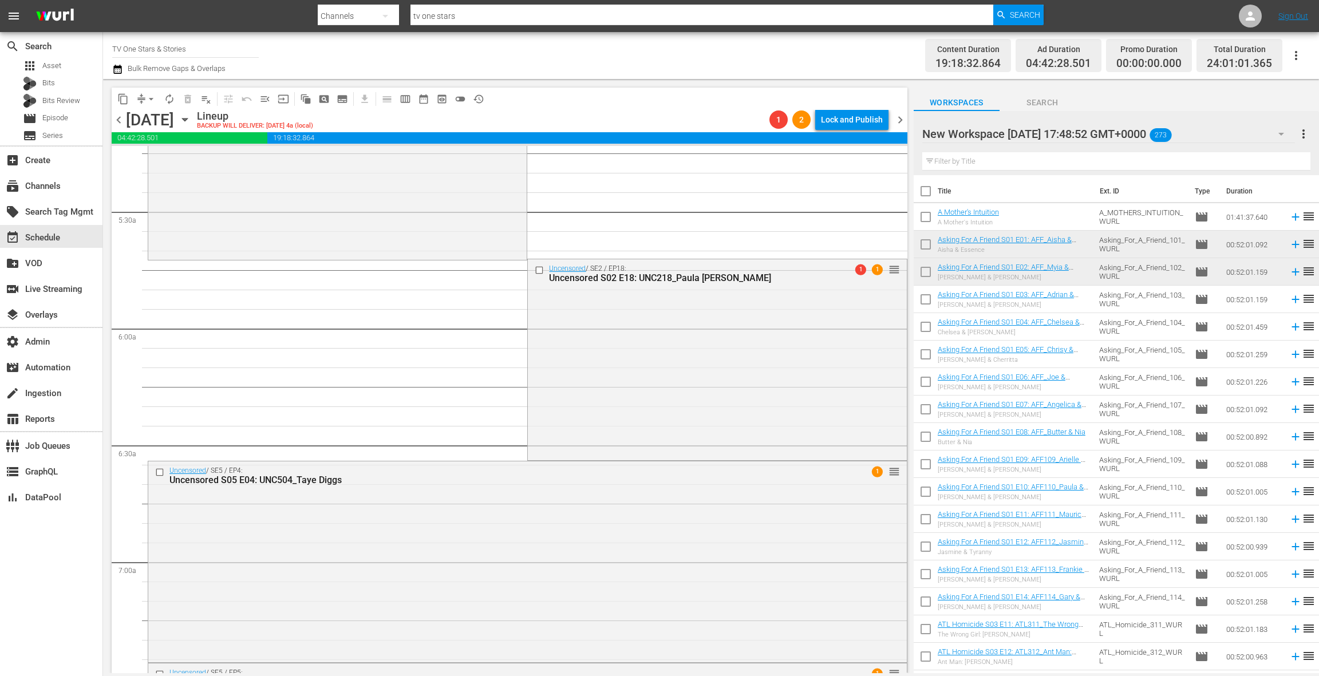
drag, startPoint x: 663, startPoint y: 344, endPoint x: 646, endPoint y: 340, distance: 17.6
click at [663, 344] on div "Uncensored / SE2 / EP18: Uncensored S02 E18: UNC218_Paula Patton 1 1 reorder" at bounding box center [717, 358] width 378 height 199
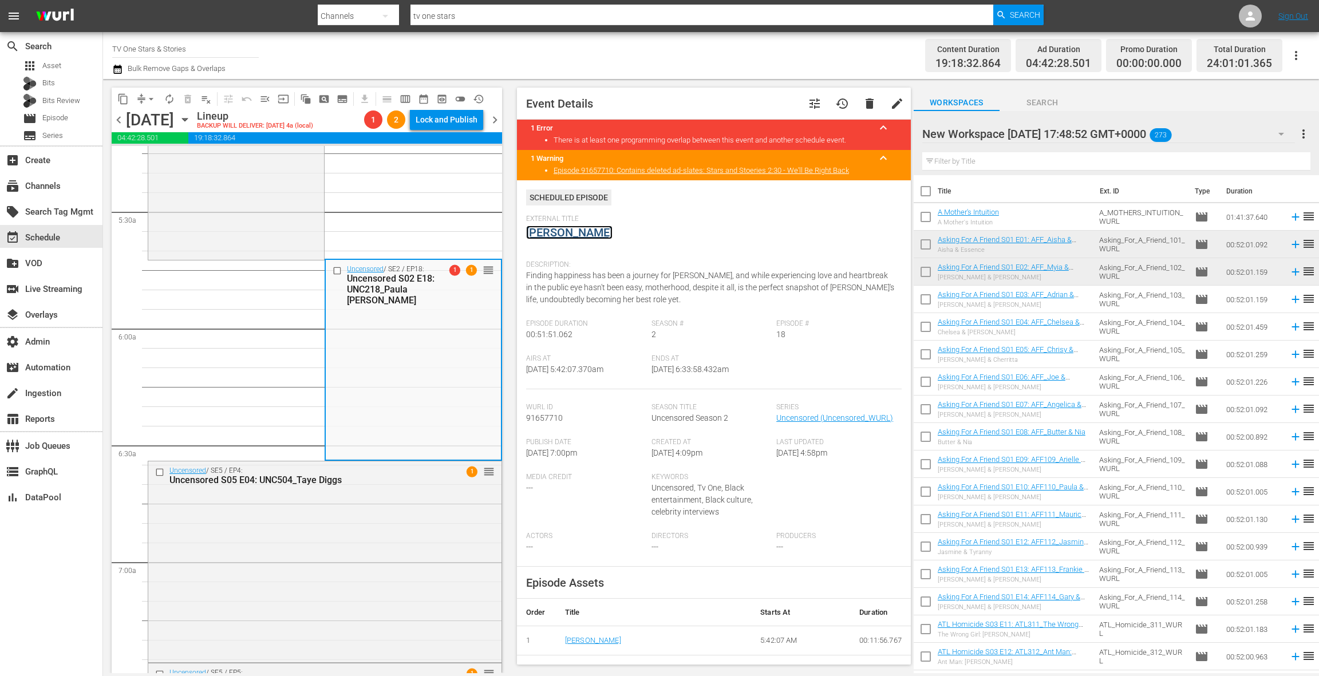
click at [561, 234] on link "[PERSON_NAME]" at bounding box center [569, 233] width 86 height 14
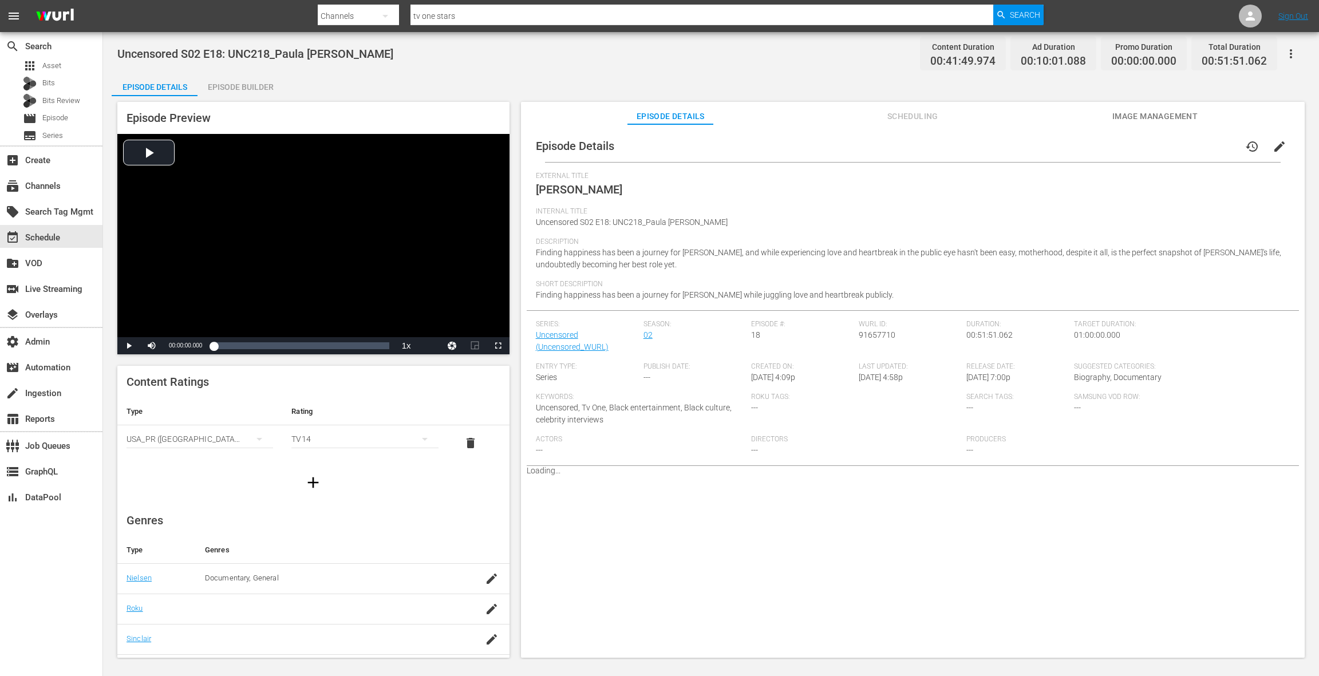
drag, startPoint x: 248, startPoint y: 86, endPoint x: 252, endPoint y: 93, distance: 8.0
click at [248, 86] on div "Episode Builder" at bounding box center [241, 86] width 86 height 27
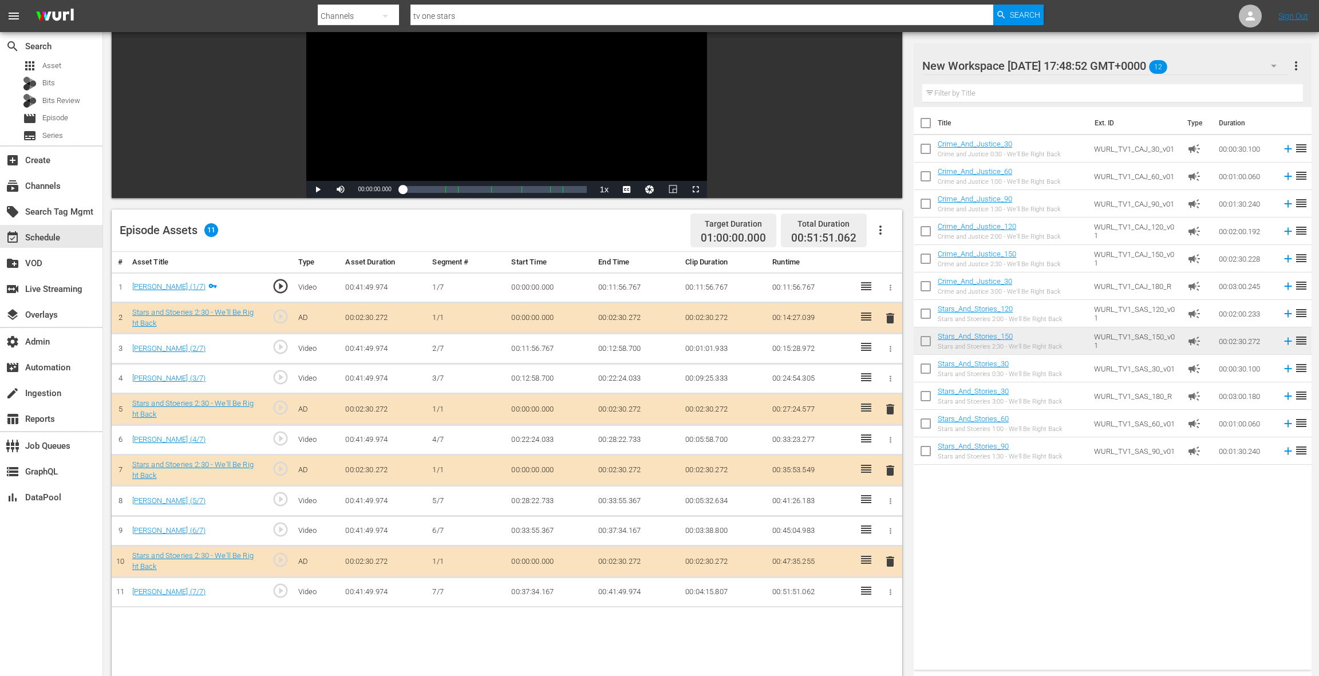
scroll to position [154, 0]
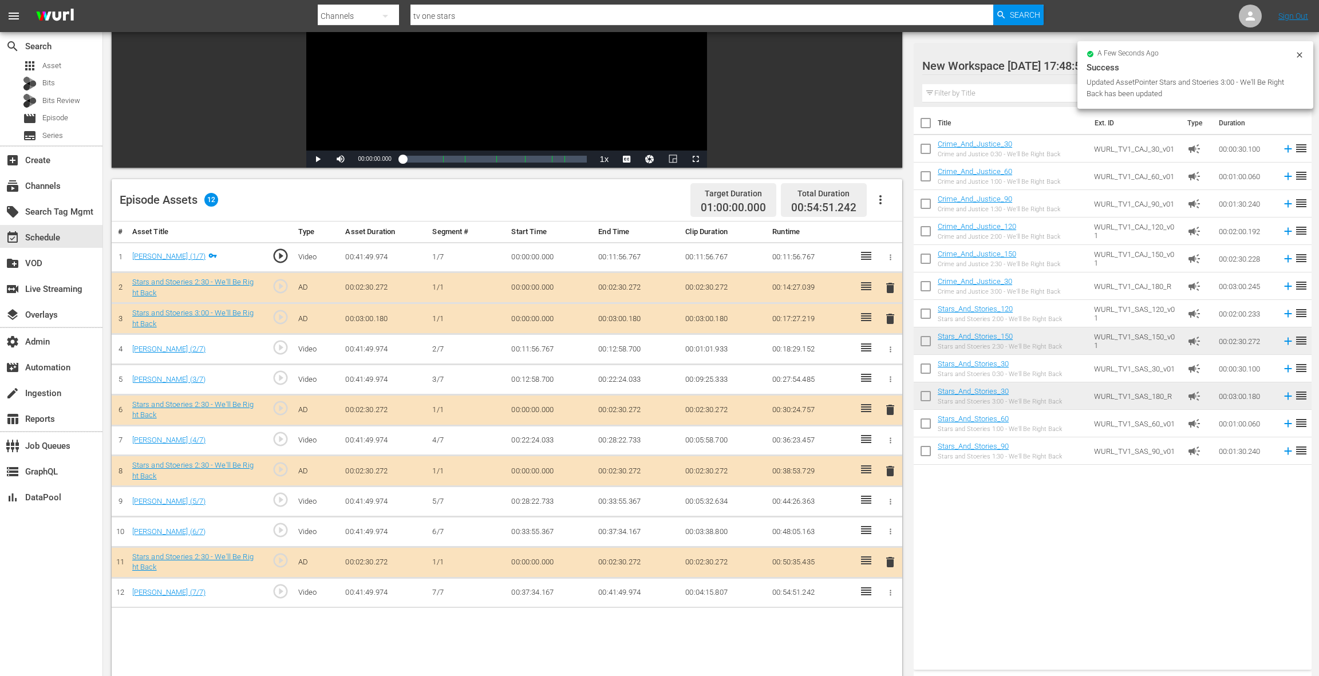
click at [887, 290] on span "delete" at bounding box center [890, 288] width 14 height 14
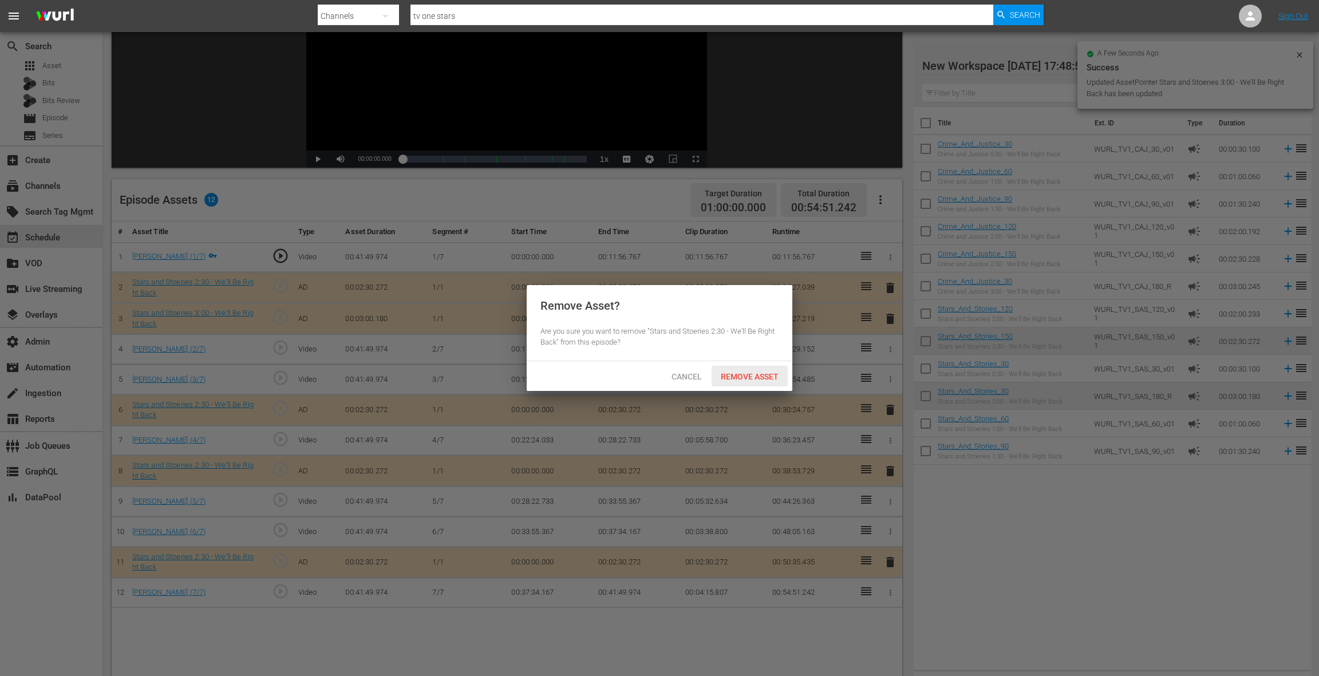
drag, startPoint x: 760, startPoint y: 376, endPoint x: 768, endPoint y: 371, distance: 9.7
click at [760, 376] on span "Remove Asset" at bounding box center [750, 376] width 76 height 9
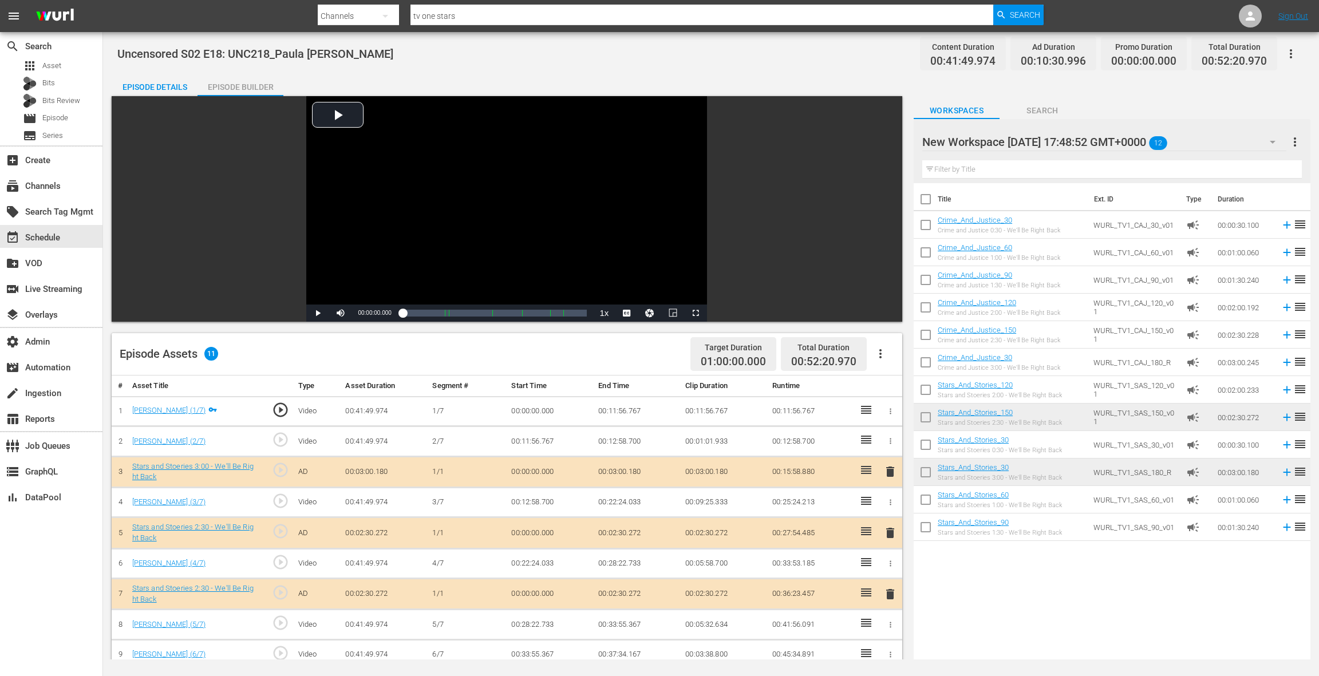
click at [286, 437] on span "play_circle_outline" at bounding box center [280, 439] width 17 height 17
click at [318, 313] on span "Video Player" at bounding box center [318, 313] width 0 height 0
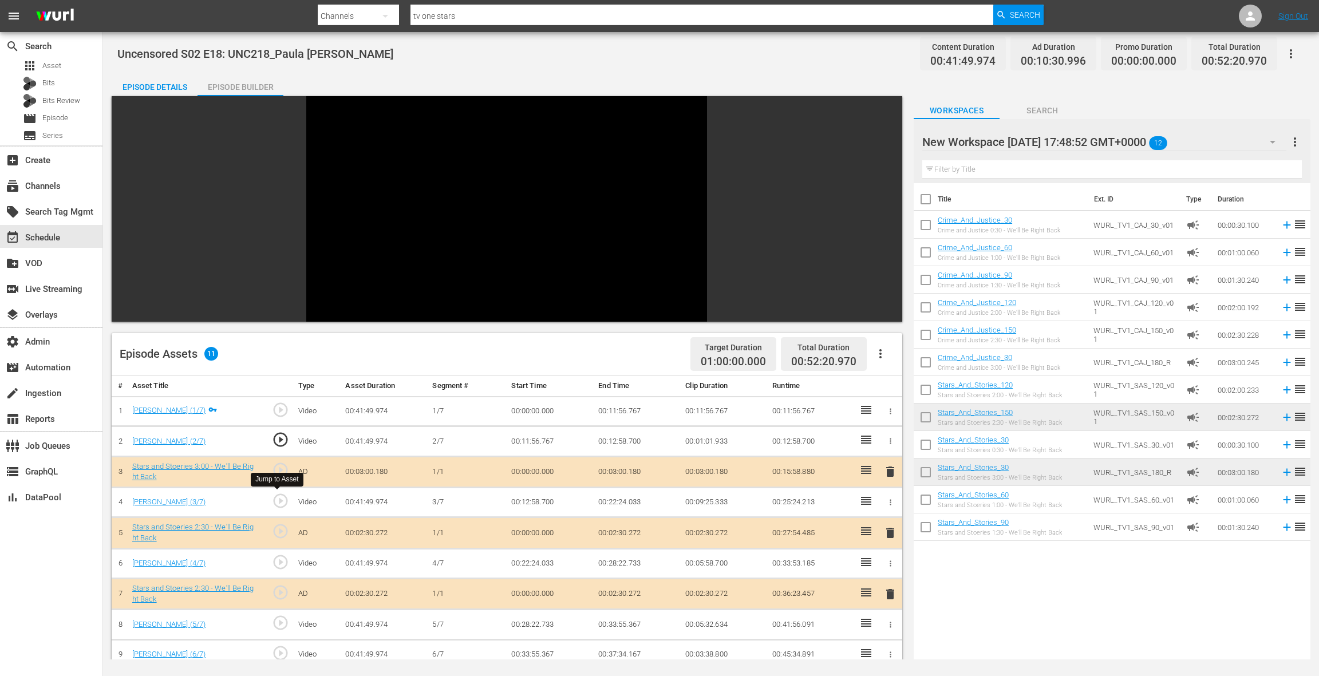
click at [283, 497] on span "play_circle_outline" at bounding box center [280, 500] width 17 height 17
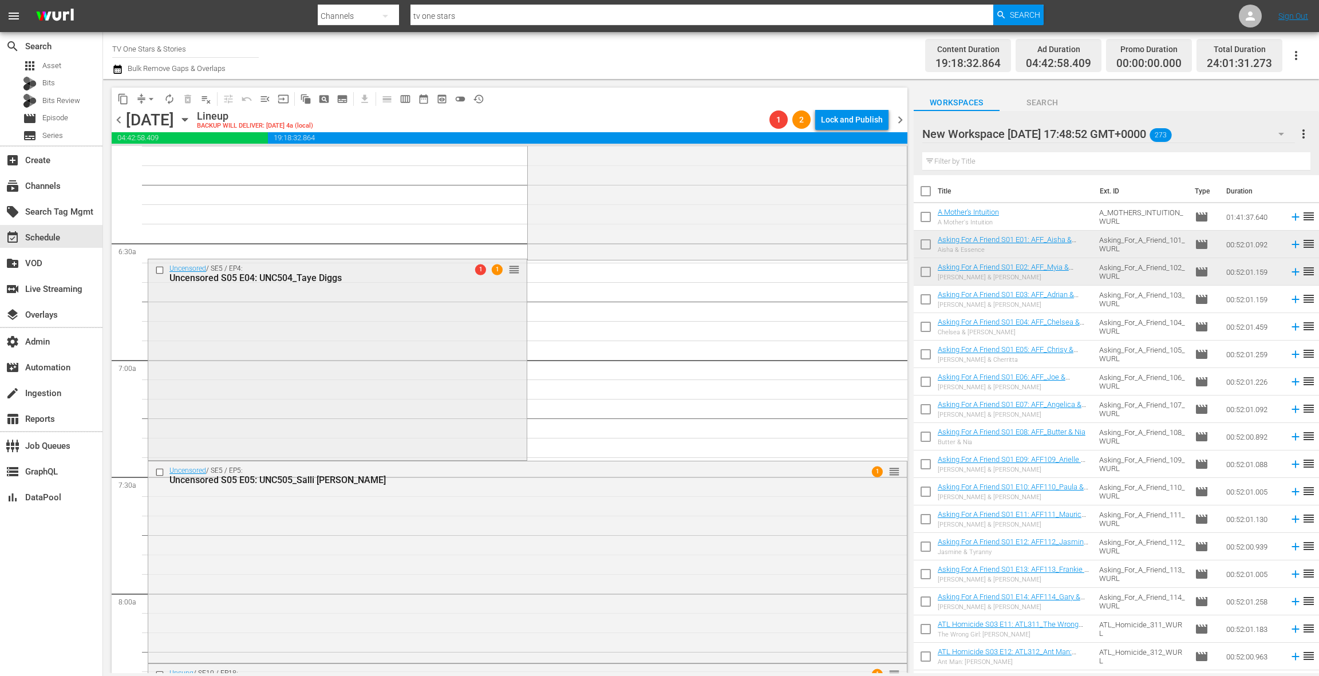
scroll to position [1490, 0]
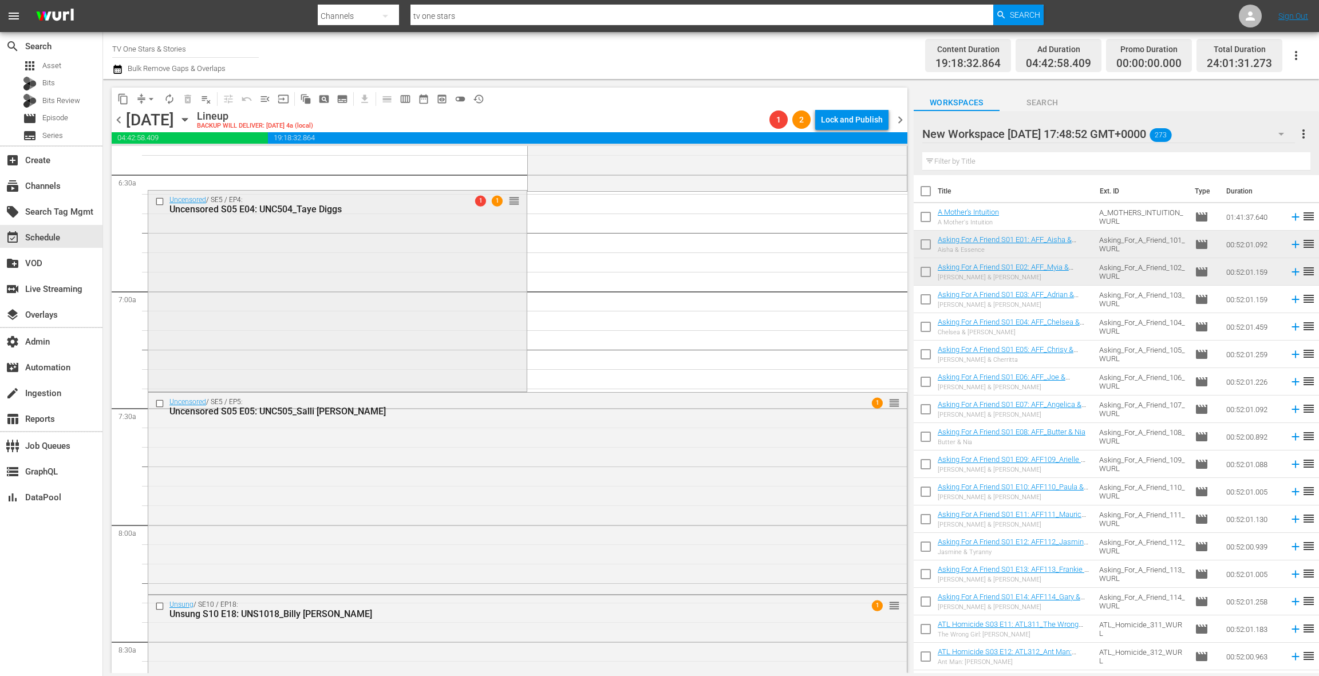
click at [391, 325] on div "Uncensored / SE5 / EP4: Uncensored S05 E04: UNC504_Taye Diggs 1 1 reorder" at bounding box center [337, 290] width 378 height 199
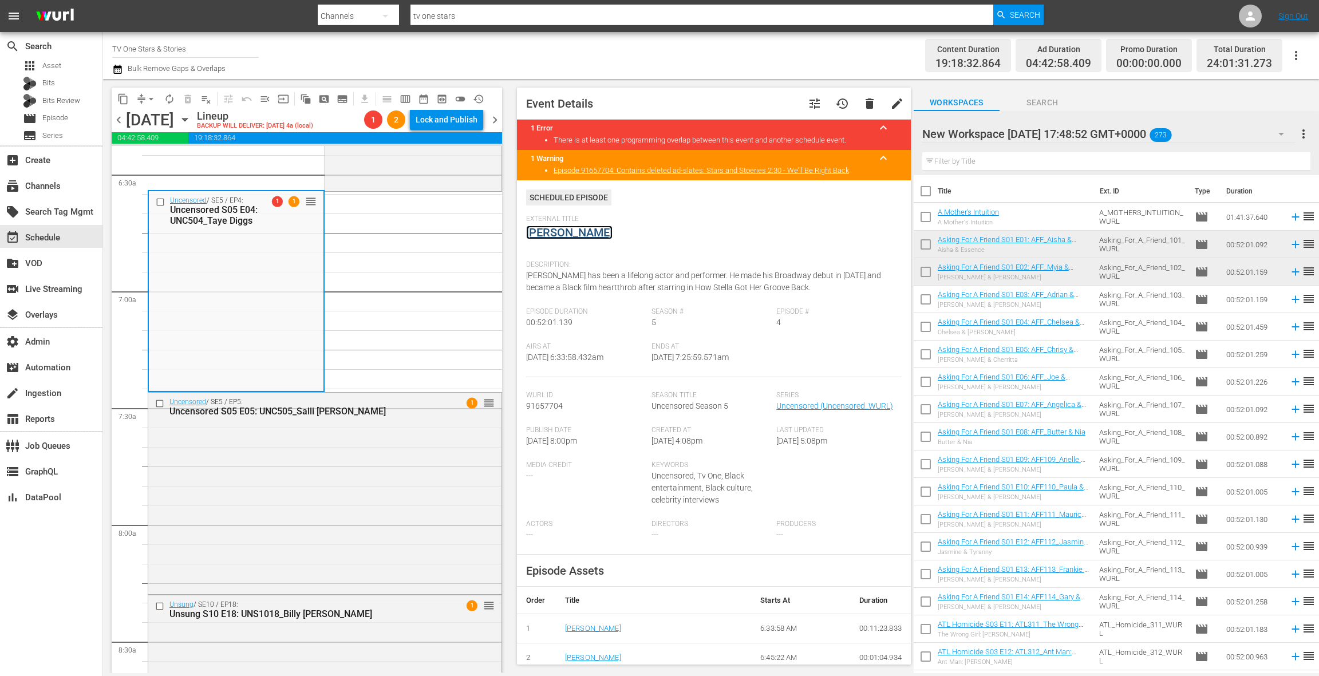
click at [571, 232] on link "[PERSON_NAME]" at bounding box center [569, 233] width 86 height 14
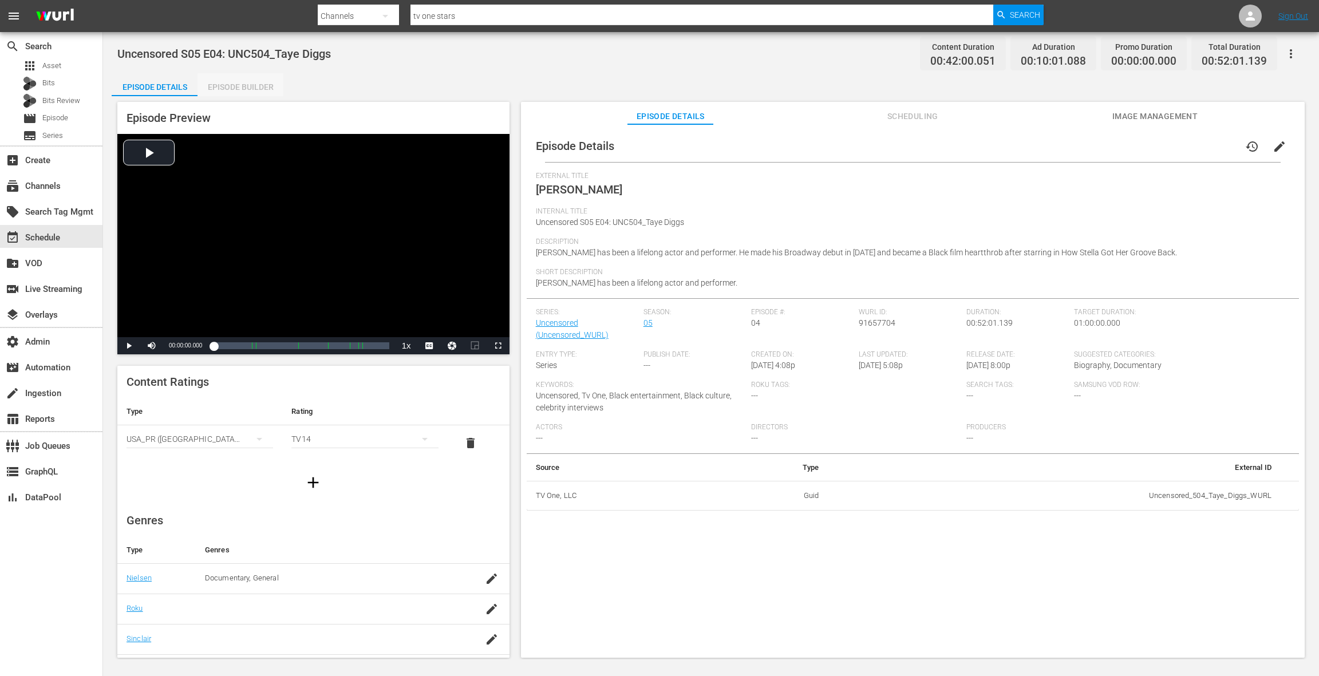
click at [243, 92] on div "Episode Builder" at bounding box center [241, 86] width 86 height 27
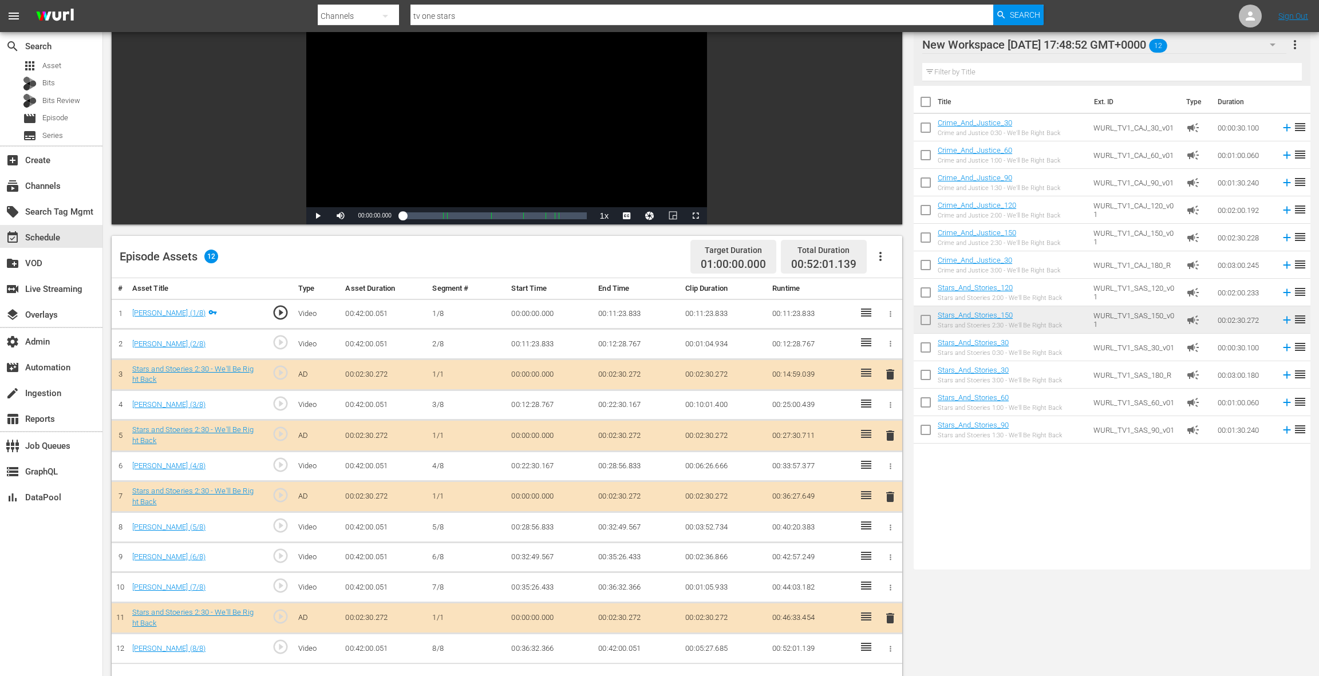
scroll to position [120, 0]
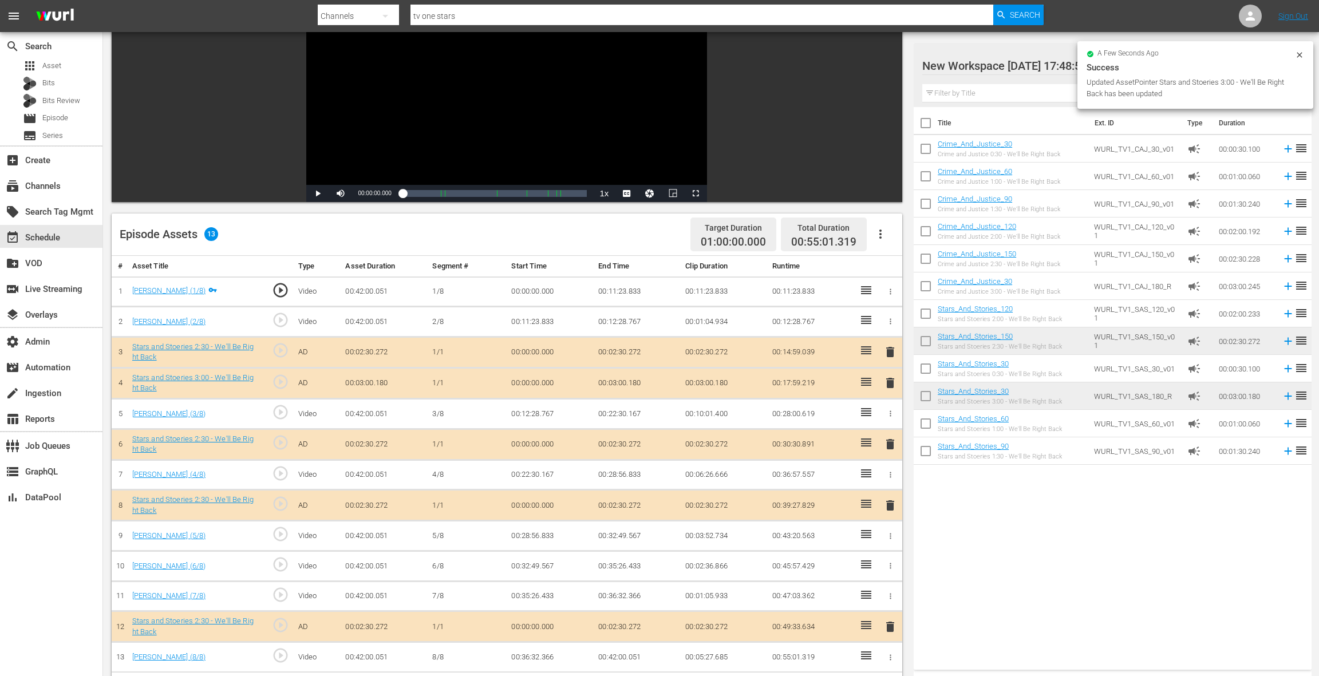
drag, startPoint x: 891, startPoint y: 350, endPoint x: 853, endPoint y: 364, distance: 40.7
click at [891, 350] on span "delete" at bounding box center [890, 352] width 14 height 14
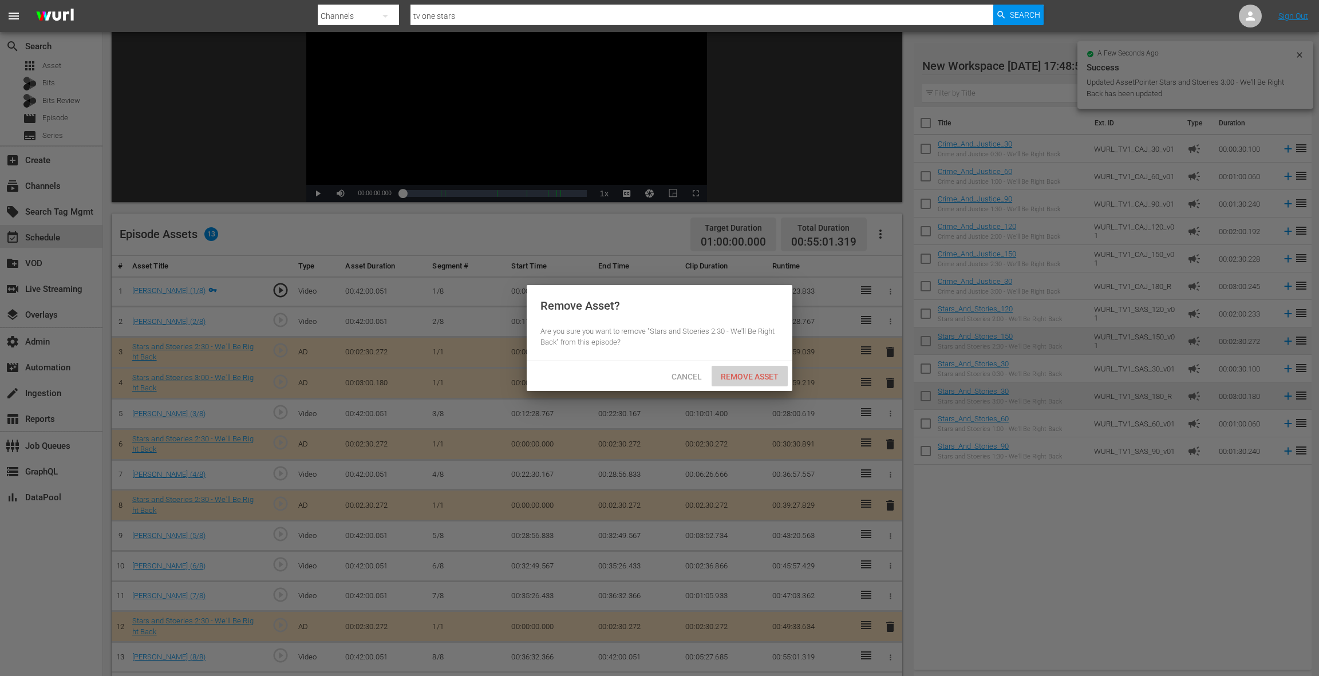
drag, startPoint x: 754, startPoint y: 381, endPoint x: 785, endPoint y: 354, distance: 41.0
click at [754, 381] on div "Remove Asset" at bounding box center [750, 376] width 76 height 21
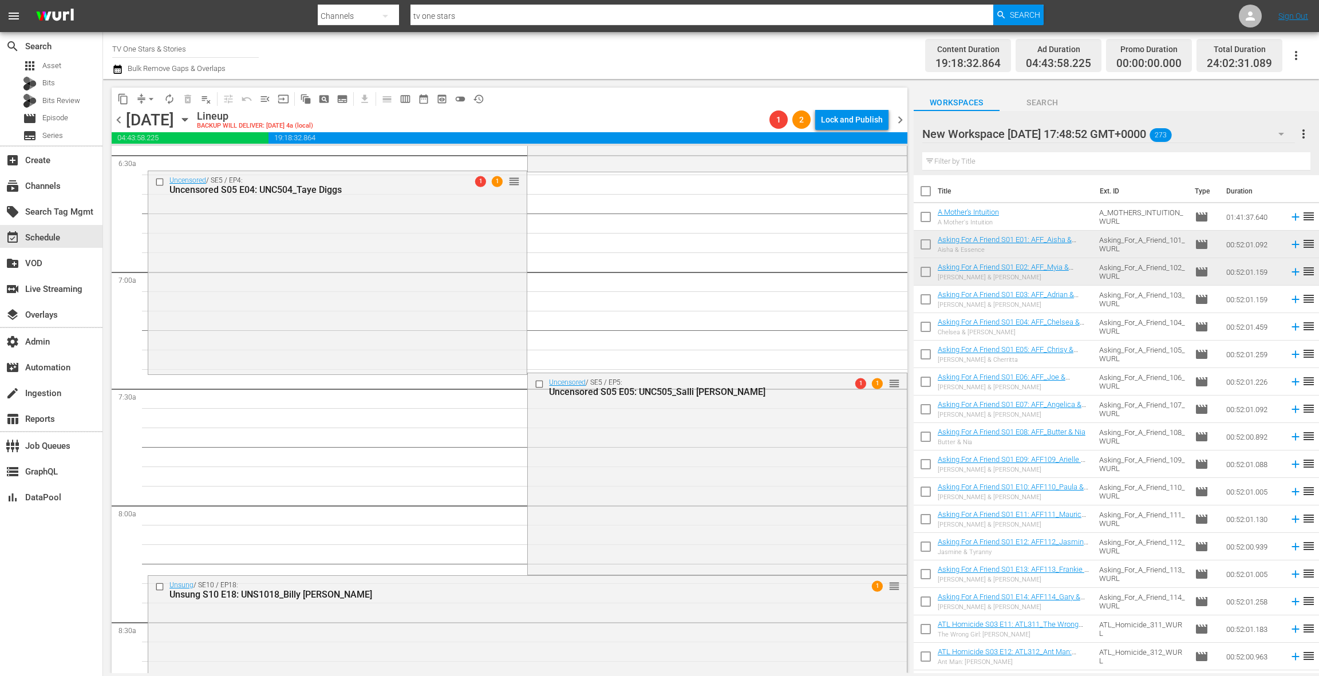
scroll to position [1597, 0]
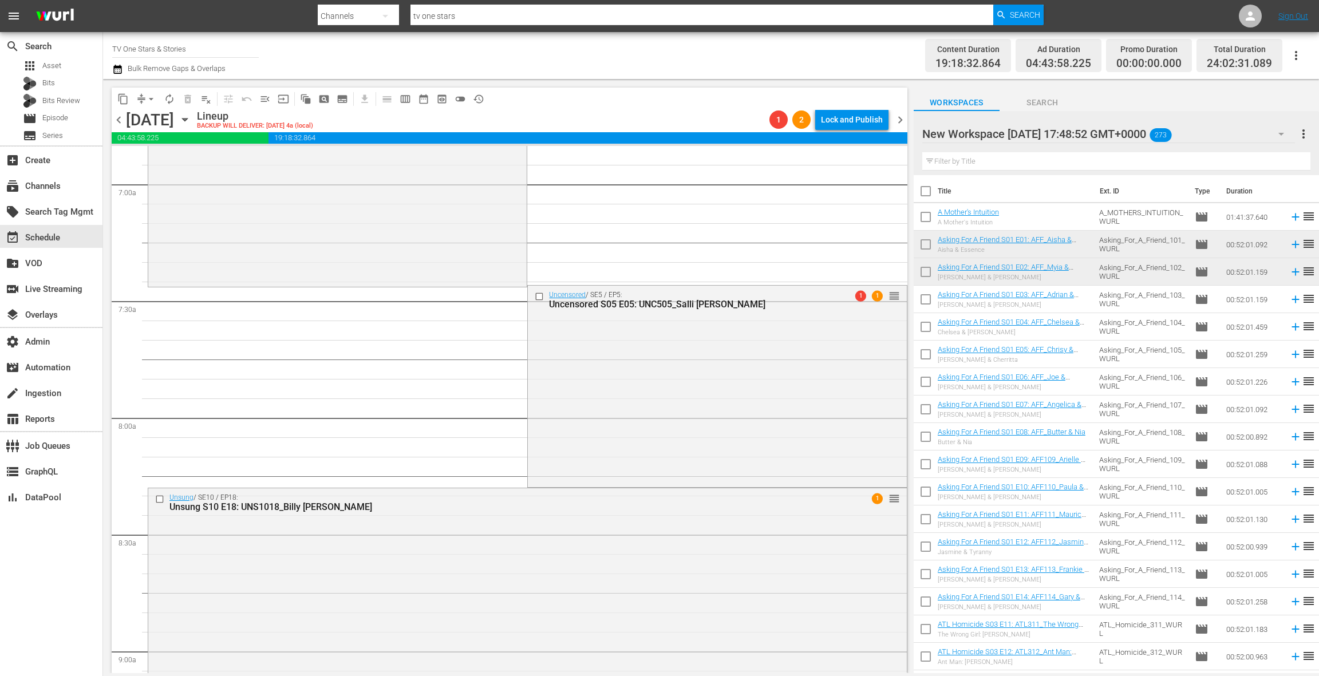
click at [566, 371] on div "Uncensored / SE5 / EP5: Uncensored S05 E05: UNC505_Salli Richardson-Whitfield 1…" at bounding box center [717, 385] width 378 height 199
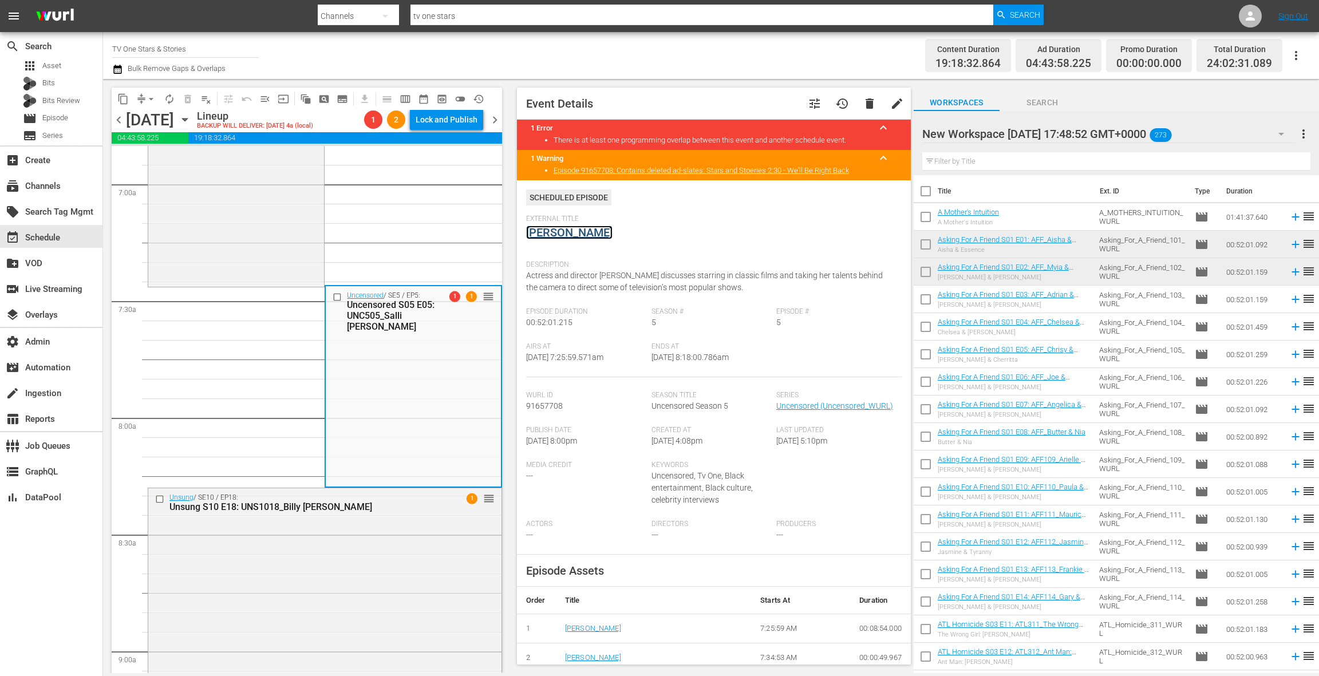
click at [571, 235] on link "[PERSON_NAME]" at bounding box center [569, 233] width 86 height 14
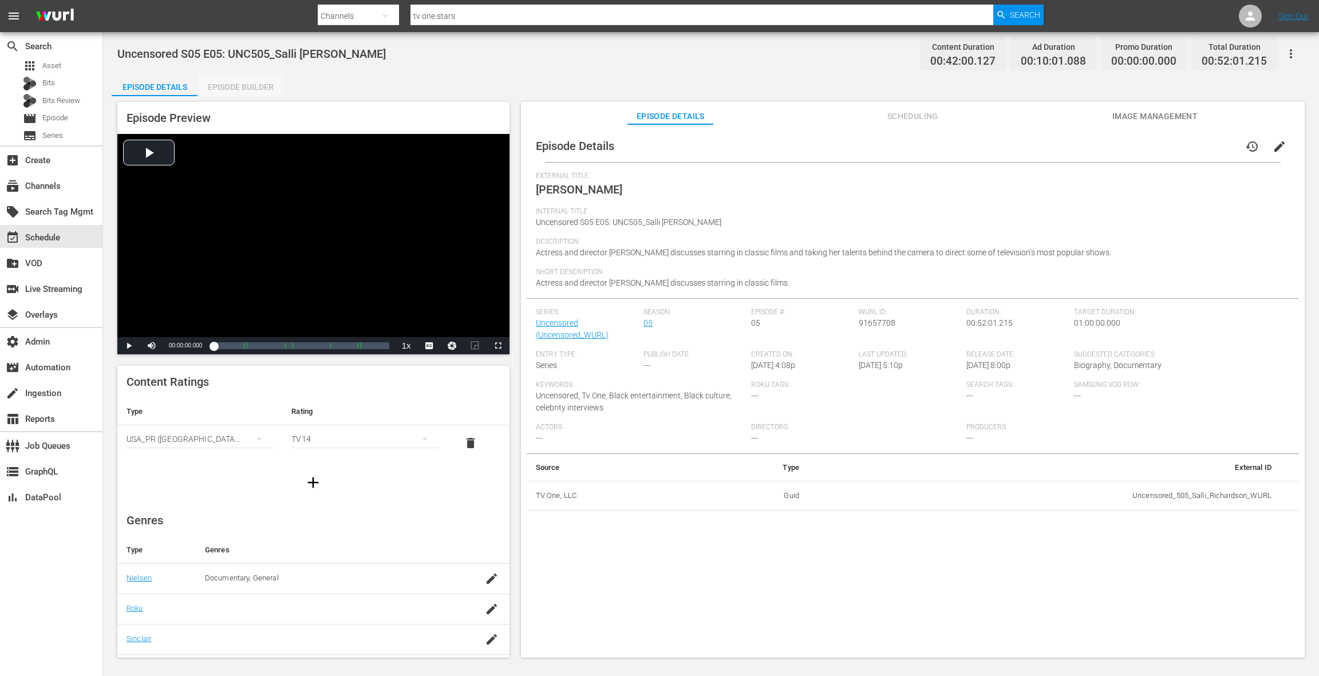
click at [257, 91] on div "Episode Builder" at bounding box center [241, 86] width 86 height 27
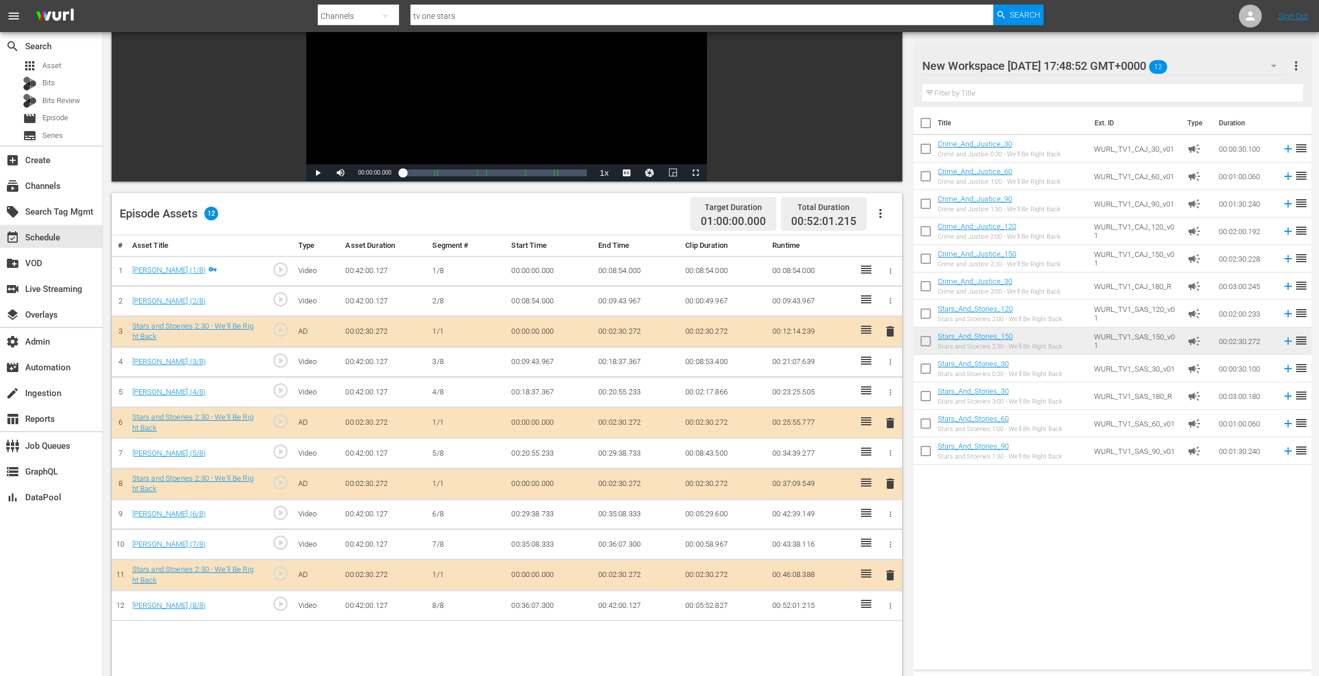
scroll to position [171, 0]
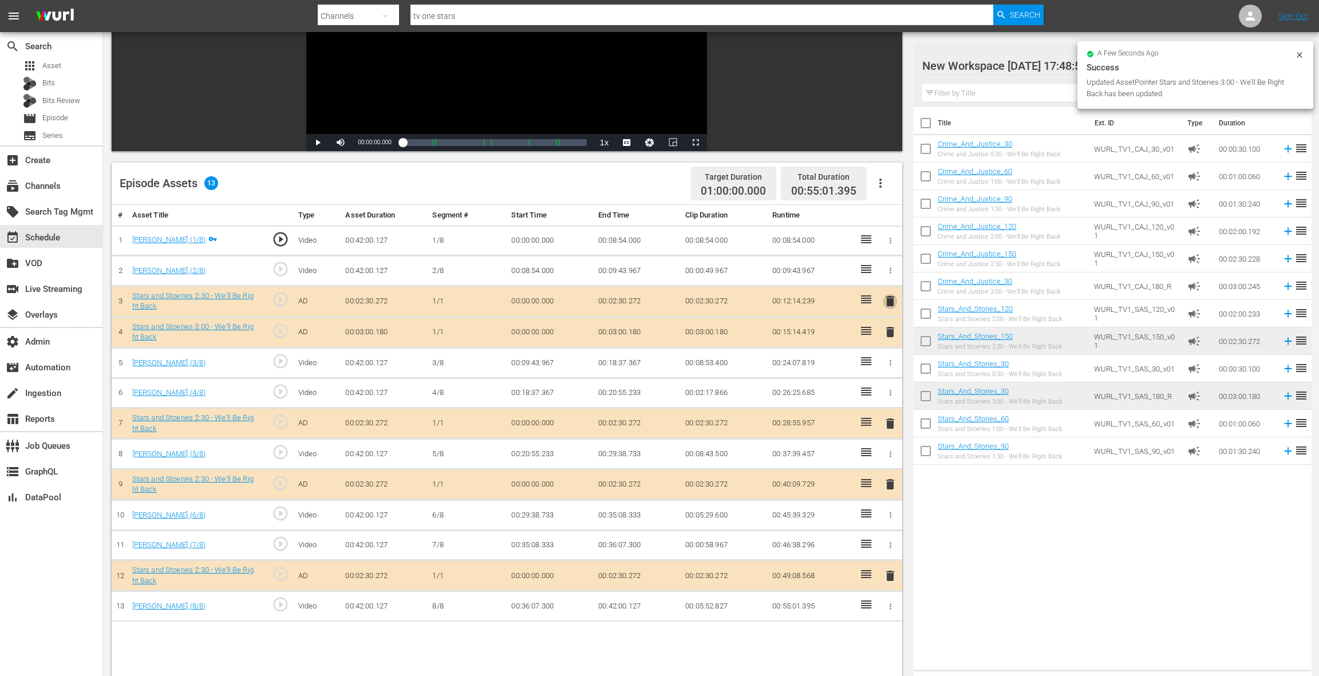
click at [888, 300] on span "delete" at bounding box center [890, 301] width 14 height 14
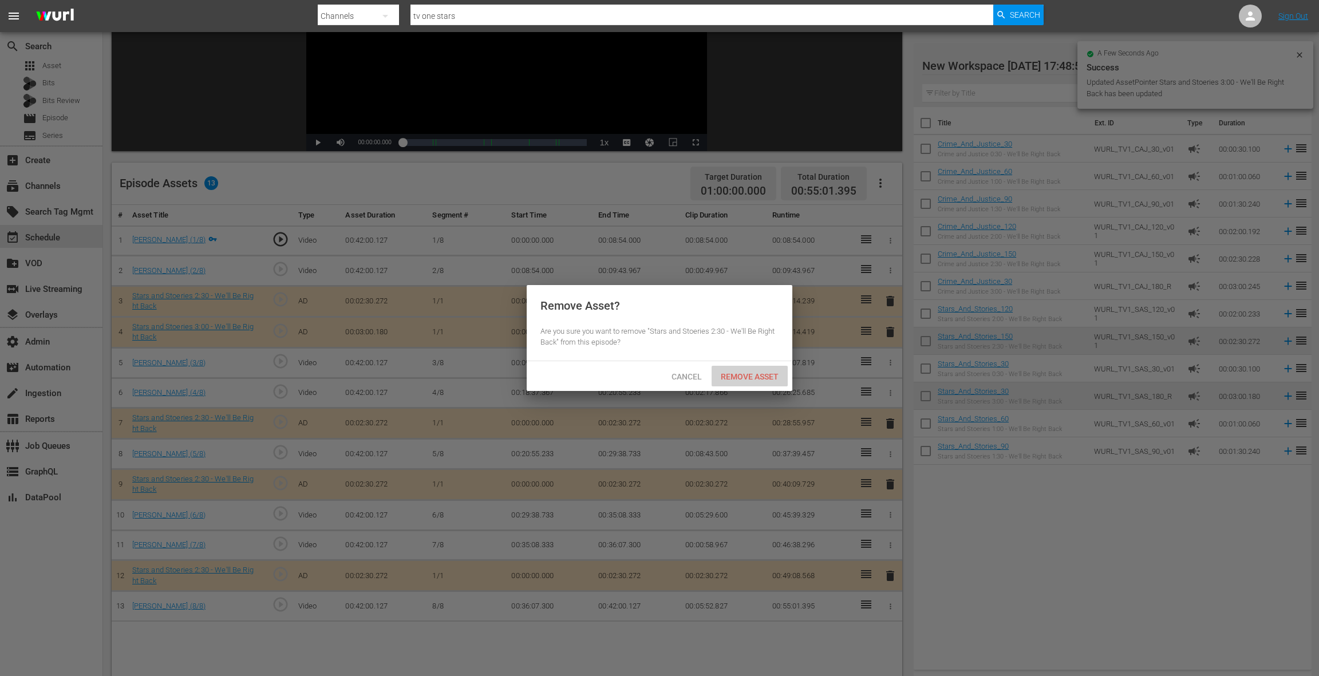
click at [756, 372] on span "Remove Asset" at bounding box center [750, 376] width 76 height 9
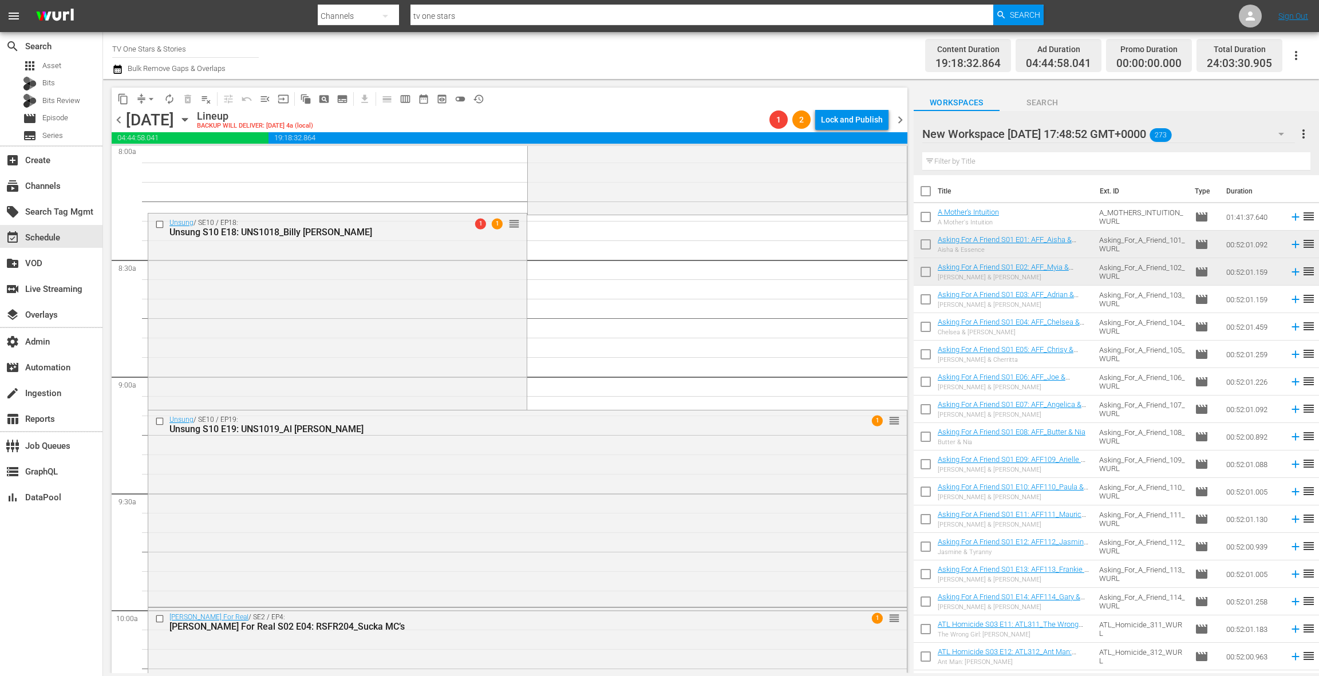
scroll to position [1874, 0]
click at [382, 295] on div "Unsung / SE10 / EP18: Unsung S10 E18: UNS1018_Billy Paul 1 1 reorder" at bounding box center [337, 307] width 378 height 193
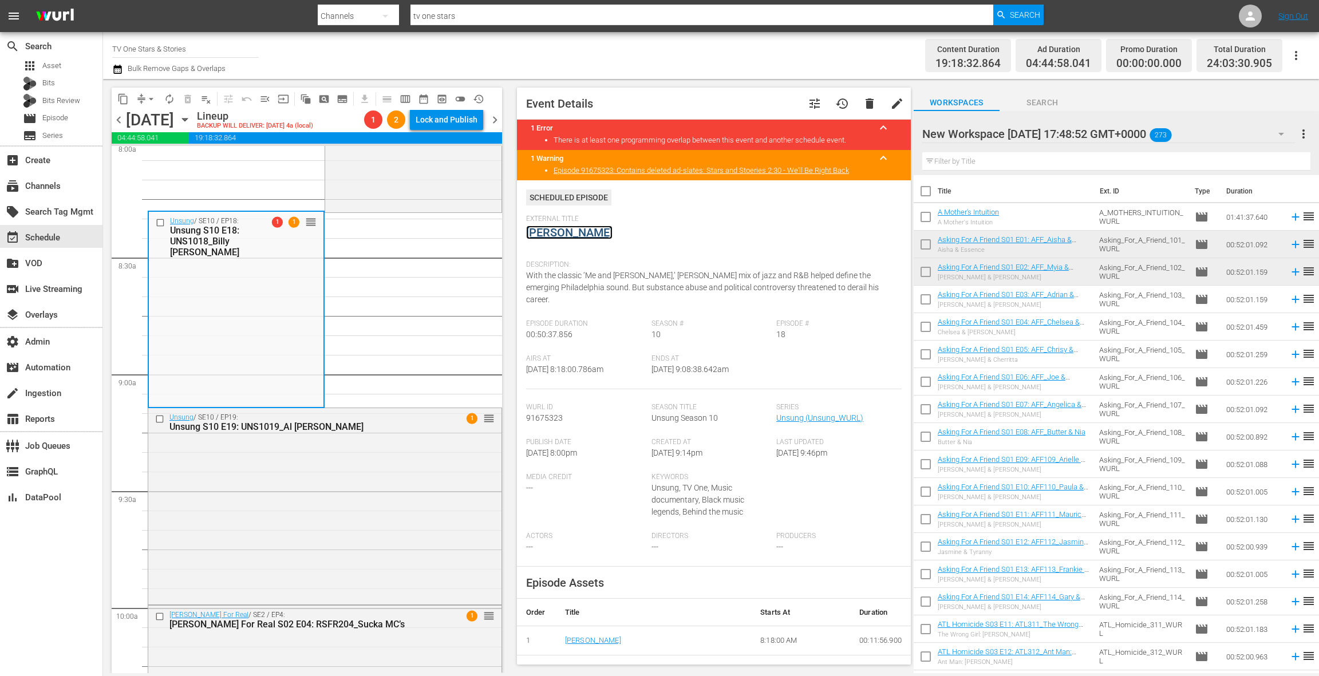
click at [556, 228] on link "[PERSON_NAME]" at bounding box center [569, 233] width 86 height 14
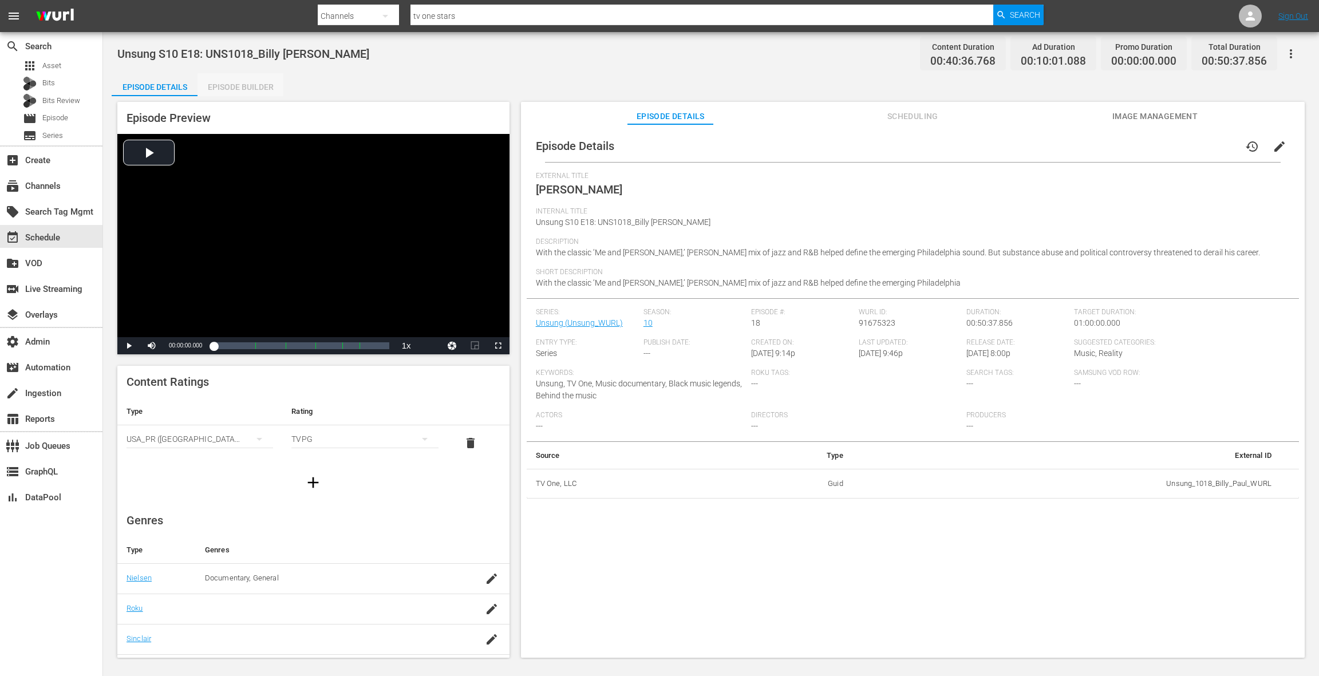
click at [243, 93] on div "Episode Builder" at bounding box center [241, 86] width 86 height 27
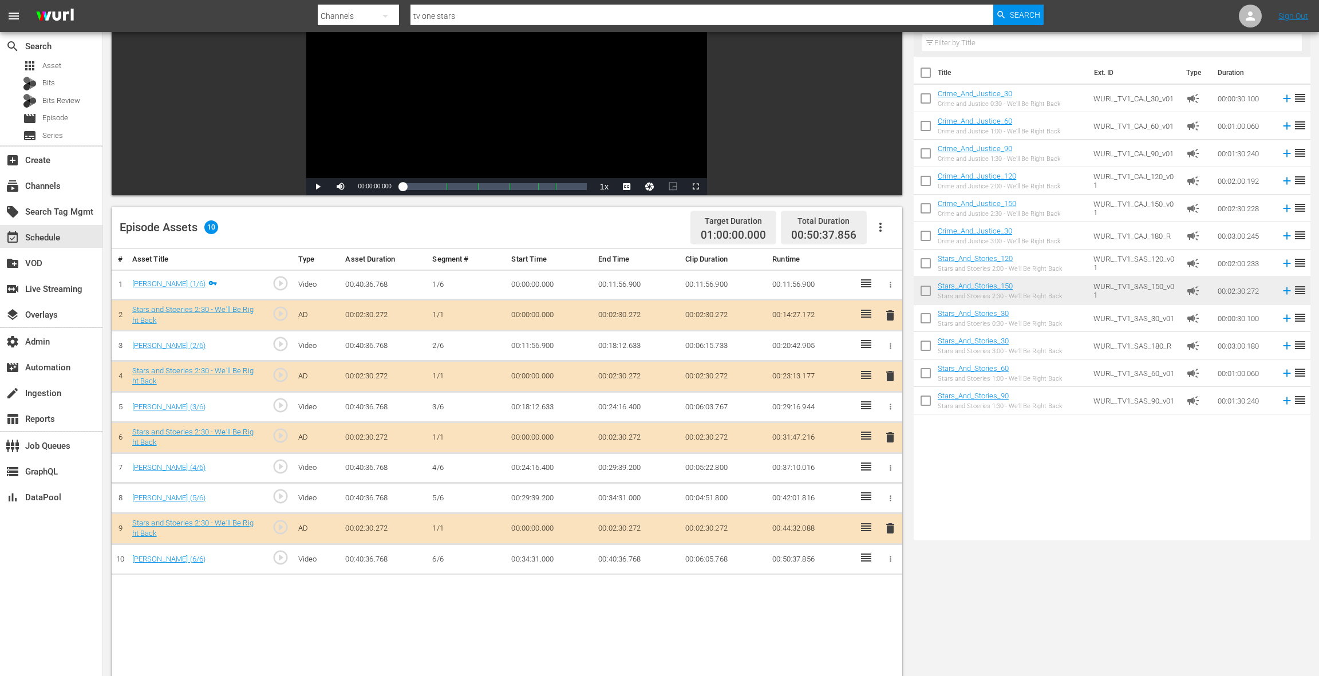
scroll to position [159, 0]
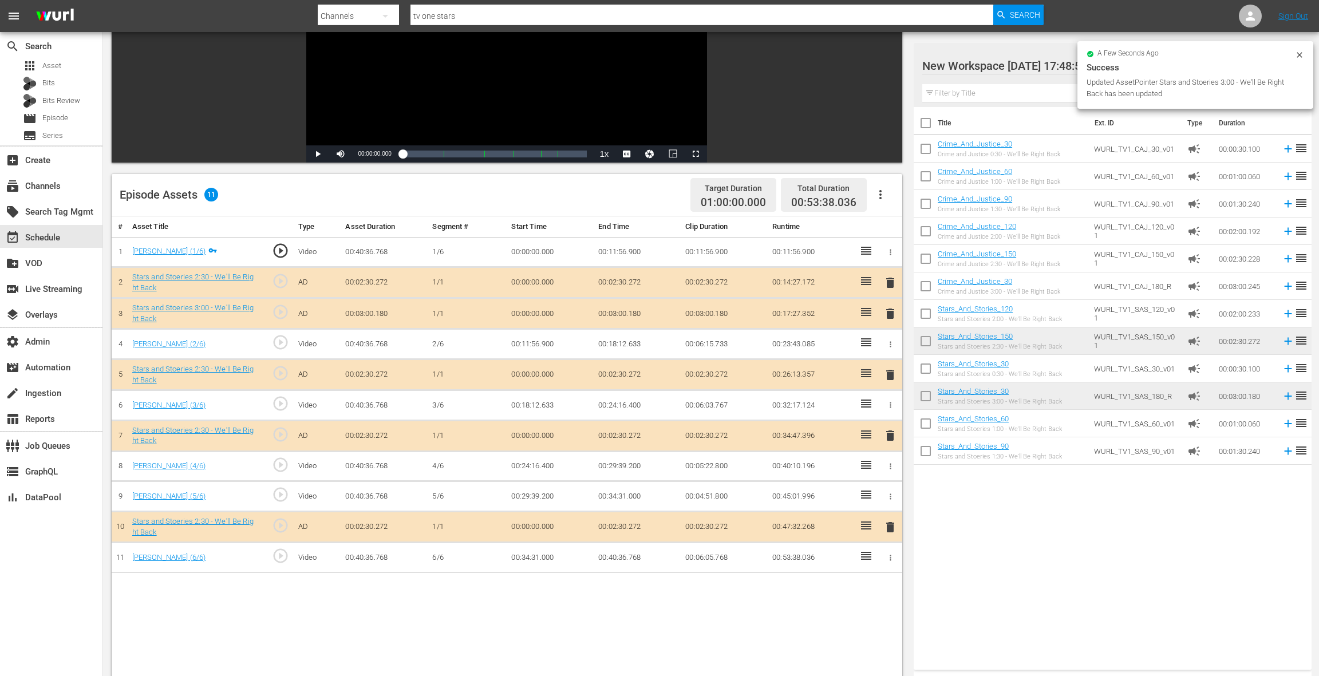
click at [892, 285] on span "delete" at bounding box center [890, 283] width 14 height 14
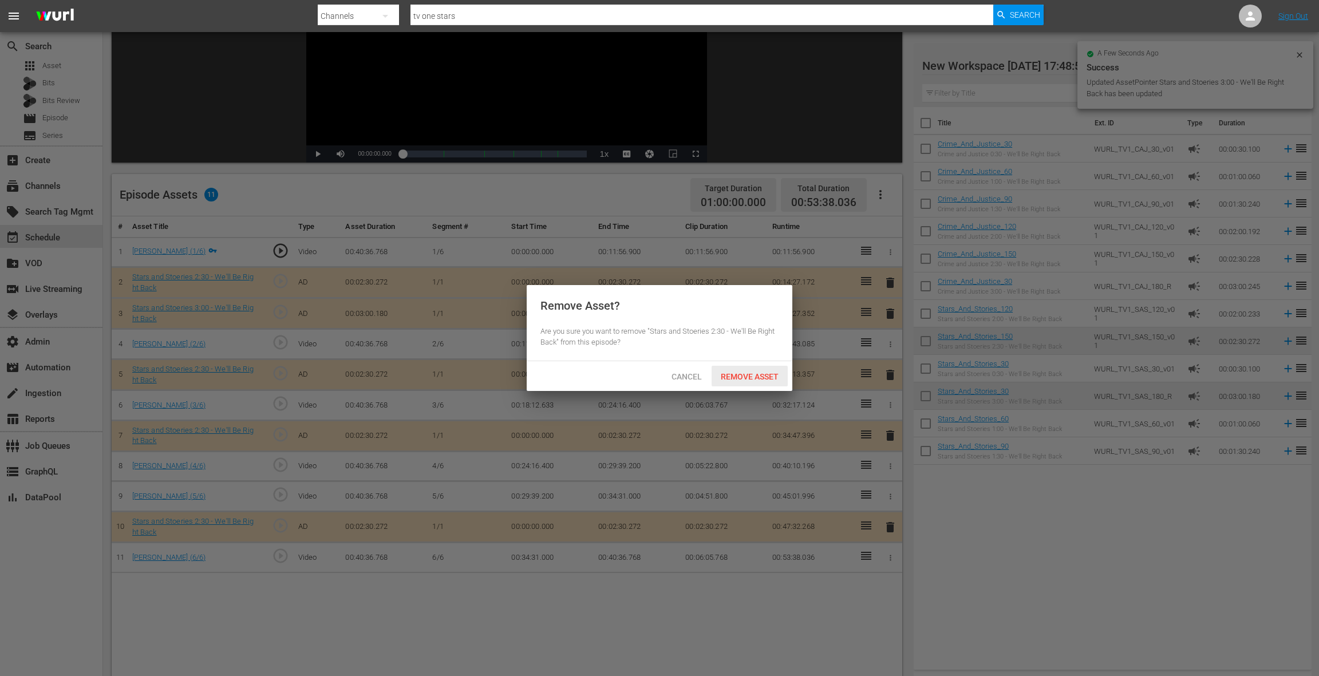
drag, startPoint x: 769, startPoint y: 373, endPoint x: 768, endPoint y: 366, distance: 7.0
click at [768, 370] on div "Remove Asset" at bounding box center [750, 376] width 76 height 21
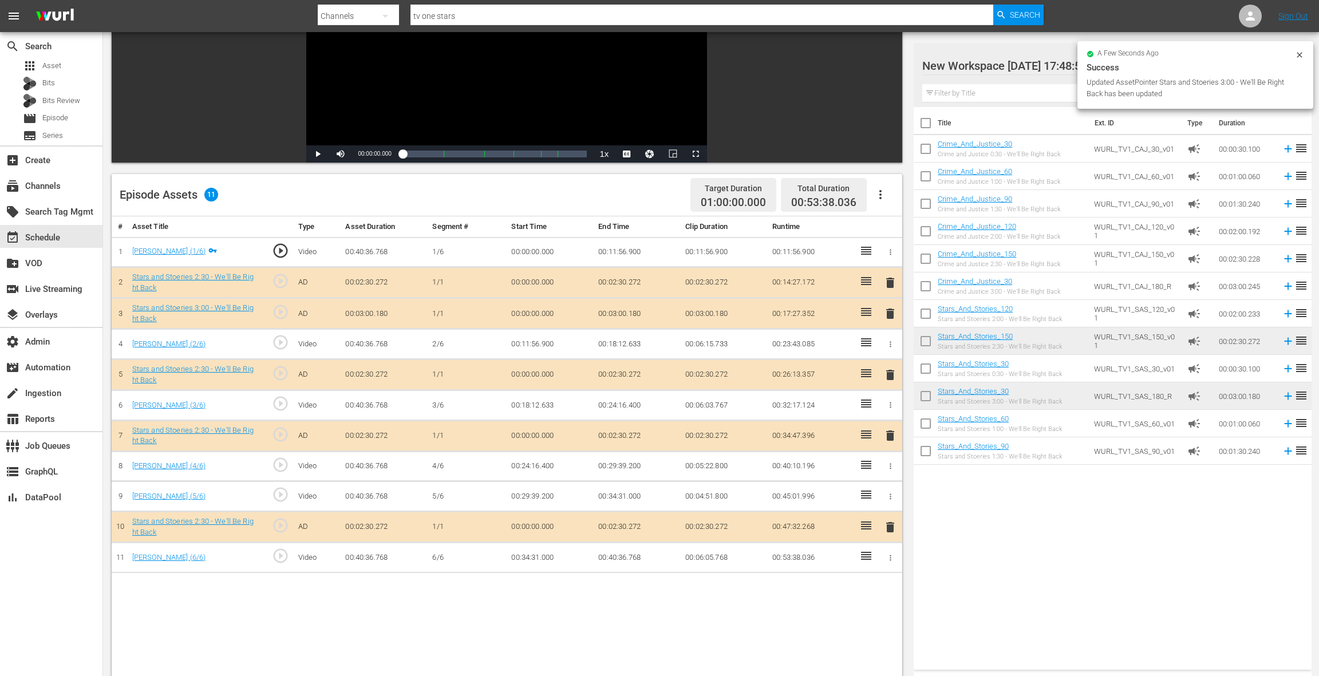
scroll to position [159, 0]
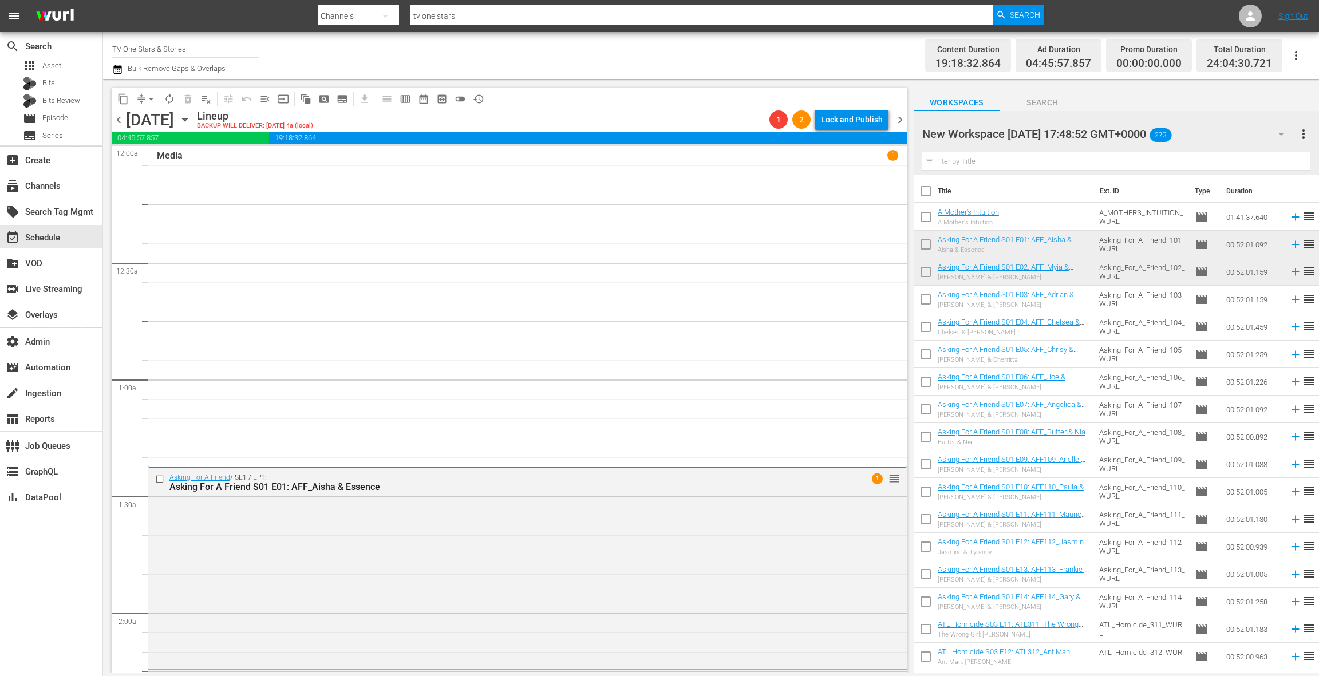
click at [120, 73] on icon "button" at bounding box center [117, 69] width 11 height 14
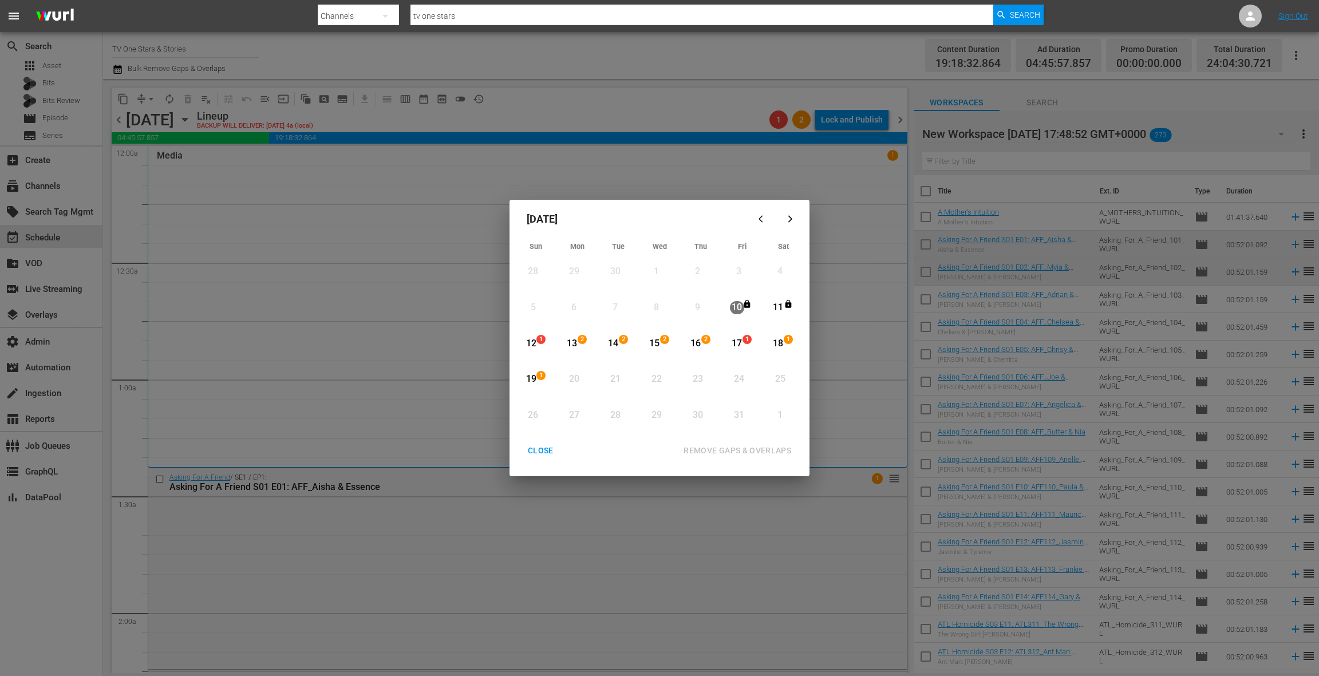
drag, startPoint x: 576, startPoint y: 343, endPoint x: 559, endPoint y: 360, distance: 23.9
click at [575, 343] on div "13" at bounding box center [572, 343] width 14 height 13
click at [539, 378] on span "1" at bounding box center [541, 375] width 8 height 9
click at [534, 344] on div "12" at bounding box center [531, 343] width 14 height 13
click at [533, 384] on div "19" at bounding box center [531, 379] width 14 height 13
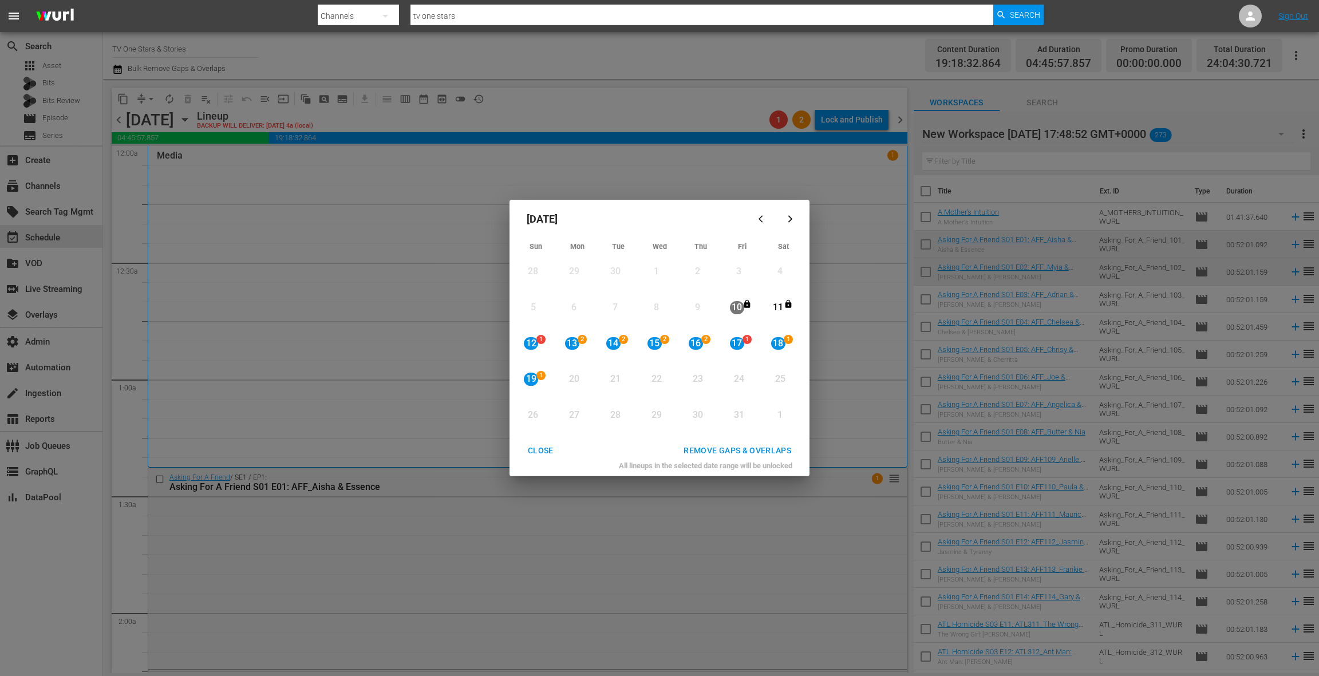
click at [710, 454] on div "REMOVE GAPS & OVERLAPS" at bounding box center [737, 451] width 126 height 14
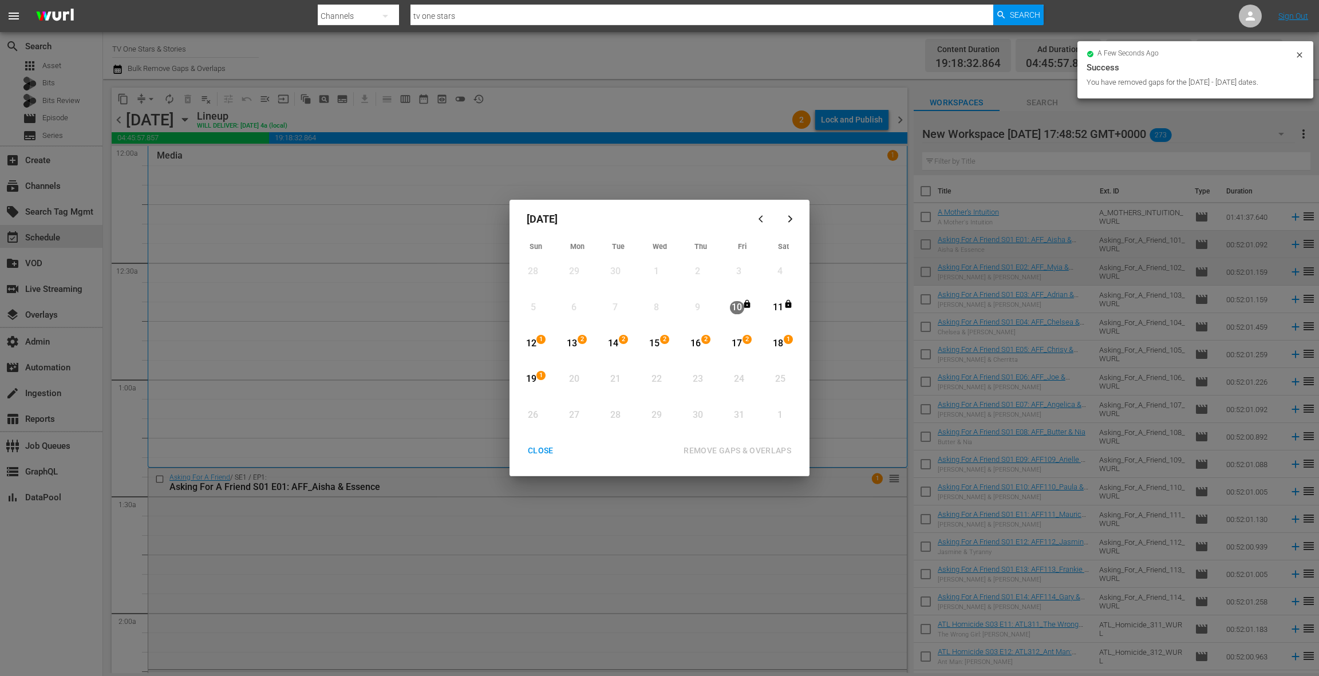
click at [543, 451] on div "CLOSE" at bounding box center [541, 451] width 44 height 14
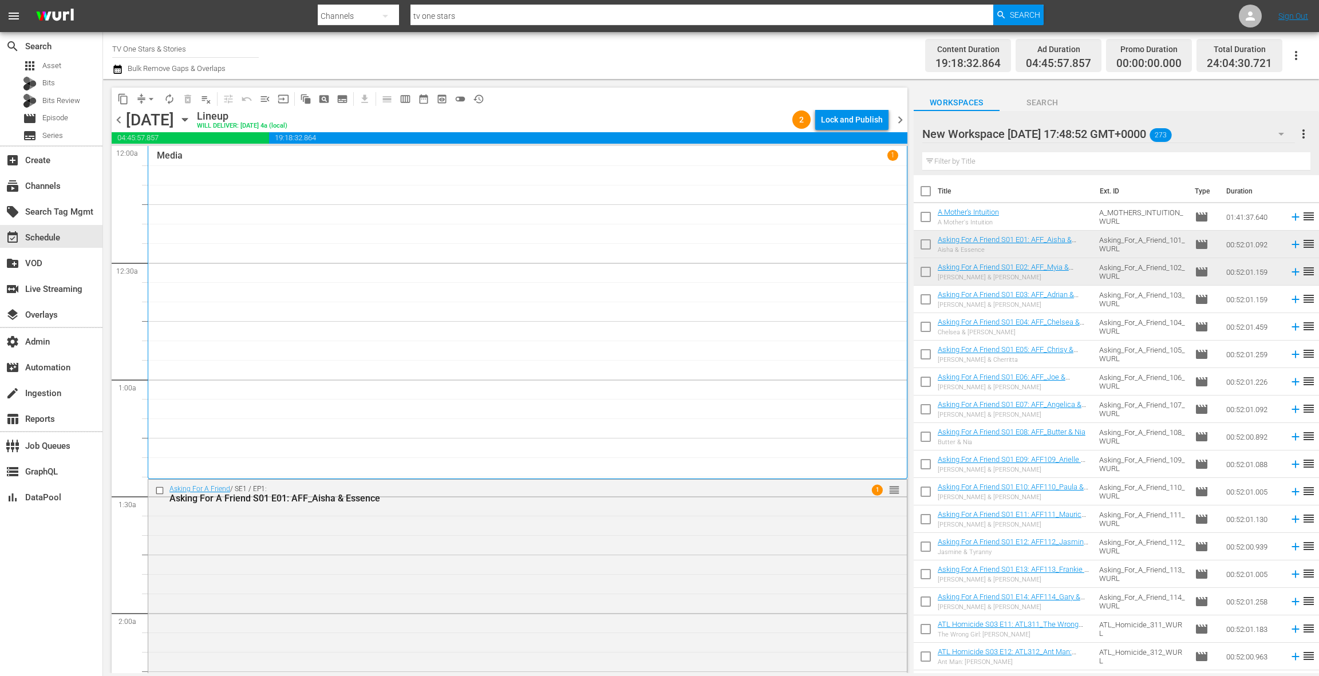
click at [898, 123] on span "chevron_right" at bounding box center [900, 120] width 14 height 14
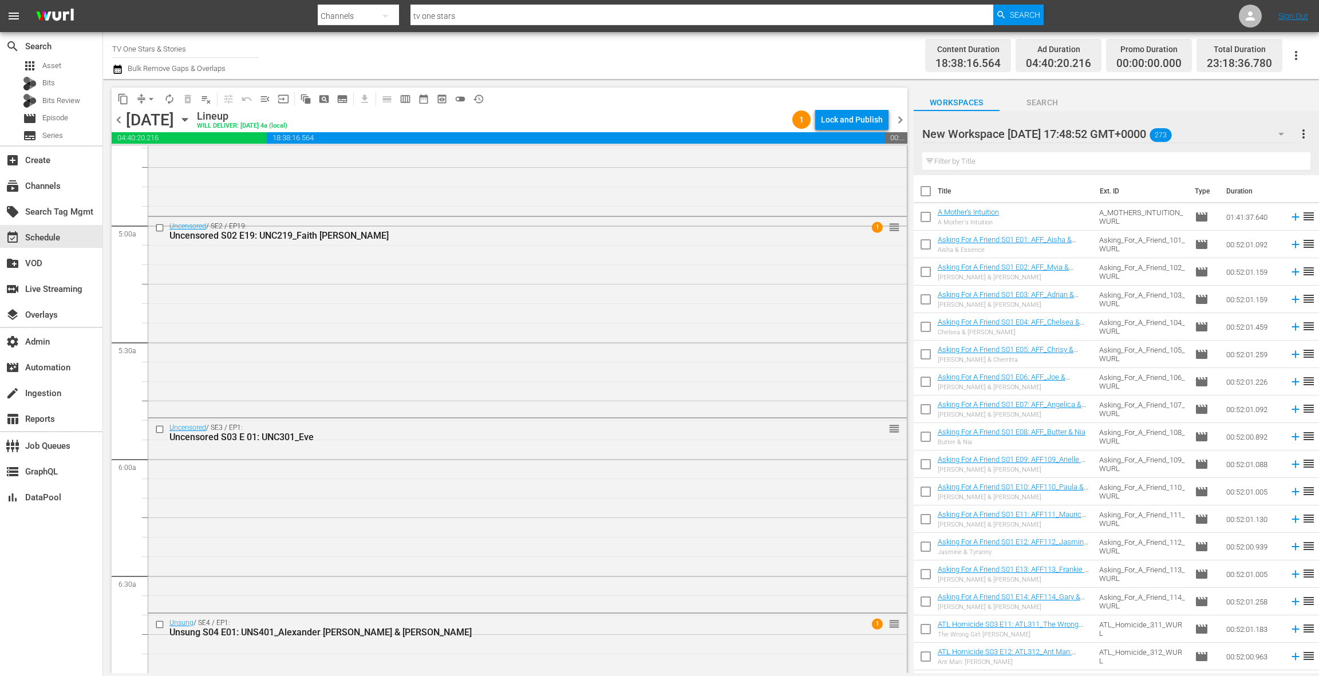
scroll to position [1114, 0]
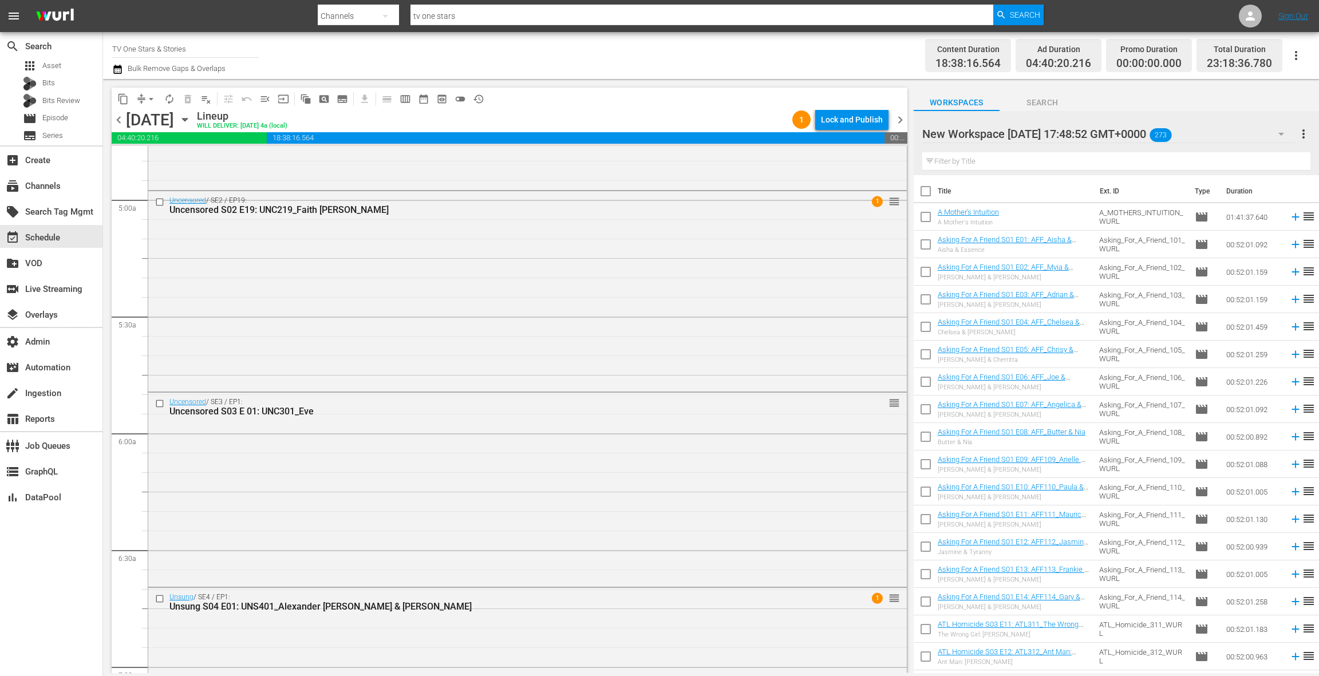
click at [567, 264] on div "Uncensored / SE2 / EP19: Uncensored S02 E19: UNC219_Faith [PERSON_NAME] 1 reord…" at bounding box center [527, 290] width 759 height 199
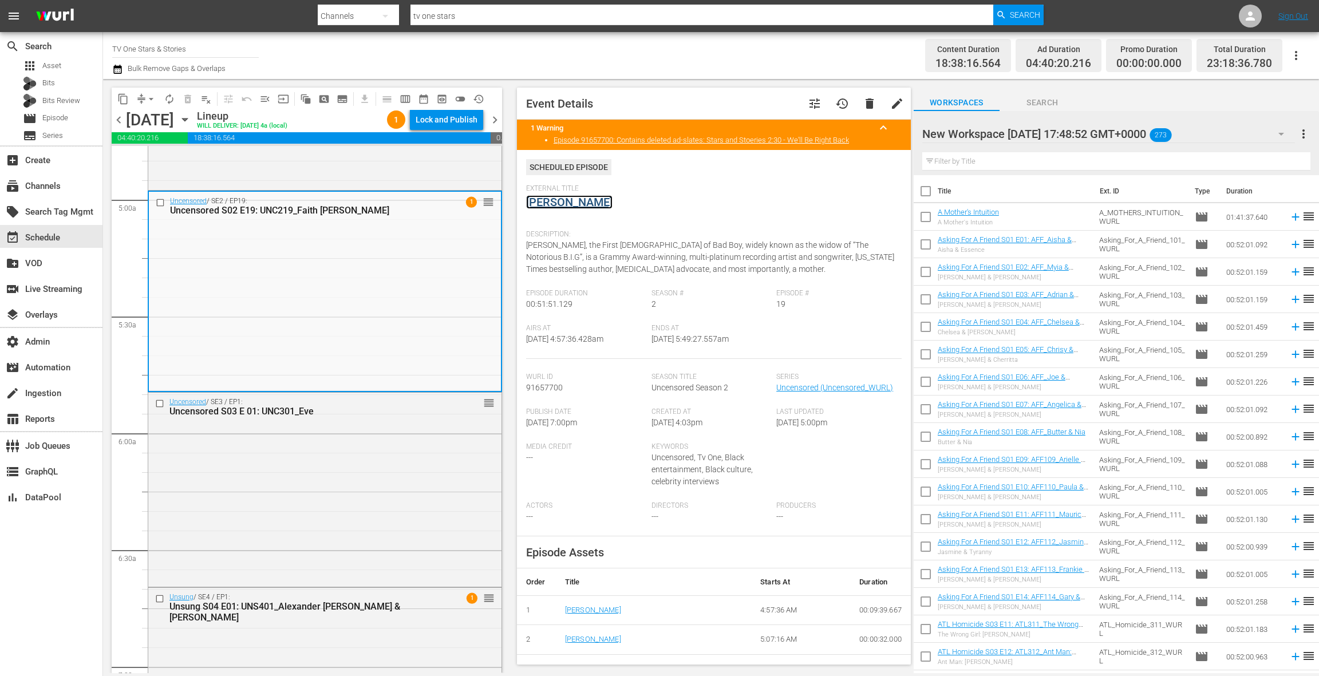
click at [569, 208] on link "[PERSON_NAME]" at bounding box center [569, 202] width 86 height 14
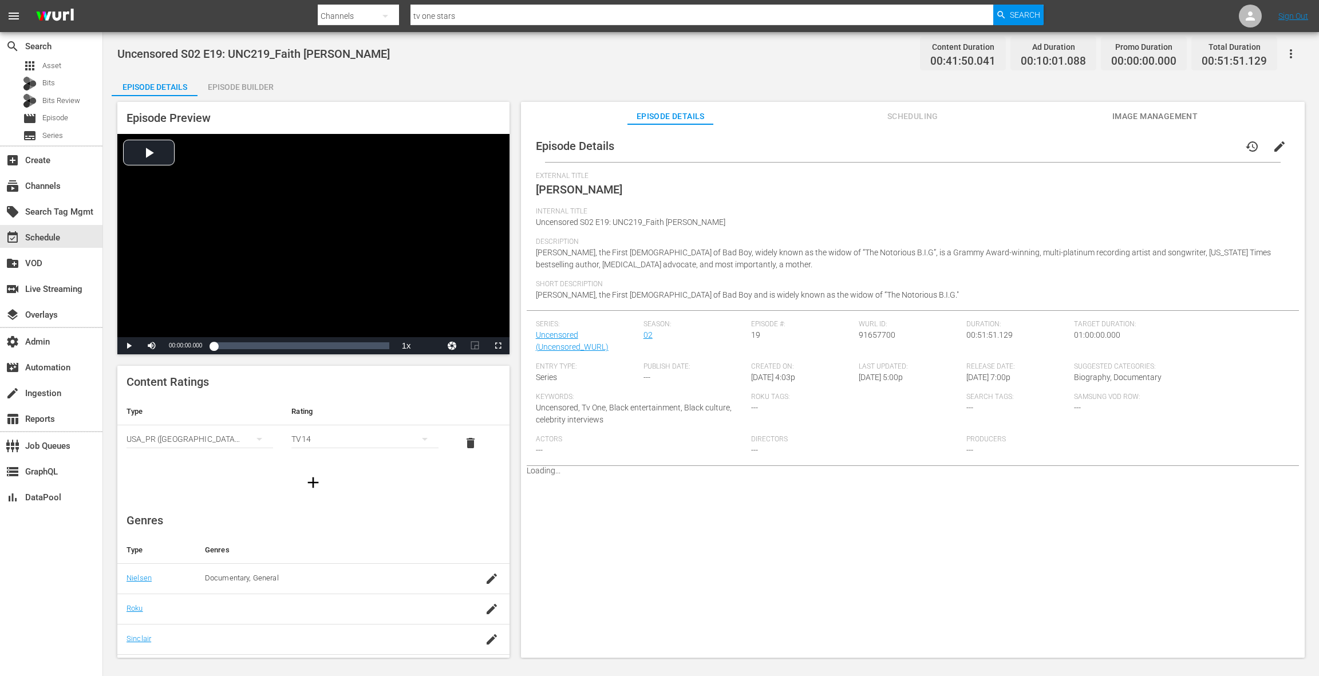
click at [254, 90] on div "Episode Builder" at bounding box center [241, 86] width 86 height 27
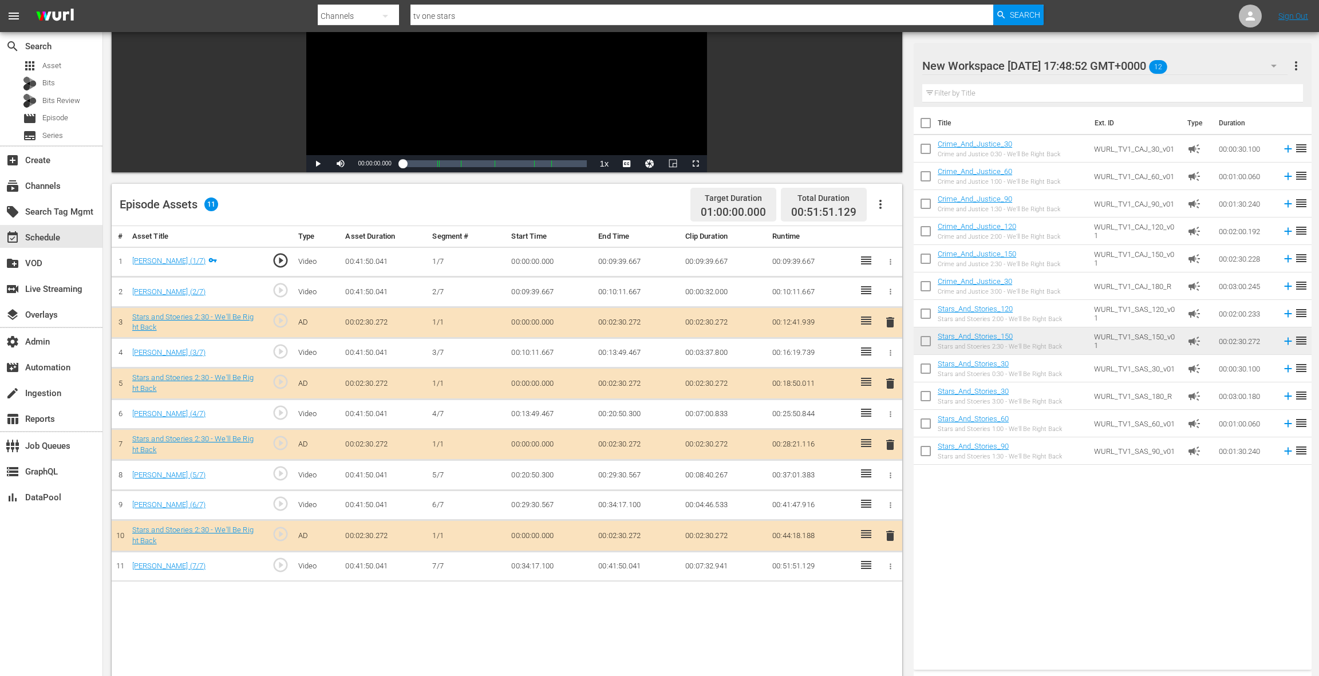
scroll to position [176, 0]
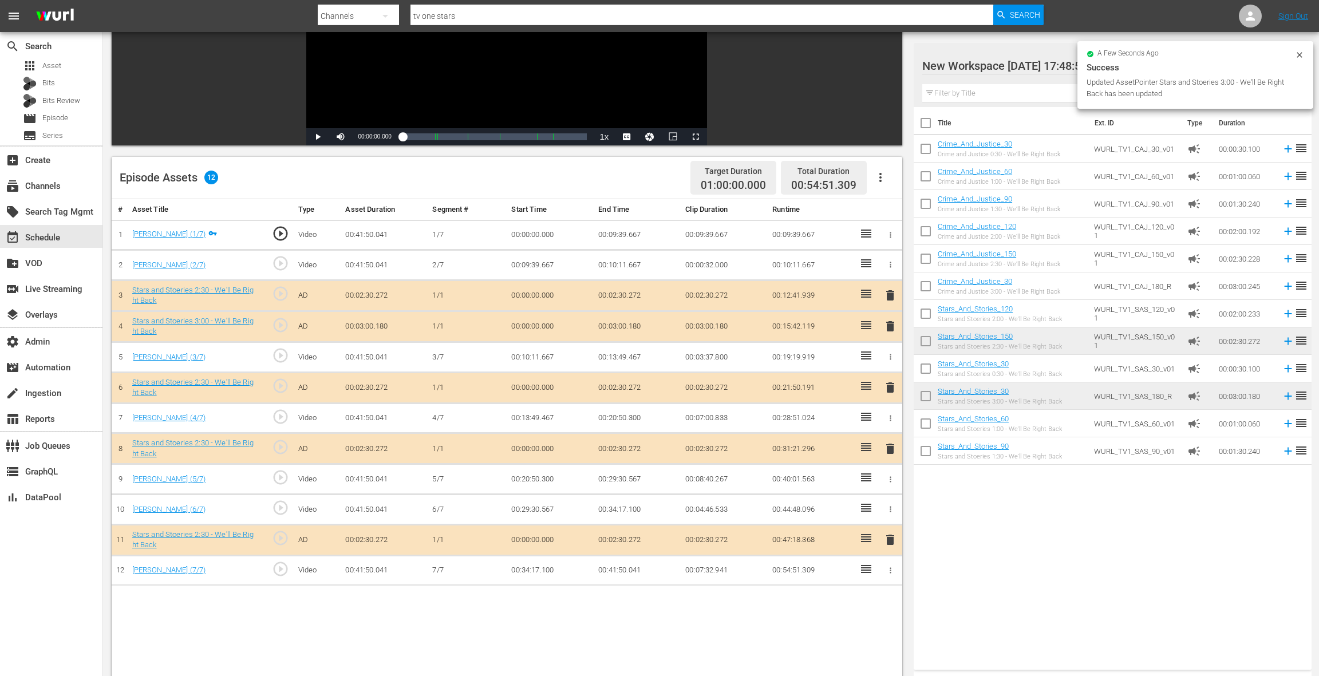
click at [890, 291] on span "delete" at bounding box center [890, 296] width 14 height 14
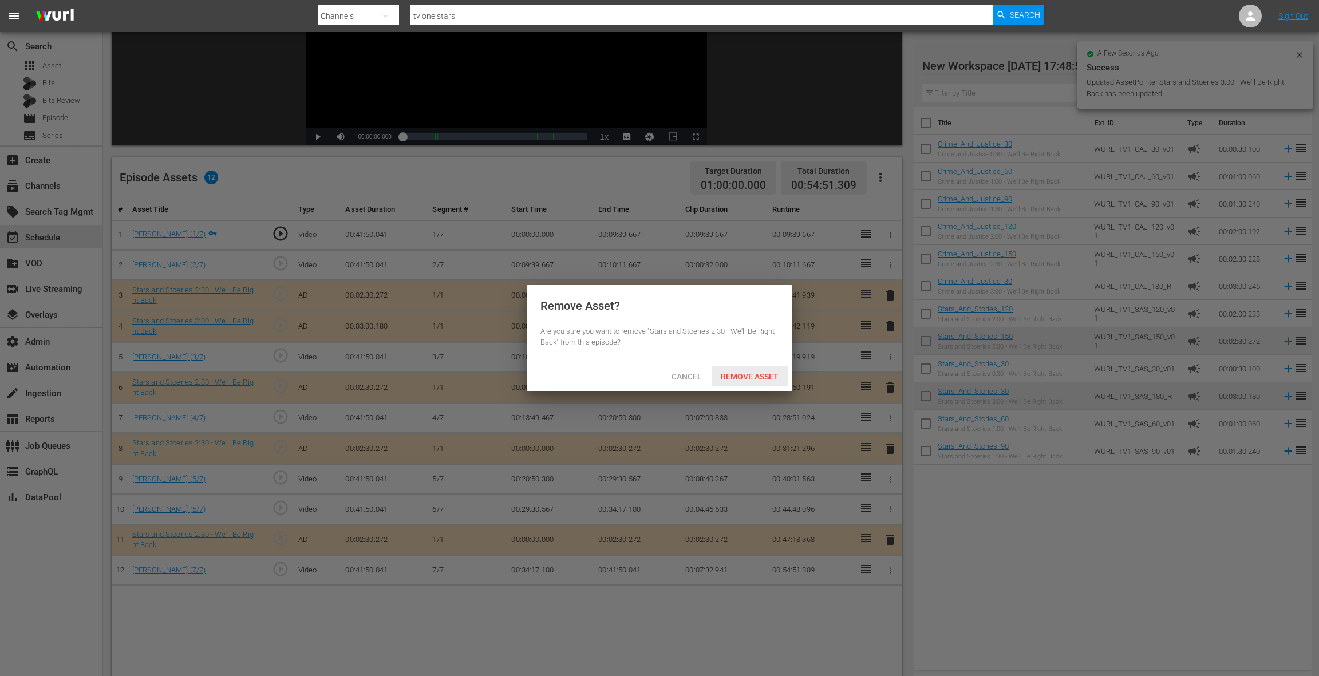
drag, startPoint x: 780, startPoint y: 372, endPoint x: 783, endPoint y: 365, distance: 7.4
click at [780, 372] on div "Remove Asset" at bounding box center [750, 376] width 76 height 21
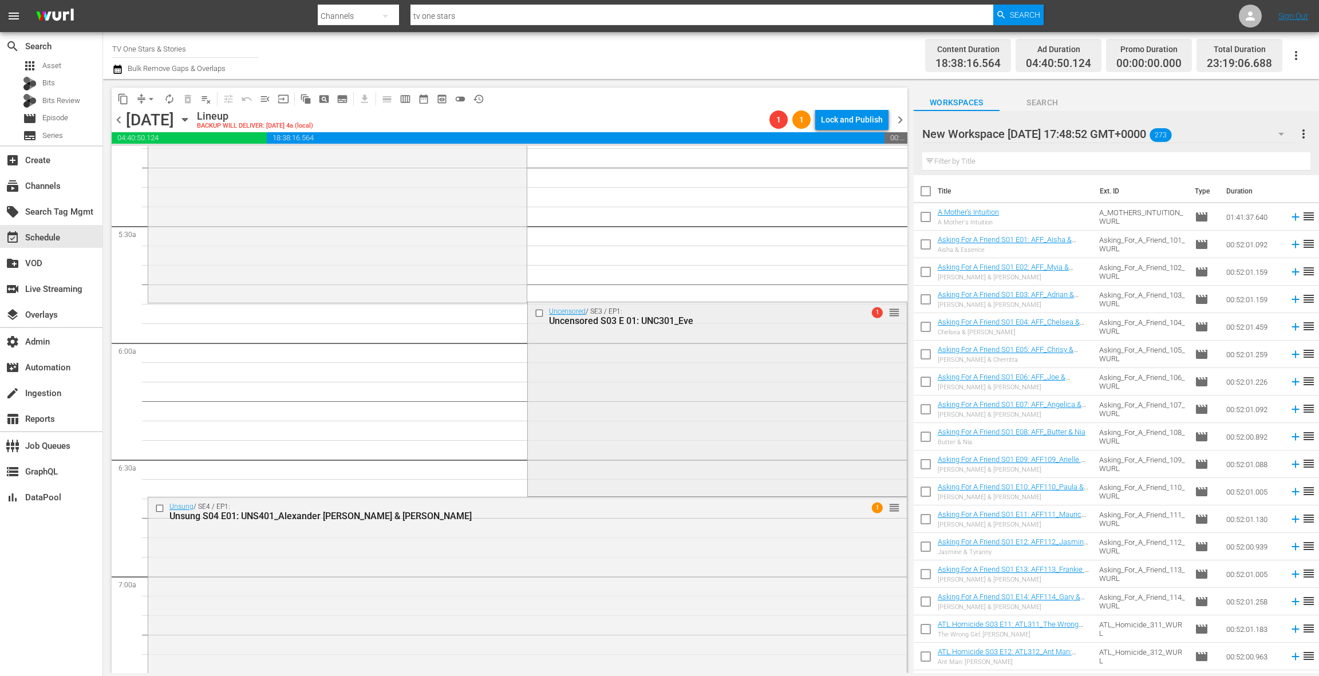
scroll to position [1214, 0]
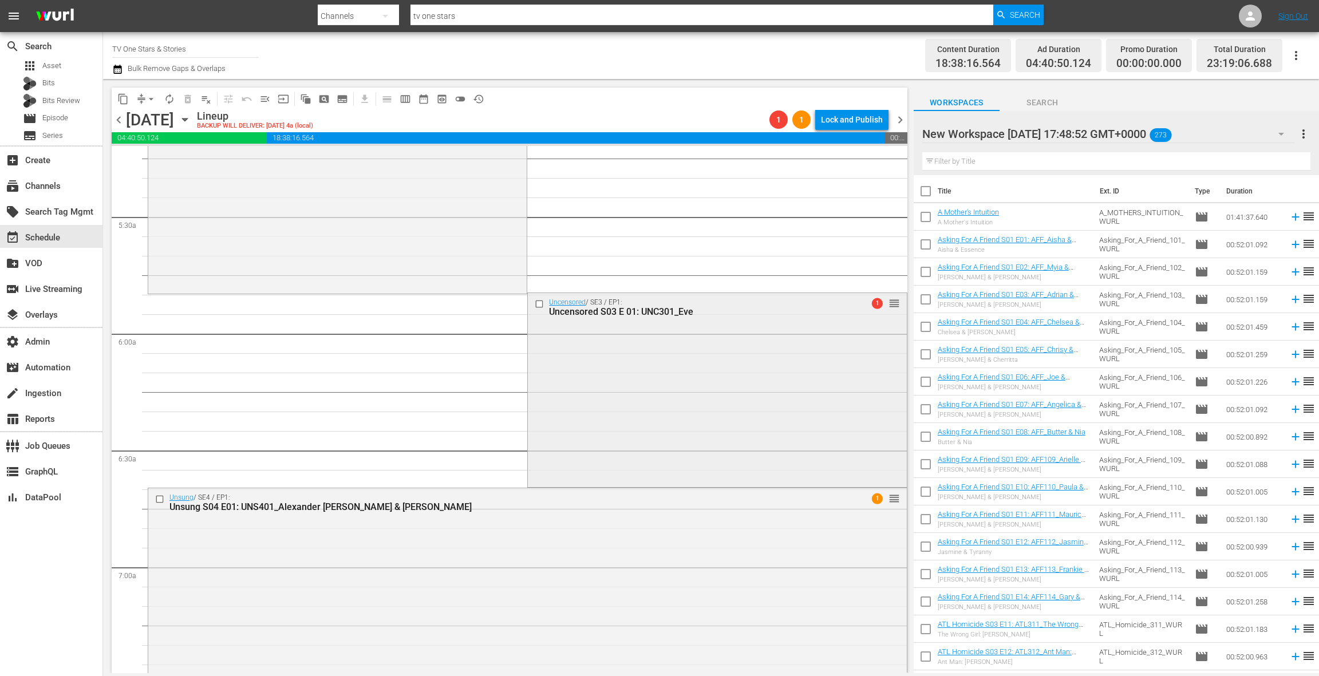
drag, startPoint x: 643, startPoint y: 402, endPoint x: 635, endPoint y: 395, distance: 10.6
click at [643, 402] on div "Uncensored / SE3 / EP1: Uncensored S03 E 01: UNC301_Eve 1 reorder" at bounding box center [717, 389] width 378 height 192
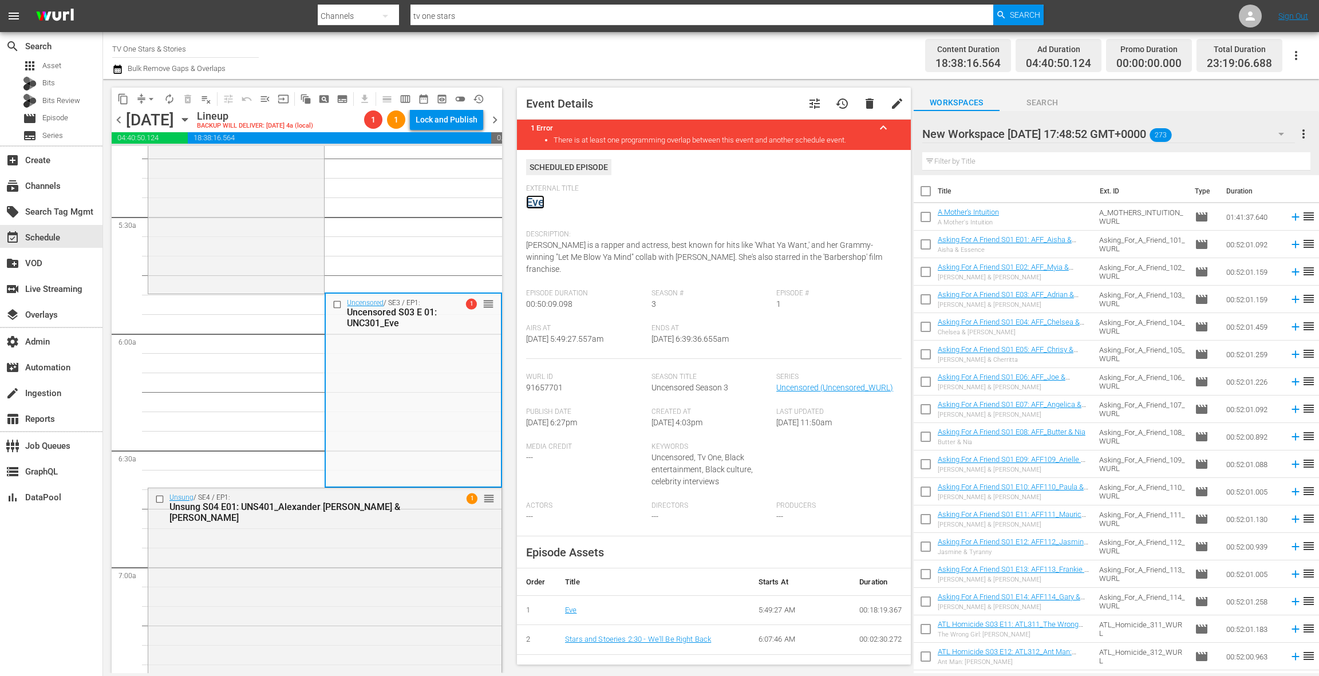
click at [538, 207] on link "Eve" at bounding box center [535, 202] width 18 height 14
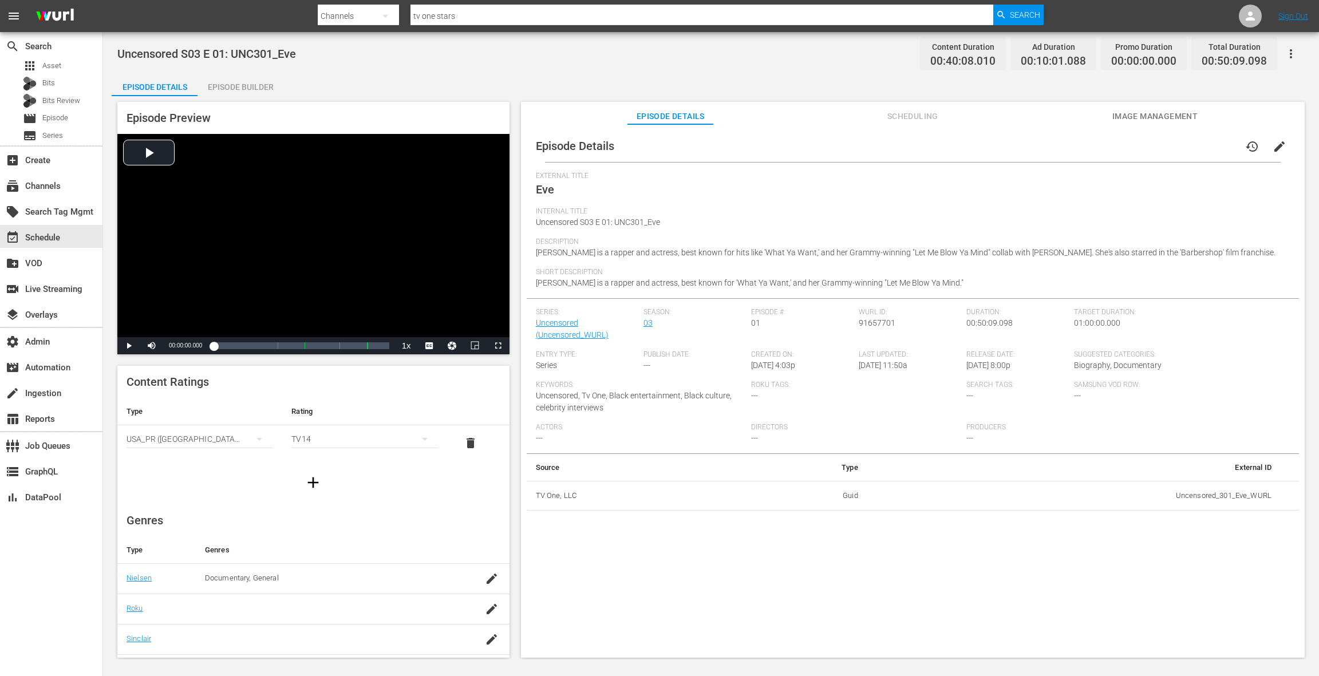
click at [248, 85] on div "Episode Builder" at bounding box center [241, 86] width 86 height 27
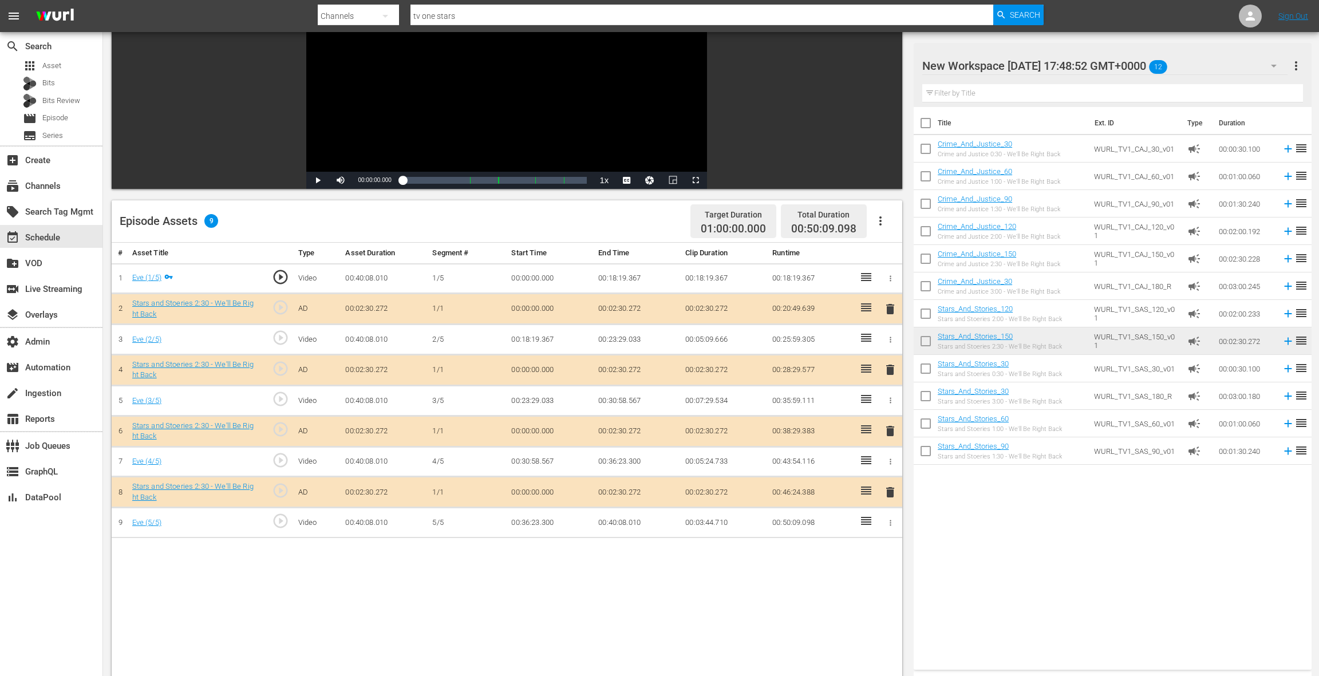
scroll to position [148, 0]
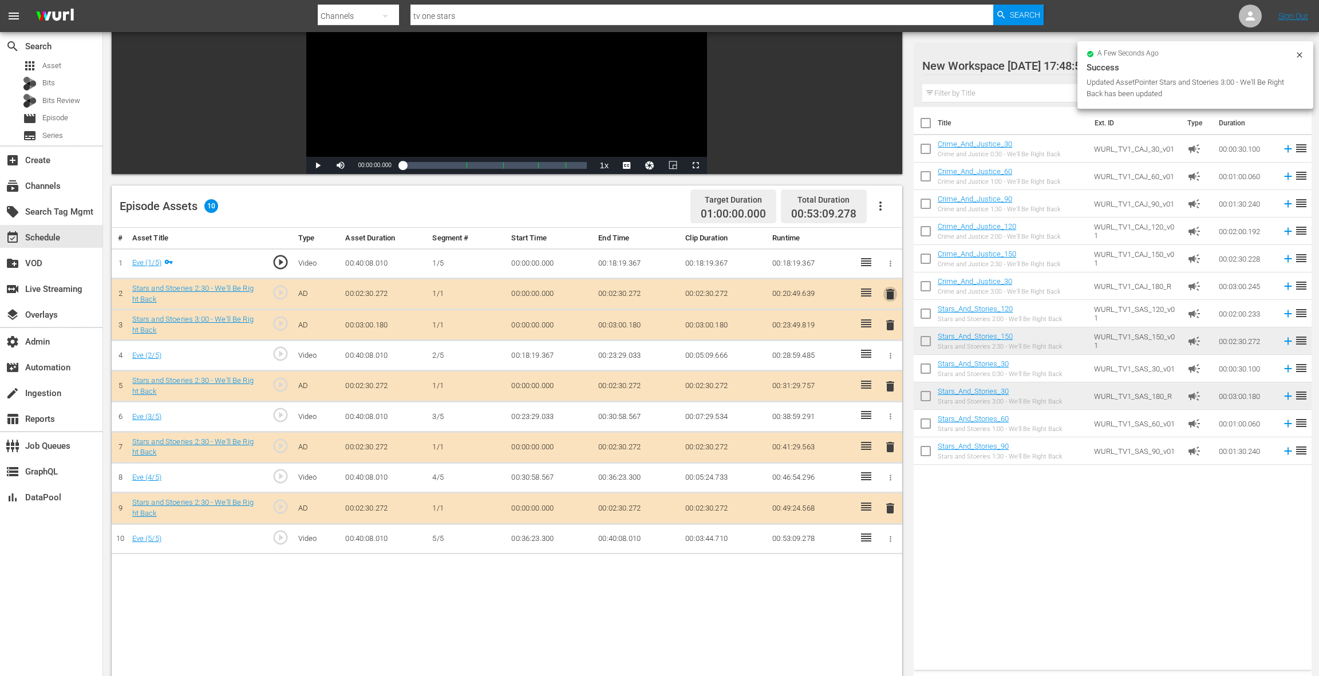
click at [890, 294] on span "delete" at bounding box center [890, 294] width 14 height 14
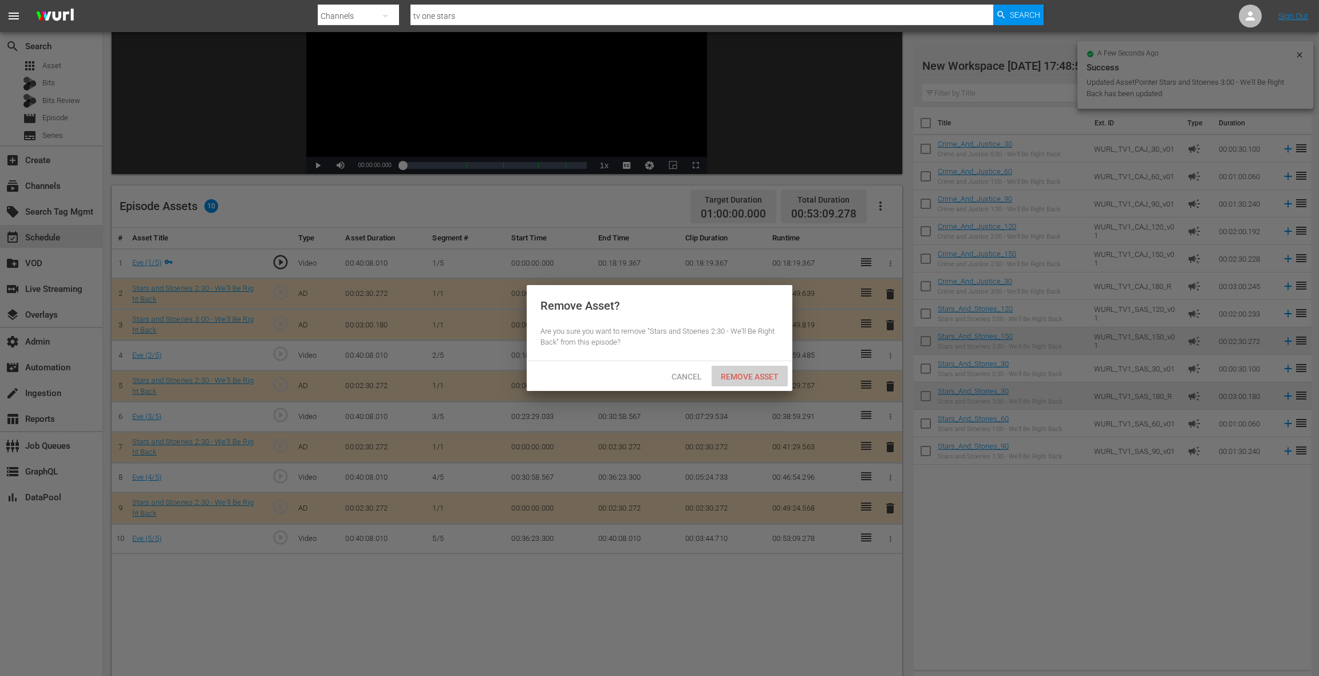
drag, startPoint x: 756, startPoint y: 374, endPoint x: 724, endPoint y: 289, distance: 91.7
click at [756, 374] on span "Remove Asset" at bounding box center [750, 376] width 76 height 9
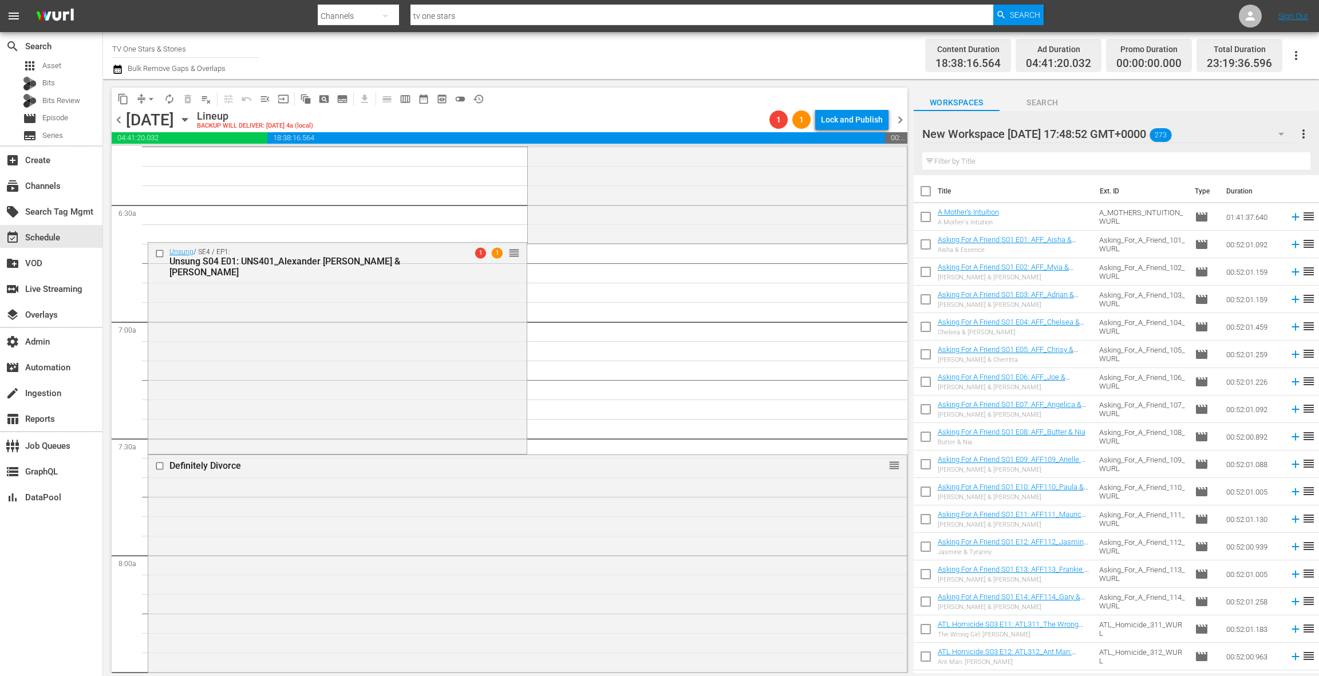
scroll to position [1522, 0]
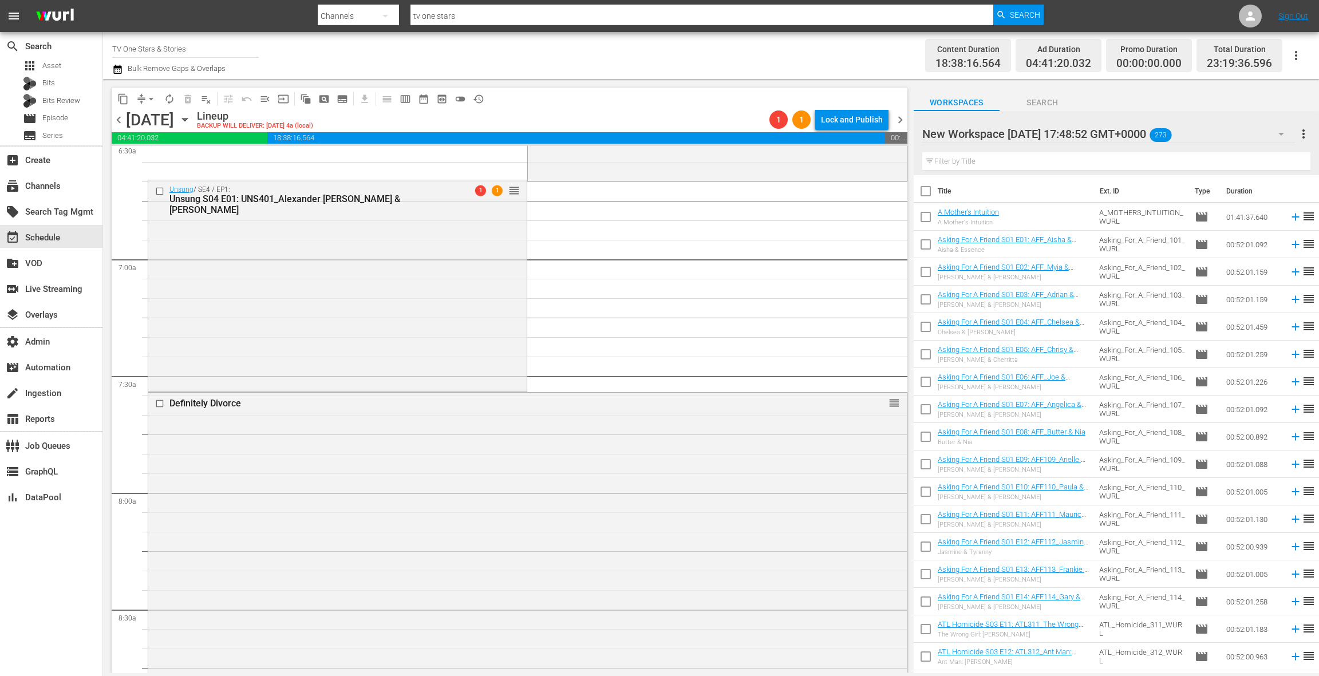
click at [468, 315] on div "Unsung / SE4 / EP1: Unsung S04 E01: UNS401_Alexander [PERSON_NAME] & [PERSON_NA…" at bounding box center [337, 284] width 378 height 209
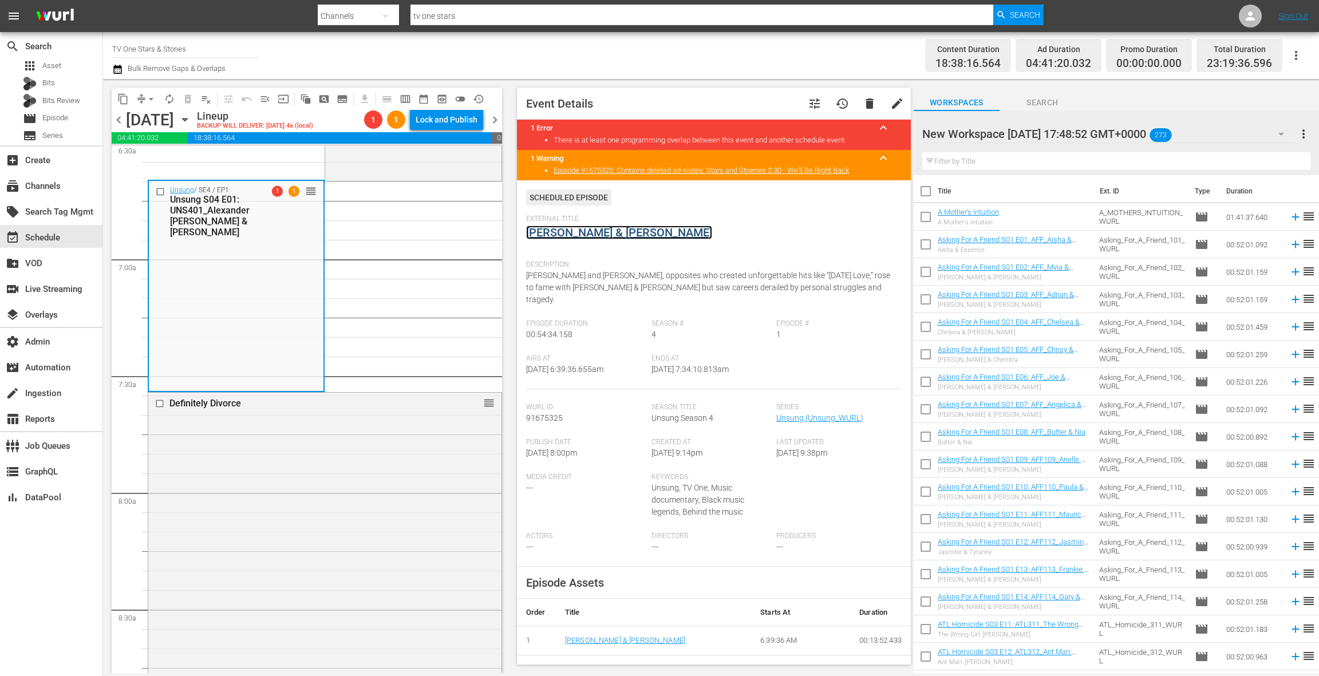
click at [602, 234] on link "[PERSON_NAME] & [PERSON_NAME]" at bounding box center [619, 233] width 186 height 14
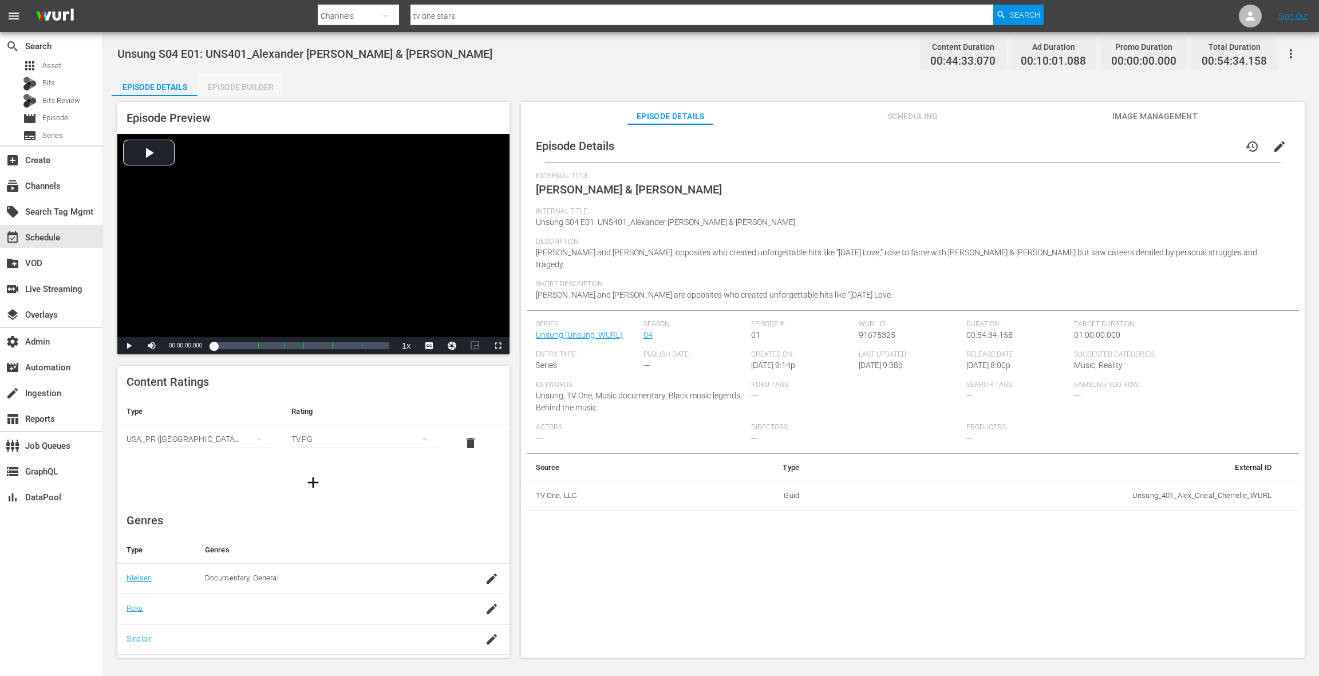
click at [232, 81] on div "Episode Builder" at bounding box center [241, 86] width 86 height 27
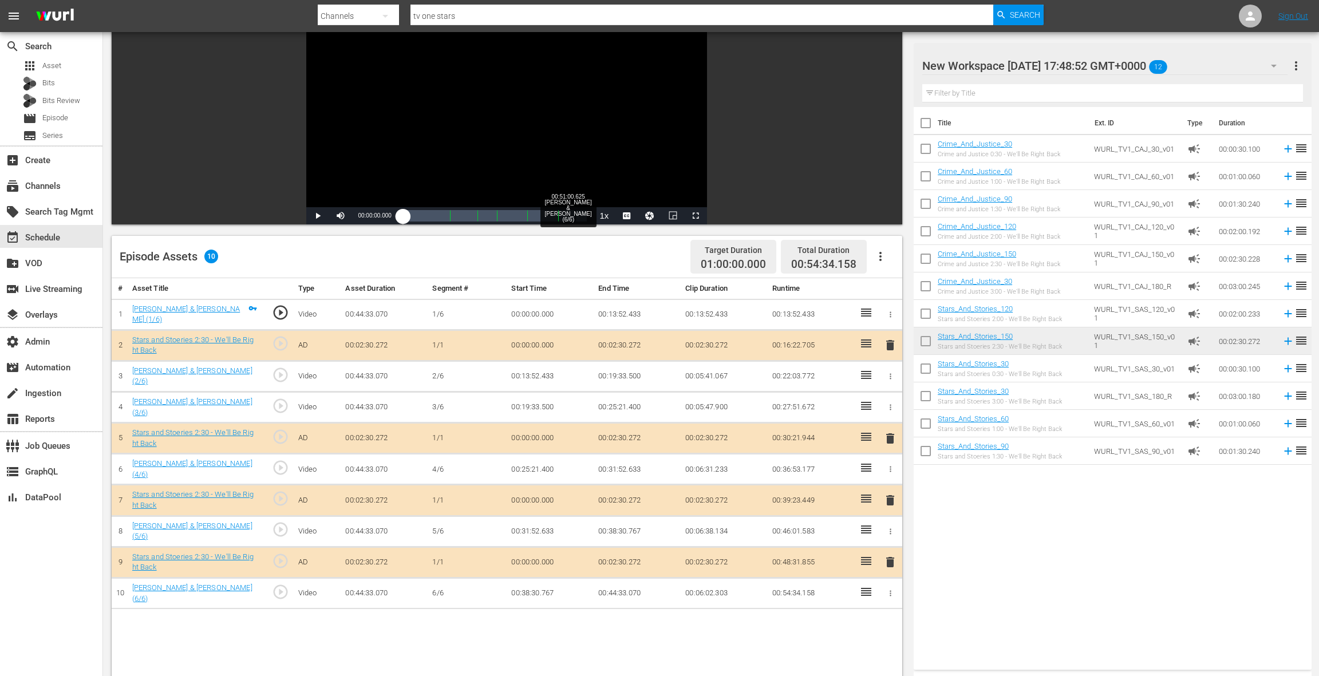
scroll to position [245, 0]
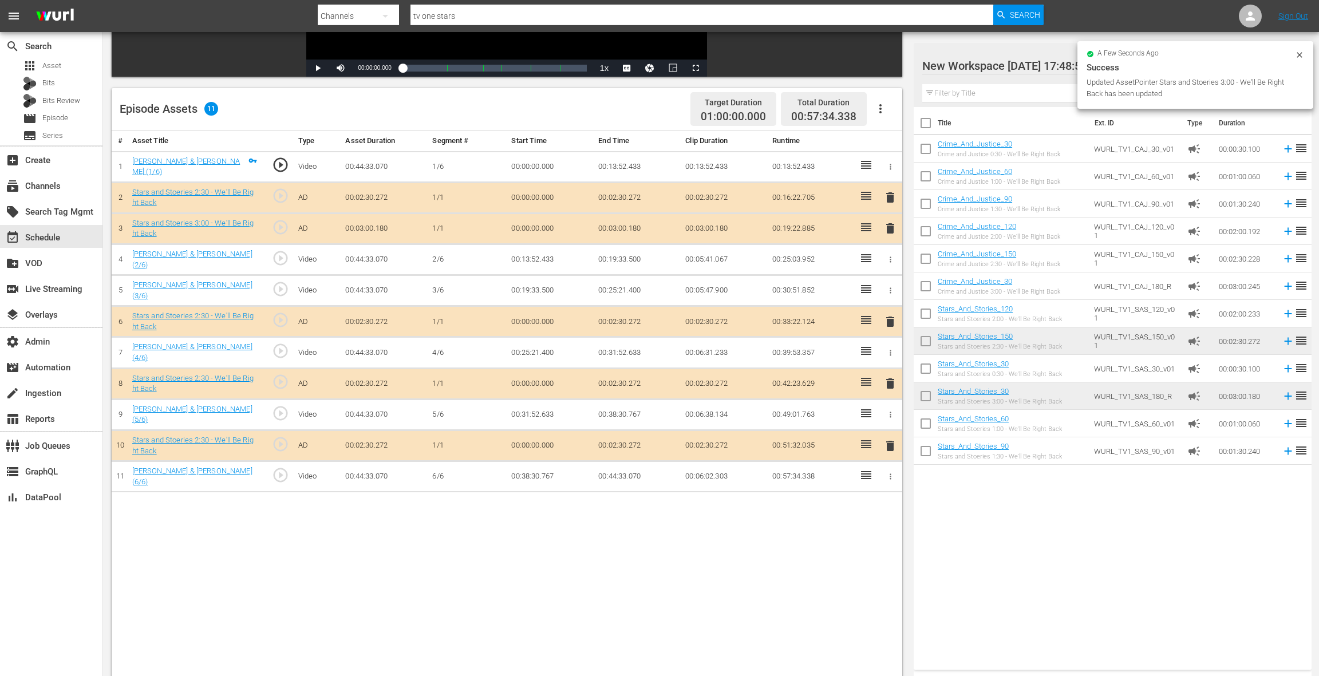
drag, startPoint x: 889, startPoint y: 195, endPoint x: 836, endPoint y: 230, distance: 64.0
click at [889, 195] on span "delete" at bounding box center [890, 198] width 14 height 14
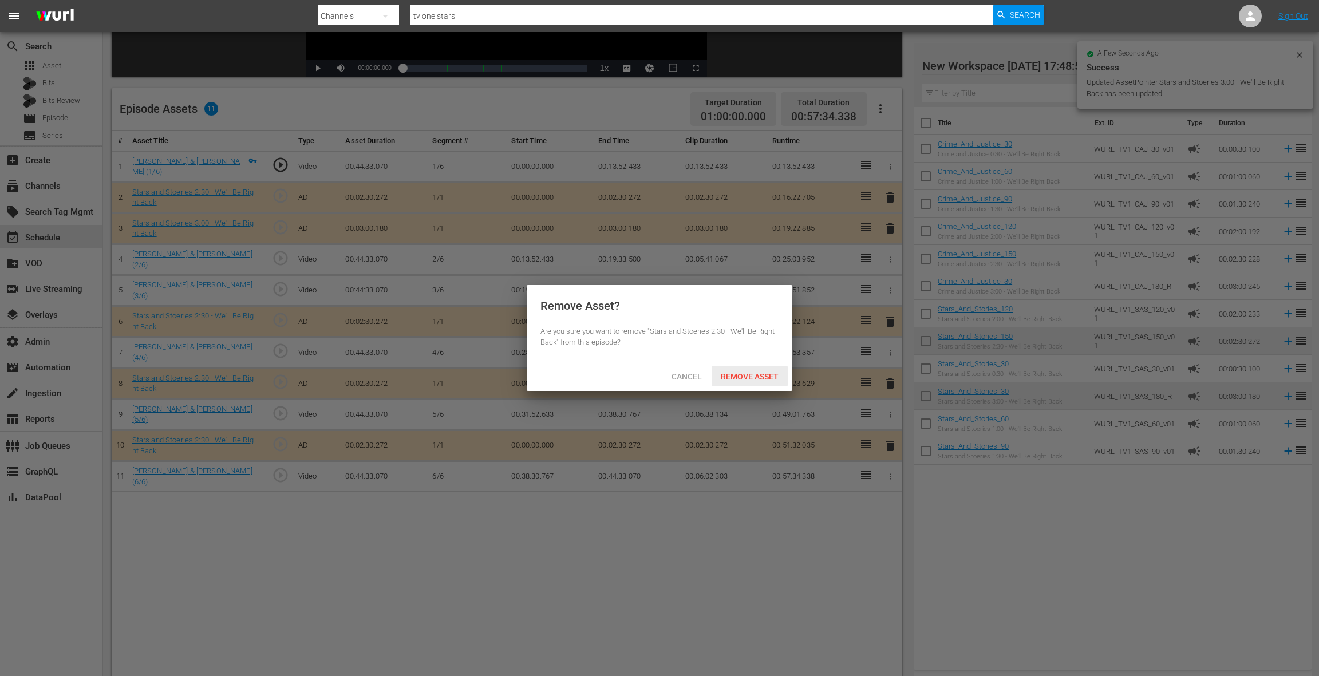
drag, startPoint x: 754, startPoint y: 381, endPoint x: 740, endPoint y: 349, distance: 34.6
click at [754, 380] on span "Remove Asset" at bounding box center [750, 376] width 76 height 9
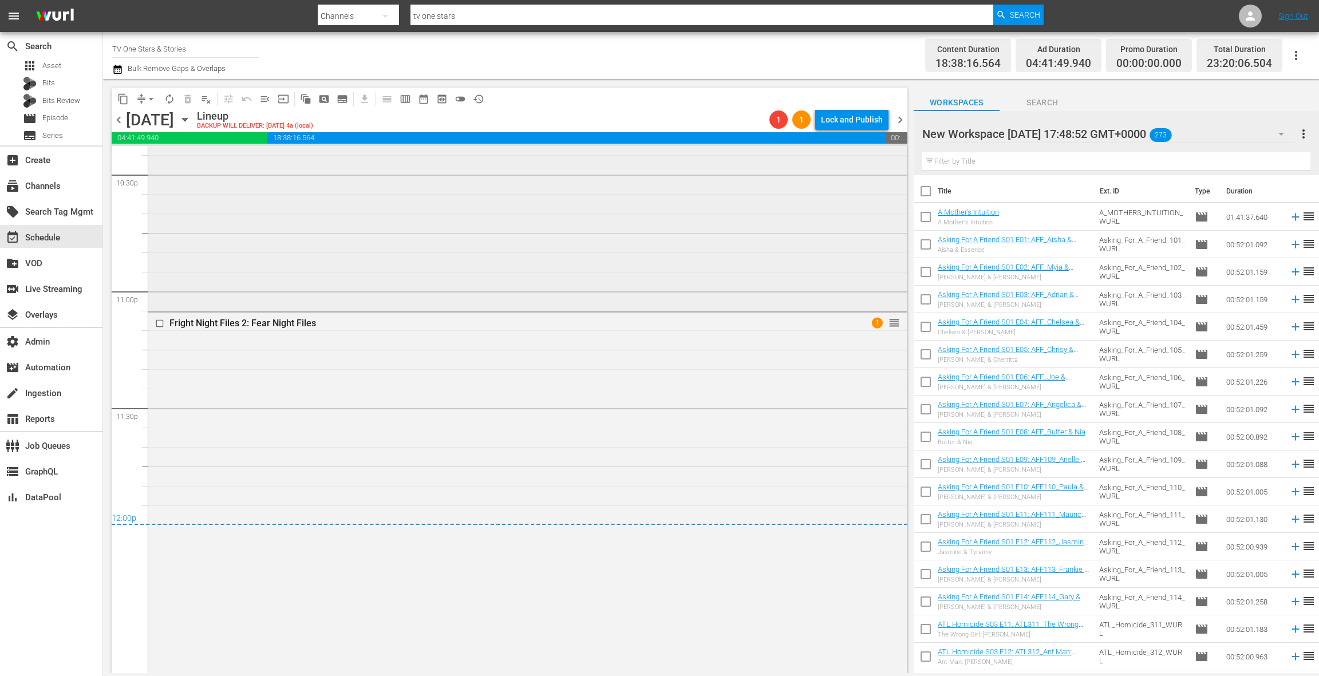
scroll to position [5268, 0]
drag, startPoint x: 902, startPoint y: 123, endPoint x: 878, endPoint y: 123, distance: 24.0
click at [902, 123] on span "chevron_right" at bounding box center [900, 120] width 14 height 14
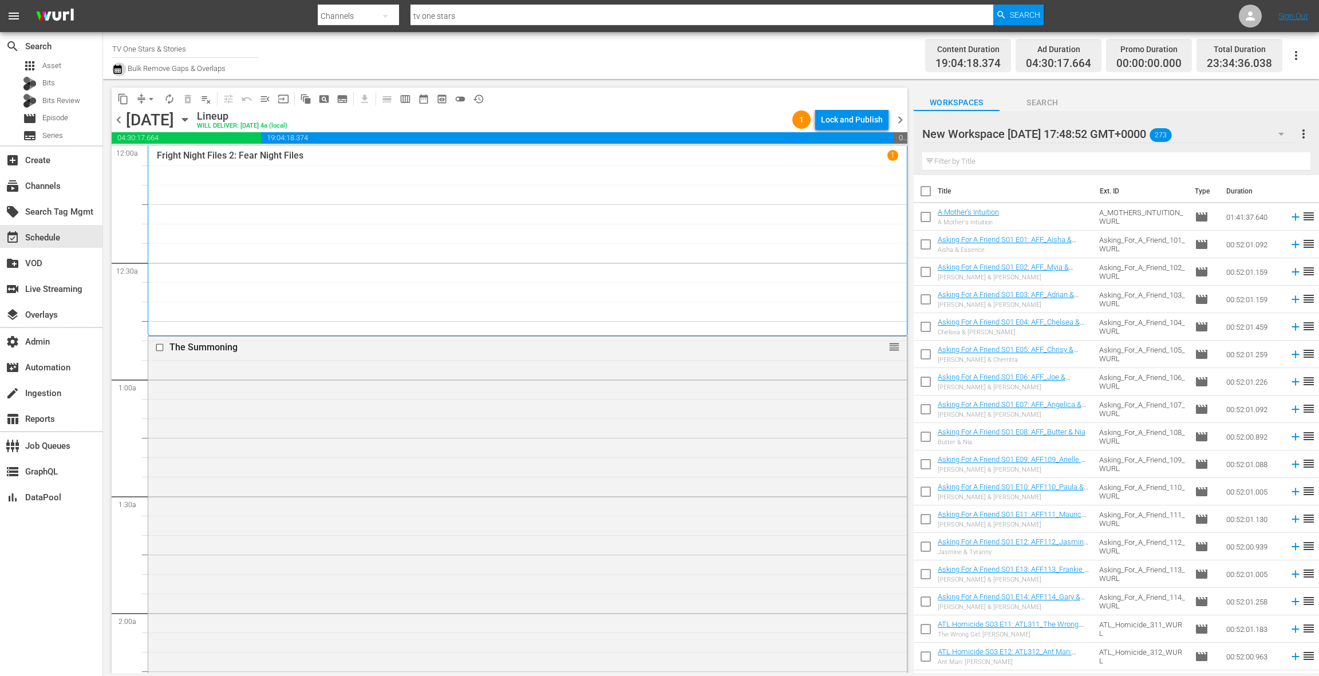
click at [120, 70] on icon "button" at bounding box center [117, 69] width 11 height 14
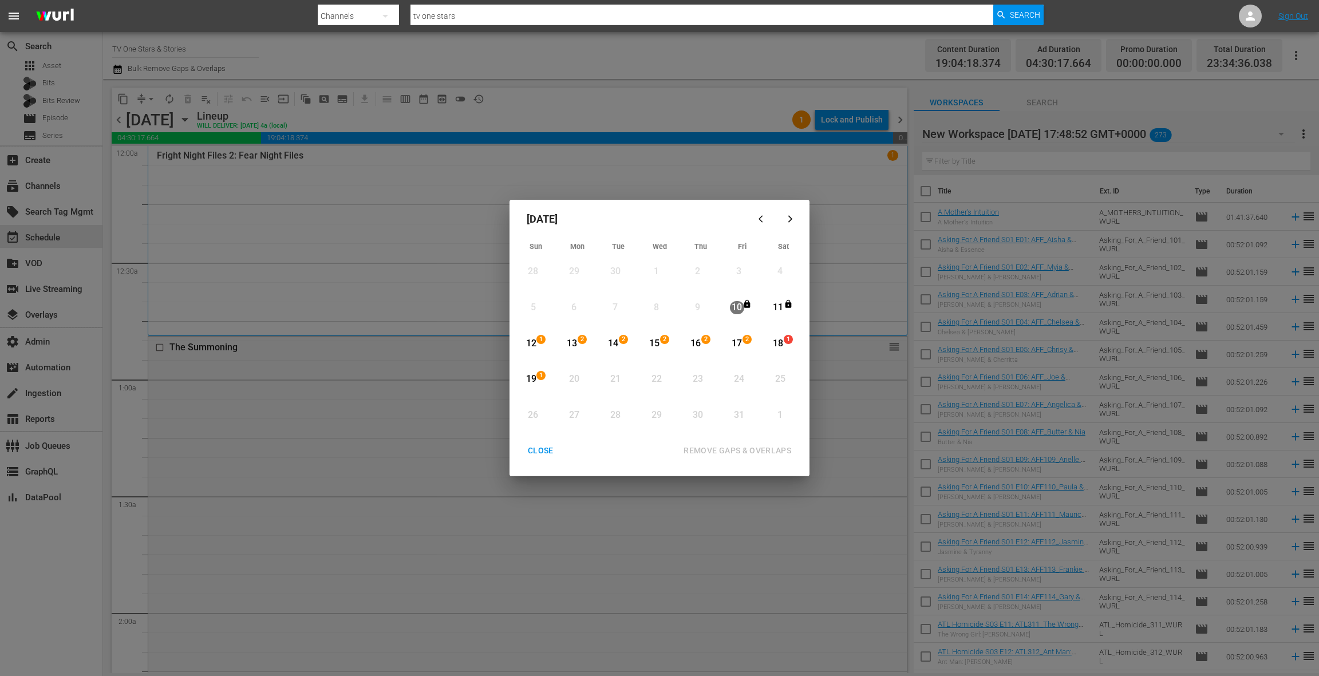
drag, startPoint x: 779, startPoint y: 341, endPoint x: 734, endPoint y: 343, distance: 44.1
click at [777, 341] on div "18" at bounding box center [778, 343] width 14 height 13
click at [534, 378] on div "19" at bounding box center [531, 379] width 14 height 13
click at [720, 447] on div "REMOVE GAPS & OVERLAPS" at bounding box center [737, 451] width 126 height 14
click at [532, 342] on div "12" at bounding box center [531, 343] width 14 height 13
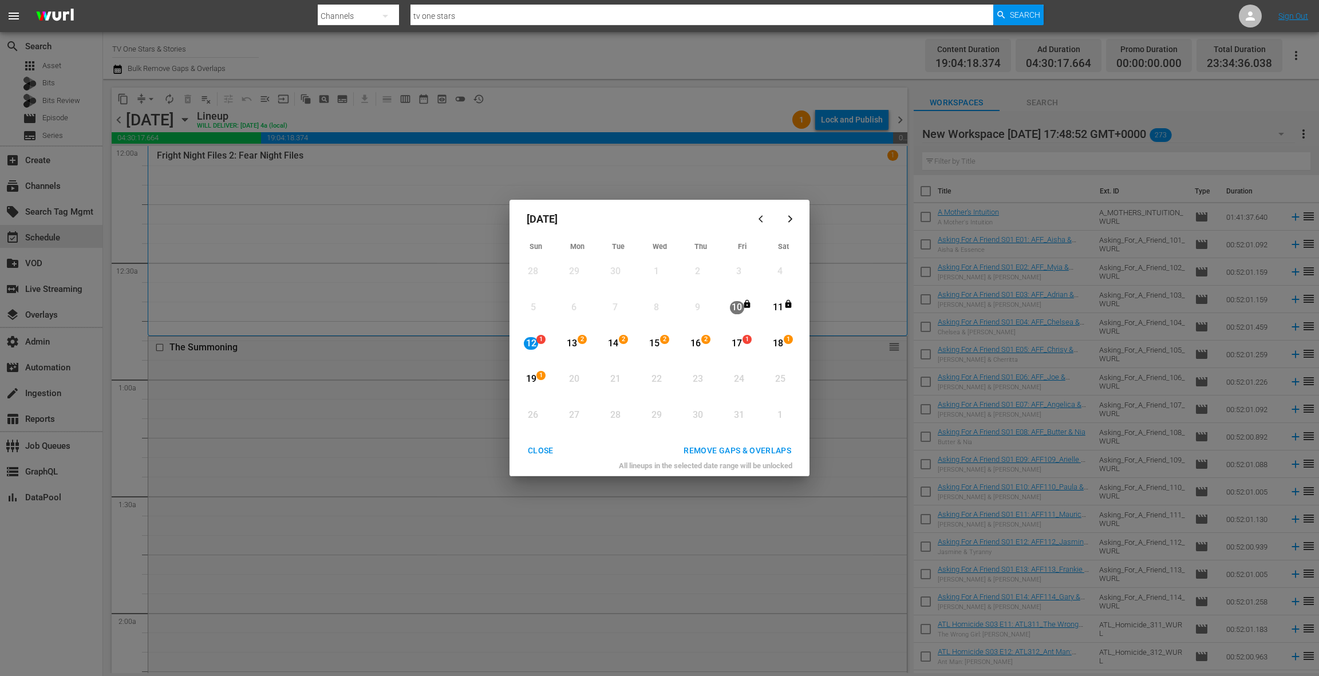
click at [535, 381] on div "19" at bounding box center [531, 379] width 14 height 13
click at [742, 452] on div "REMOVE GAPS & OVERLAPS" at bounding box center [737, 451] width 126 height 14
